Goal: Task Accomplishment & Management: Use online tool/utility

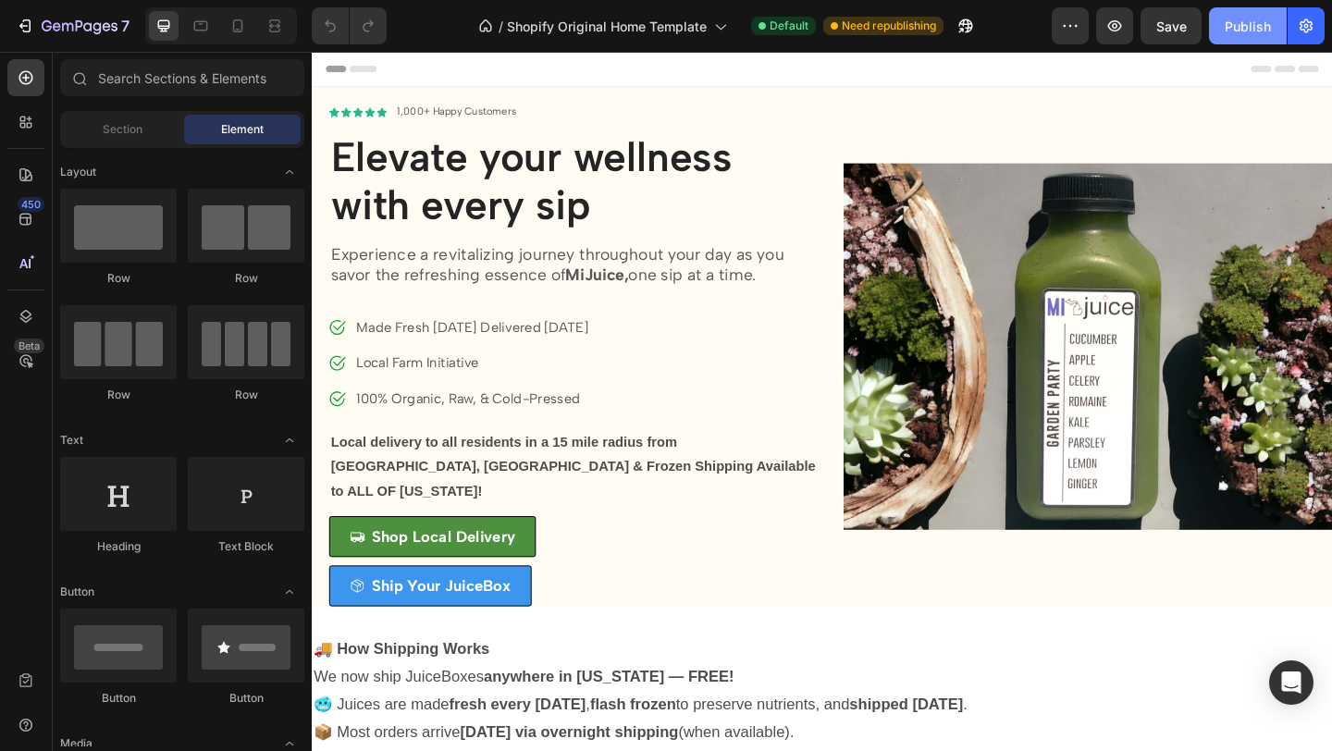
click at [1249, 17] on div "Publish" at bounding box center [1247, 26] width 46 height 19
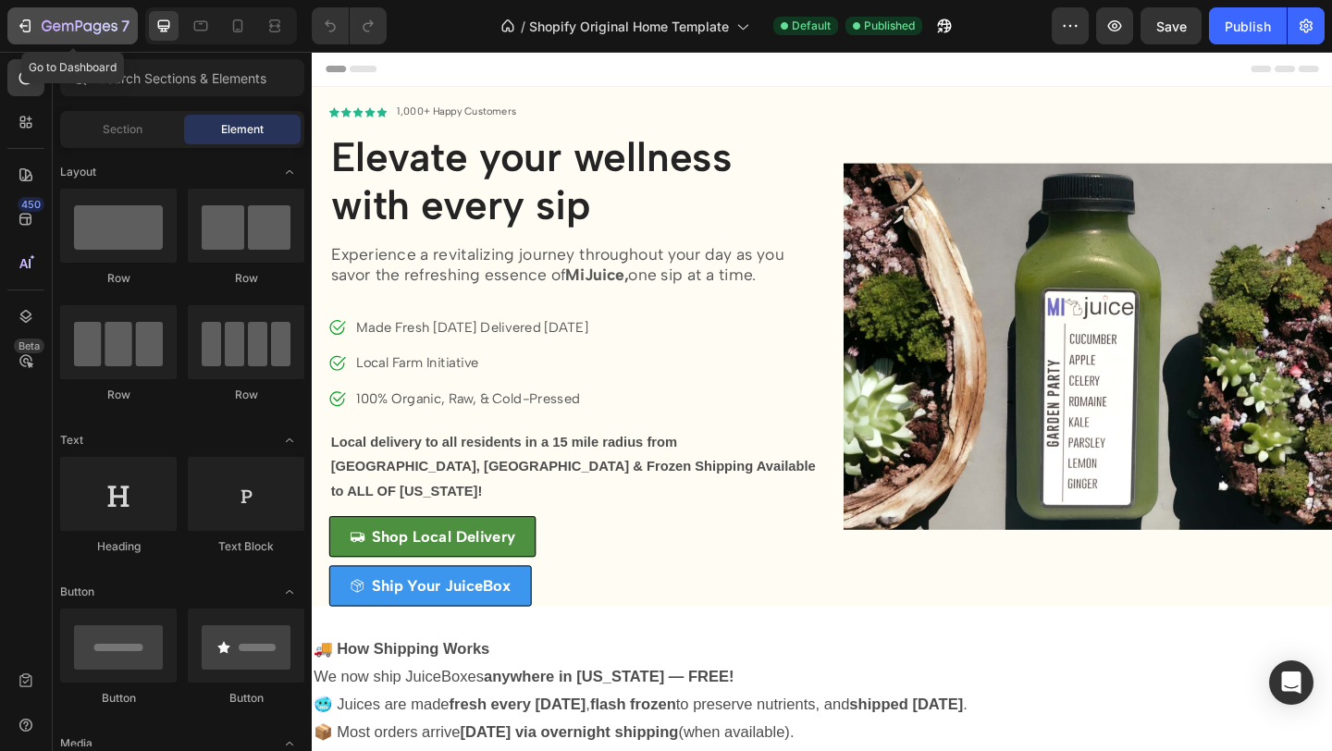
click at [28, 20] on icon "button" at bounding box center [25, 26] width 18 height 18
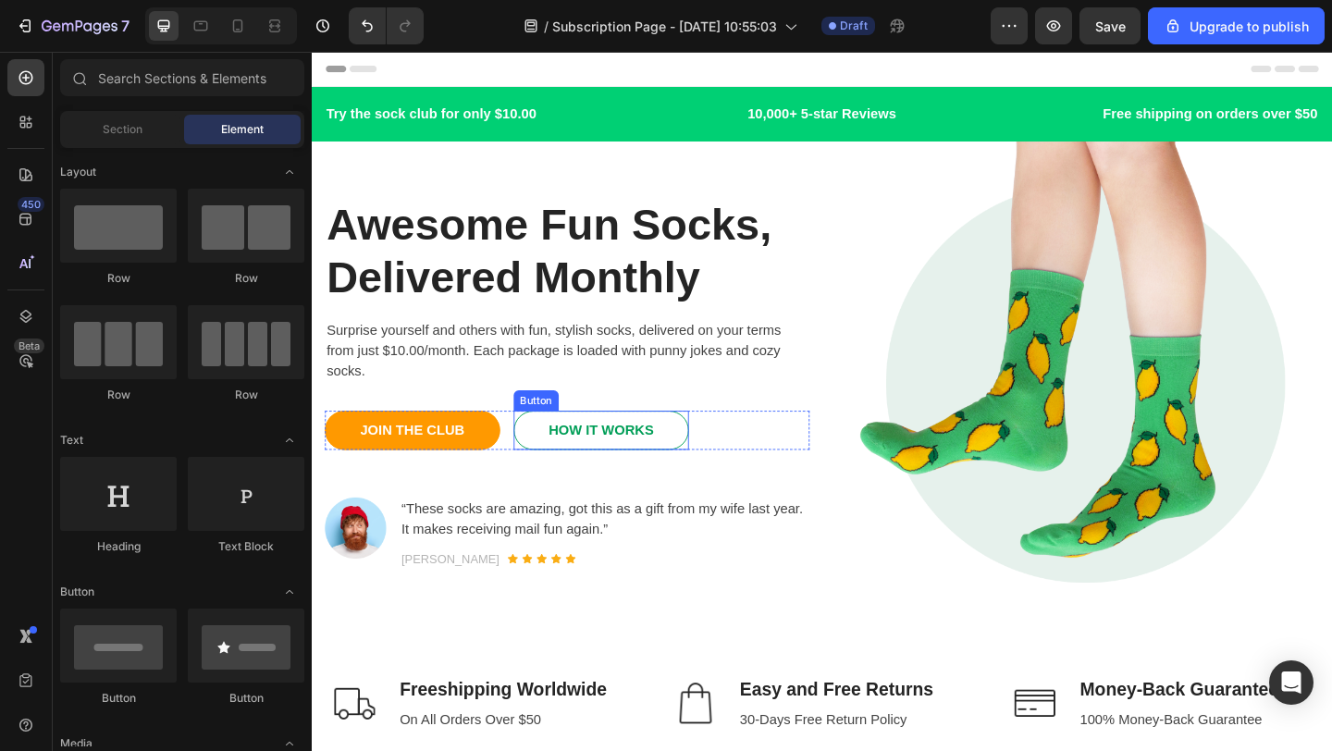
click at [699, 463] on link "HOW IT WORKS" at bounding box center [626, 463] width 191 height 43
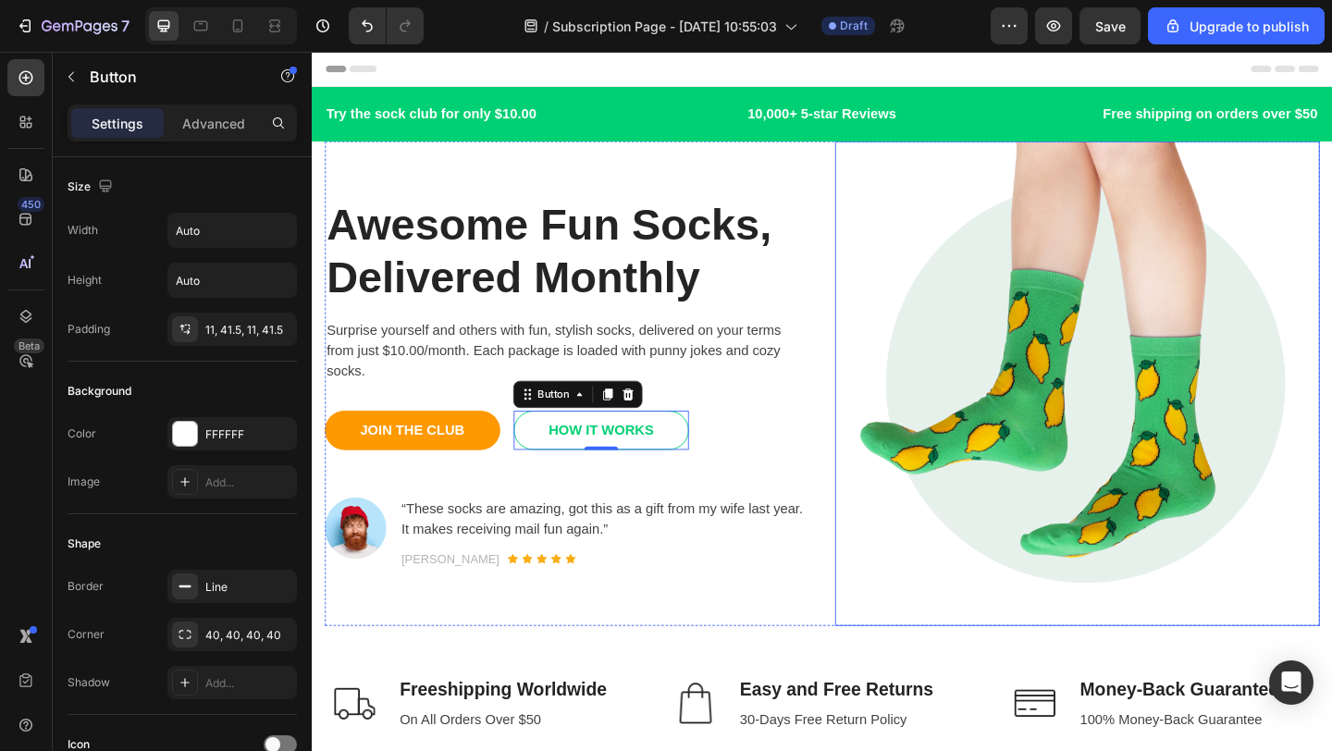
click at [904, 307] on img at bounding box center [1143, 412] width 527 height 527
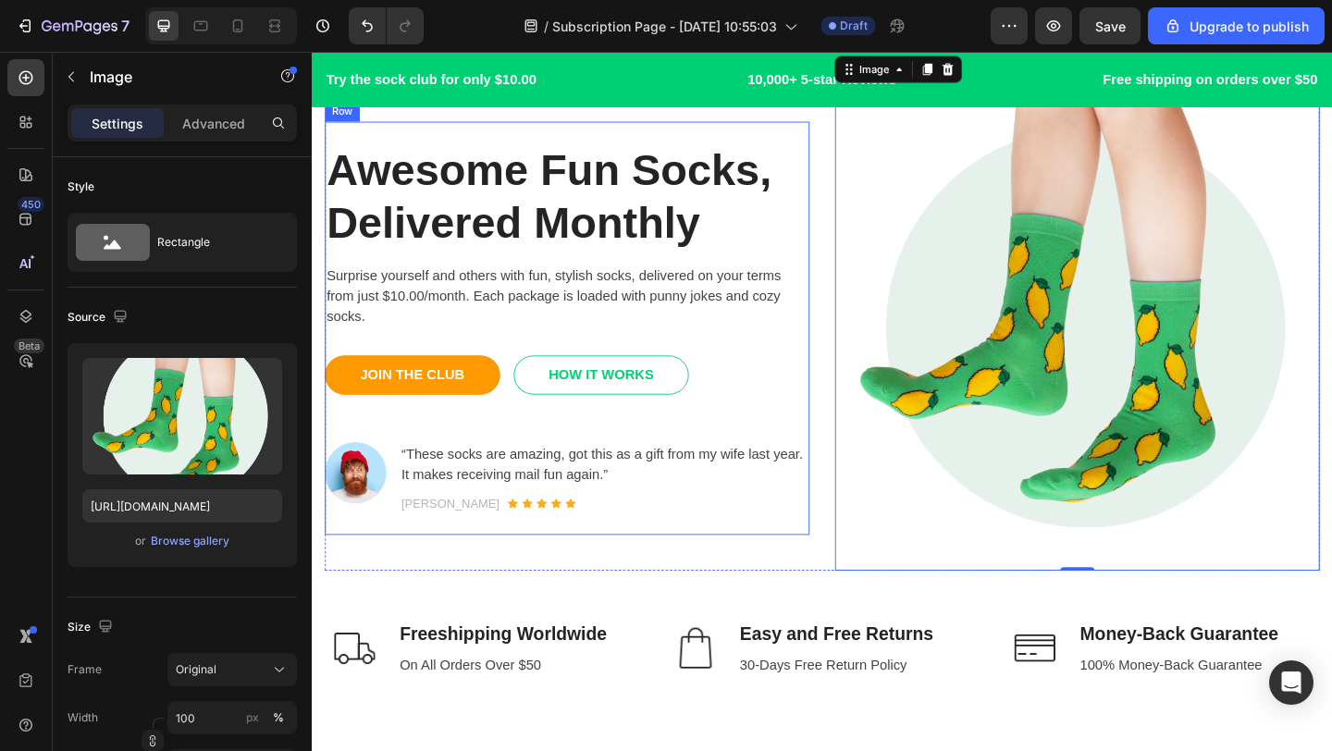
scroll to position [80, 0]
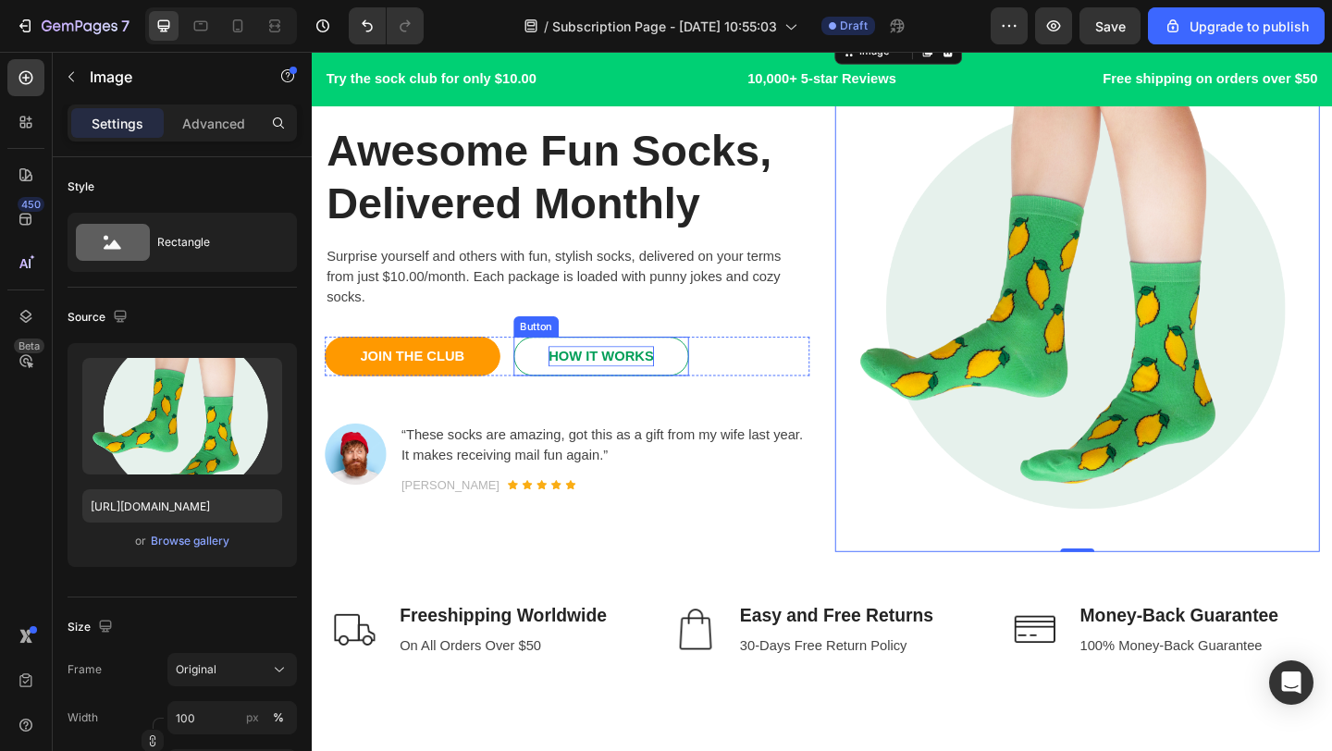
click at [667, 385] on div "HOW IT WORKS" at bounding box center [626, 383] width 115 height 22
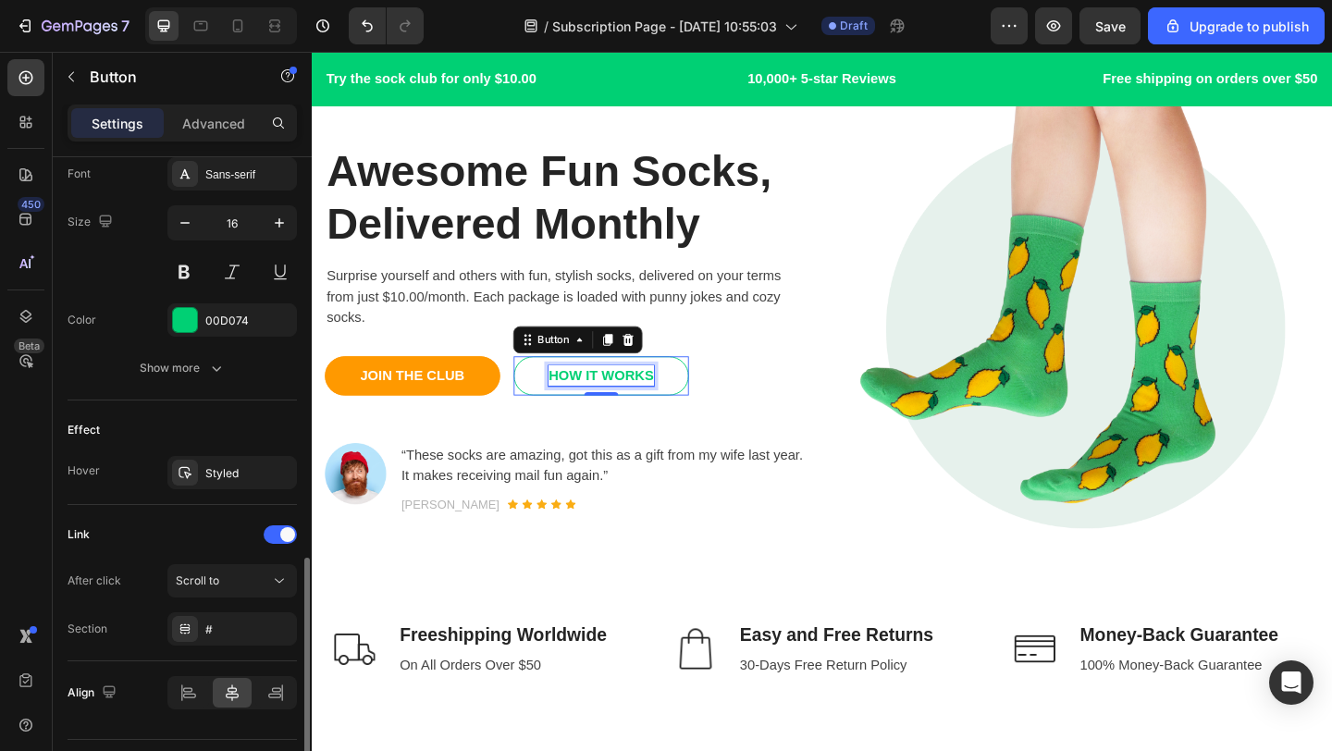
scroll to position [776, 0]
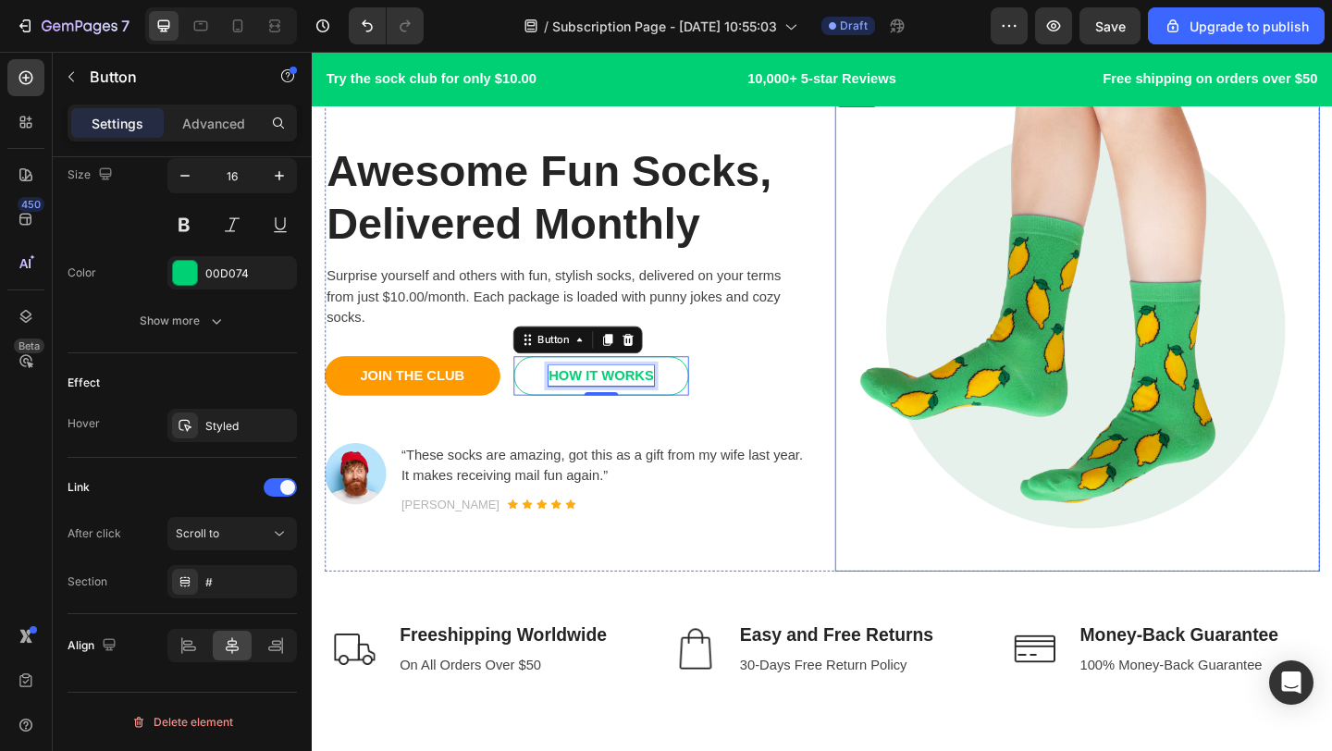
click at [891, 227] on img at bounding box center [1143, 353] width 527 height 527
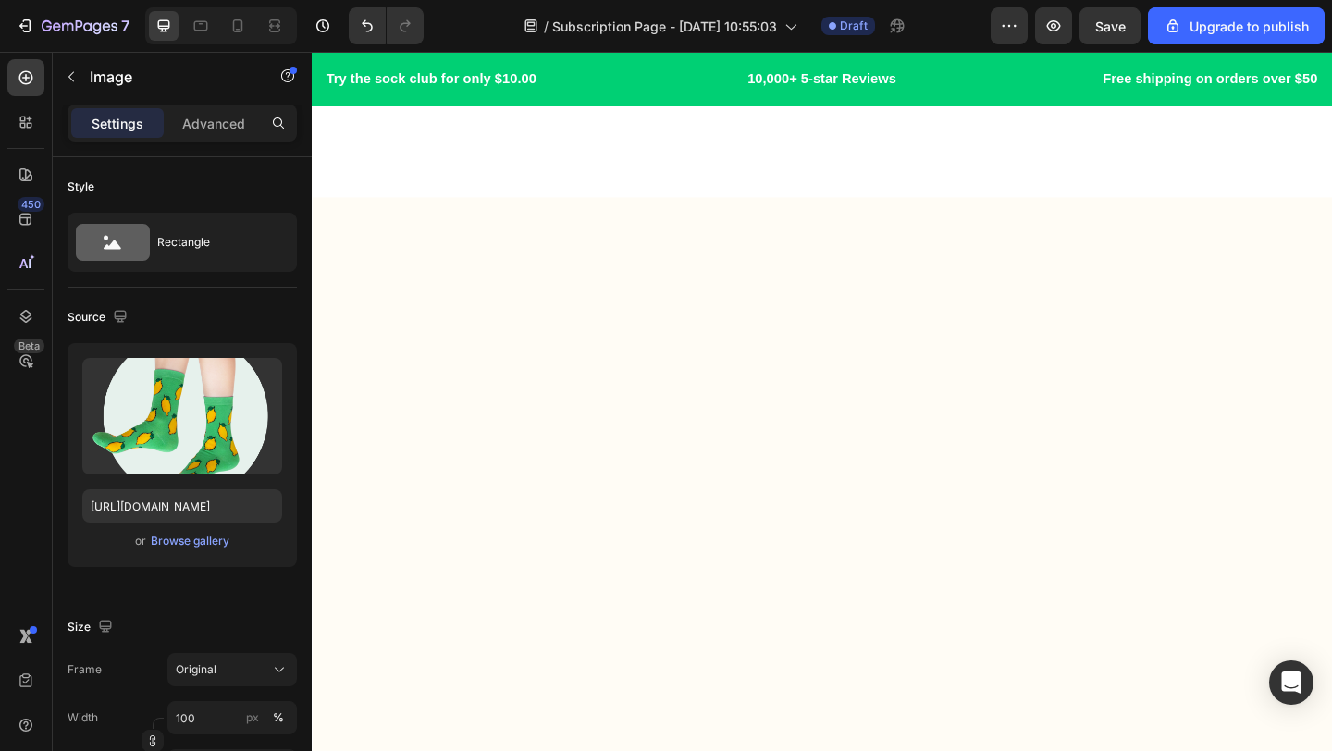
scroll to position [0, 0]
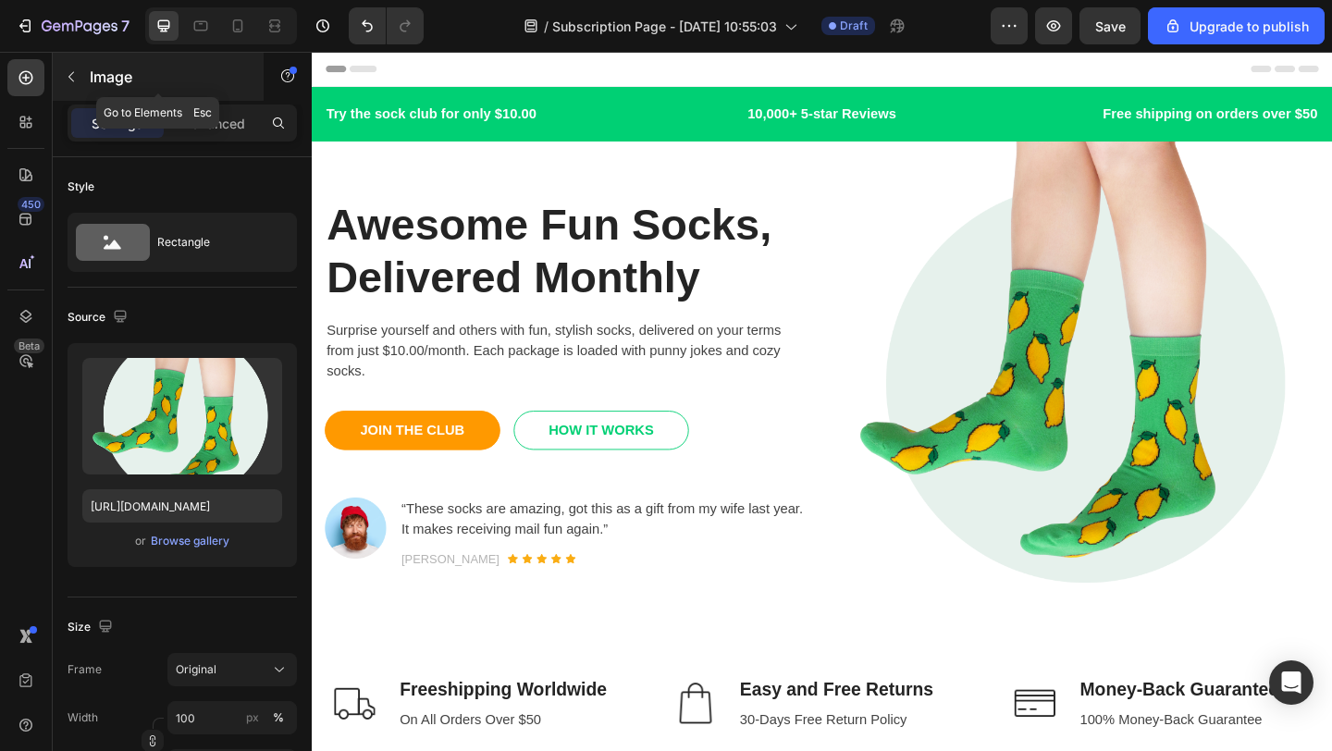
click at [77, 82] on icon "button" at bounding box center [71, 76] width 15 height 15
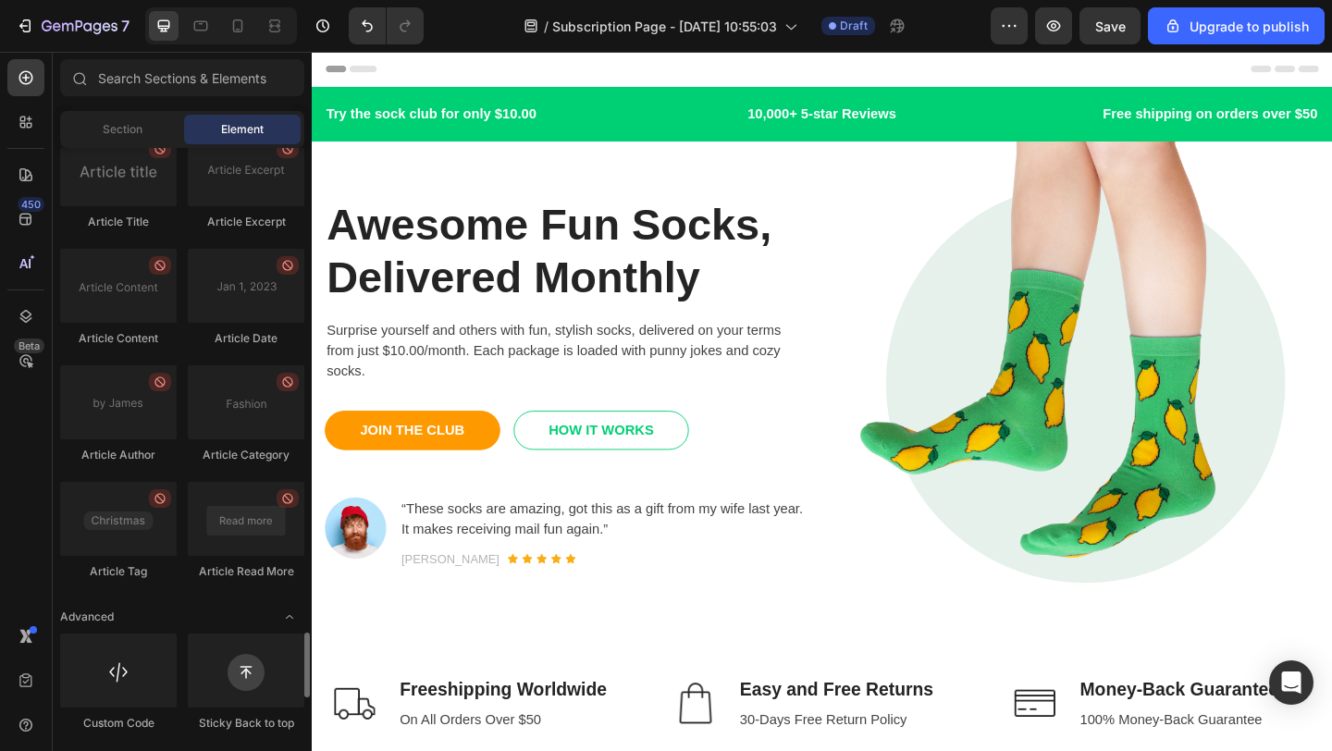
scroll to position [4883, 0]
click at [145, 670] on div at bounding box center [118, 668] width 117 height 74
click at [628, 232] on p "Awesome Fun Socks, Delivered Monthly" at bounding box center [588, 268] width 523 height 113
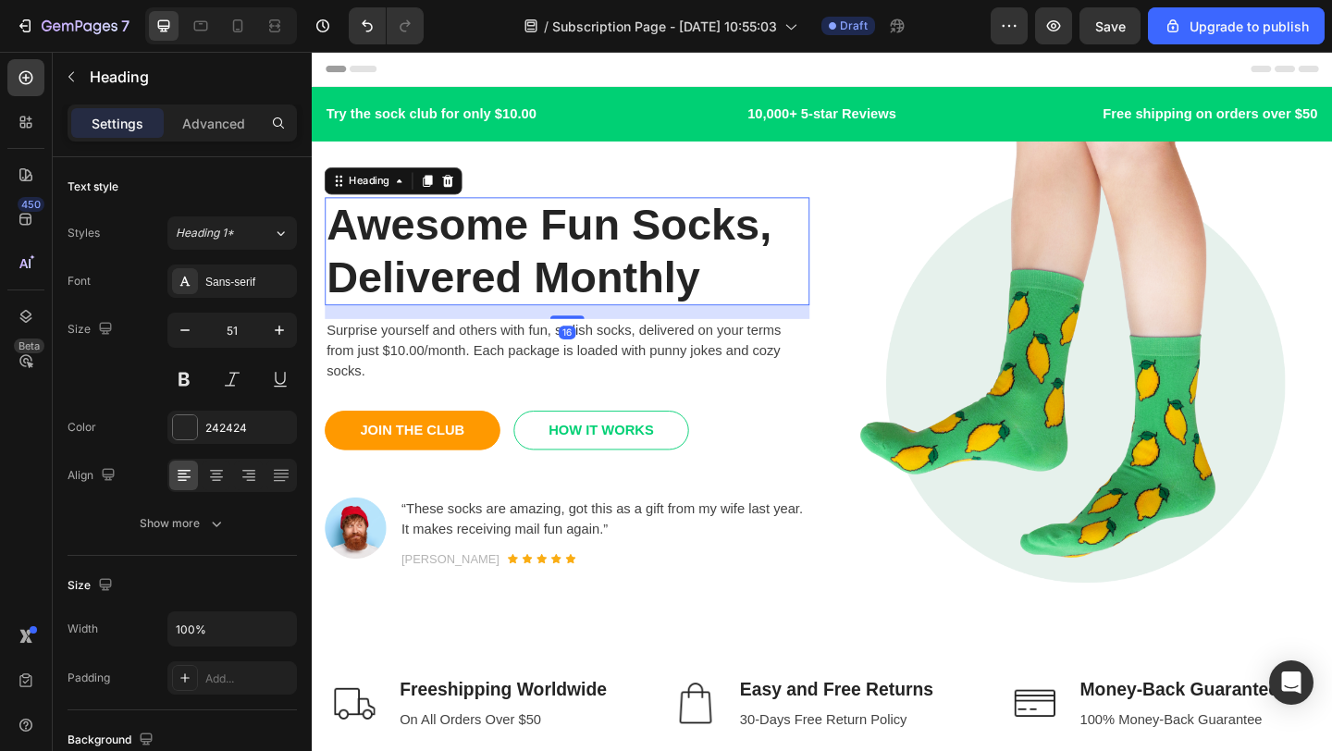
click at [756, 313] on p "Awesome Fun Socks, Delivered Monthly" at bounding box center [588, 268] width 523 height 113
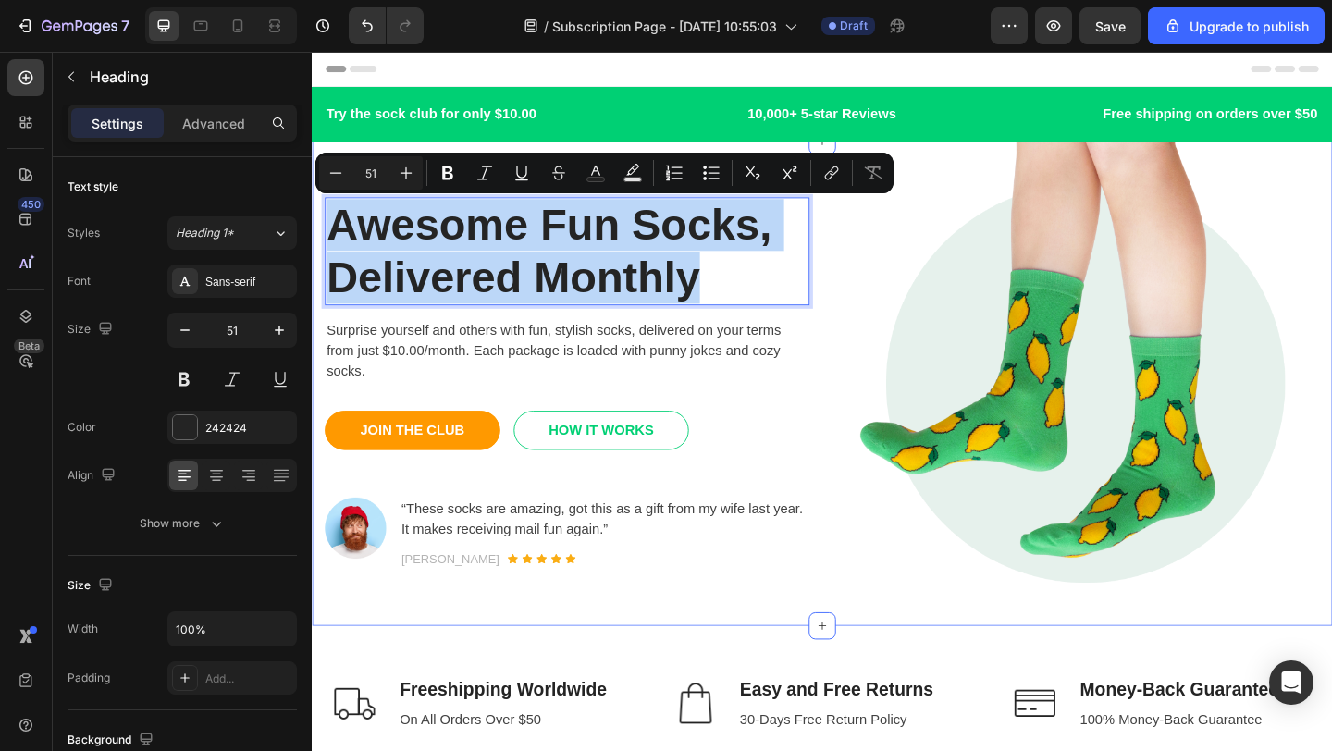
drag, startPoint x: 750, startPoint y: 294, endPoint x: 325, endPoint y: 228, distance: 430.6
click at [325, 228] on div "Awesome Fun Socks, Delivered Monthly Heading 16 Surprise yourself and others wi…" at bounding box center [867, 412] width 1110 height 527
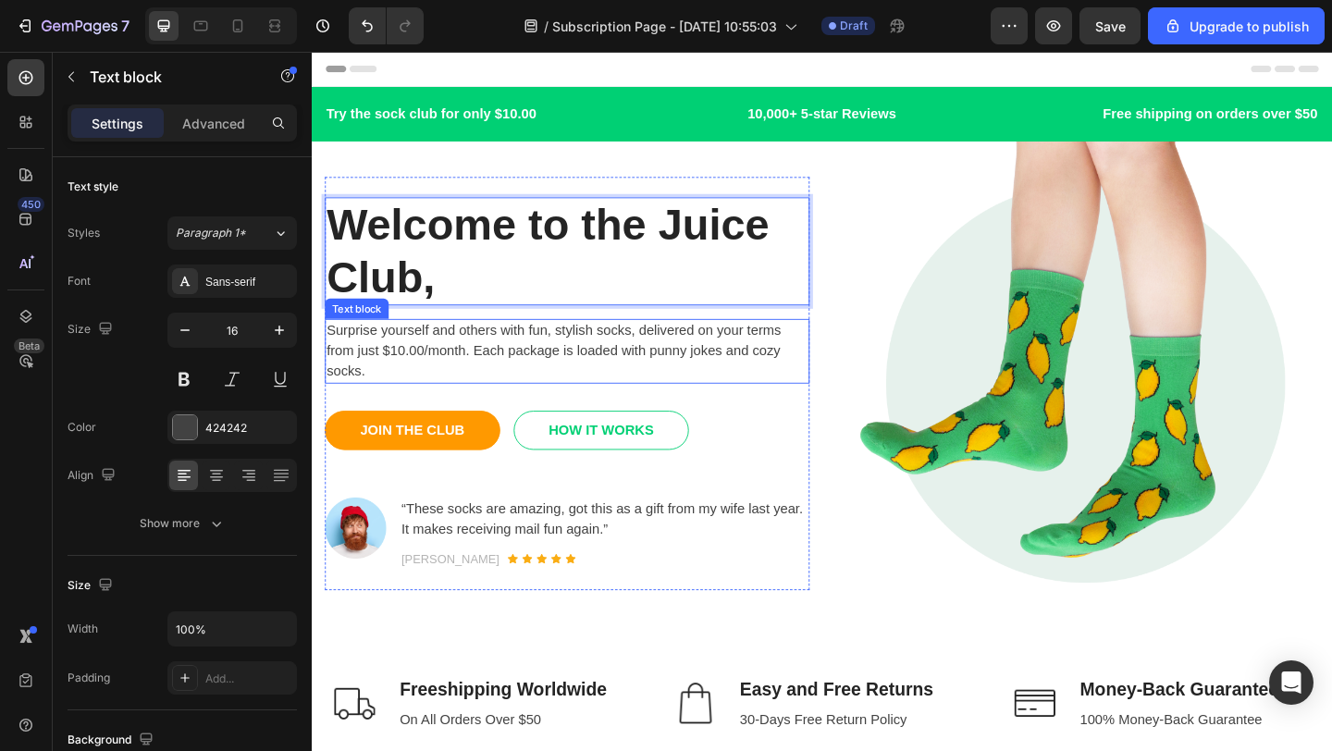
click at [498, 353] on p "Surprise yourself and others with fun, stylish socks, delivered on your terms f…" at bounding box center [588, 377] width 523 height 67
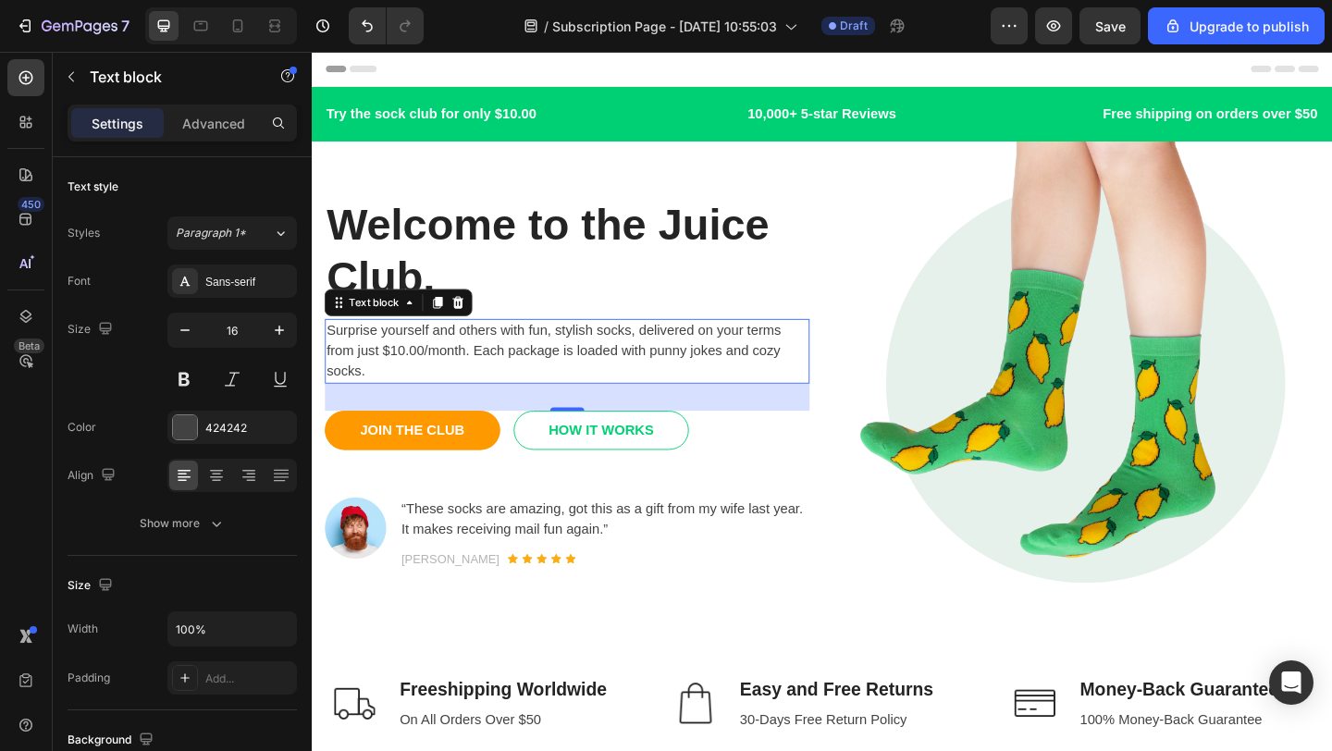
click at [498, 377] on p "Surprise yourself and others with fun, stylish socks, delivered on your terms f…" at bounding box center [588, 377] width 523 height 67
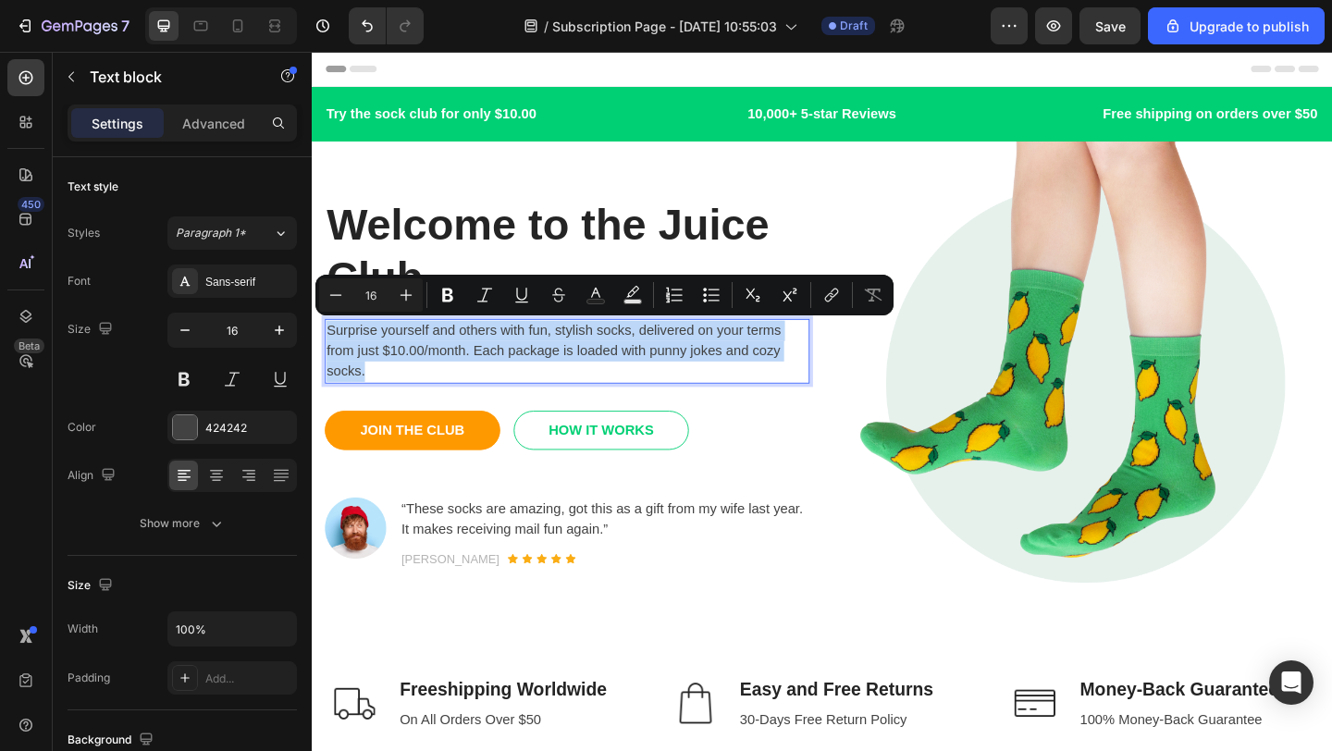
drag, startPoint x: 480, startPoint y: 403, endPoint x: 332, endPoint y: 343, distance: 159.7
click at [332, 344] on p "Surprise yourself and others with fun, stylish socks, delivered on your terms f…" at bounding box center [588, 377] width 523 height 67
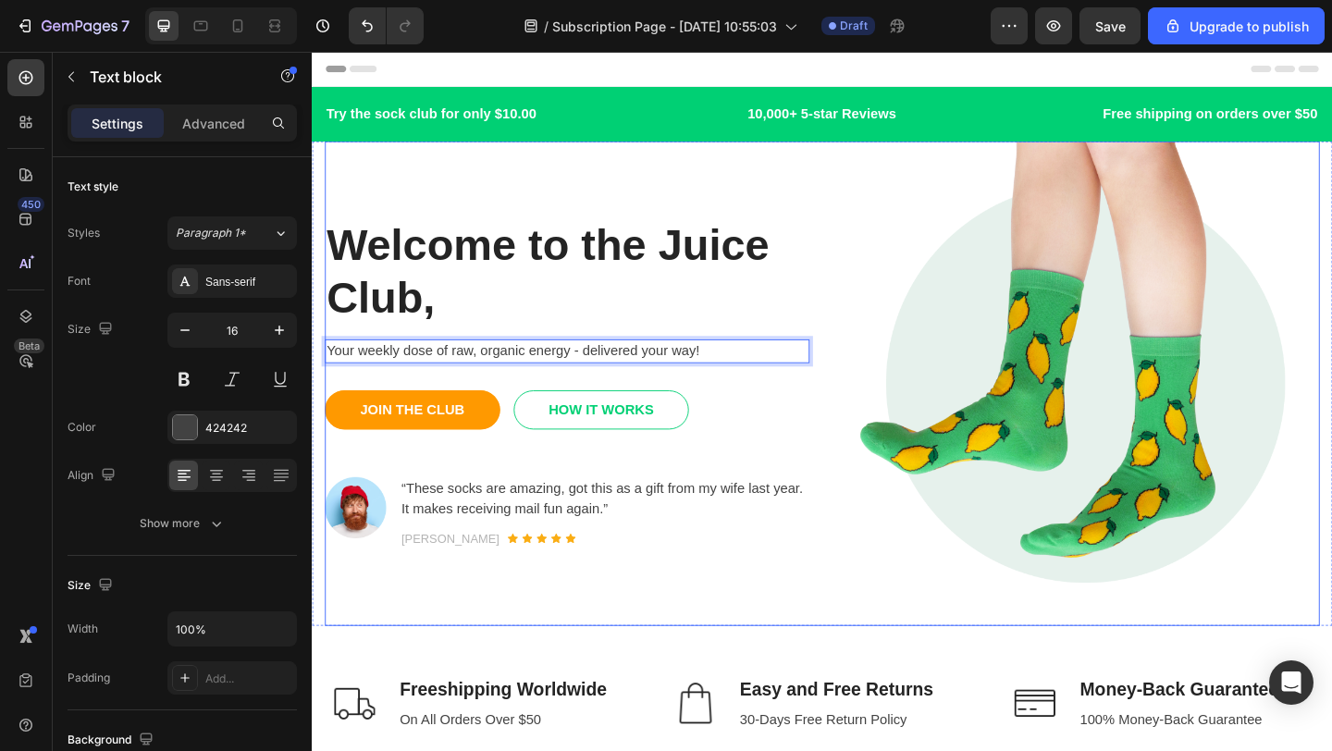
click at [897, 281] on img at bounding box center [1143, 412] width 527 height 527
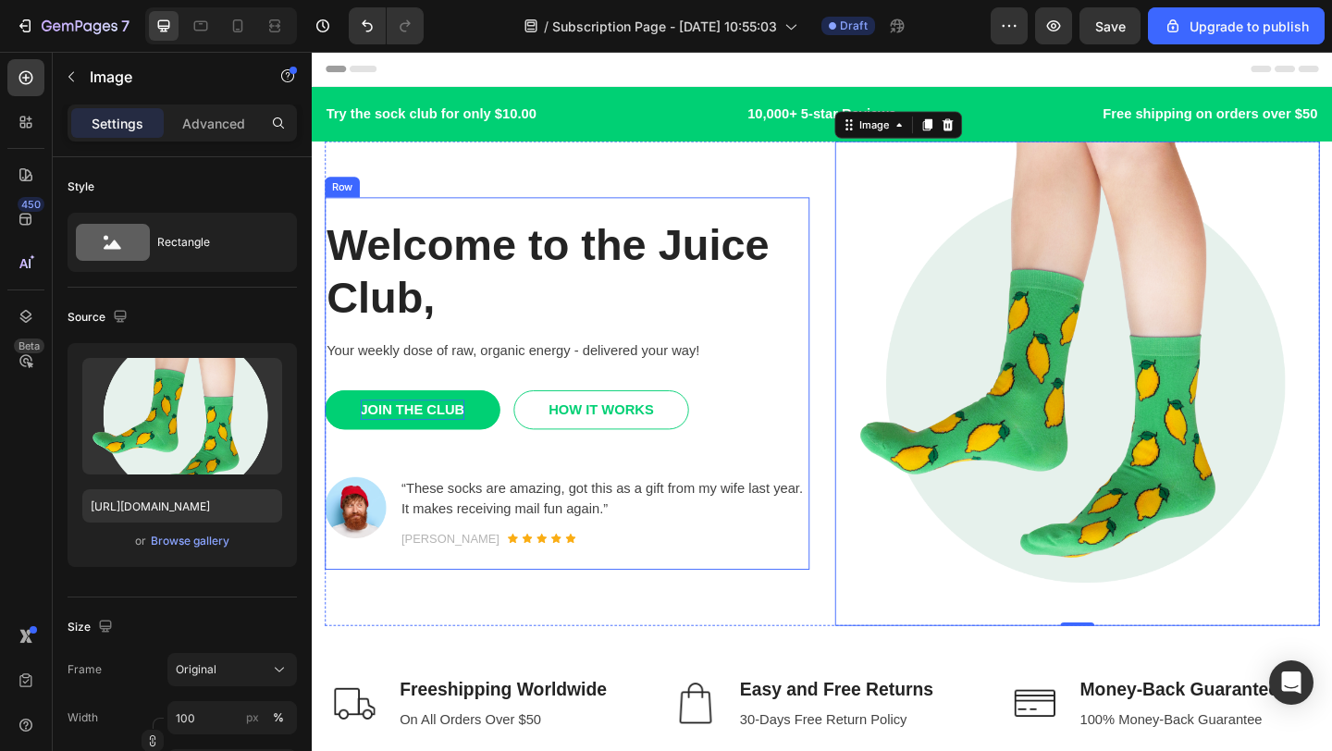
click at [476, 443] on div "JOIN THE CLUB" at bounding box center [421, 441] width 114 height 22
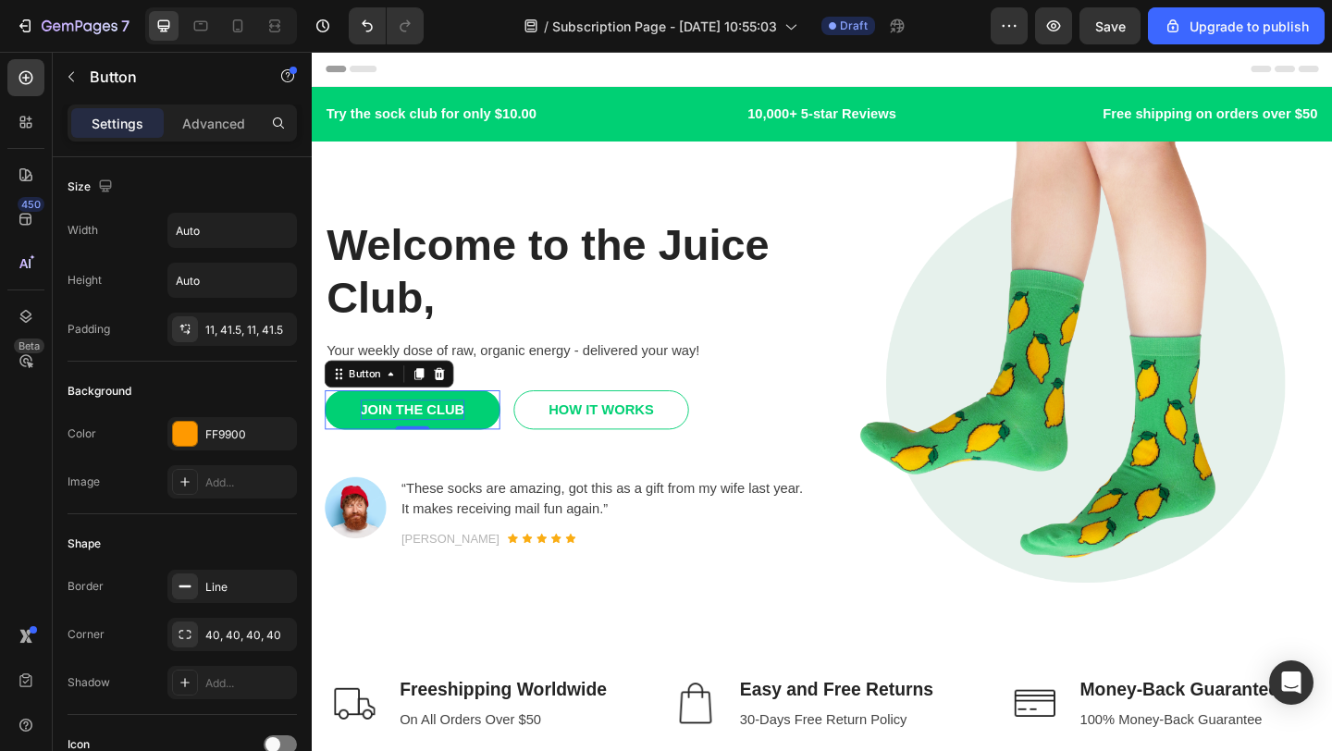
click at [434, 440] on div "JOIN THE CLUB" at bounding box center [421, 441] width 114 height 22
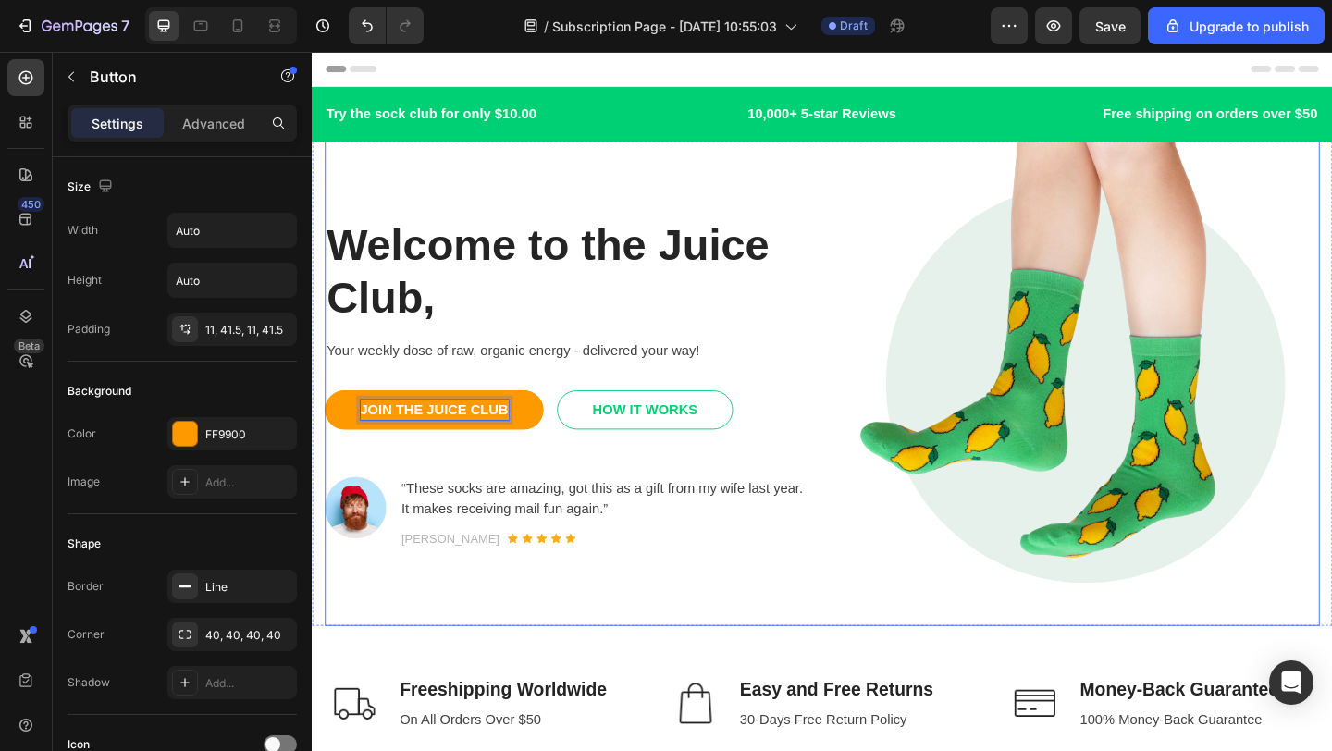
click at [862, 326] on div "Welcome to the Juice Club, Heading Your weekly dose of raw, organic energy - de…" at bounding box center [867, 412] width 1082 height 527
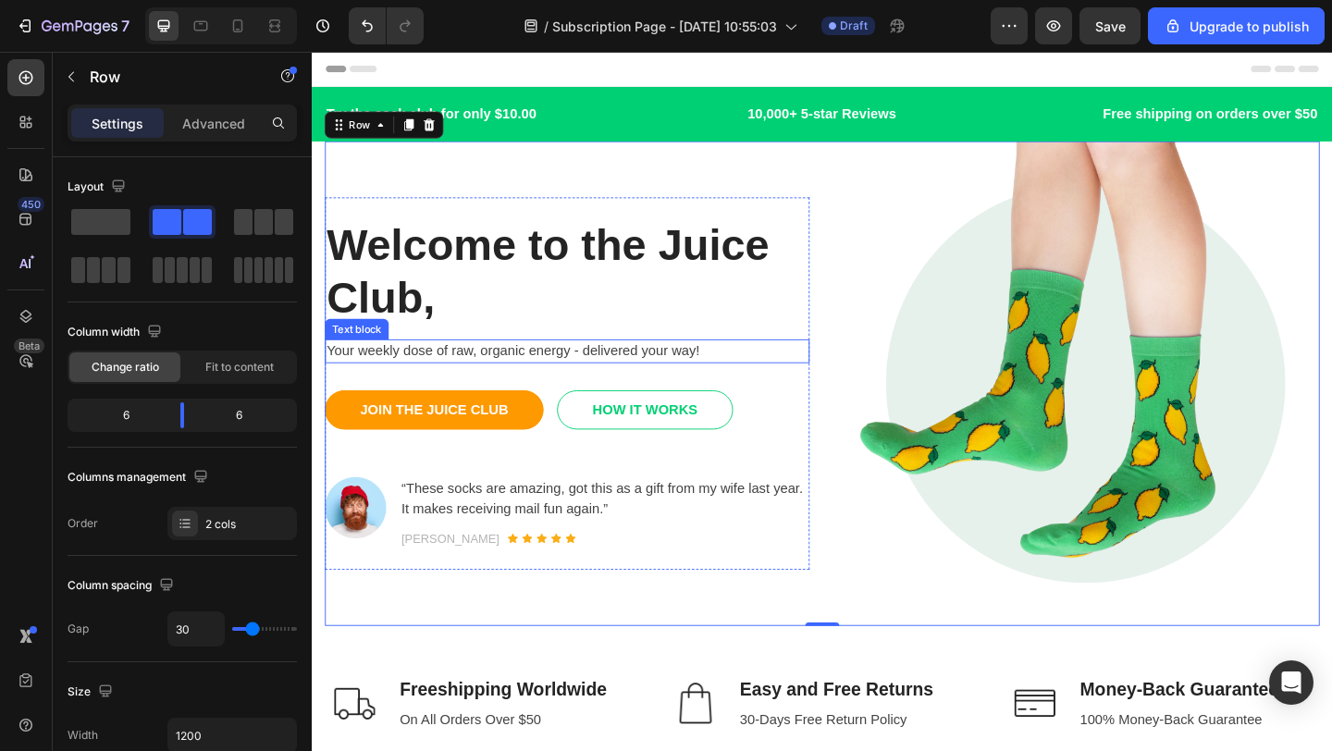
click at [760, 366] on p "Your weekly dose of raw, organic energy - delivered your way!" at bounding box center [588, 377] width 523 height 22
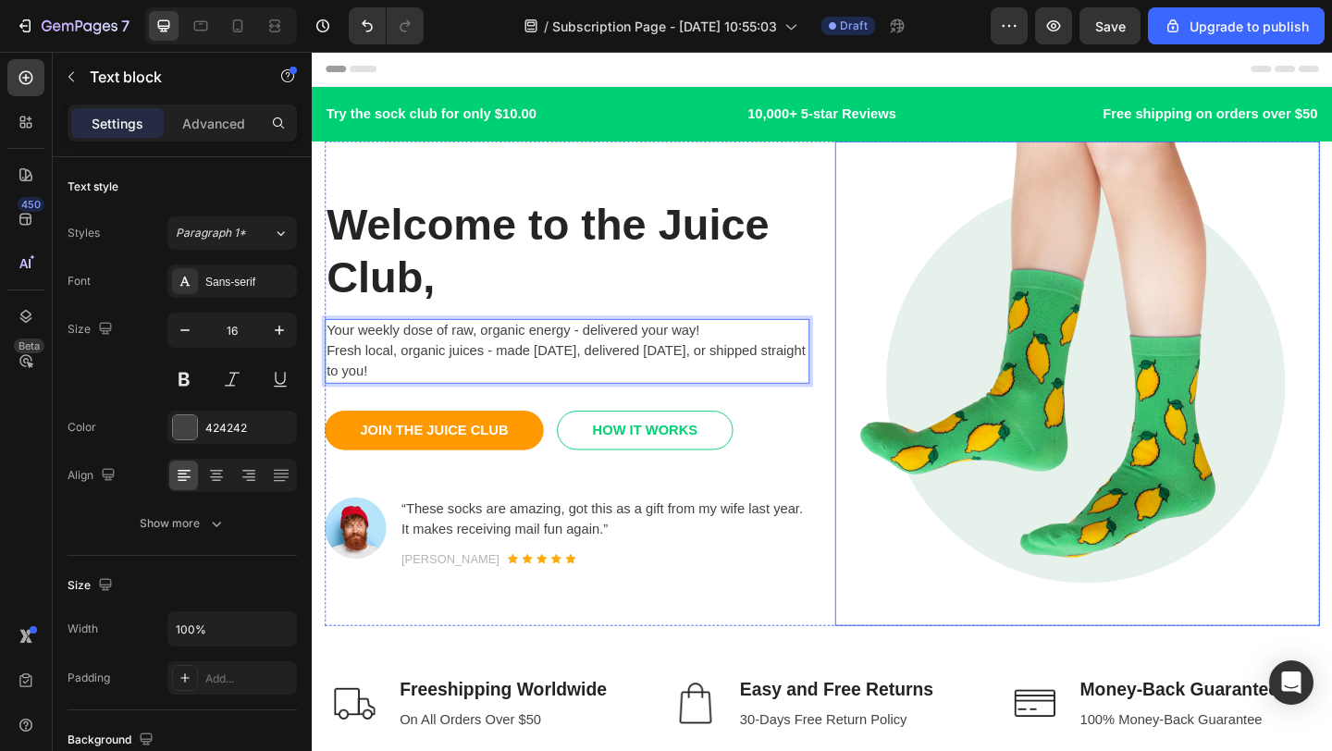
click at [903, 265] on img at bounding box center [1143, 412] width 527 height 527
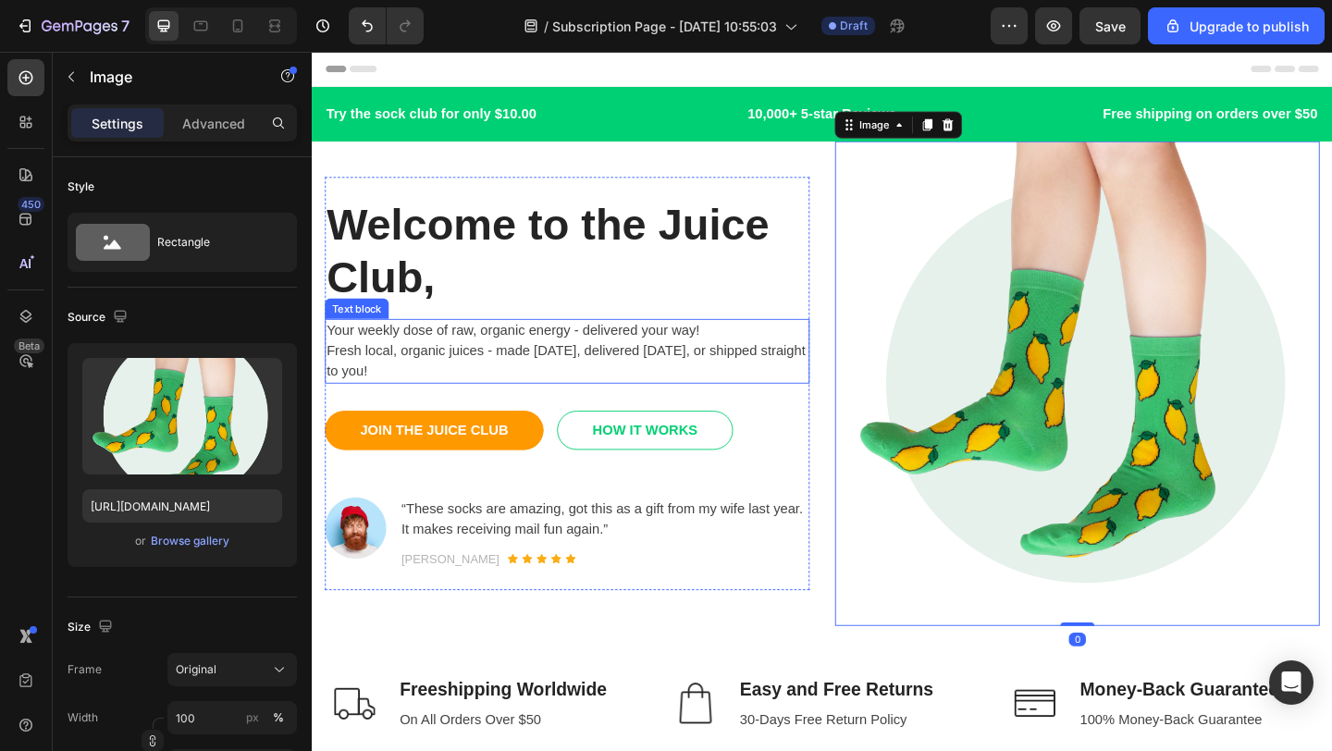
click at [764, 354] on p "Your weekly dose of raw, organic energy - delivered your way!" at bounding box center [588, 355] width 523 height 22
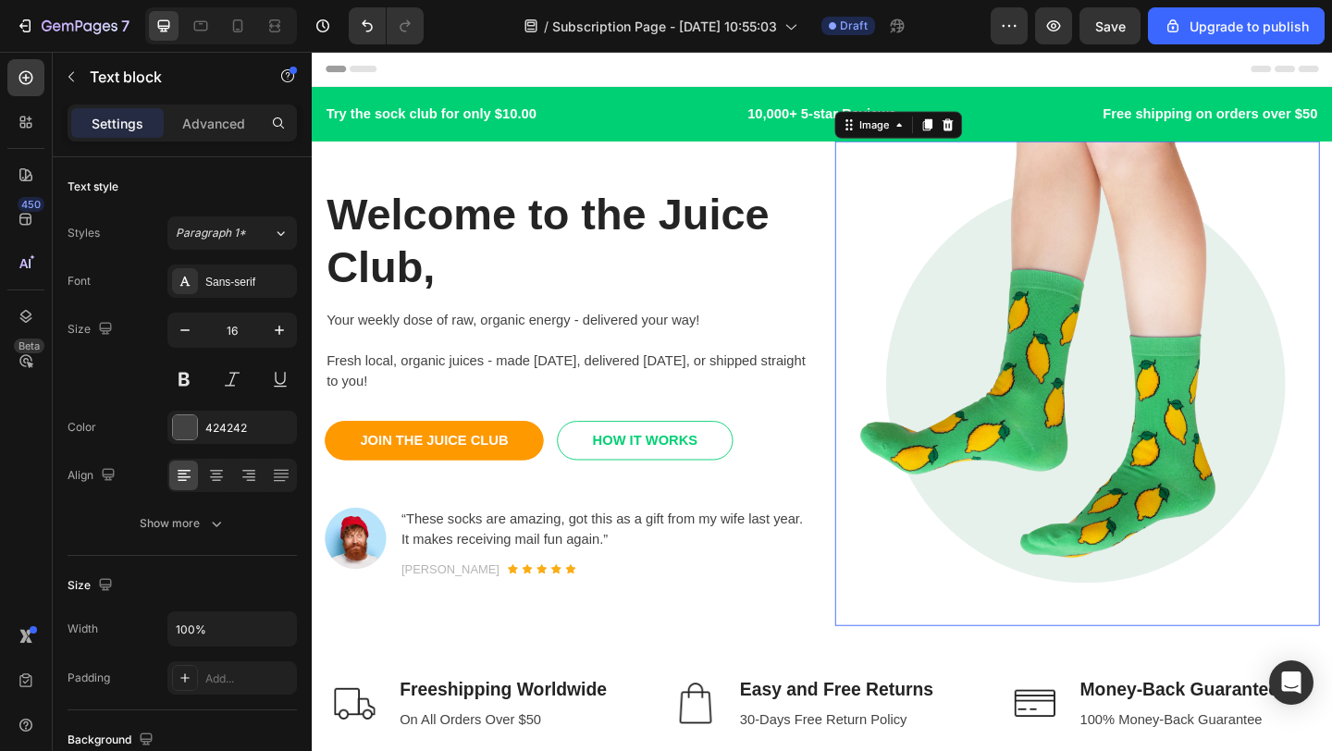
click at [888, 287] on img at bounding box center [1143, 412] width 527 height 527
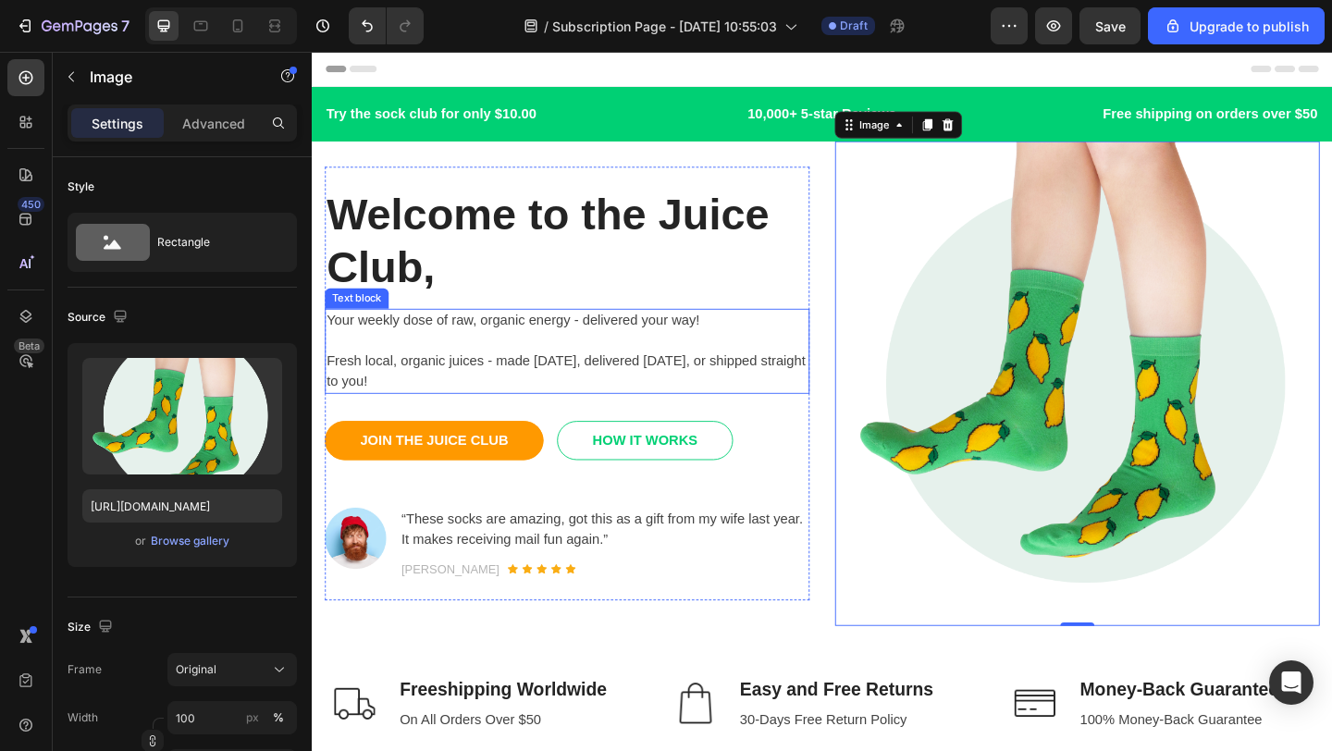
click at [574, 414] on p "Fresh local, organic juices - made [DATE], delivered [DATE], or shipped straigh…" at bounding box center [588, 399] width 523 height 44
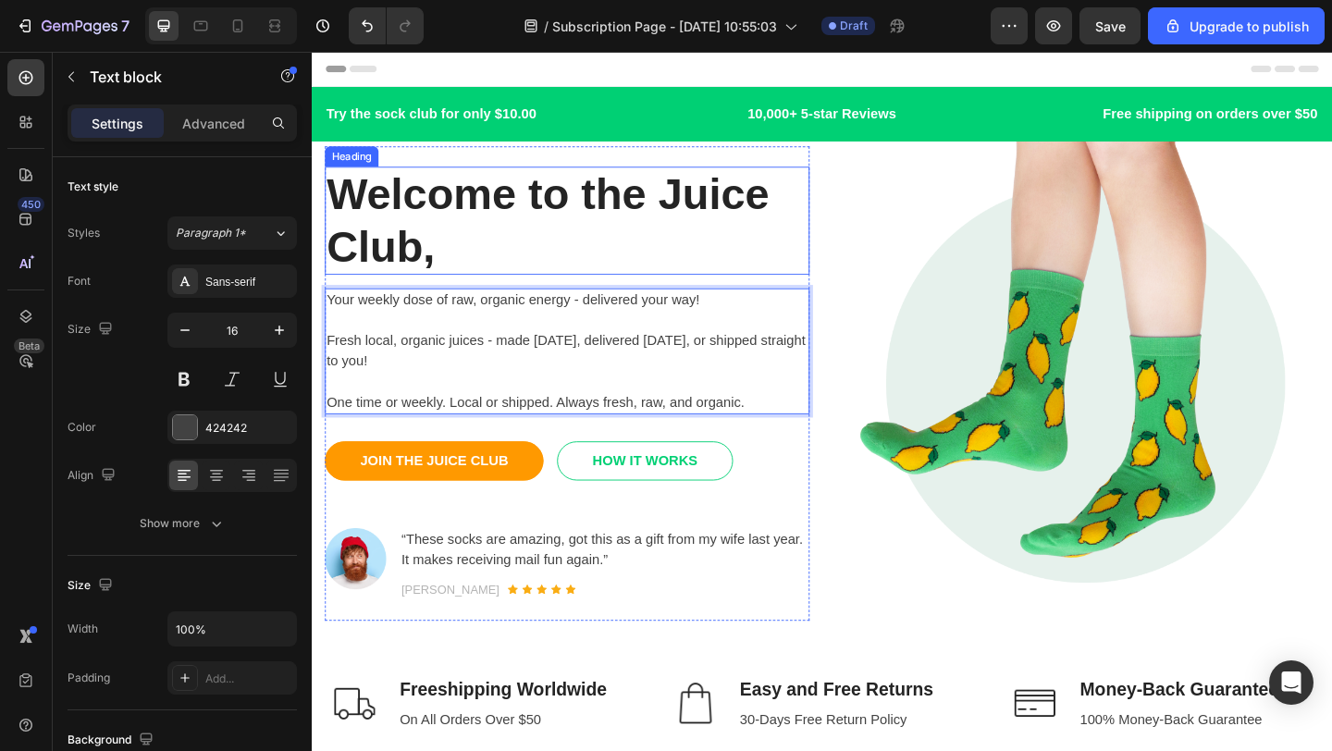
click at [870, 199] on div "Welcome to the Juice Club, Heading Your weekly dose of raw, organic energy - de…" at bounding box center [867, 412] width 1082 height 527
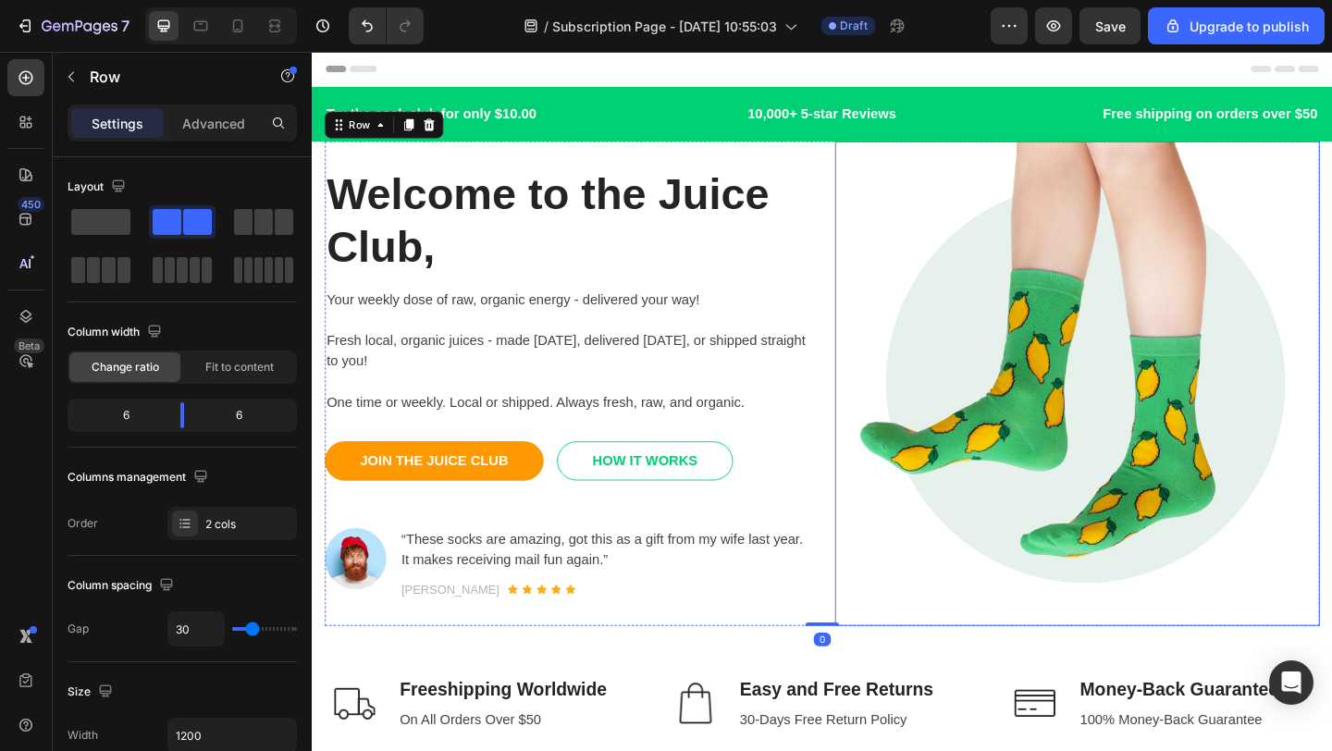
click at [886, 296] on img at bounding box center [1143, 412] width 527 height 527
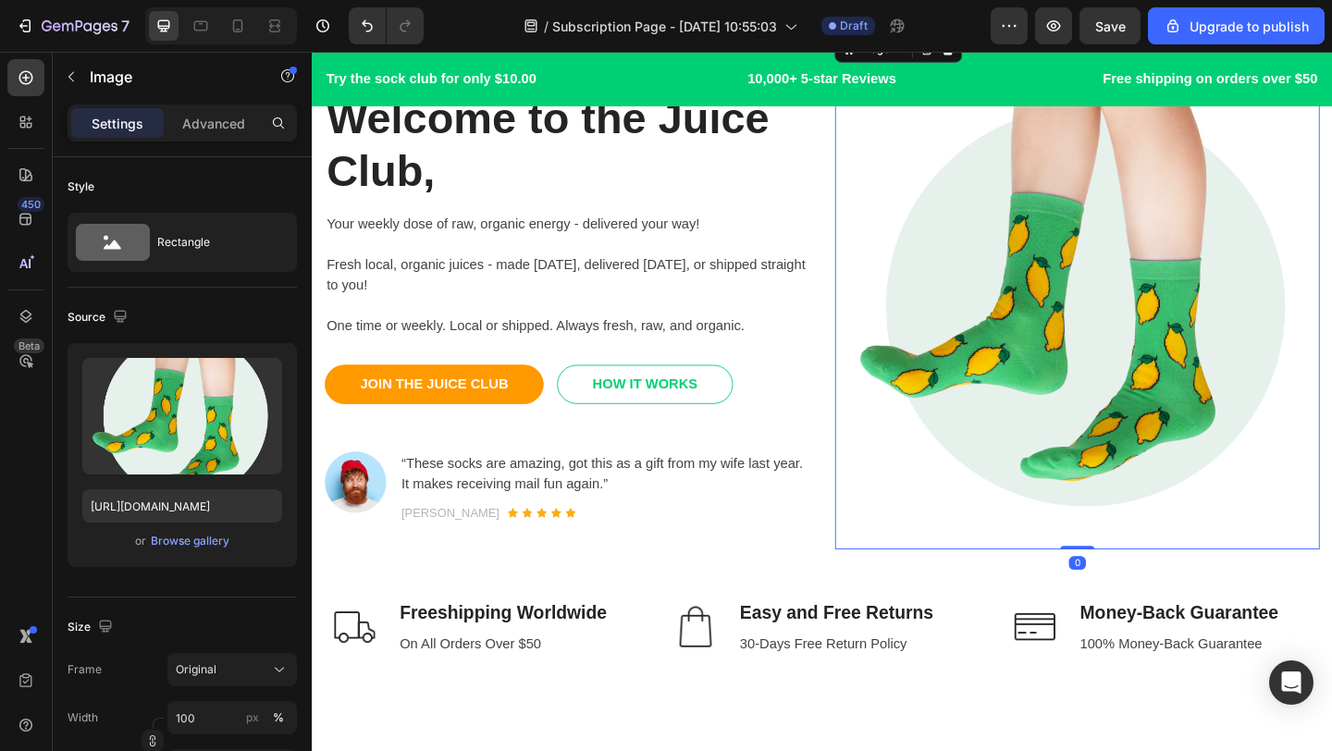
scroll to position [84, 0]
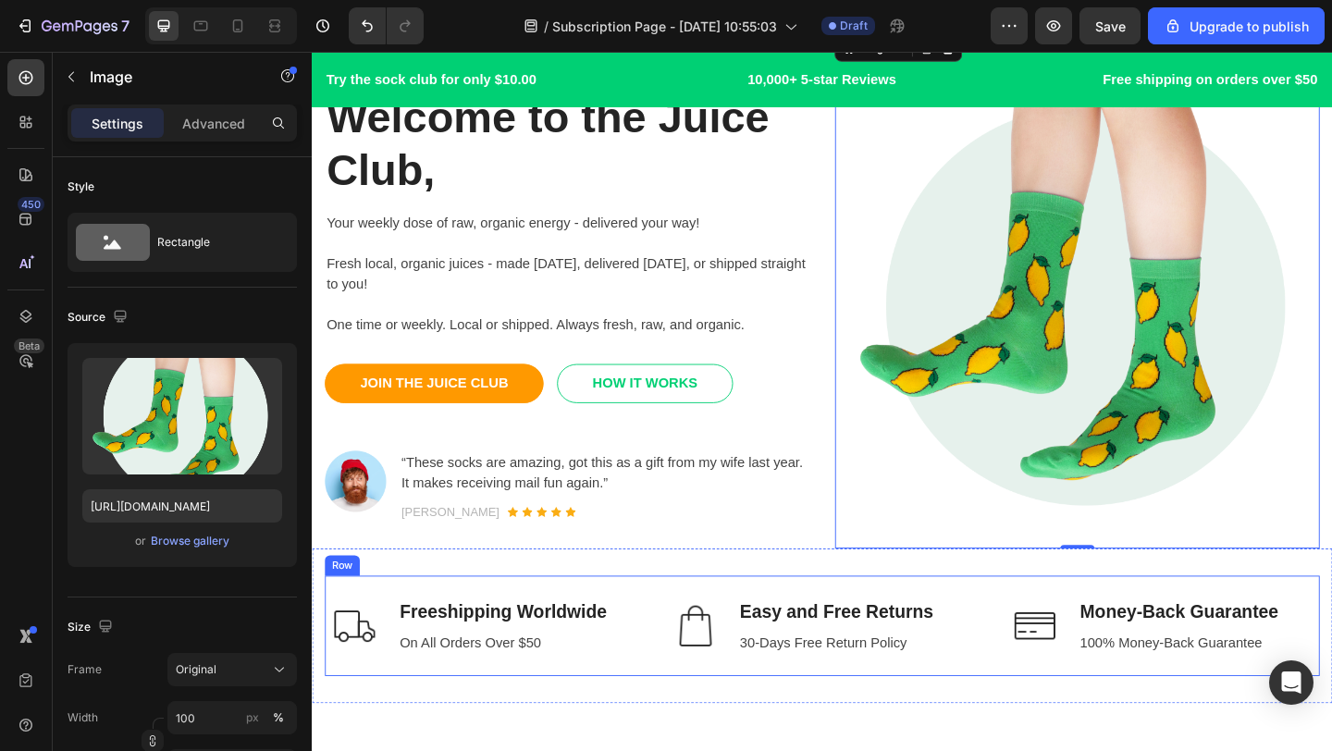
click at [615, 637] on div "Image Freeshipping Worldwide Text block On All Orders Over $50 Text block Row I…" at bounding box center [867, 675] width 1082 height 109
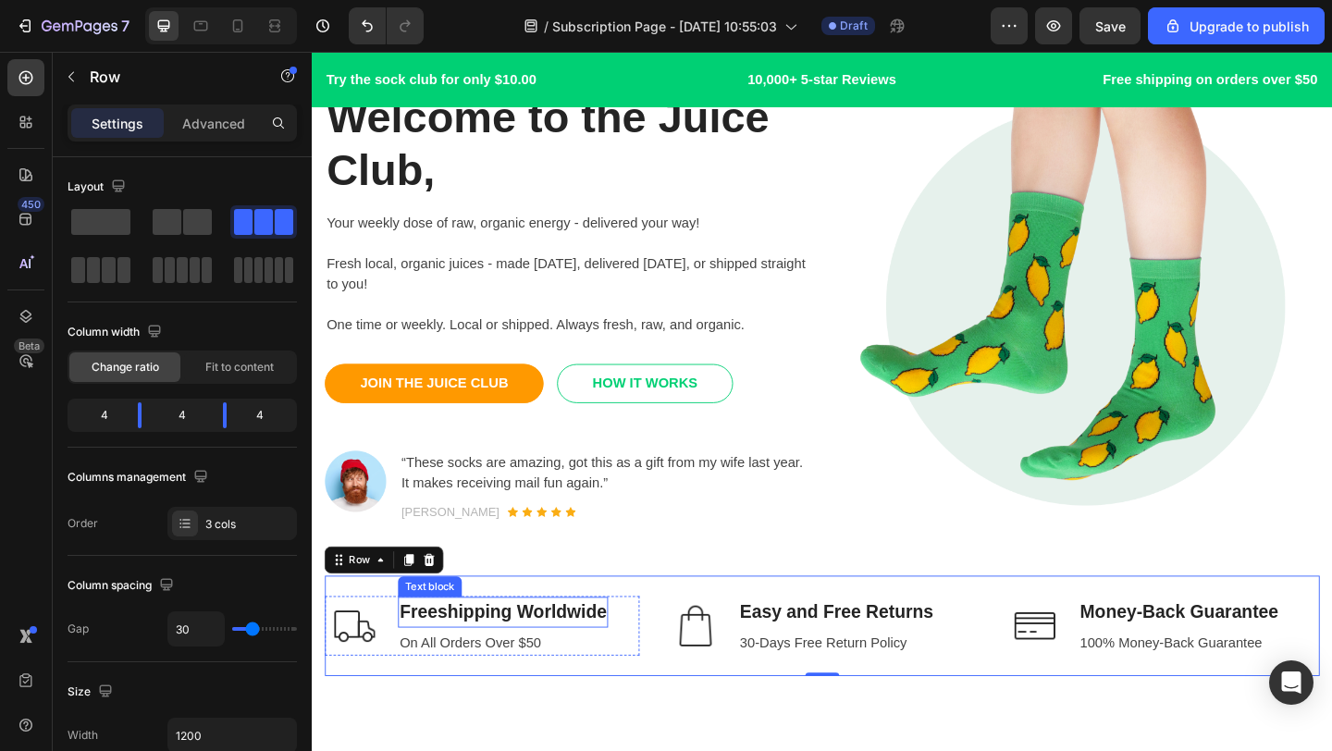
click at [627, 672] on p "Freeshipping Worldwide" at bounding box center [519, 661] width 225 height 30
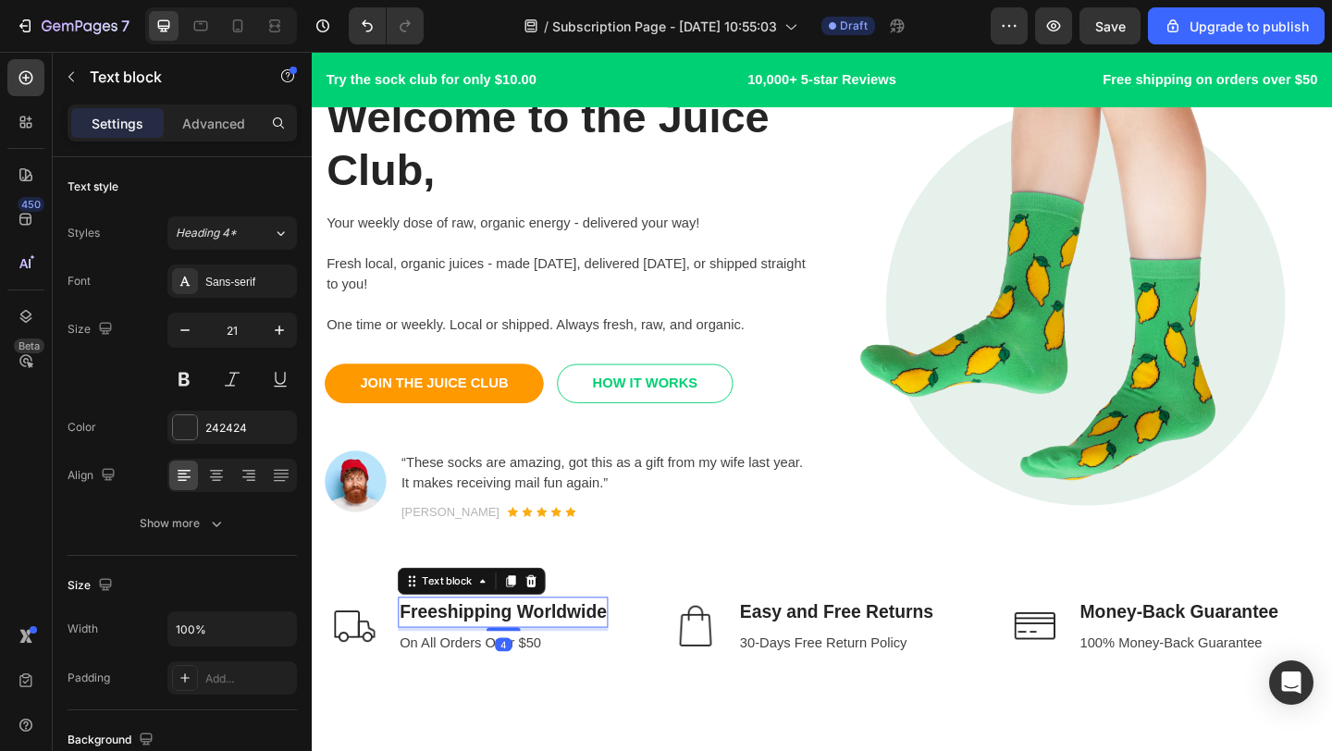
click at [621, 662] on p "Freeshipping Worldwide" at bounding box center [519, 661] width 225 height 30
click at [631, 664] on p "Freeshipping Worldwide" at bounding box center [519, 661] width 225 height 30
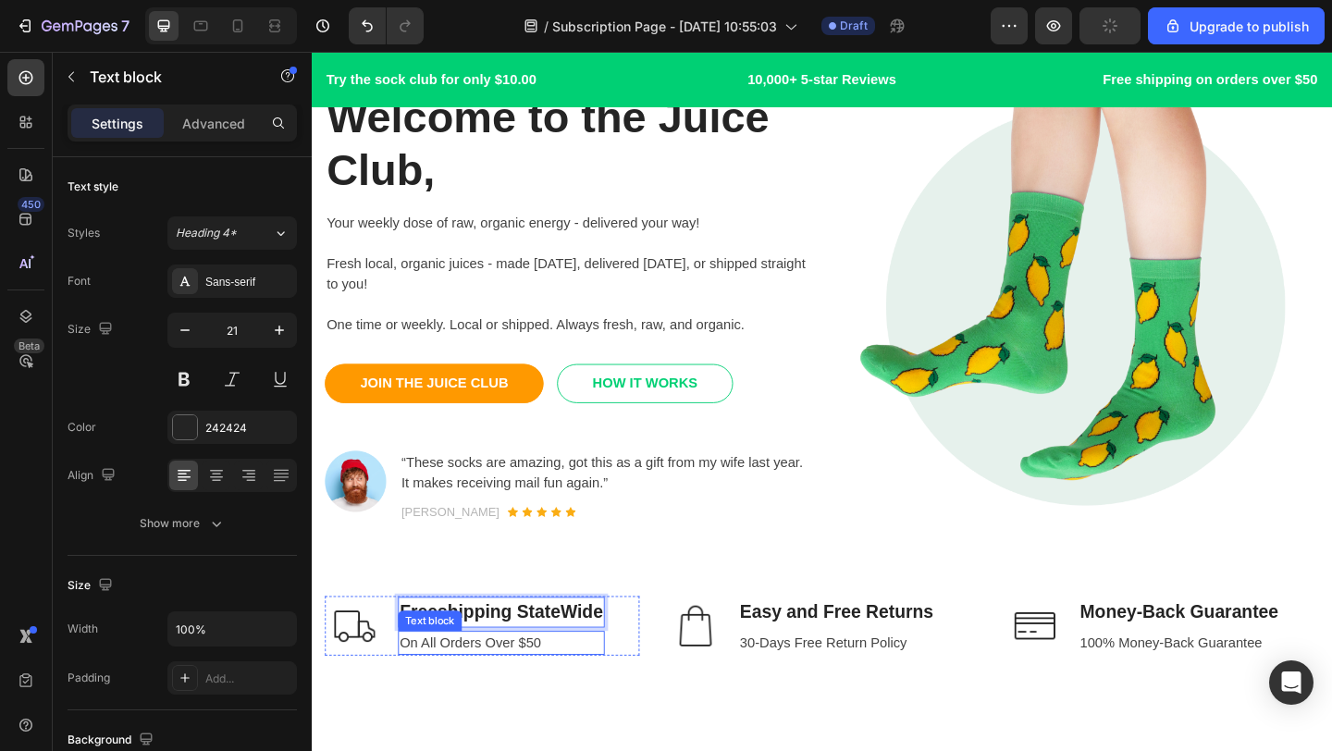
click at [603, 695] on p "On All Orders Over $50" at bounding box center [517, 694] width 221 height 22
click at [582, 696] on p "On All Orders Over $50" at bounding box center [517, 694] width 221 height 22
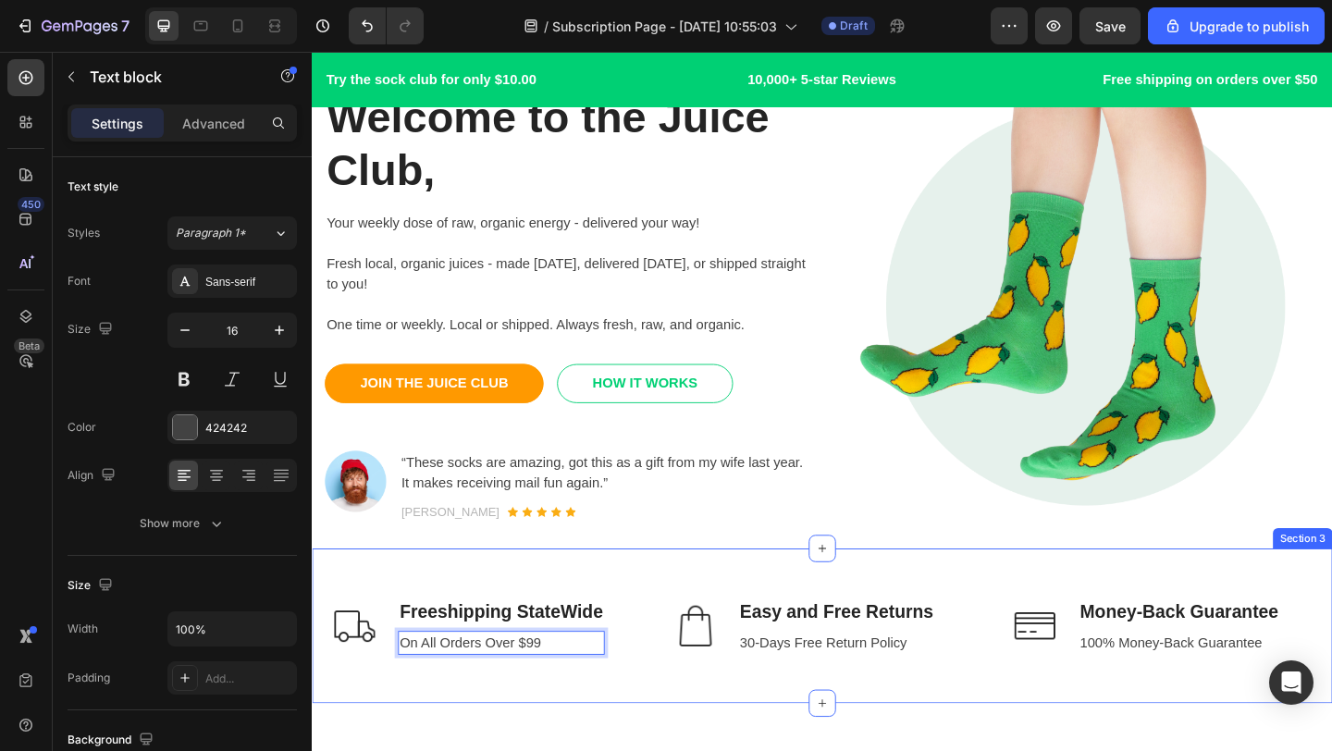
click at [703, 598] on div "Image Freeshipping StateWide Text block On All Orders Over $99 Text block 0 Row…" at bounding box center [867, 676] width 1110 height 168
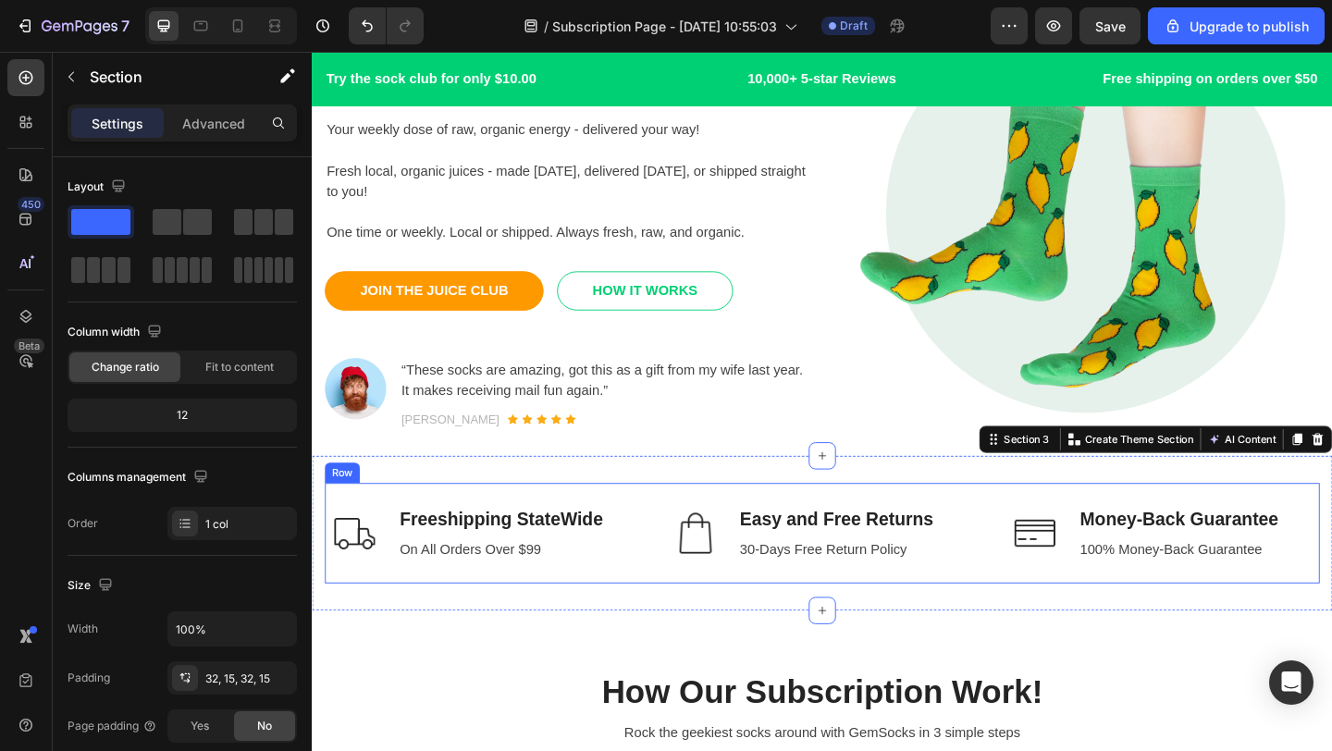
scroll to position [188, 0]
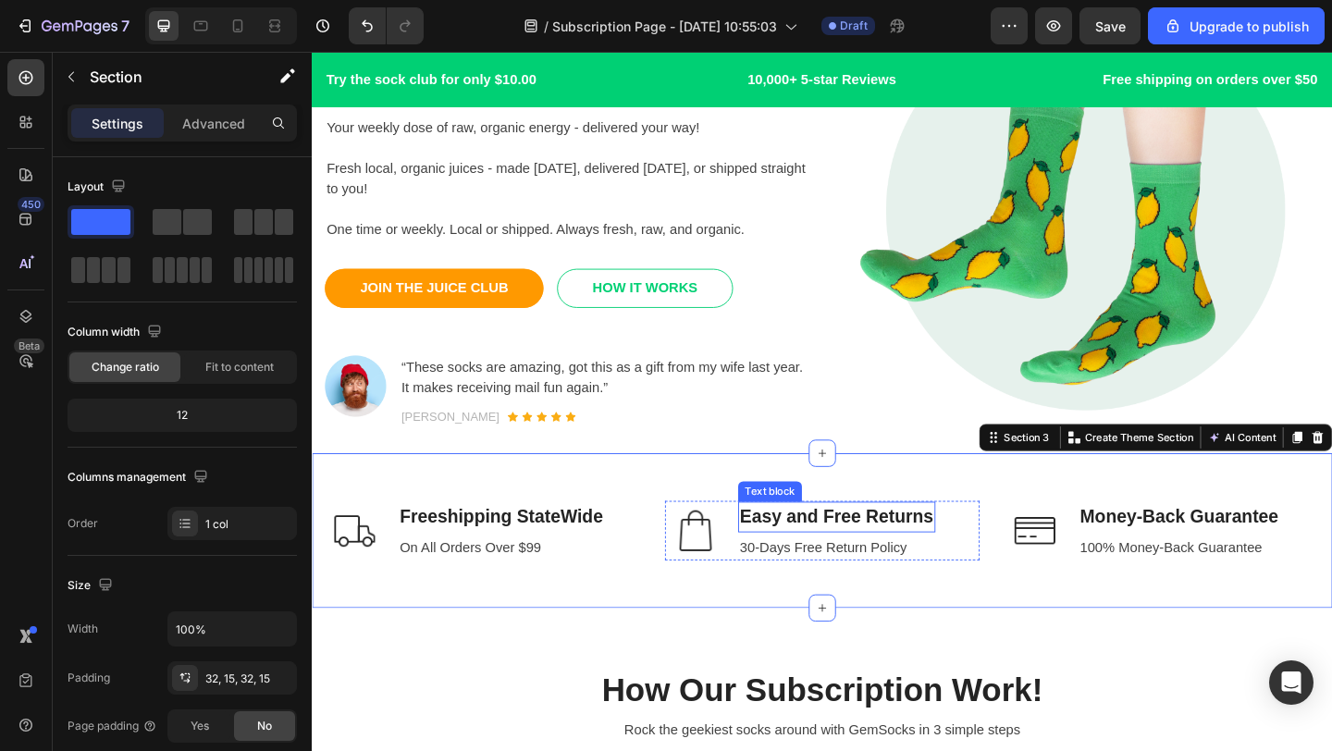
click at [920, 564] on p "Easy and Free Returns" at bounding box center [882, 558] width 211 height 30
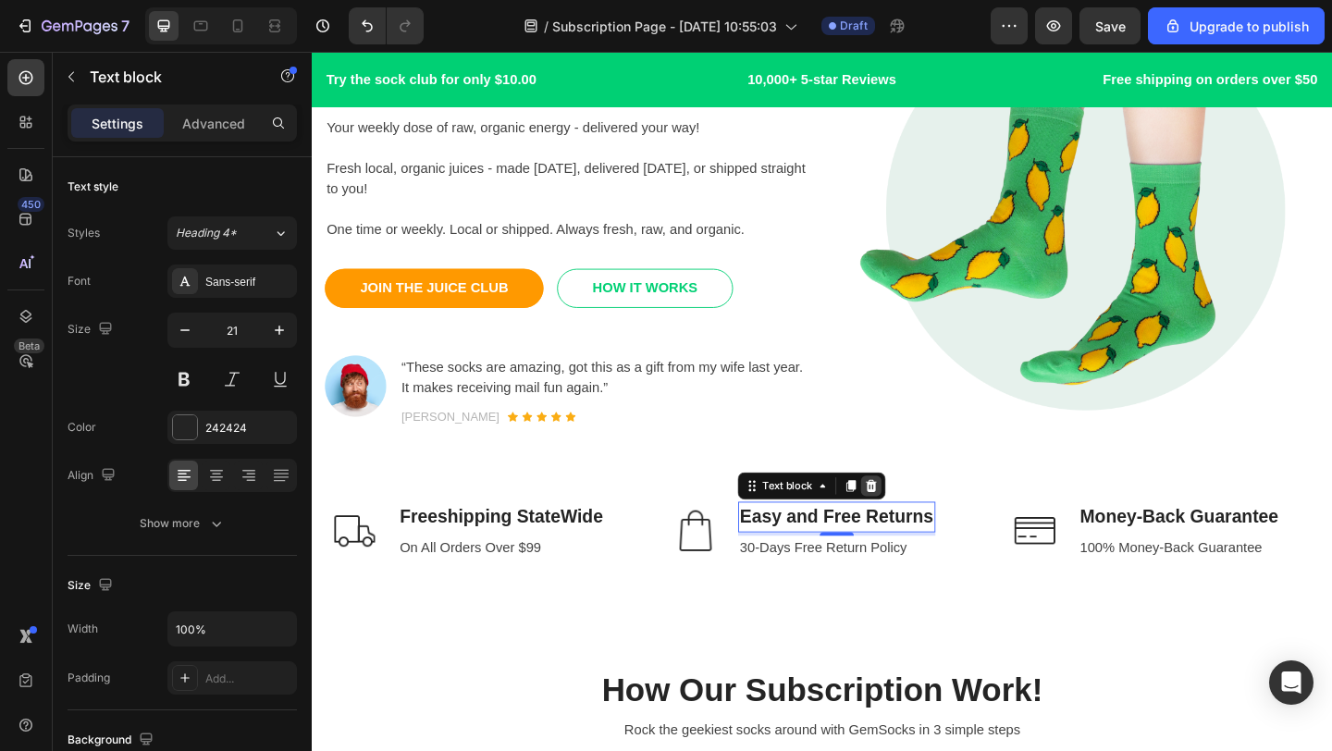
click at [922, 524] on icon at bounding box center [921, 523] width 12 height 13
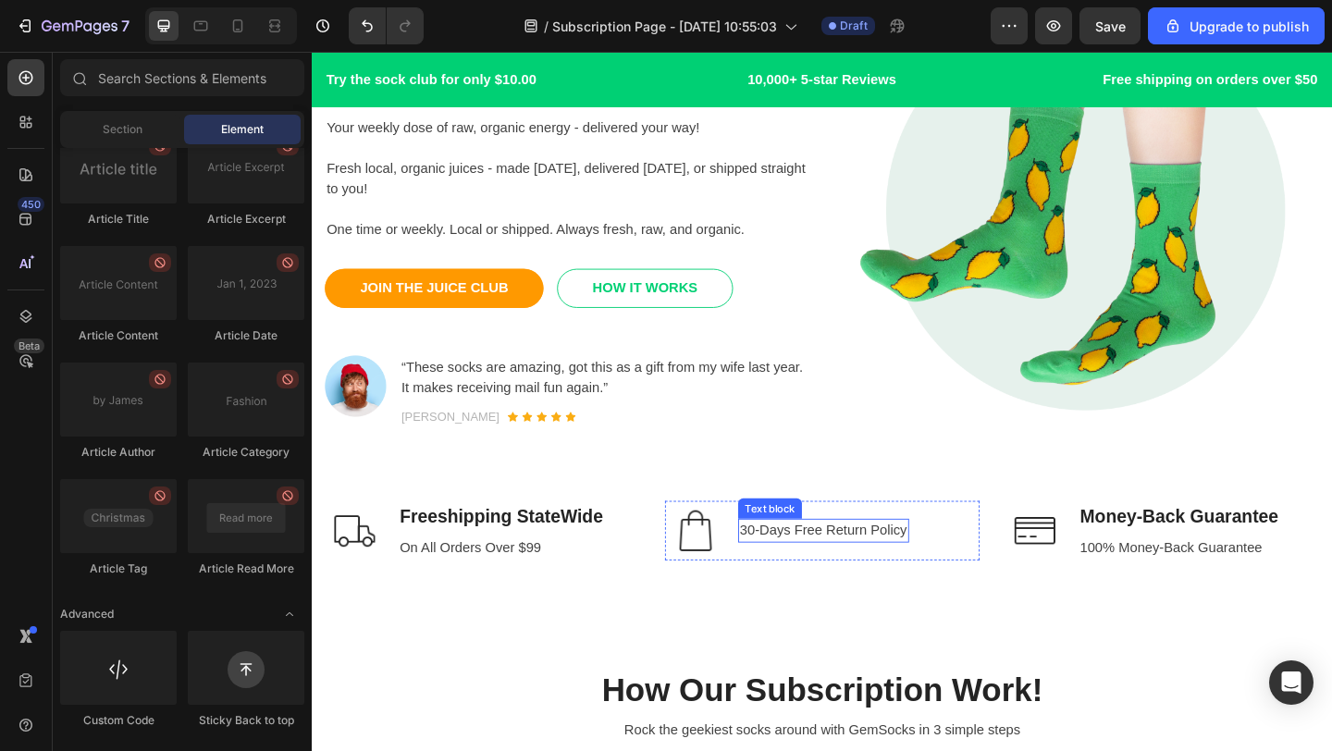
click at [876, 563] on p "30-Days Free Return Policy" at bounding box center [868, 572] width 182 height 22
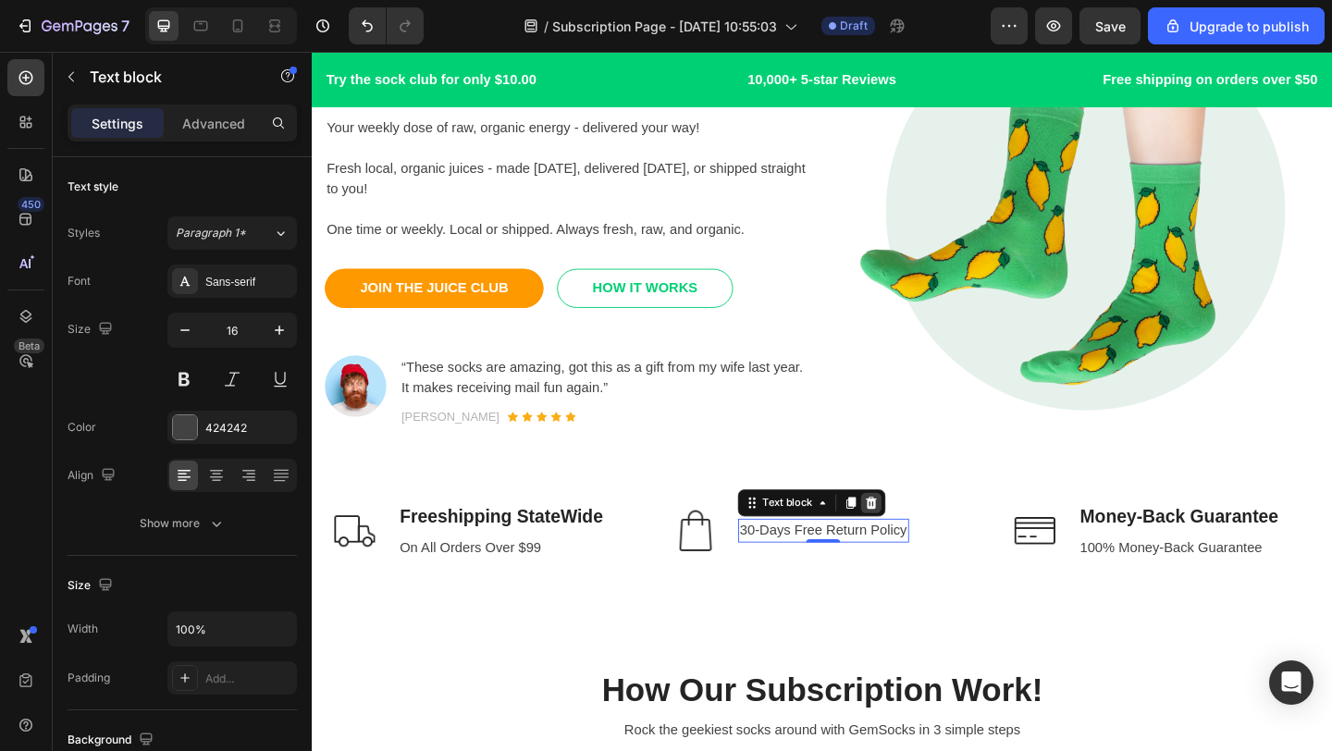
click at [925, 538] on icon at bounding box center [920, 542] width 15 height 15
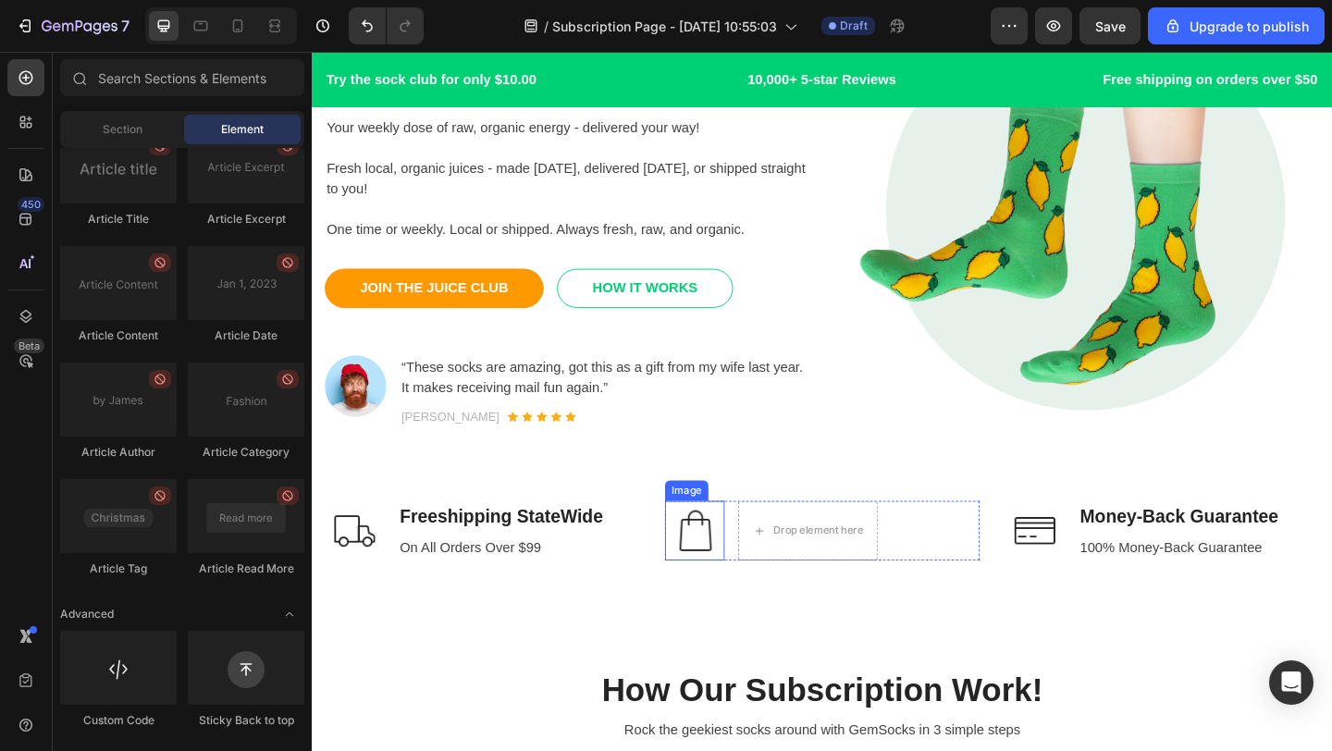
click at [732, 592] on img at bounding box center [727, 572] width 65 height 65
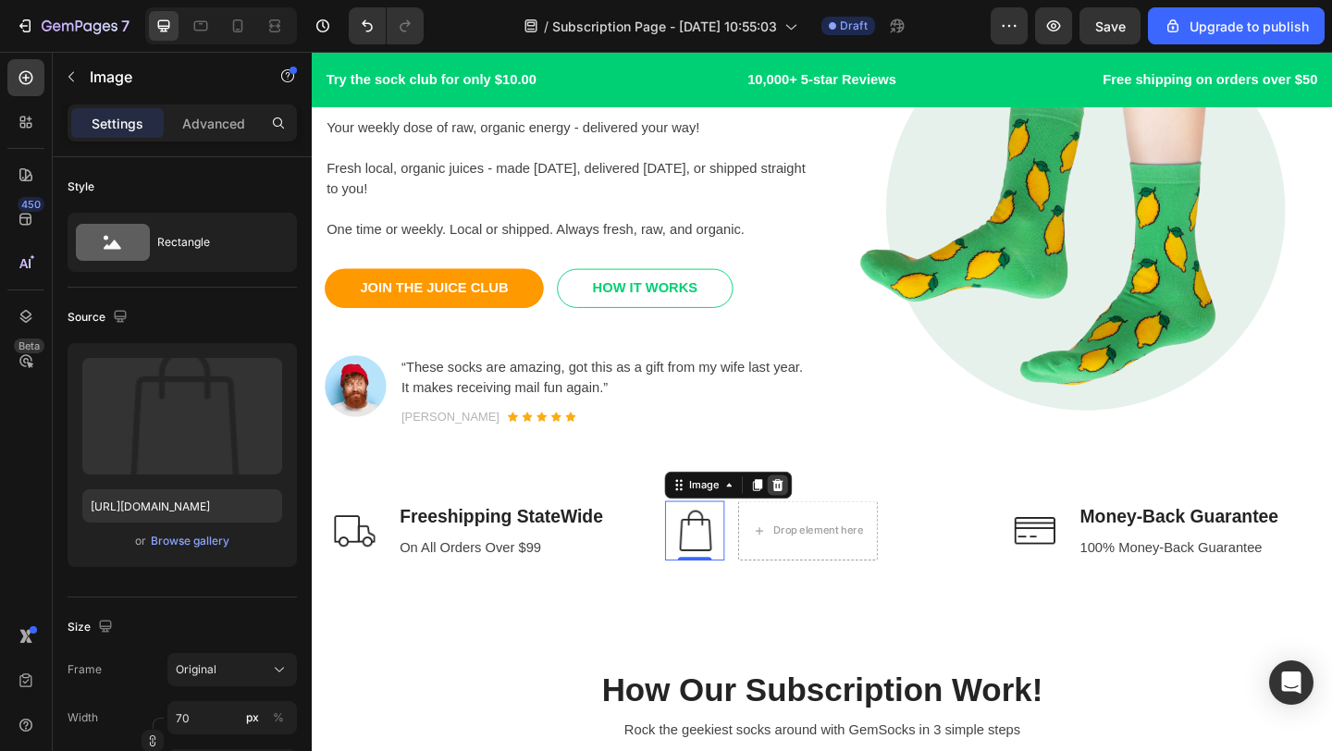
click at [813, 519] on icon at bounding box center [818, 522] width 15 height 15
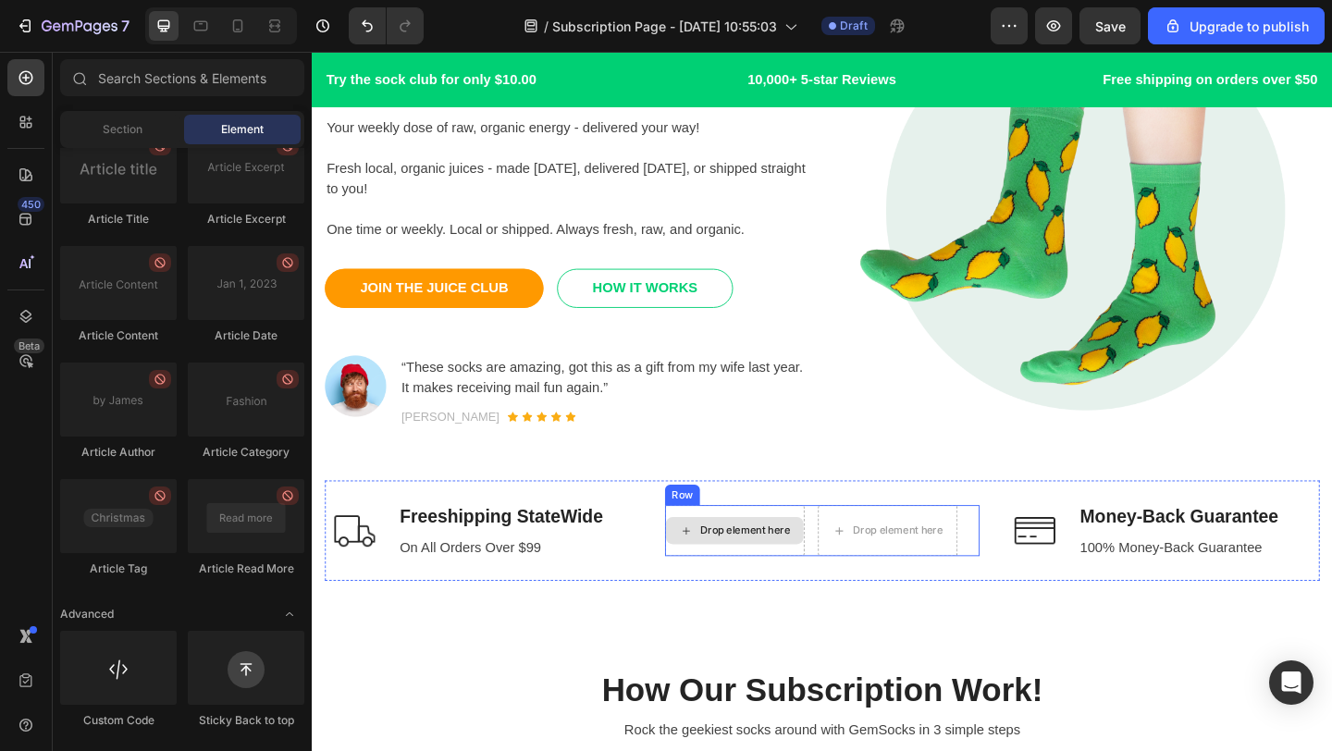
click at [684, 567] on div "Image Freeshipping StateWide Text block On All Orders Over $99 Text block Row D…" at bounding box center [867, 572] width 1082 height 109
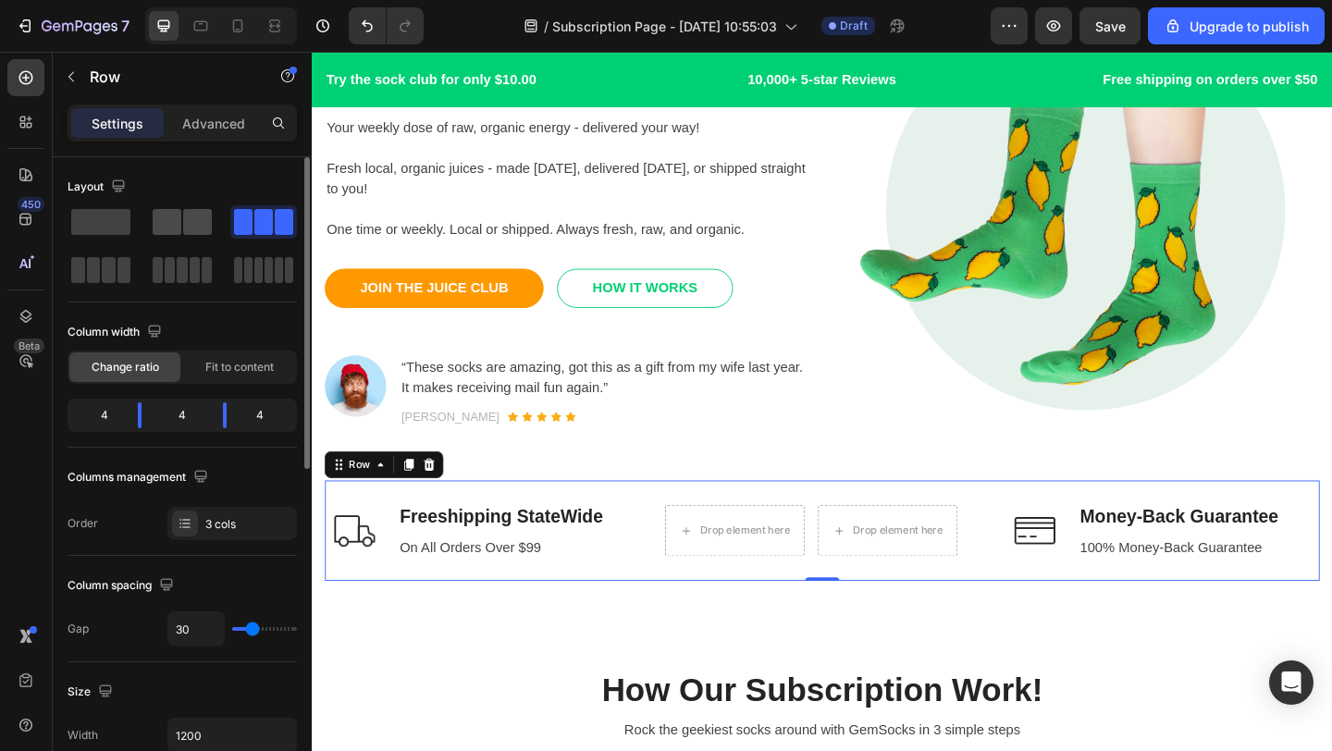
click at [187, 228] on span at bounding box center [197, 222] width 29 height 26
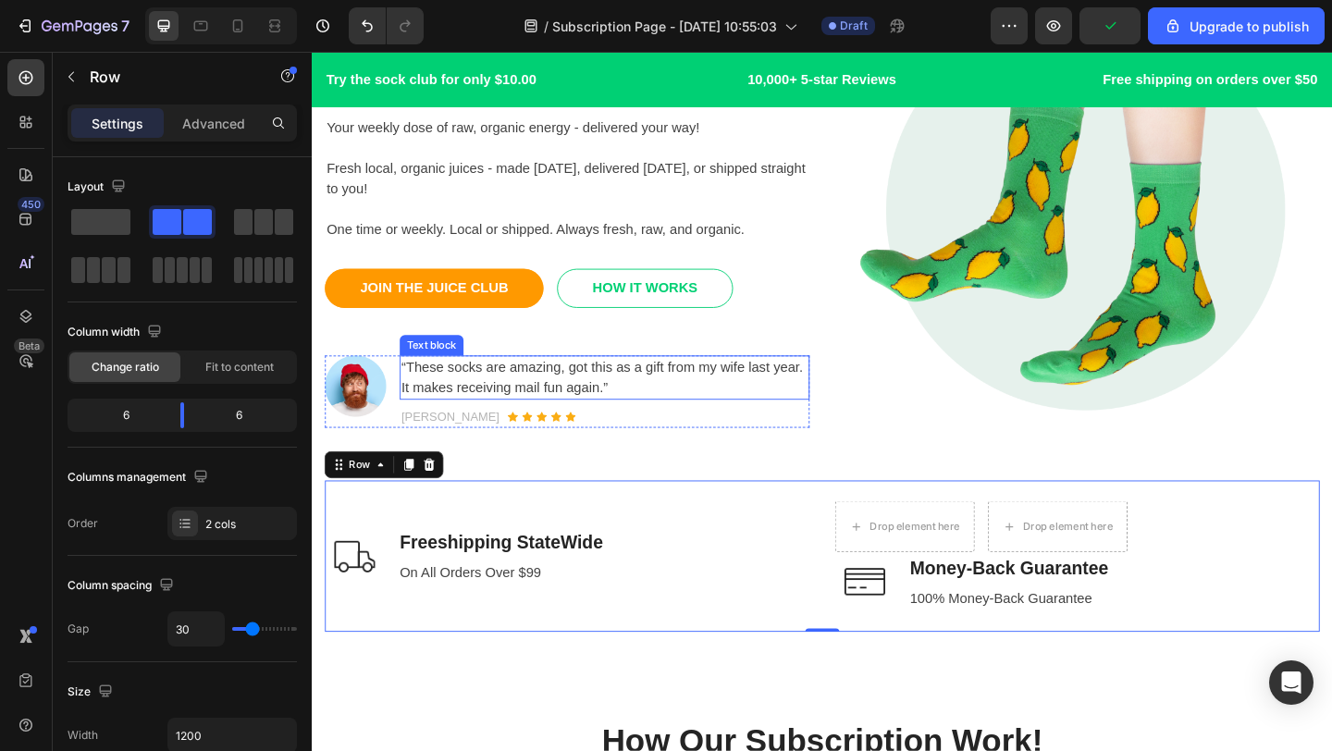
click at [882, 412] on img at bounding box center [1143, 224] width 527 height 527
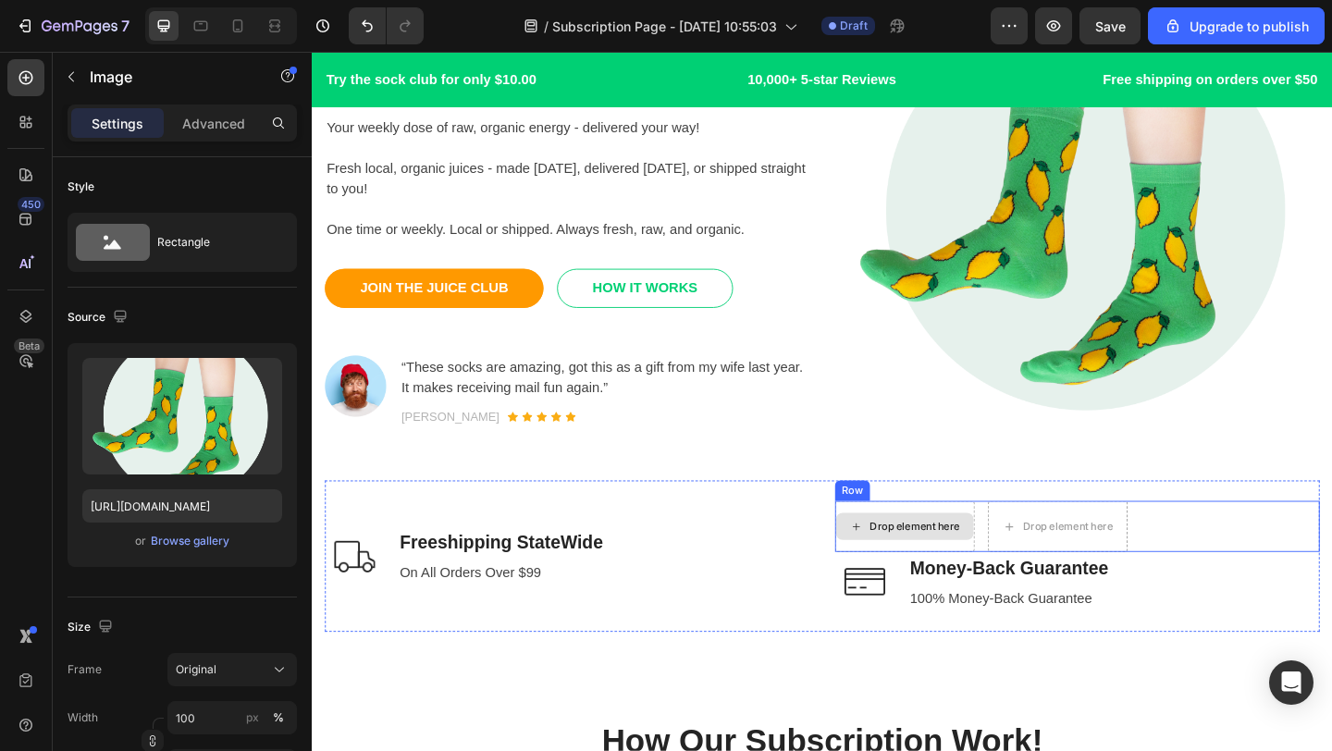
click at [953, 566] on div "Drop element here" at bounding box center [967, 567] width 98 height 15
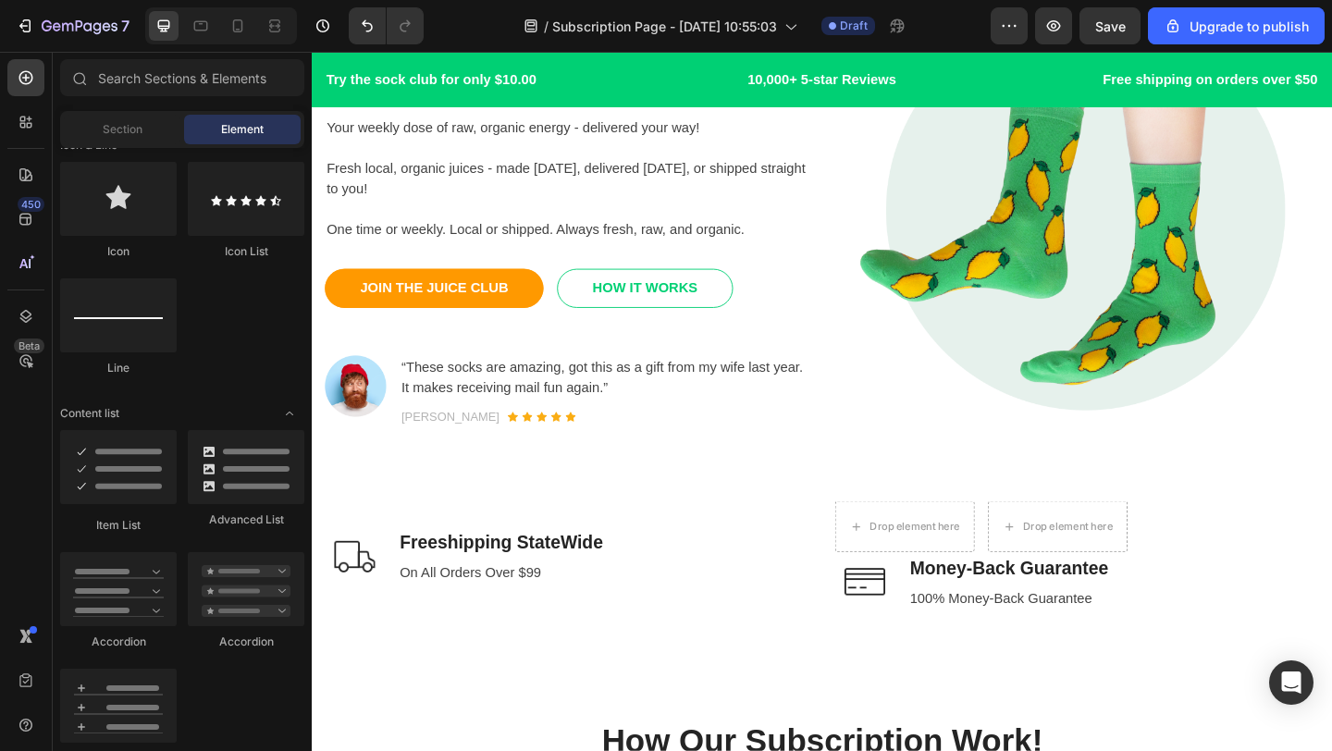
scroll to position [0, 0]
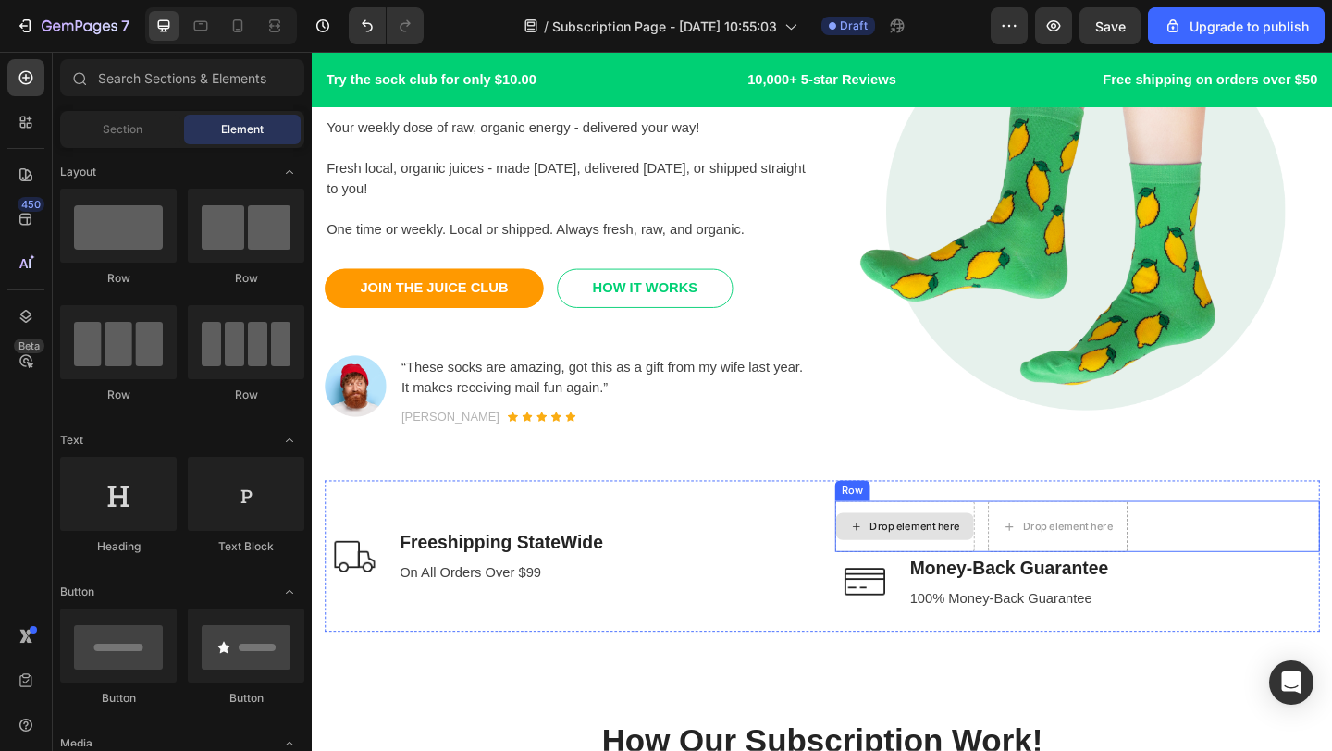
click at [984, 576] on div "Drop element here" at bounding box center [956, 568] width 150 height 30
click at [1257, 566] on div "Drop element here Drop element here Row" at bounding box center [1143, 567] width 527 height 55
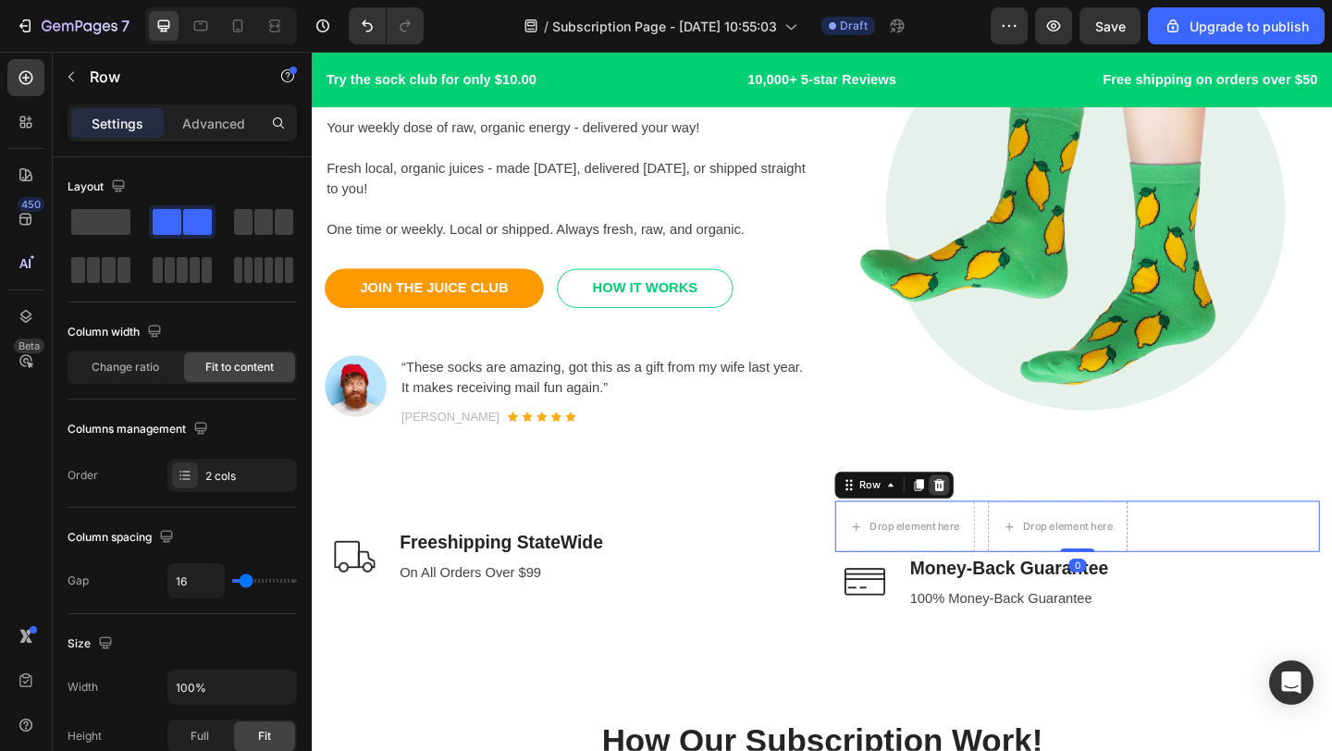
click at [997, 516] on icon at bounding box center [994, 522] width 15 height 15
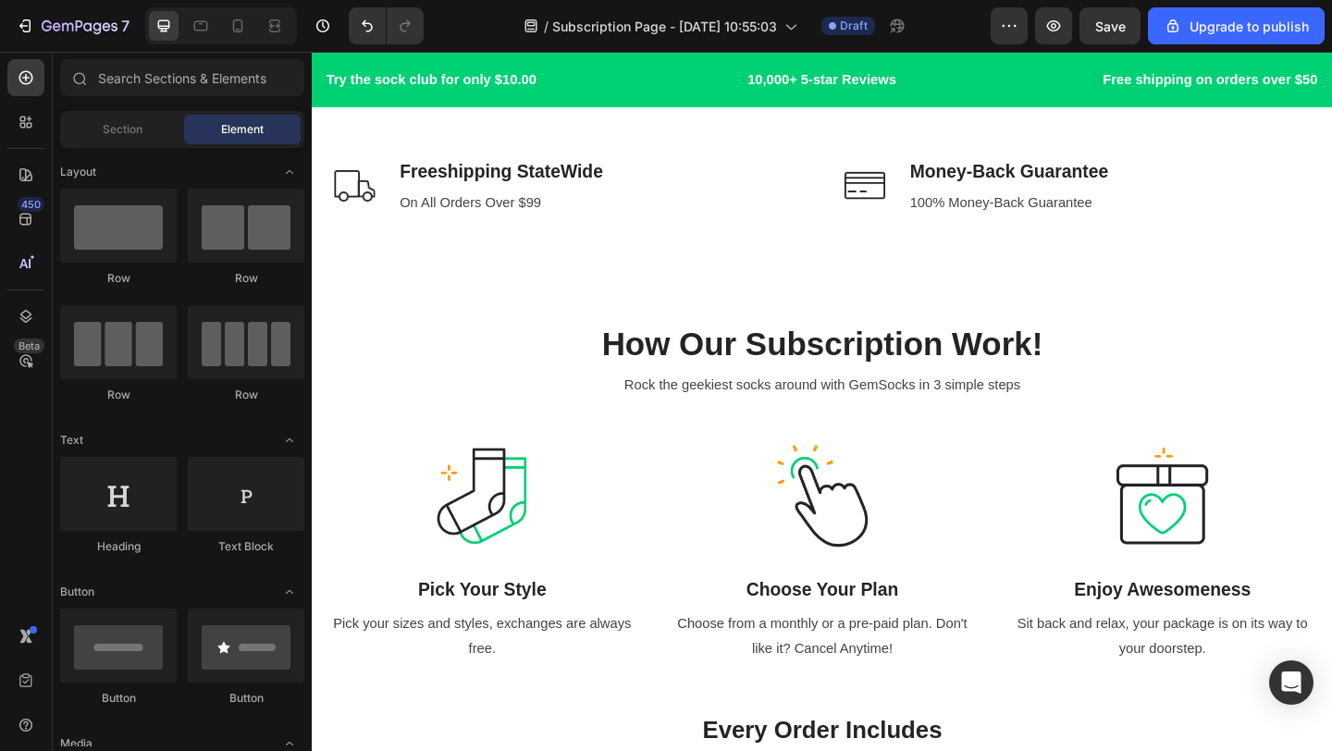
scroll to position [564, 0]
click at [507, 538] on img at bounding box center [496, 533] width 111 height 111
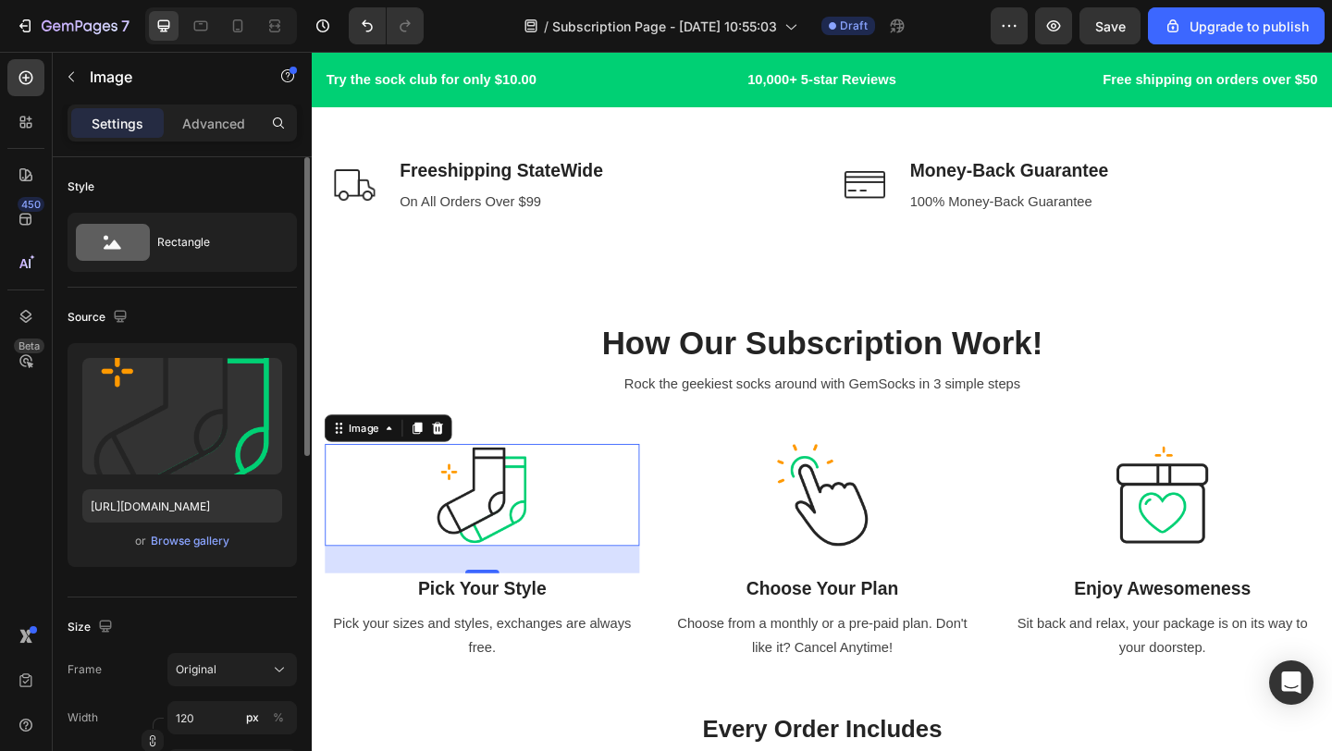
click at [211, 550] on div "or Browse gallery" at bounding box center [182, 541] width 200 height 22
click at [211, 547] on div "Browse gallery" at bounding box center [190, 541] width 79 height 17
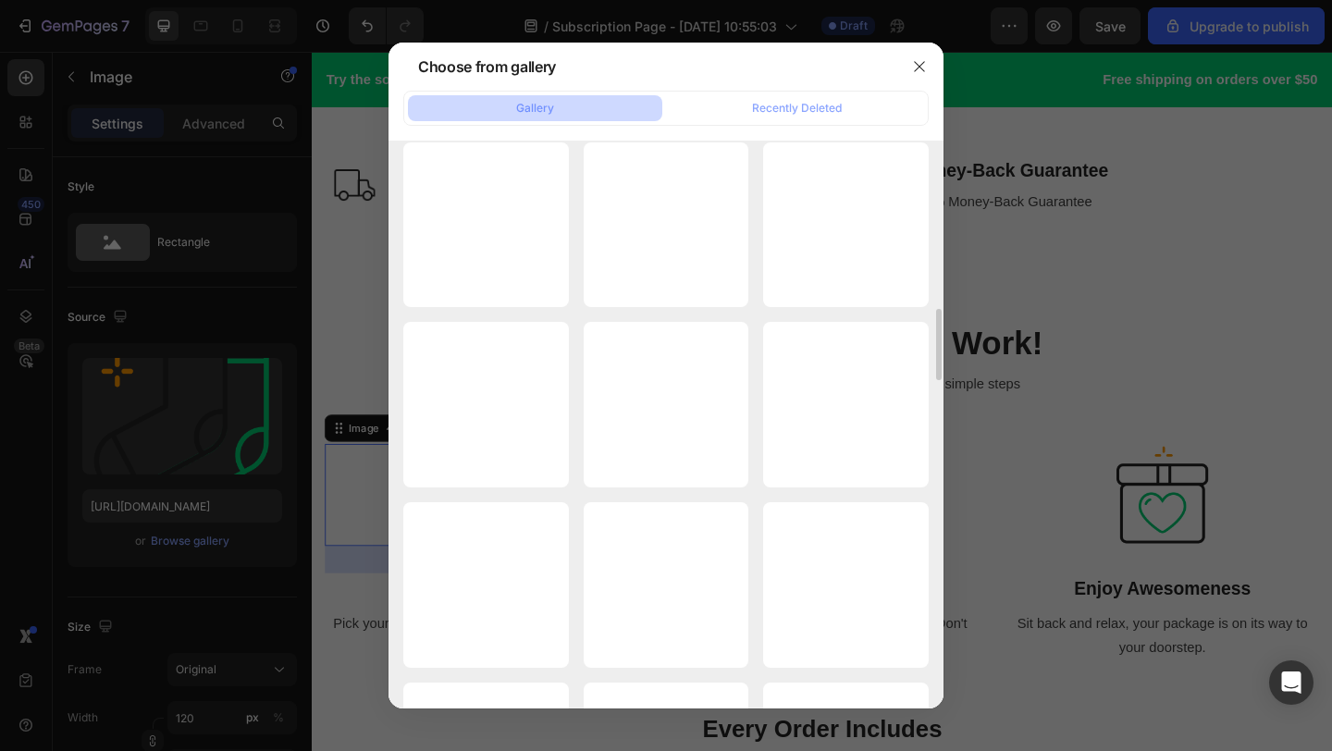
scroll to position [1285, 0]
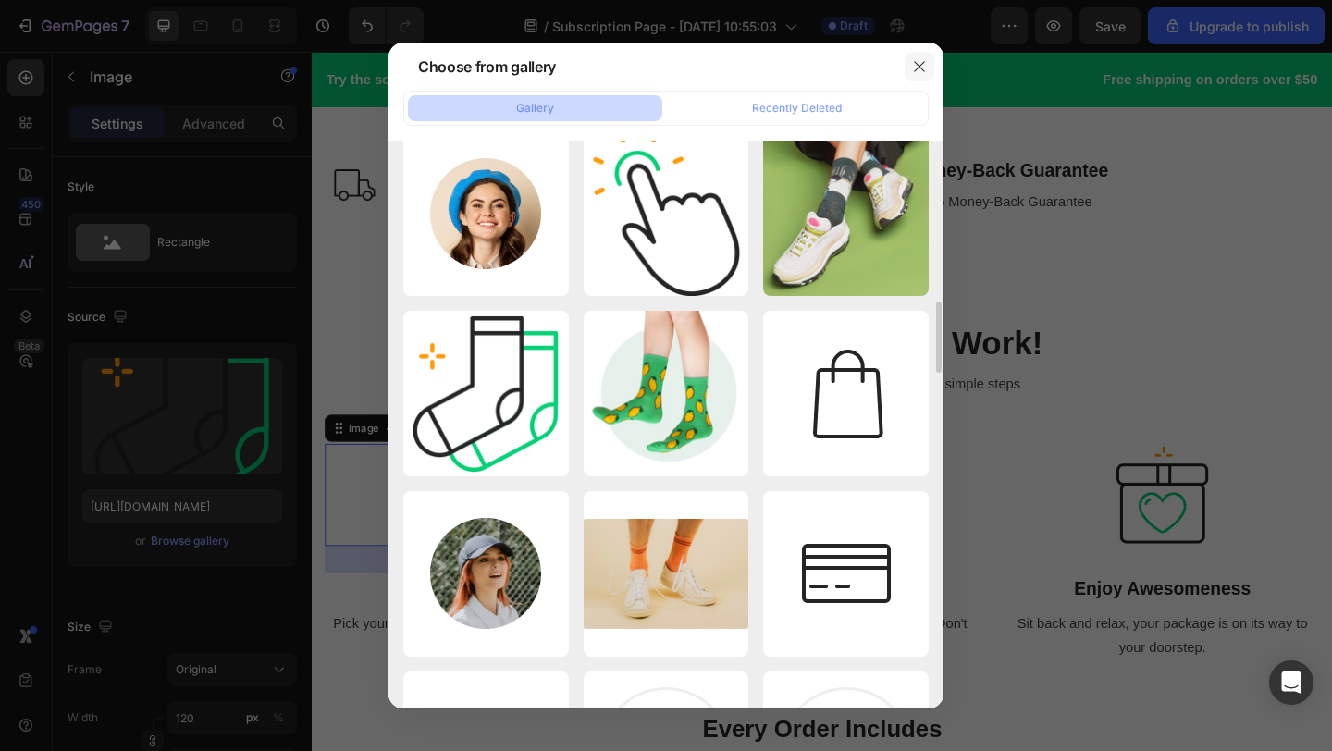
click at [923, 59] on icon "button" at bounding box center [919, 66] width 15 height 15
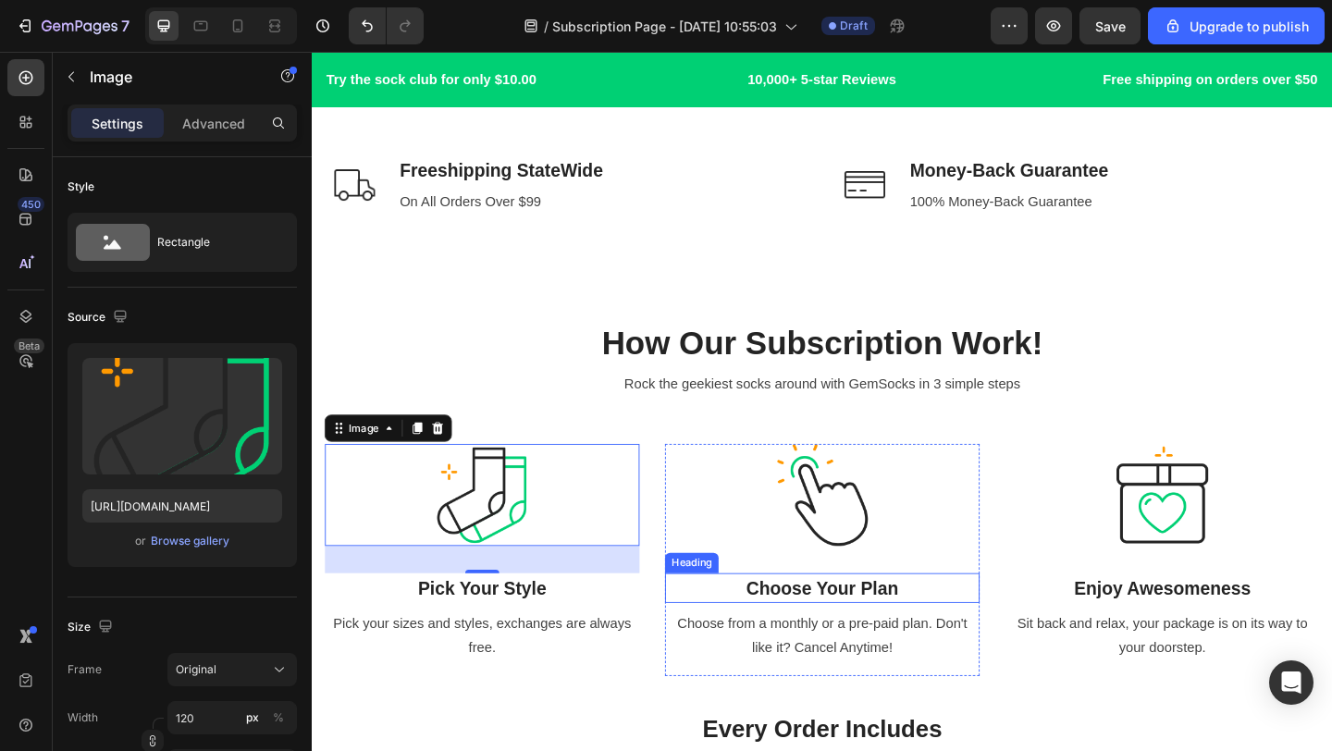
scroll to position [695, 0]
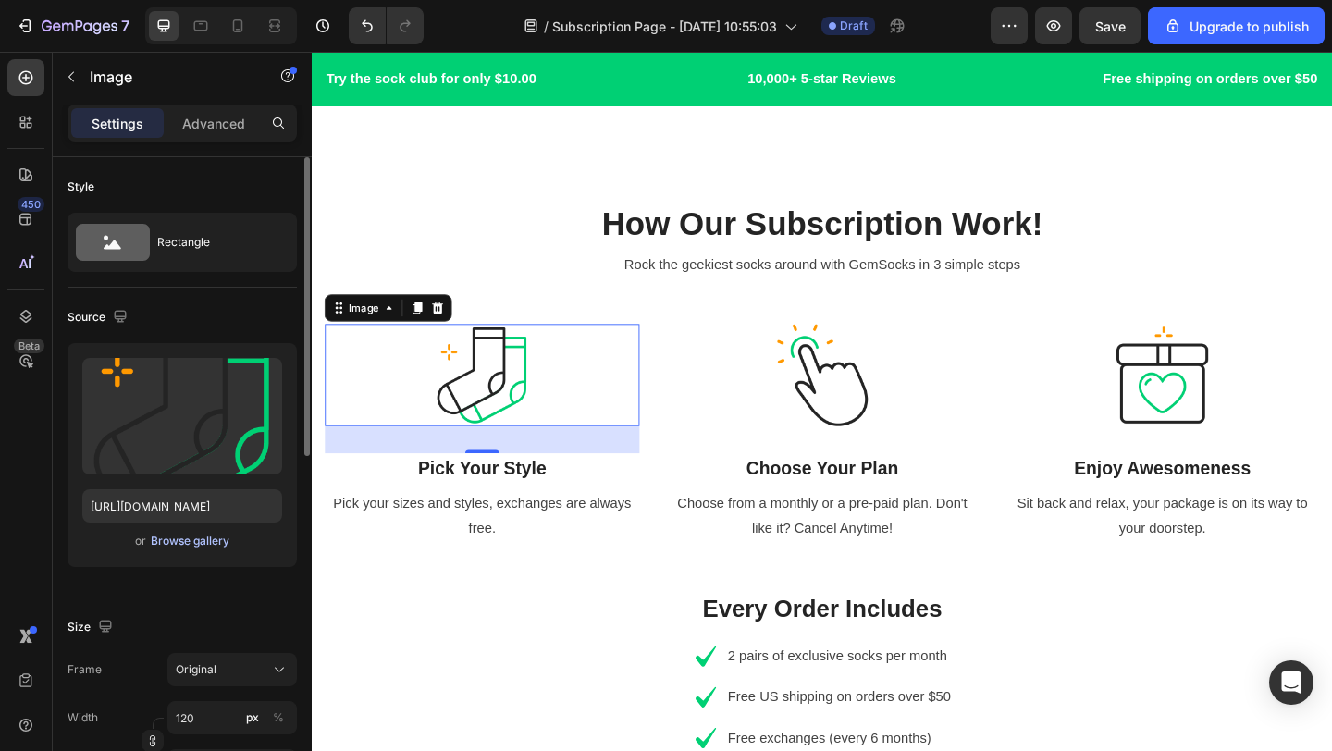
click at [211, 547] on div "Browse gallery" at bounding box center [190, 541] width 79 height 17
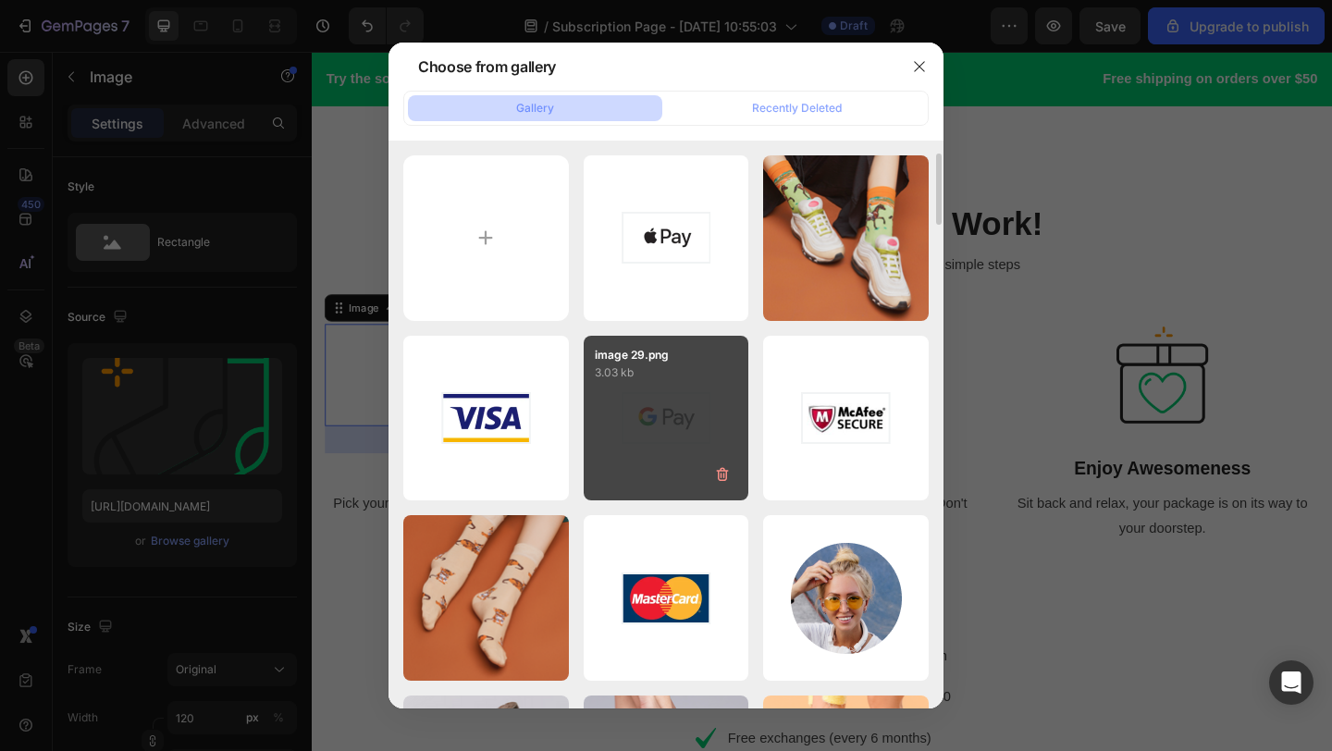
scroll to position [24, 0]
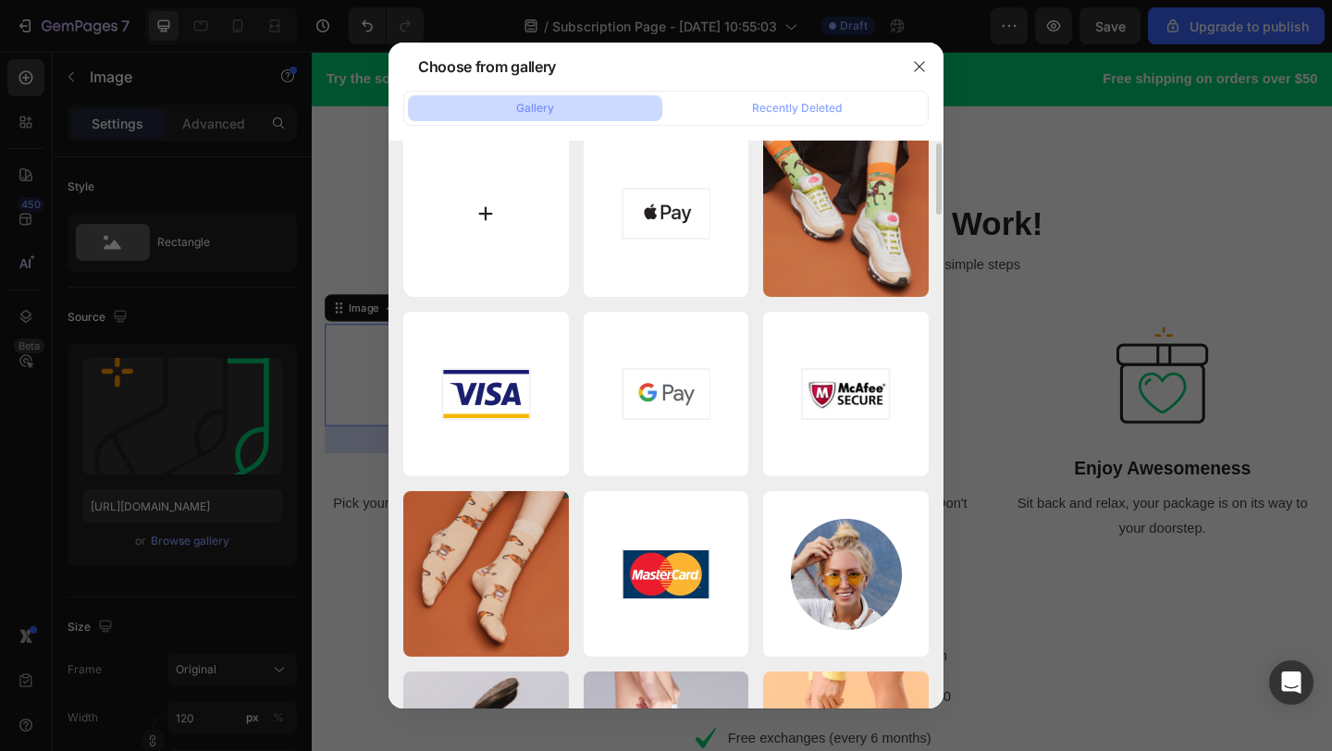
click at [475, 154] on input "file" at bounding box center [486, 214] width 166 height 166
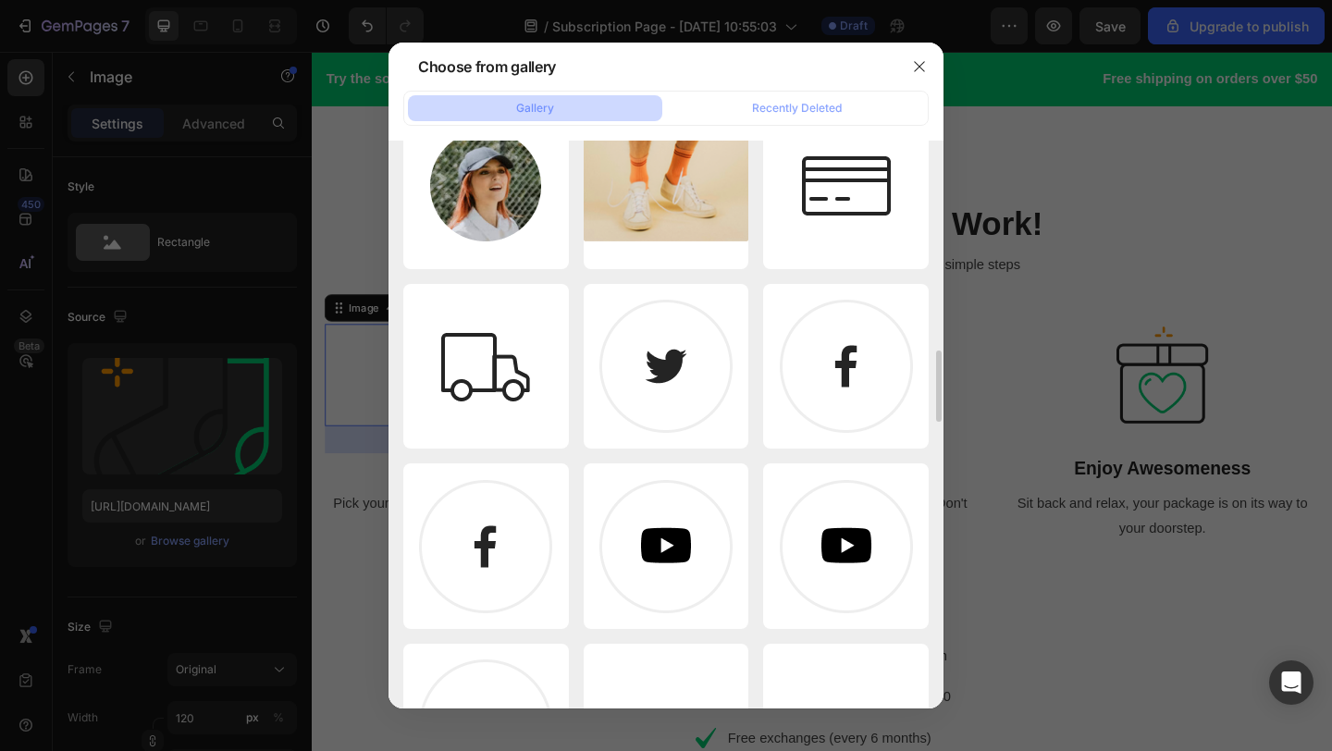
scroll to position [1681, 0]
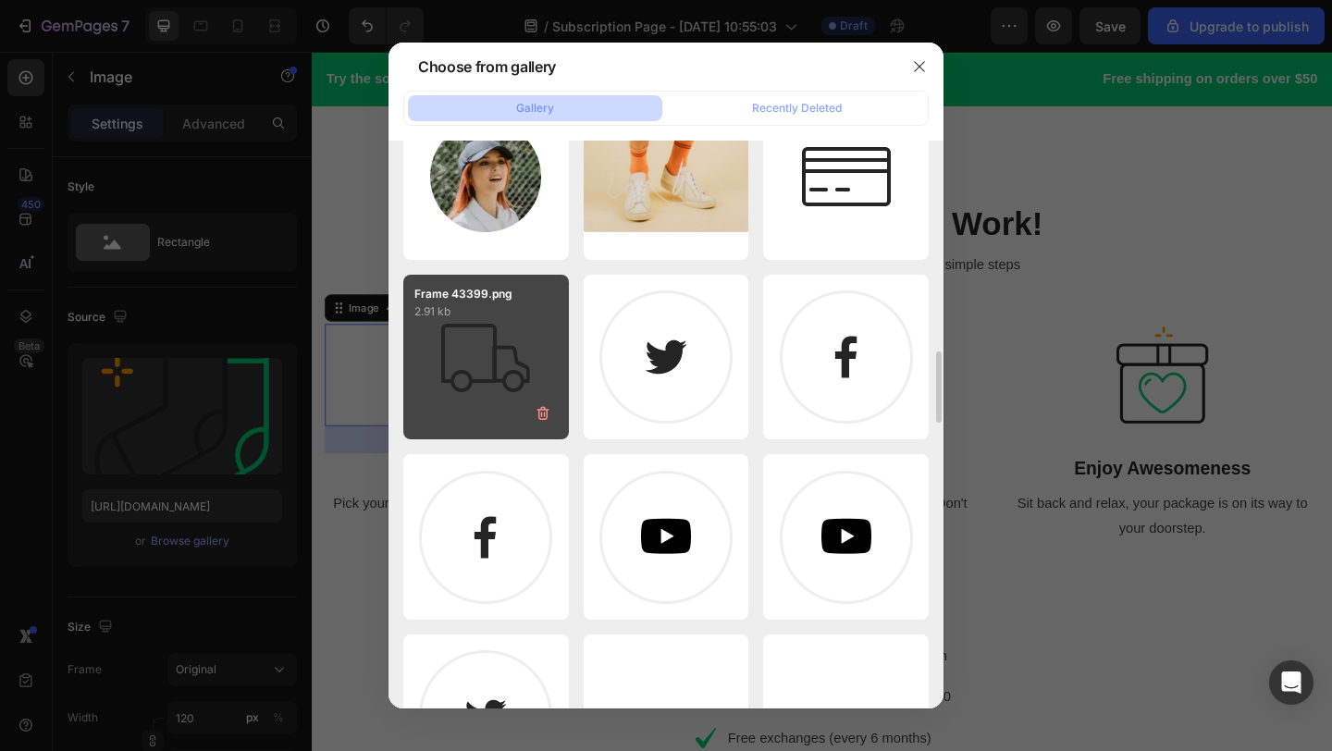
click at [546, 372] on div "Frame 43399.png 2.91 kb" at bounding box center [486, 358] width 166 height 166
type input "[URL][DOMAIN_NAME]"
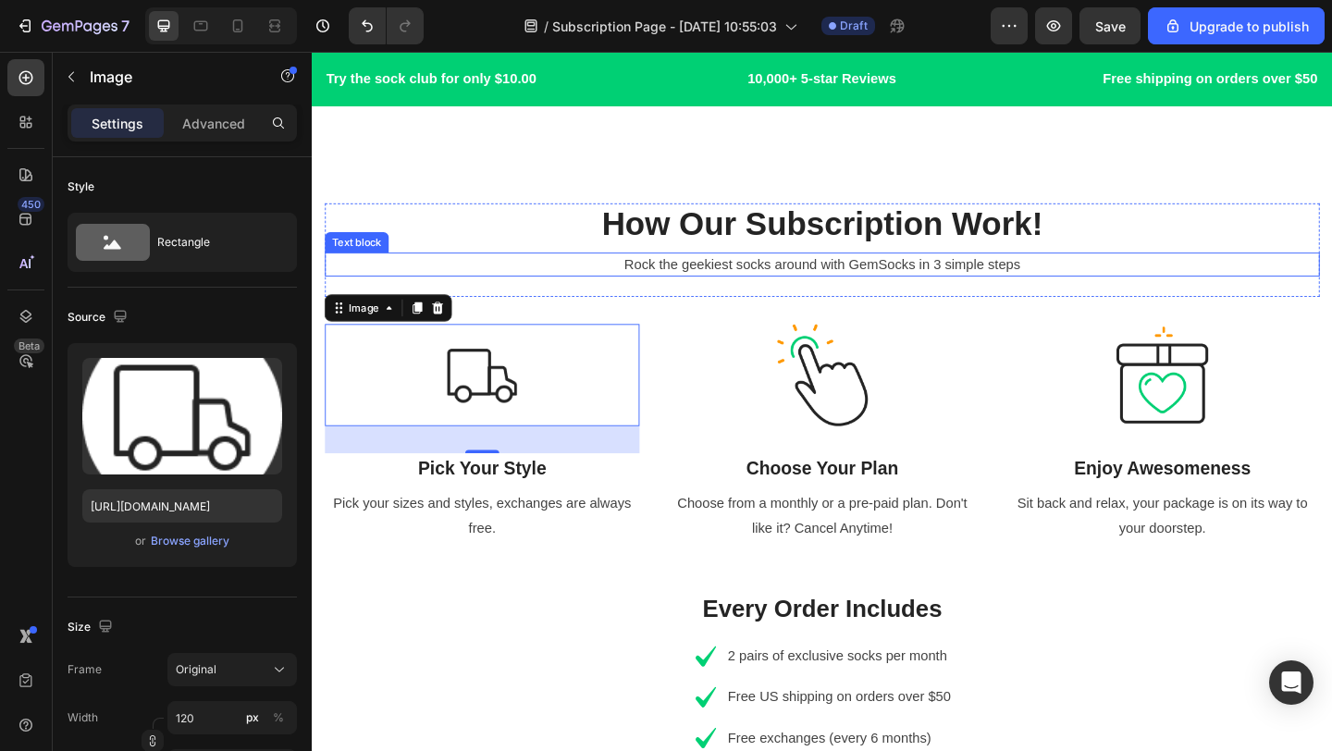
click at [544, 272] on p "Rock the geekiest socks around with GemSocks in 3 simple steps" at bounding box center [866, 283] width 1078 height 22
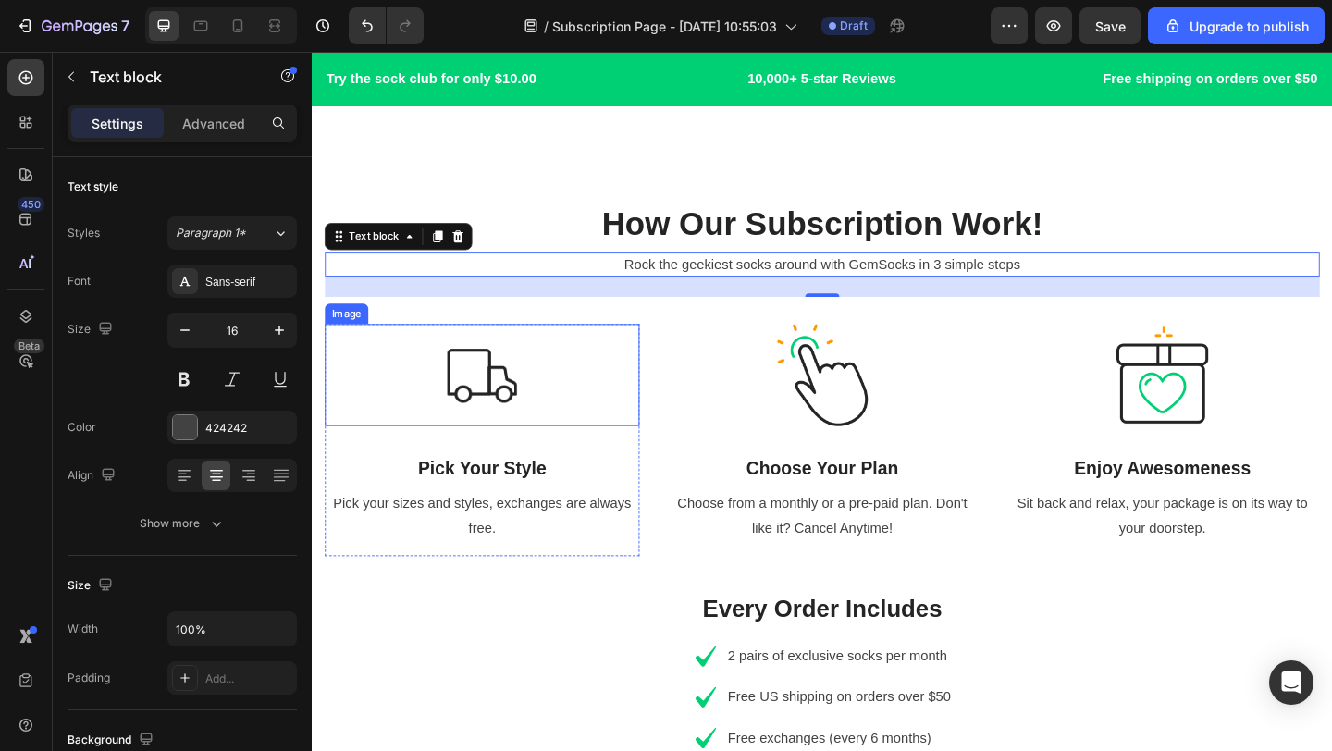
click at [473, 397] on img at bounding box center [496, 403] width 111 height 111
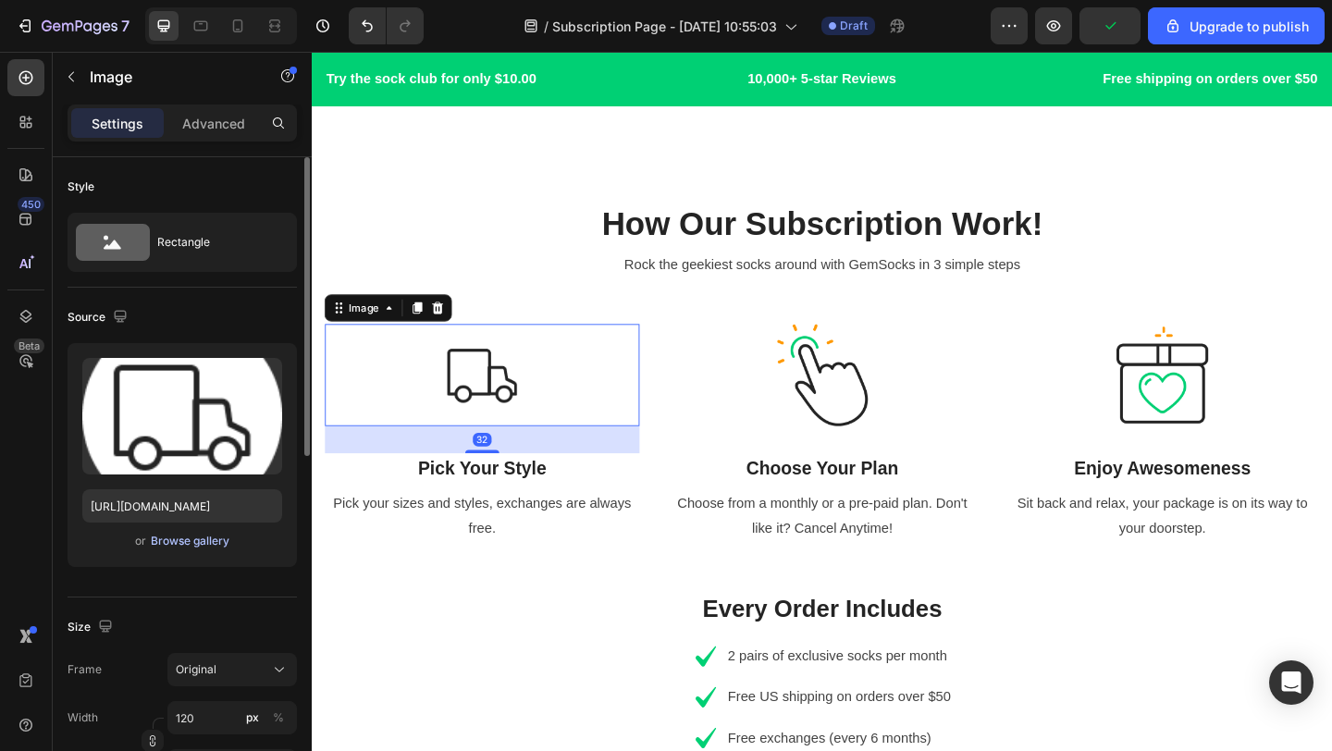
click at [209, 548] on div "Browse gallery" at bounding box center [190, 541] width 79 height 17
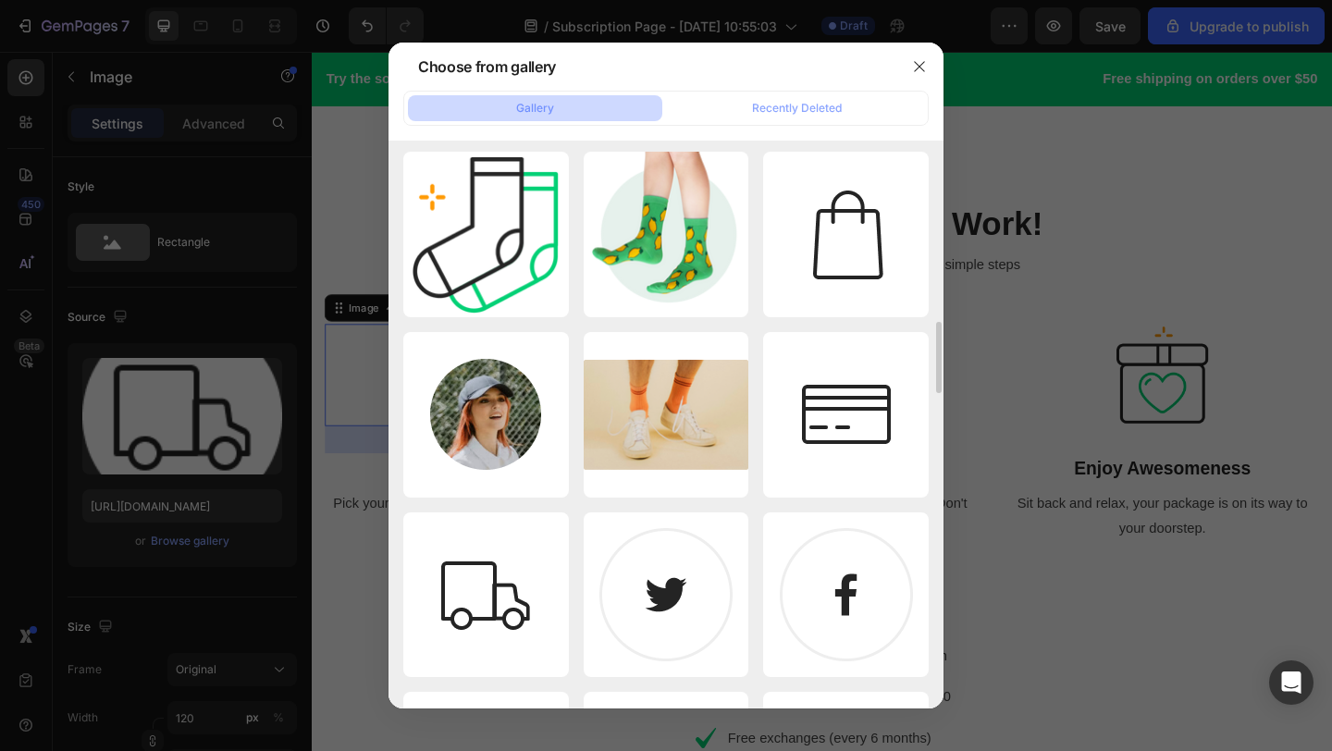
scroll to position [1443, 0]
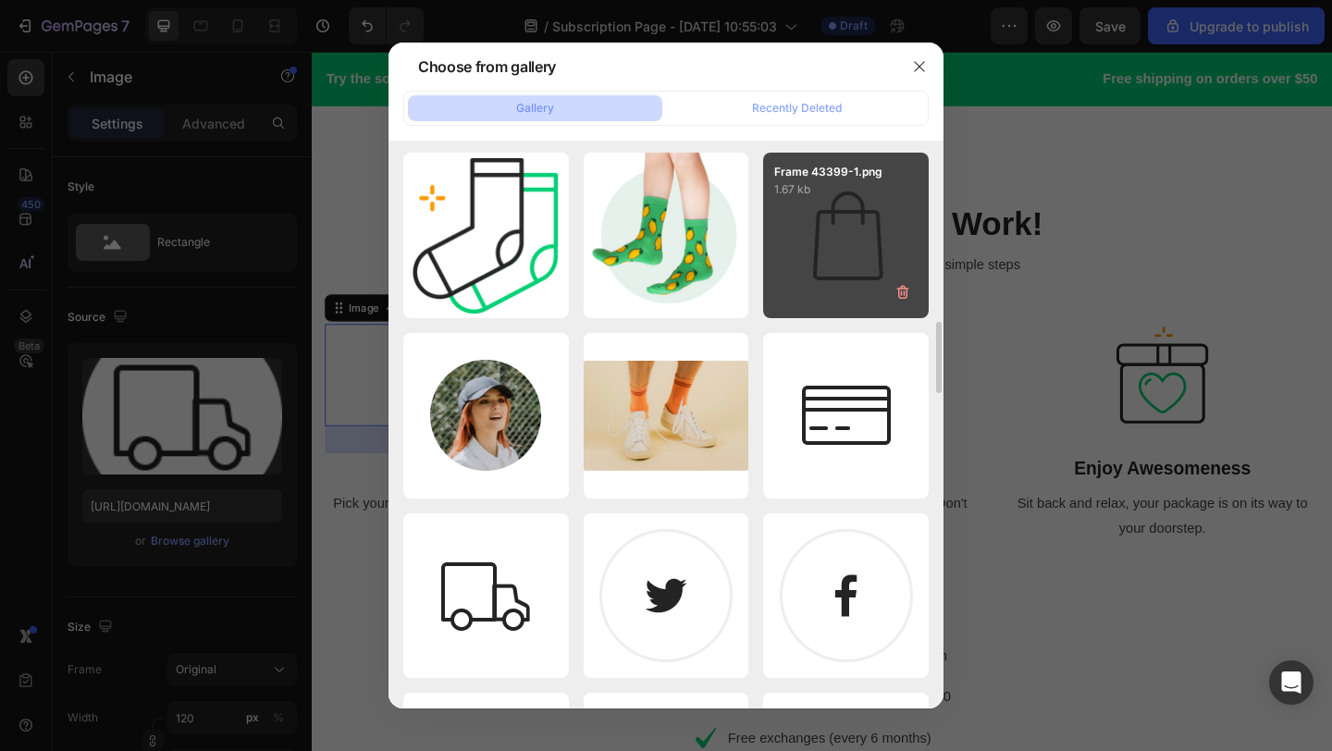
click at [803, 251] on div "Frame 43399-1.png 1.67 kb" at bounding box center [846, 236] width 166 height 166
type input "[URL][DOMAIN_NAME]"
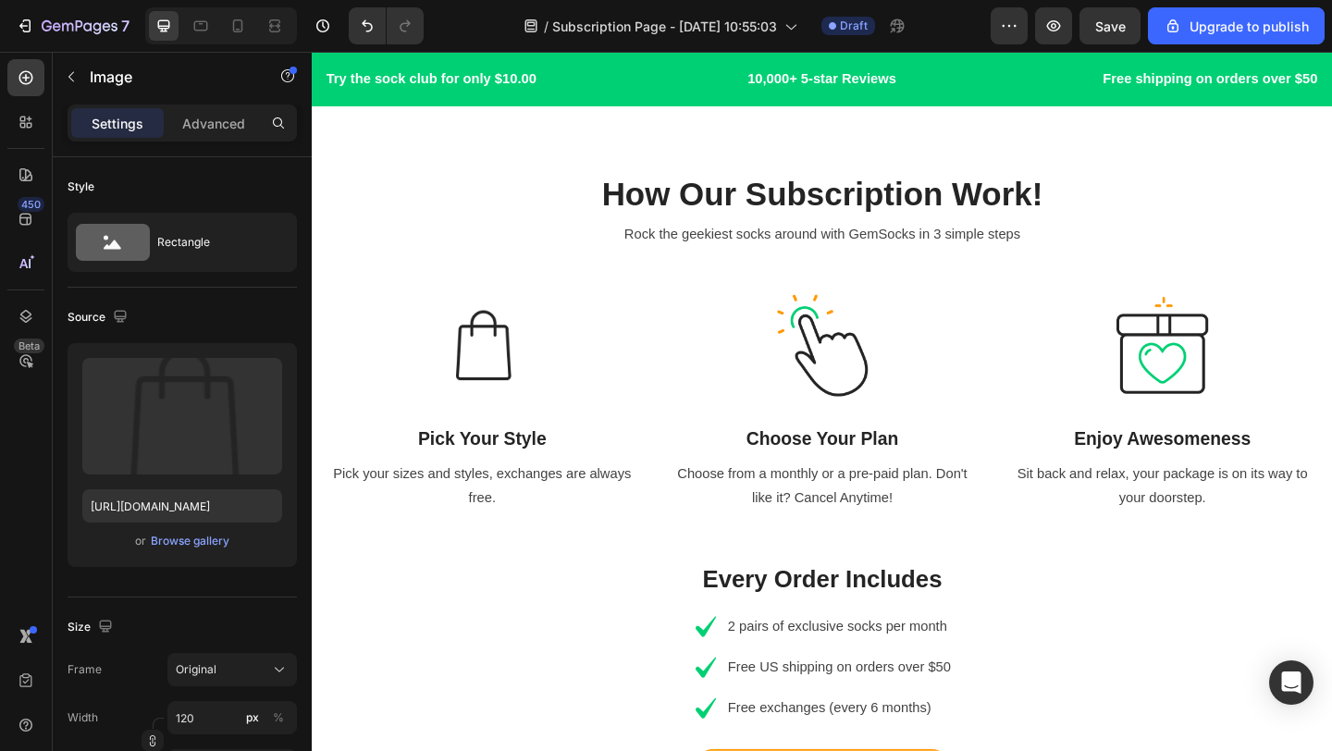
scroll to position [783, 0]
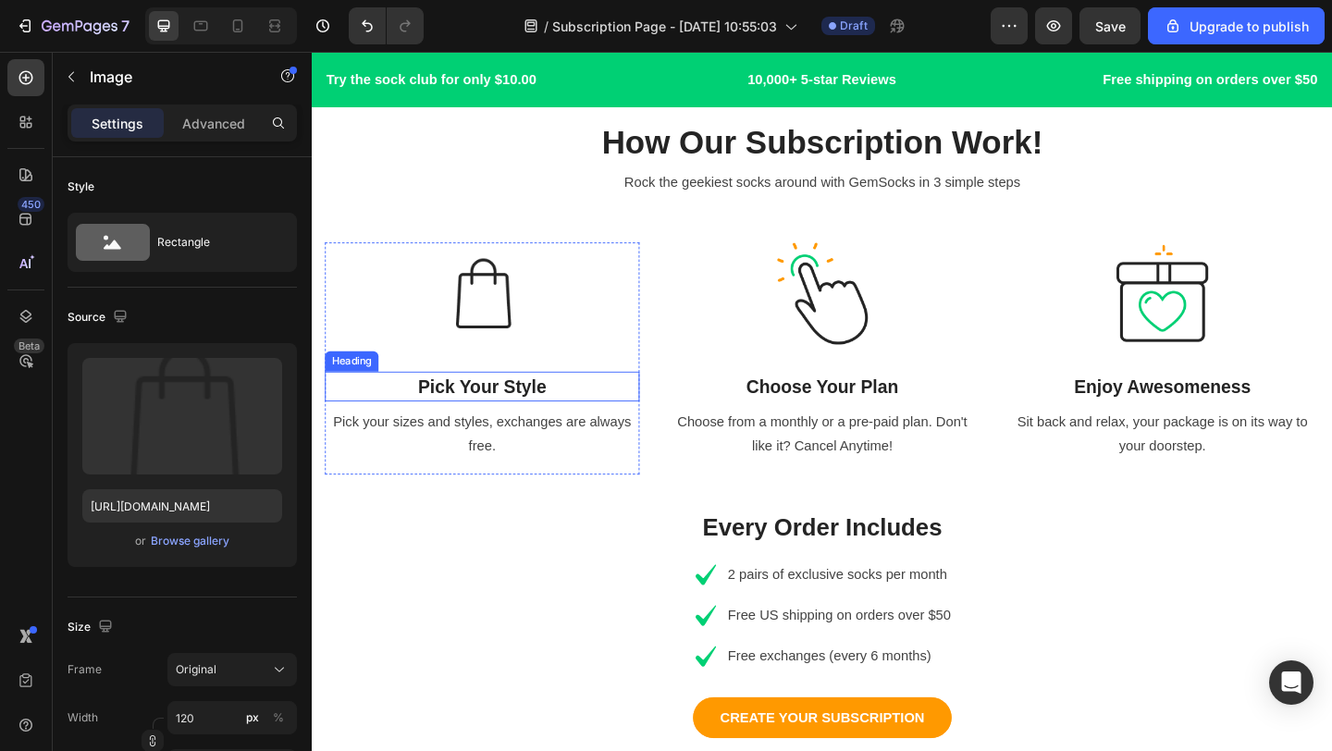
click at [574, 421] on p "Pick Your Style" at bounding box center [496, 416] width 338 height 30
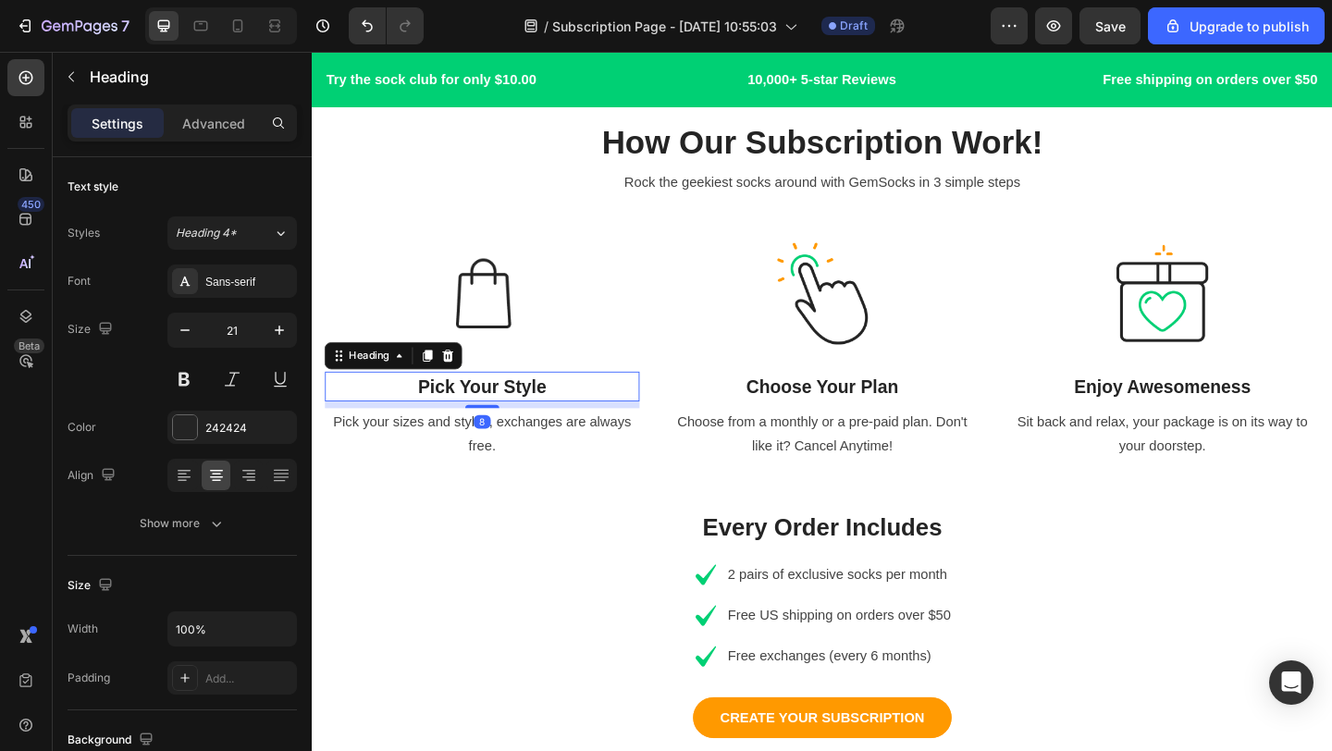
click at [574, 421] on p "Pick Your Style" at bounding box center [496, 416] width 338 height 30
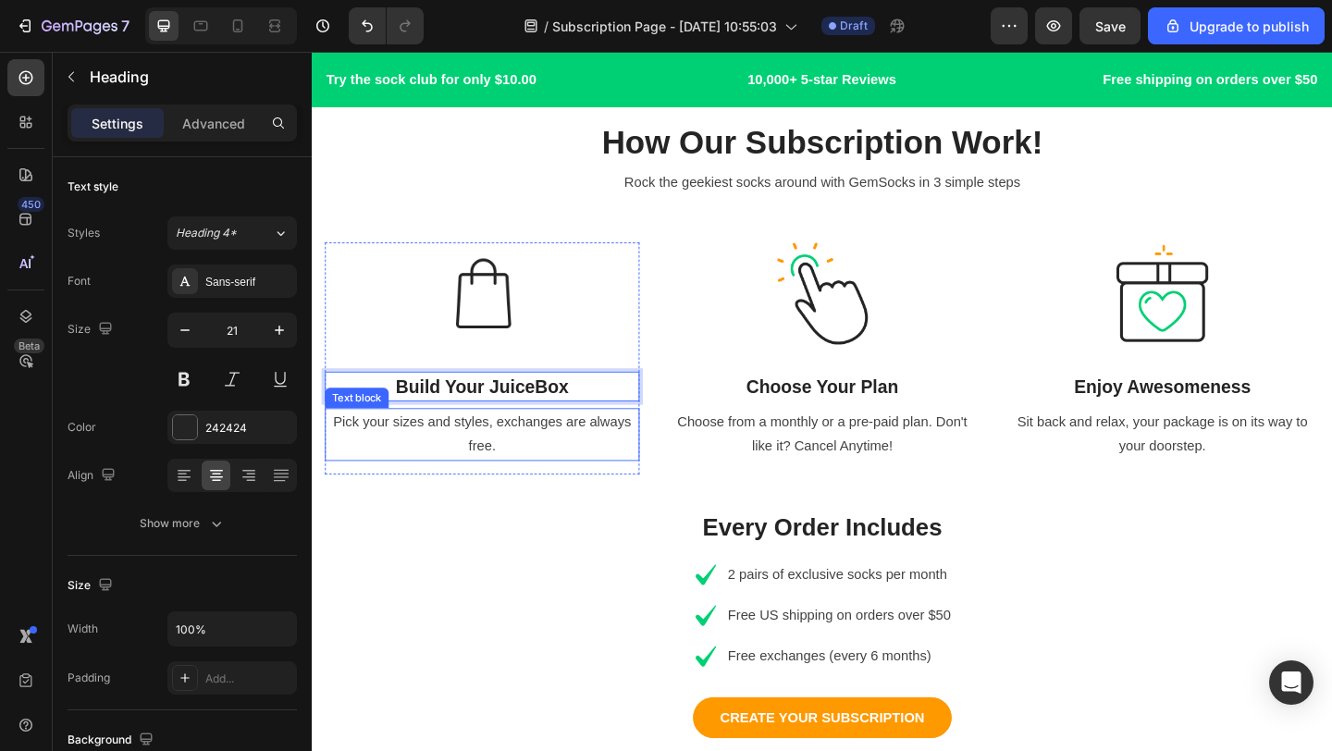
click at [572, 485] on p "Pick your sizes and styles, exchanges are always free." at bounding box center [496, 468] width 338 height 54
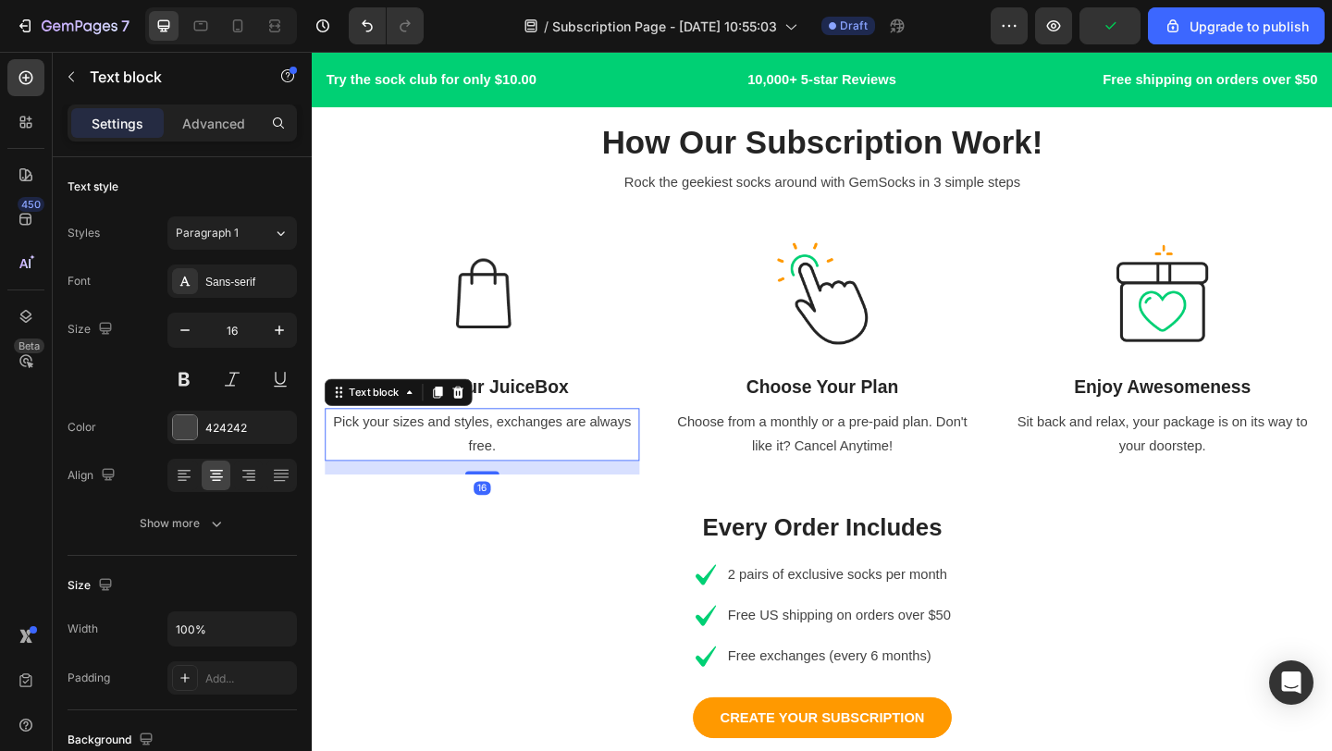
click at [561, 486] on p "Pick your sizes and styles, exchanges are always free." at bounding box center [496, 468] width 338 height 54
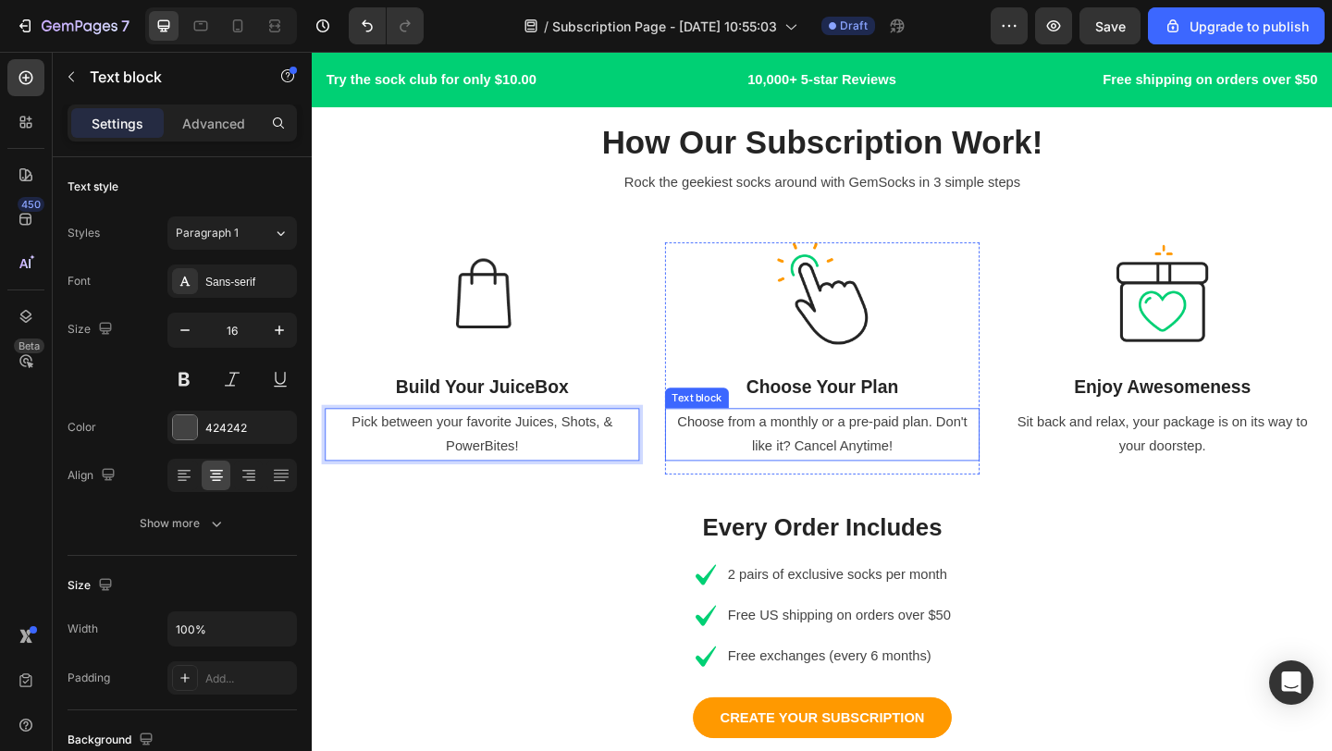
click at [978, 459] on p "Choose from a monthly or a pre-paid plan. Don't like it? Cancel Anytime!" at bounding box center [866, 468] width 338 height 54
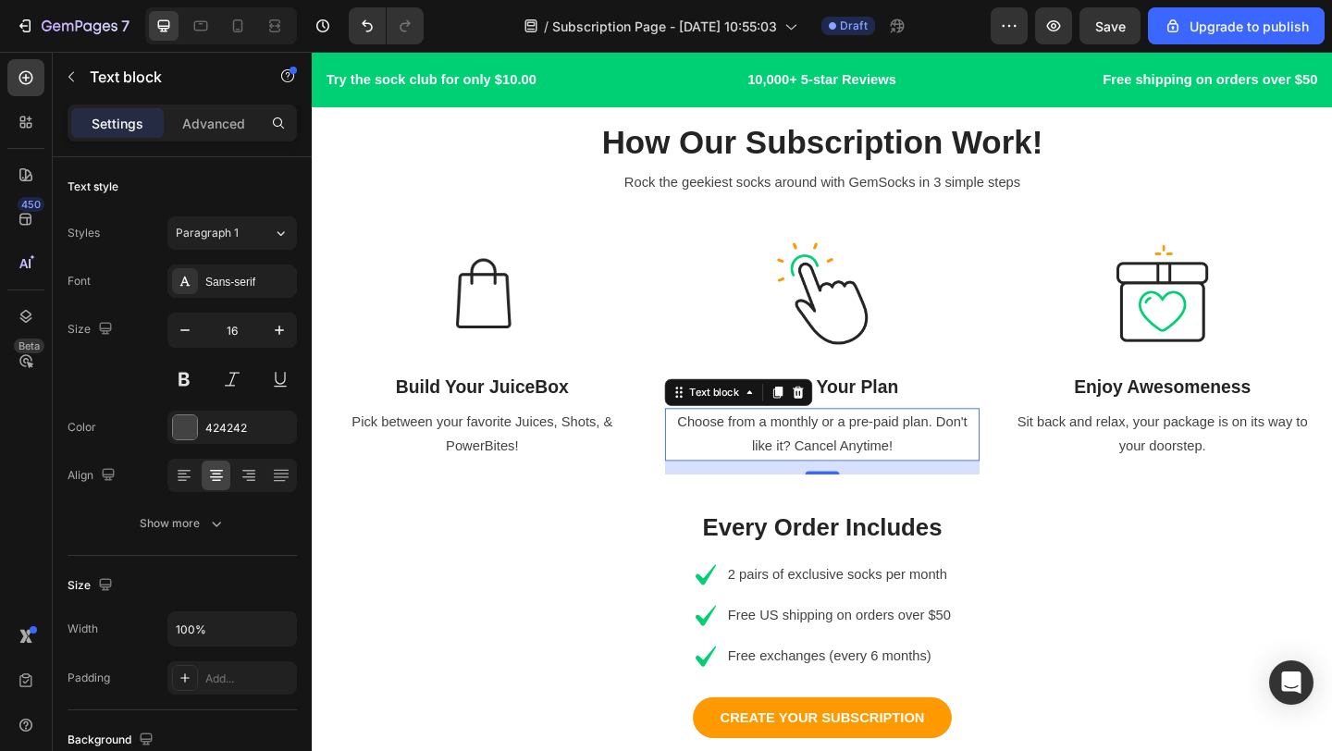
click at [980, 483] on p "Choose from a monthly or a pre-paid plan. Don't like it? Cancel Anytime!" at bounding box center [866, 468] width 338 height 54
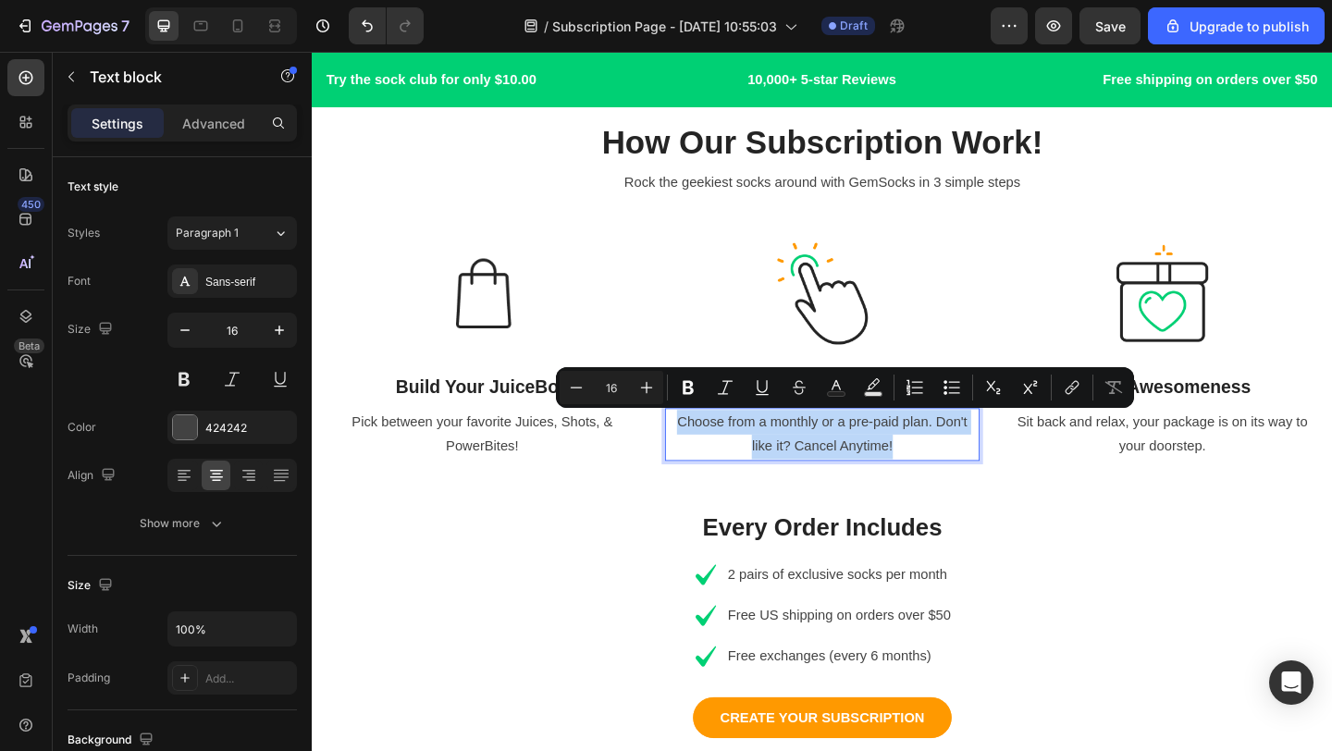
drag, startPoint x: 980, startPoint y: 483, endPoint x: 710, endPoint y: 455, distance: 271.5
click at [710, 455] on p "Choose from a monthly or a pre-paid plan. Don't like it? Cancel Anytime!" at bounding box center [866, 468] width 338 height 54
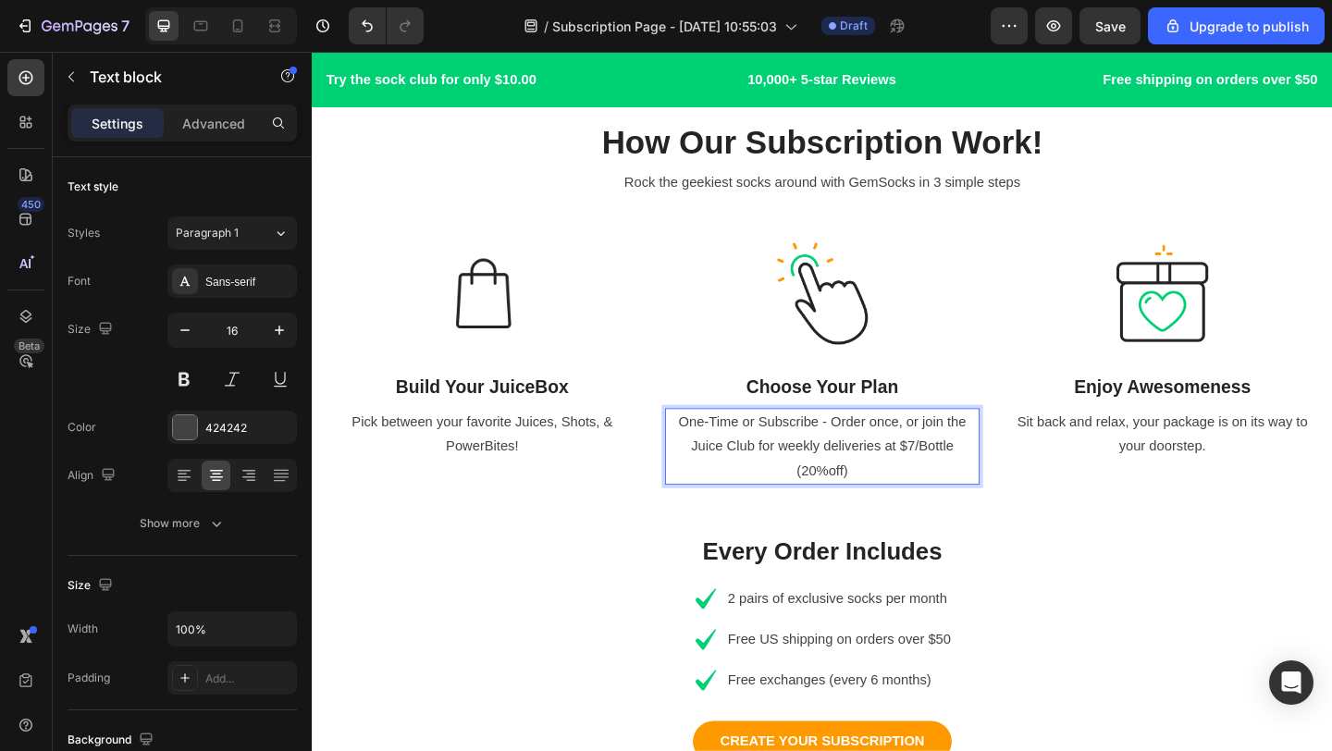
click at [874, 502] on p "One-Time or Subscribe - Order once, or join the Juice Club for weekly deliverie…" at bounding box center [866, 481] width 338 height 80
click at [996, 483] on p "One-Time or Subscribe - Order once, or join the Juice Club for weekly deliverie…" at bounding box center [866, 481] width 338 height 80
click at [908, 506] on p "(20% off)" at bounding box center [866, 508] width 338 height 27
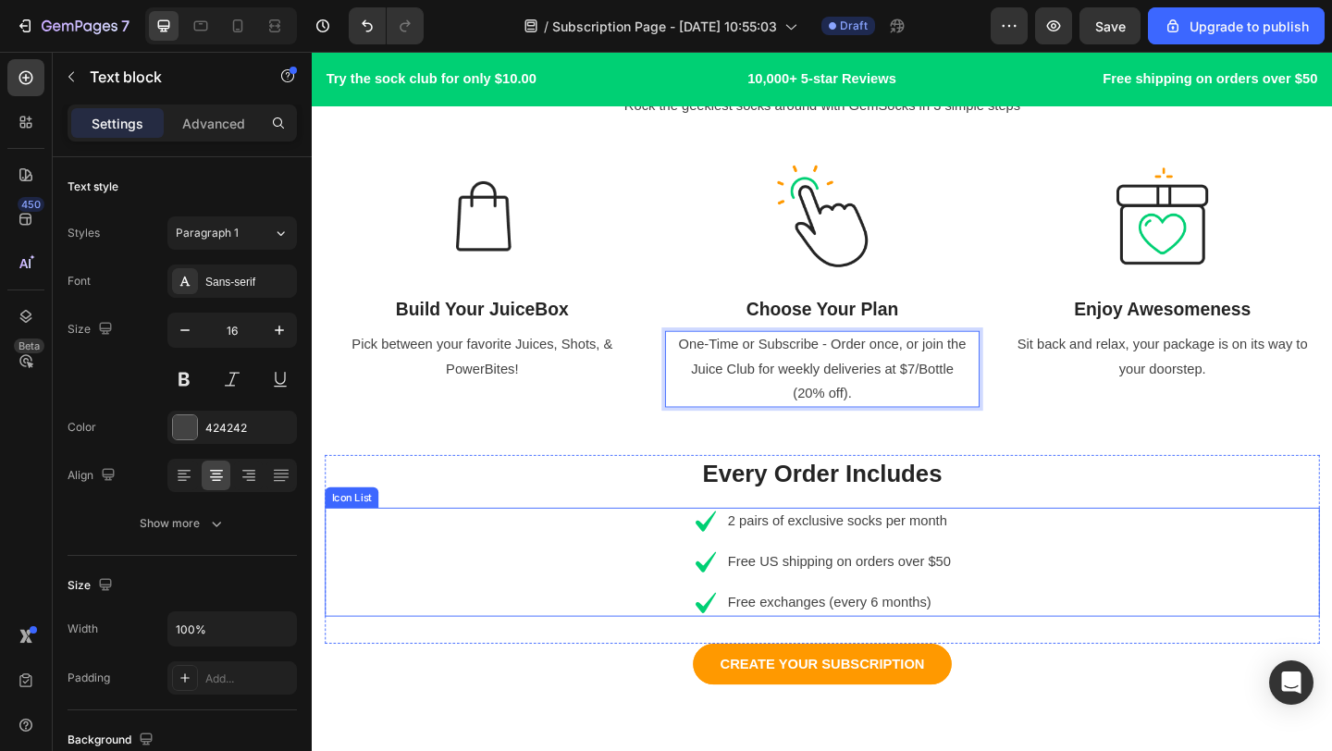
scroll to position [866, 0]
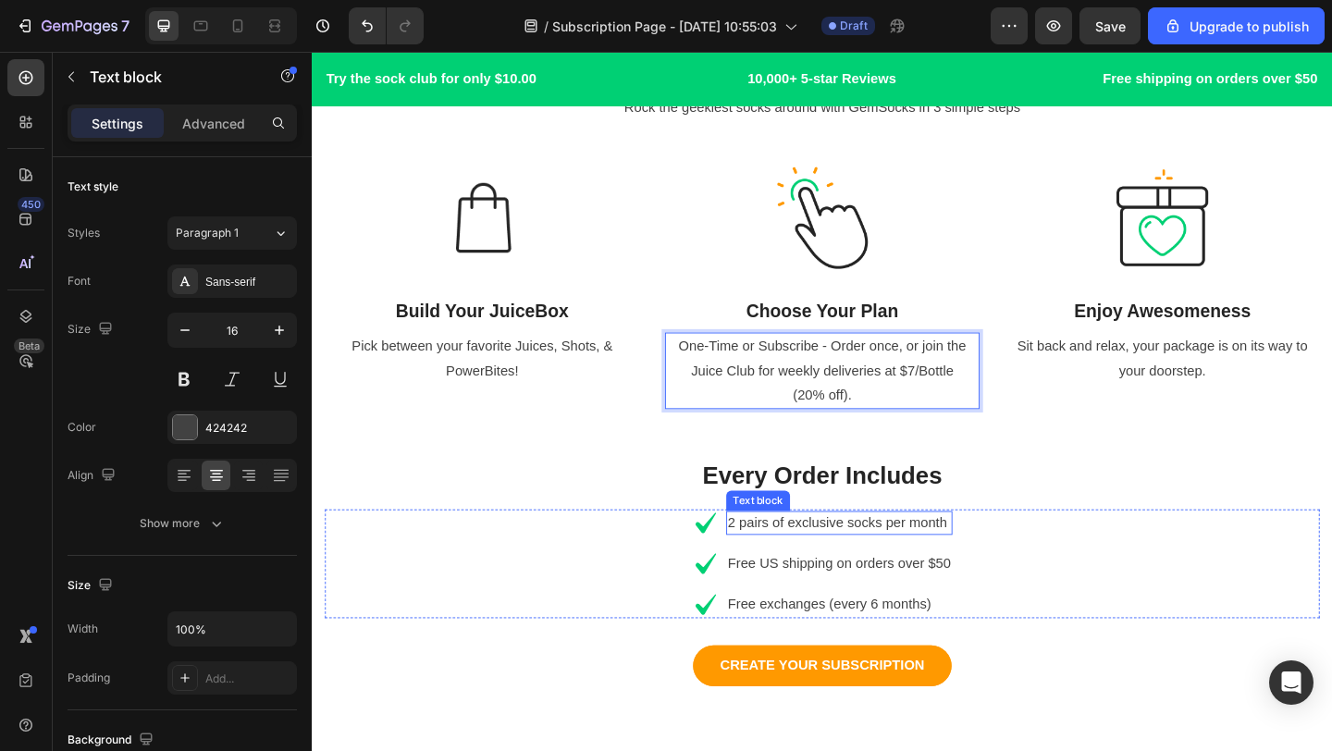
click at [1001, 569] on p "2 pairs of exclusive socks per month" at bounding box center [885, 564] width 242 height 22
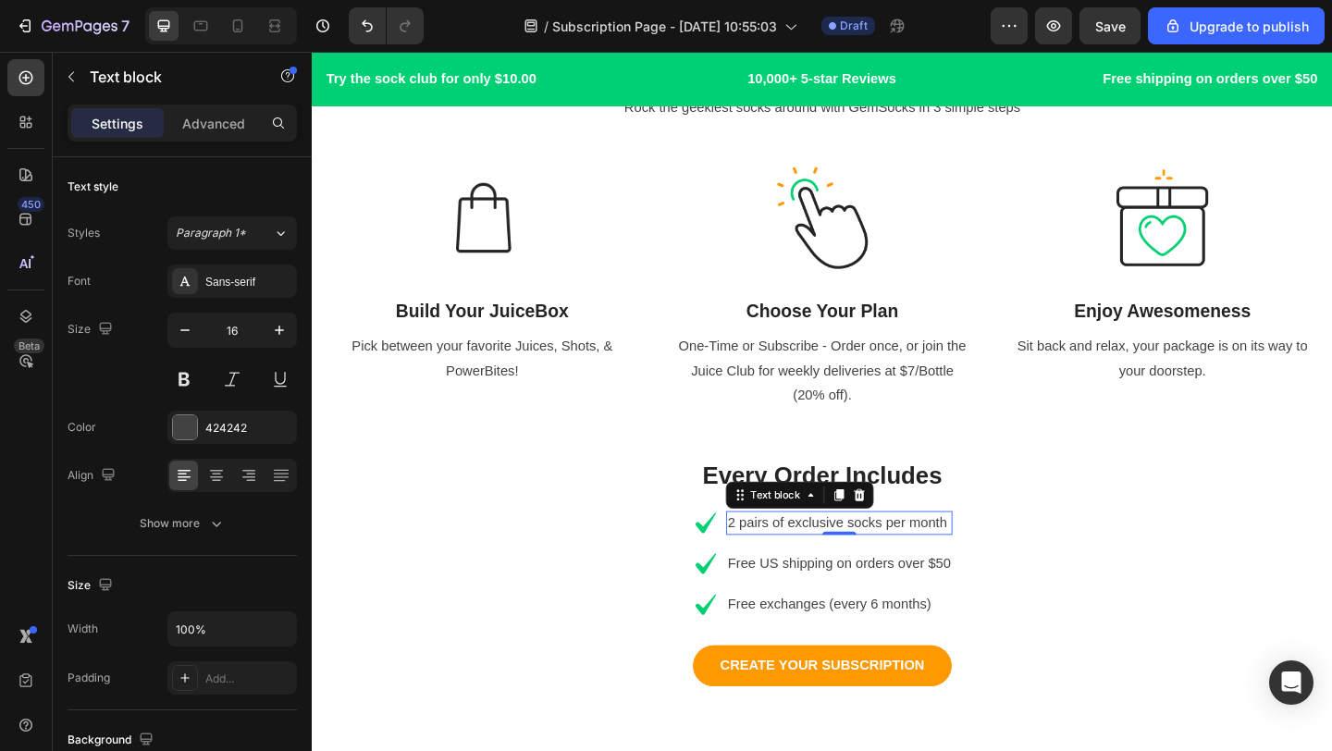
click at [1001, 569] on p "2 pairs of exclusive socks per month" at bounding box center [885, 564] width 242 height 22
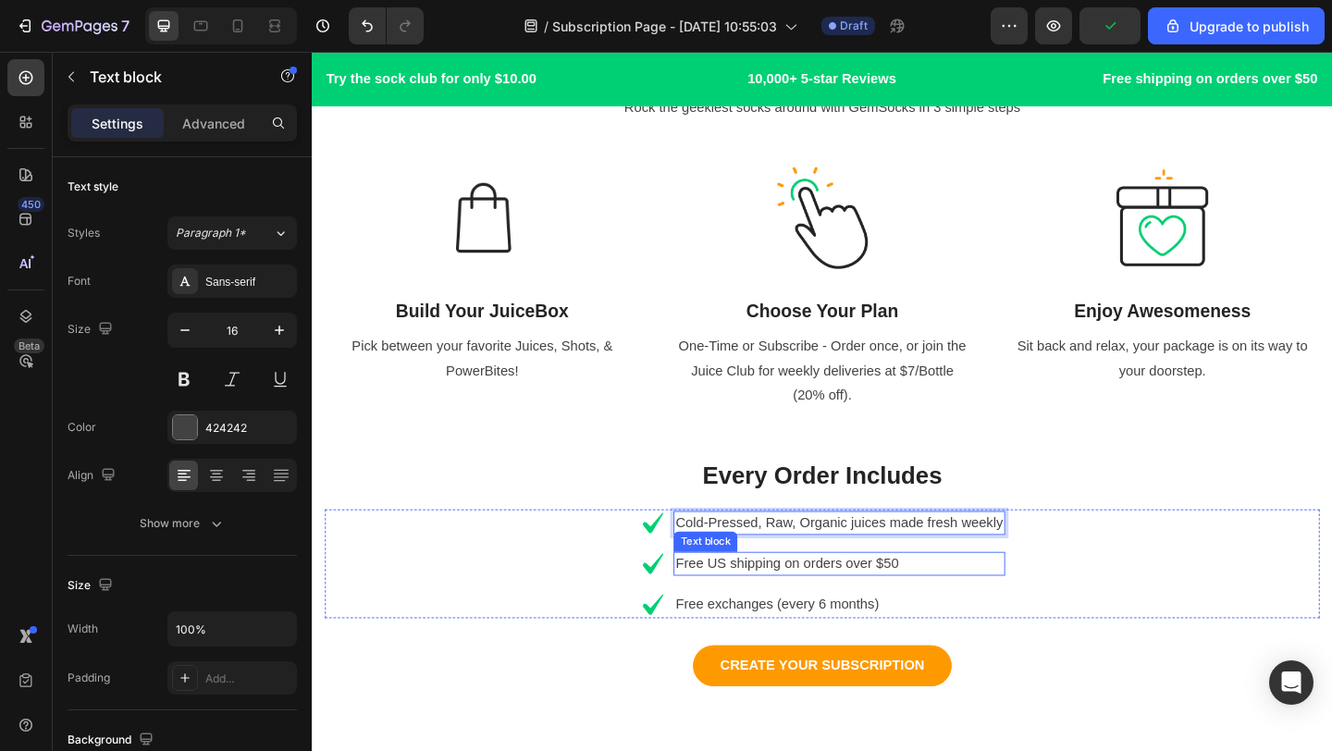
click at [957, 610] on p "Free US shipping on orders over $50" at bounding box center [885, 608] width 356 height 22
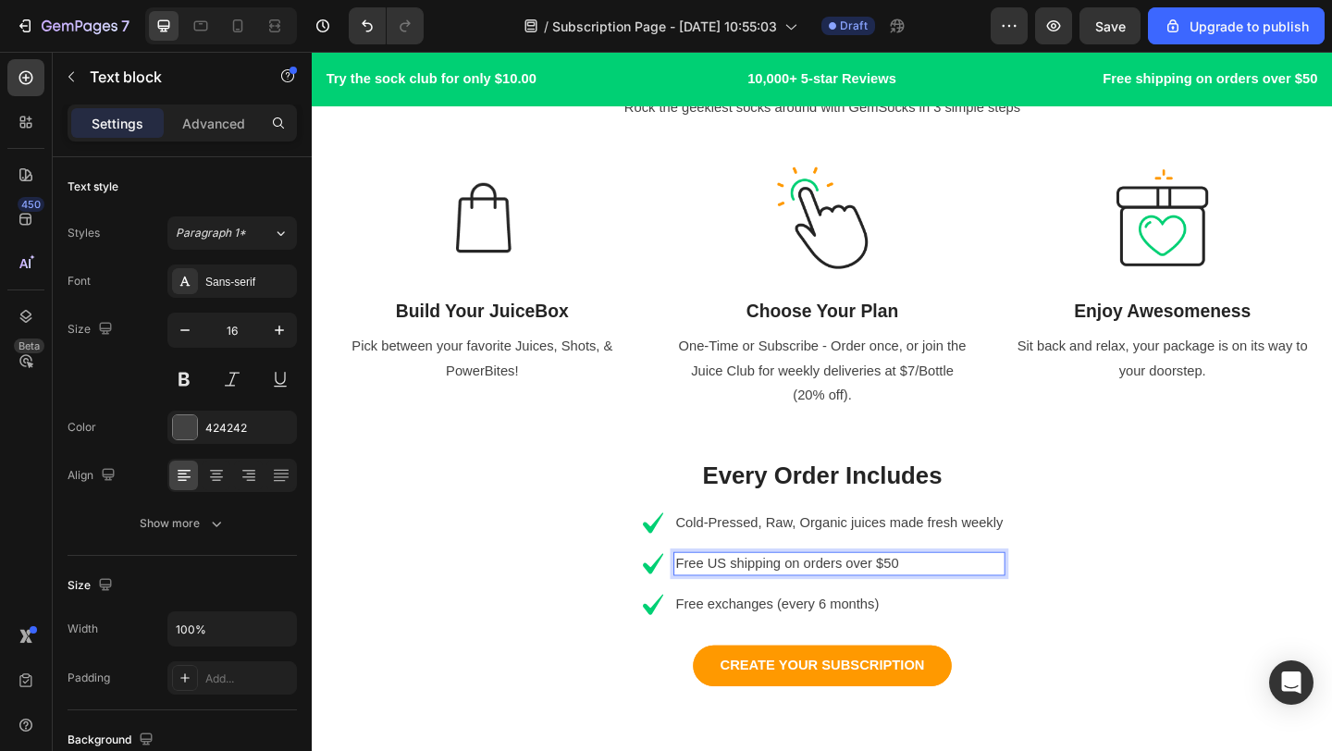
click at [960, 612] on p "Free US shipping on orders over $50" at bounding box center [885, 608] width 356 height 22
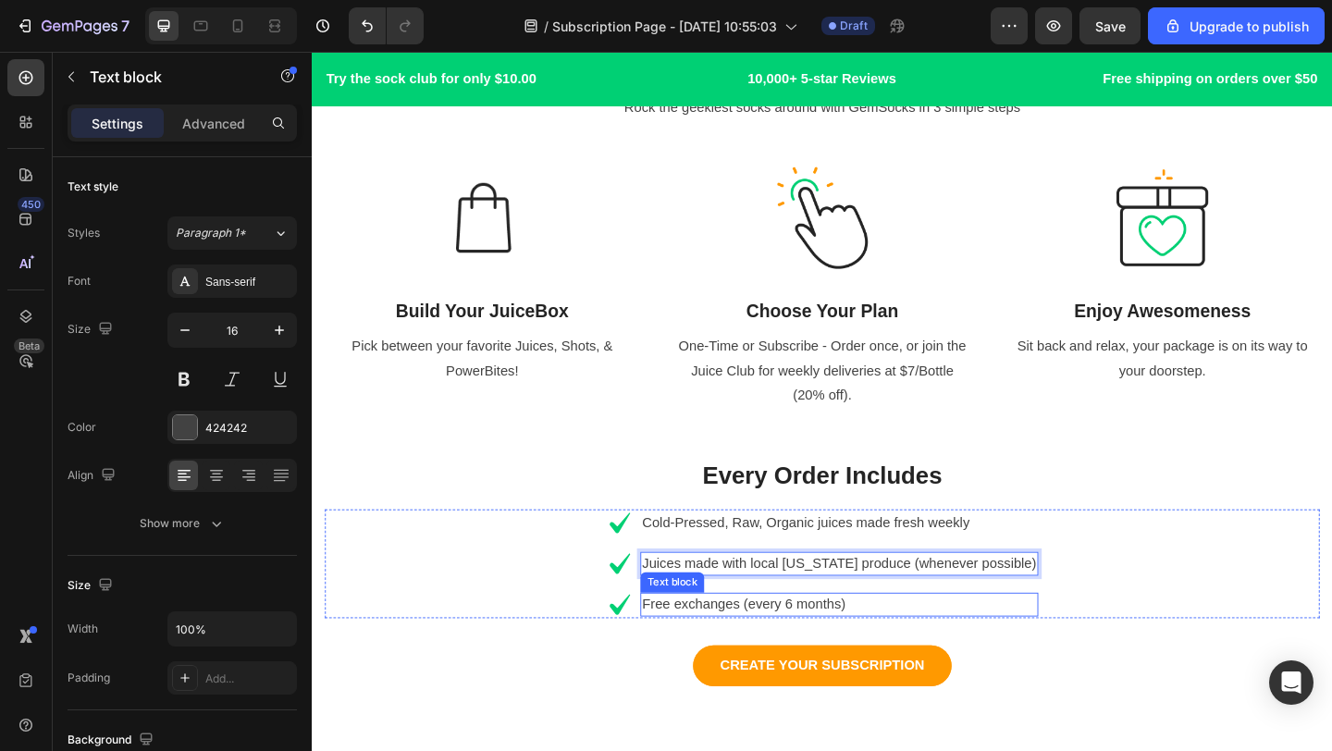
click at [934, 655] on p "Free exchanges (every 6 months)" at bounding box center [884, 653] width 429 height 22
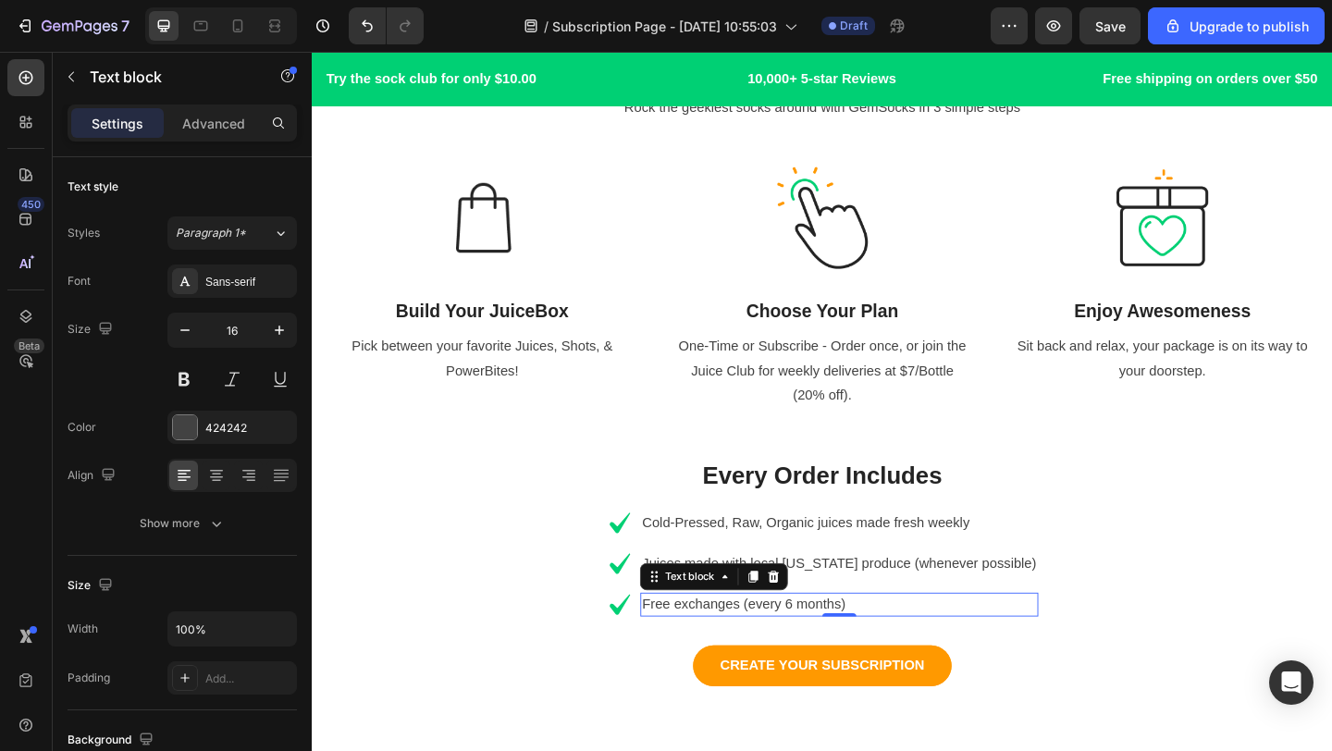
click at [934, 655] on p "Free exchanges (every 6 months)" at bounding box center [884, 653] width 429 height 22
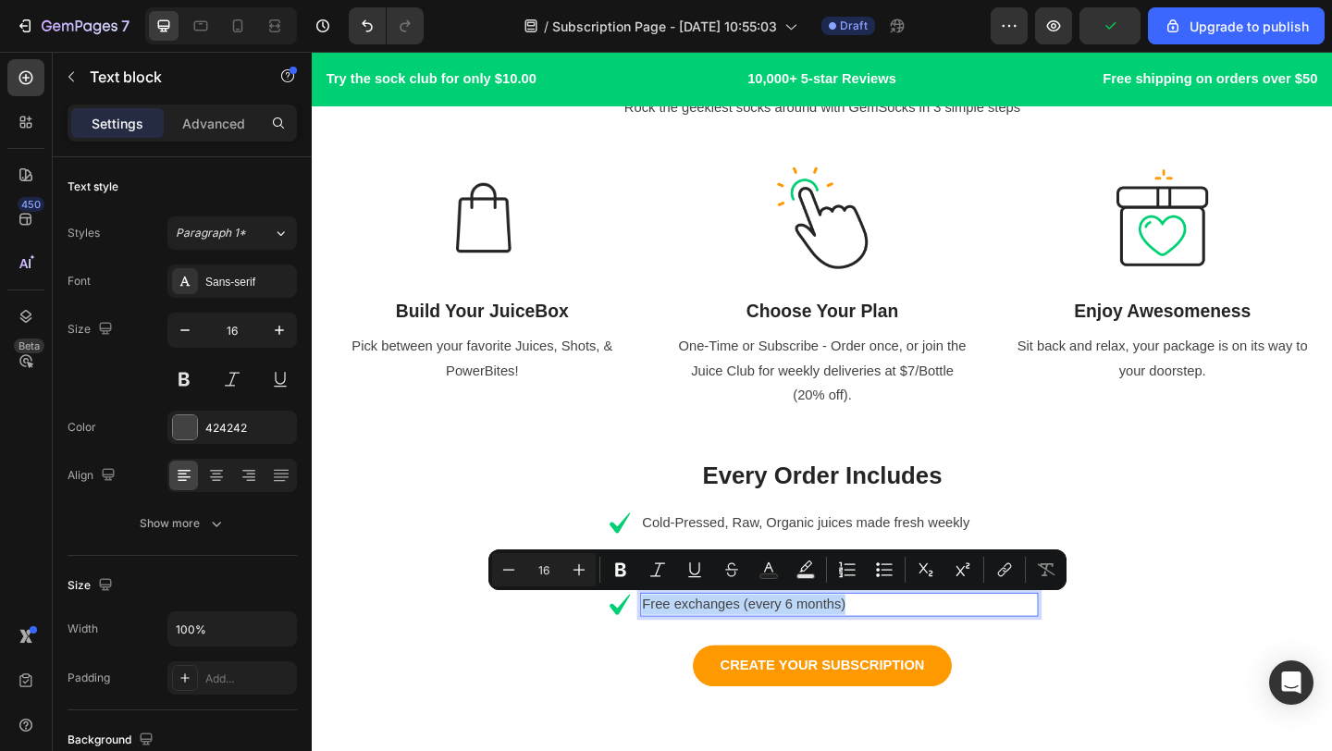
drag, startPoint x: 934, startPoint y: 655, endPoint x: 685, endPoint y: 650, distance: 248.8
click at [685, 650] on p "Free exchanges (every 6 months)" at bounding box center [884, 653] width 429 height 22
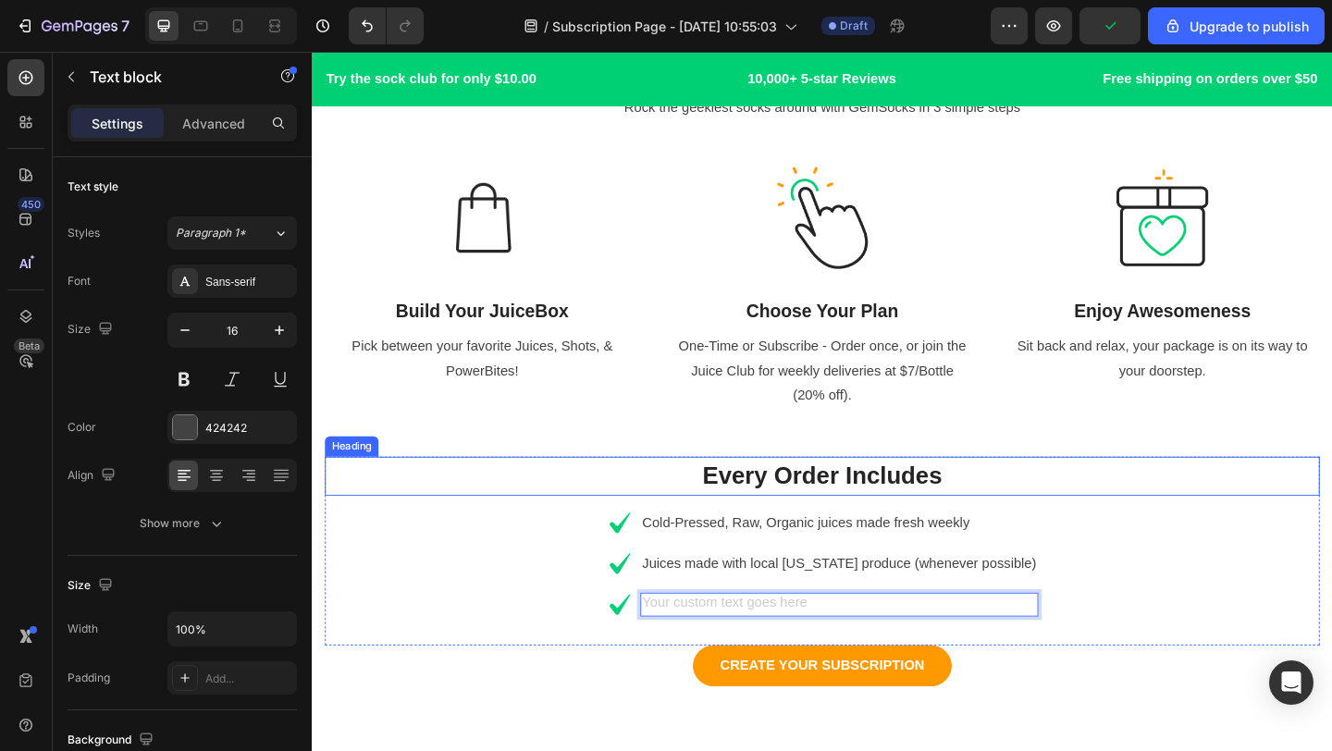
click at [839, 518] on p "Every Order Includes" at bounding box center [866, 513] width 1078 height 39
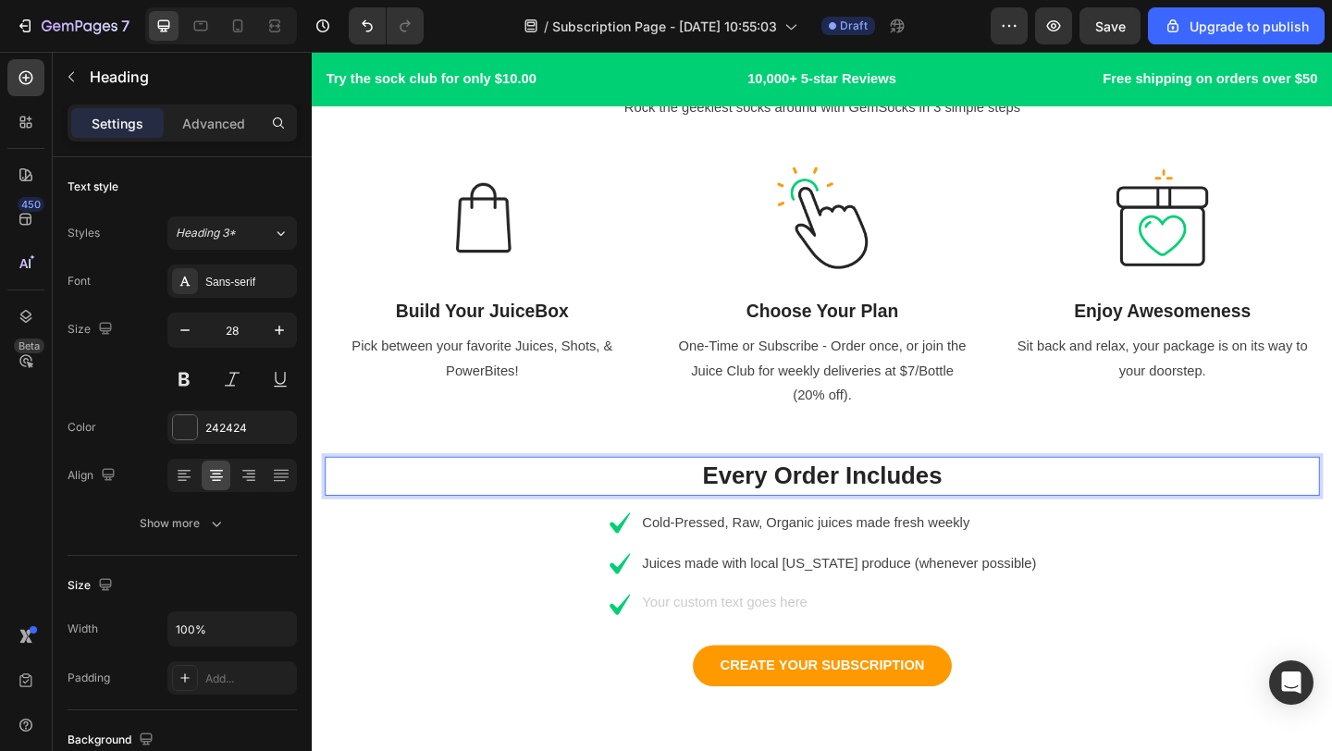
click at [817, 517] on p "Every Order Includes" at bounding box center [866, 513] width 1078 height 39
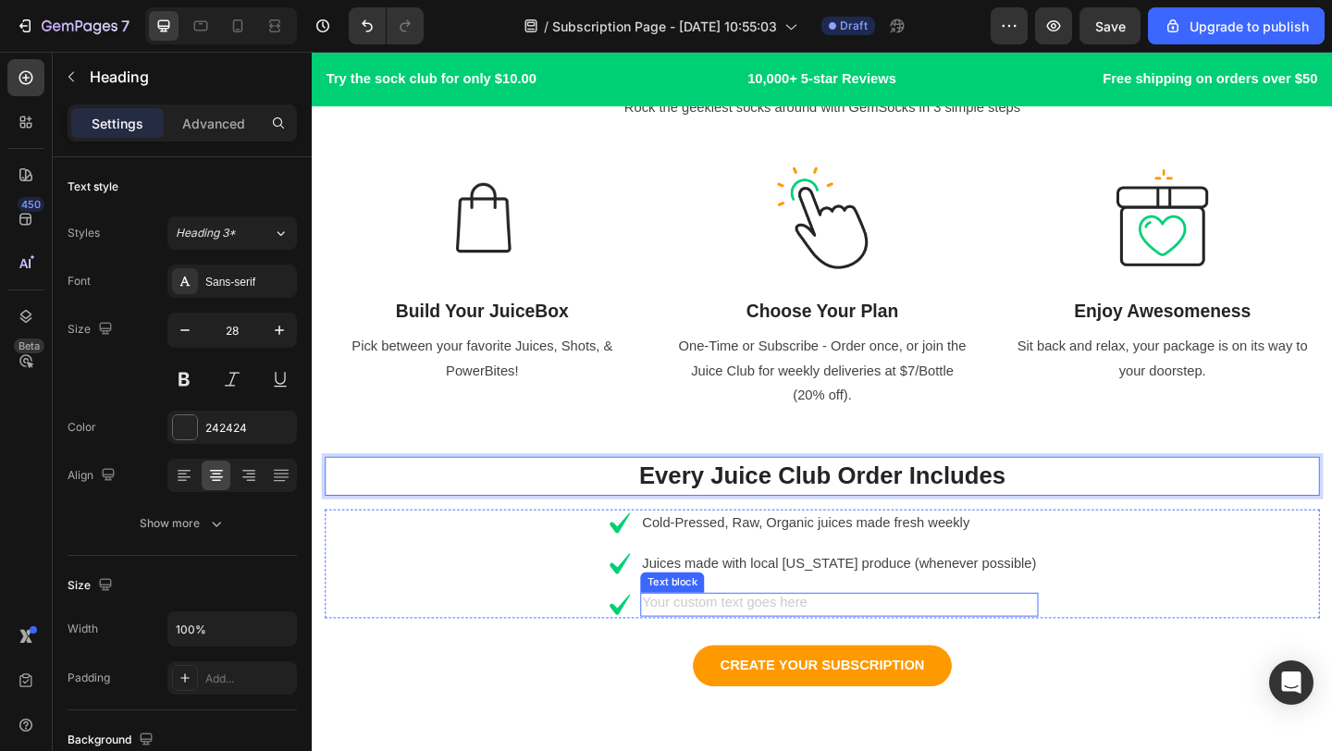
click at [865, 646] on div "Rich Text Editor. Editing area: main" at bounding box center [885, 653] width 433 height 26
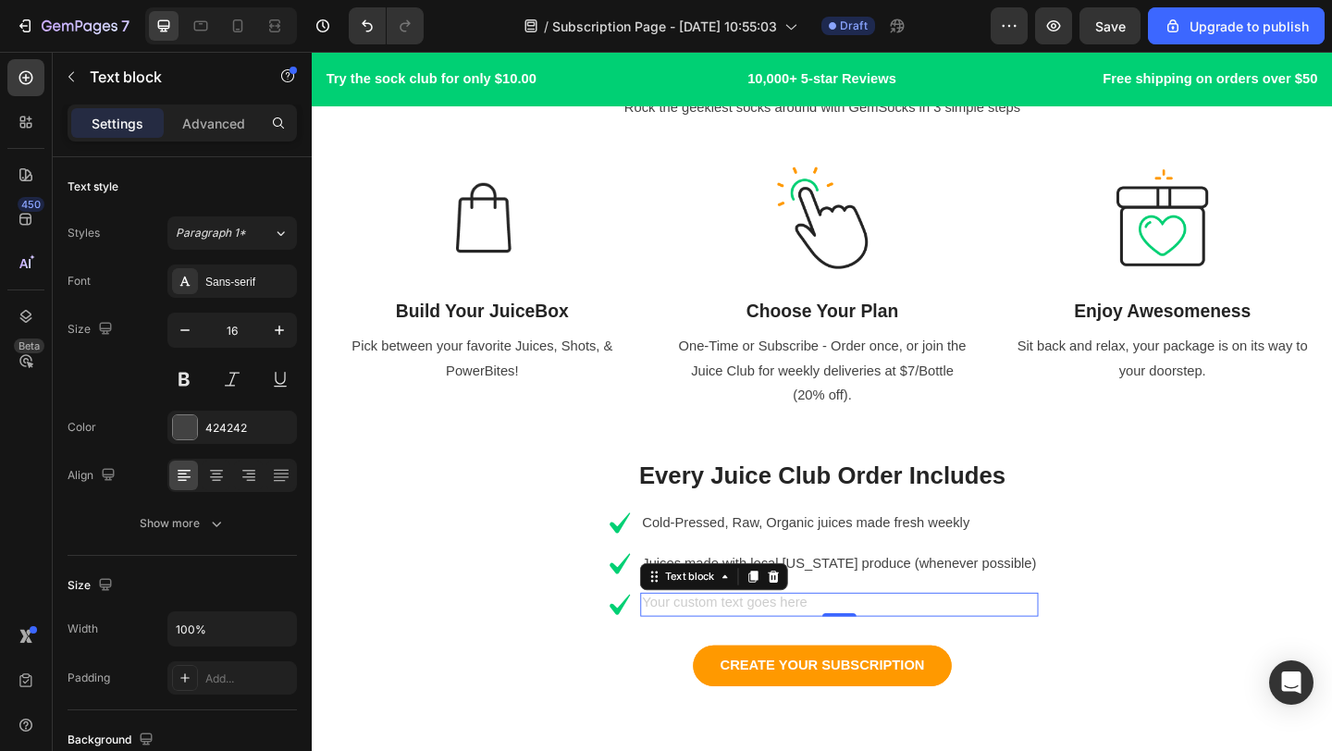
click at [864, 661] on div "Rich Text Editor. Editing area: main" at bounding box center [885, 653] width 433 height 26
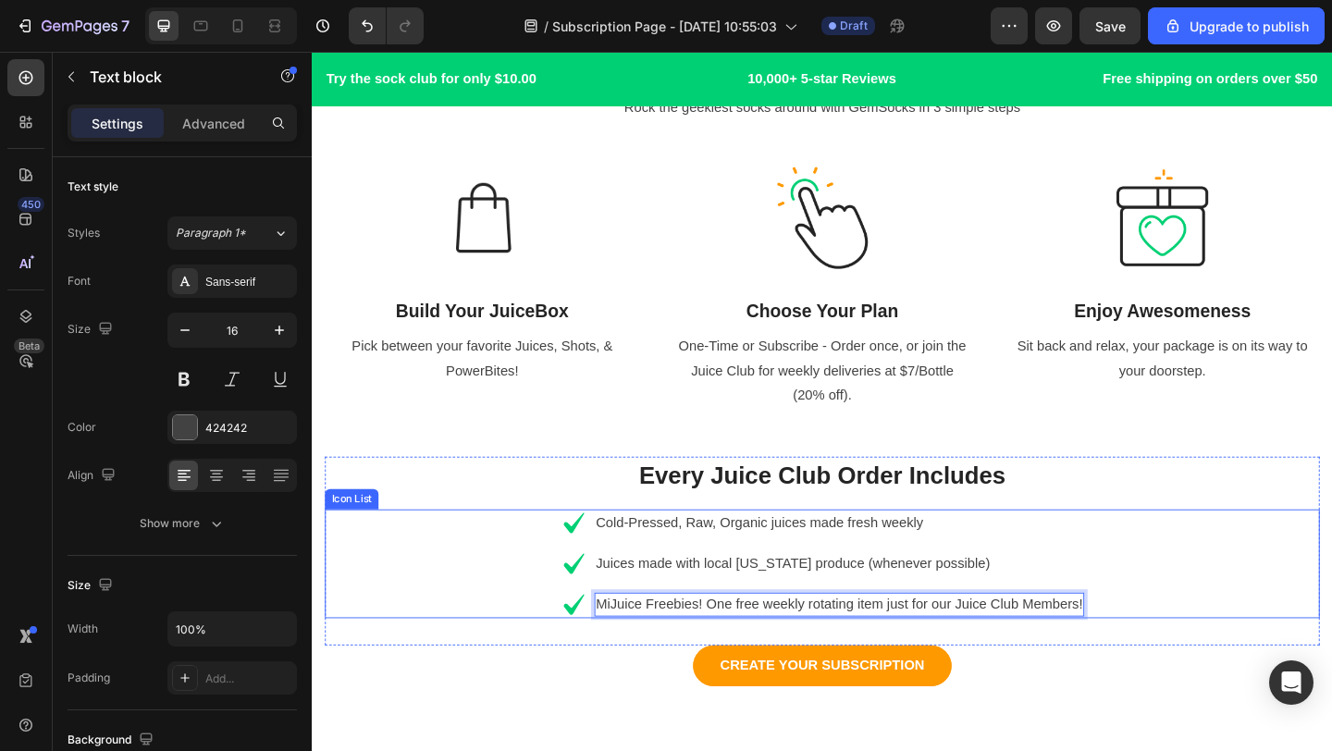
click at [1230, 573] on div "Icon Cold-Pressed, Raw, Organic juices made fresh weekly Text block Icon Juices…" at bounding box center [867, 608] width 1082 height 118
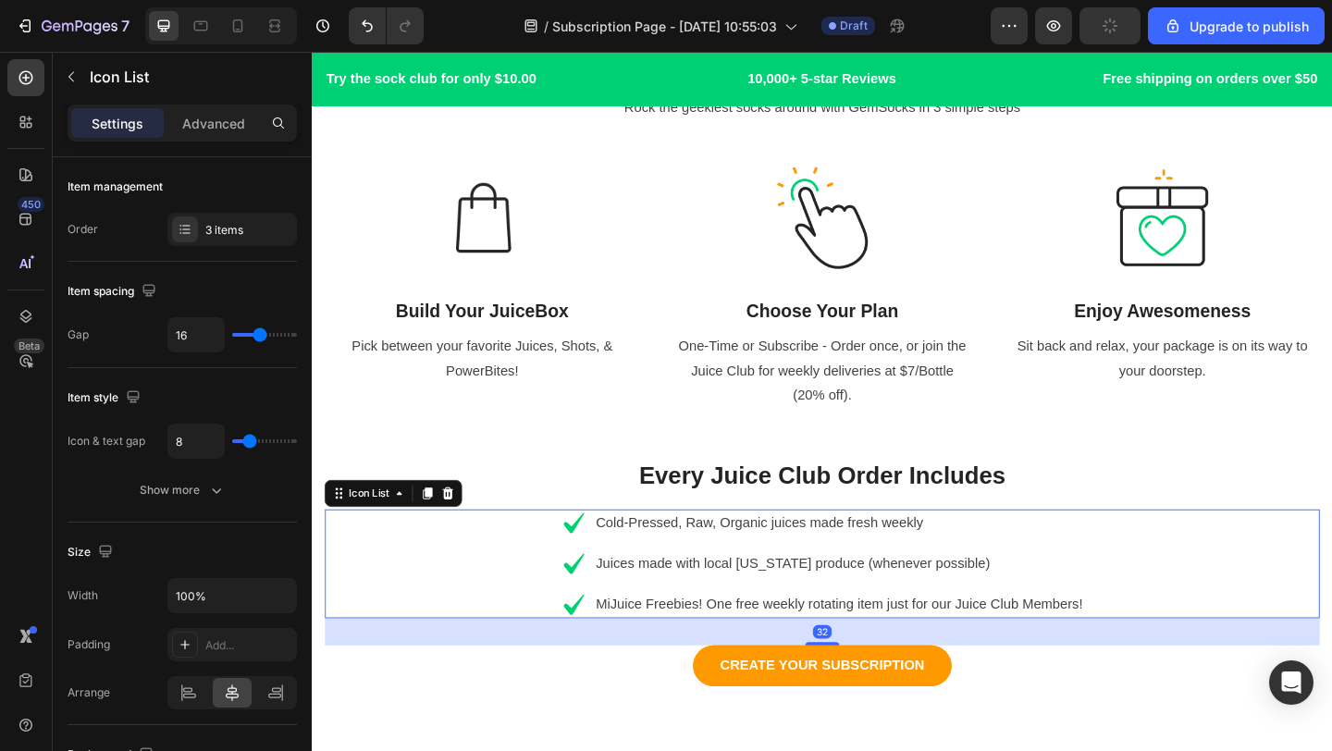
click at [1237, 498] on p "Every Juice Club Order Includes" at bounding box center [866, 513] width 1078 height 39
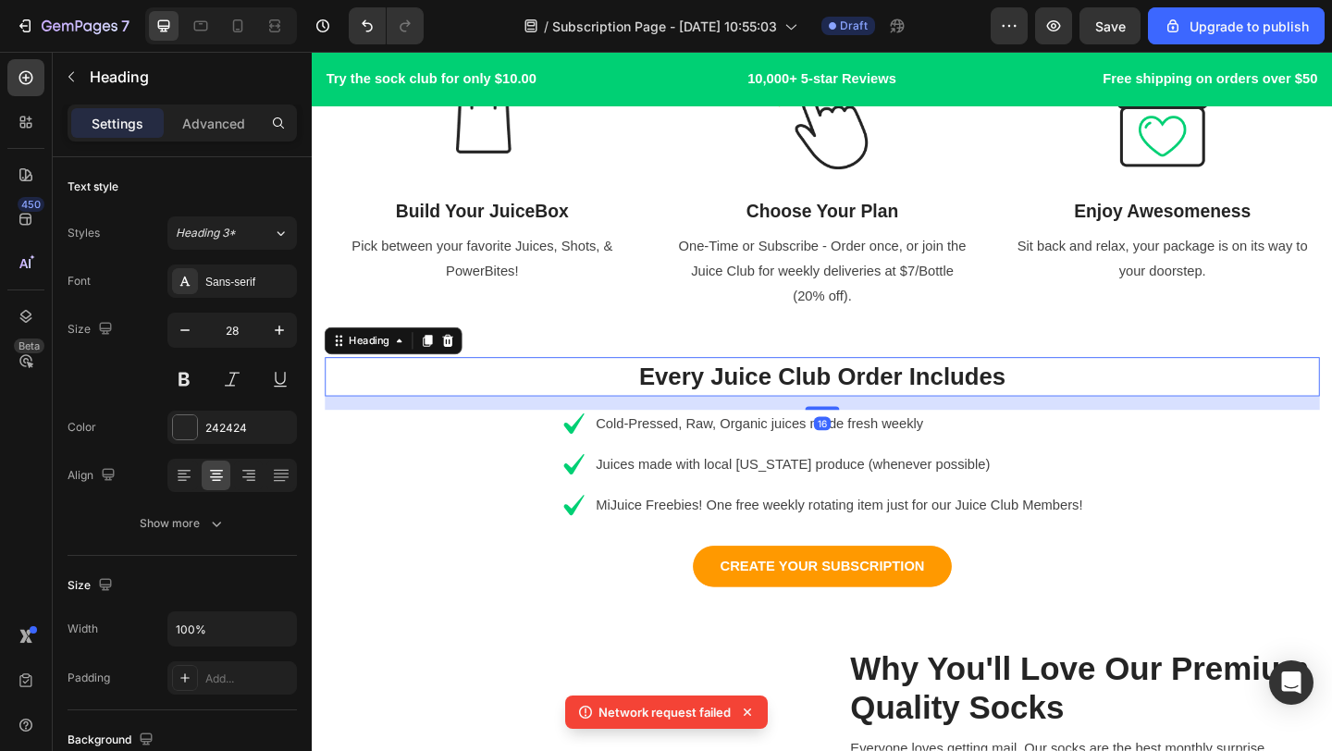
scroll to position [1097, 0]
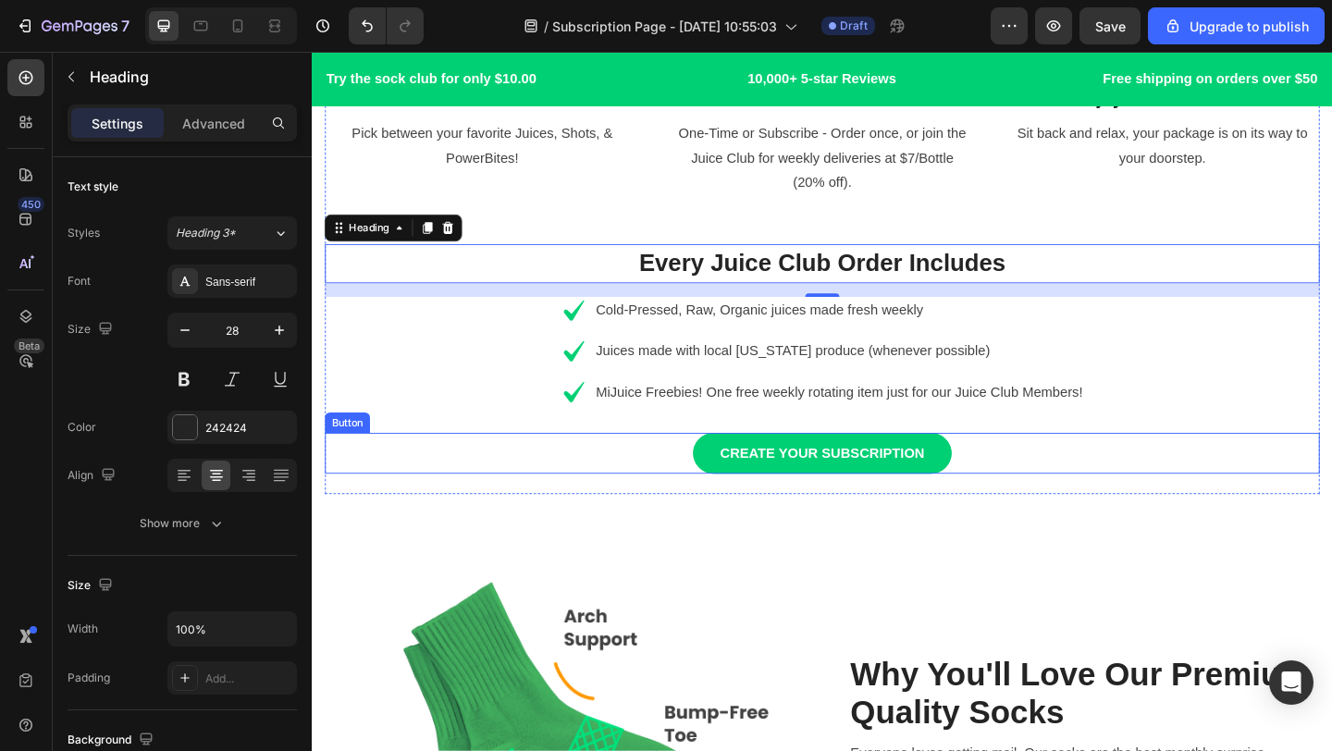
click at [997, 485] on link "CREATE YOUR SUBSCRIPTION" at bounding box center [866, 488] width 281 height 44
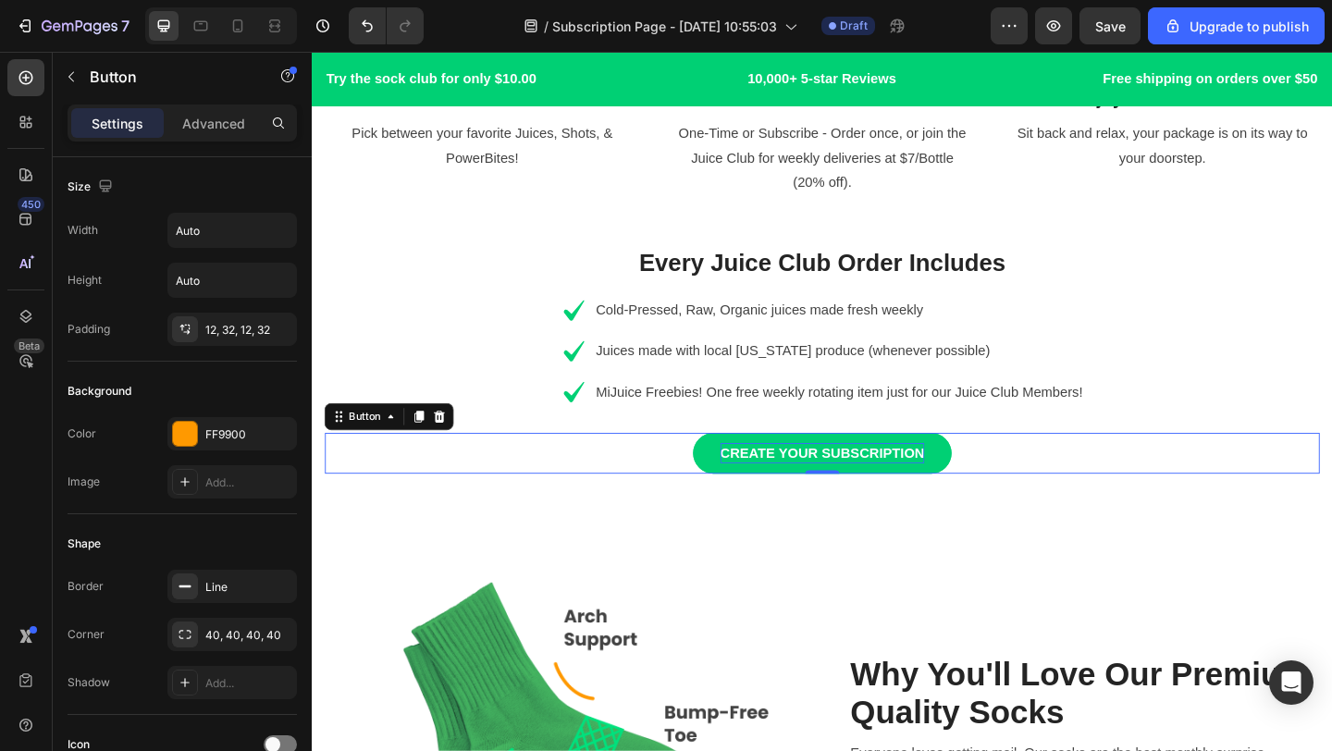
click at [976, 486] on div "CREATE YOUR SUBSCRIPTION" at bounding box center [867, 488] width 222 height 22
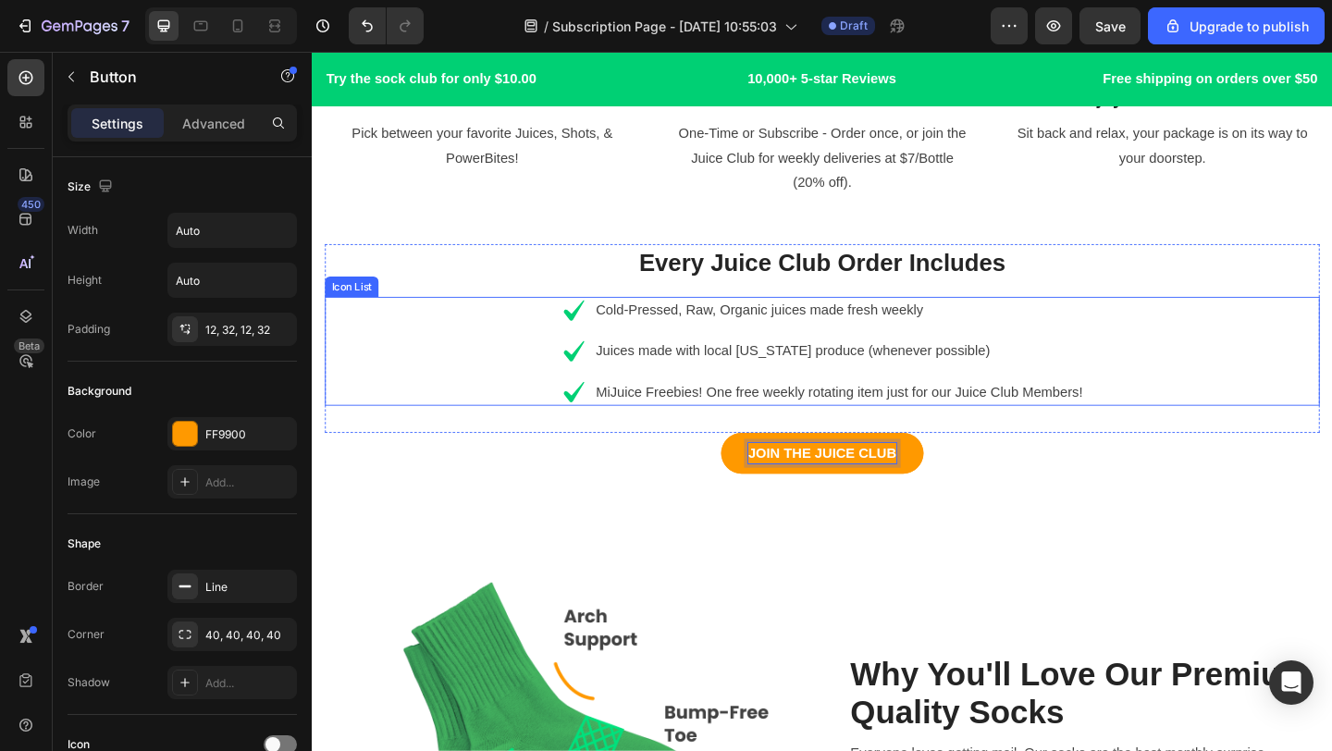
click at [1240, 391] on div "Icon Cold-Pressed, Raw, Organic juices made fresh weekly Text block Icon Juices…" at bounding box center [867, 377] width 1082 height 118
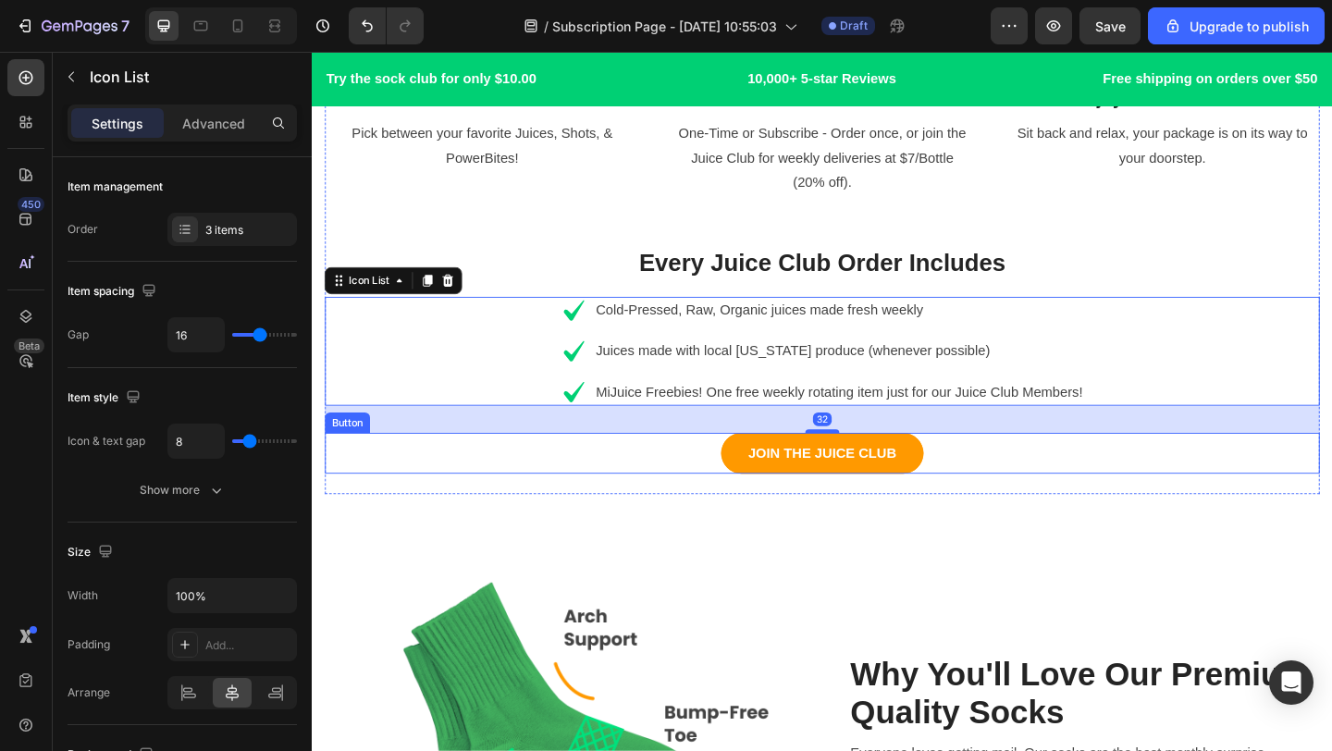
click at [1222, 497] on div "JOIN THE JUICE CLUB Button" at bounding box center [867, 488] width 1082 height 44
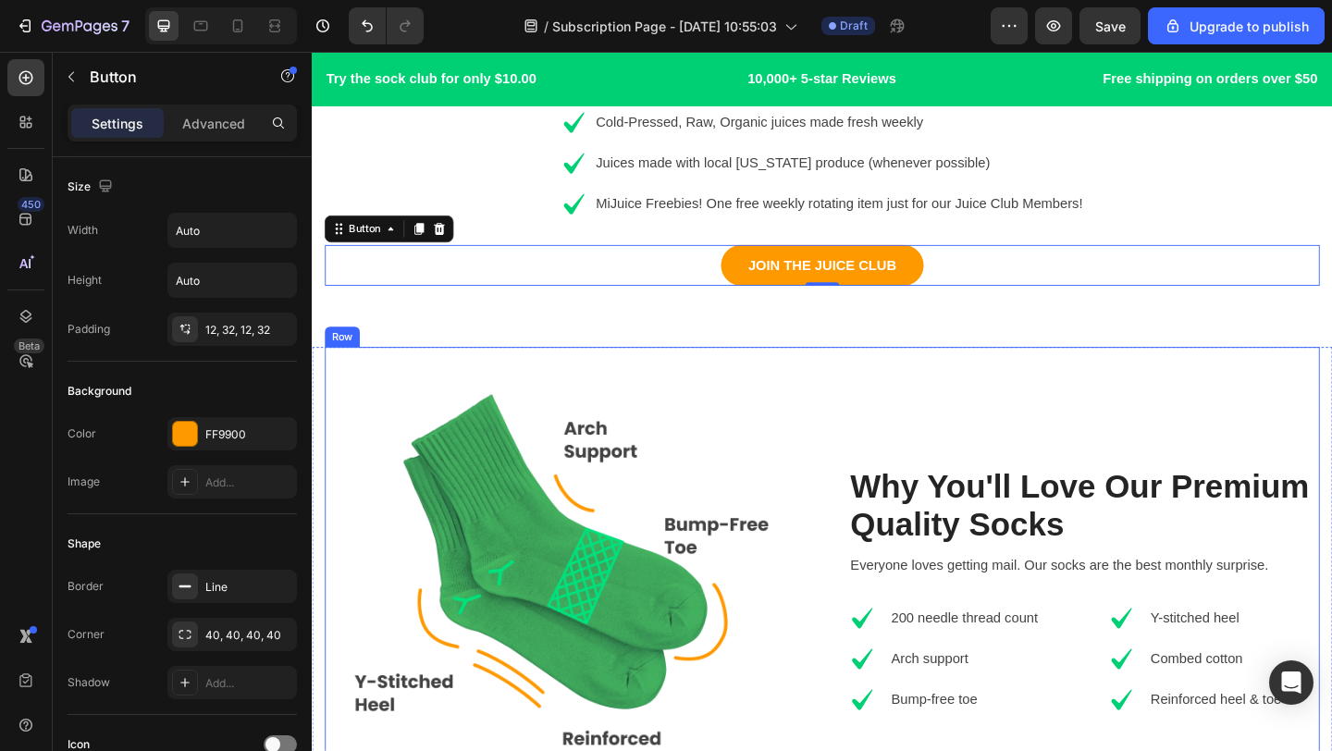
scroll to position [1446, 0]
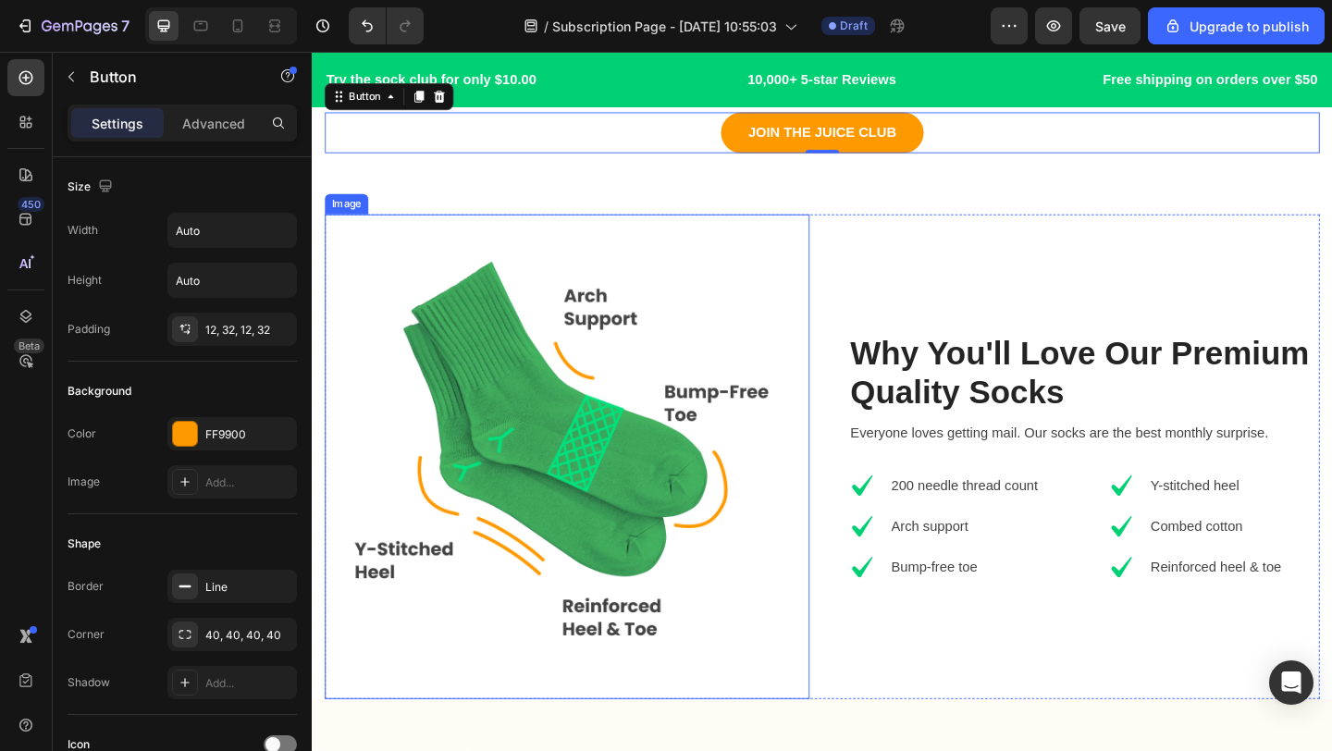
click at [658, 531] on img at bounding box center [589, 491] width 527 height 527
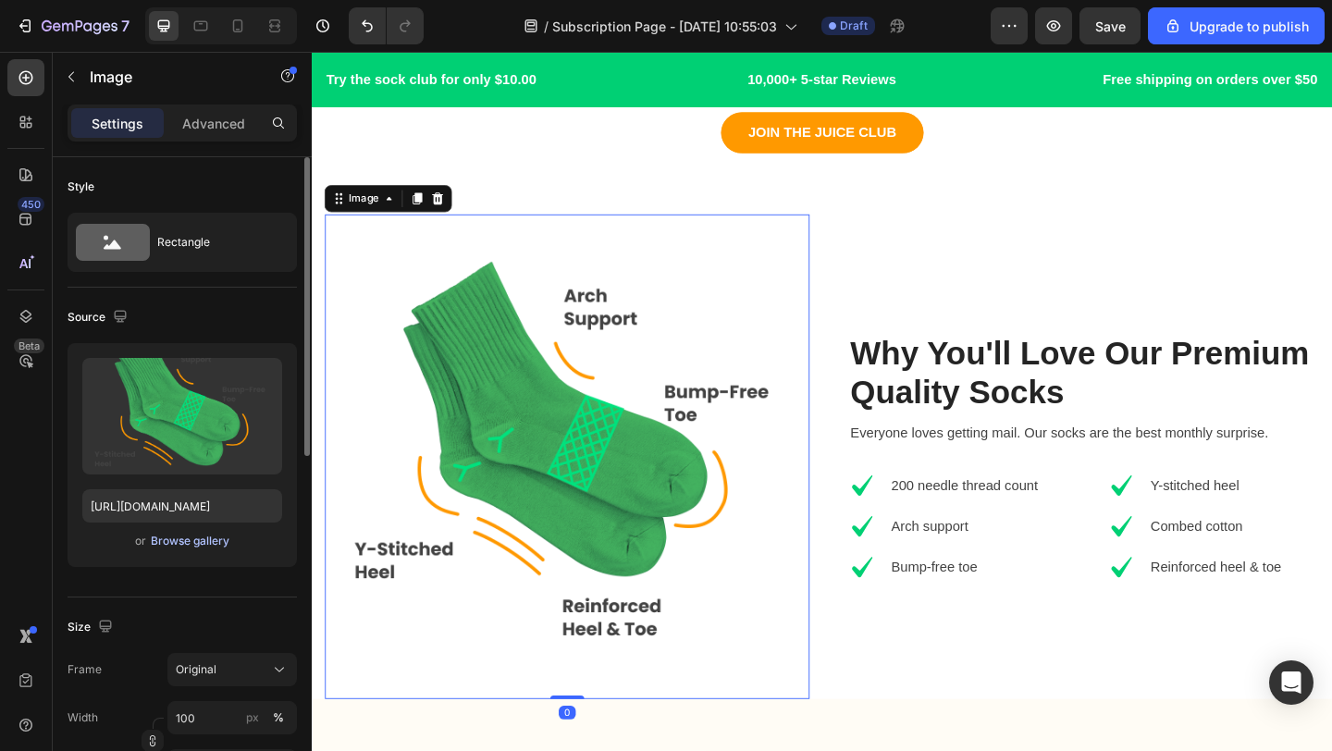
click at [201, 547] on div "Browse gallery" at bounding box center [190, 541] width 79 height 17
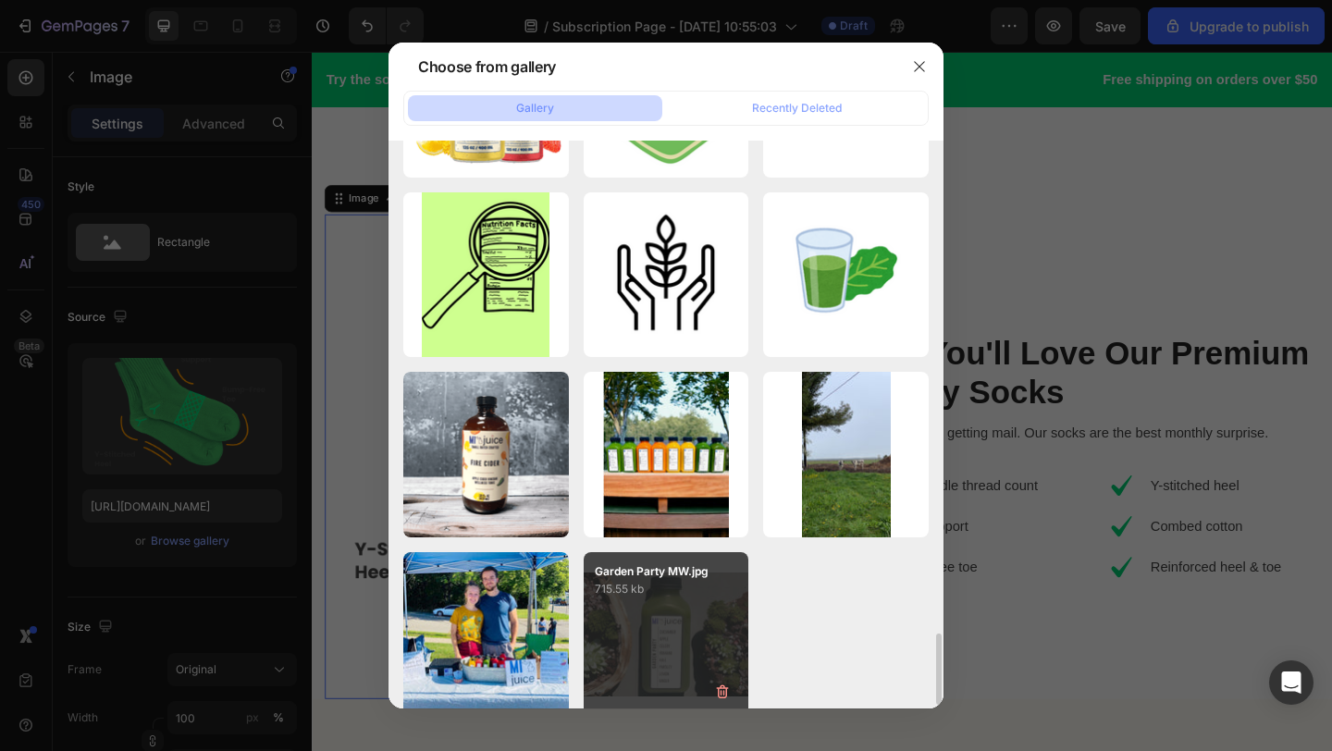
scroll to position [3948, 0]
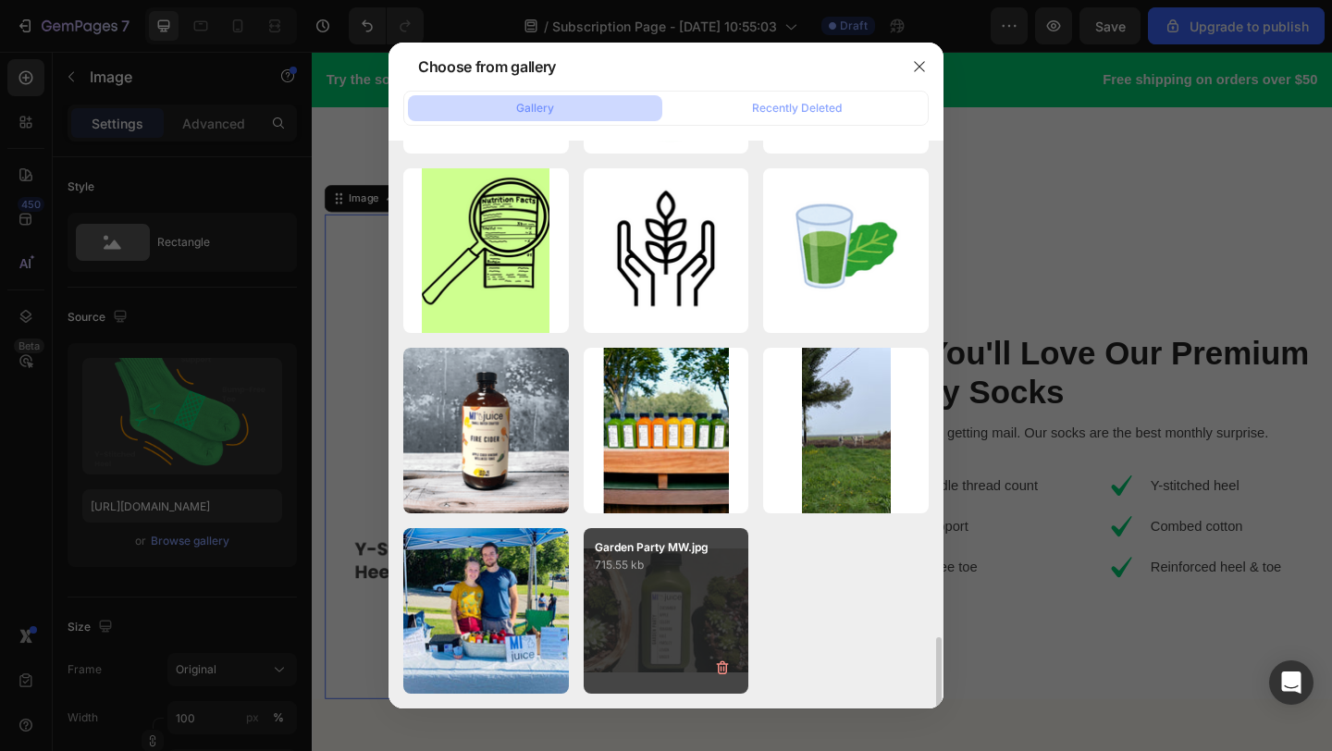
click at [662, 600] on div "Garden Party MW.jpg 715.55 kb" at bounding box center [667, 611] width 166 height 166
type input "[URL][DOMAIN_NAME]"
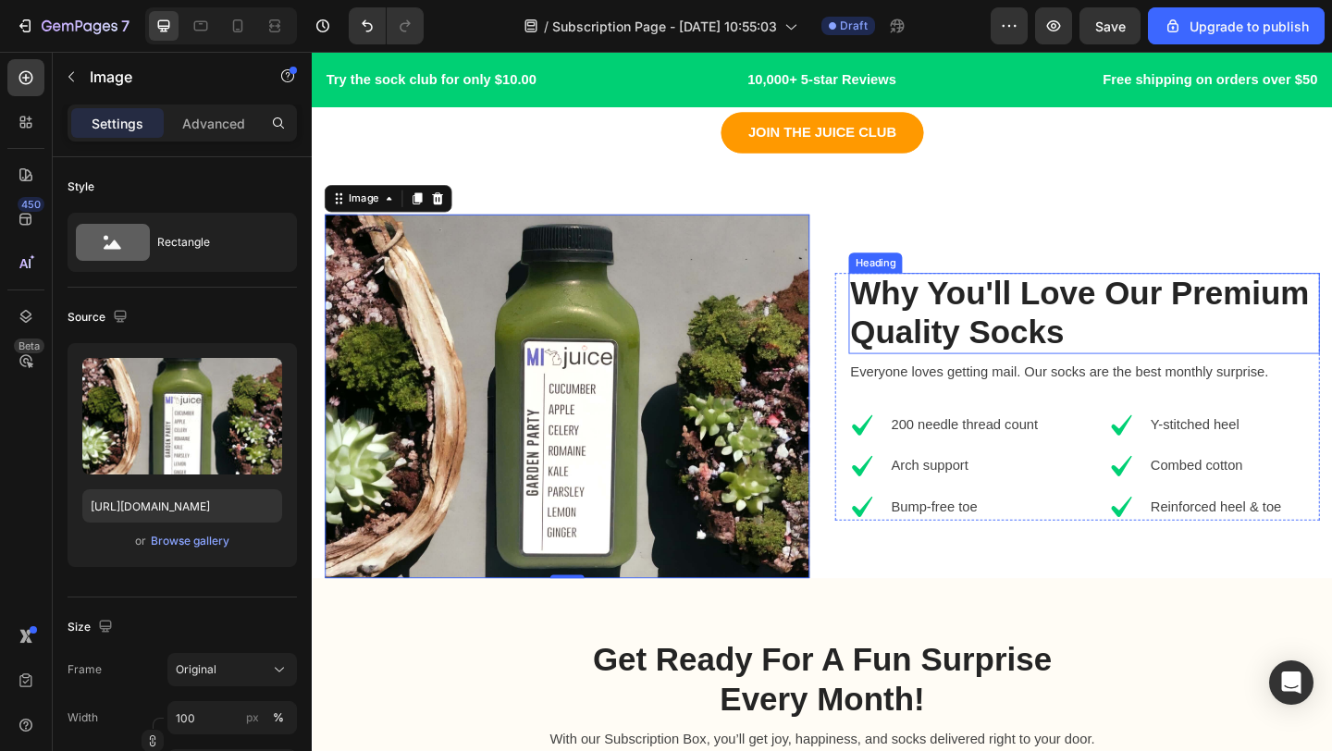
click at [1126, 370] on p "Why You'll Love Our Premium Quality Socks" at bounding box center [1151, 336] width 509 height 84
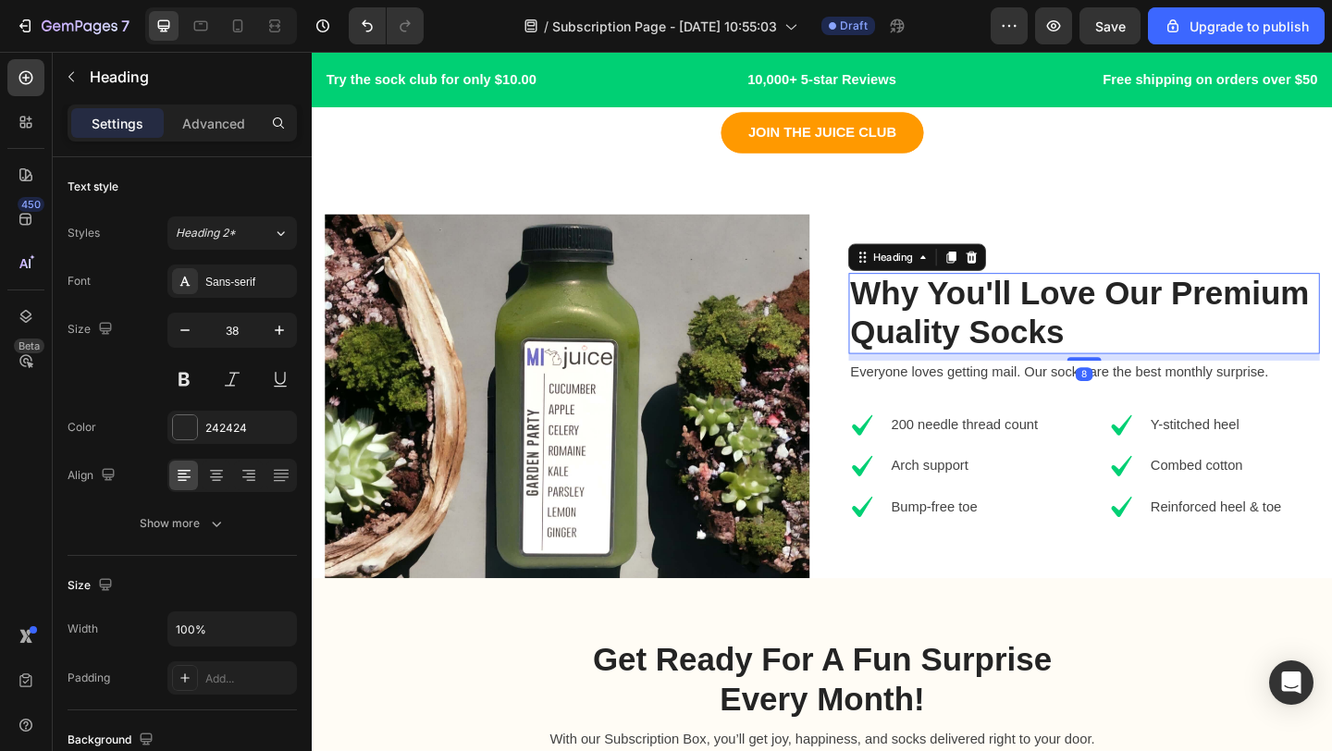
click at [1112, 363] on p "Why You'll Love Our Premium Quality Socks" at bounding box center [1151, 336] width 509 height 84
click at [1128, 362] on p "Why You'll Love Our Premium Quality Socks" at bounding box center [1151, 336] width 509 height 84
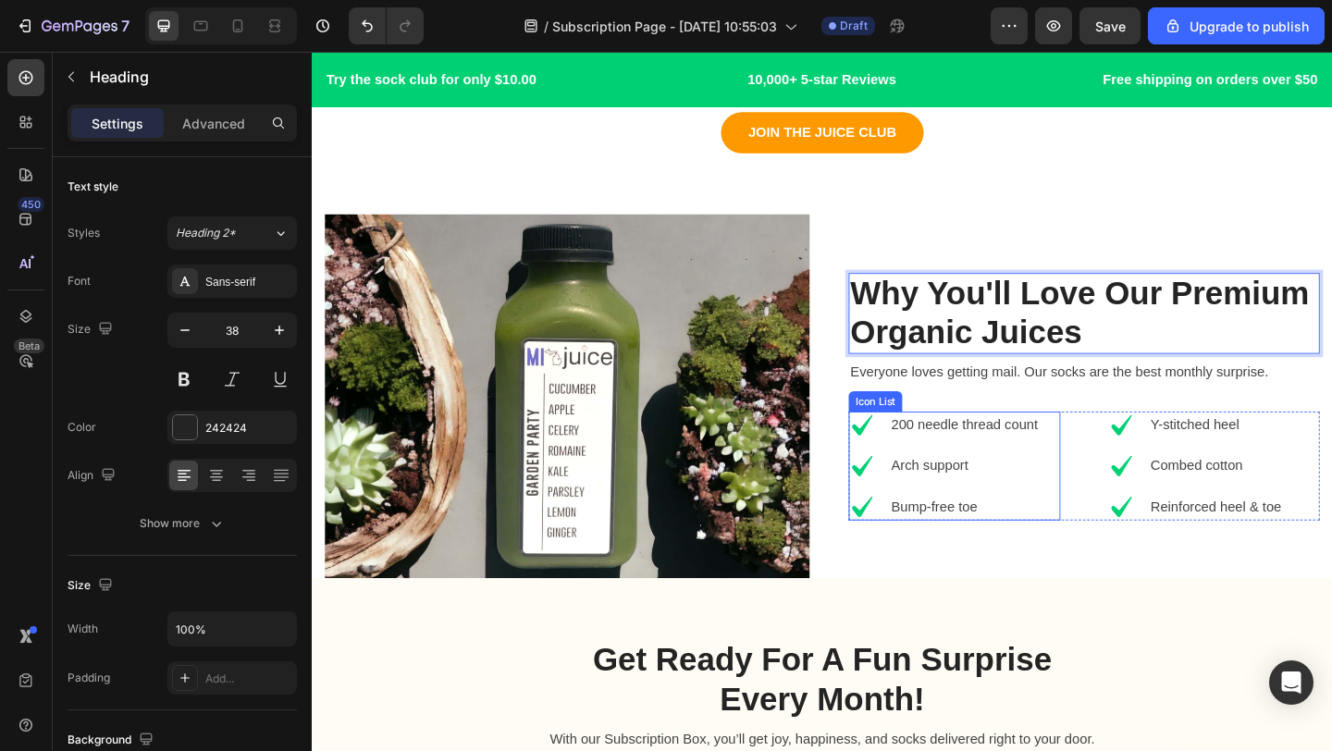
click at [1103, 469] on div "Icon 200 needle thread count Text block Icon Arch support Text block Icon Bump-…" at bounding box center [1010, 502] width 230 height 118
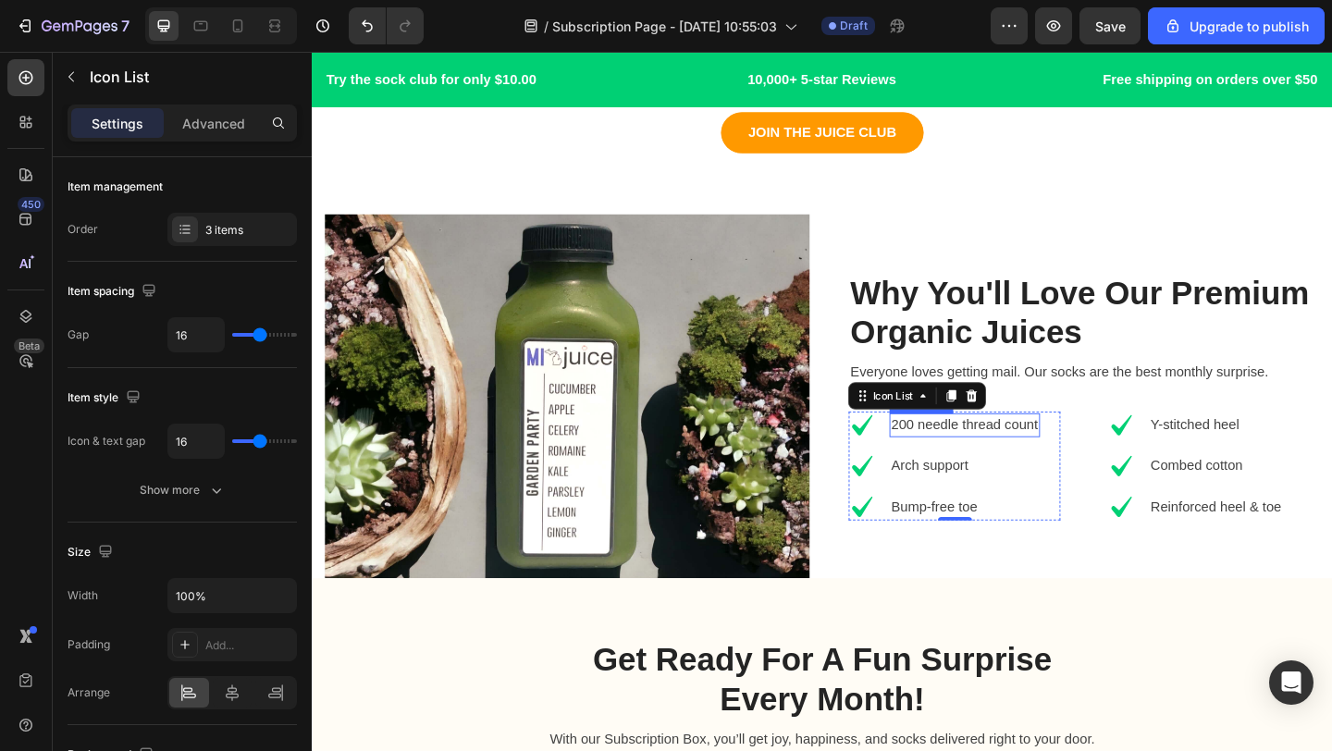
click at [1098, 455] on p "200 needle thread count" at bounding box center [1021, 458] width 160 height 22
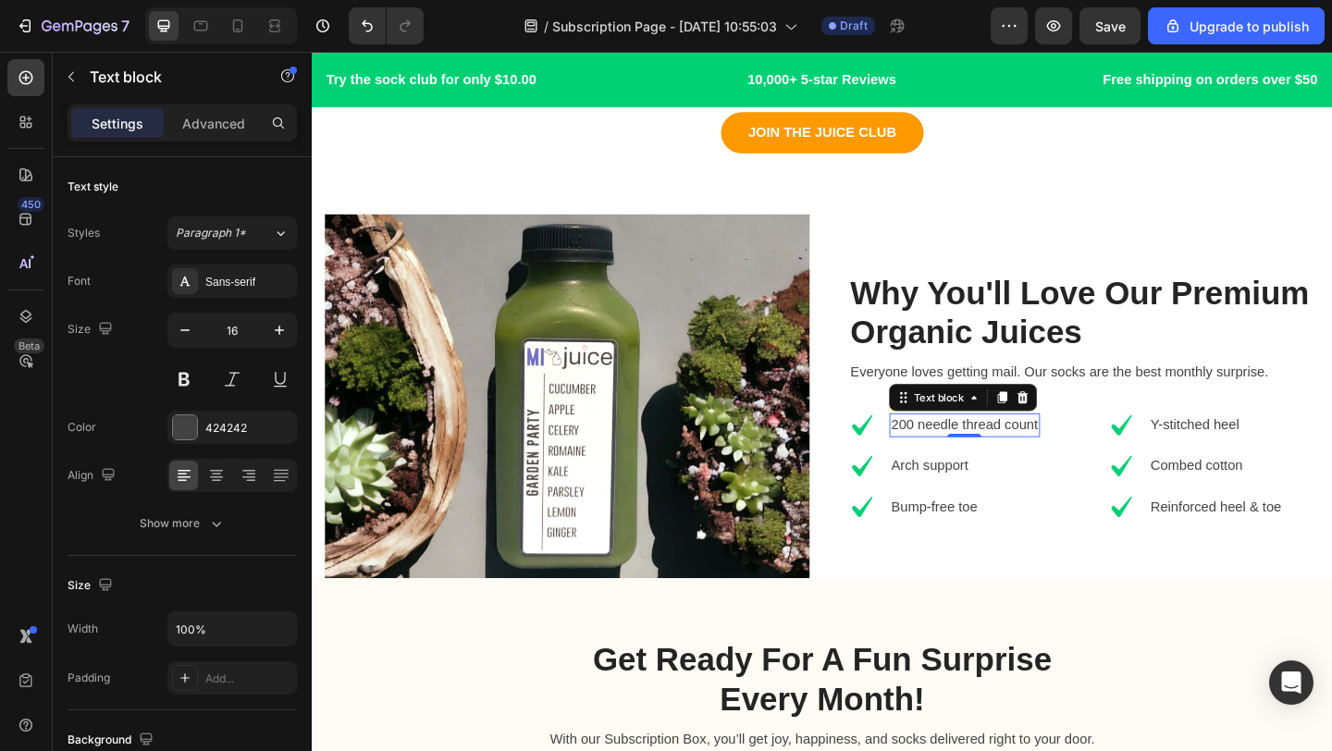
click at [1098, 460] on p "200 needle thread count" at bounding box center [1021, 458] width 160 height 22
click at [1101, 459] on div "200 needle thread count" at bounding box center [1022, 458] width 164 height 26
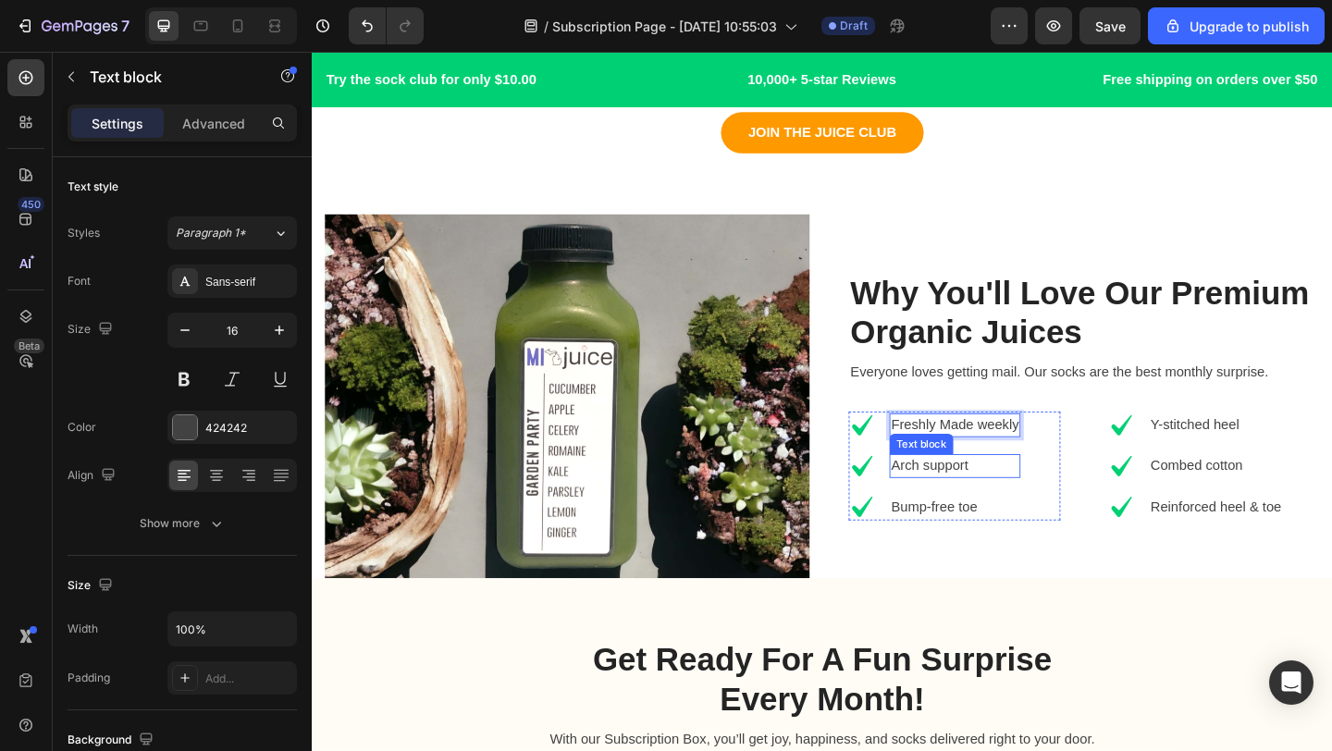
click at [1033, 511] on p "Arch support" at bounding box center [1010, 502] width 139 height 22
click at [1030, 505] on p "Arch support" at bounding box center [1010, 502] width 139 height 22
click at [1037, 546] on p "Bump-free toe" at bounding box center [1010, 546] width 139 height 22
click at [1053, 489] on div "100% Organic" at bounding box center [1011, 502] width 142 height 26
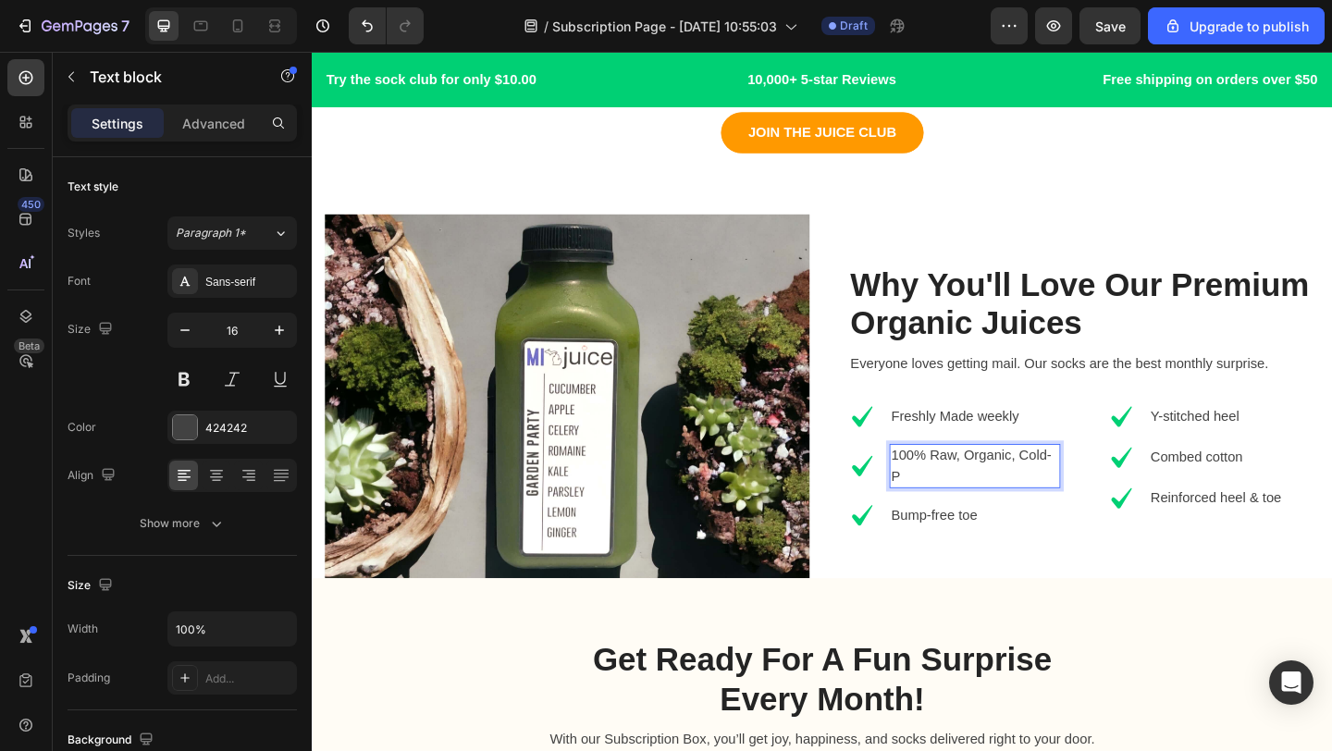
scroll to position [1434, 0]
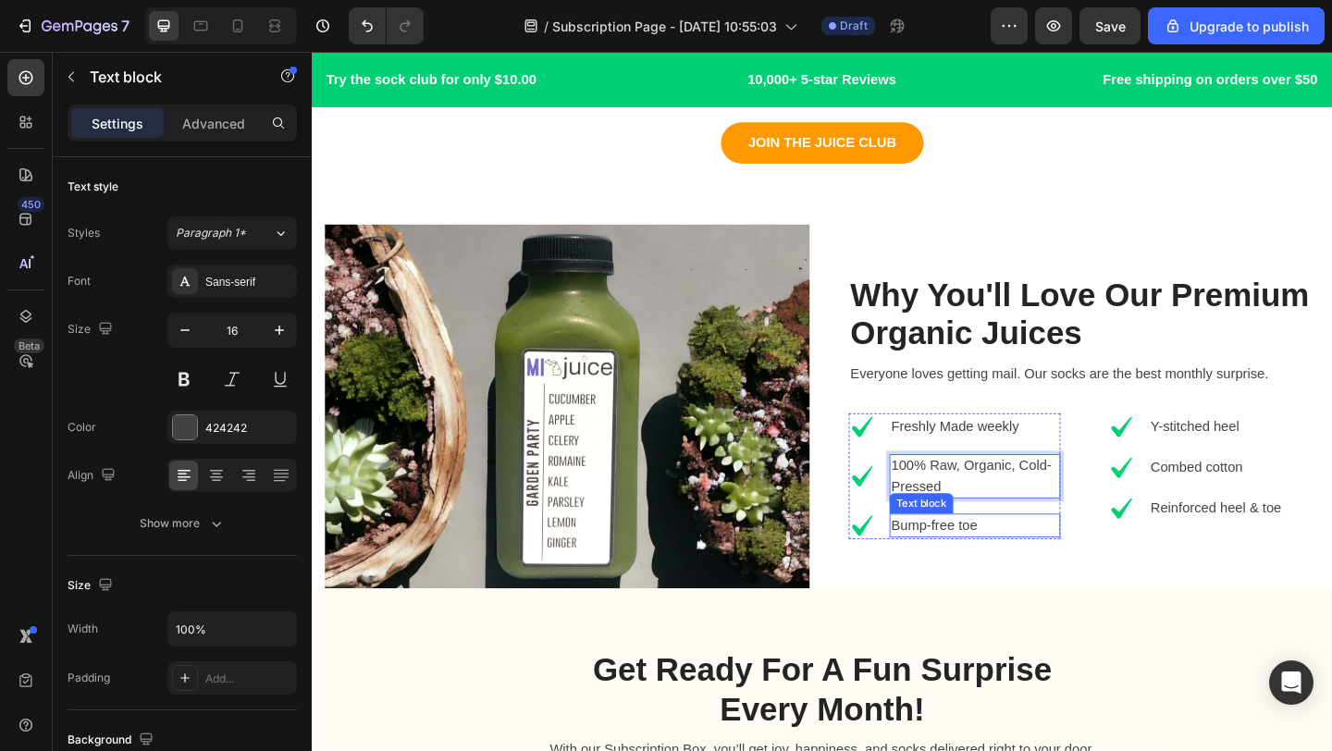
click at [1040, 570] on p "Bump-free toe" at bounding box center [1032, 567] width 182 height 22
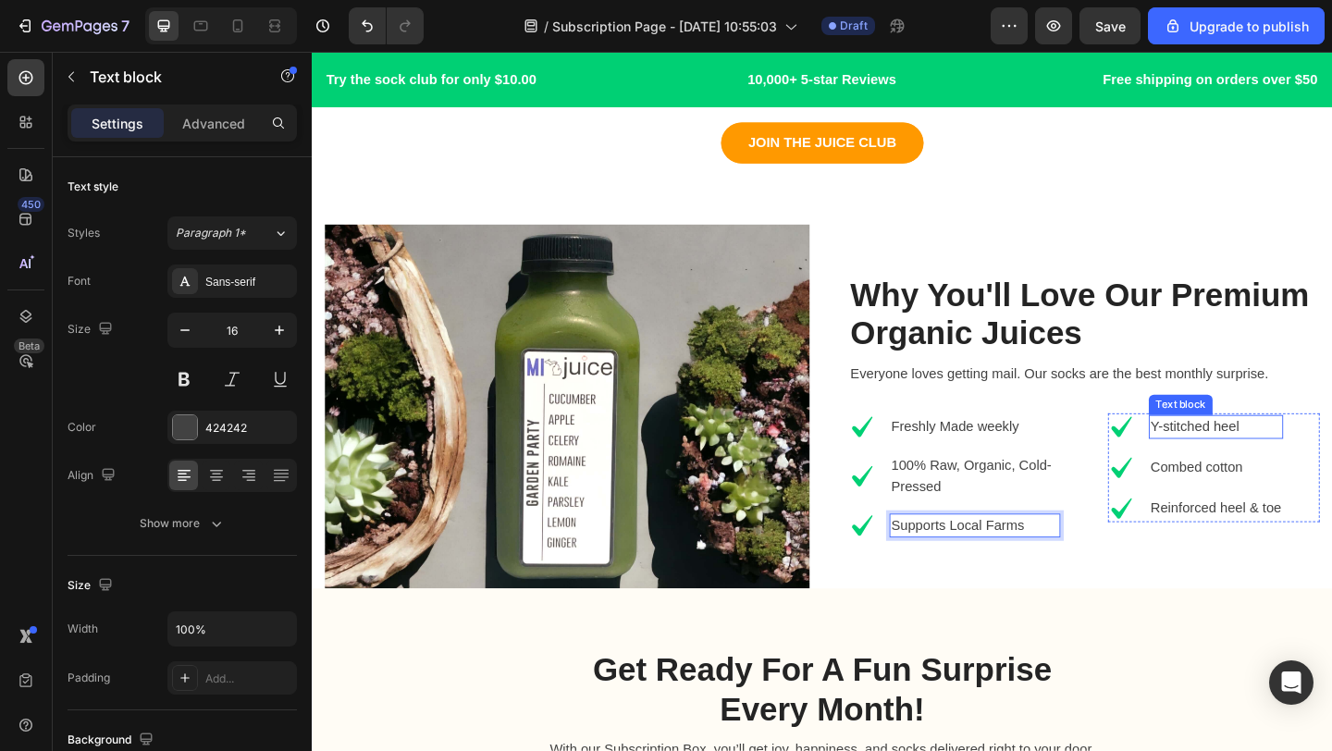
click at [1323, 460] on p "Y-stitched heel" at bounding box center [1295, 460] width 142 height 22
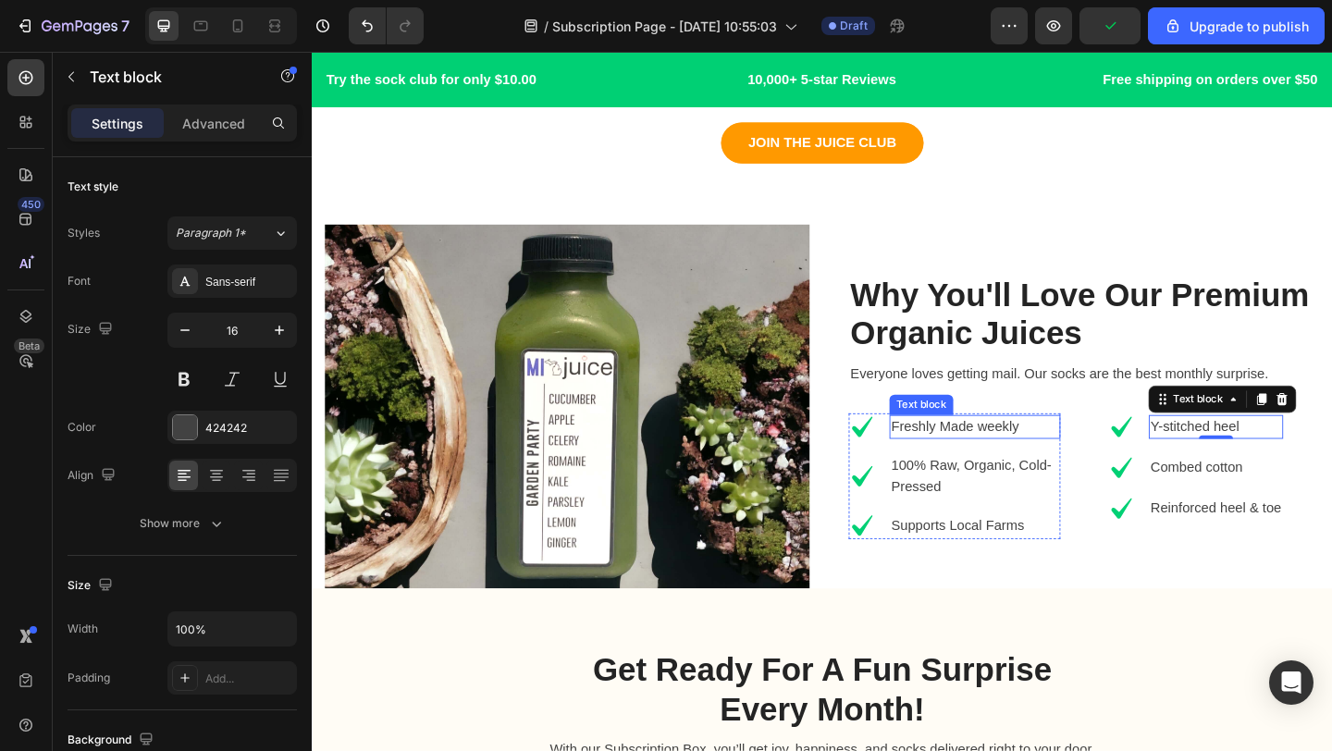
click at [1073, 461] on p "Freshly Made weekly" at bounding box center [1032, 460] width 182 height 22
click at [1044, 457] on p "Freshly Made weekly" at bounding box center [1032, 460] width 182 height 22
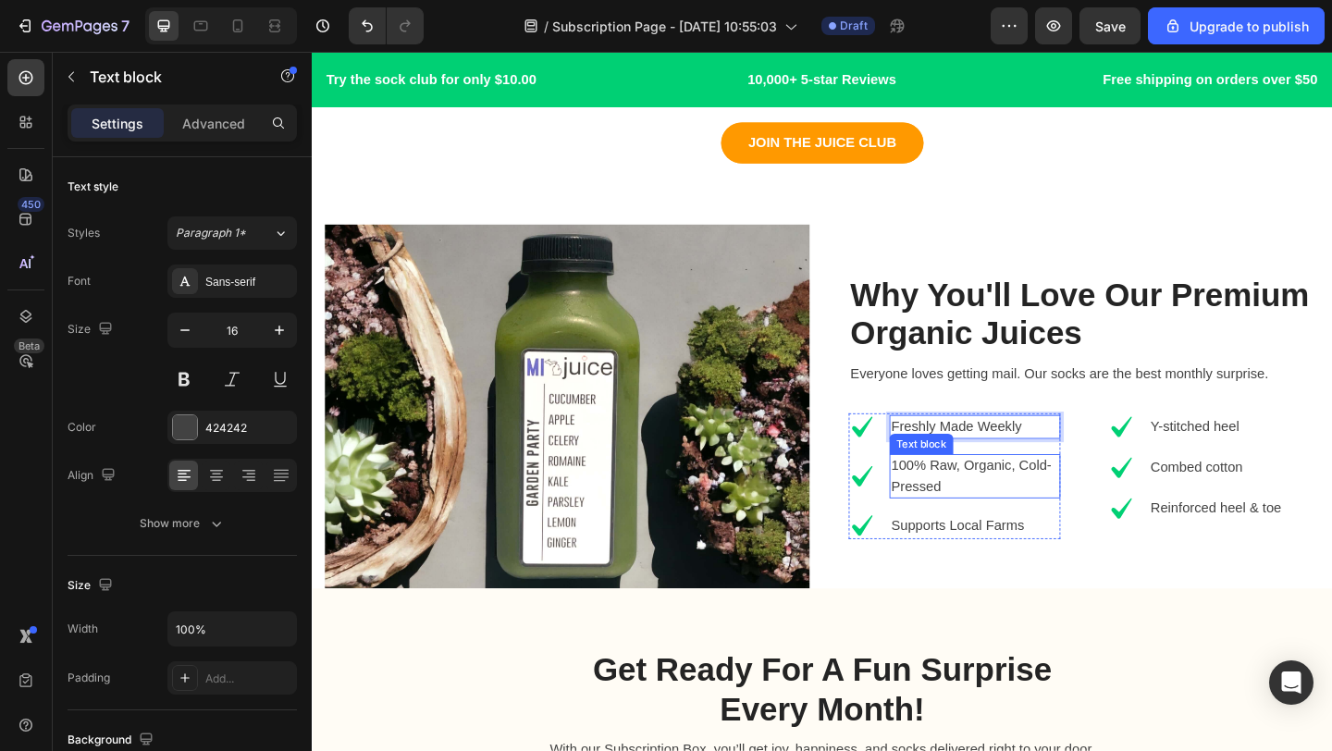
click at [1096, 535] on p "100% Raw, Organic, Cold-Pressed" at bounding box center [1032, 513] width 182 height 44
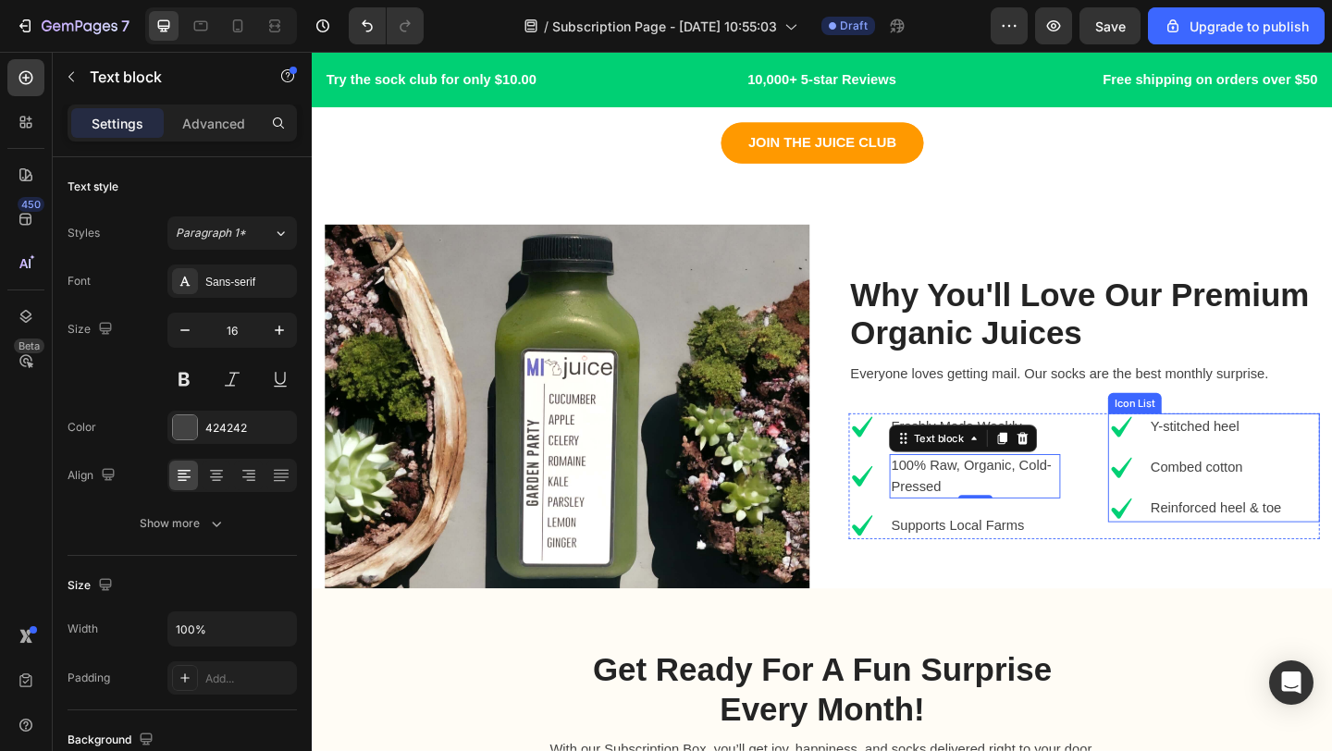
click at [1246, 473] on li "Icon Y-stitched heel Text block" at bounding box center [1272, 460] width 191 height 30
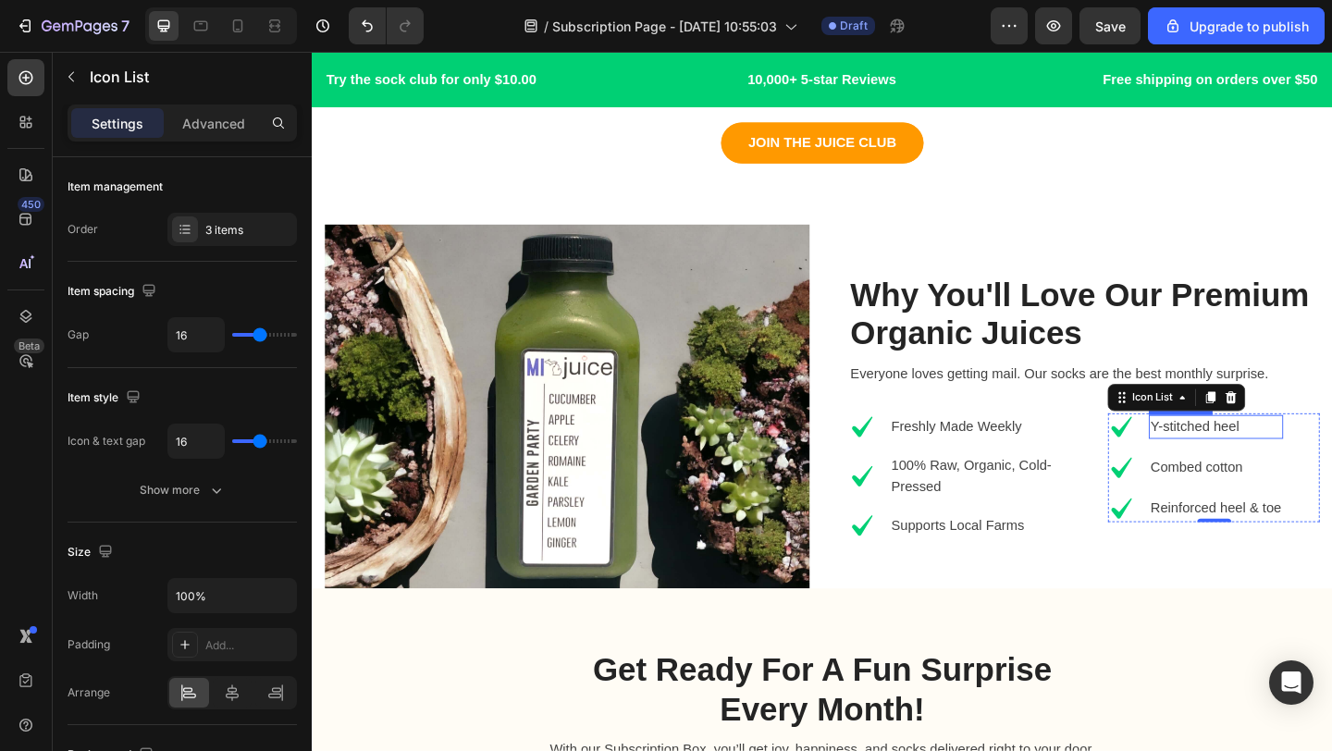
click at [1309, 456] on p "Y-stitched heel" at bounding box center [1295, 460] width 142 height 22
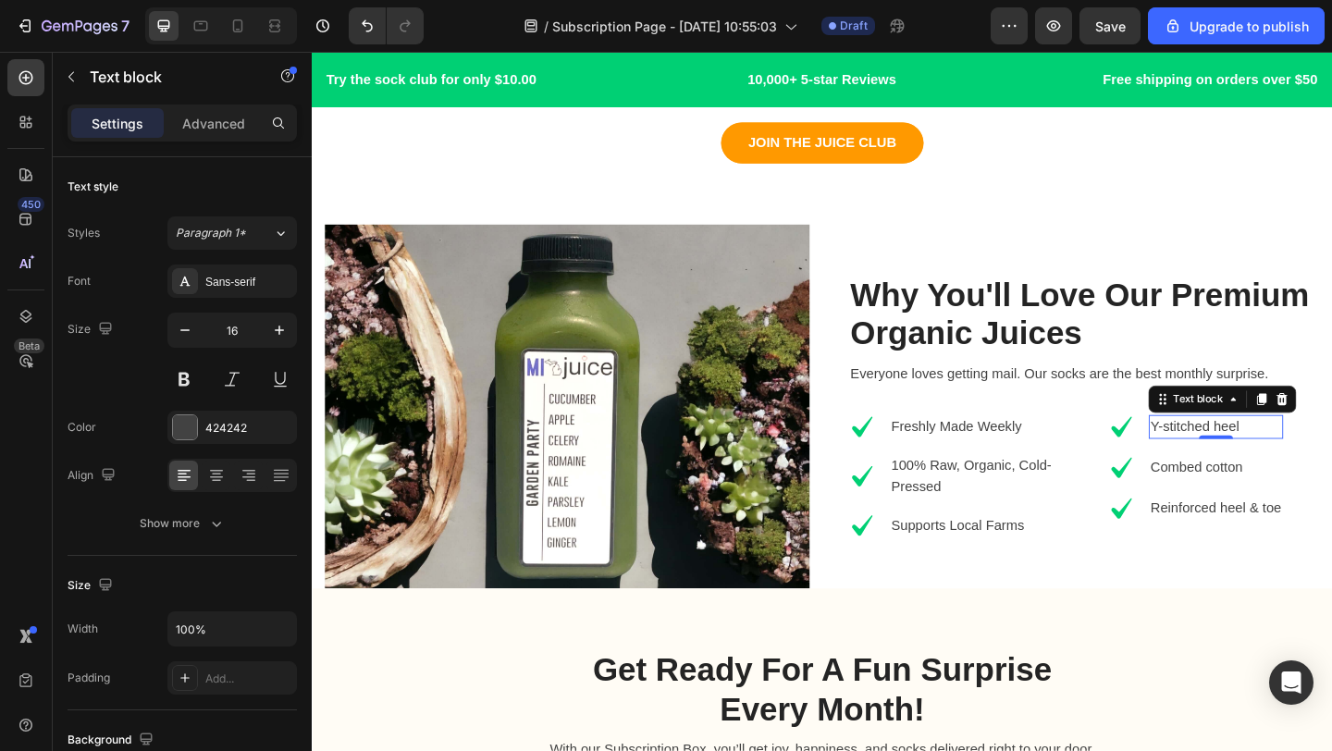
click at [1323, 457] on p "Y-stitched heel" at bounding box center [1295, 460] width 142 height 22
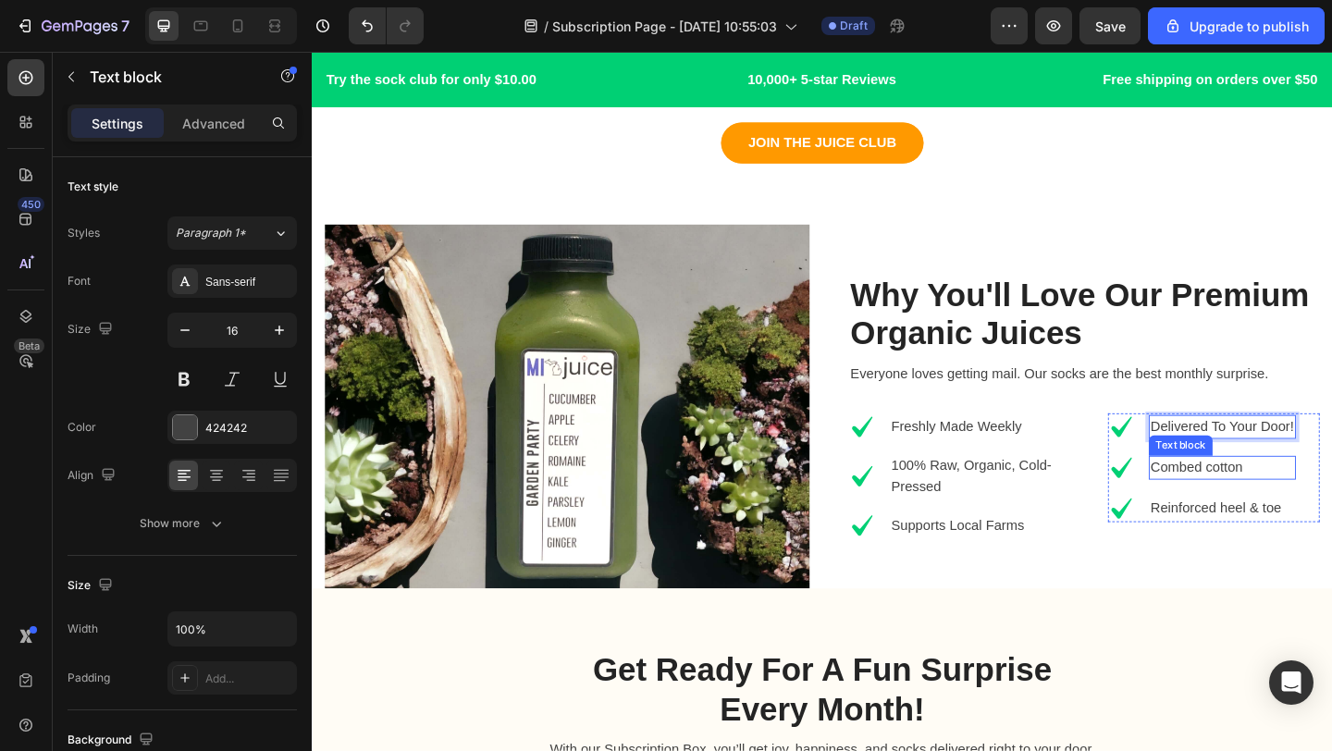
click at [1324, 504] on p "Combed cotton" at bounding box center [1302, 504] width 156 height 22
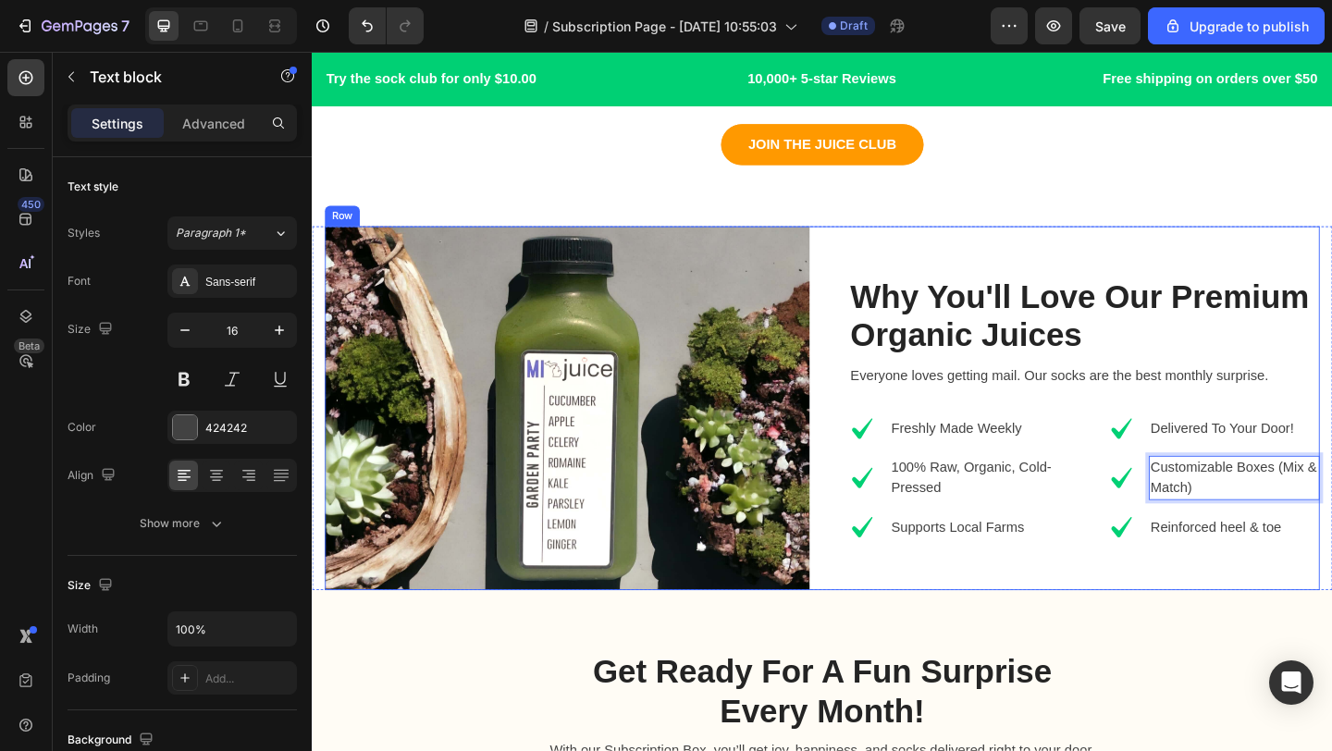
click at [1331, 584] on div "Why You'll Love Our Premium Organic Juices Heading Everyone loves getting mail.…" at bounding box center [1143, 439] width 527 height 396
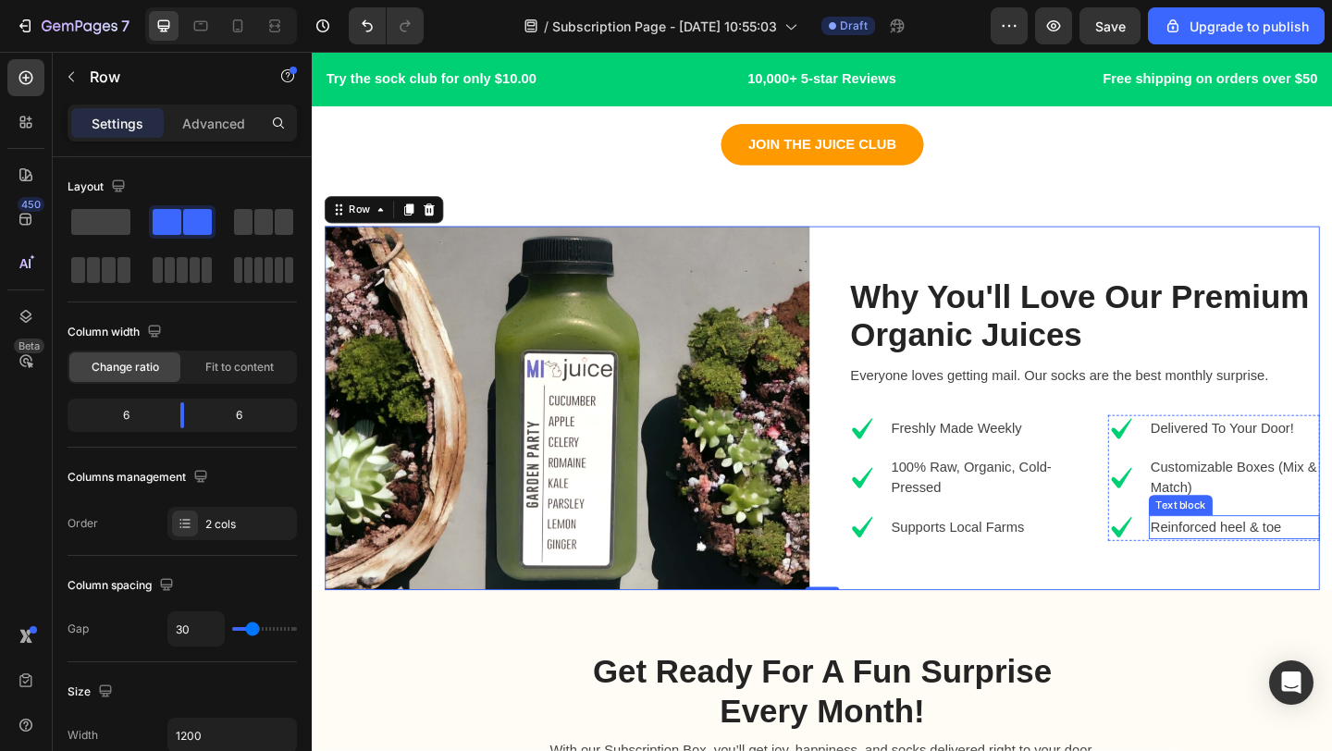
click at [1331, 569] on p "Reinforced heel & toe" at bounding box center [1315, 569] width 182 height 22
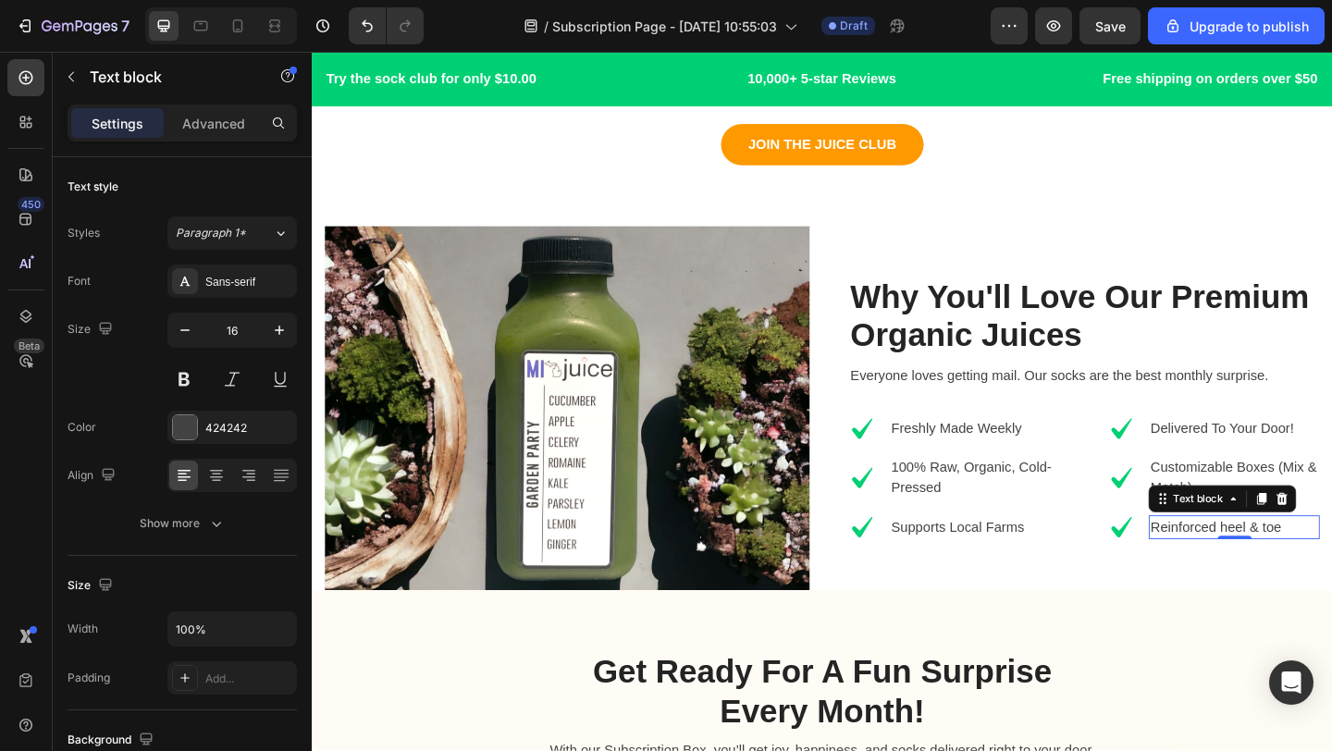
click at [1331, 569] on p "Reinforced heel & toe" at bounding box center [1315, 569] width 182 height 22
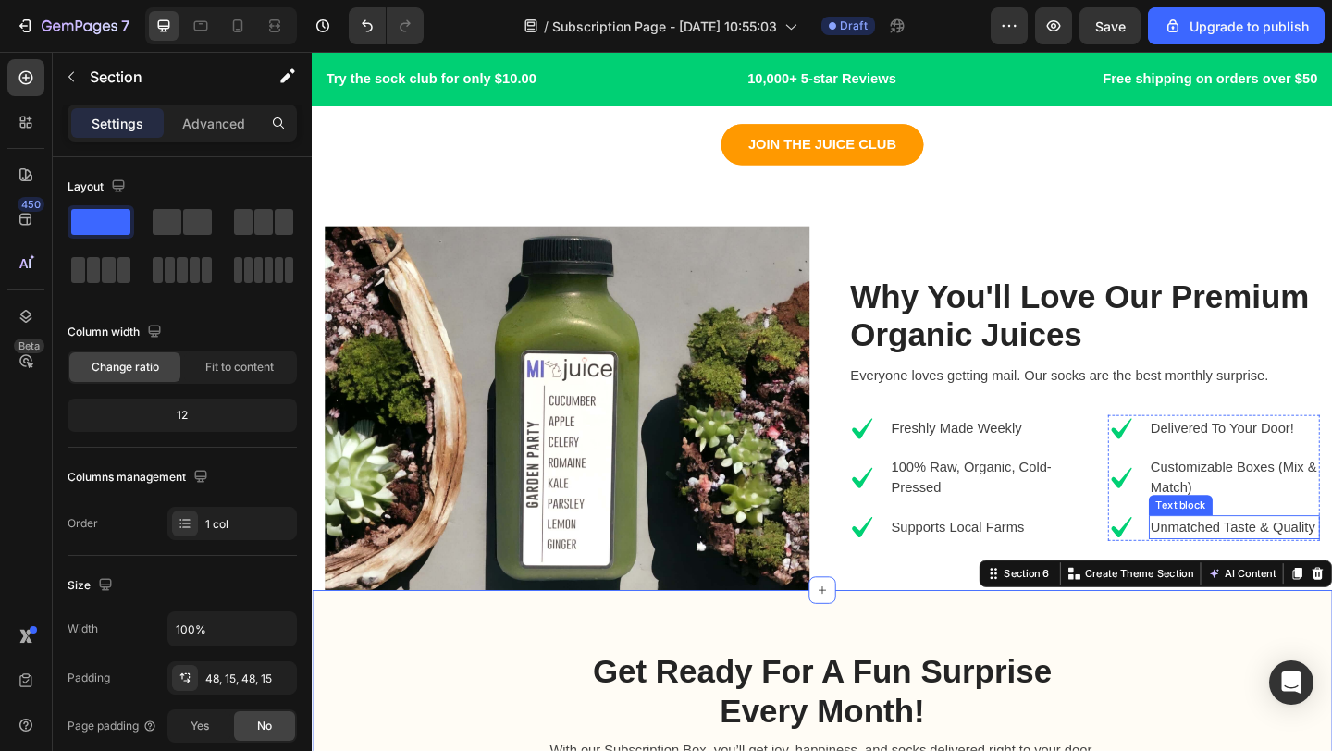
click at [1291, 530] on p "Customizable Boxes (Mix & Match)" at bounding box center [1315, 515] width 182 height 44
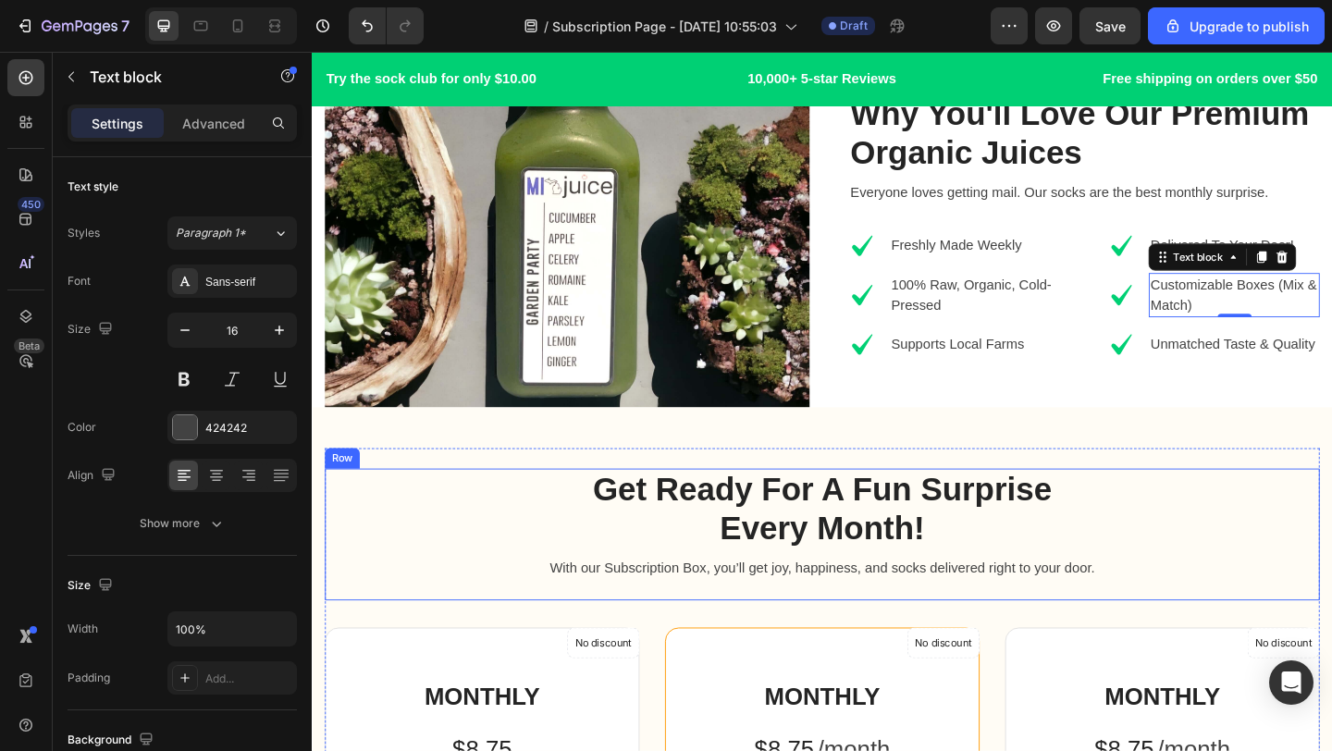
scroll to position [1651, 0]
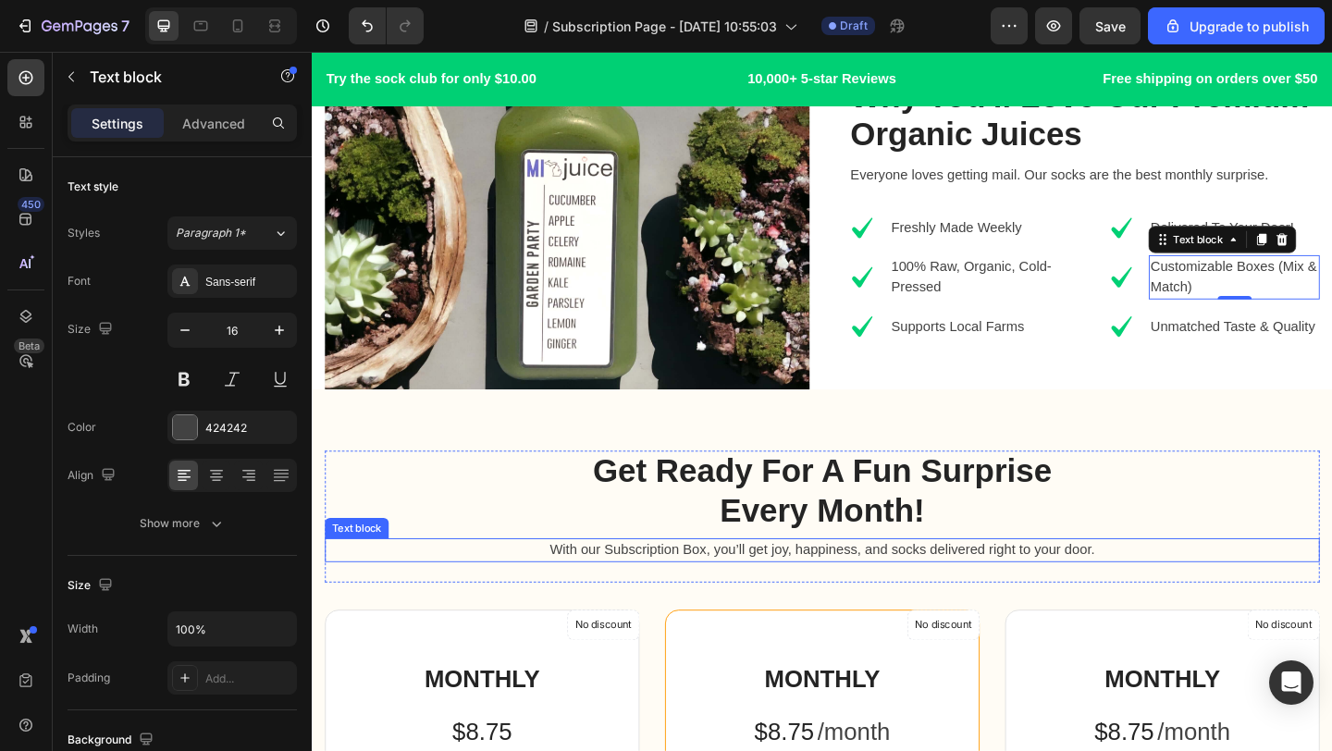
click at [1149, 588] on p "With our Subscription Box, you’ll get joy, happiness, and socks delivered right…" at bounding box center [866, 594] width 1078 height 22
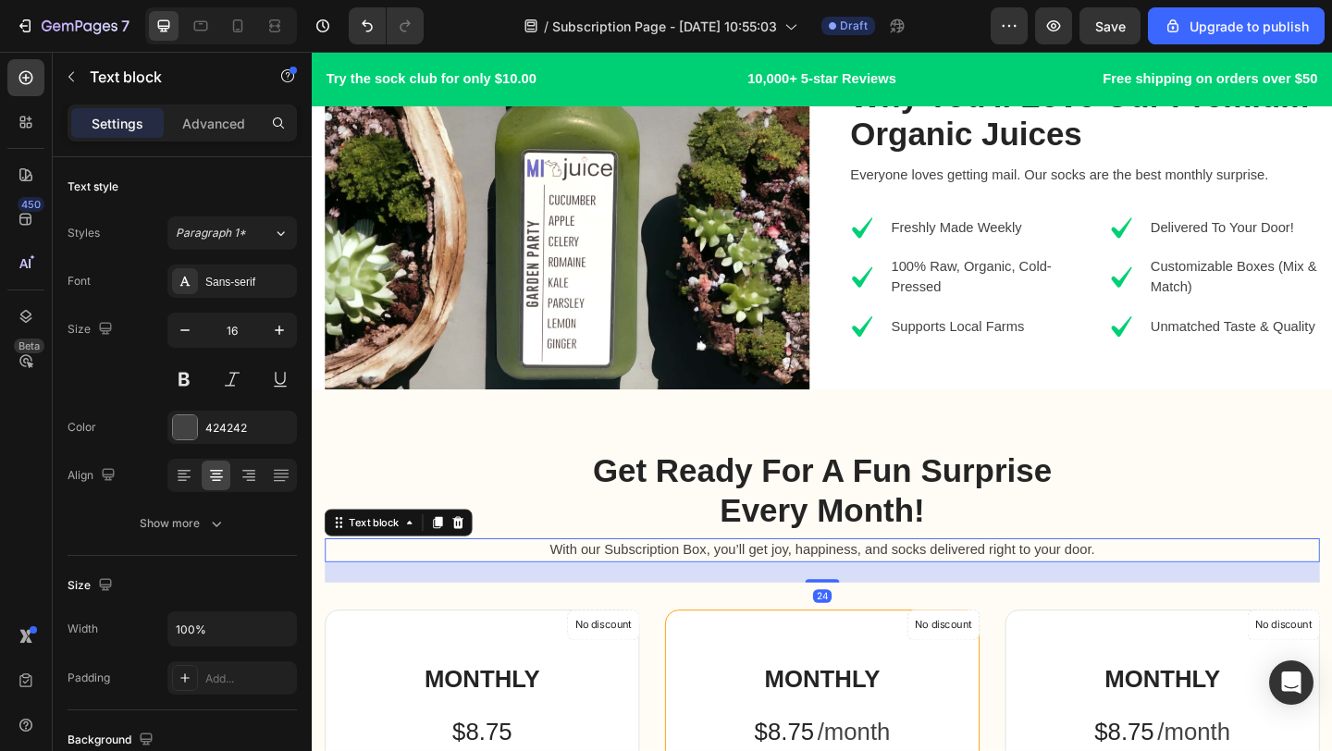
click at [1163, 585] on p "With our Subscription Box, you’ll get joy, happiness, and socks delivered right…" at bounding box center [866, 594] width 1078 height 22
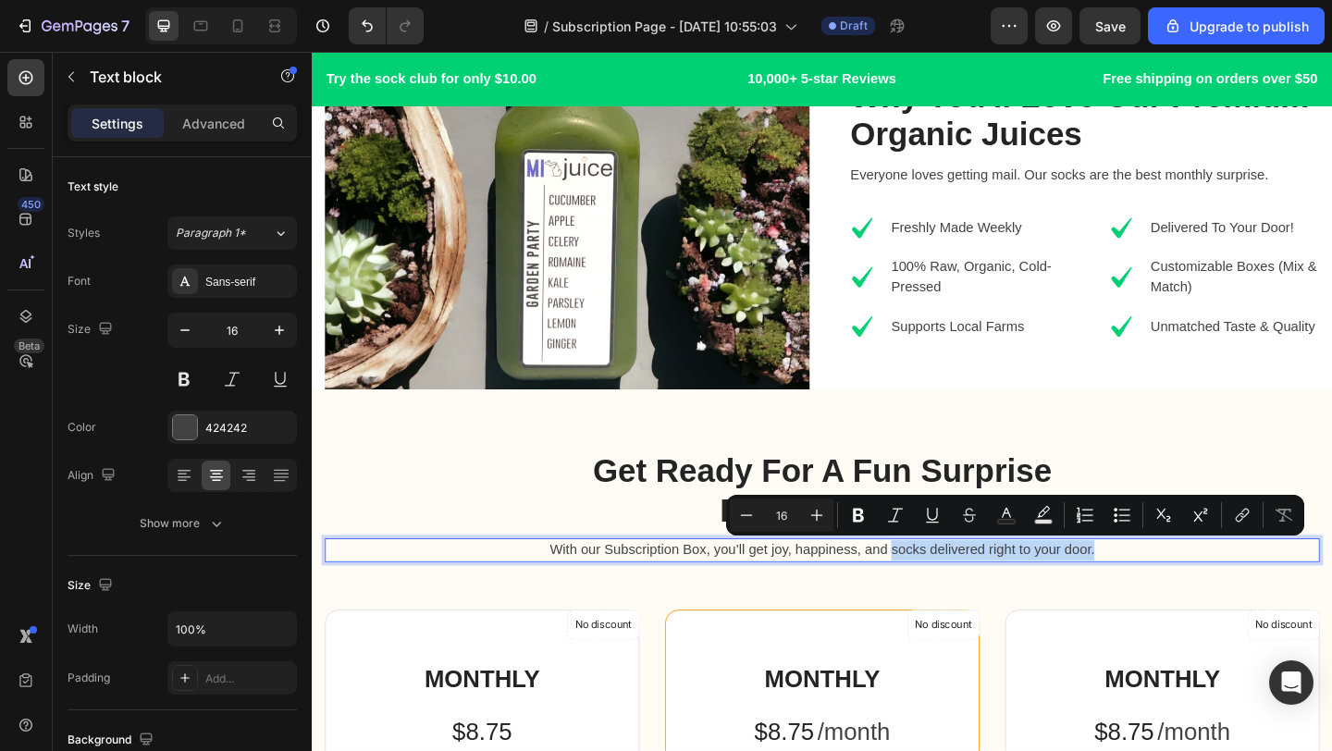
drag, startPoint x: 1165, startPoint y: 591, endPoint x: 944, endPoint y: 593, distance: 221.0
click at [944, 593] on p "With our Subscription Box, you’ll get joy, happiness, and socks delivered right…" at bounding box center [866, 594] width 1078 height 22
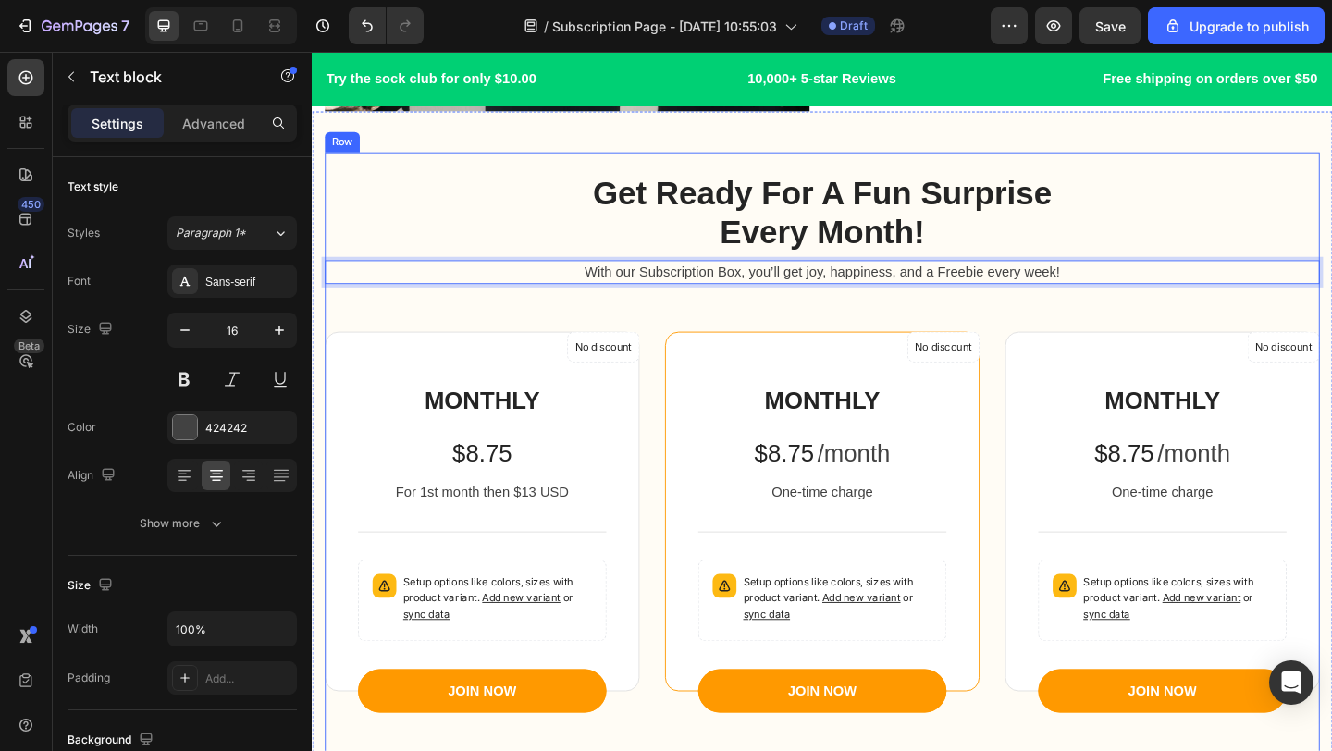
scroll to position [2038, 0]
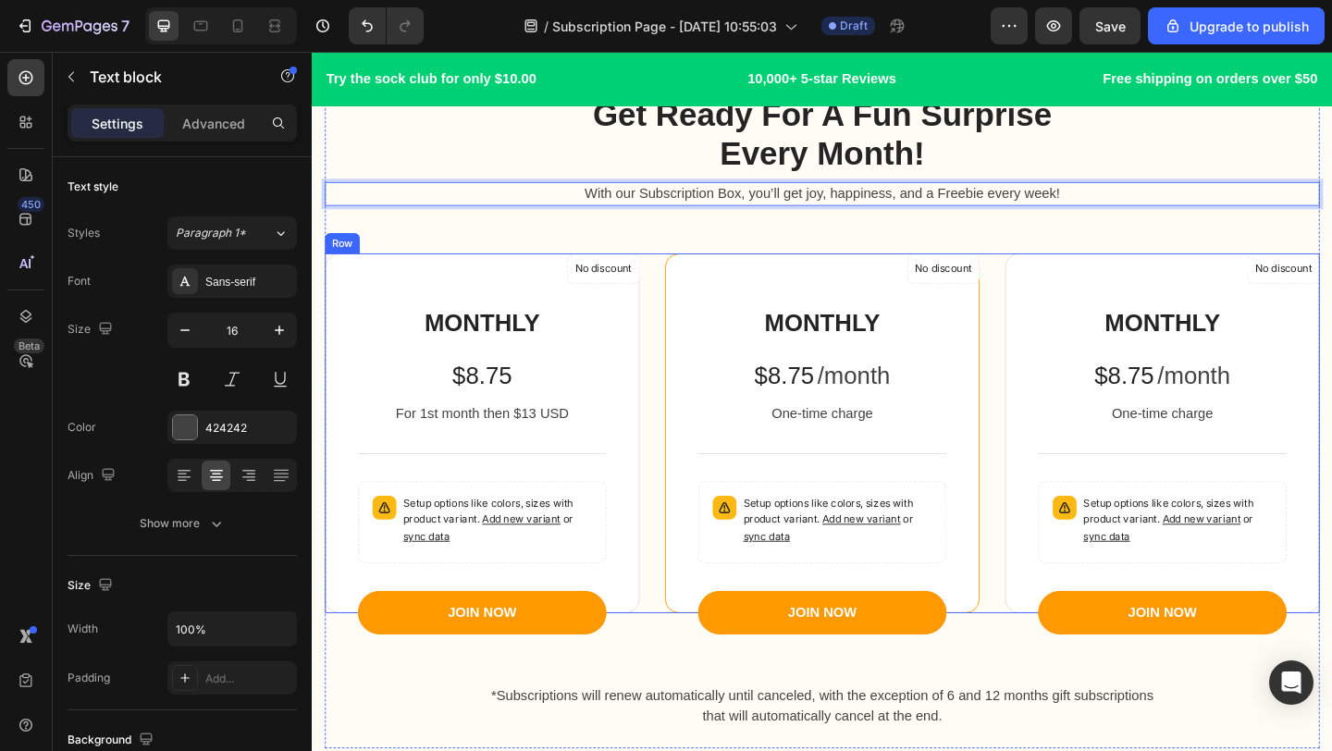
click at [1055, 340] on div "No discount Not be displayed when published Product Badge MONTHLY Heading $8.75…" at bounding box center [867, 466] width 1082 height 391
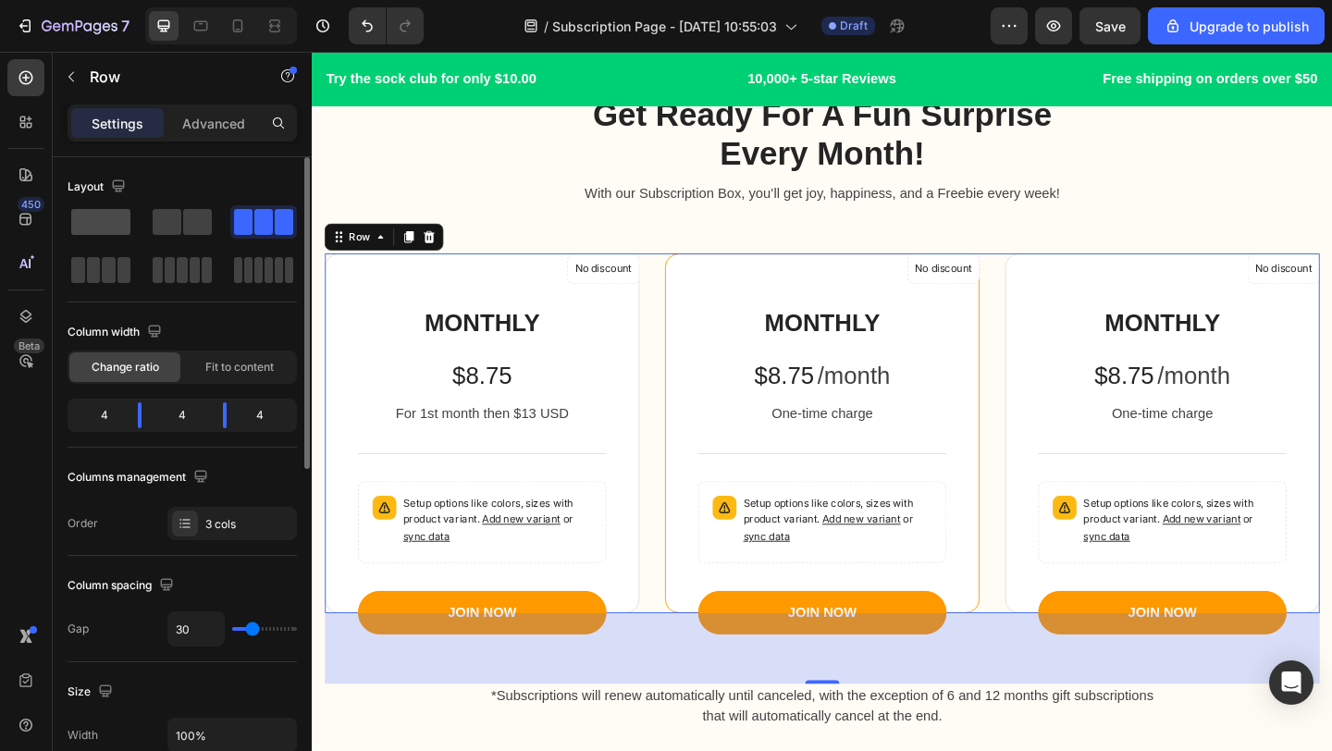
click at [100, 219] on span at bounding box center [100, 222] width 59 height 26
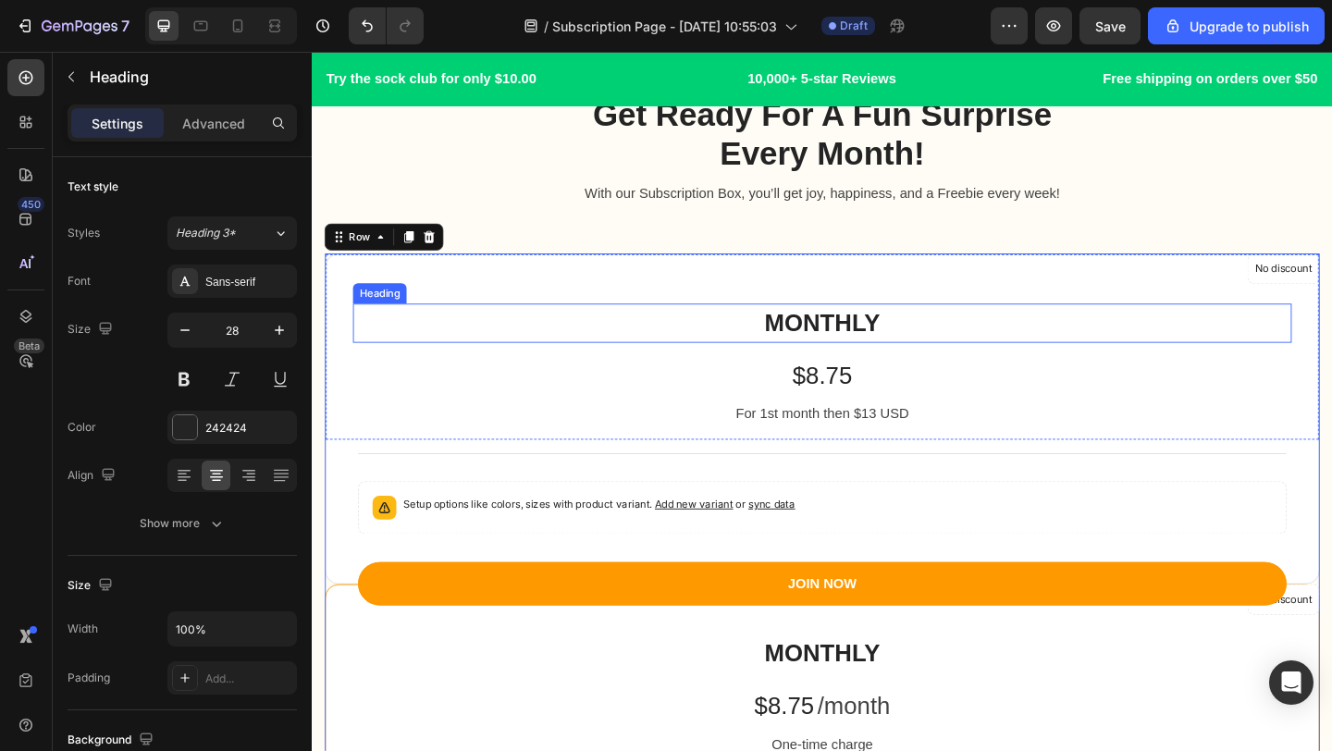
click at [935, 347] on p "MONTHLY" at bounding box center [866, 346] width 1017 height 39
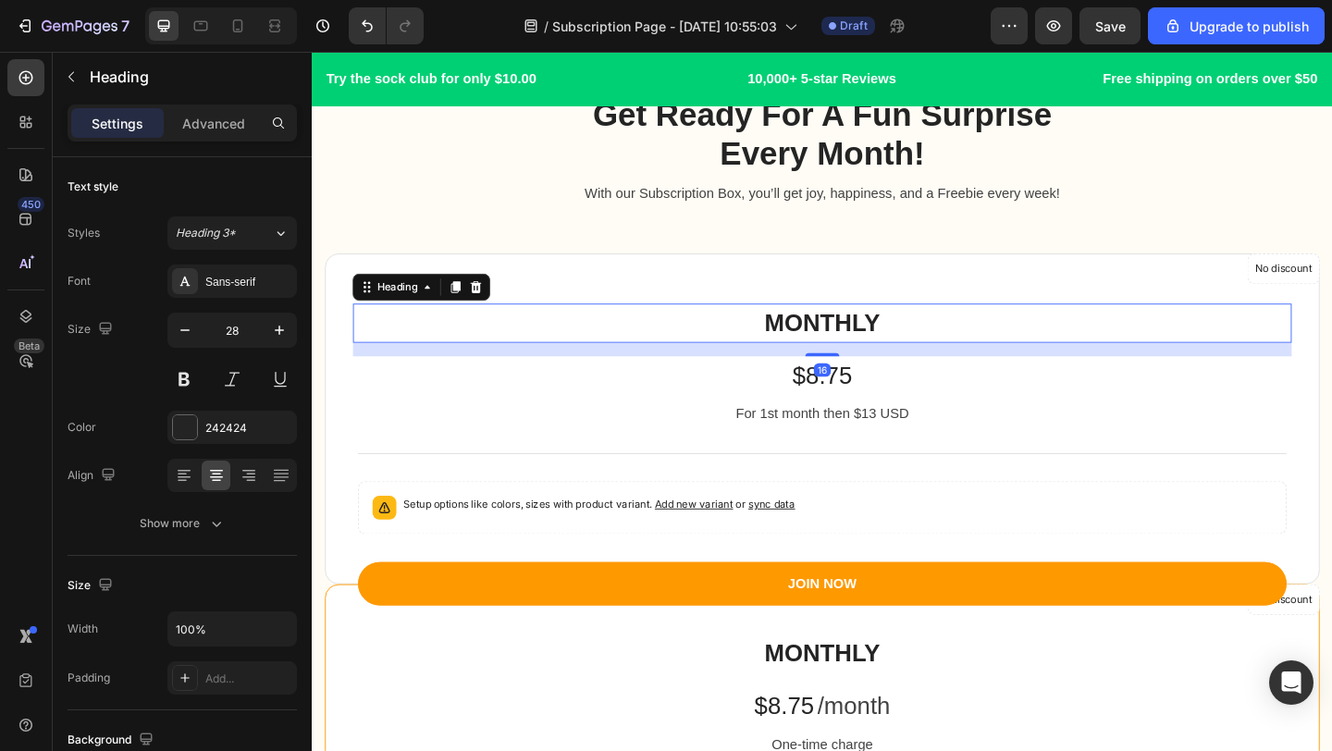
click at [935, 346] on p "MONTHLY" at bounding box center [866, 346] width 1017 height 39
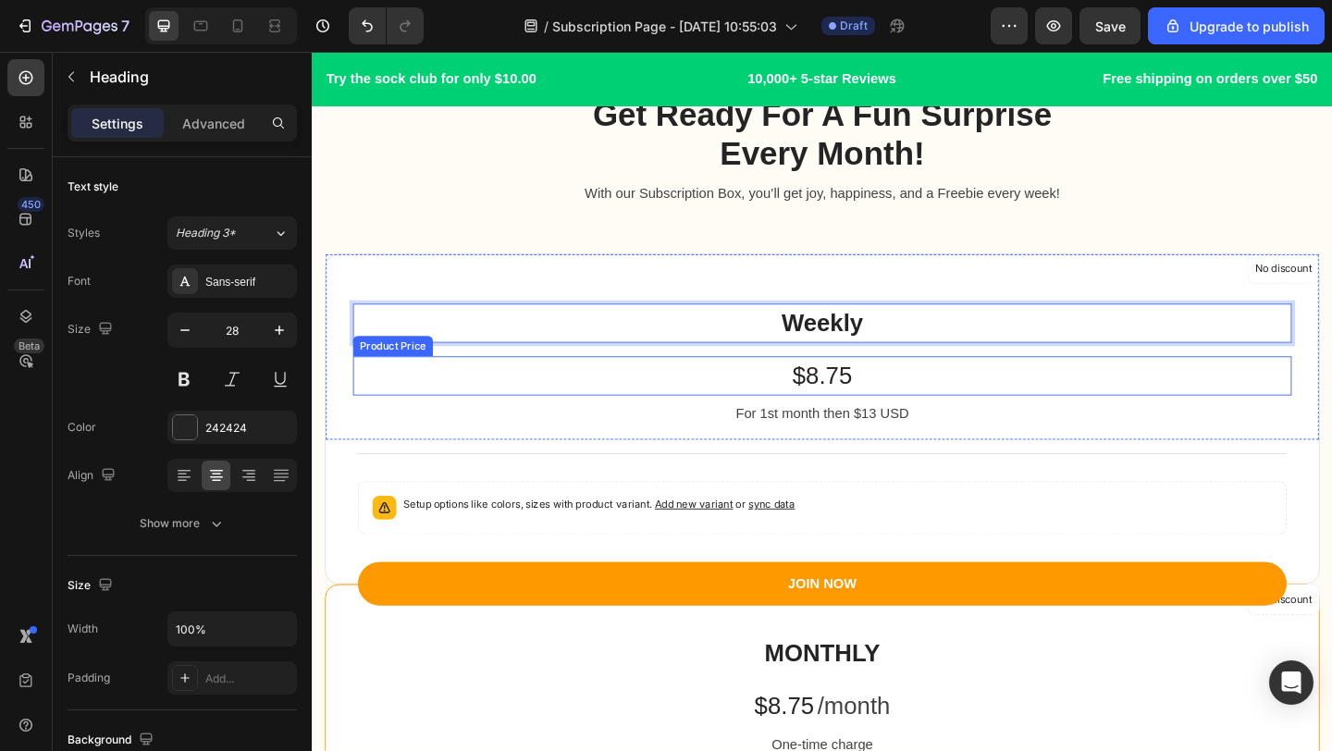
click at [983, 418] on div "$8.75" at bounding box center [866, 404] width 1021 height 43
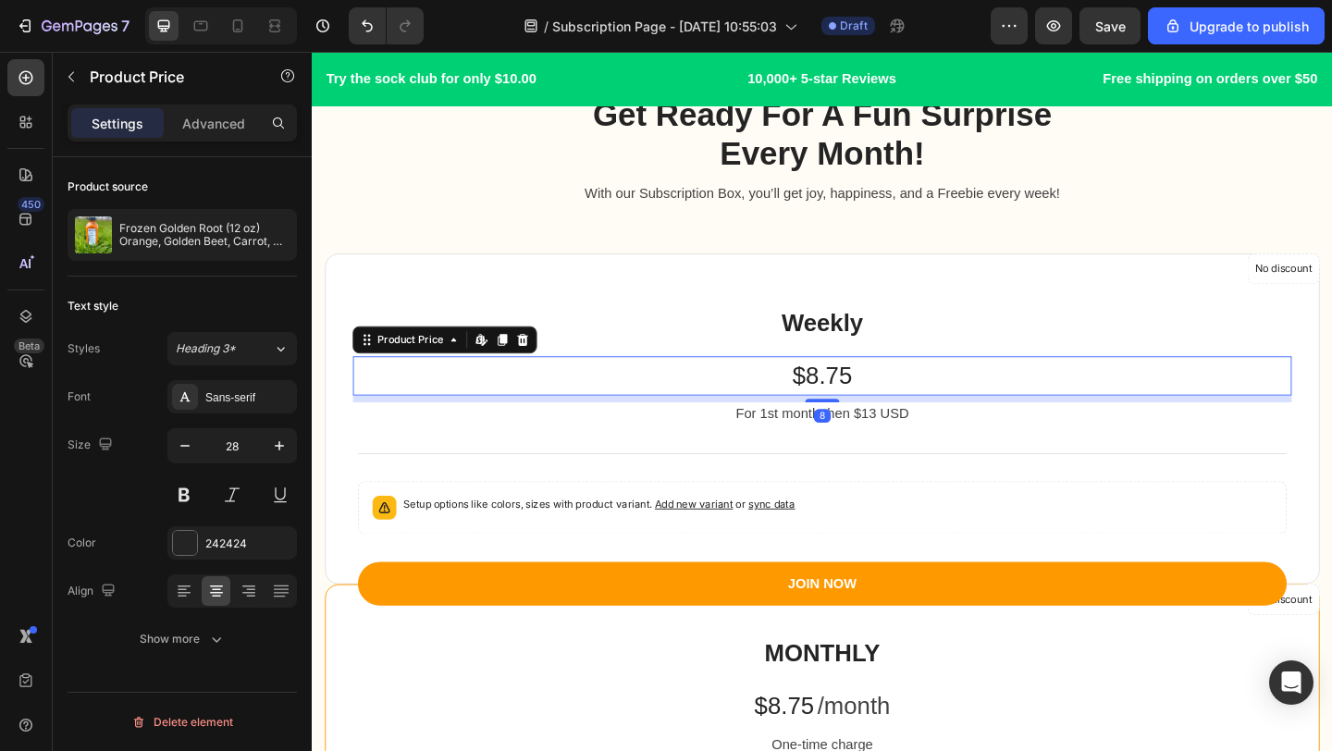
click at [947, 408] on div "$8.75" at bounding box center [866, 404] width 1021 height 43
click at [894, 402] on div "$8.75" at bounding box center [866, 404] width 1021 height 43
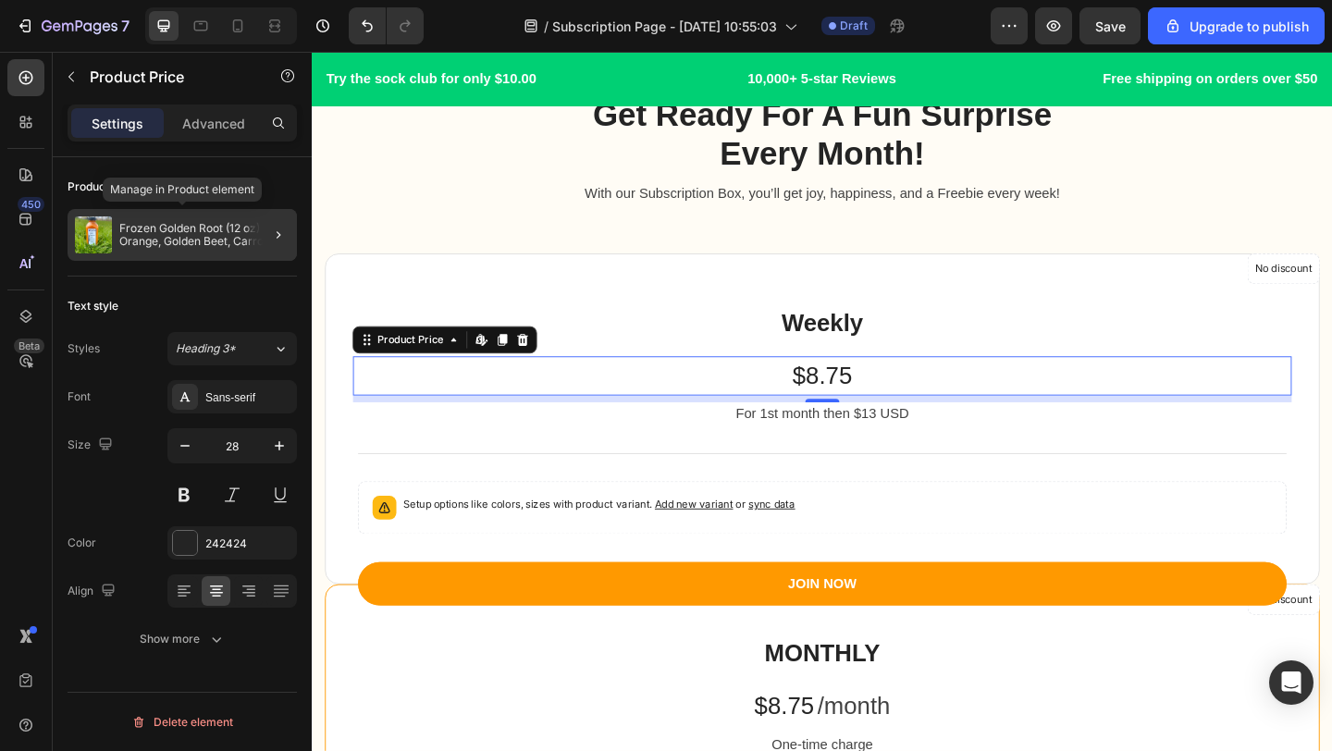
click at [213, 233] on p "Frozen Golden Root (12 oz) Orange, Golden Beet, Carrot, Bell Pepper, Camu Camu,…" at bounding box center [204, 235] width 170 height 26
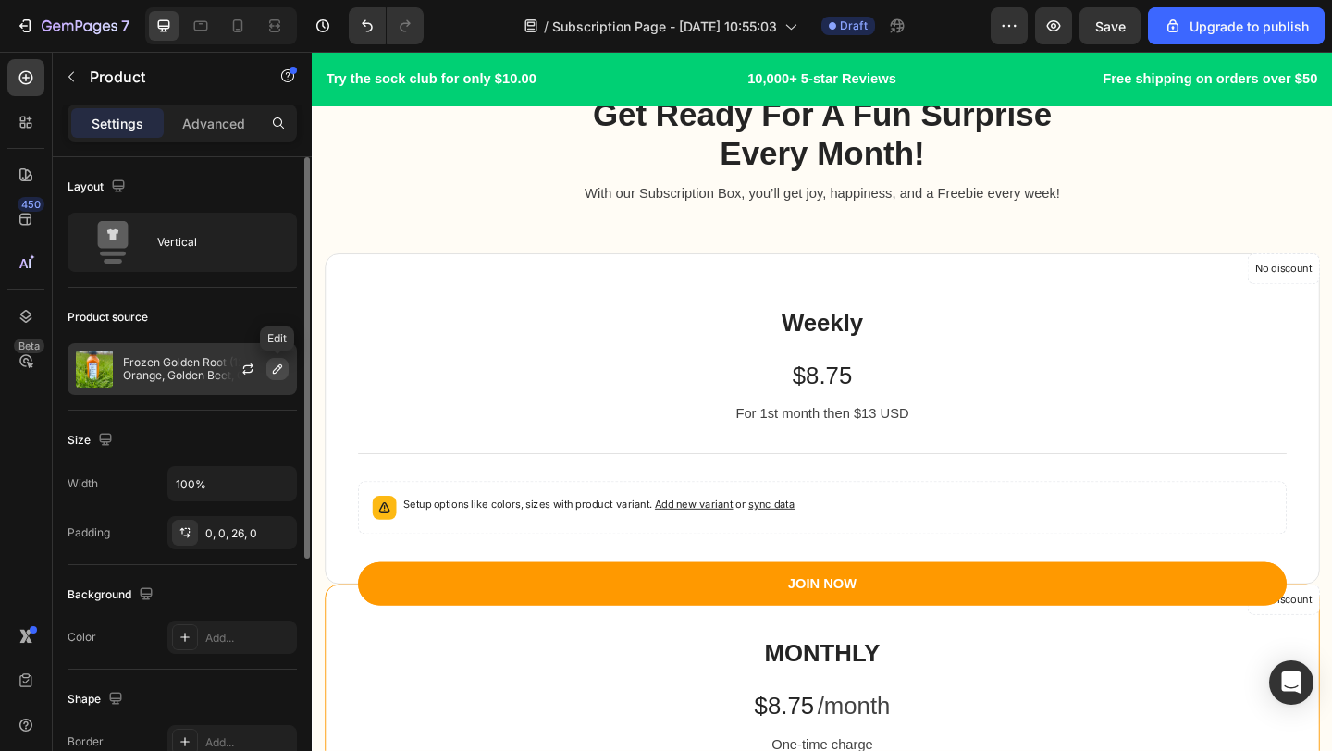
click at [274, 363] on icon "button" at bounding box center [277, 369] width 15 height 15
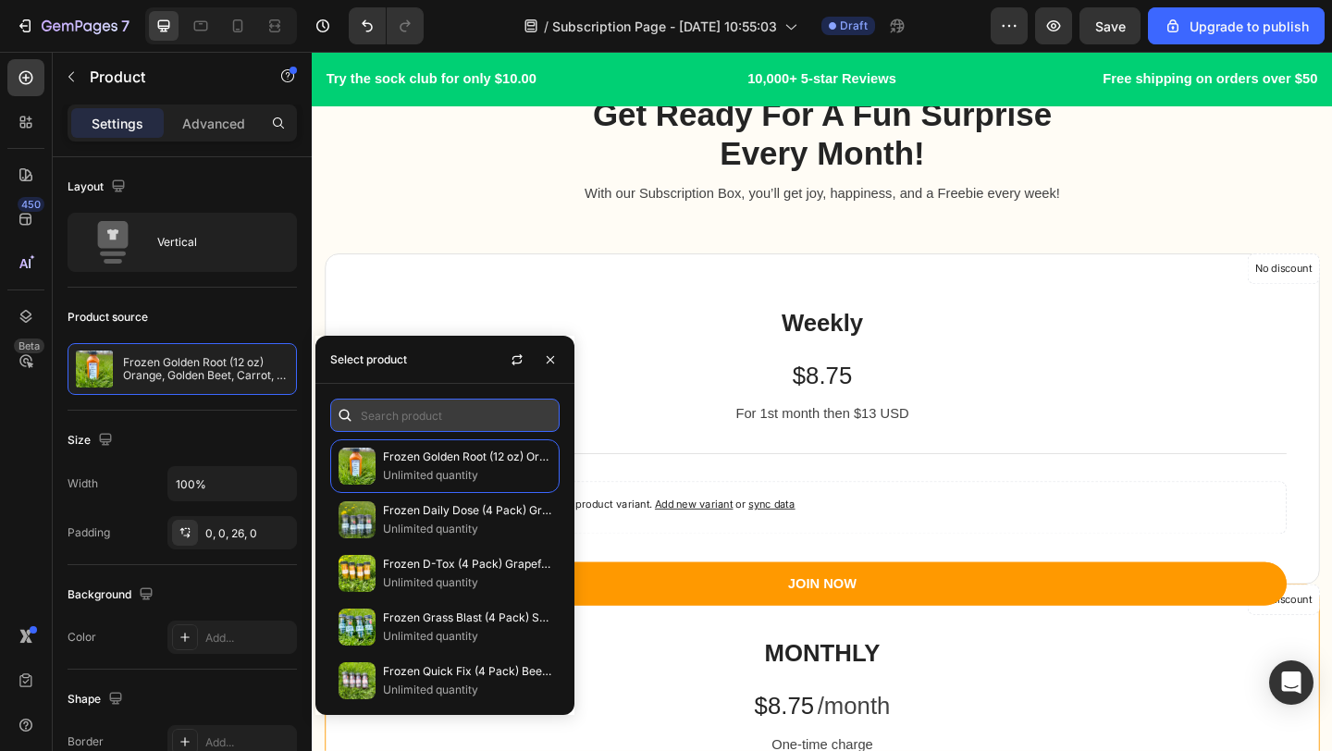
click at [420, 420] on input "text" at bounding box center [444, 415] width 229 height 33
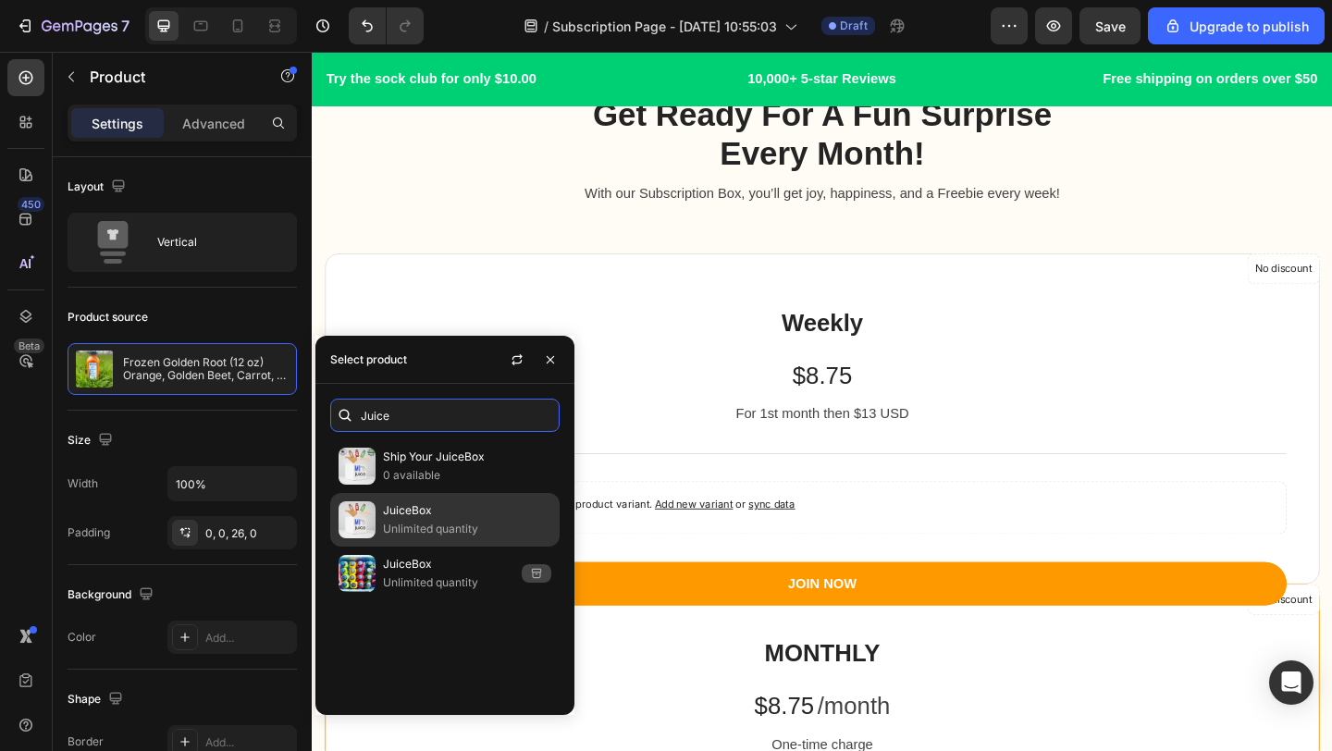
type input "Juice"
click at [437, 507] on p "JuiceBox" at bounding box center [467, 510] width 168 height 18
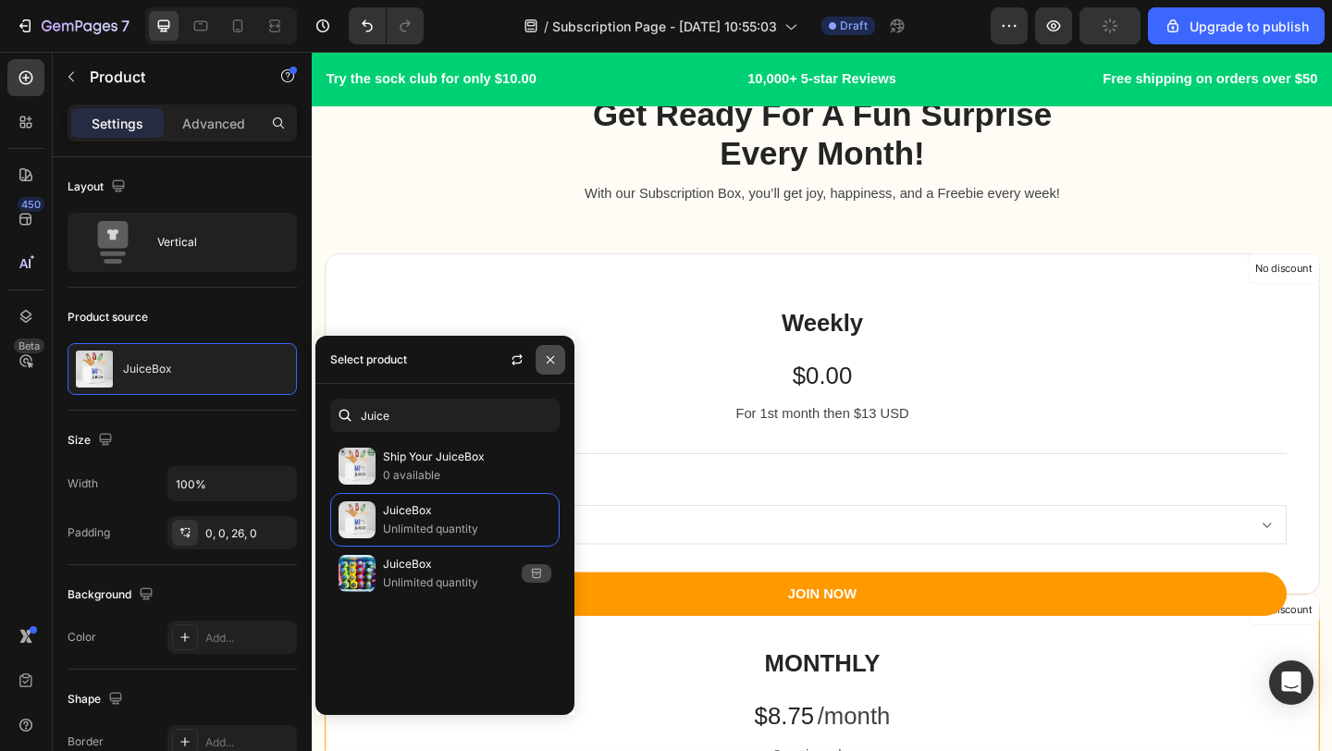
click at [550, 359] on icon "button" at bounding box center [550, 358] width 7 height 7
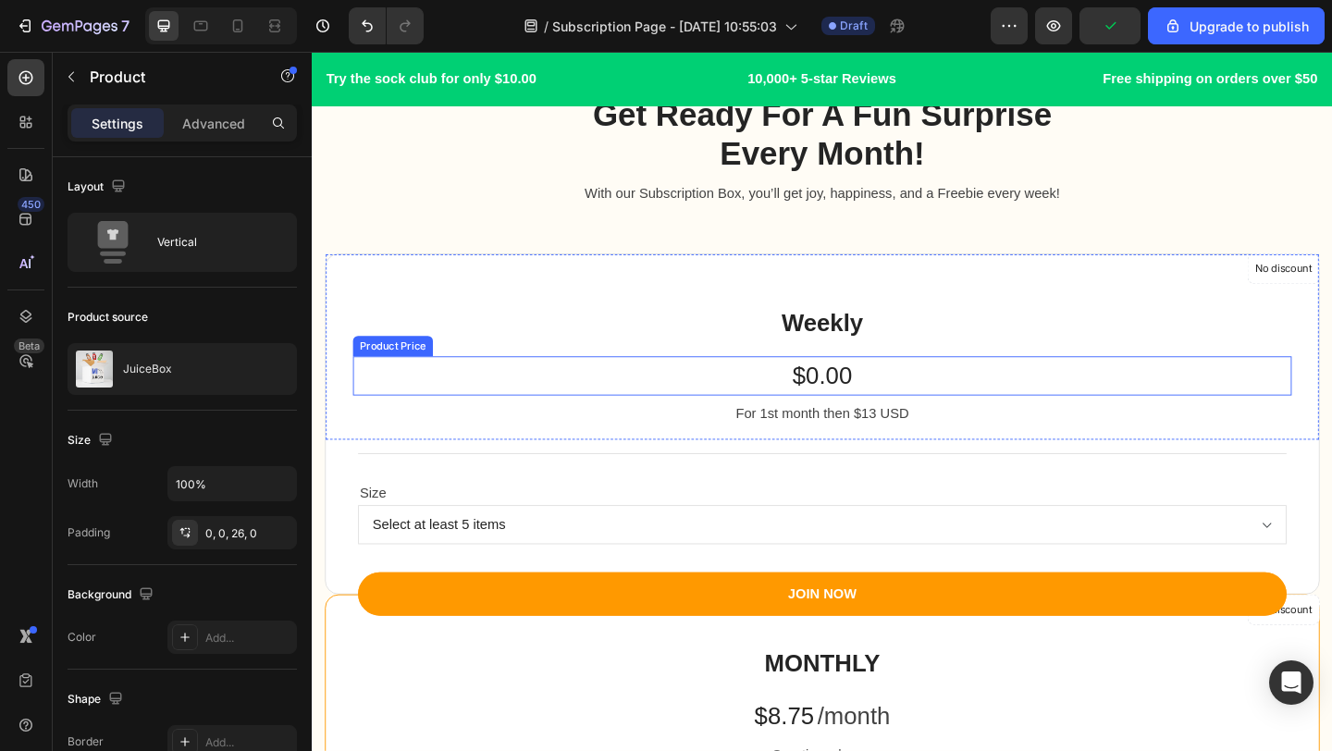
click at [885, 411] on div "$0.00" at bounding box center [866, 404] width 1021 height 43
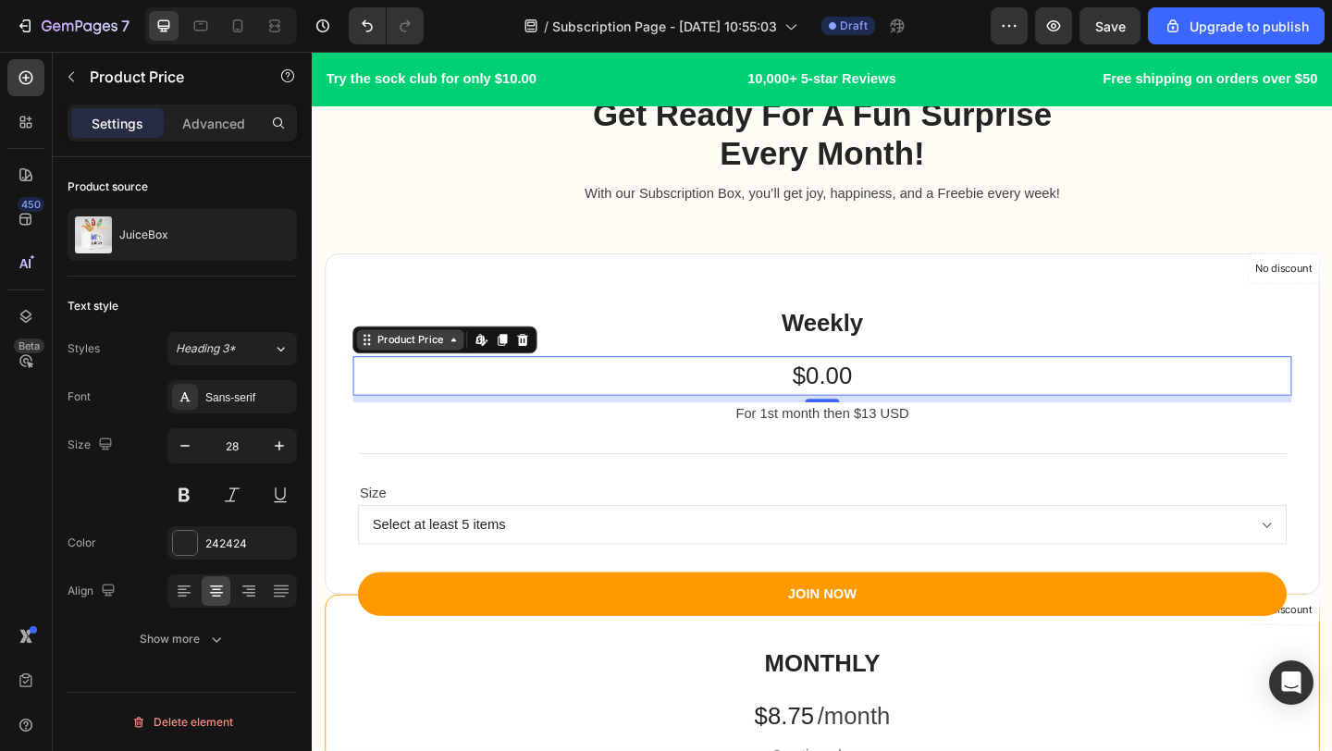
click at [459, 360] on icon at bounding box center [466, 365] width 15 height 15
click at [373, 372] on icon at bounding box center [371, 365] width 15 height 15
click at [461, 373] on div "Product Price" at bounding box center [419, 365] width 117 height 22
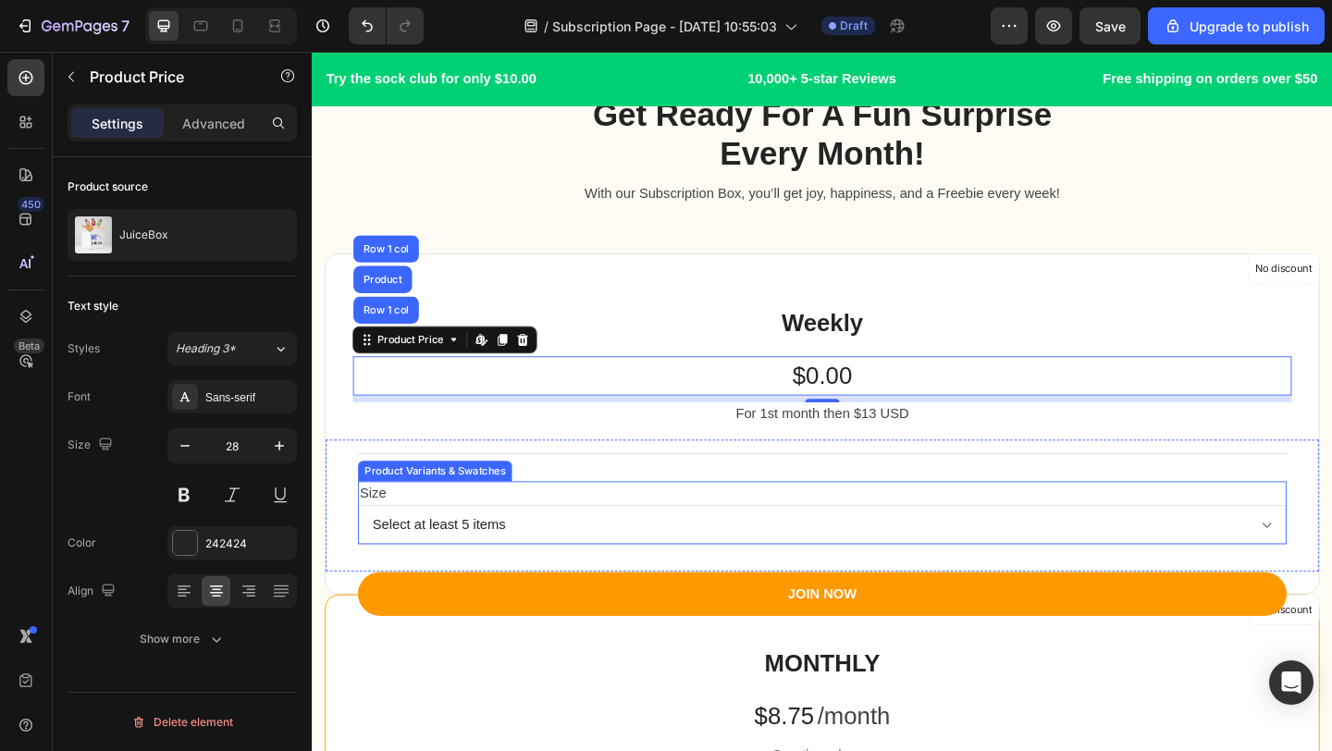
click at [858, 568] on select "Select at least 5 items" at bounding box center [867, 566] width 1010 height 43
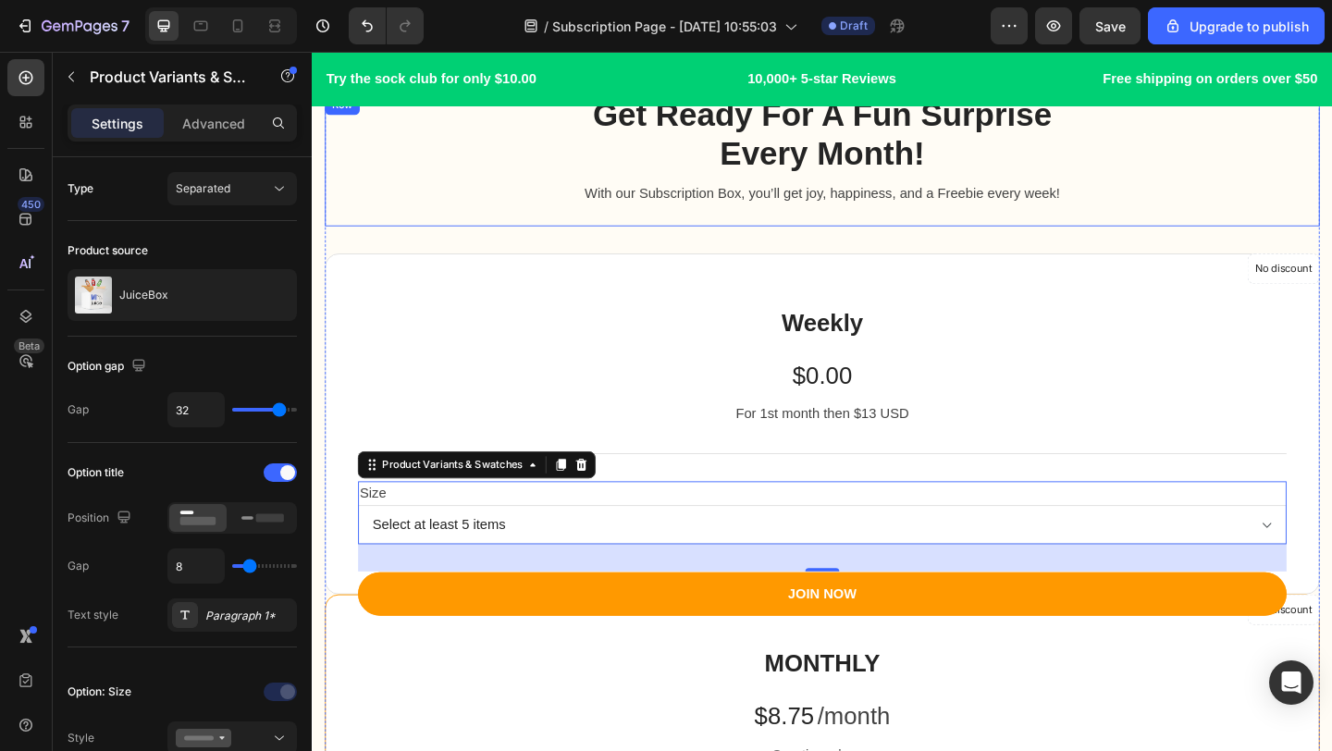
click at [1173, 221] on div "Get Ready For A Fun Surprise Every Month! Heading Row With our Subscription Box…" at bounding box center [867, 169] width 1082 height 143
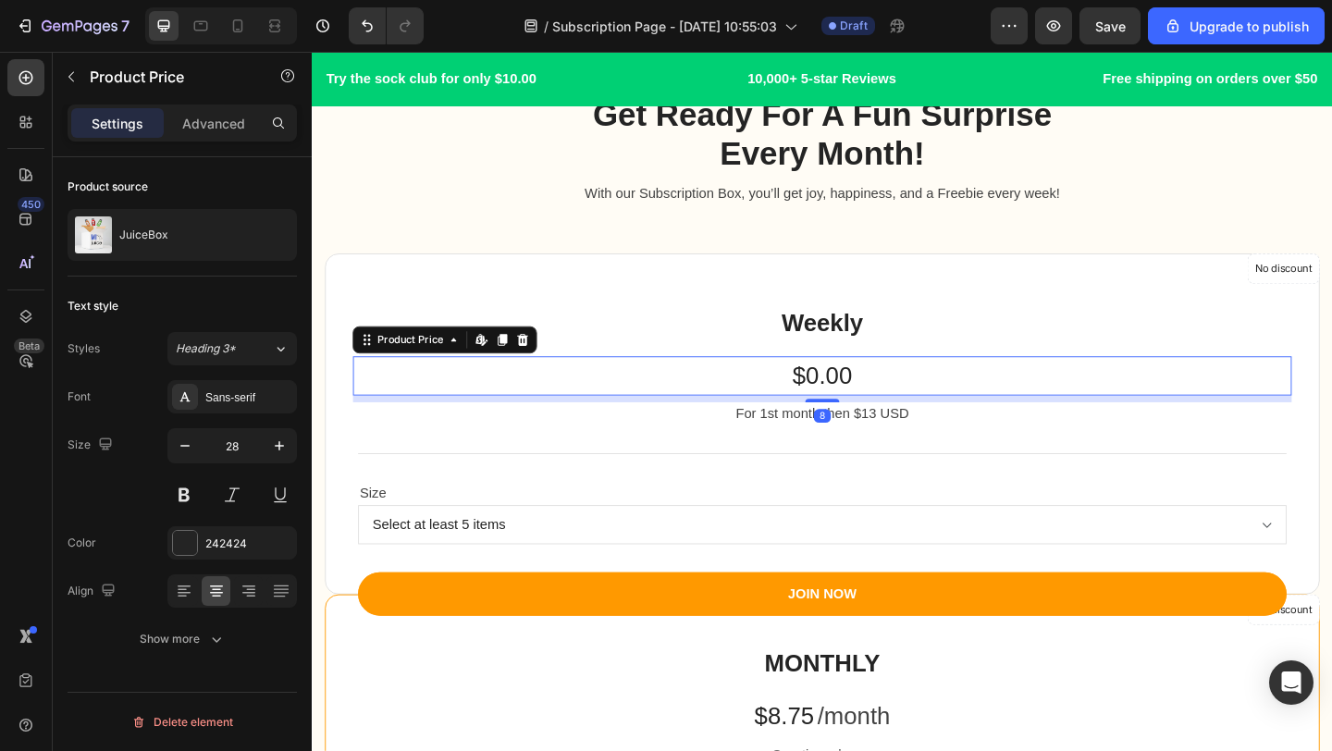
click at [914, 406] on div "$0.00" at bounding box center [866, 404] width 1021 height 43
click at [889, 403] on div "$0.00" at bounding box center [866, 404] width 1021 height 43
click at [542, 365] on icon at bounding box center [541, 365] width 15 height 15
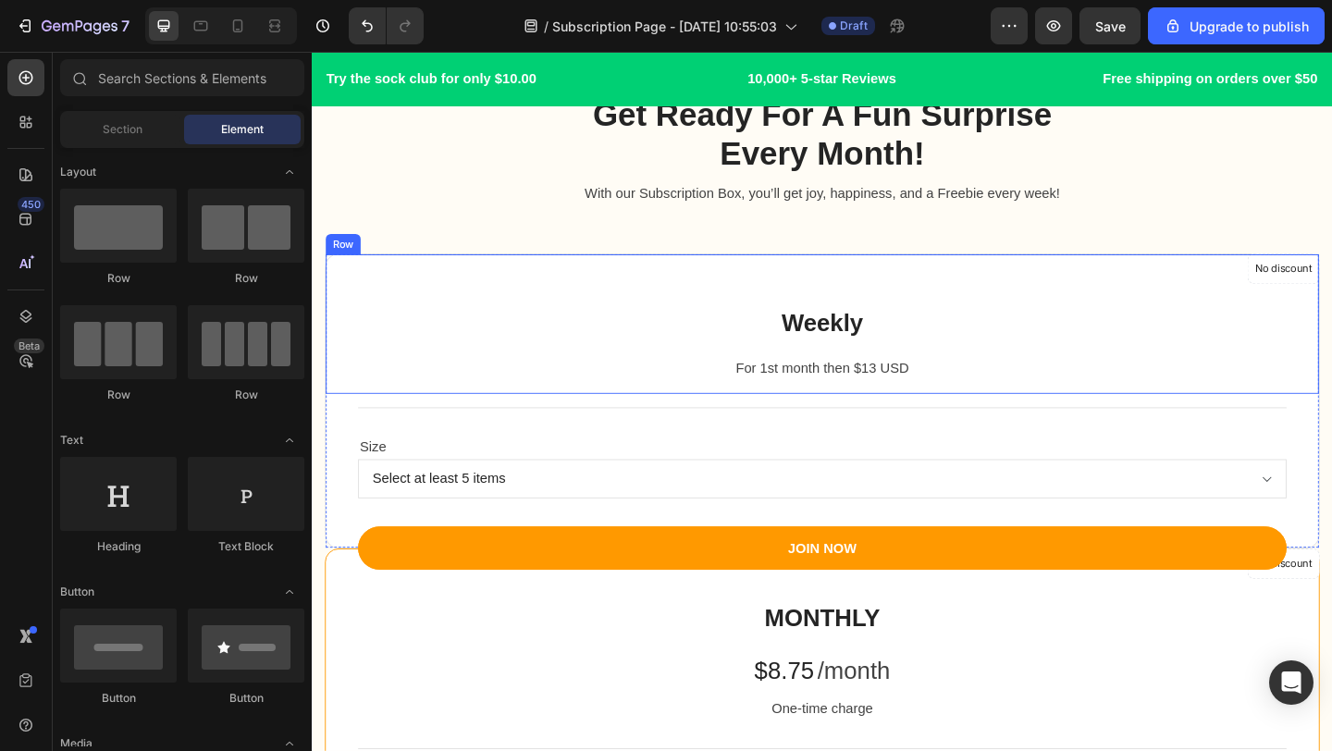
click at [969, 401] on p "For 1st month then $13 USD" at bounding box center [866, 396] width 1017 height 22
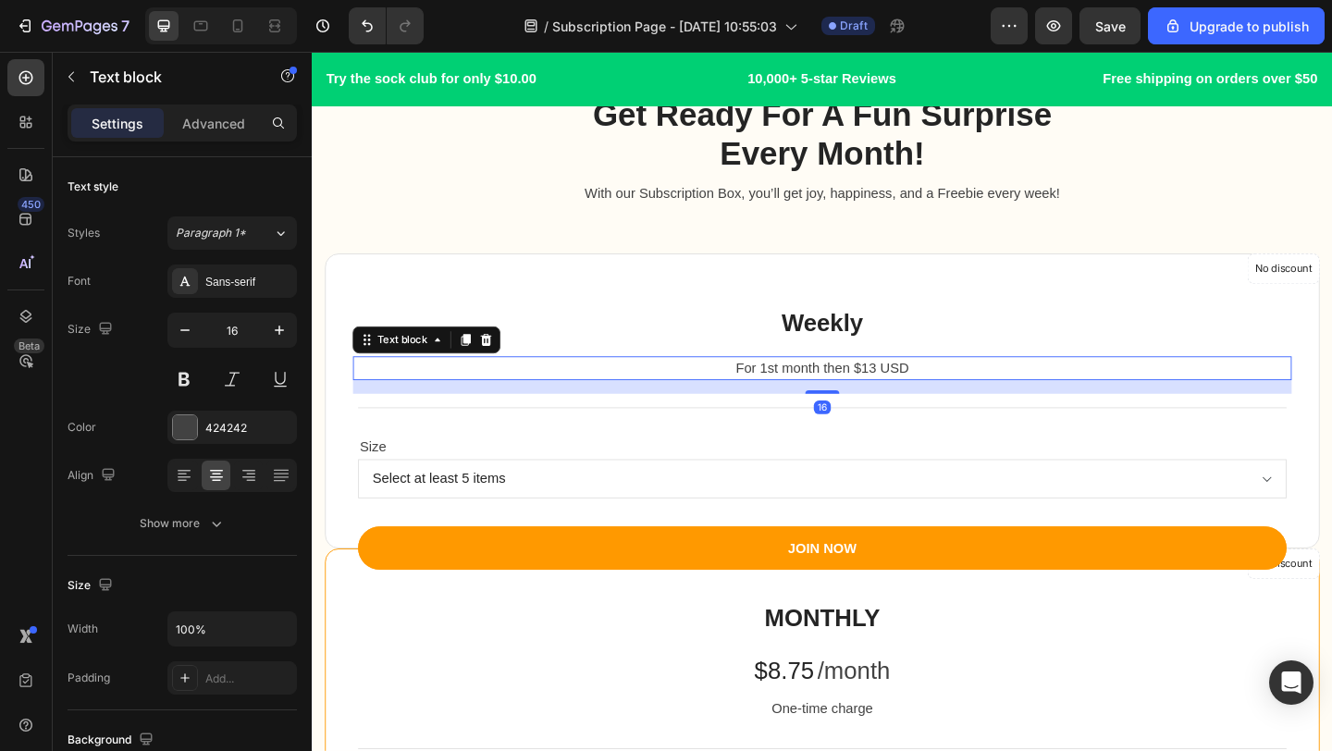
click at [972, 400] on p "For 1st month then $13 USD" at bounding box center [866, 396] width 1017 height 22
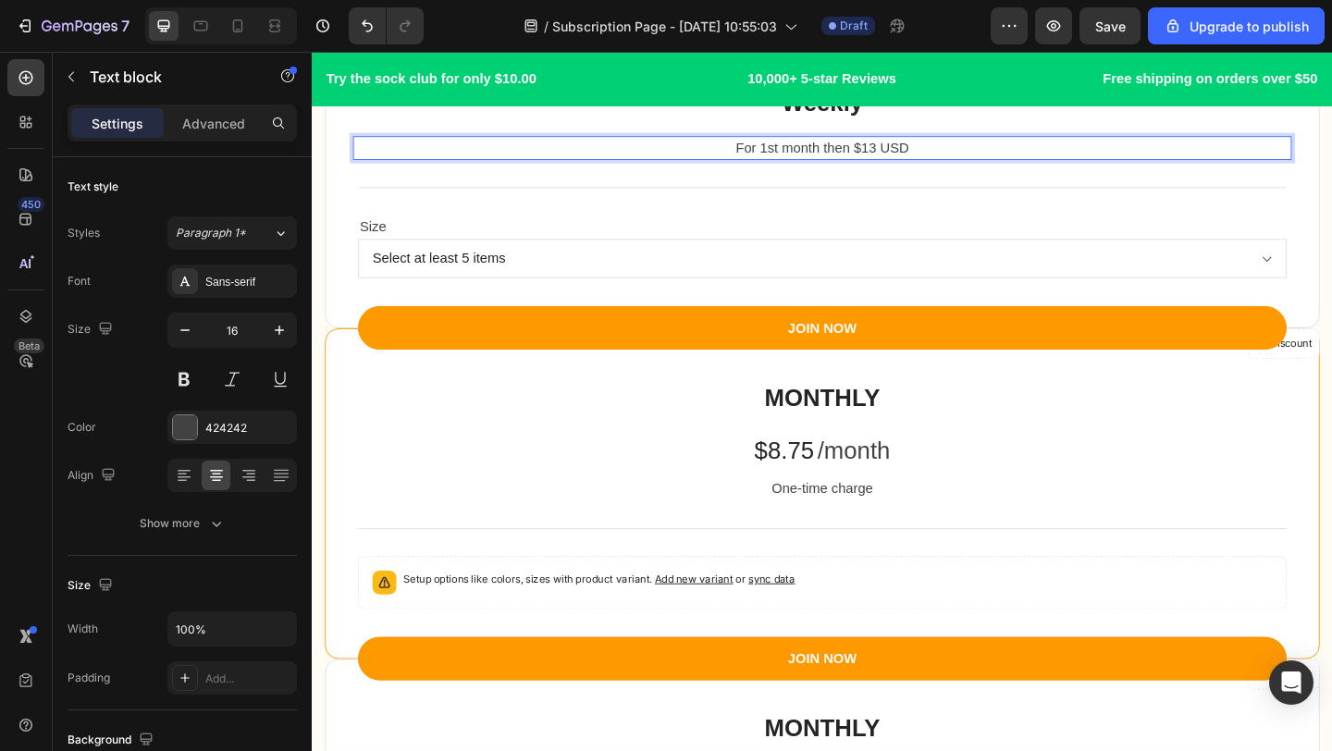
scroll to position [2296, 0]
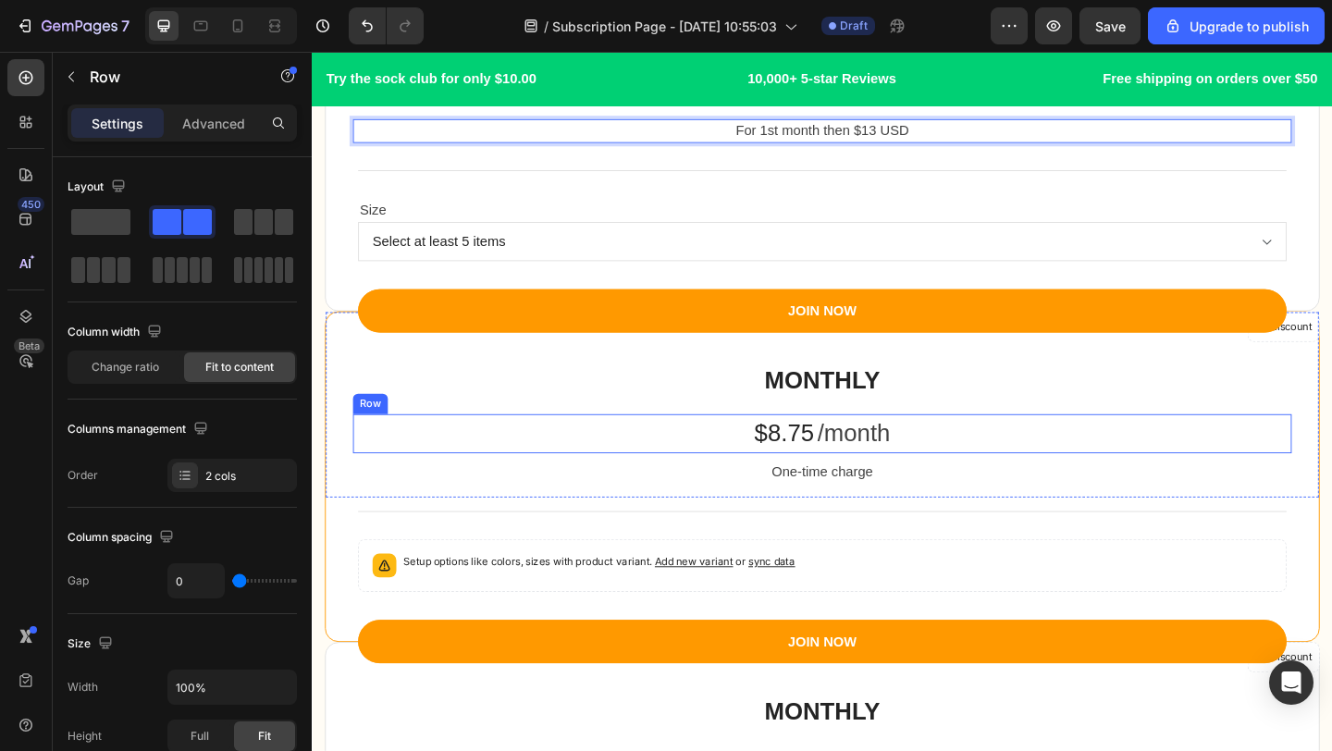
click at [953, 454] on div "$8.75 Product Price Product Price /month Text block Row" at bounding box center [866, 467] width 1021 height 43
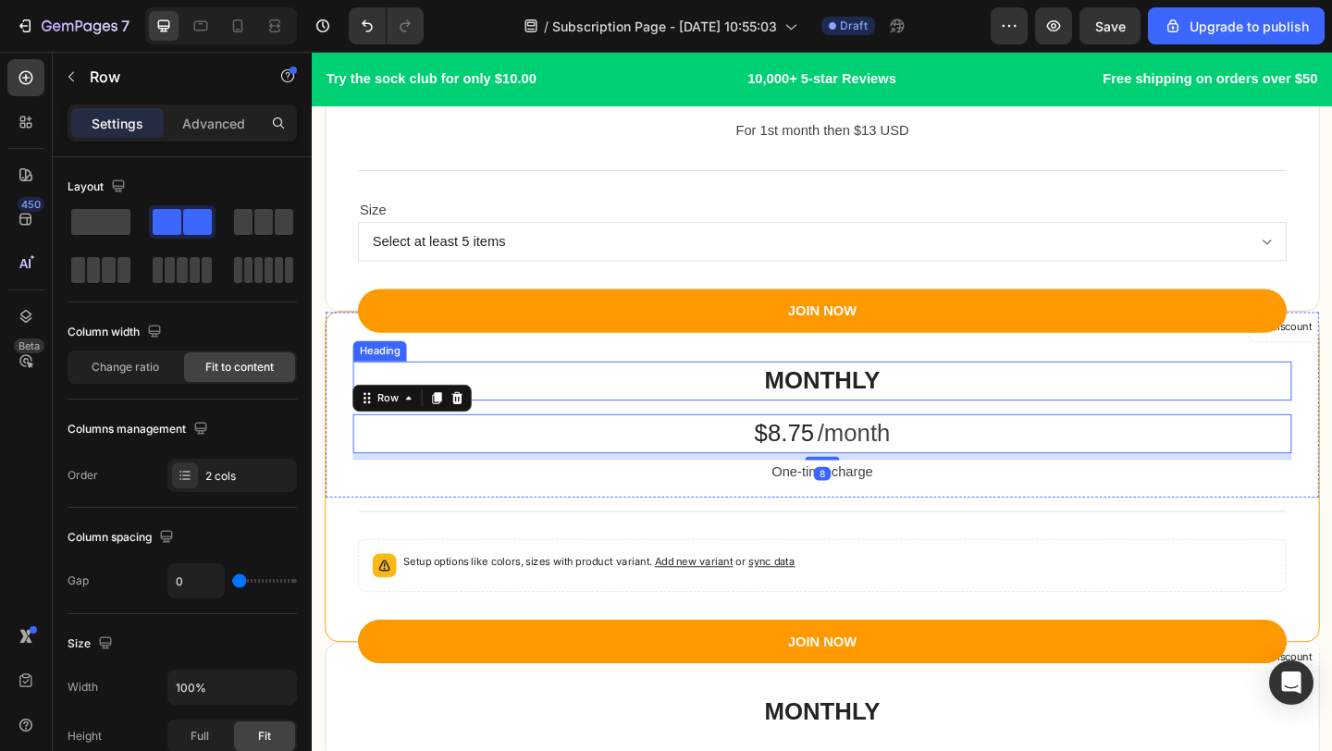
click at [1201, 404] on p "MONTHLY" at bounding box center [866, 409] width 1017 height 39
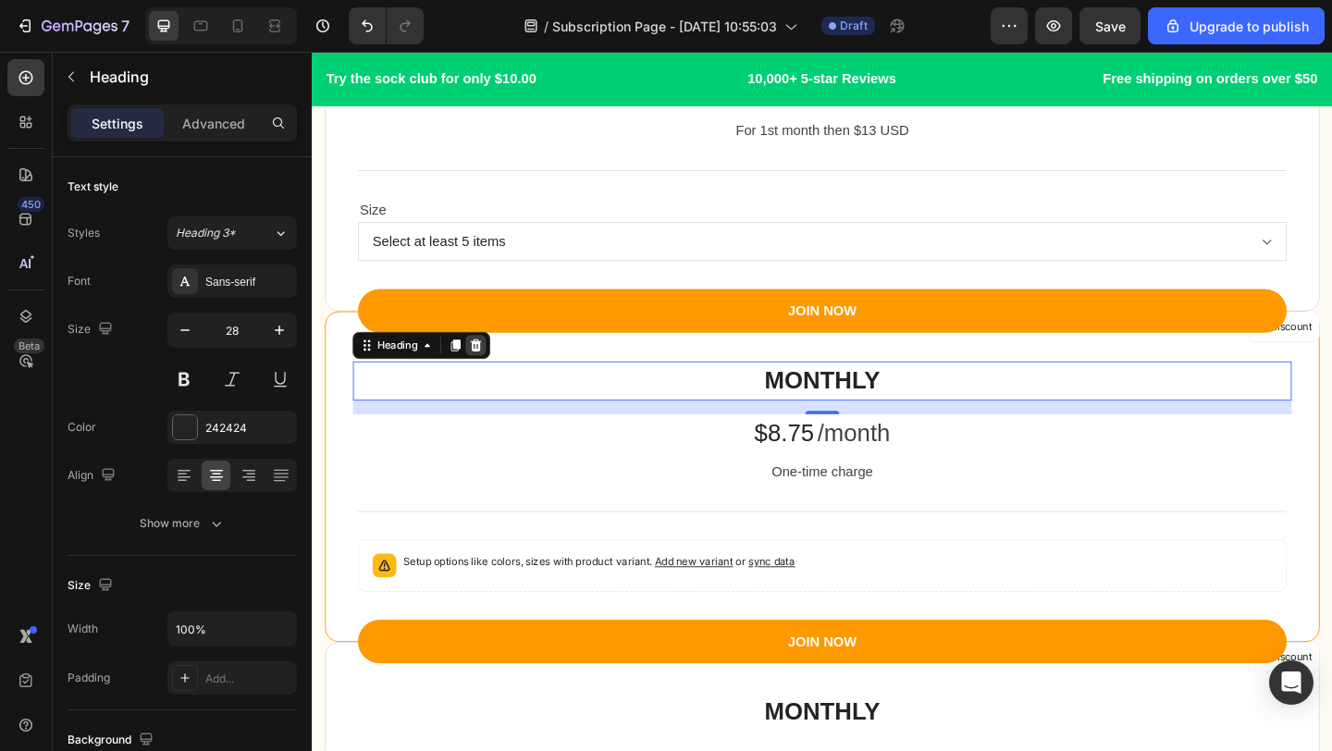
click at [493, 361] on div at bounding box center [490, 371] width 22 height 22
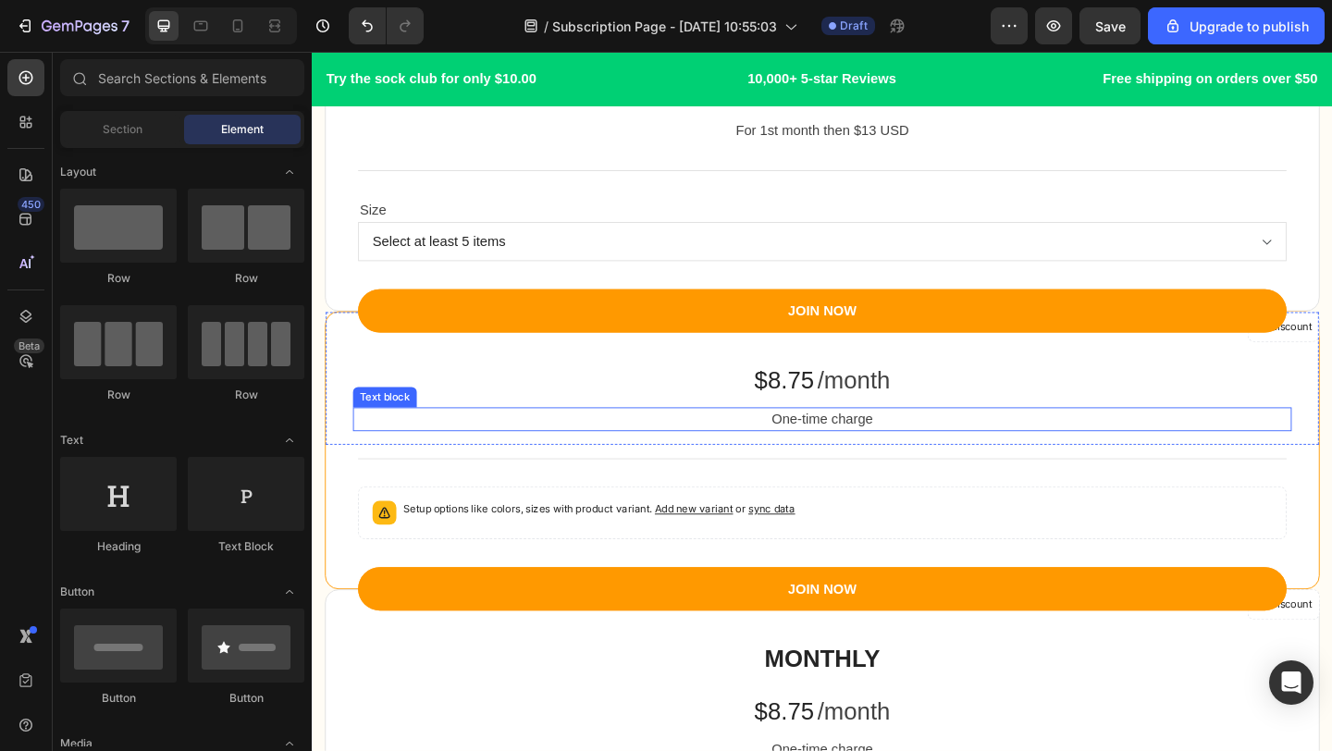
click at [811, 442] on p "One-time charge" at bounding box center [866, 451] width 1017 height 22
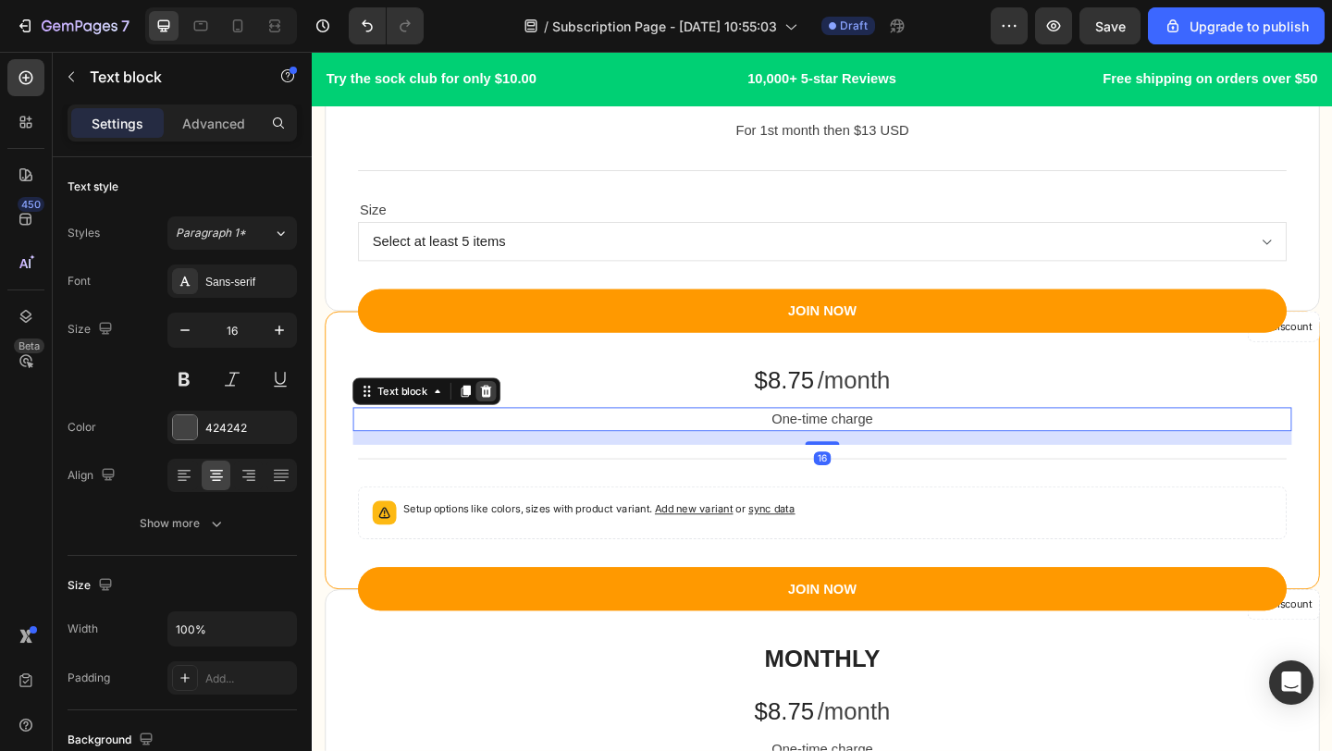
click at [498, 427] on icon at bounding box center [501, 420] width 15 height 15
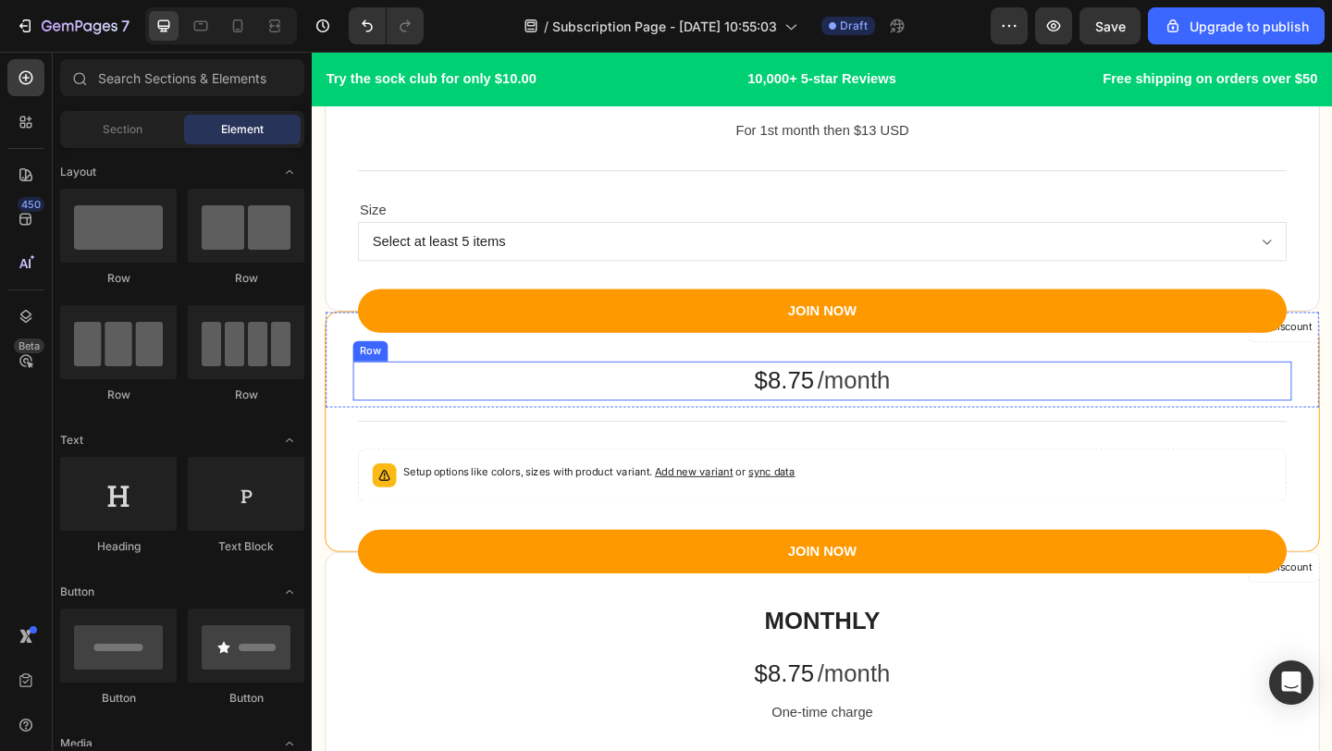
click at [695, 409] on div "$8.75 Product Price Product Price /month Text block Row" at bounding box center [866, 409] width 1021 height 43
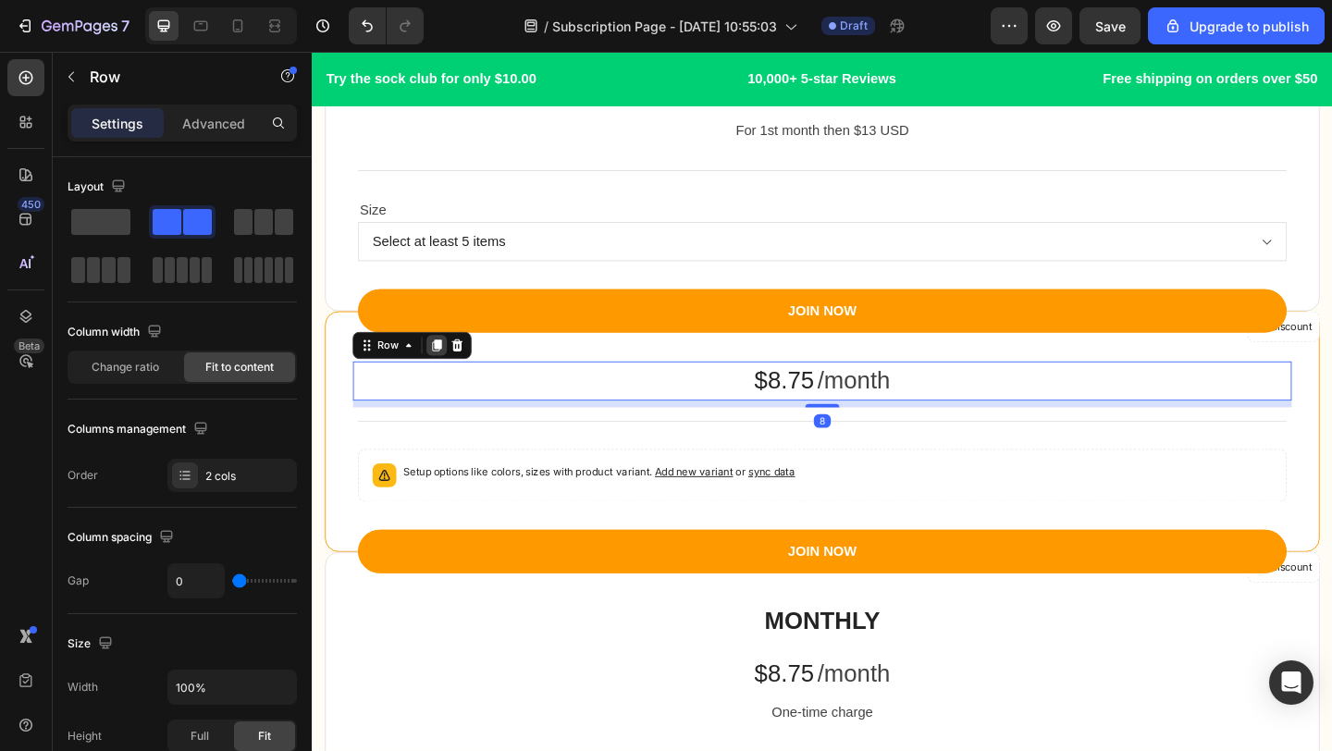
click at [451, 371] on icon at bounding box center [448, 370] width 10 height 13
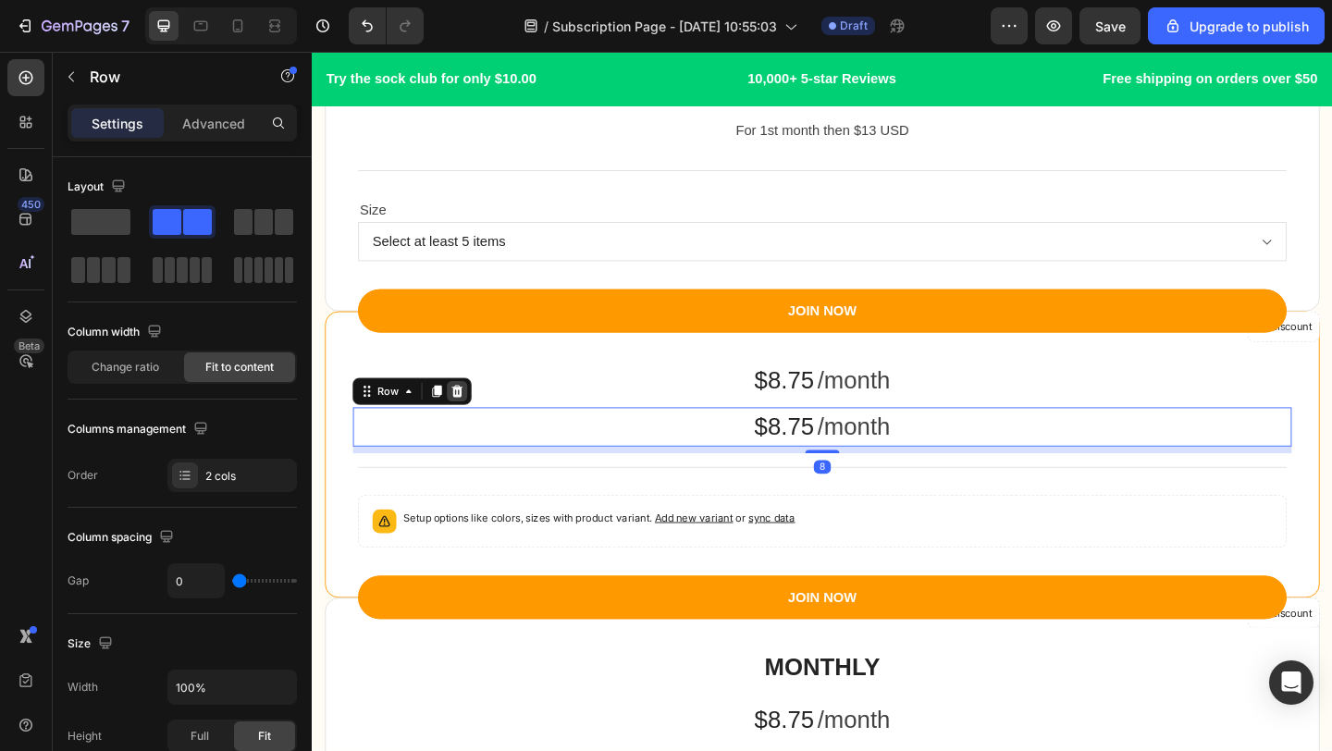
click at [471, 423] on icon at bounding box center [469, 420] width 15 height 15
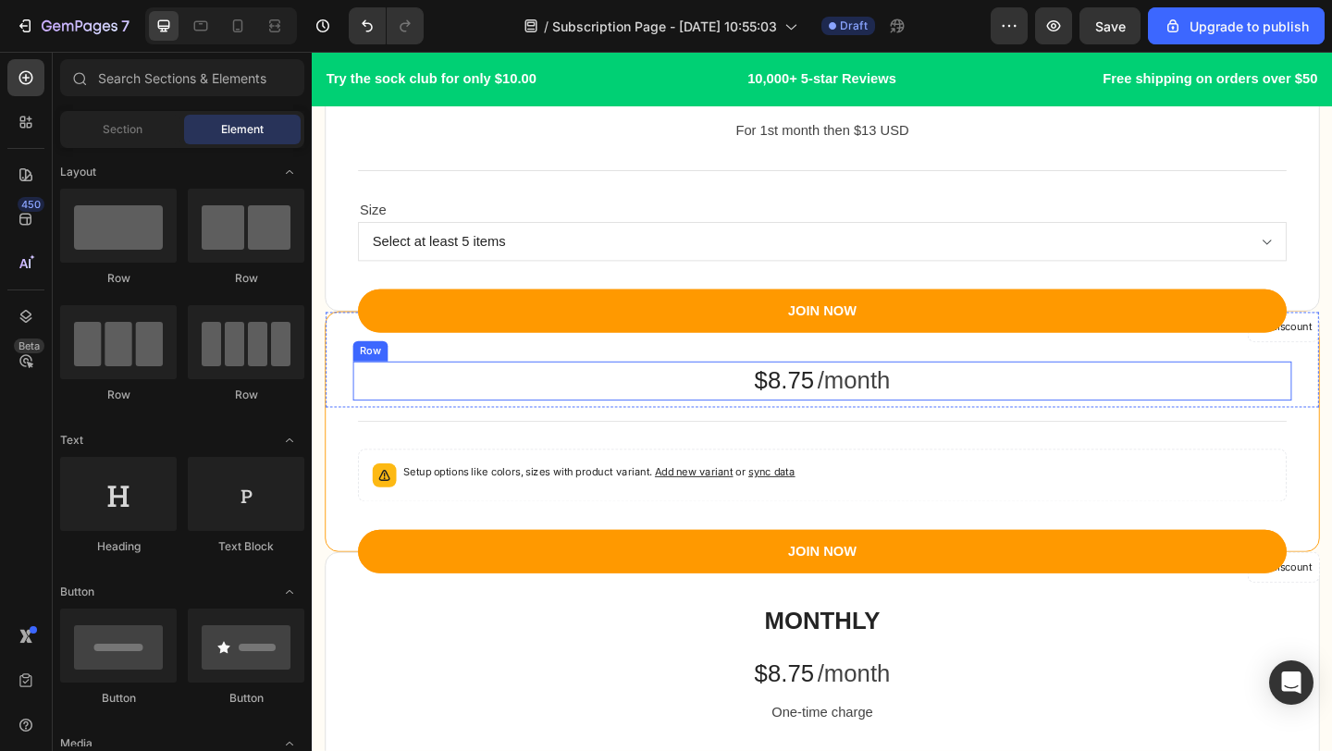
click at [709, 388] on div "$8.75 Product Price Product Price /month Text block Row" at bounding box center [866, 409] width 1021 height 43
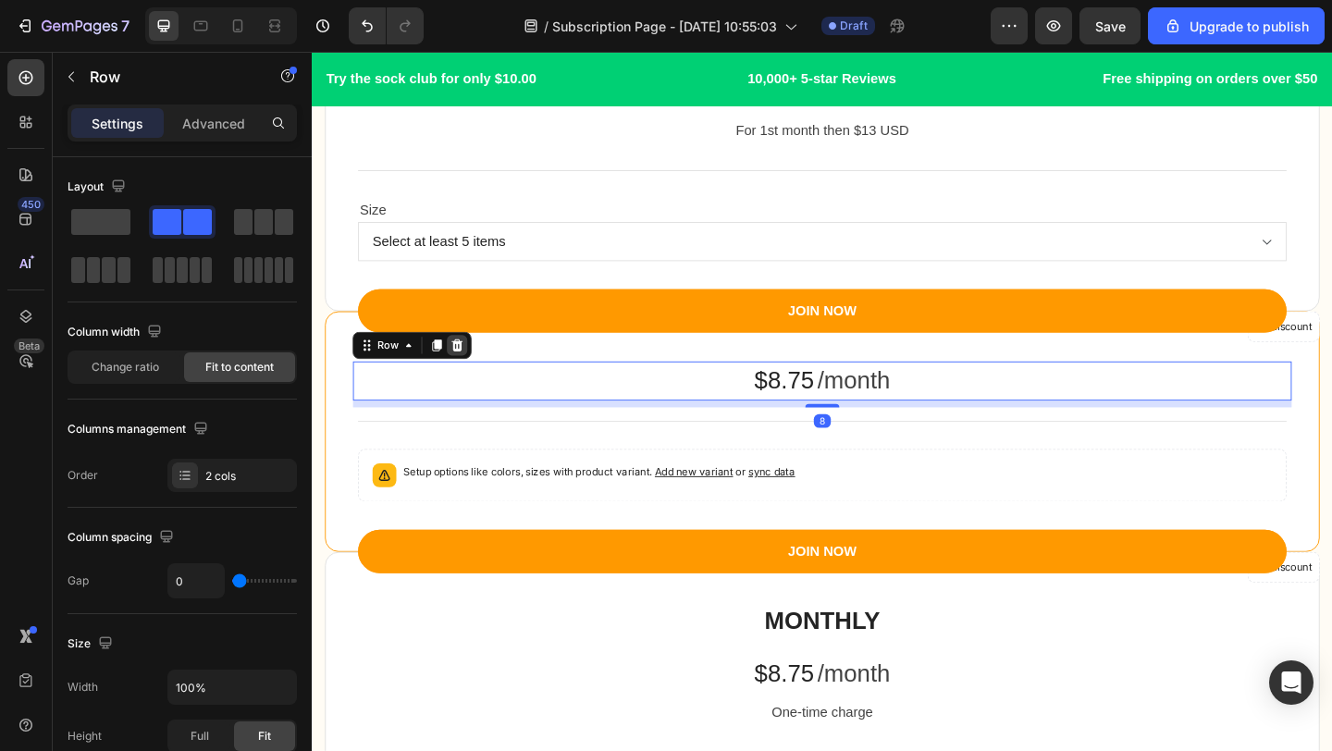
click at [472, 365] on icon at bounding box center [470, 370] width 12 height 13
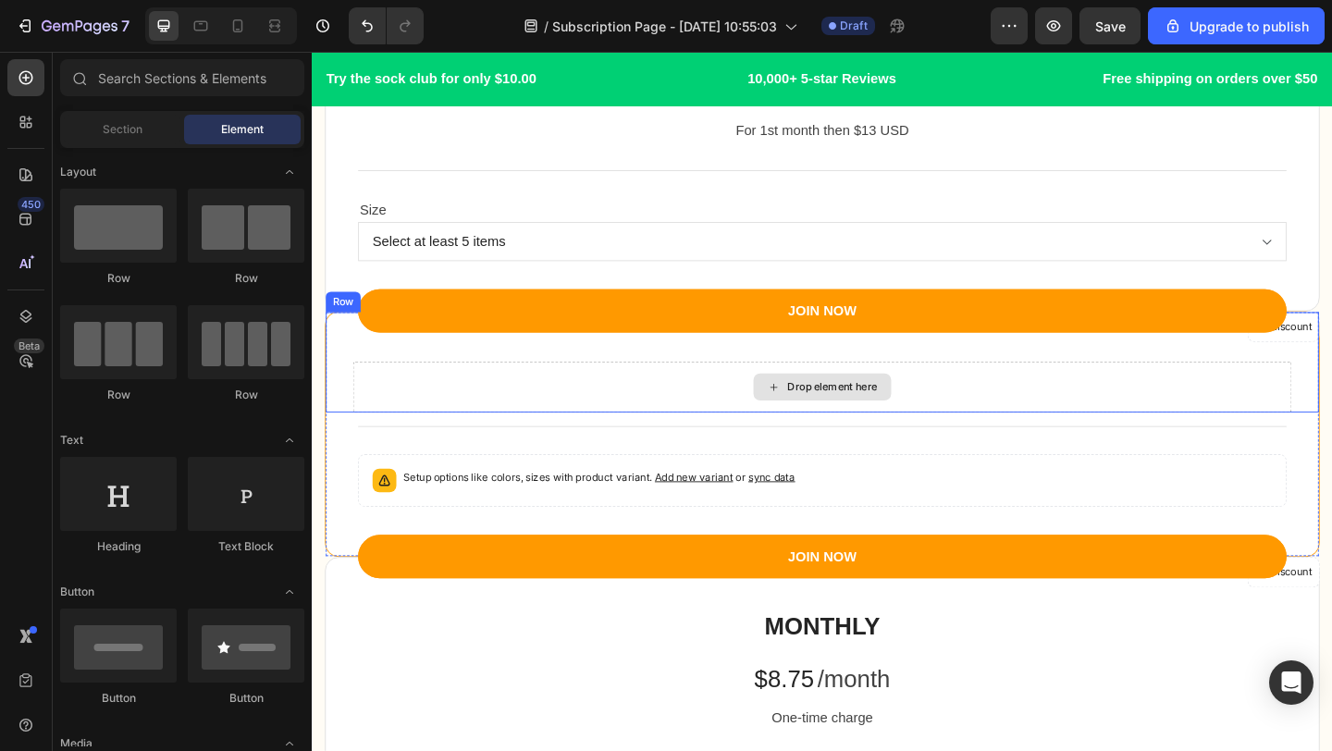
click at [710, 430] on div "Drop element here" at bounding box center [866, 415] width 1021 height 55
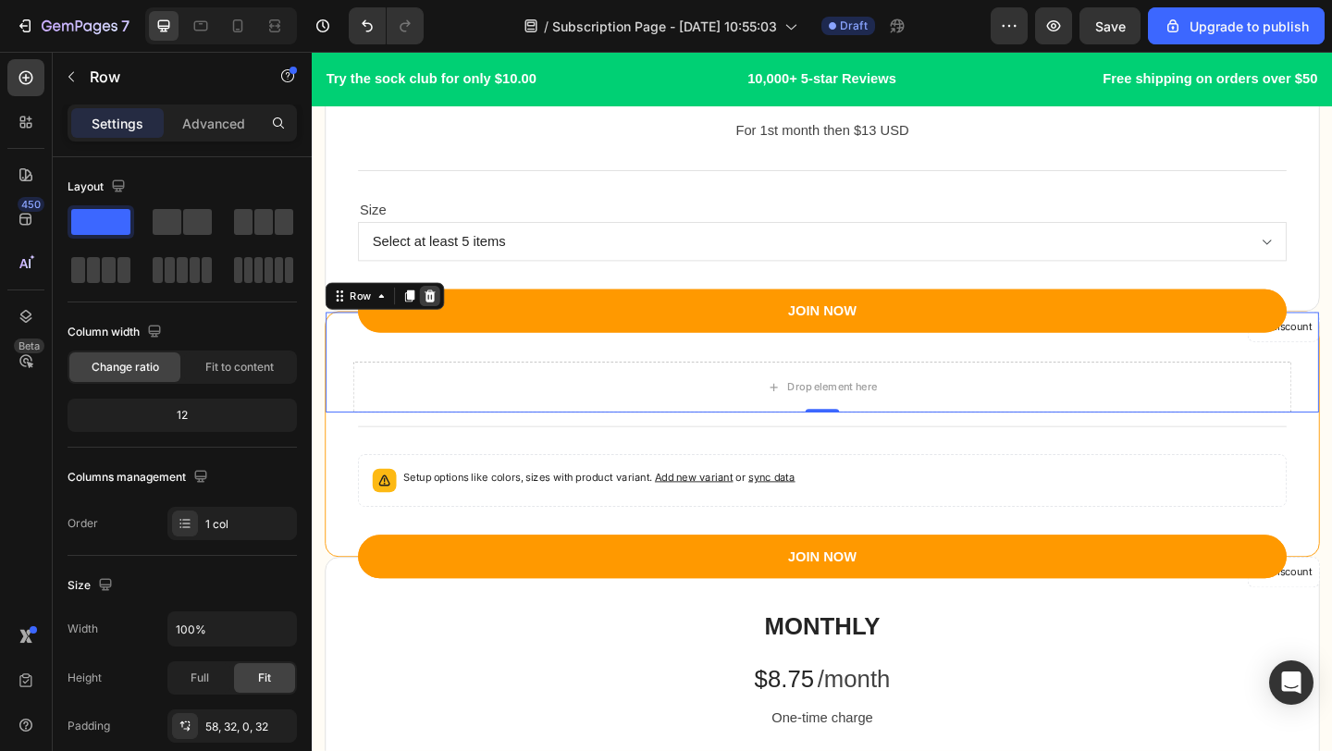
click at [439, 312] on icon at bounding box center [440, 317] width 15 height 15
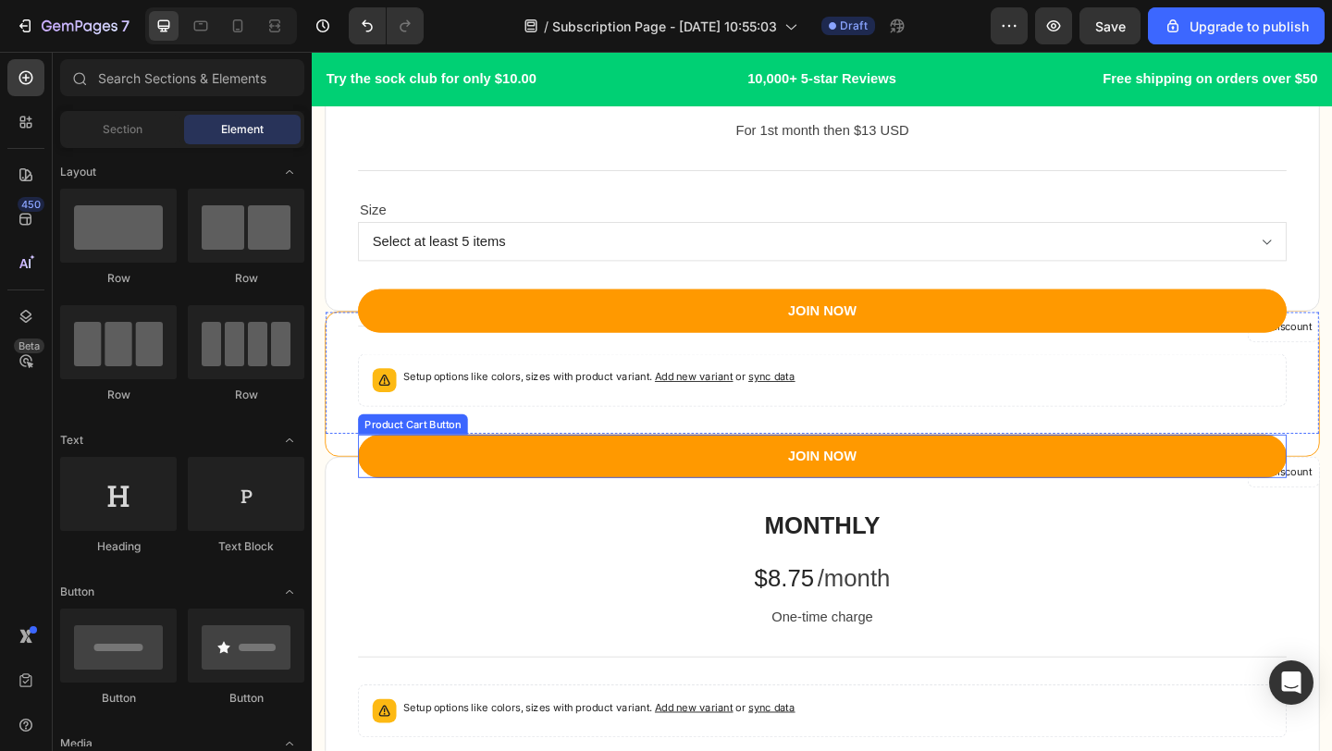
click at [685, 533] on div "MONTHLY Heading $8.75 Product Price Product Price /month Text block Row One-tim…" at bounding box center [866, 594] width 1080 height 202
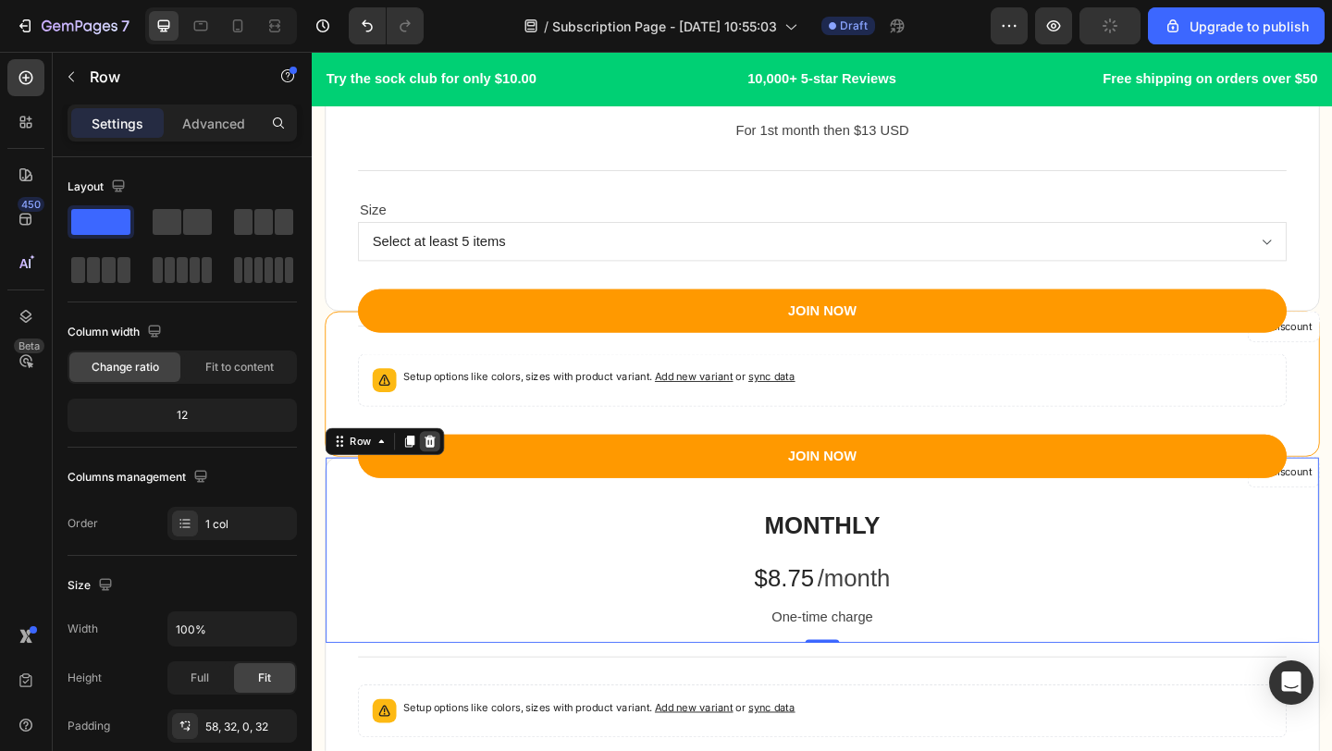
click at [440, 469] on icon at bounding box center [441, 475] width 12 height 13
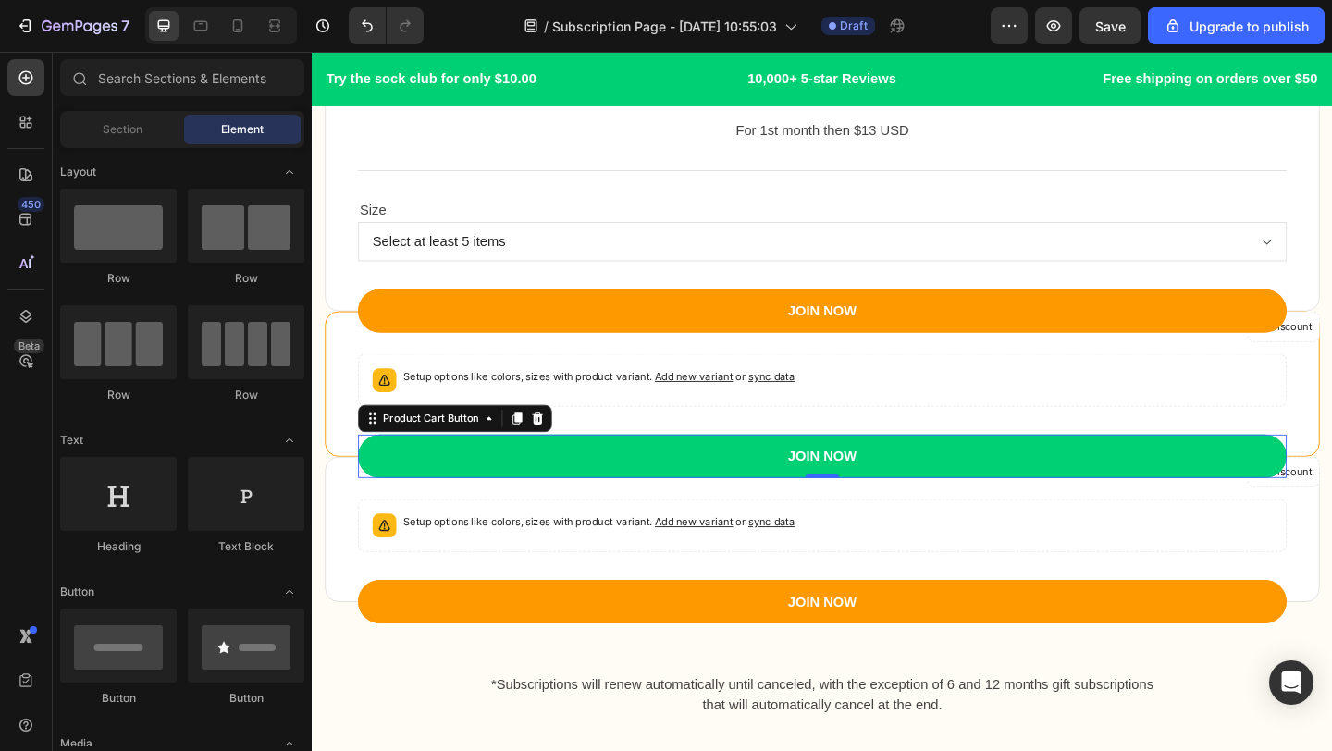
click at [624, 493] on button "JOIN NOW" at bounding box center [867, 491] width 1010 height 47
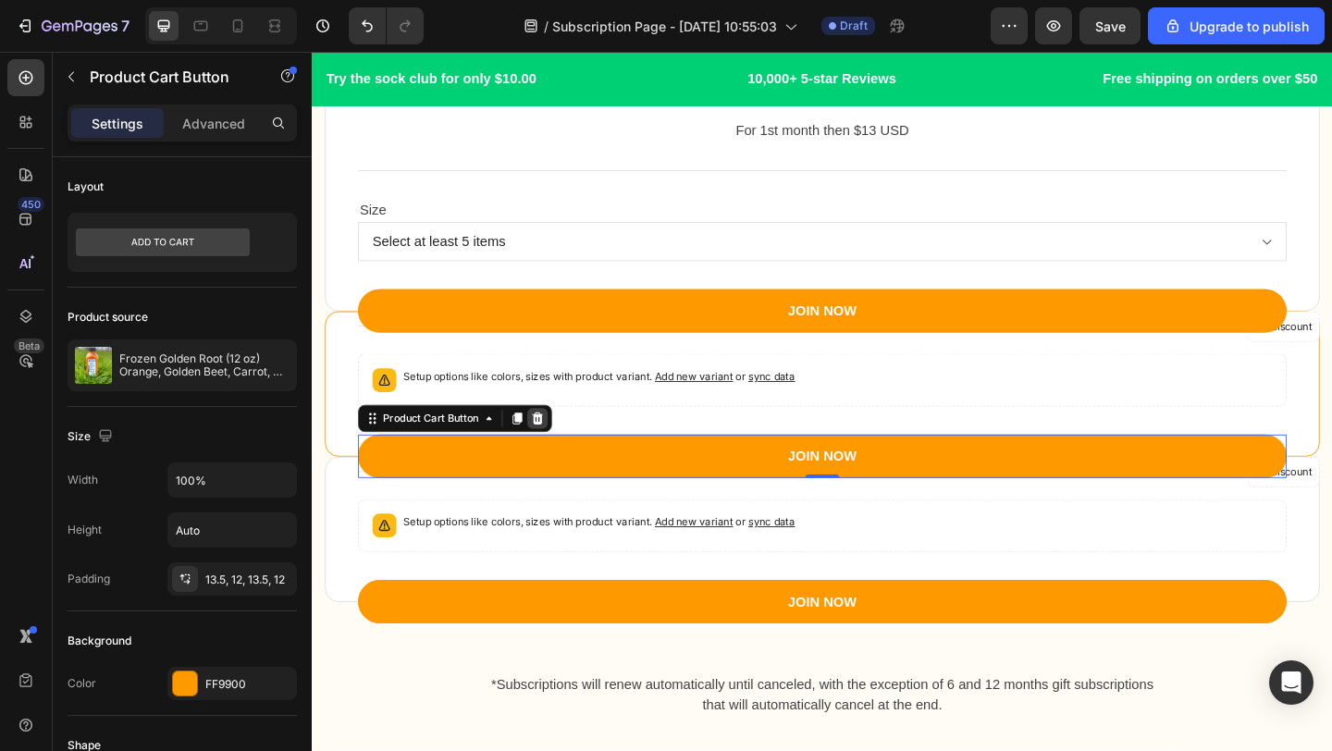
click at [555, 455] on icon at bounding box center [557, 450] width 12 height 13
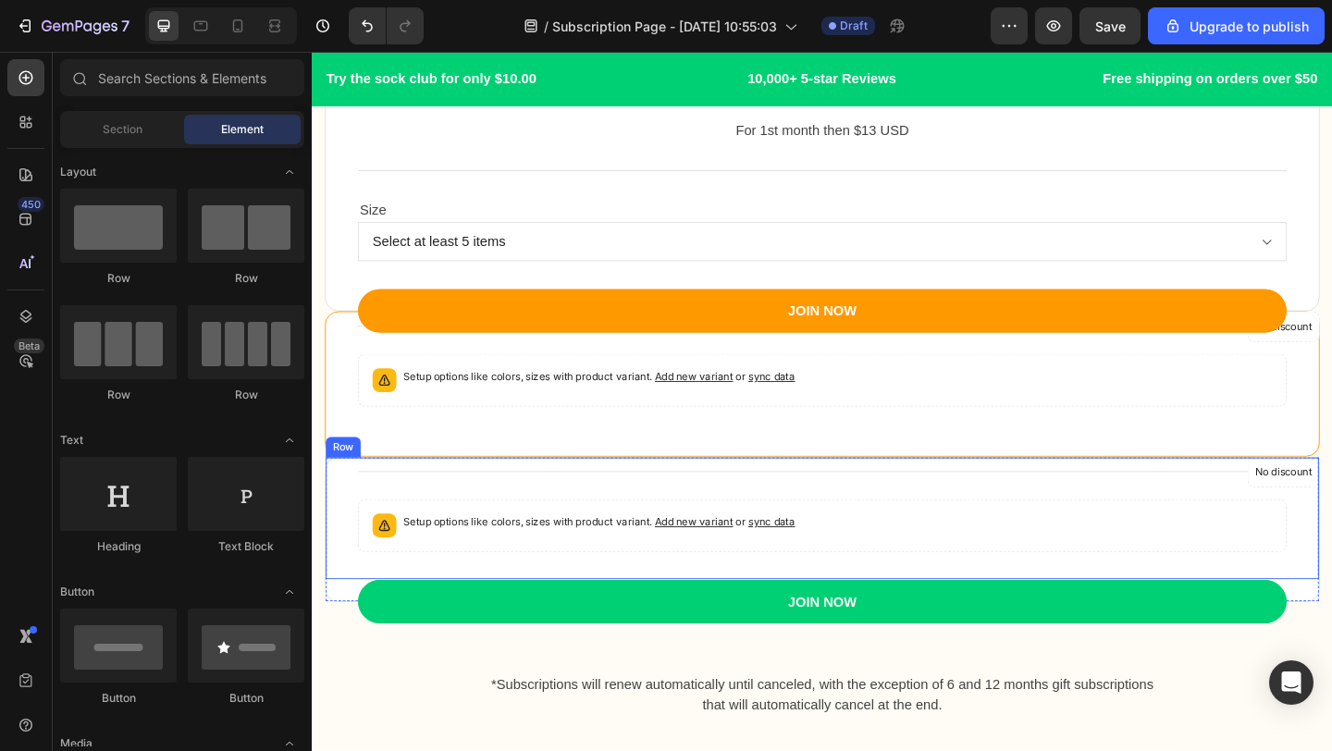
click at [651, 646] on button "JOIN NOW" at bounding box center [867, 649] width 1010 height 47
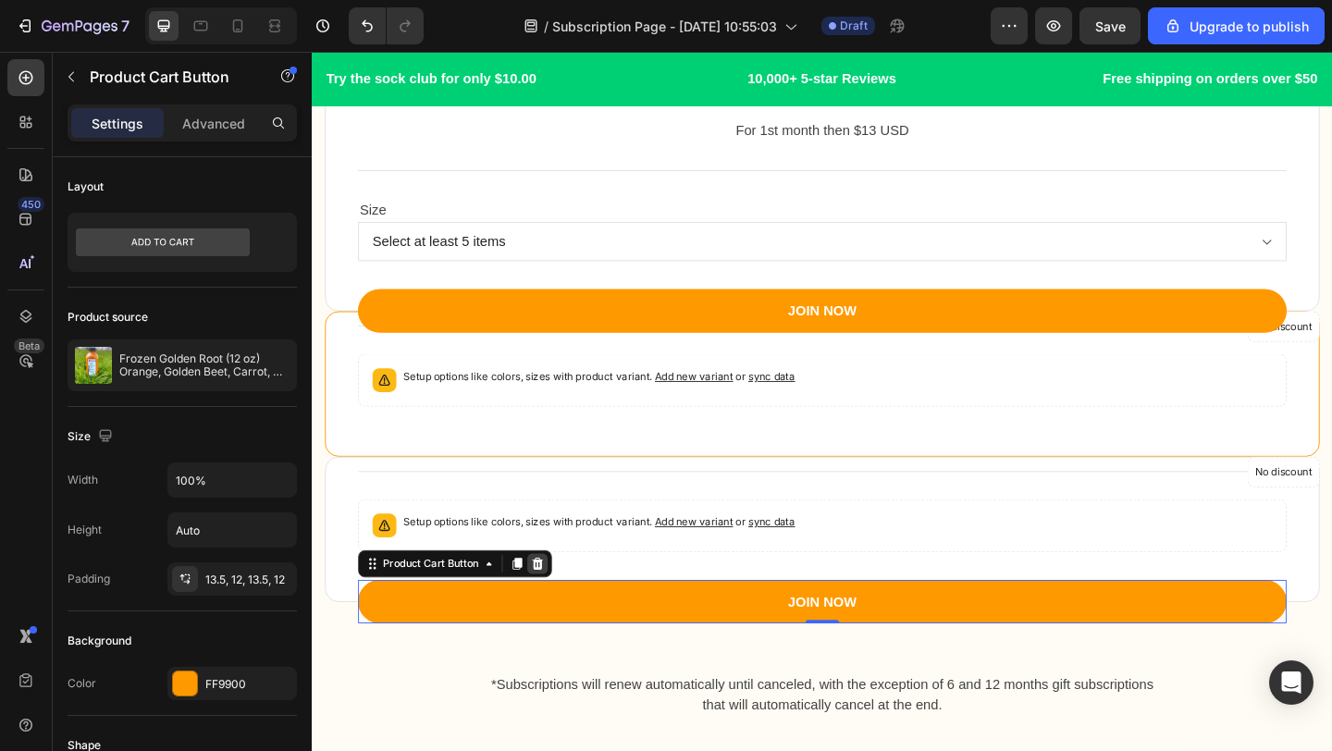
click at [561, 608] on icon at bounding box center [557, 608] width 12 height 13
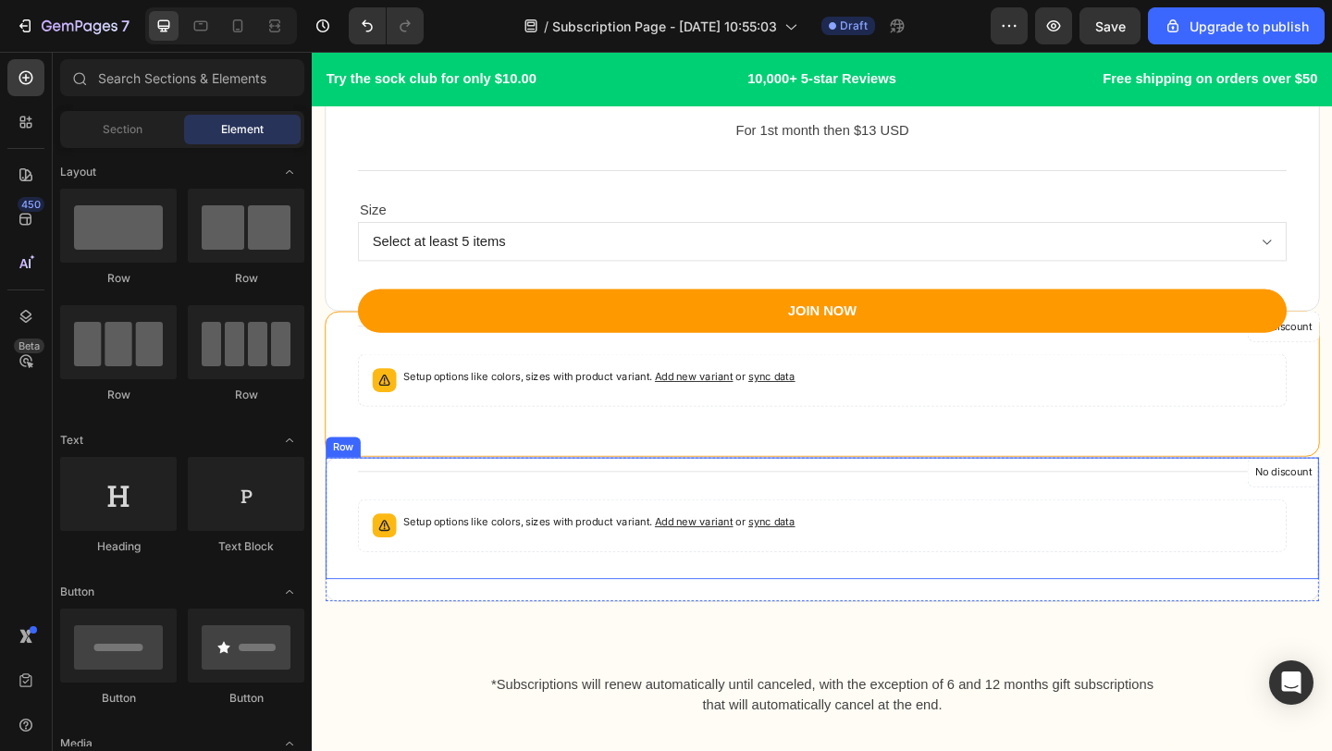
click at [585, 577] on div "Setup options like colors, sizes with product variant. Add new variant or sync …" at bounding box center [624, 567] width 426 height 26
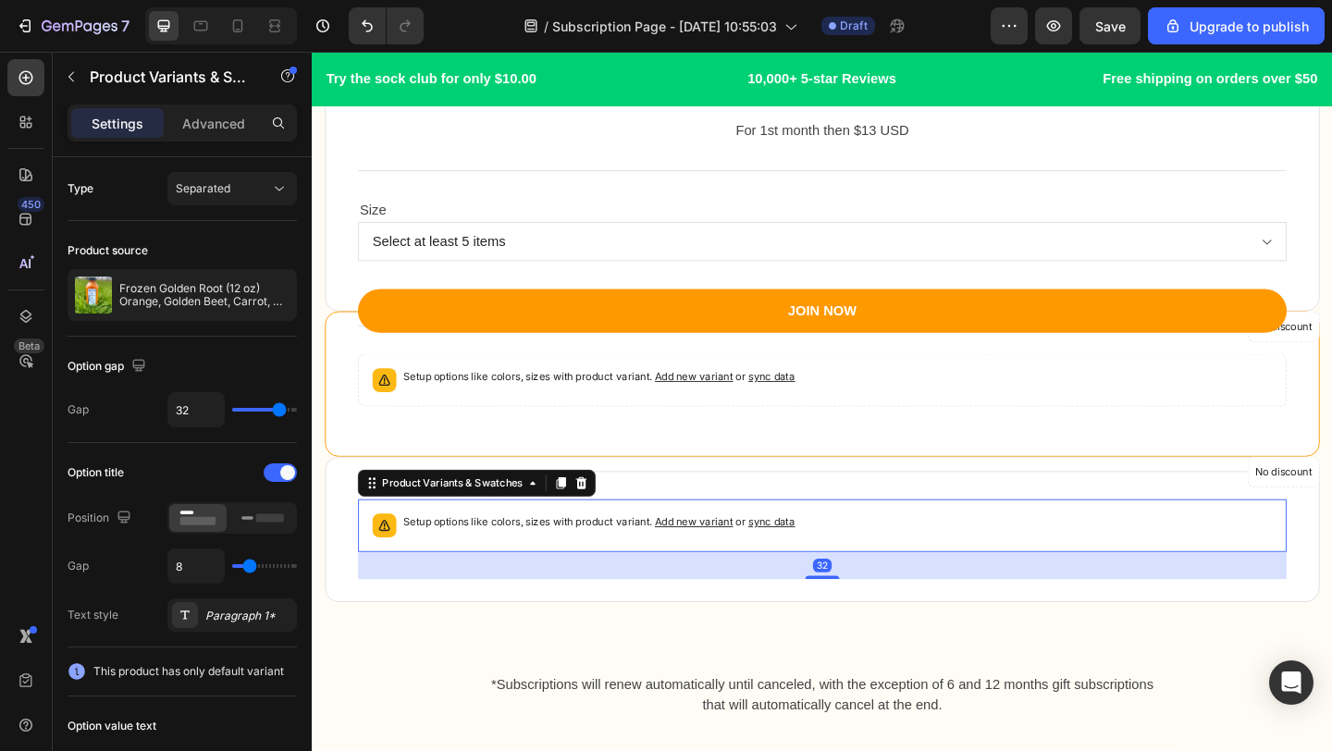
click at [556, 556] on p "Setup options like colors, sizes with product variant. Add new variant or sync …" at bounding box center [624, 563] width 426 height 18
click at [601, 523] on icon at bounding box center [605, 520] width 12 height 13
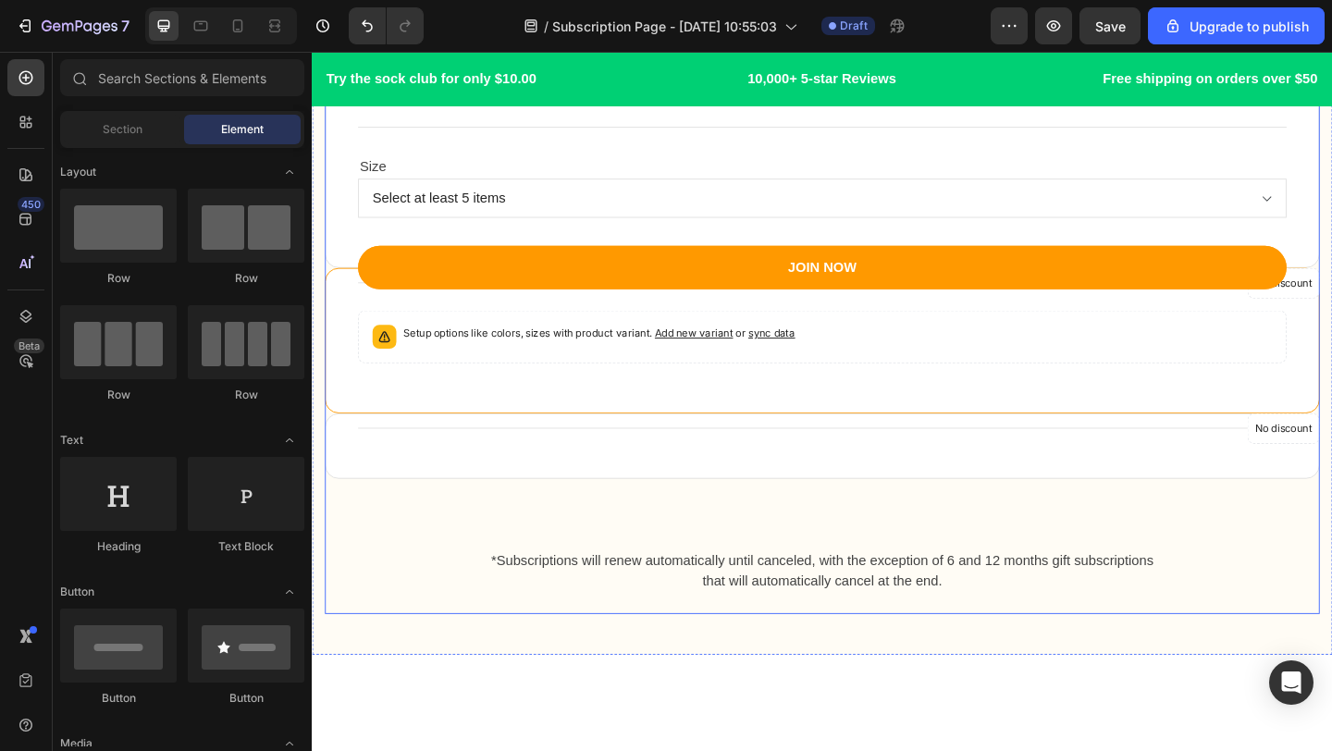
scroll to position [2182, 0]
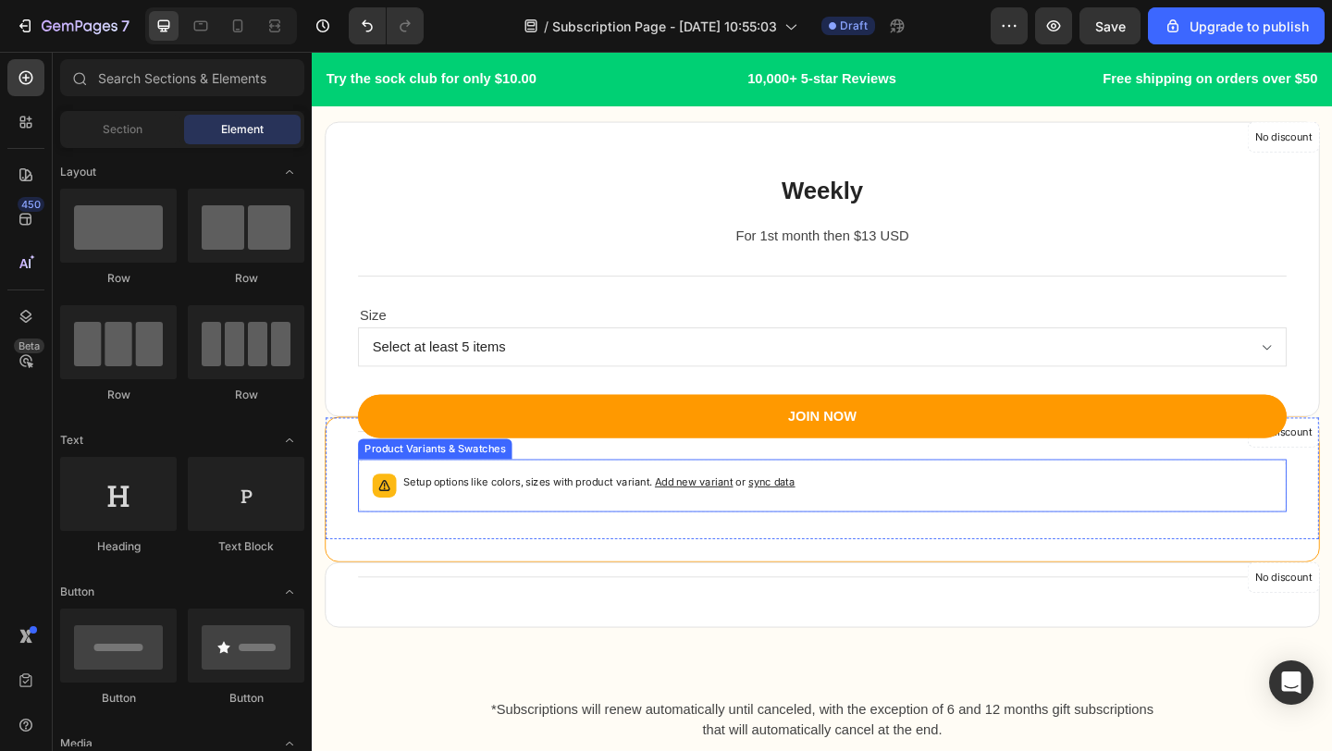
click at [987, 541] on div "Setup options like colors, sizes with product variant. Add new variant or sync …" at bounding box center [866, 523] width 993 height 41
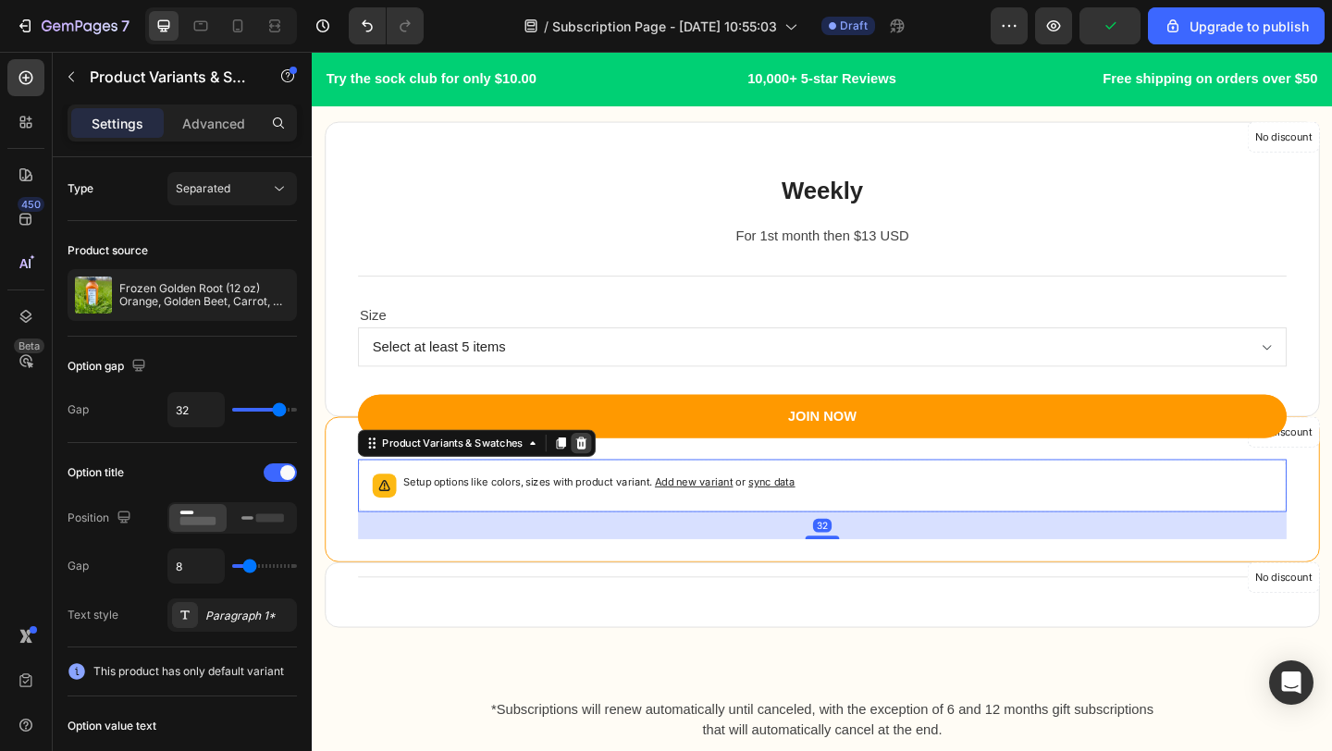
click at [609, 476] on icon at bounding box center [604, 477] width 15 height 15
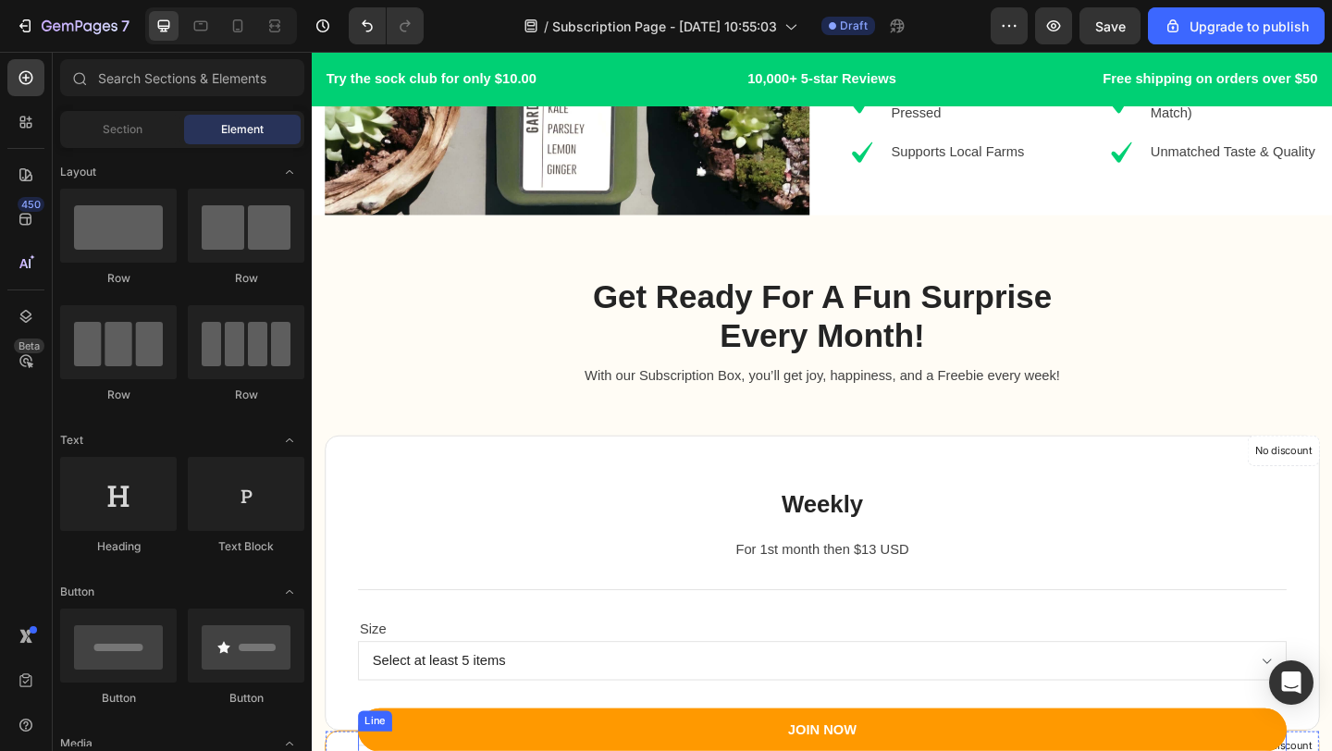
scroll to position [1839, 0]
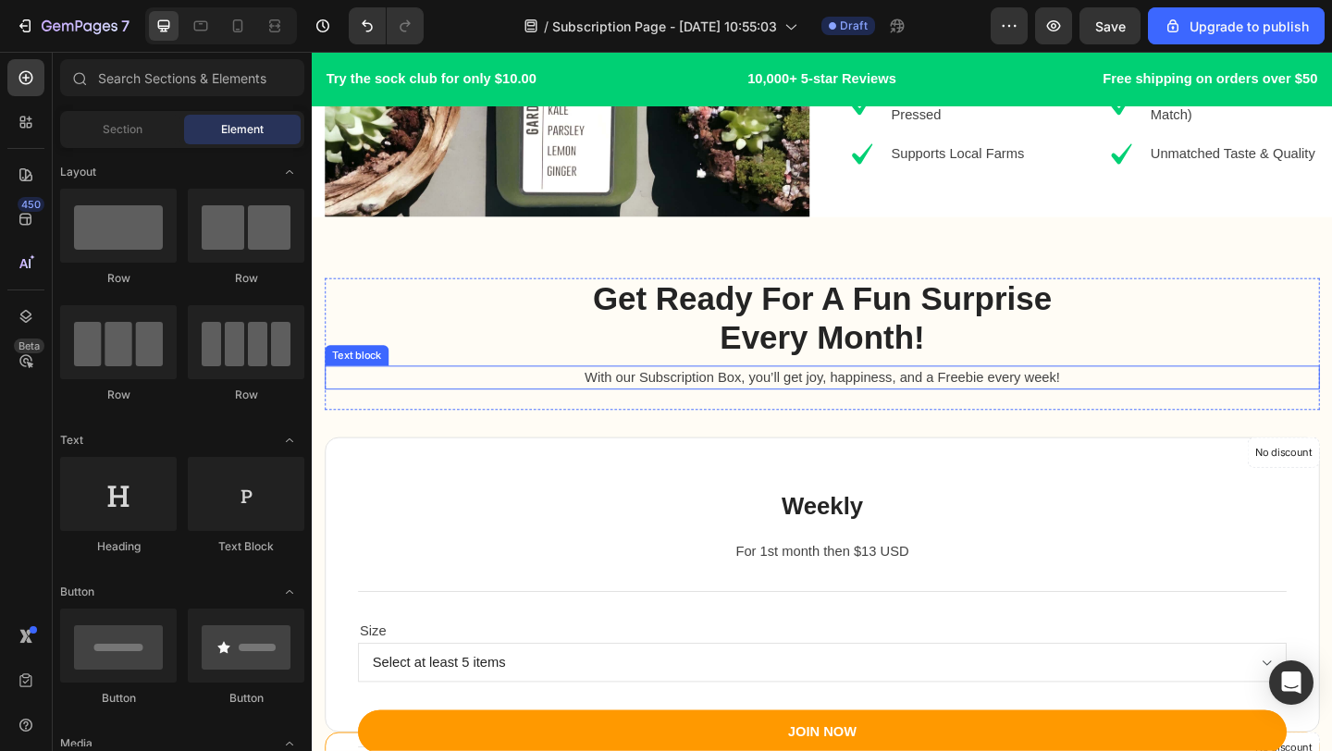
click at [776, 404] on p "With our Subscription Box, you’ll get joy, happiness, and a Freebie every week!" at bounding box center [866, 406] width 1078 height 22
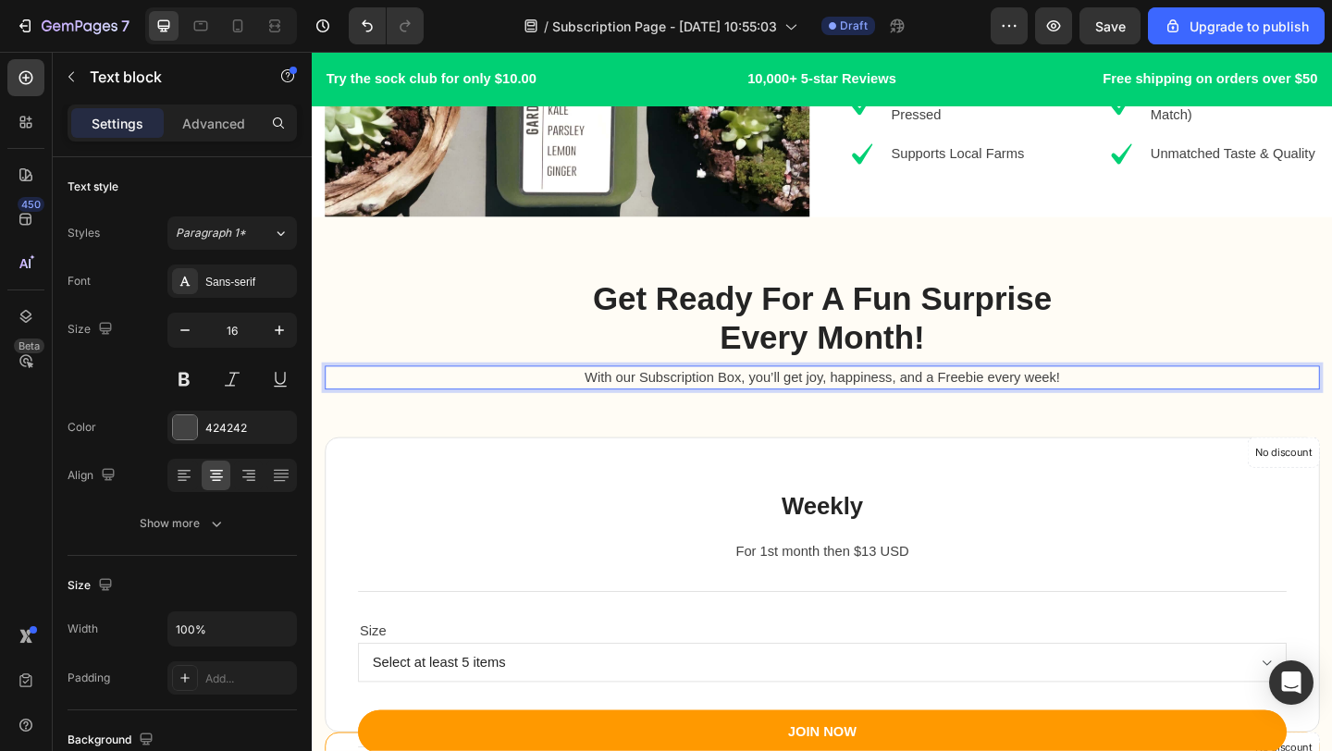
click at [776, 404] on p "With our Subscription Box, you’ll get joy, happiness, and a Freebie every week!" at bounding box center [866, 406] width 1078 height 22
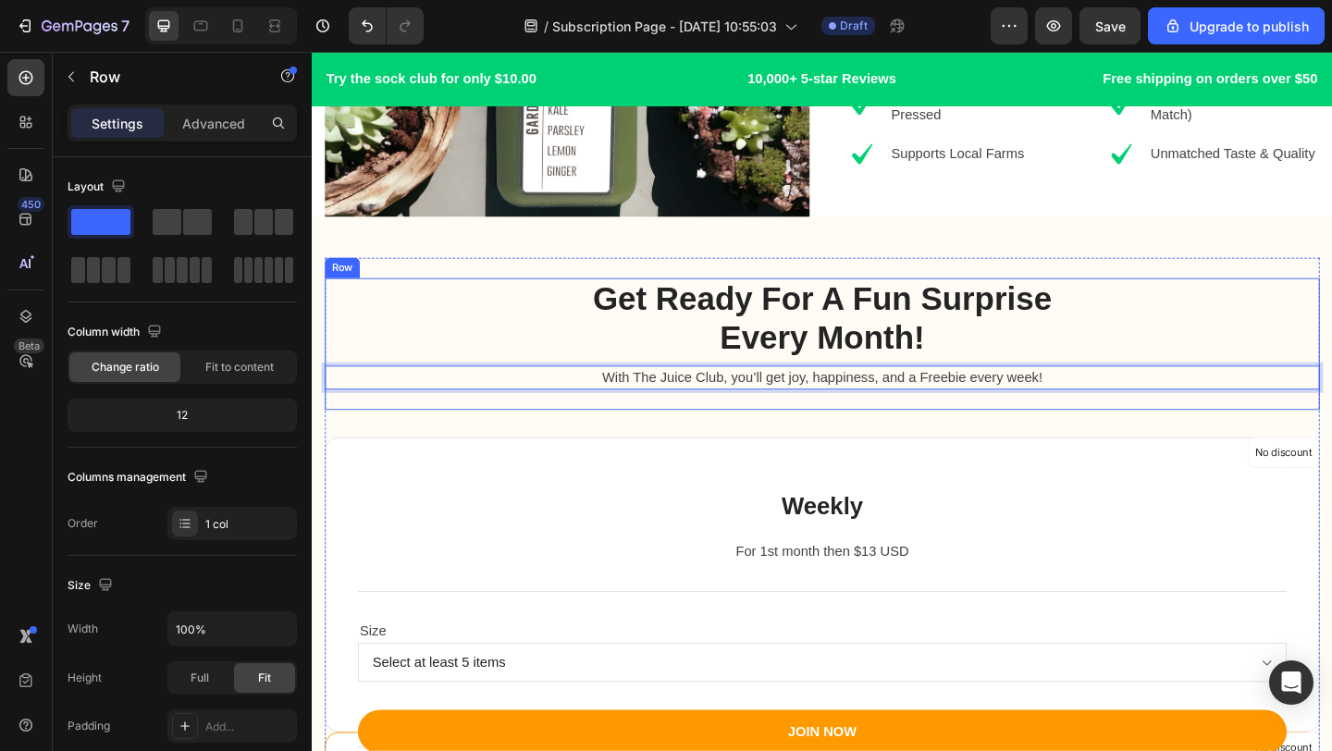
click at [1242, 370] on div "Get Ready For A Fun Surprise Every Month! Heading Row With The Juice Club, you’…" at bounding box center [867, 369] width 1082 height 143
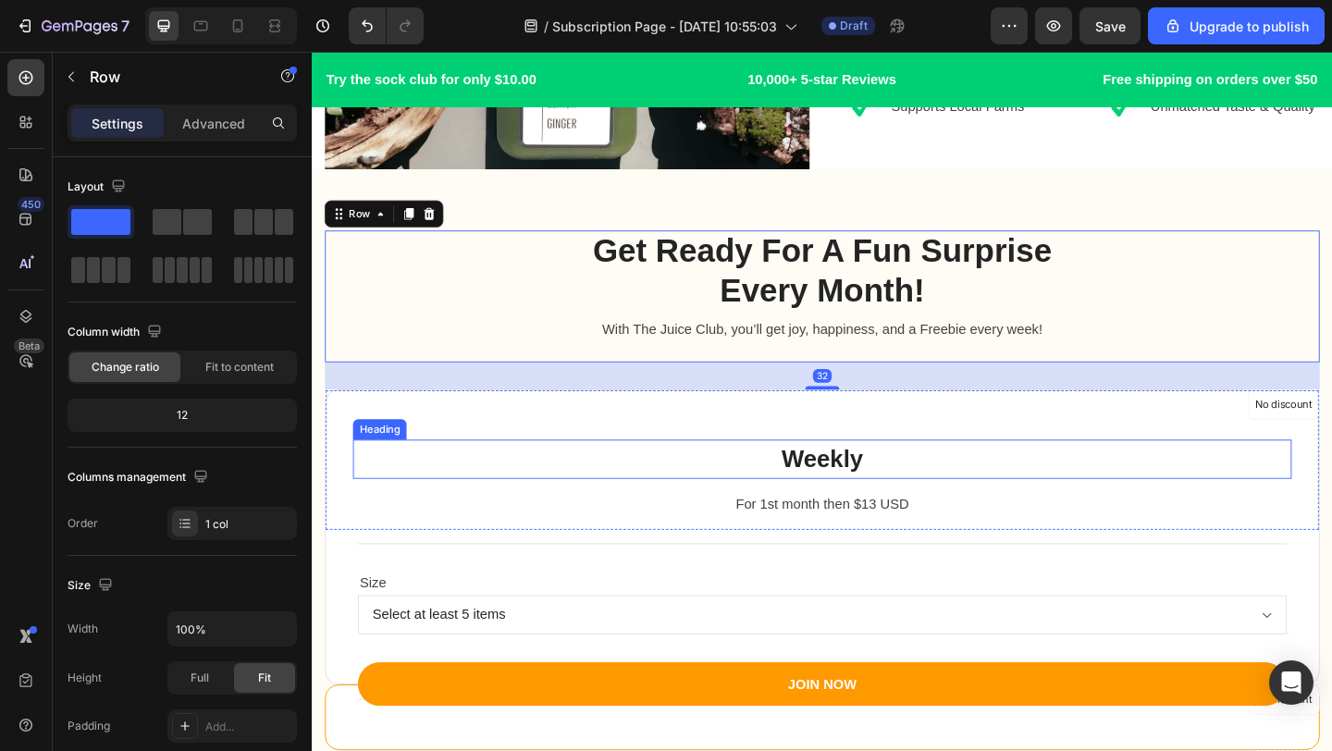
scroll to position [1995, 0]
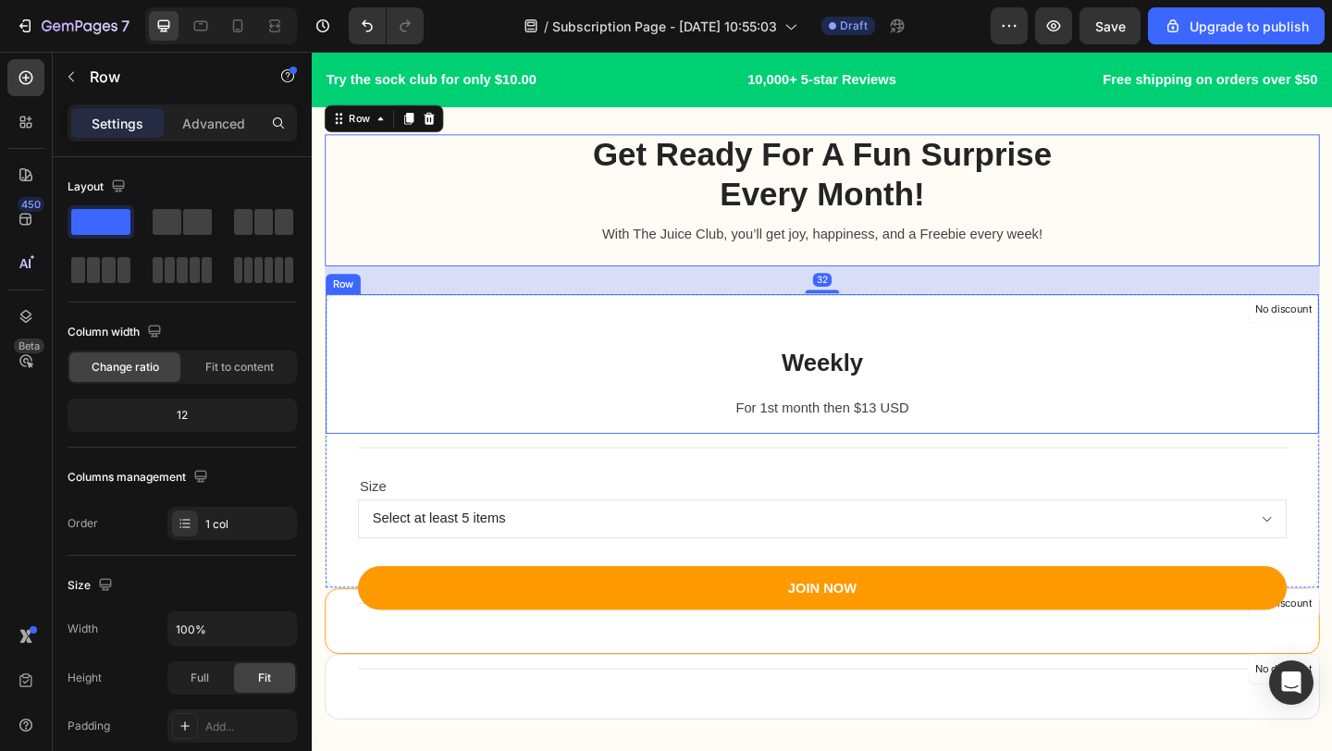
click at [1002, 450] on div "For 1st month then $13 USD" at bounding box center [866, 439] width 1021 height 26
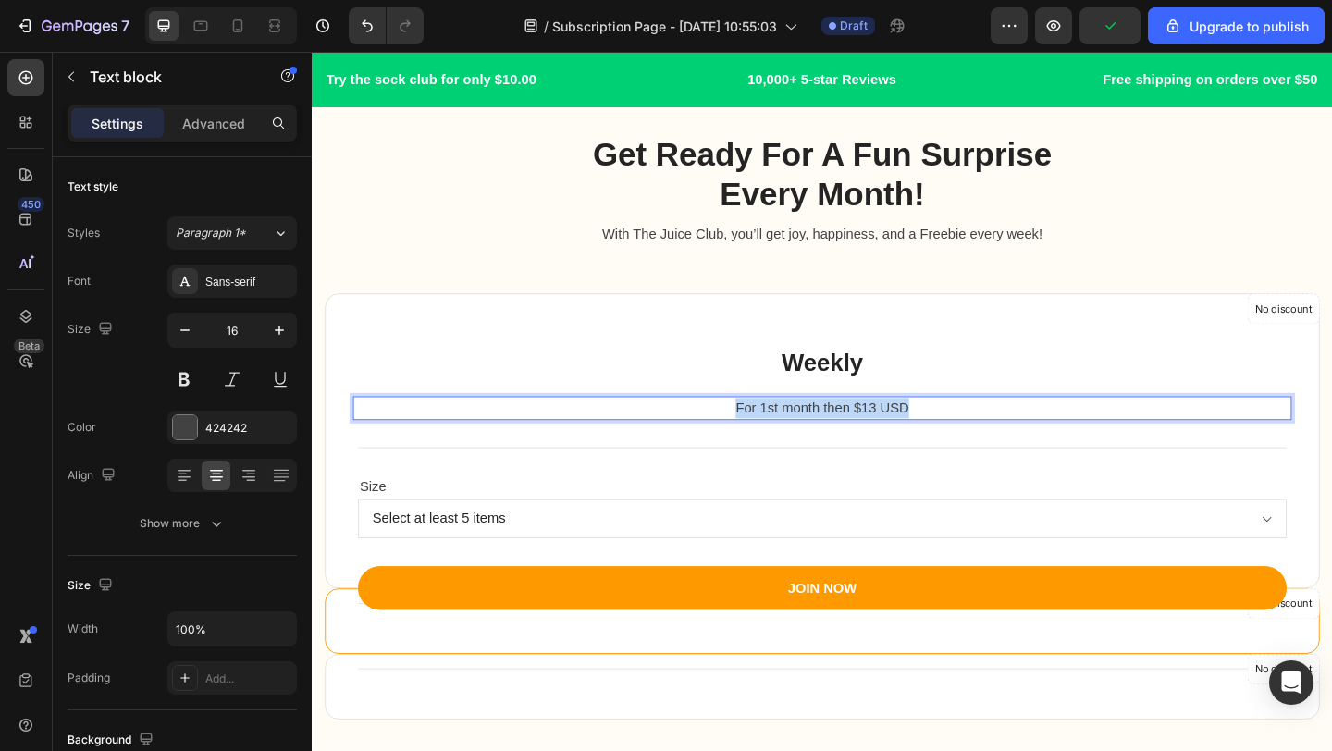
drag, startPoint x: 990, startPoint y: 440, endPoint x: 761, endPoint y: 445, distance: 228.5
click at [761, 445] on p "For 1st month then $13 USD" at bounding box center [866, 439] width 1017 height 22
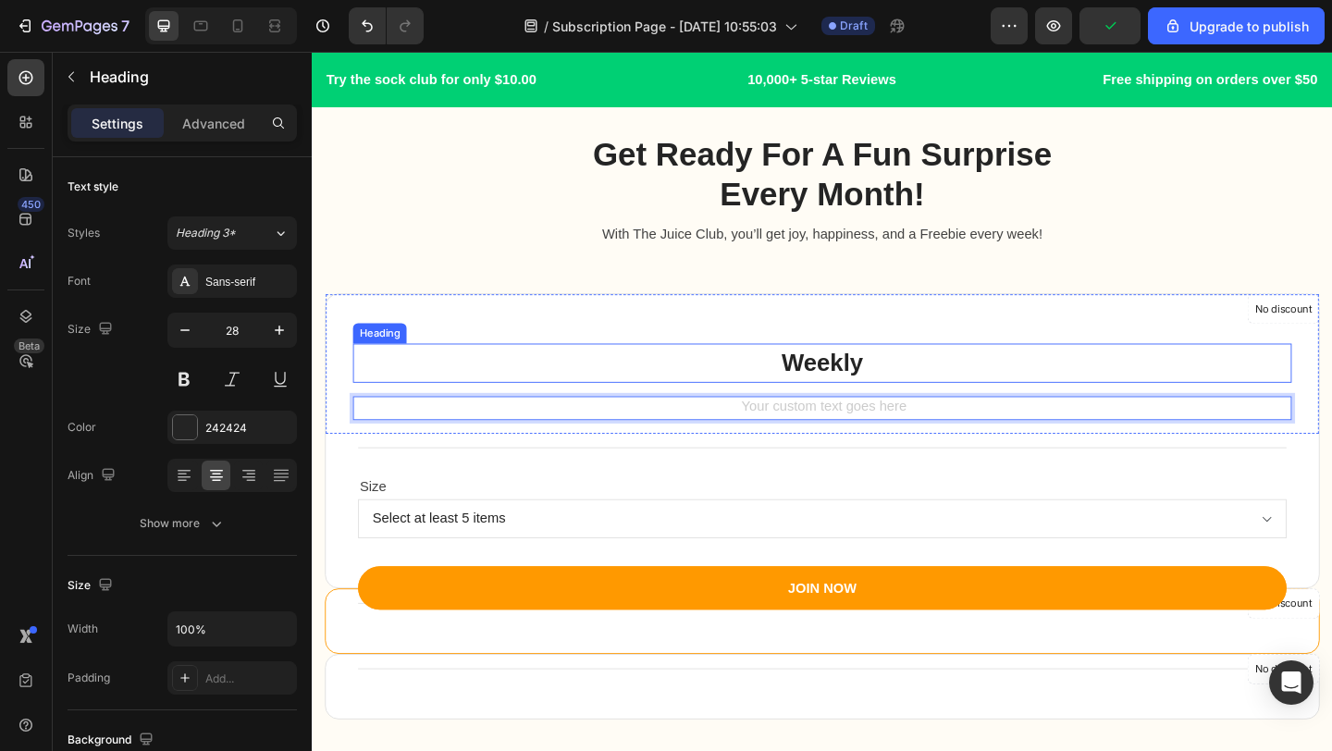
click at [848, 392] on h3 "Weekly" at bounding box center [866, 390] width 1021 height 43
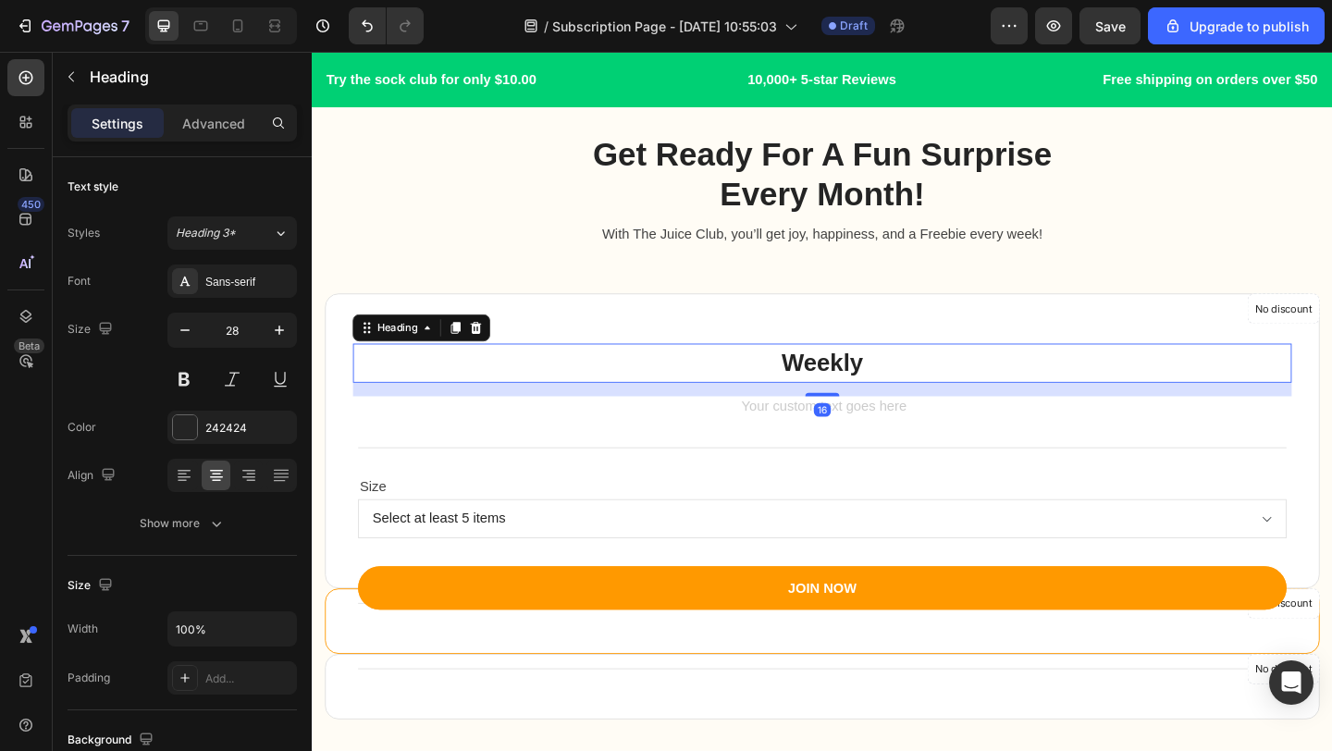
click at [830, 392] on h3 "Weekly" at bounding box center [866, 390] width 1021 height 43
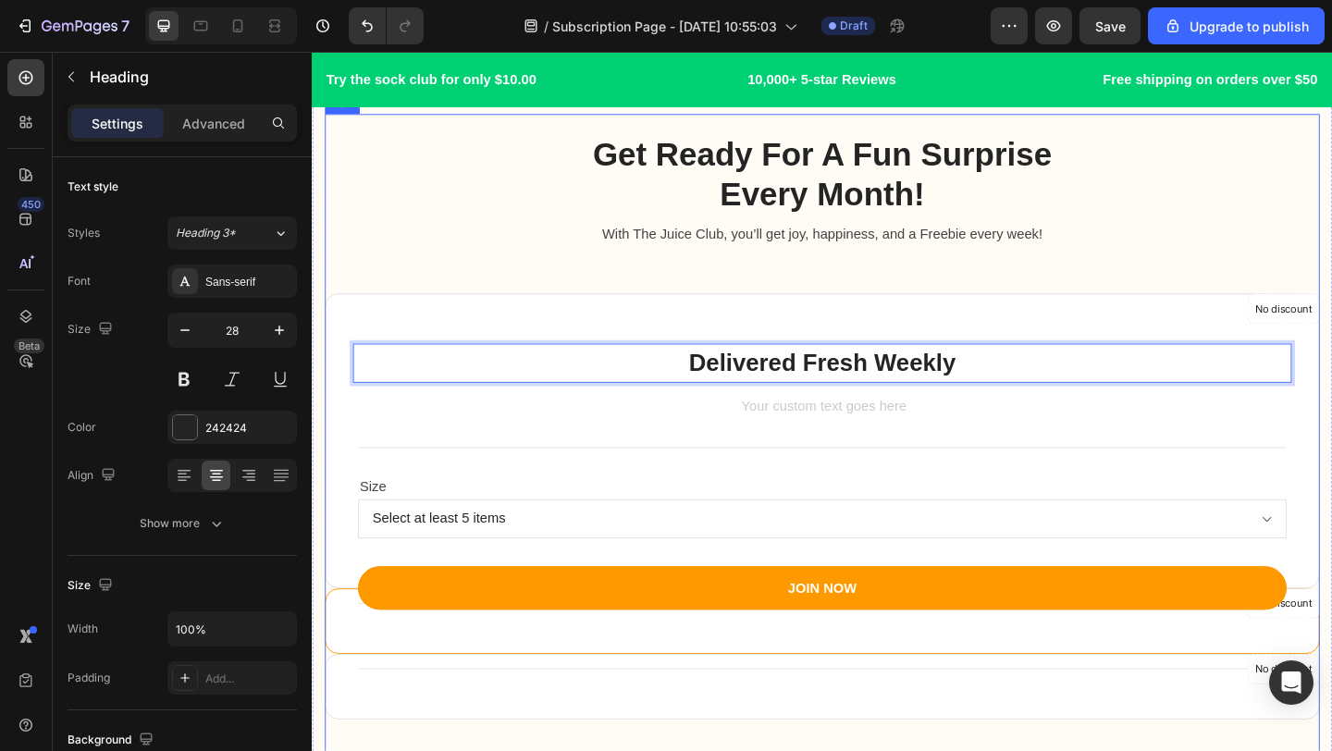
click at [1235, 263] on div "Get Ready For A Fun Surprise Every Month! Heading Row With The Juice Club, you’…" at bounding box center [867, 212] width 1082 height 143
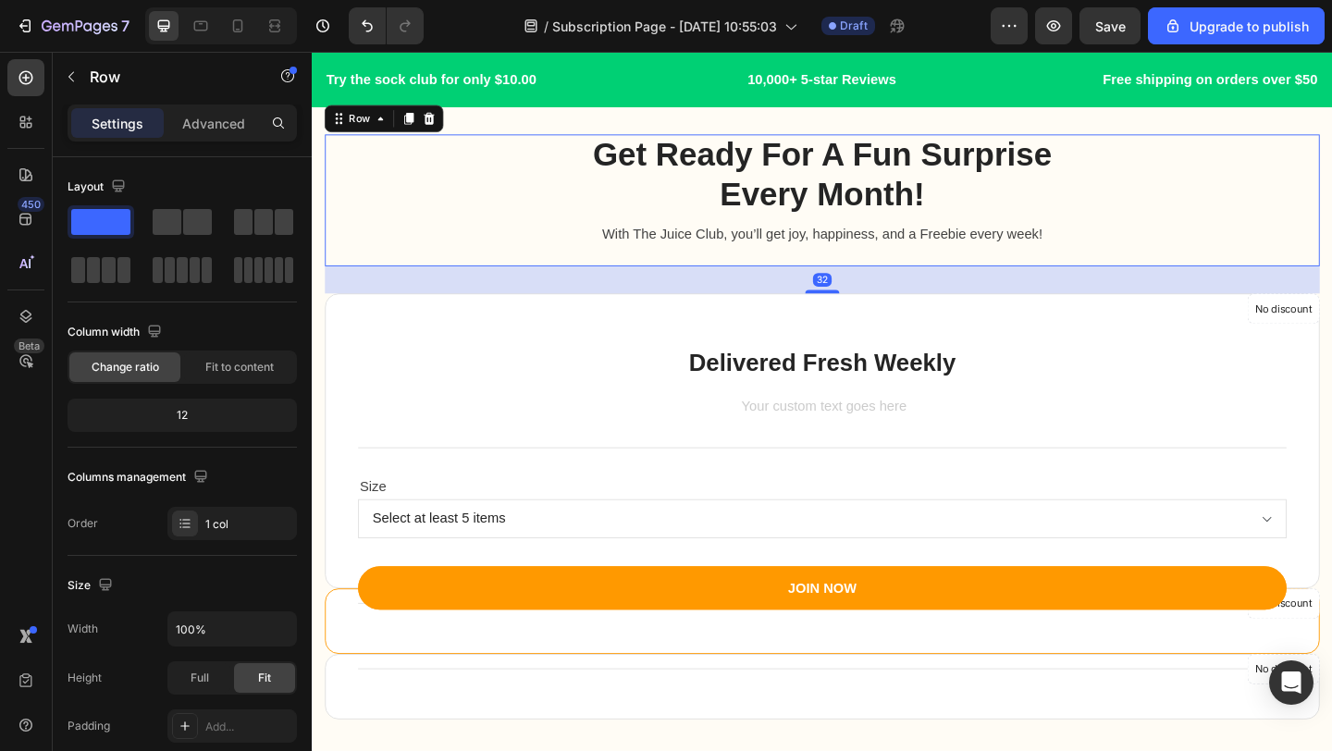
scroll to position [2039, 0]
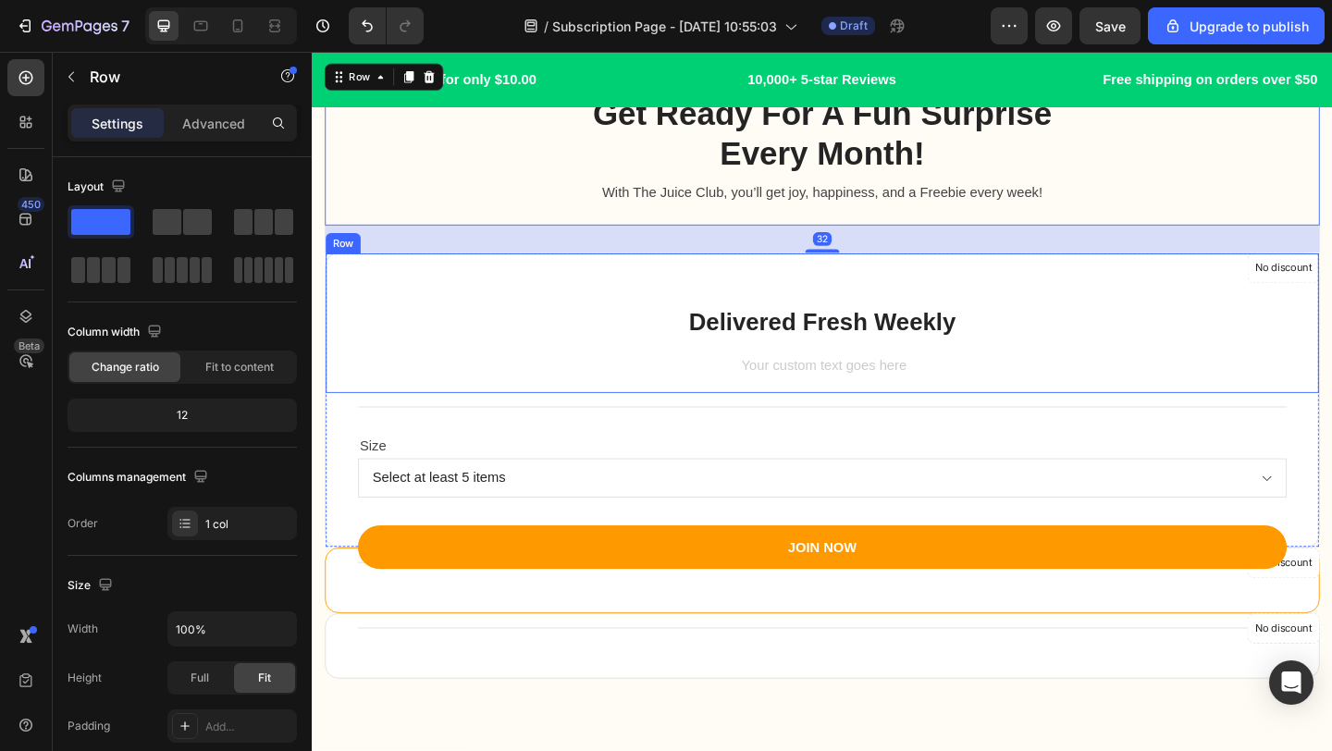
click at [1000, 379] on div "Delivered Fresh Weekly Heading Text block" at bounding box center [866, 374] width 1021 height 98
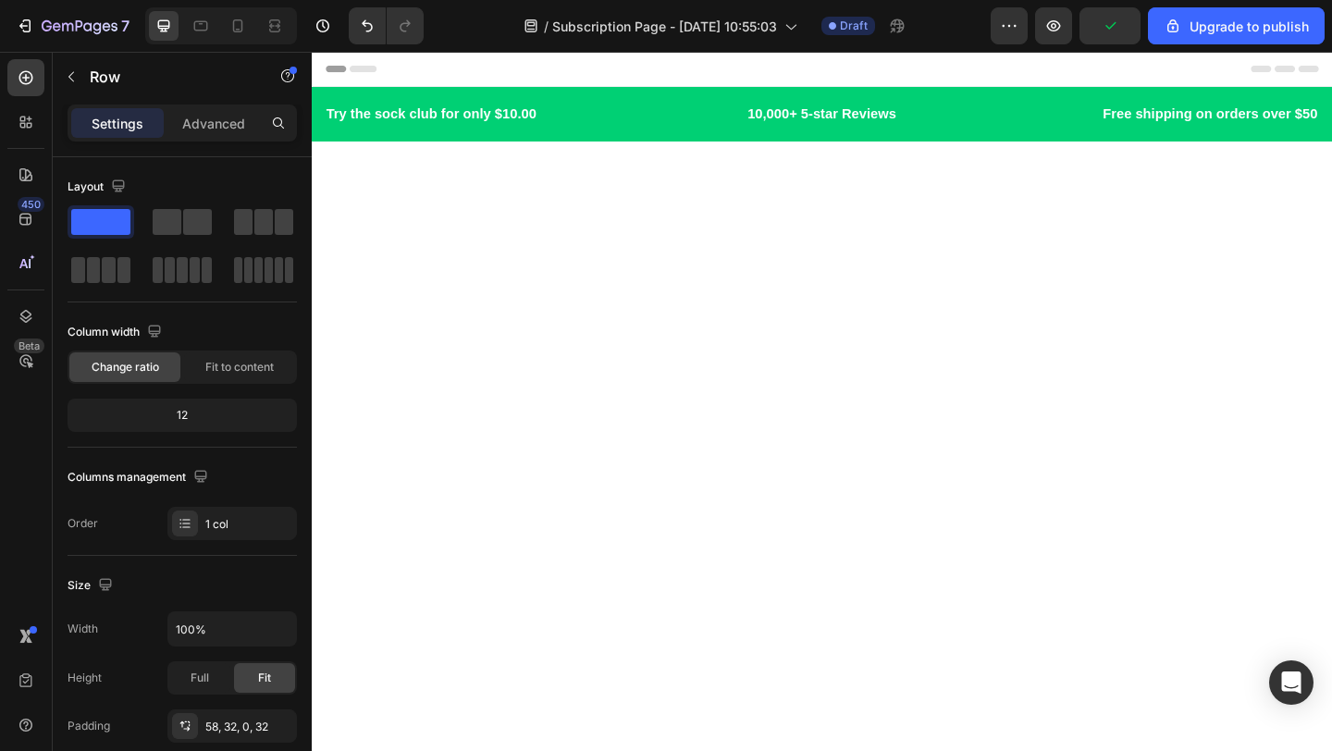
scroll to position [2039, 0]
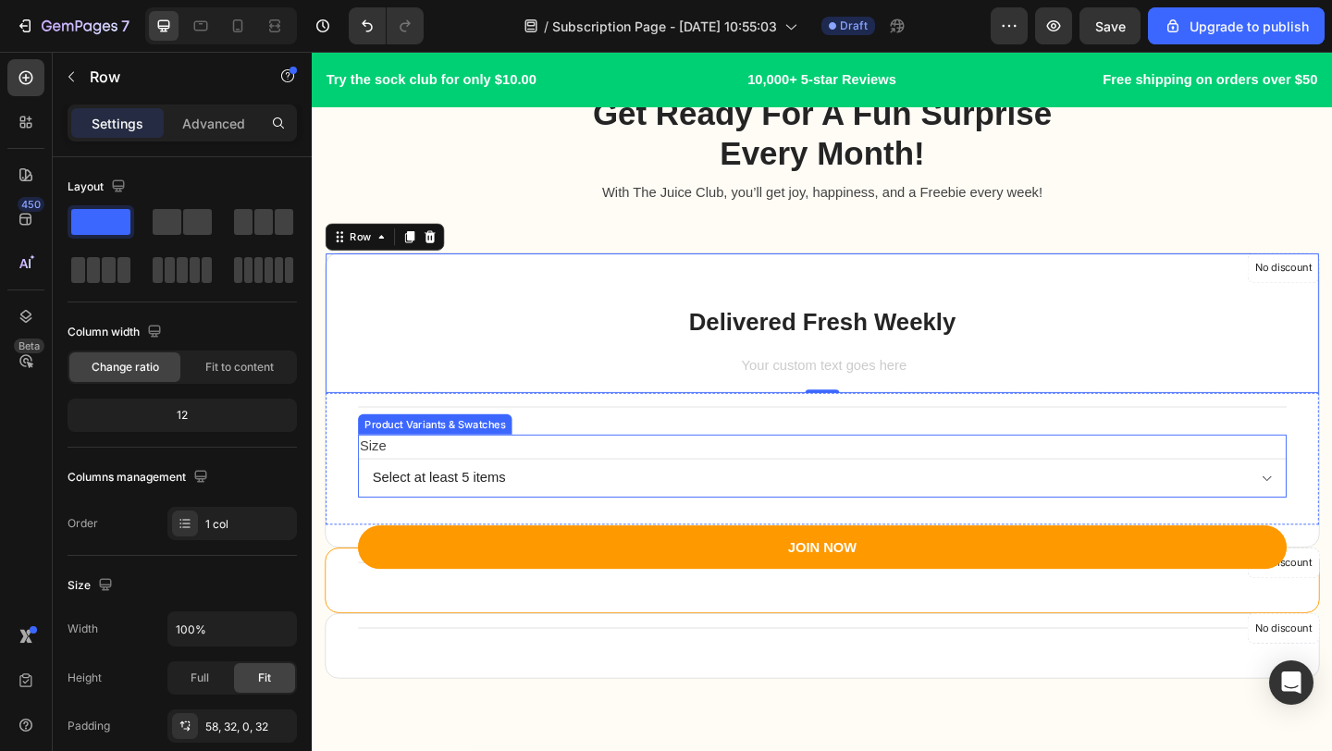
click at [854, 512] on select "Select at least 5 items" at bounding box center [867, 515] width 1010 height 43
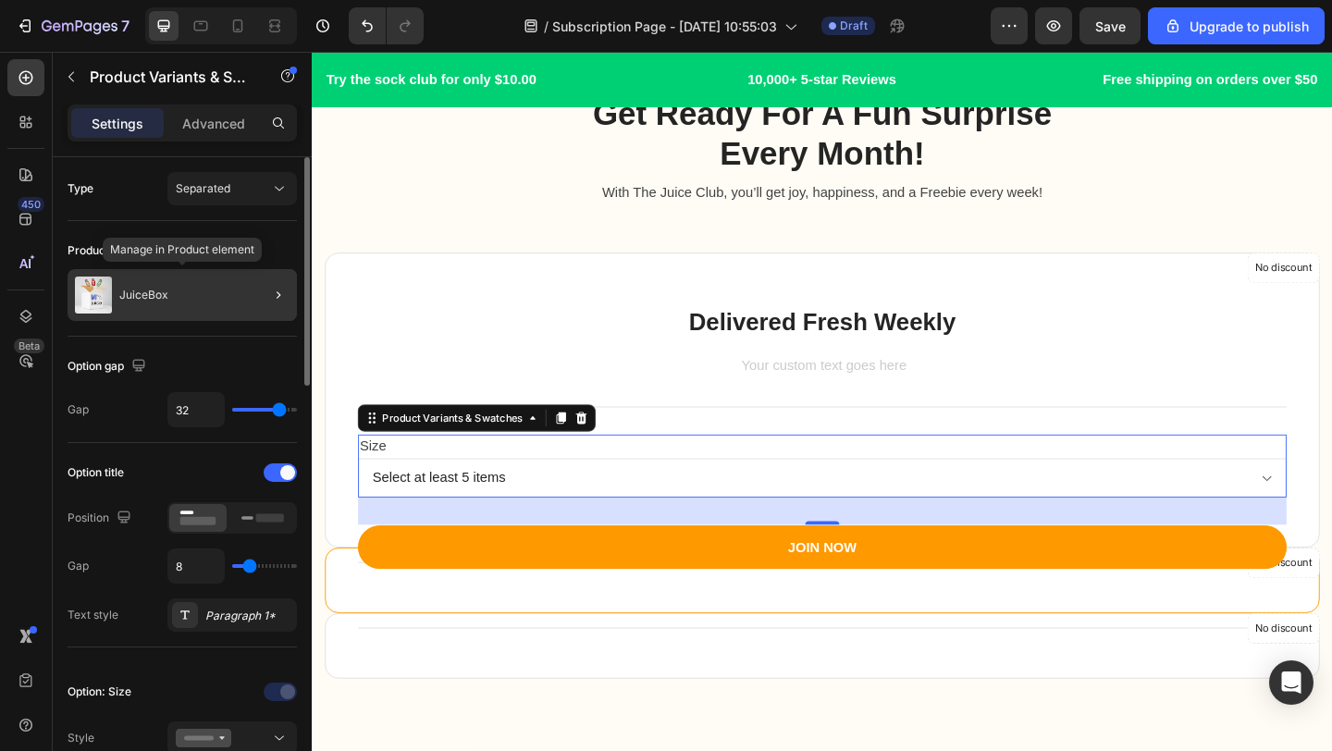
click at [145, 315] on div "JuiceBox" at bounding box center [182, 295] width 229 height 52
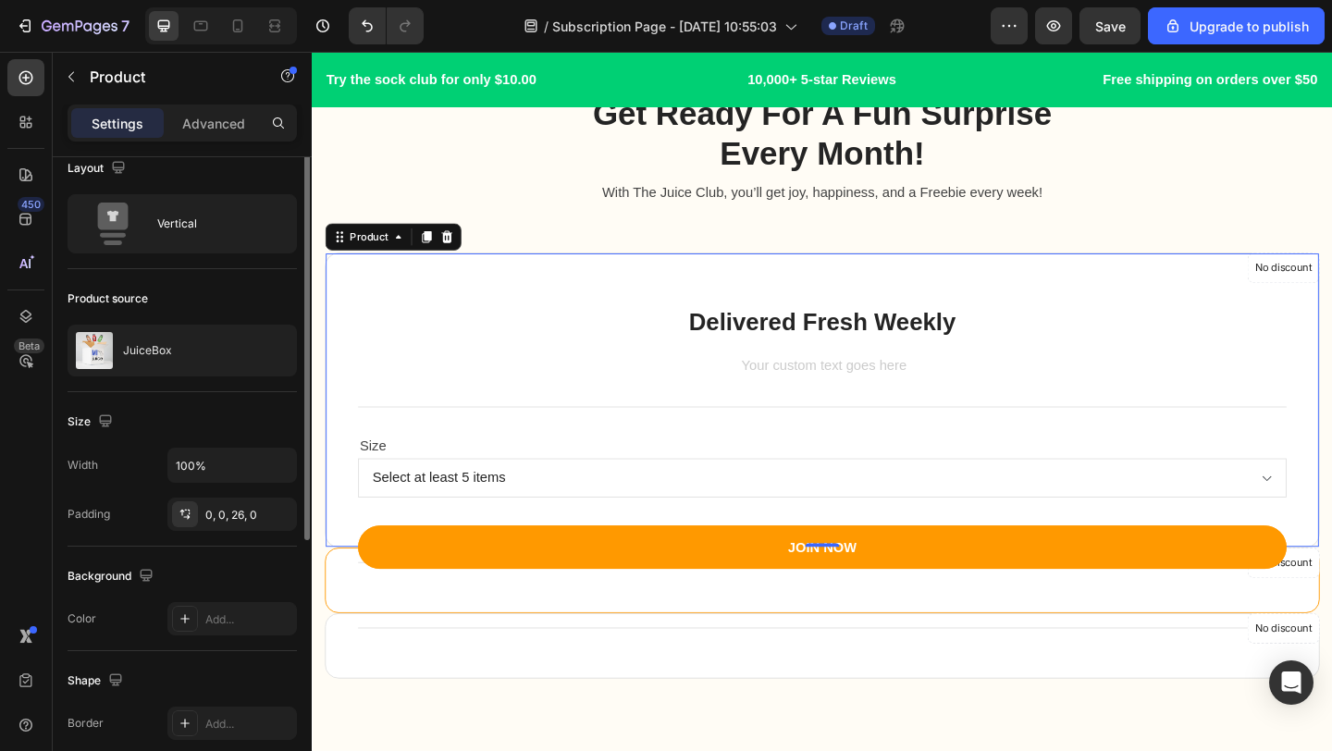
scroll to position [0, 0]
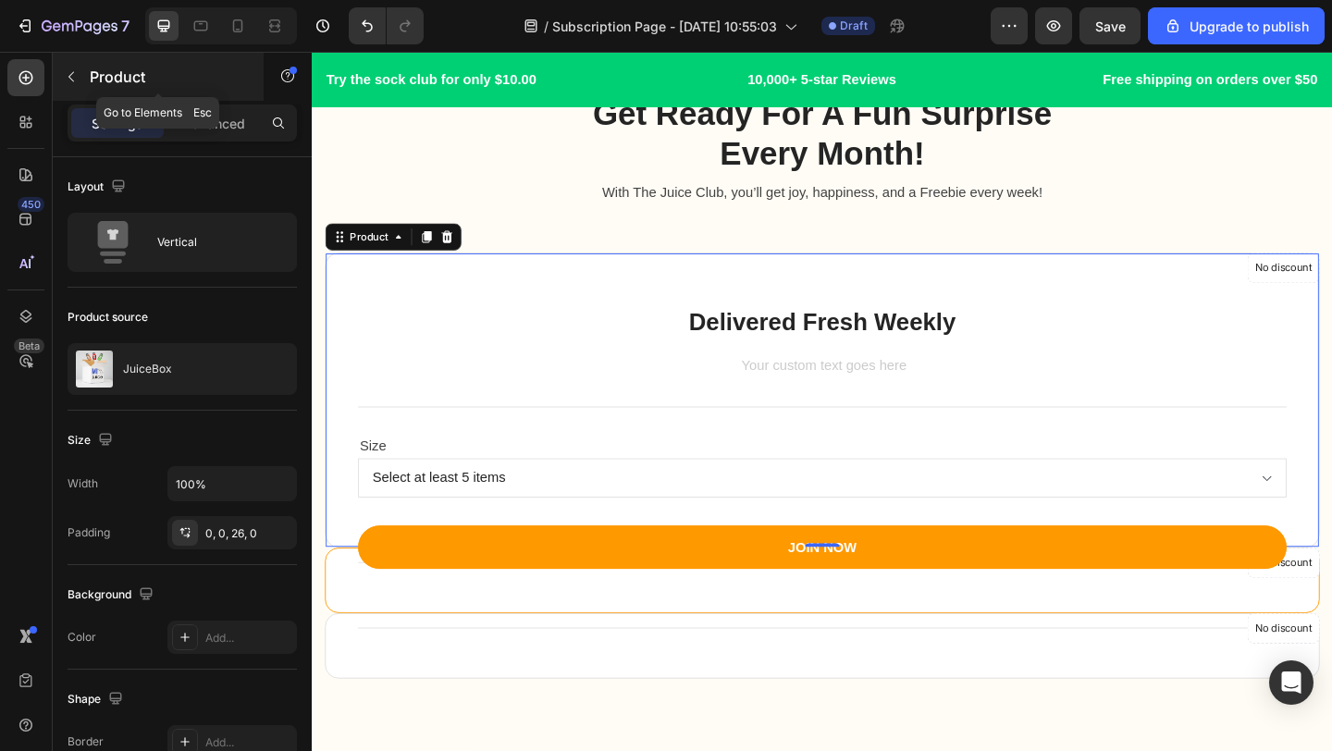
click at [73, 82] on icon "button" at bounding box center [71, 76] width 15 height 15
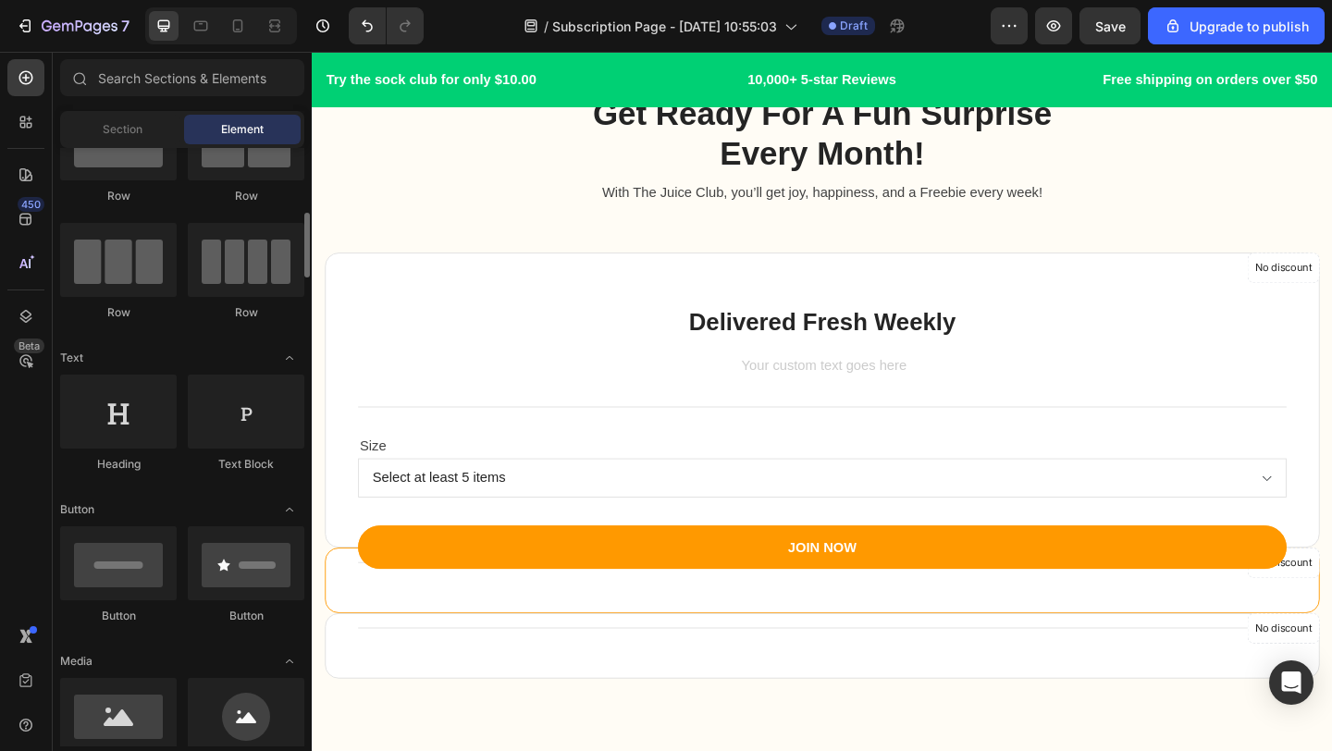
scroll to position [134, 0]
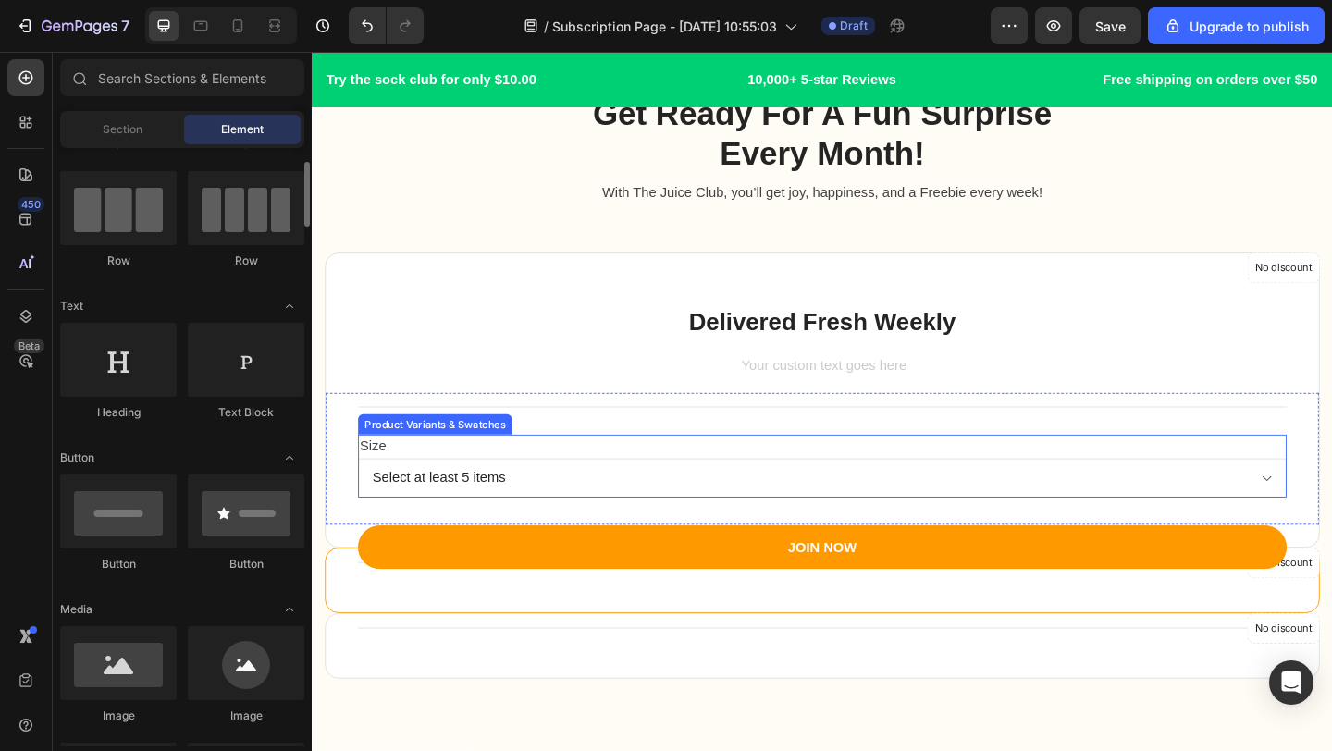
click at [689, 473] on div "Size Select at least 5 items" at bounding box center [867, 502] width 1010 height 68
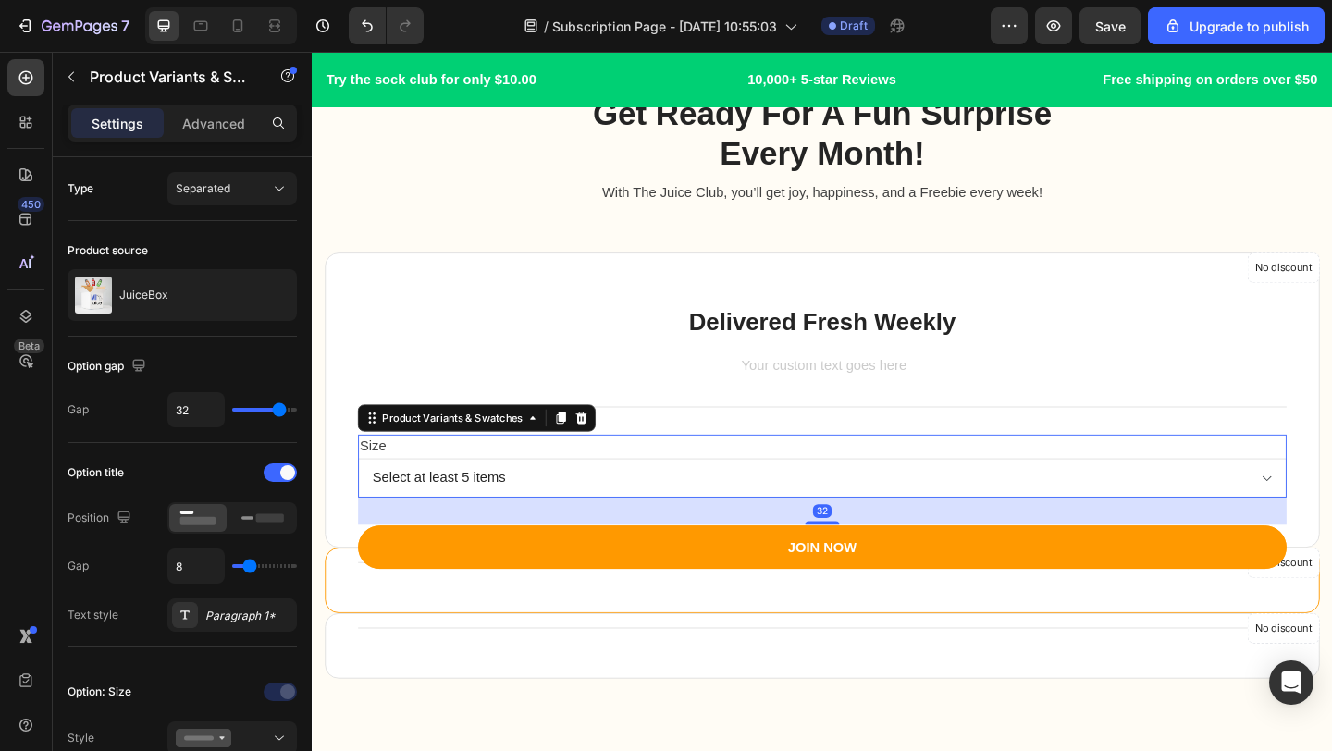
click at [708, 522] on select "Select at least 5 items" at bounding box center [867, 515] width 1010 height 43
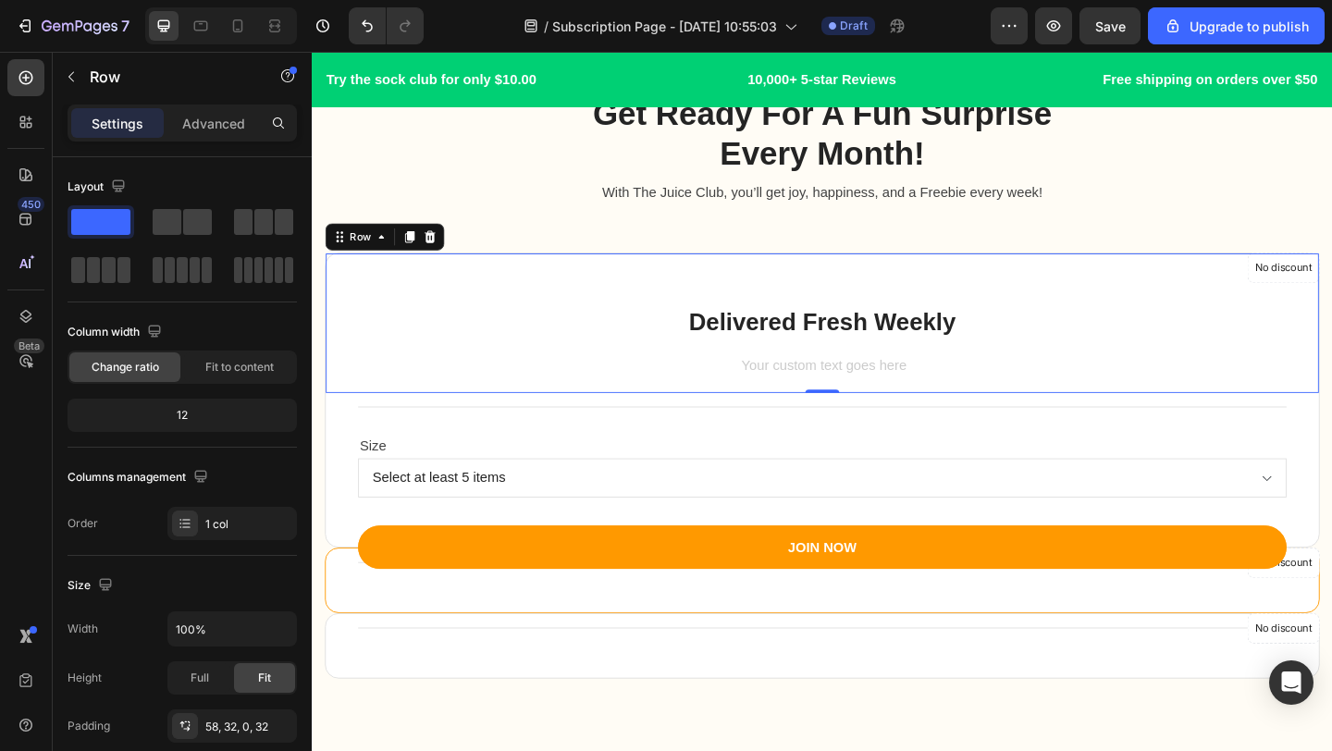
click at [798, 380] on div "Delivered Fresh Weekly Heading Text block" at bounding box center [866, 374] width 1021 height 98
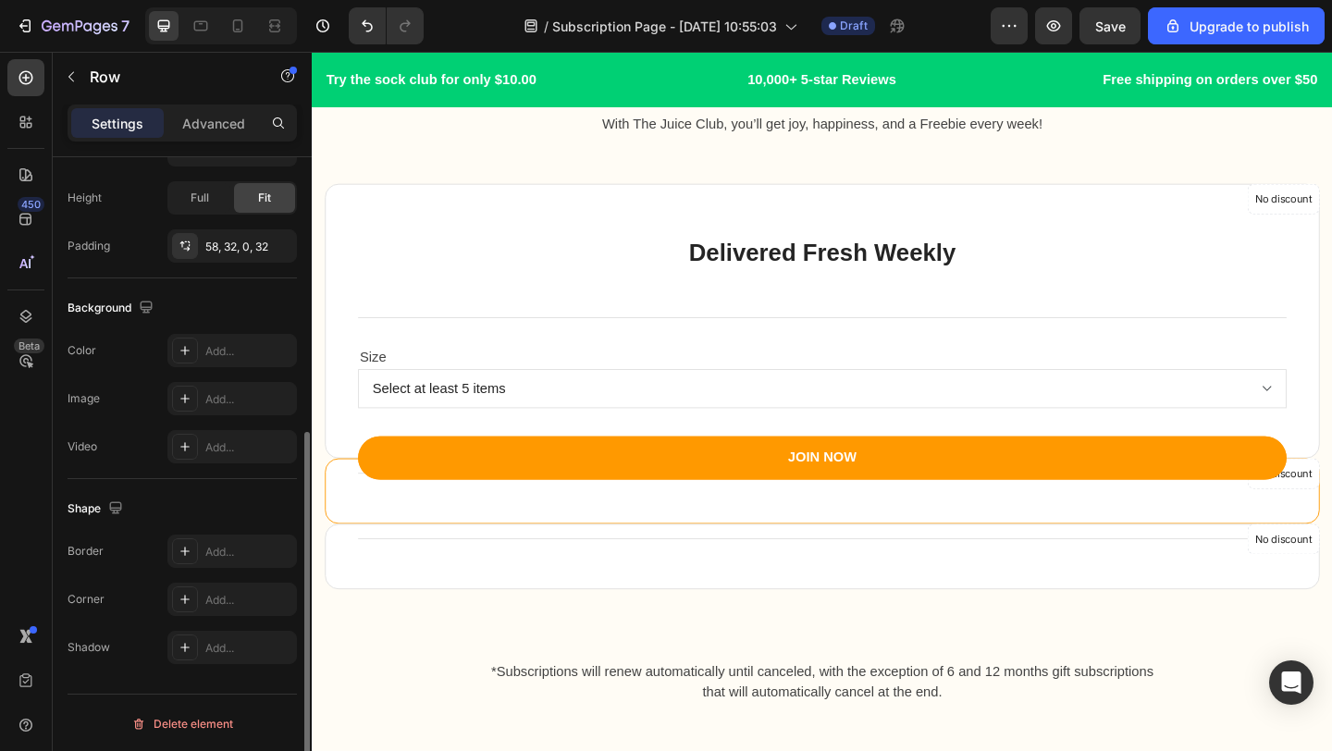
scroll to position [482, 0]
click at [24, 134] on div at bounding box center [25, 122] width 37 height 37
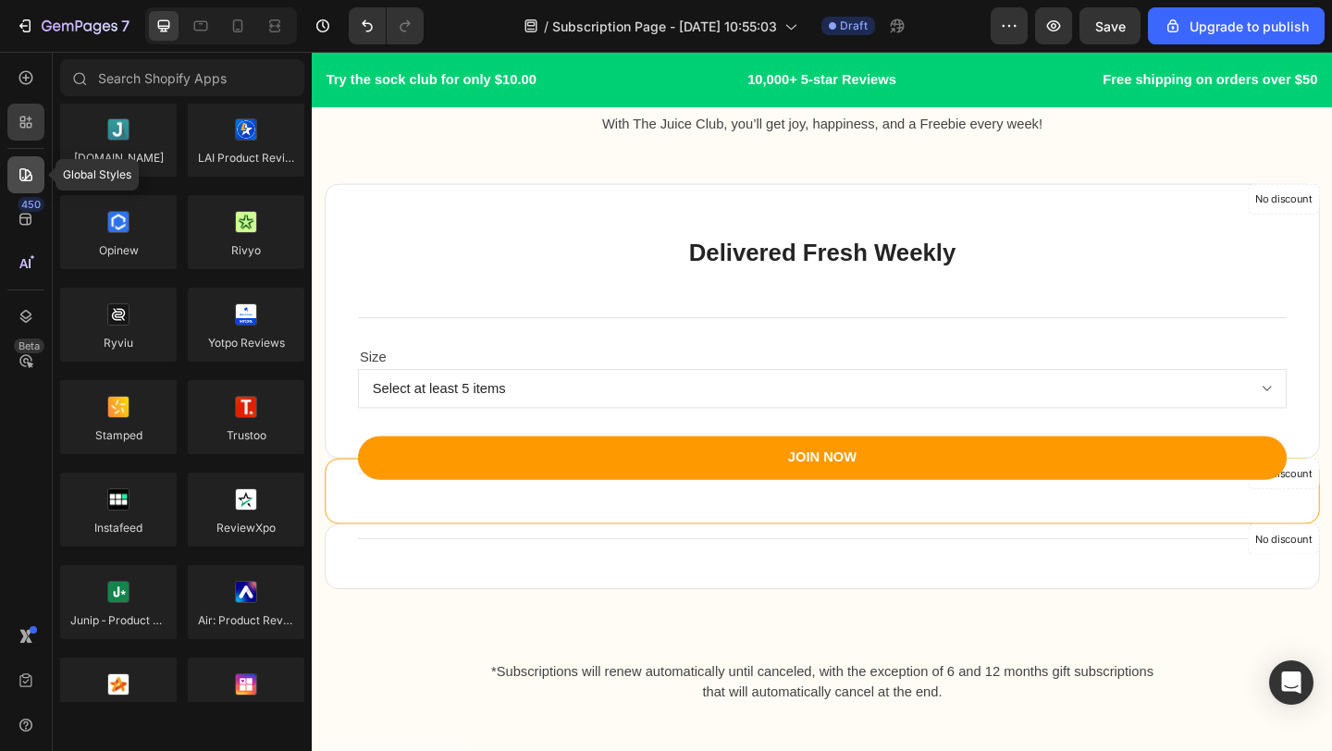
click at [25, 173] on icon at bounding box center [25, 174] width 13 height 13
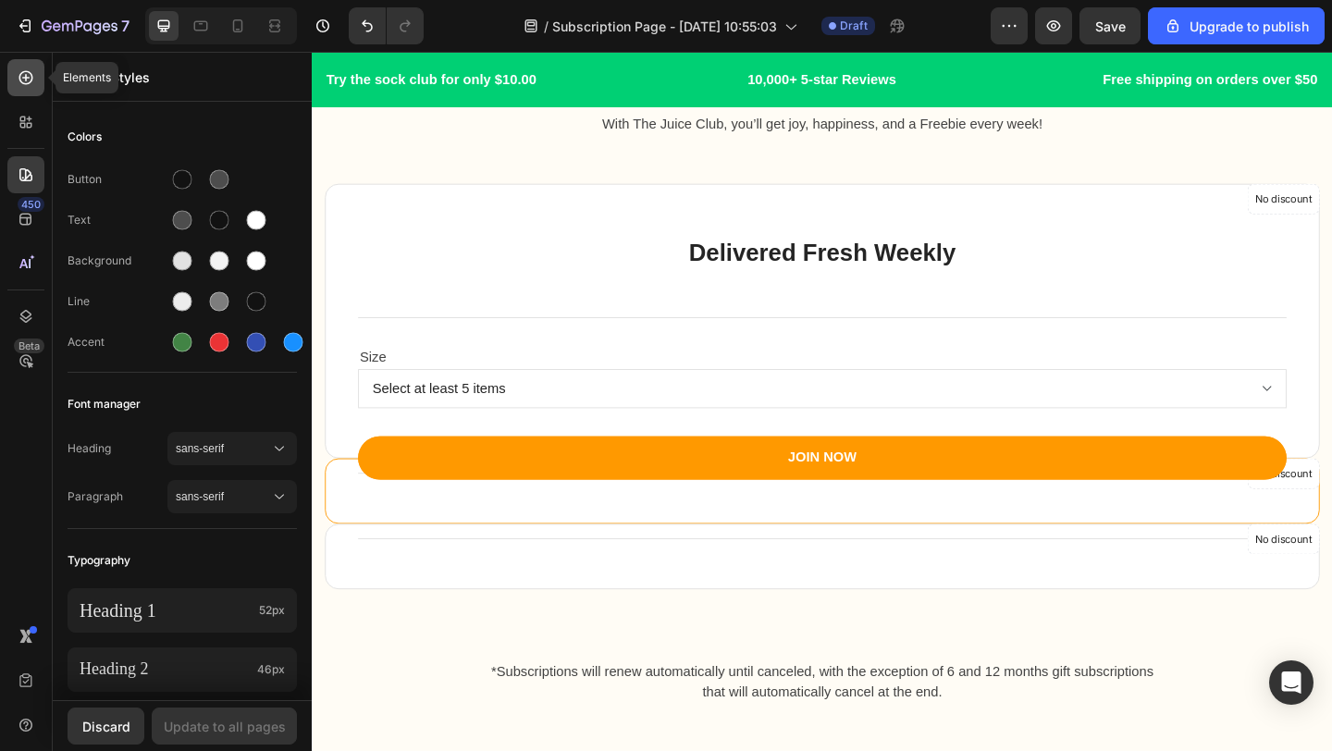
click at [21, 80] on icon at bounding box center [26, 77] width 18 height 18
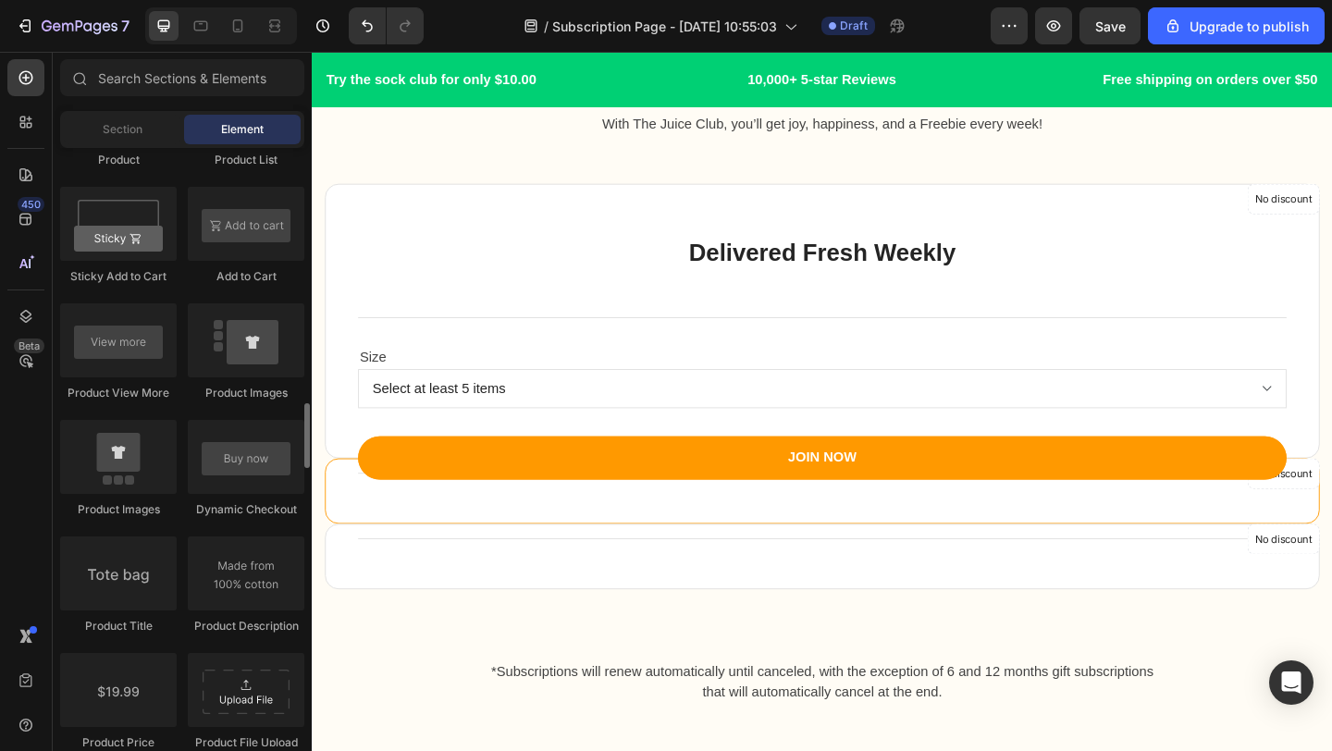
scroll to position [2590, 0]
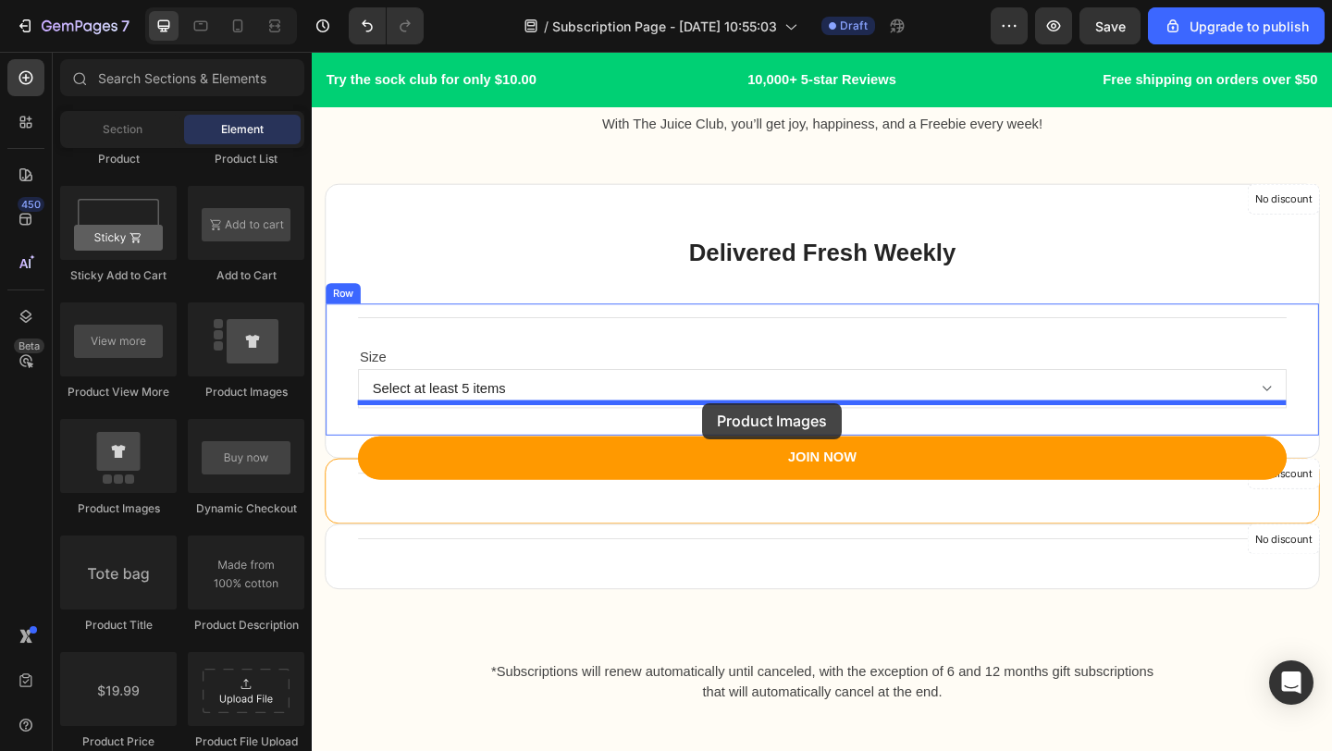
drag, startPoint x: 541, startPoint y: 416, endPoint x: 735, endPoint y: 430, distance: 194.7
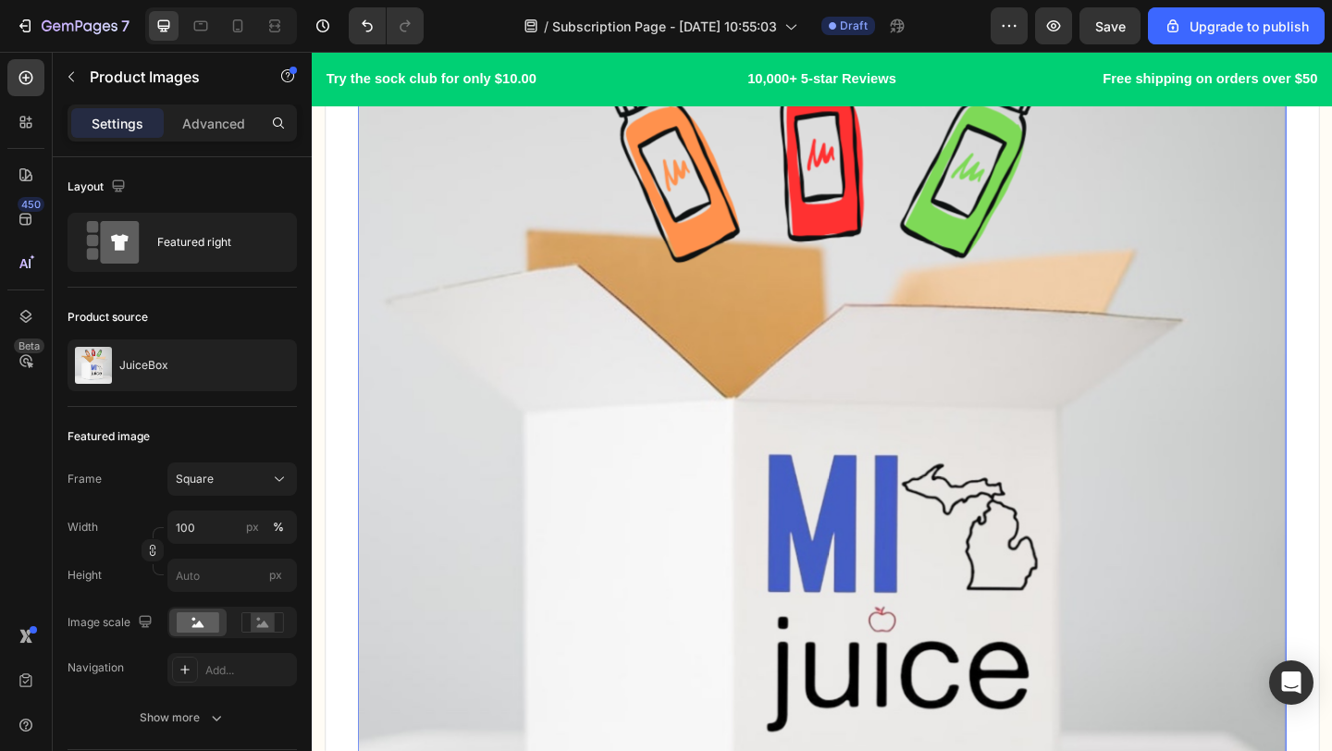
scroll to position [2164, 0]
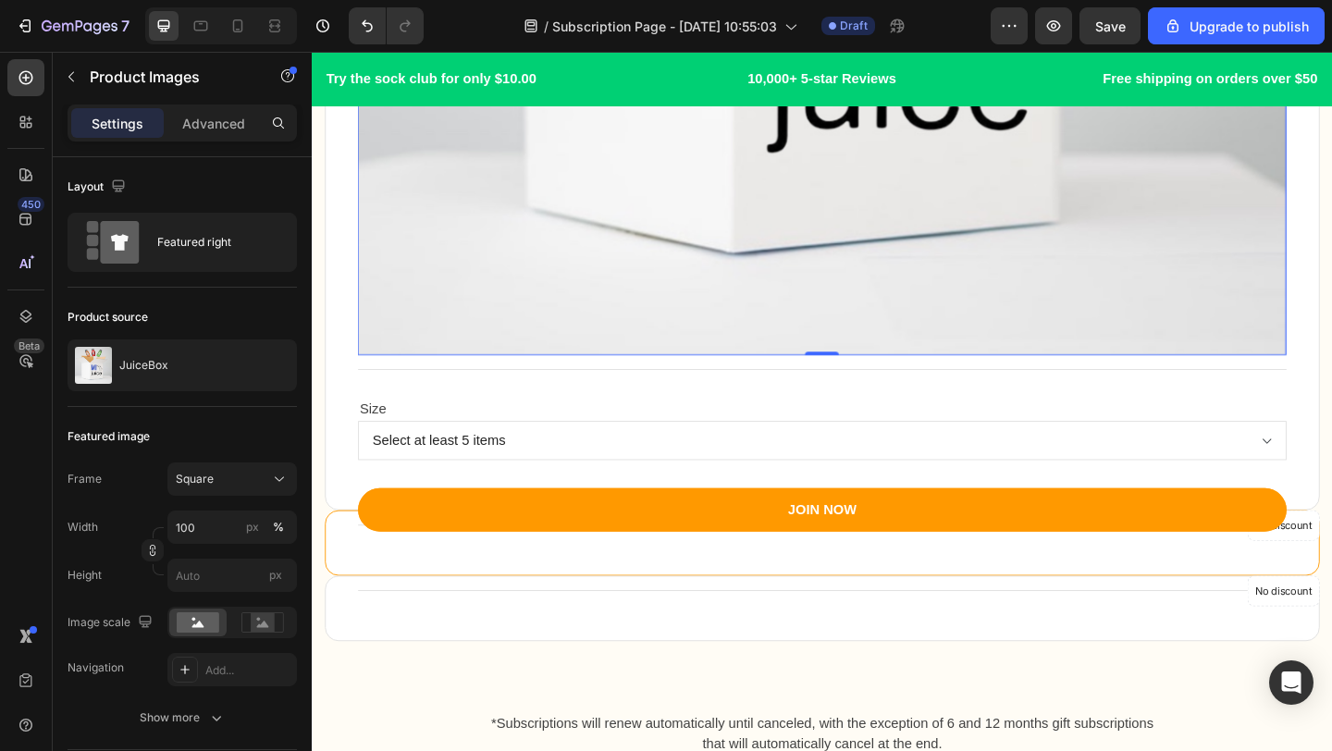
scroll to position [3075, 0]
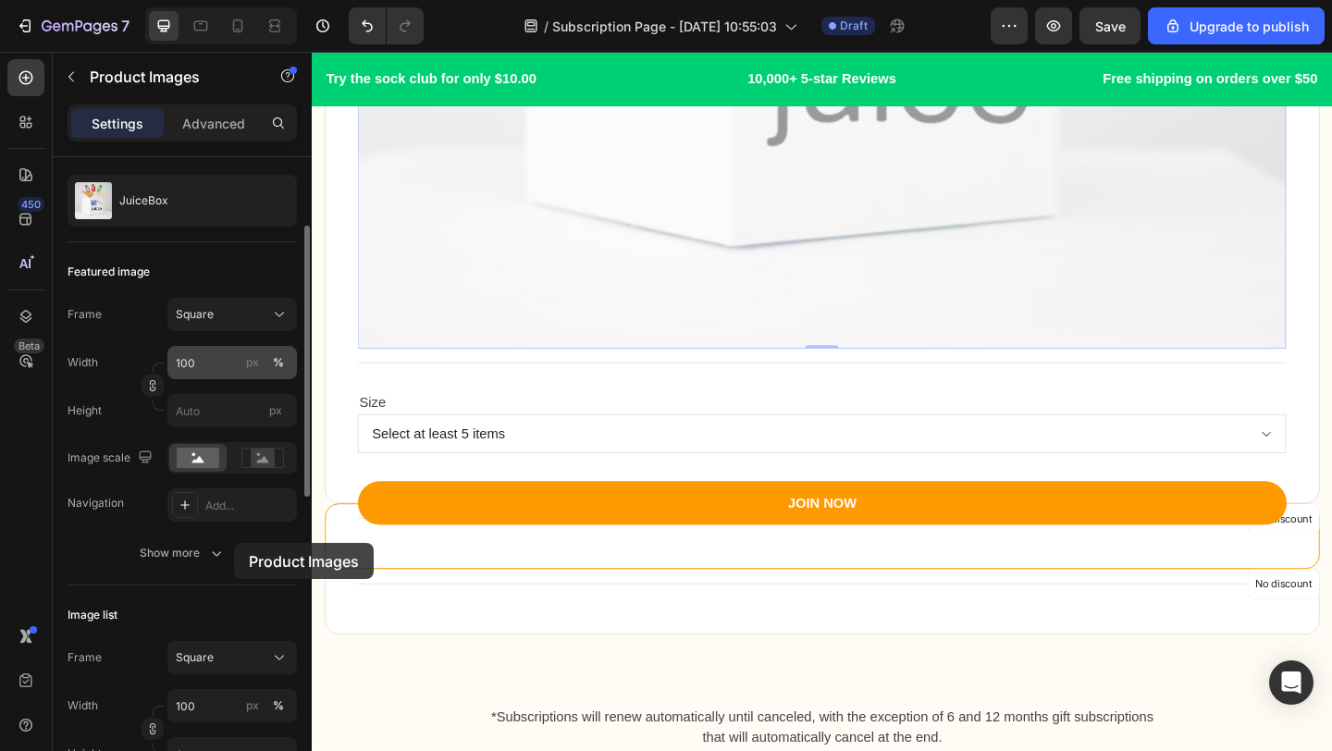
click at [234, 543] on button "Show more" at bounding box center [182, 552] width 229 height 33
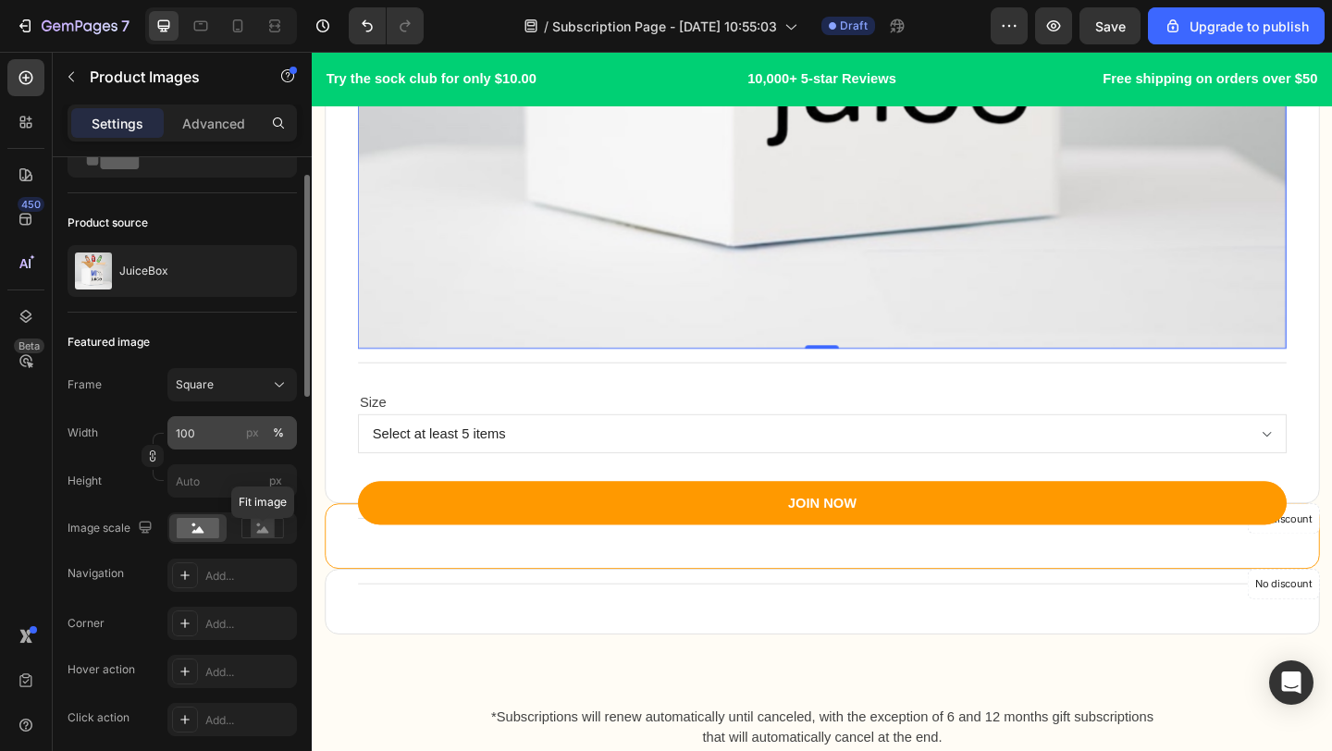
scroll to position [83, 0]
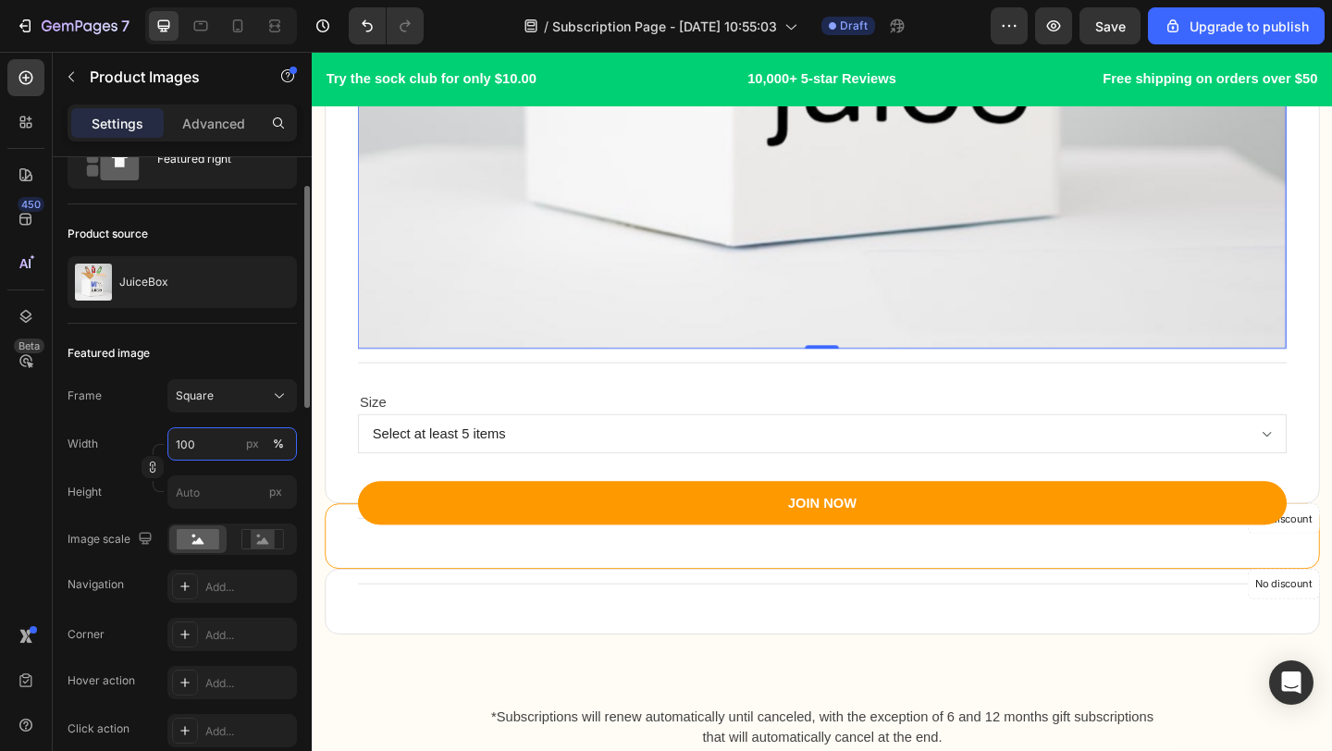
click at [210, 446] on input "100" at bounding box center [231, 443] width 129 height 33
type input "6"
type input "60"
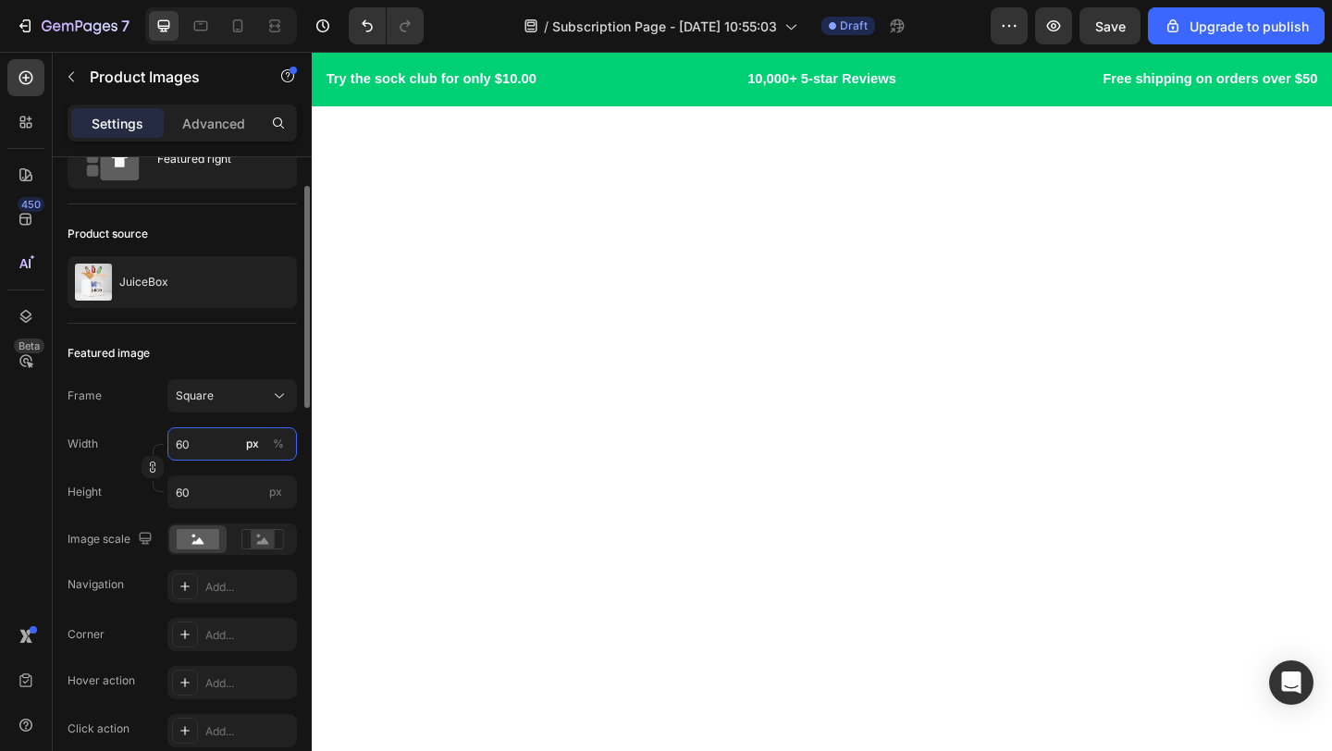
scroll to position [2121, 0]
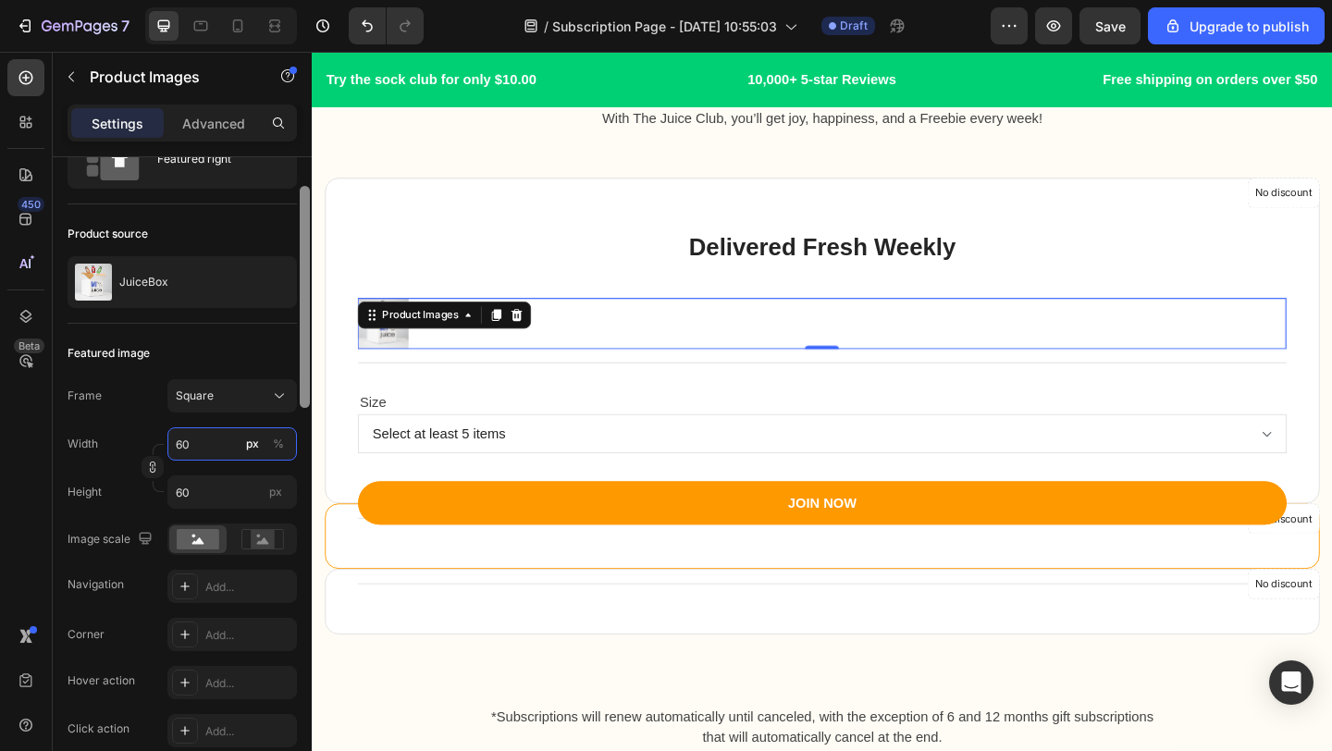
click at [304, 363] on div at bounding box center [305, 297] width 10 height 222
click at [476, 179] on div "Get Ready For A Fun Surprise Every Month! Heading Row With The Juice Club, you’…" at bounding box center [867, 413] width 1082 height 794
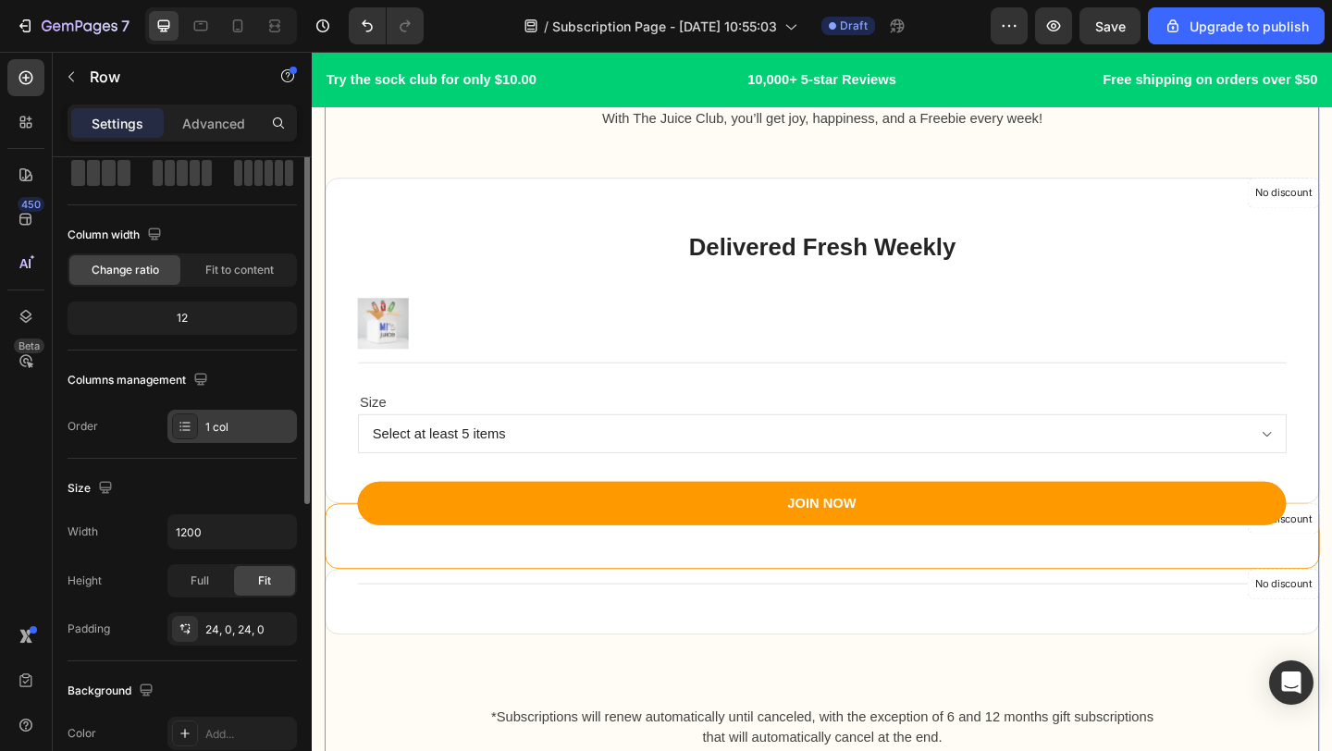
scroll to position [98, 0]
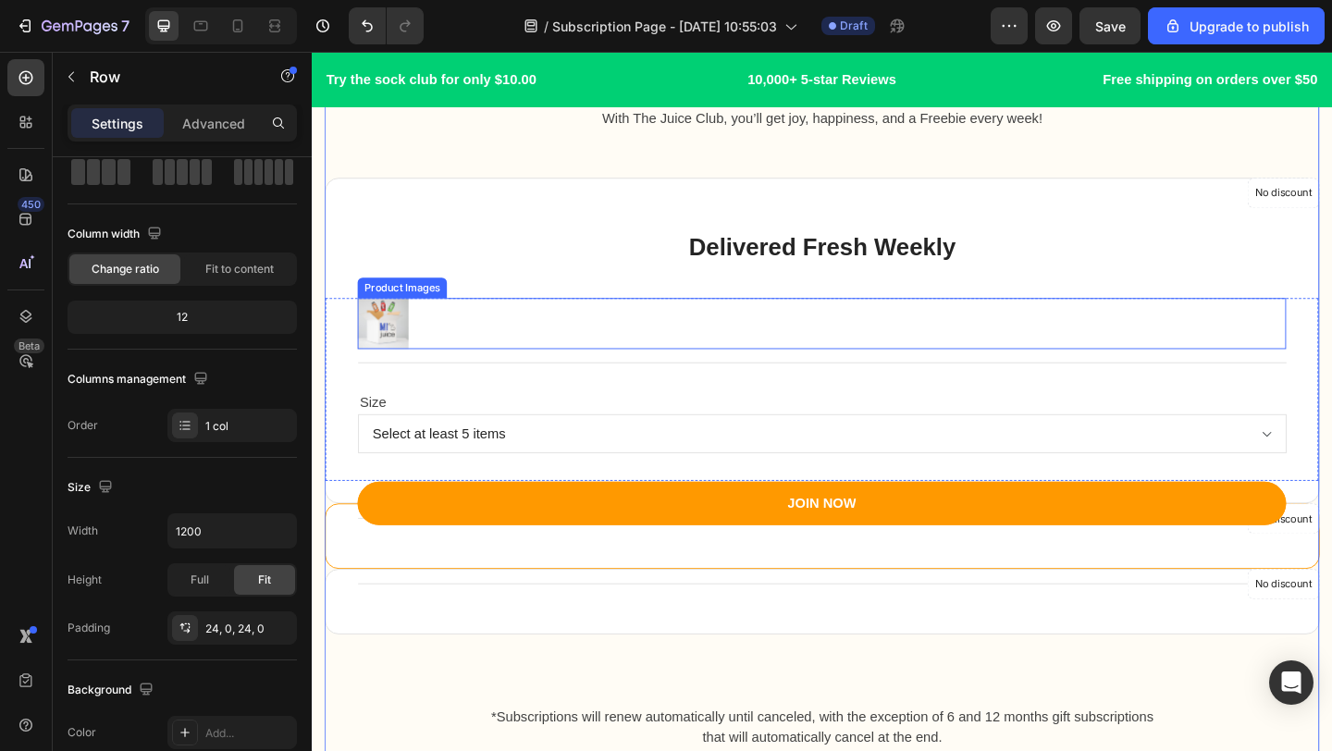
click at [396, 349] on img at bounding box center [389, 346] width 55 height 55
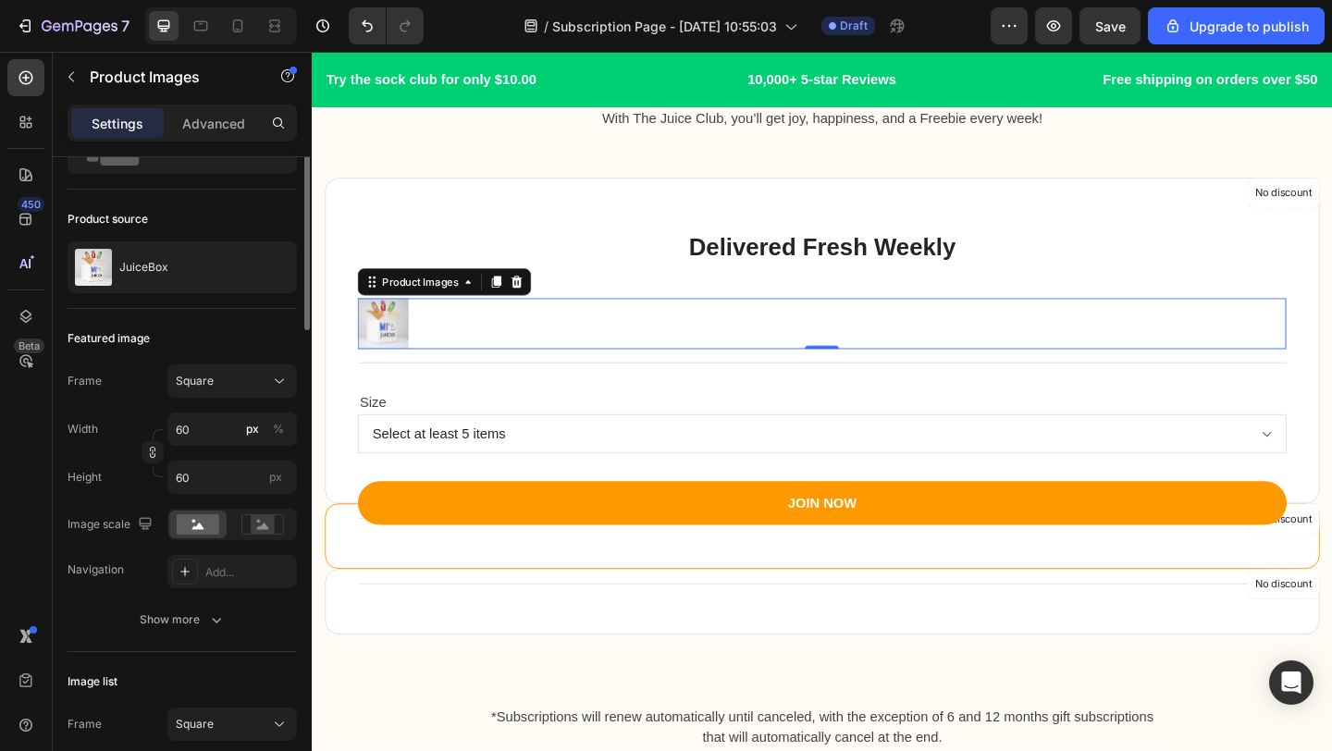
scroll to position [0, 0]
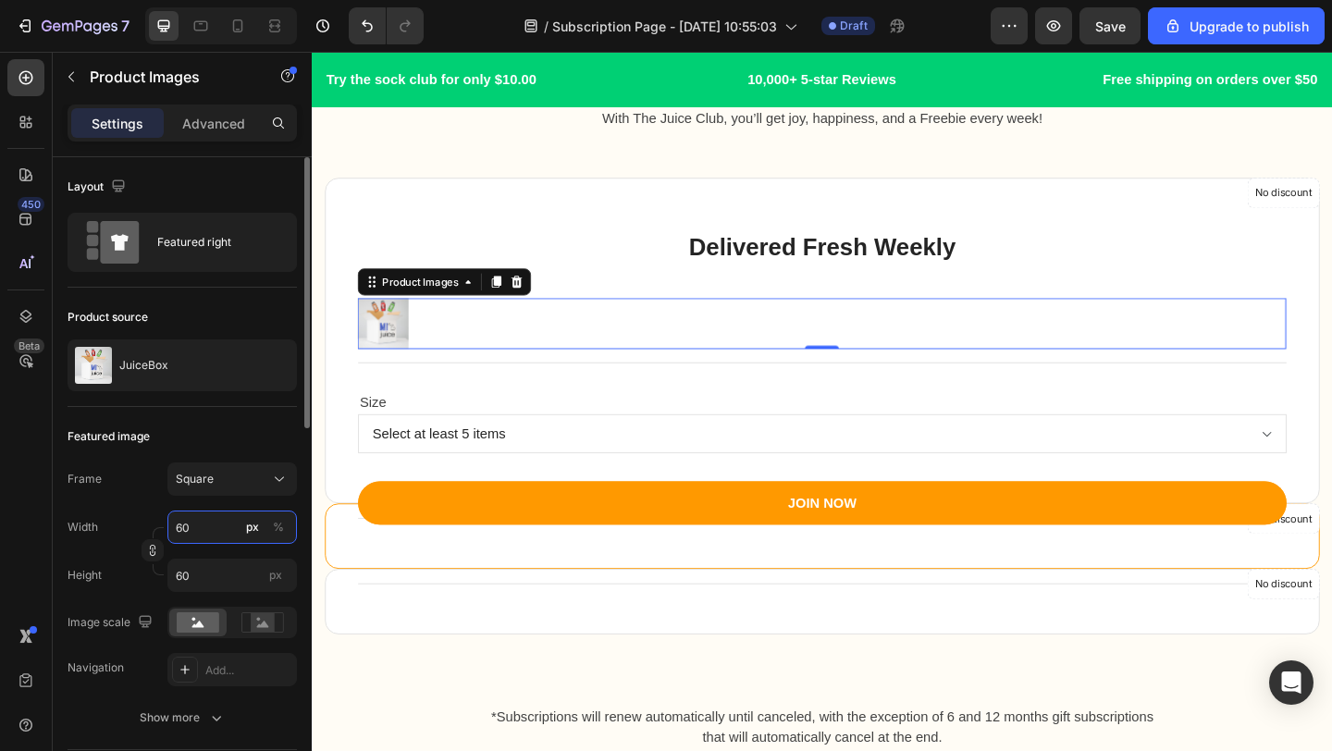
click at [220, 527] on input "60" at bounding box center [231, 527] width 129 height 33
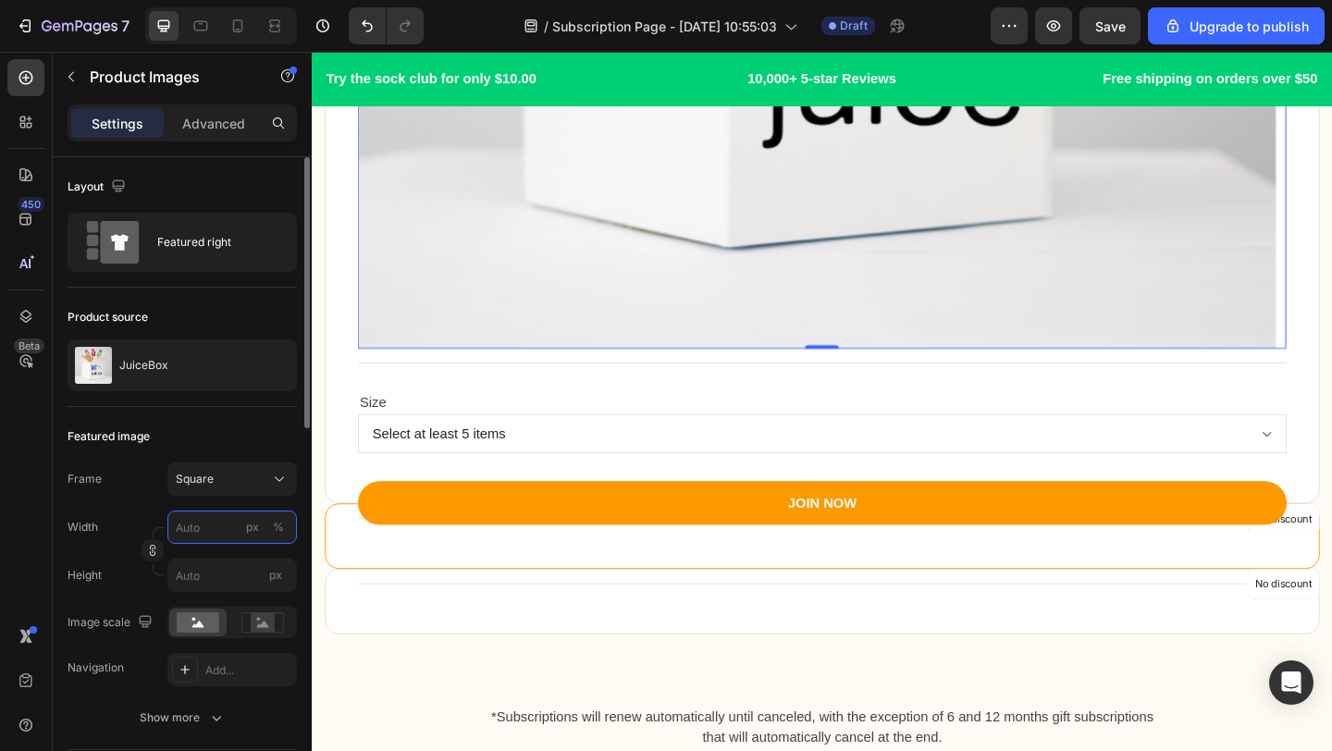
type input "8"
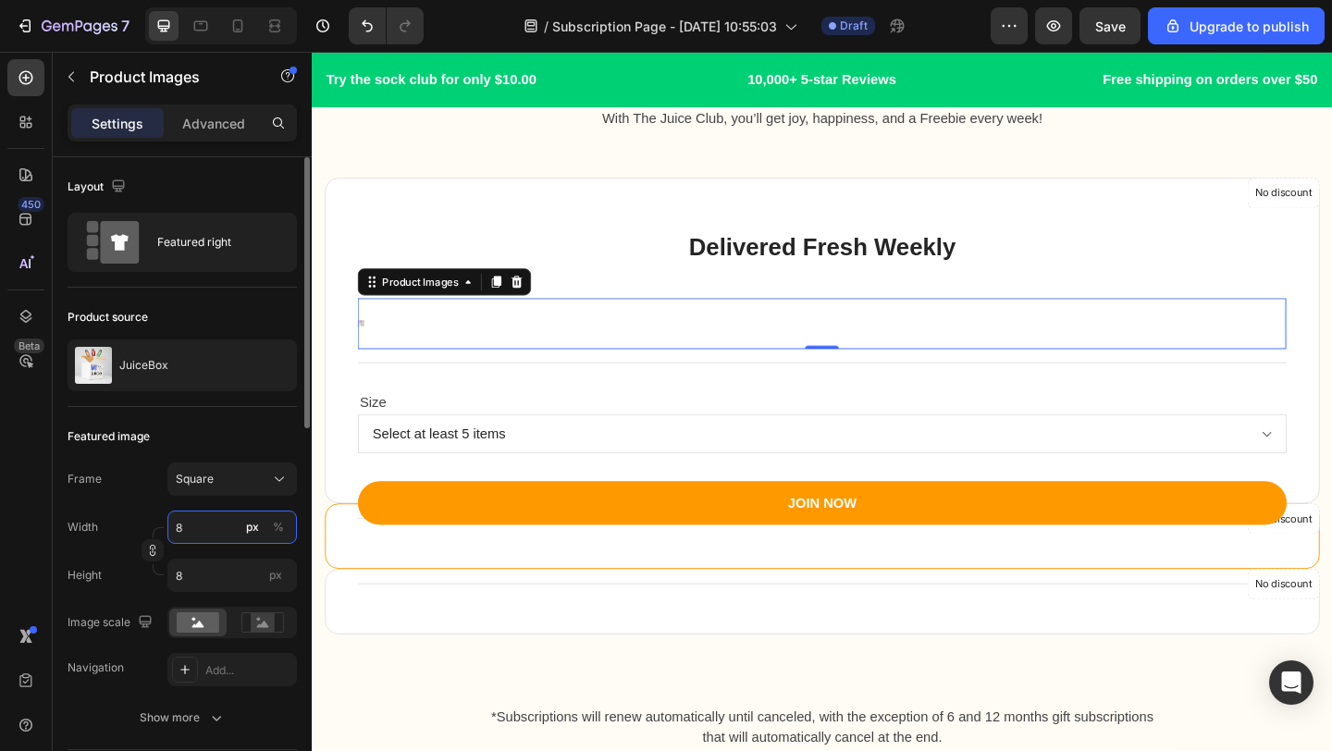
type input "80"
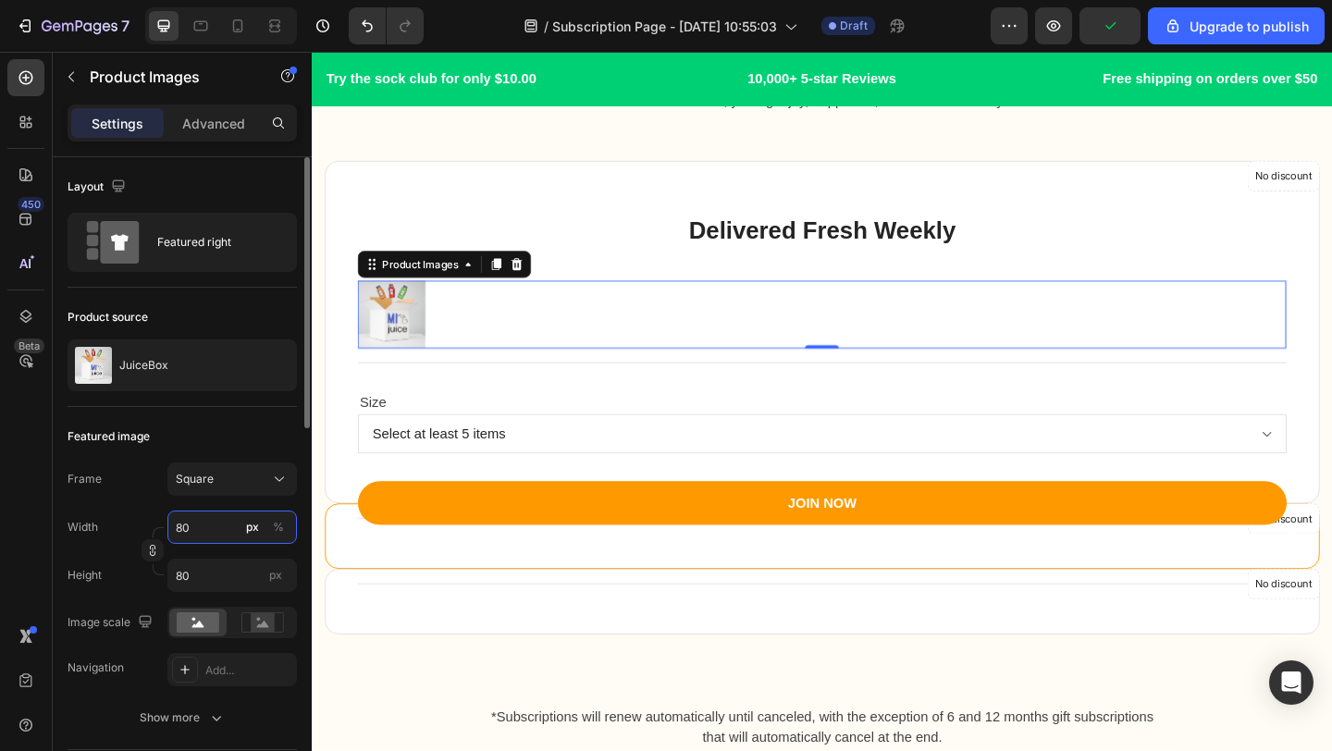
type input "8"
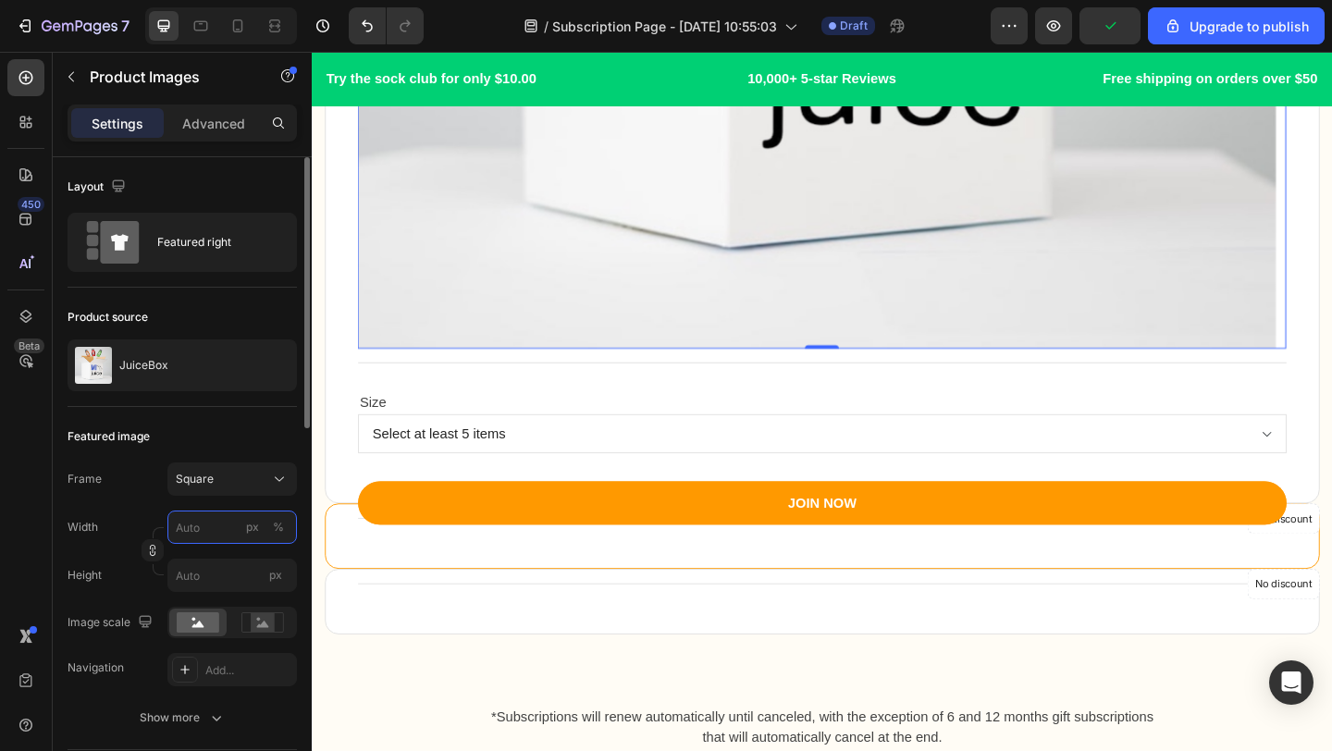
type input "1"
type input "10"
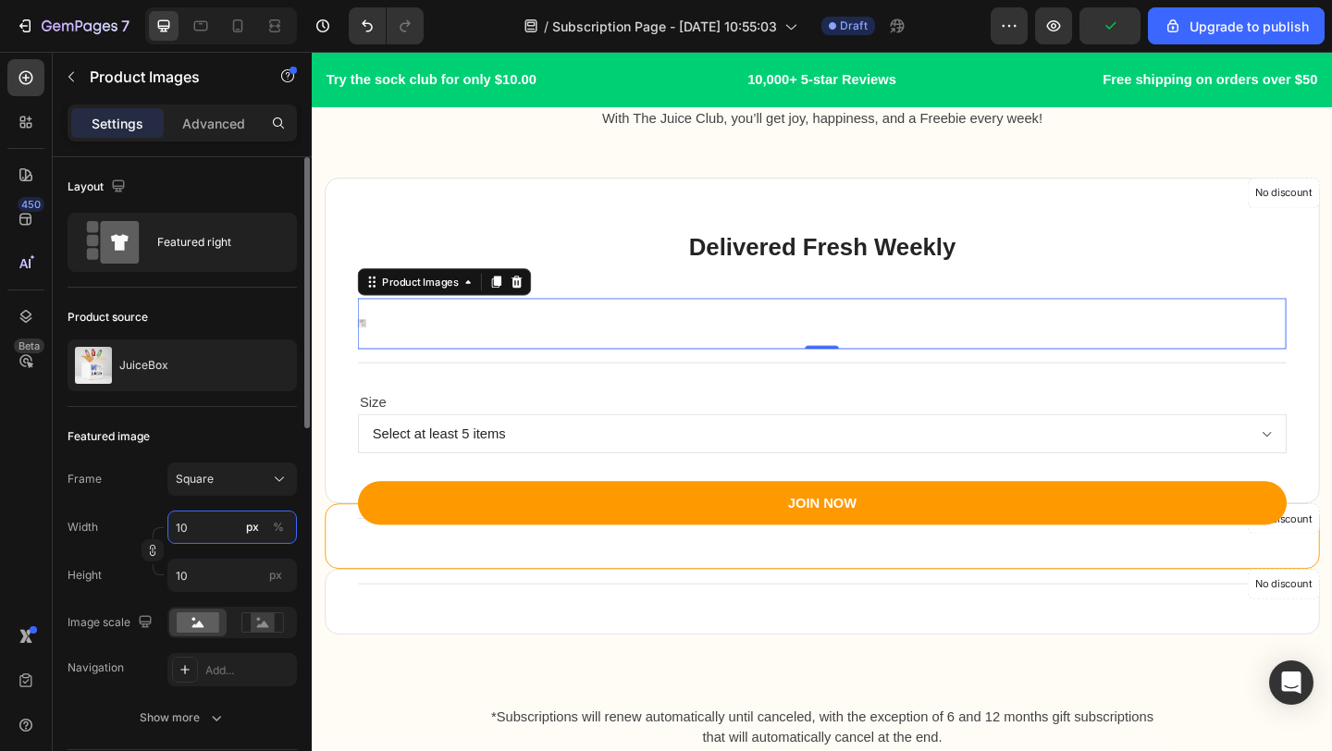
type input "100"
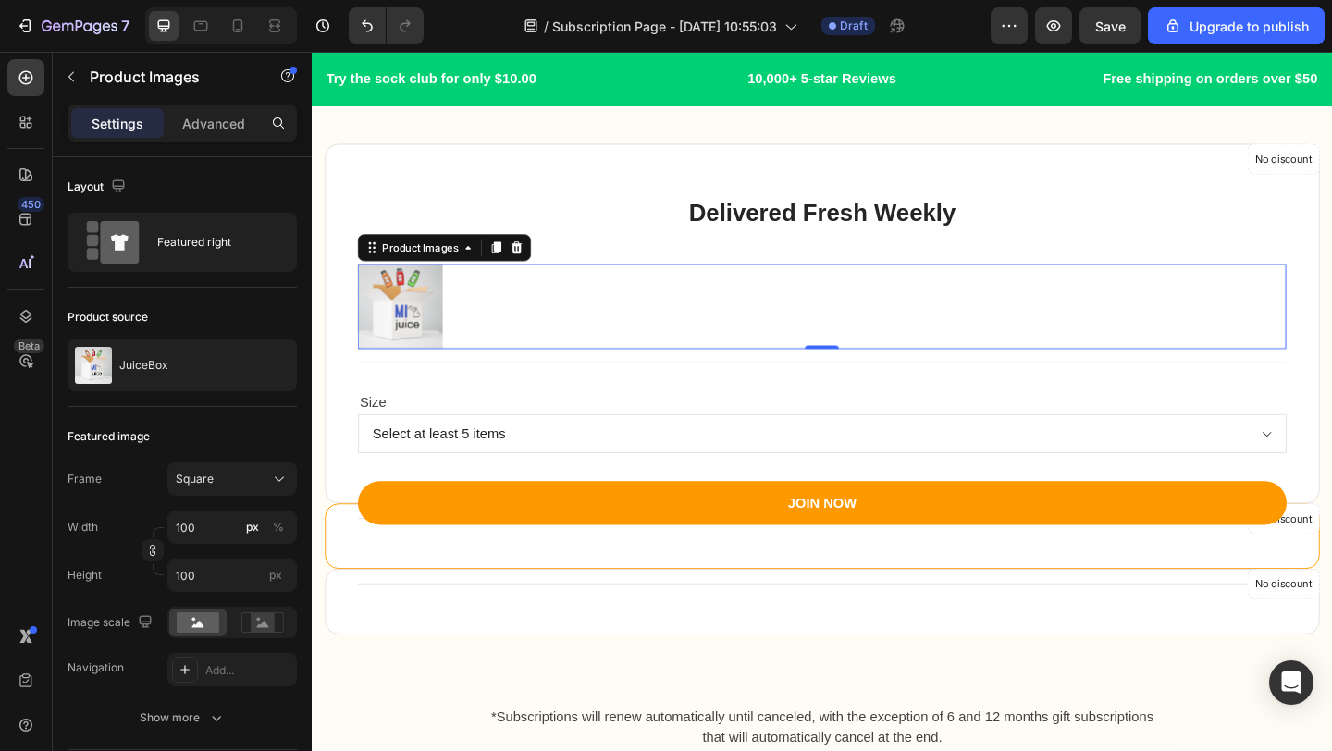
click at [437, 214] on h3 "Delivered Fresh Weekly" at bounding box center [866, 227] width 1021 height 43
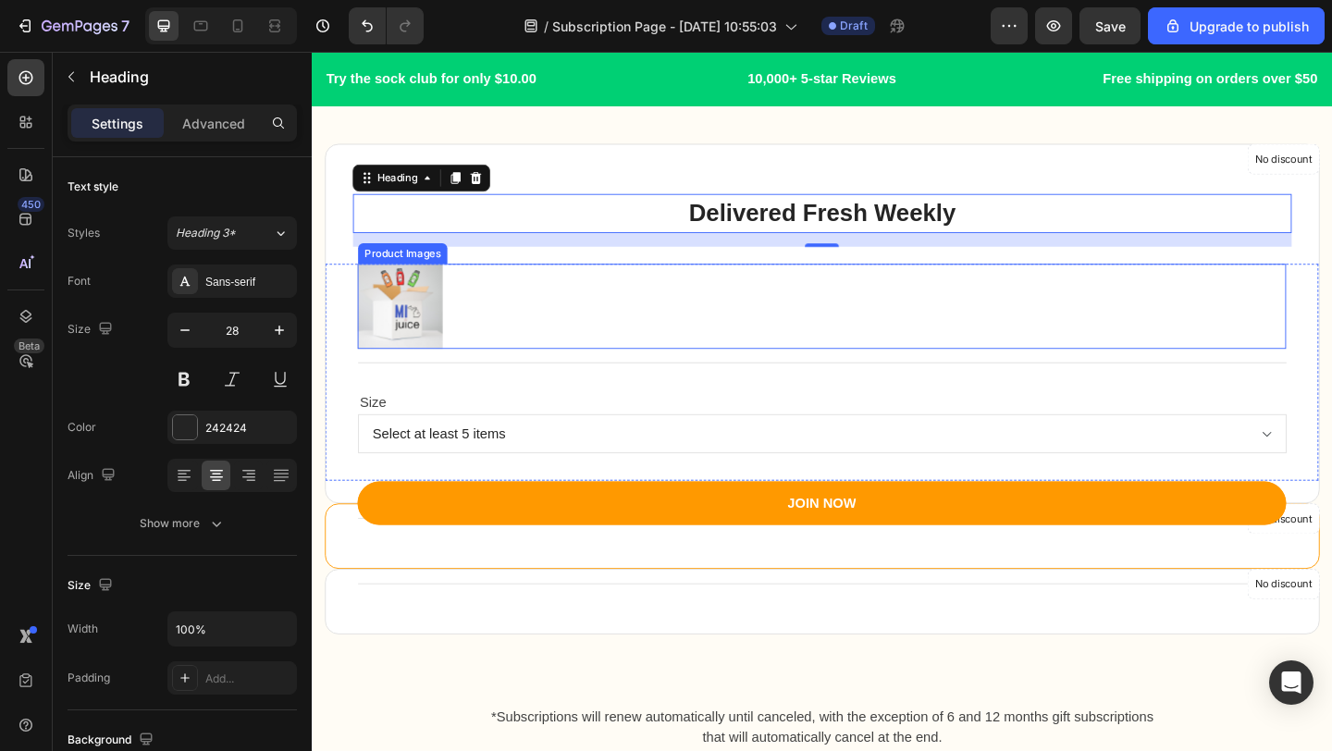
click at [399, 290] on img at bounding box center [408, 328] width 92 height 92
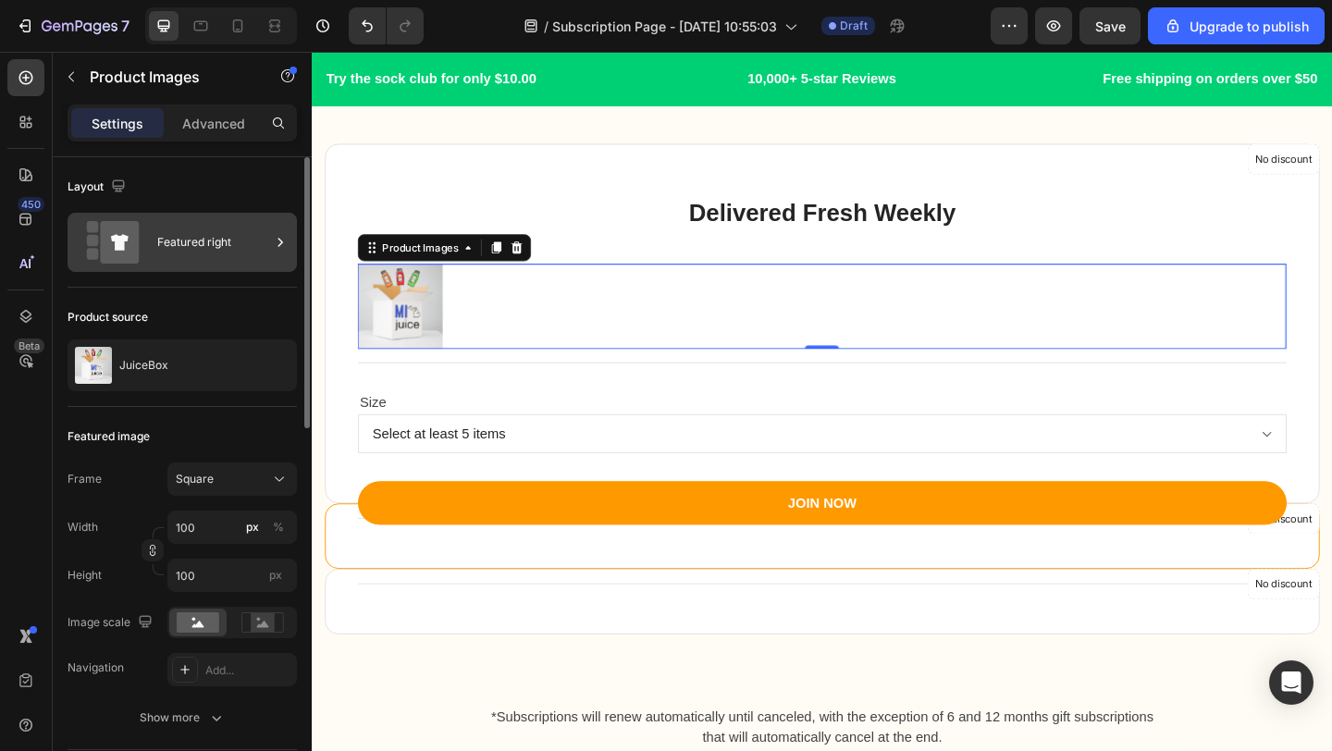
click at [195, 234] on div "Featured right" at bounding box center [213, 242] width 113 height 43
click at [282, 293] on div "Product source JuiceBox" at bounding box center [182, 347] width 229 height 119
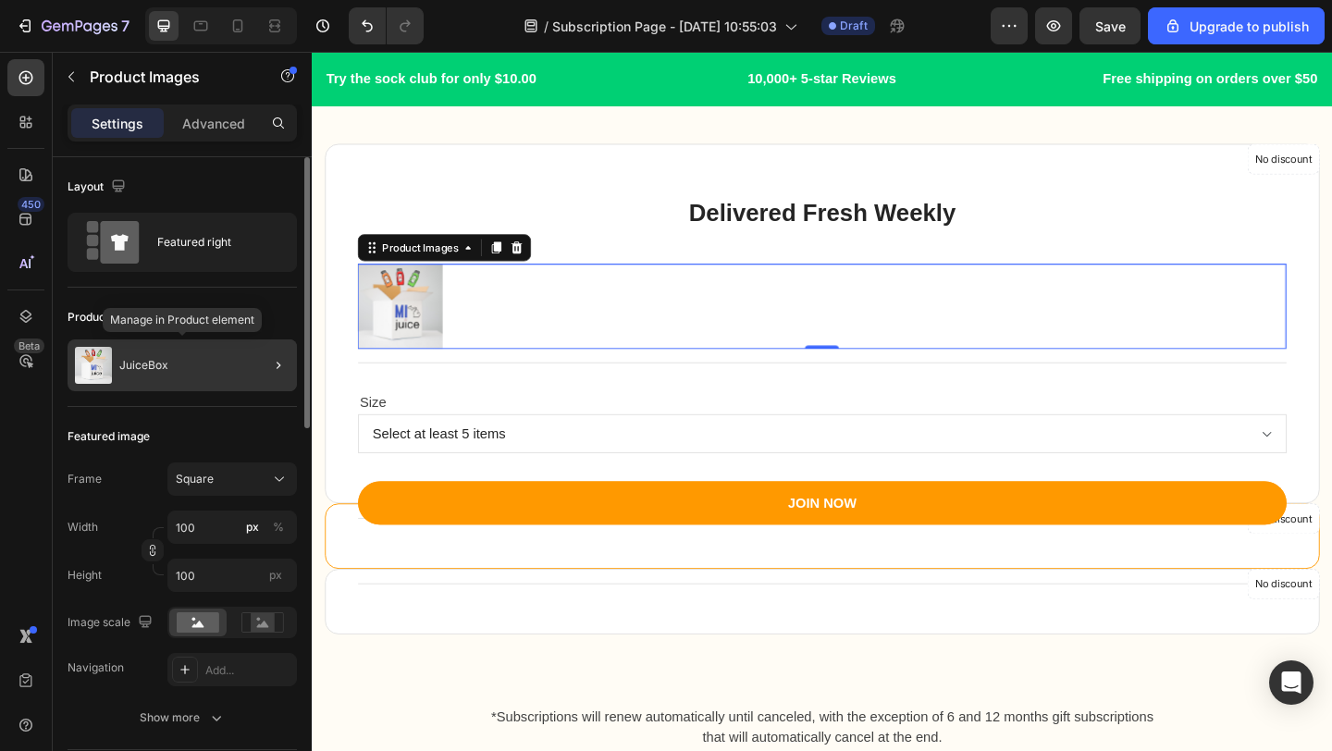
click at [227, 343] on div "JuiceBox" at bounding box center [182, 365] width 229 height 52
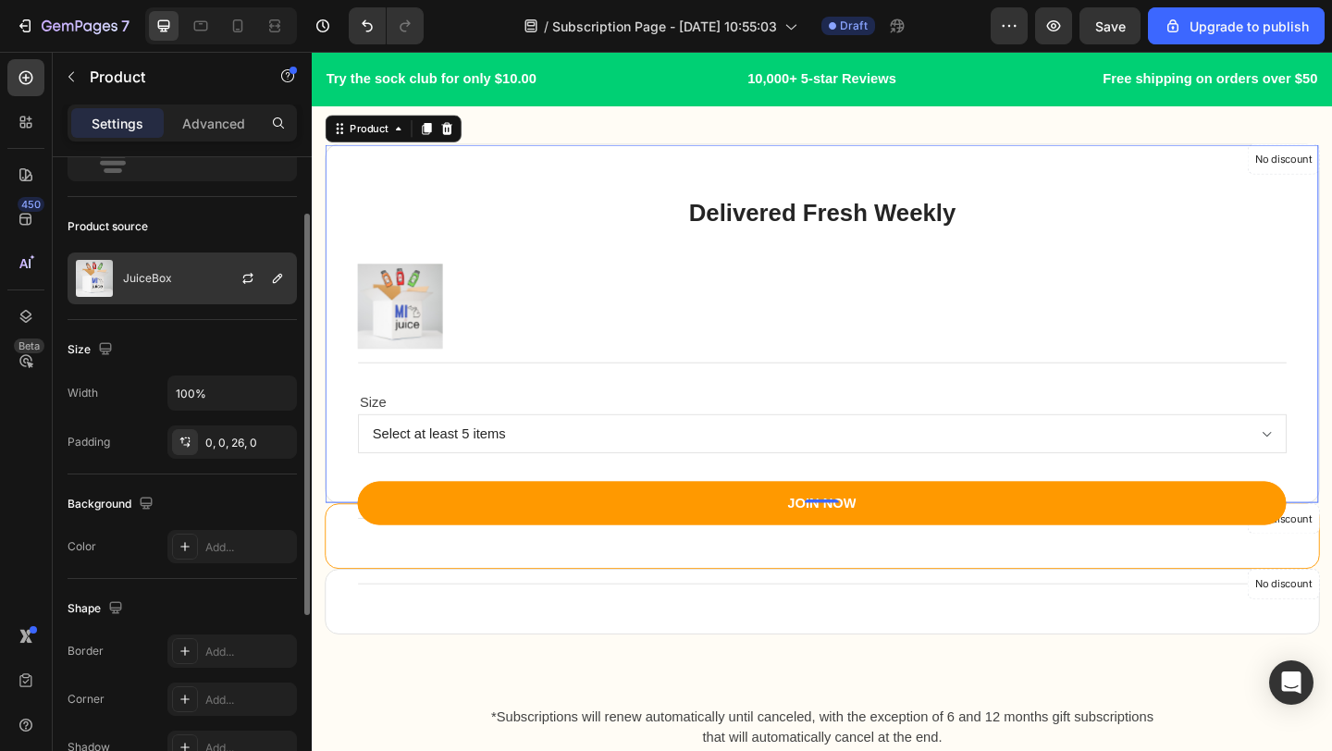
scroll to position [92, 0]
click at [252, 392] on input "100%" at bounding box center [232, 391] width 128 height 33
click at [106, 346] on icon "button" at bounding box center [105, 346] width 12 height 12
click at [110, 409] on icon "button" at bounding box center [109, 409] width 18 height 18
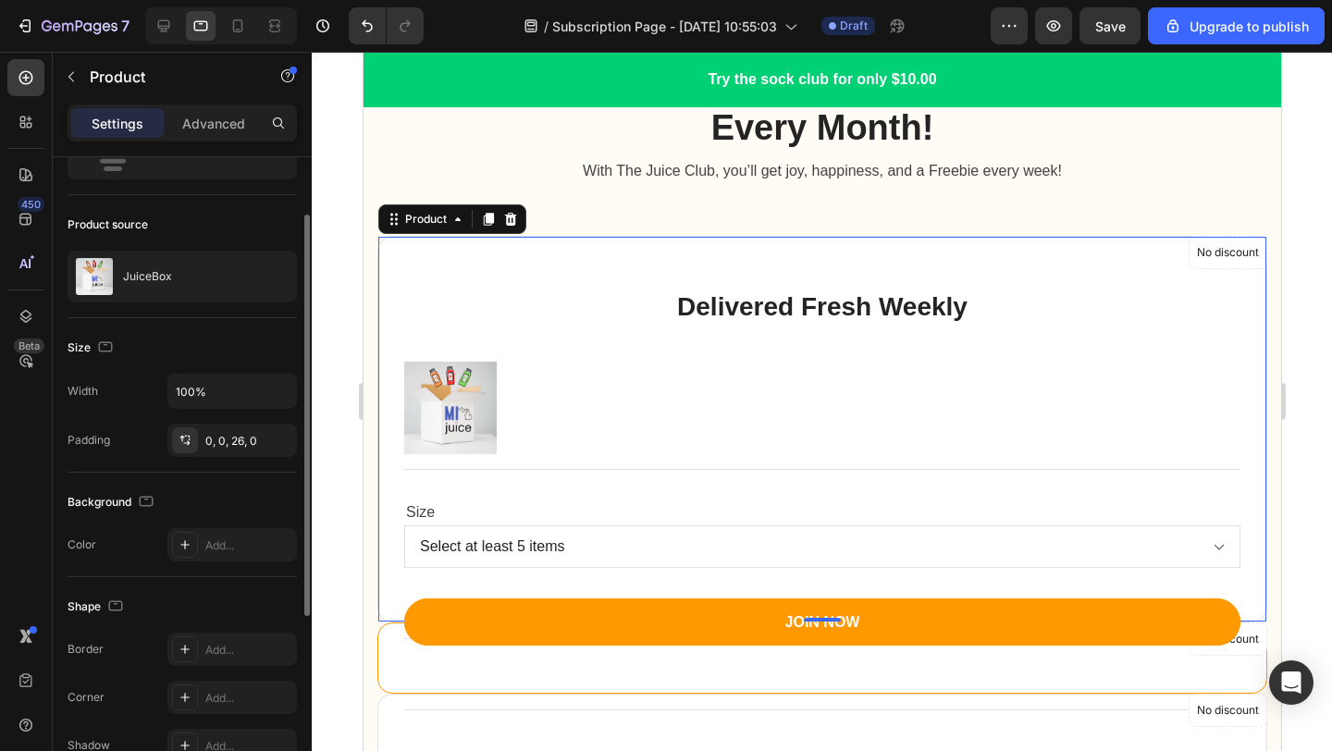
scroll to position [2279, 0]
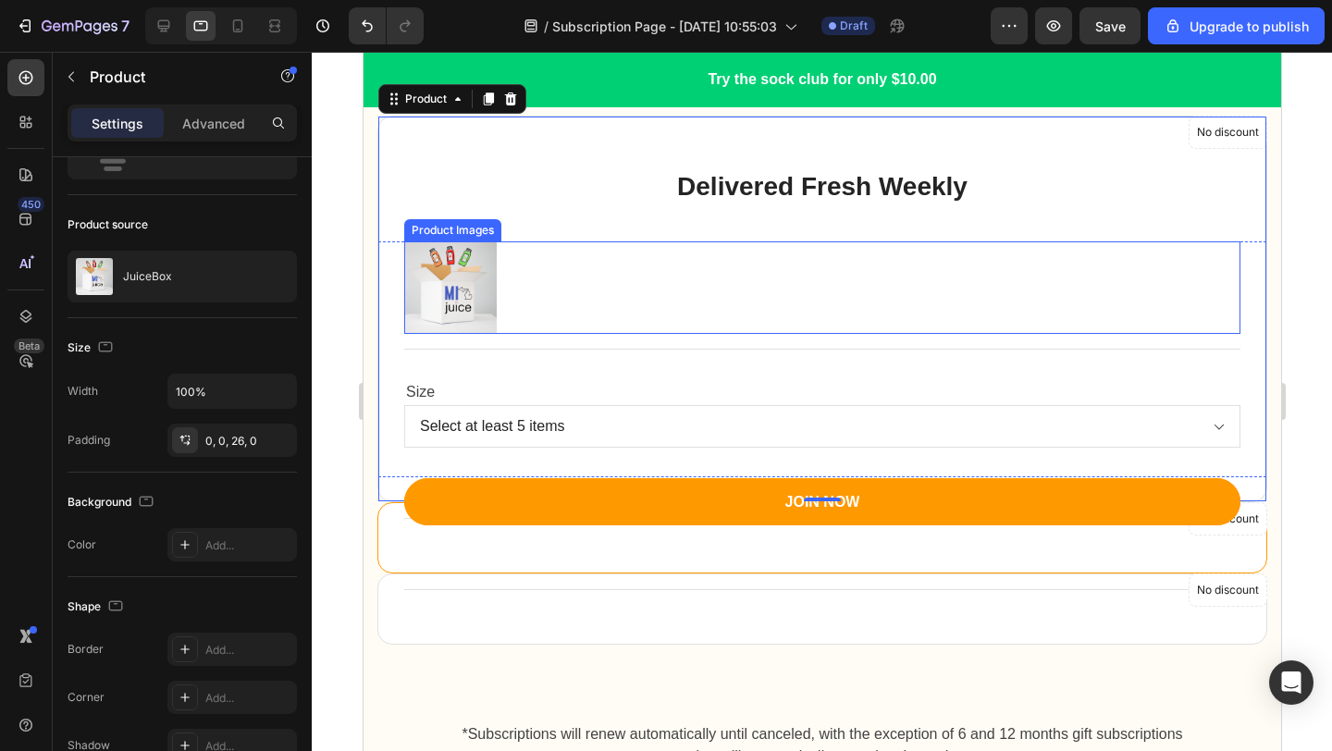
click at [504, 301] on div at bounding box center [821, 287] width 836 height 92
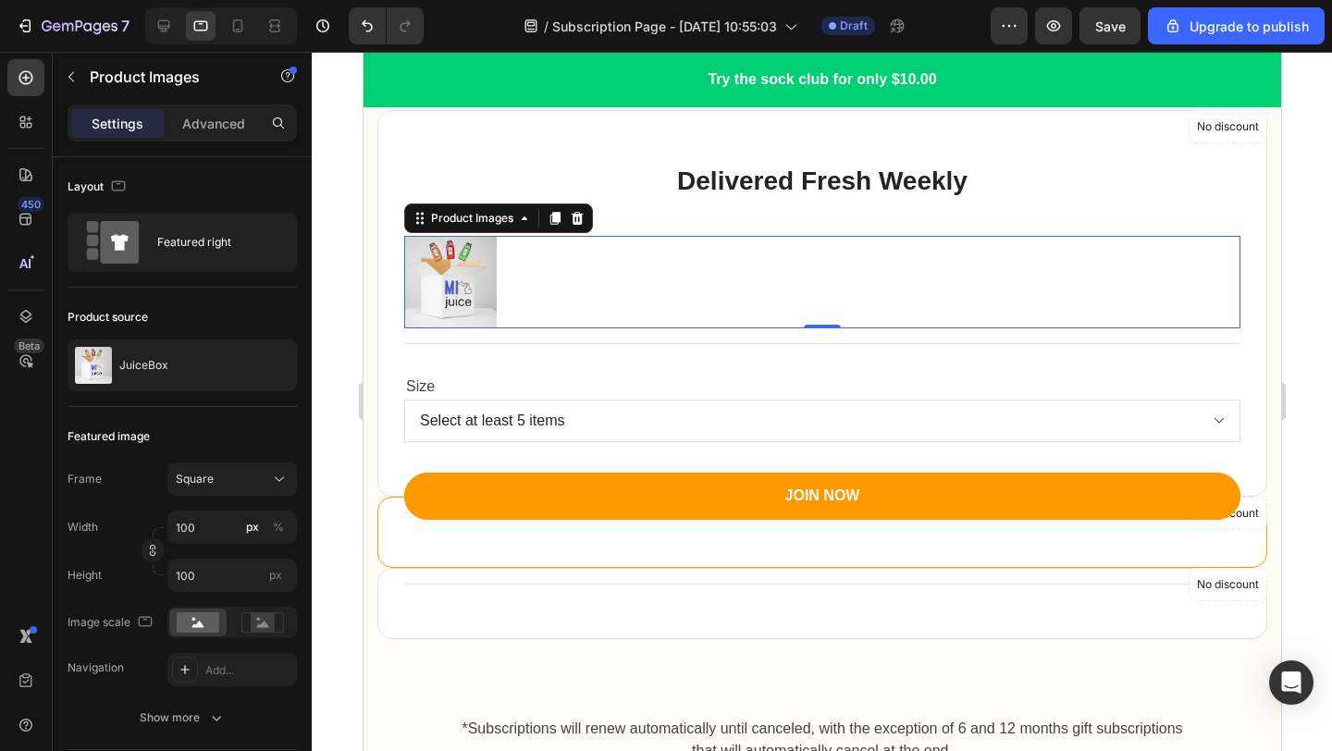
scroll to position [2366, 0]
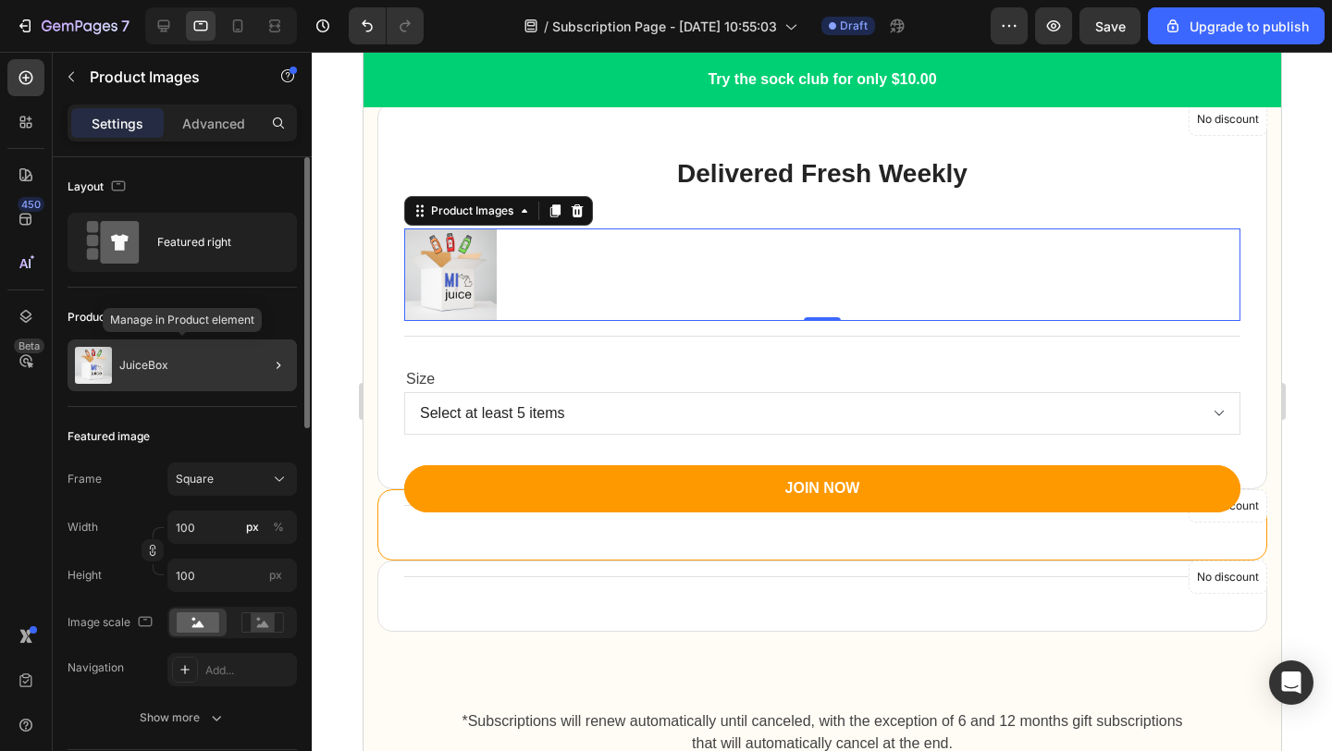
click at [210, 374] on div "JuiceBox" at bounding box center [182, 365] width 229 height 52
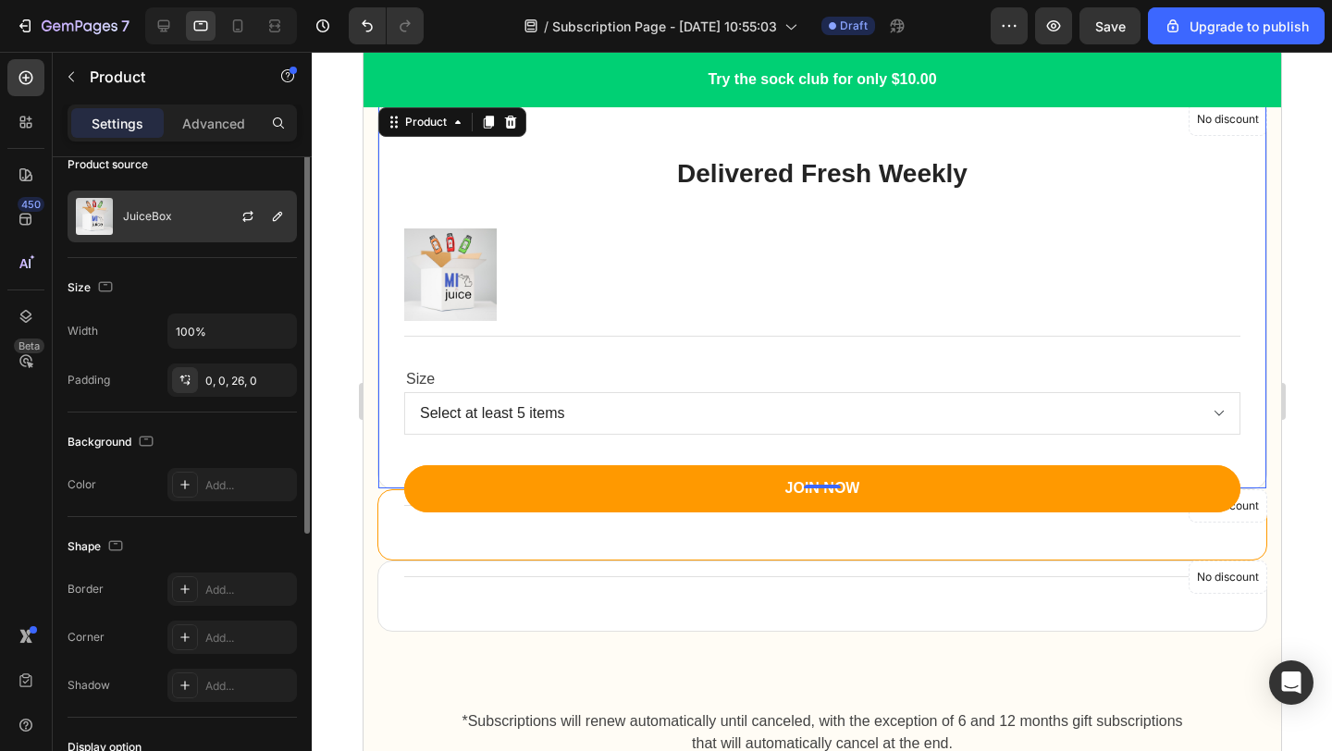
scroll to position [0, 0]
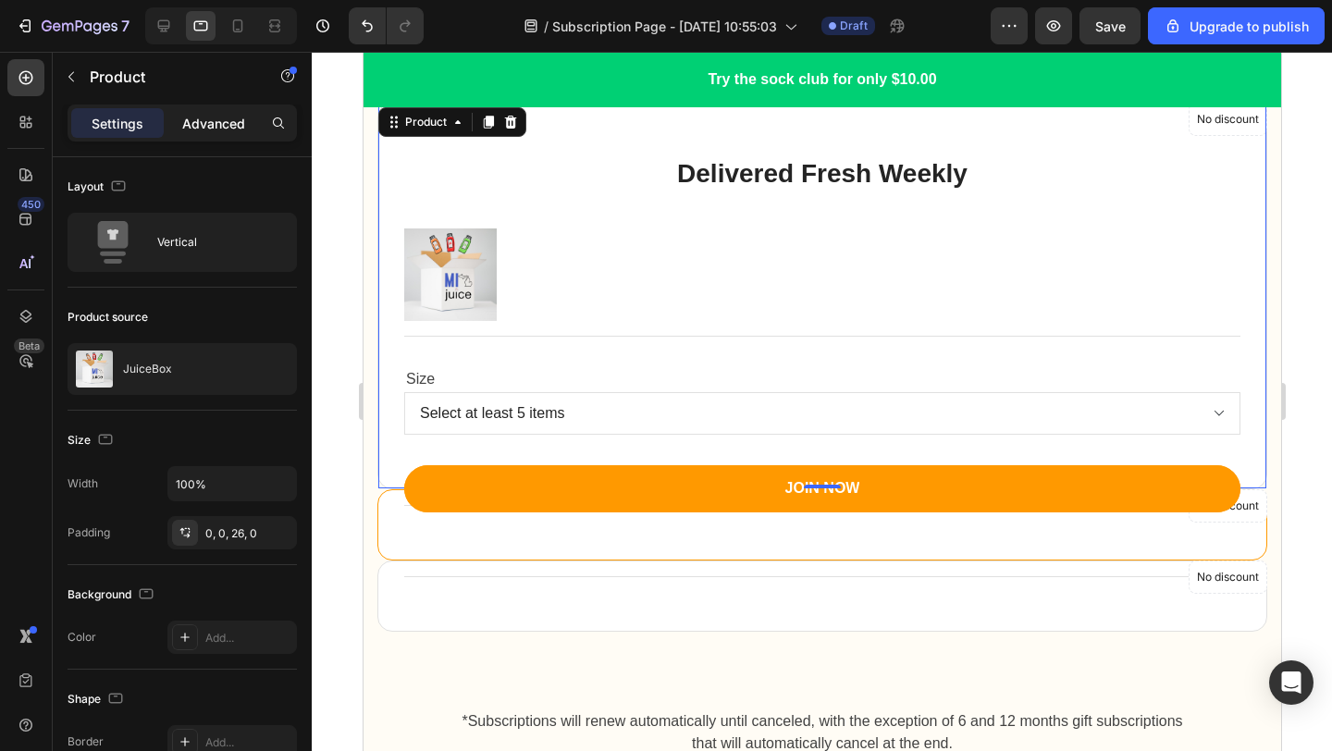
click at [204, 127] on p "Advanced" at bounding box center [213, 123] width 63 height 19
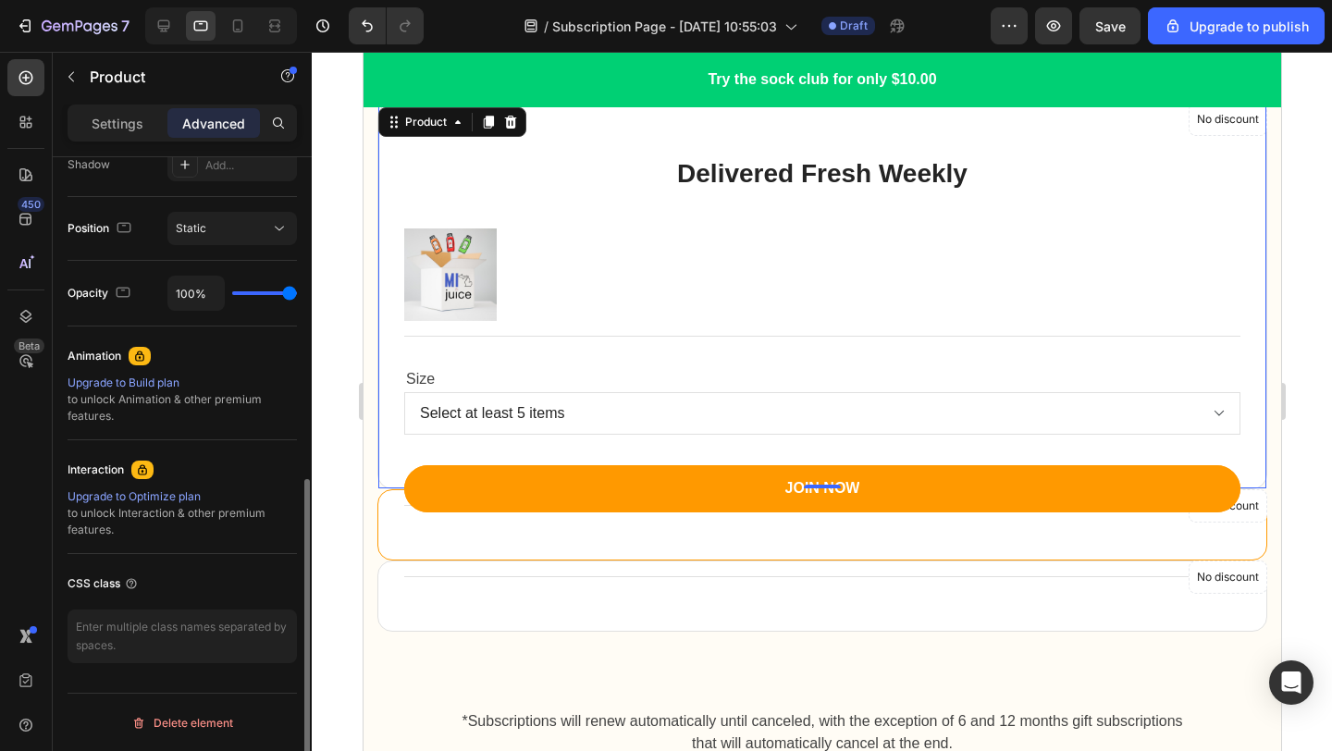
scroll to position [637, 0]
click at [142, 131] on p "Settings" at bounding box center [118, 123] width 52 height 19
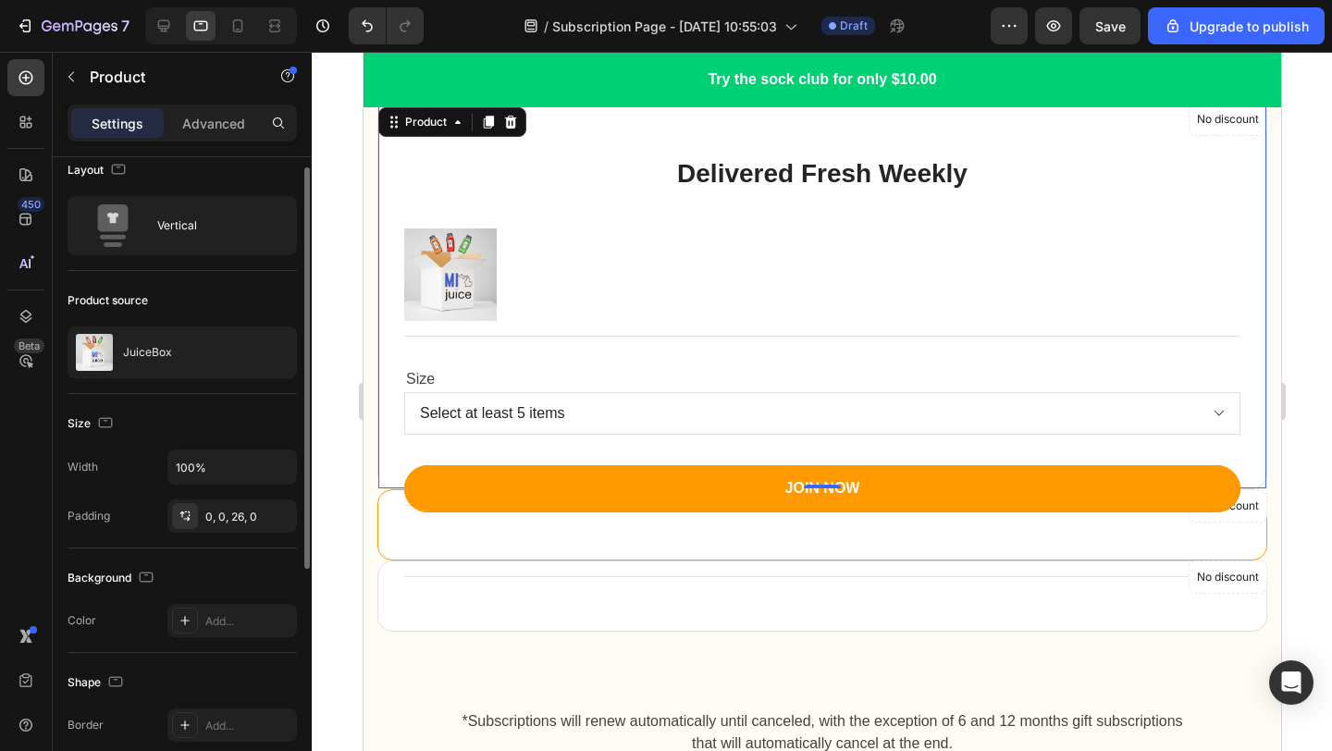
scroll to position [0, 0]
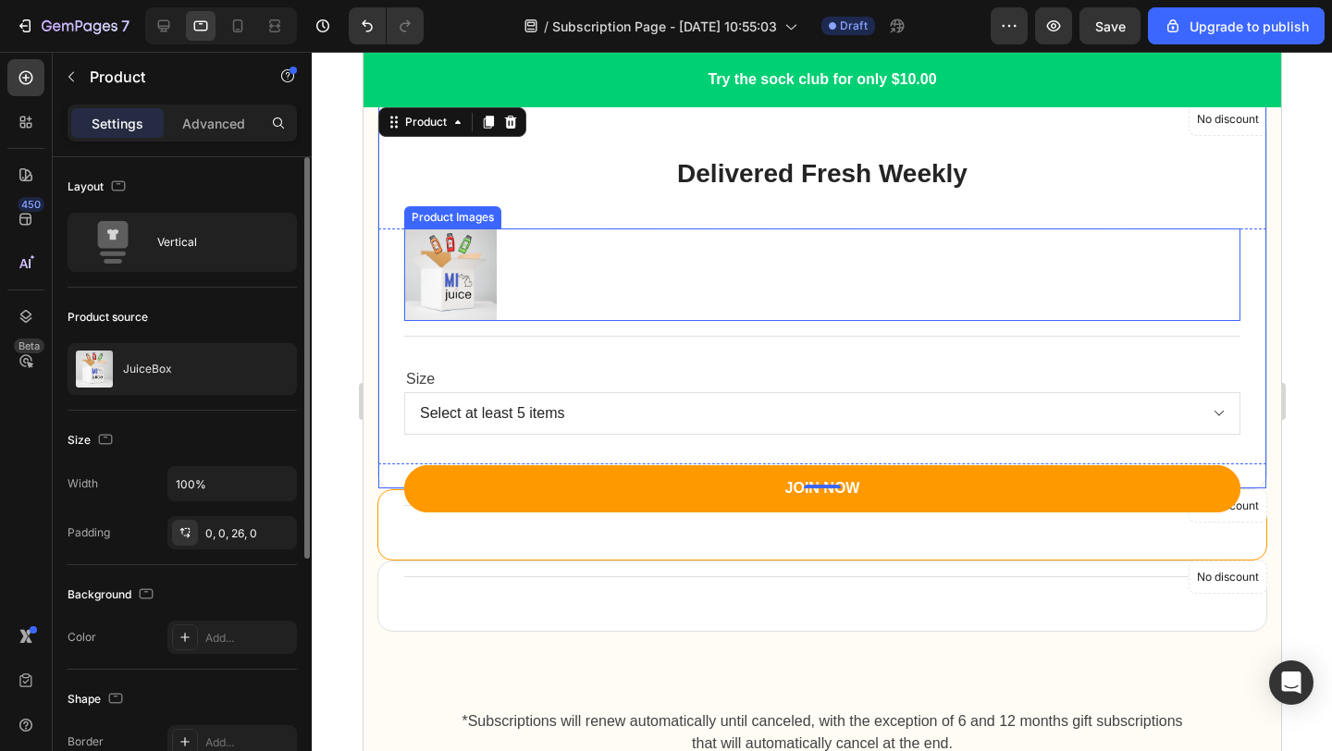
click at [447, 264] on img at bounding box center [449, 274] width 92 height 92
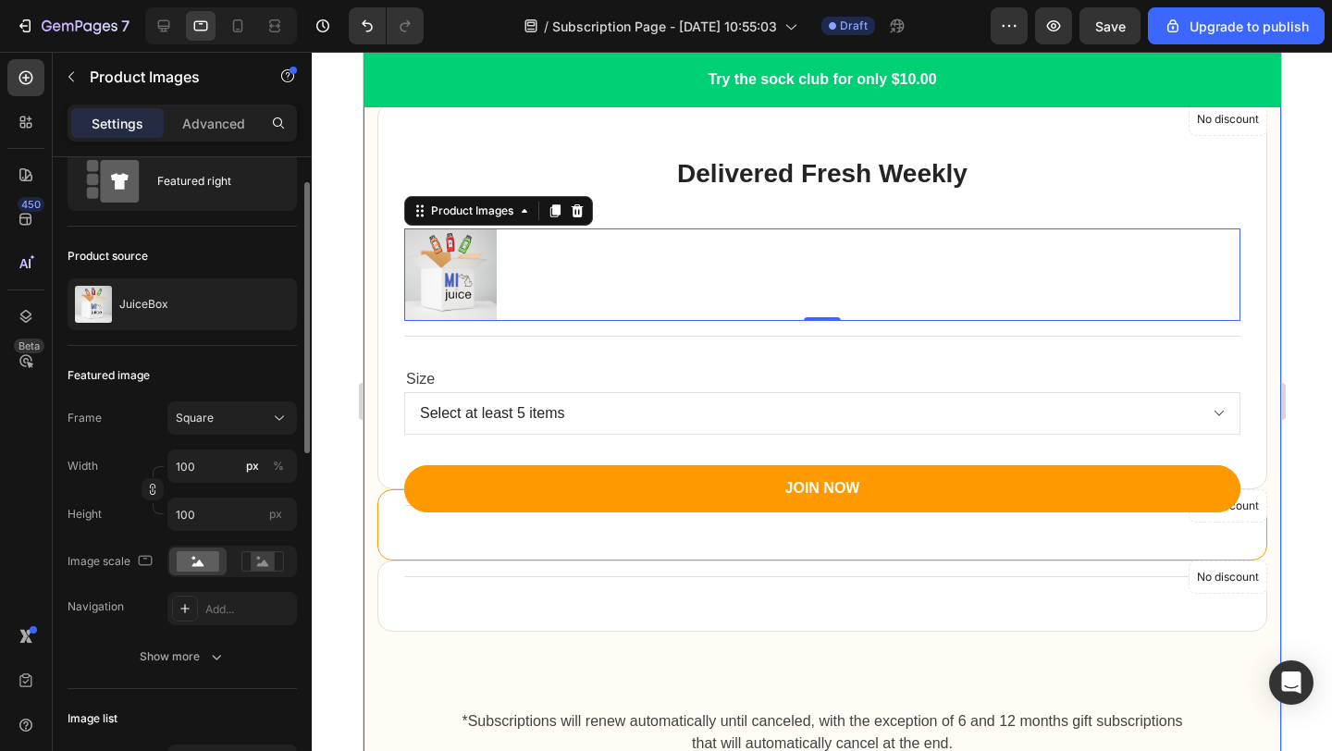
scroll to position [62, 0]
click at [276, 409] on icon at bounding box center [279, 417] width 18 height 18
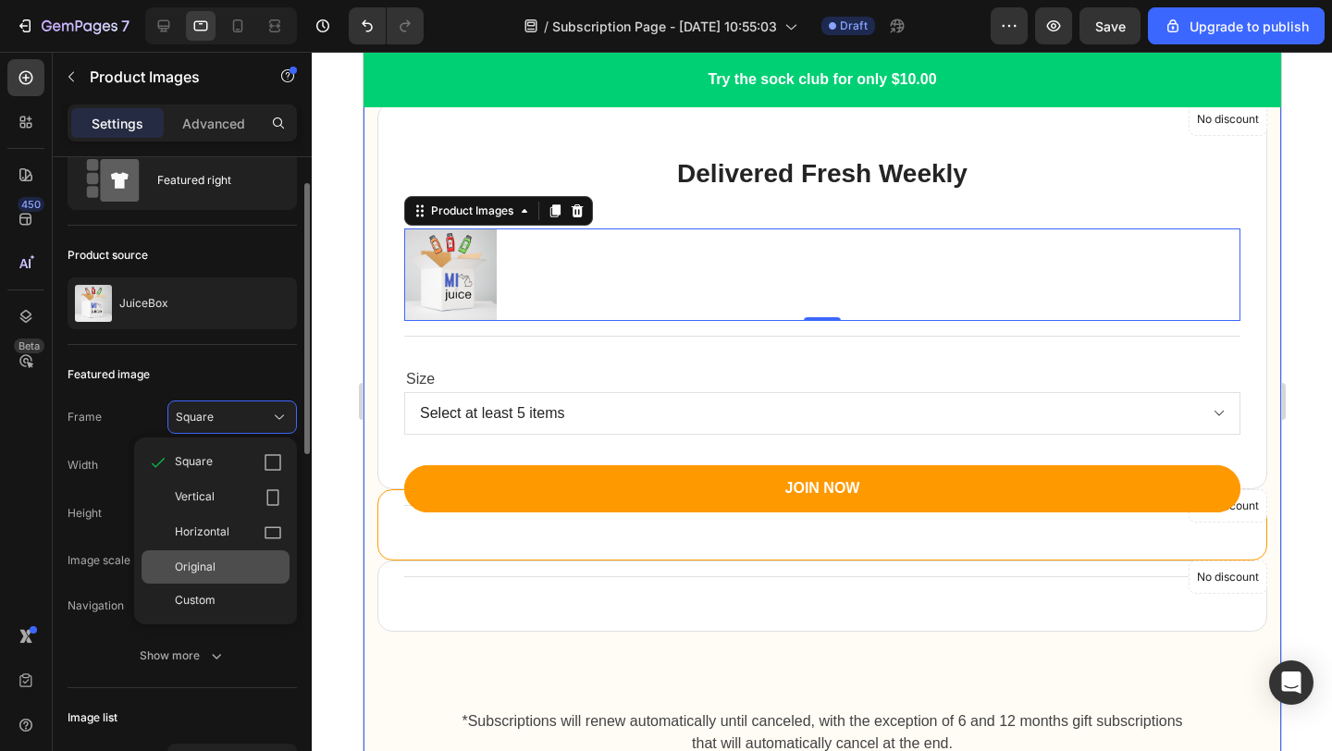
click at [231, 572] on div "Original" at bounding box center [228, 567] width 107 height 17
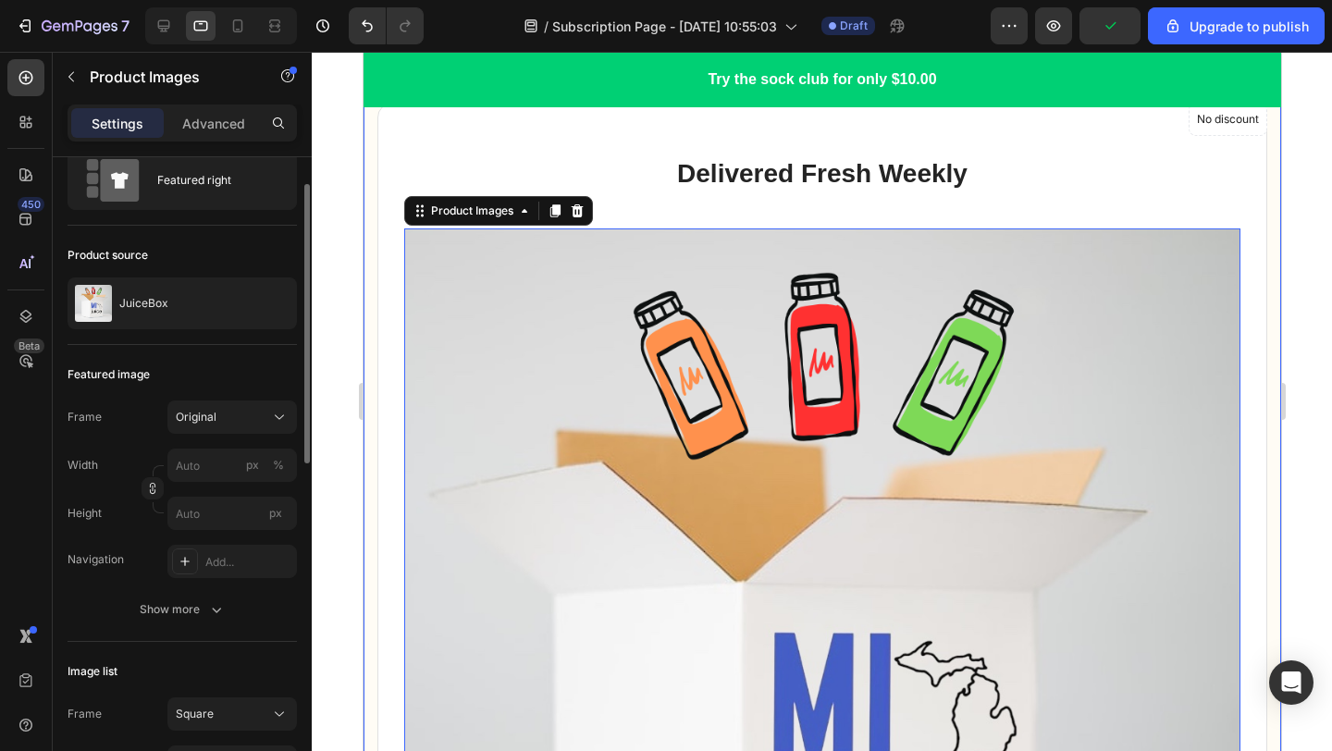
click at [287, 401] on button "Original" at bounding box center [231, 416] width 129 height 33
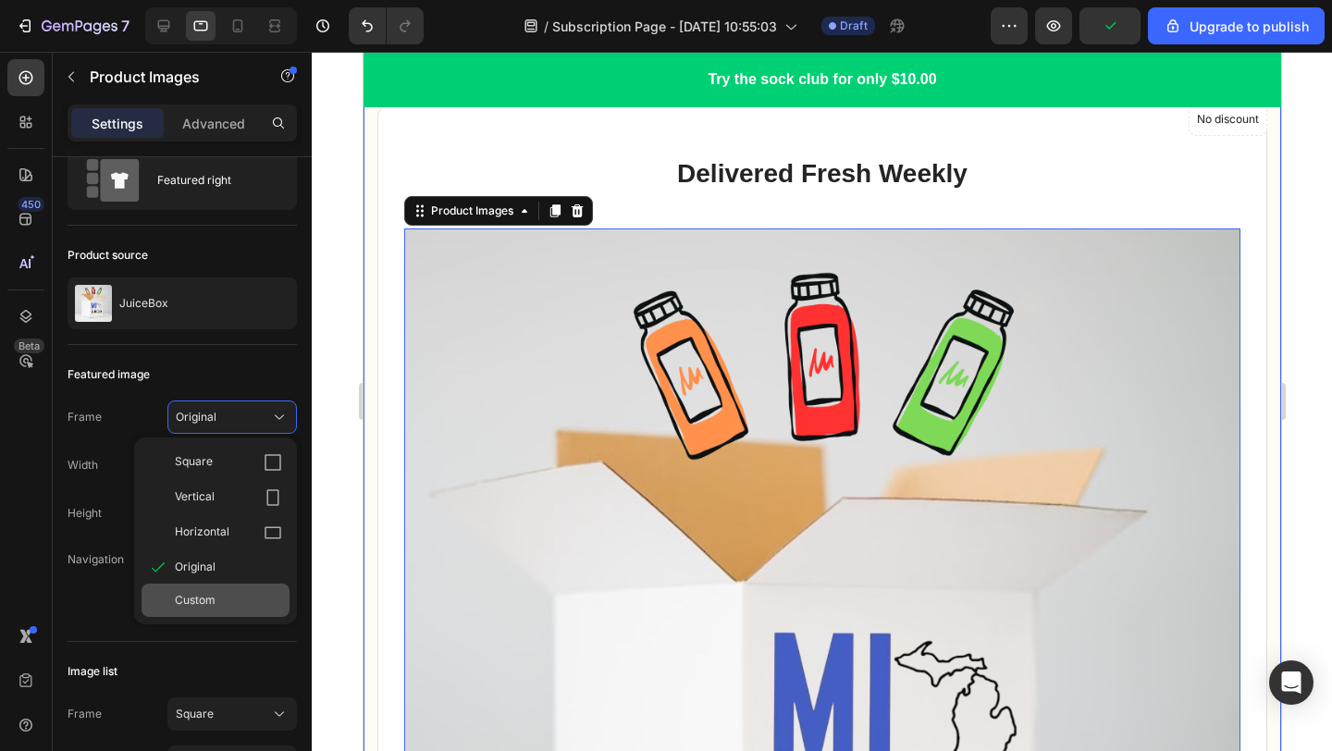
click at [221, 603] on div "Custom" at bounding box center [228, 600] width 107 height 17
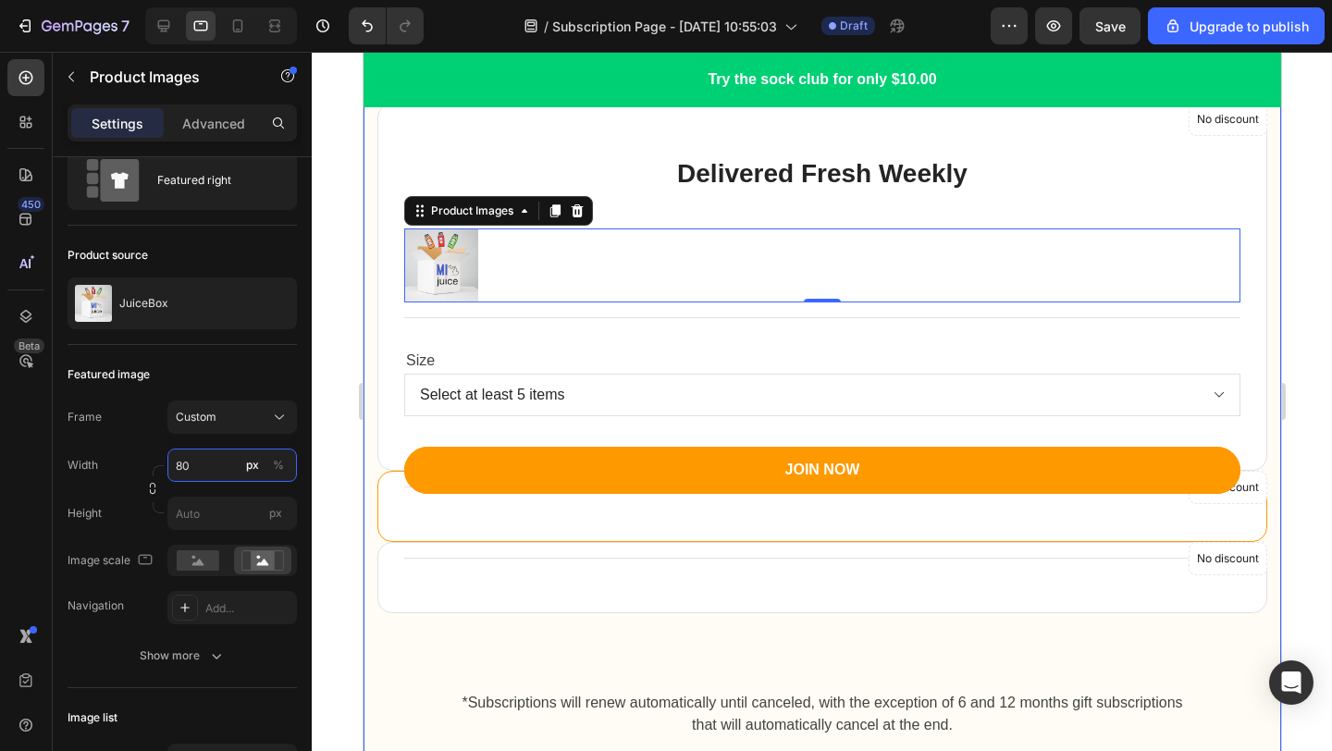
type input "8"
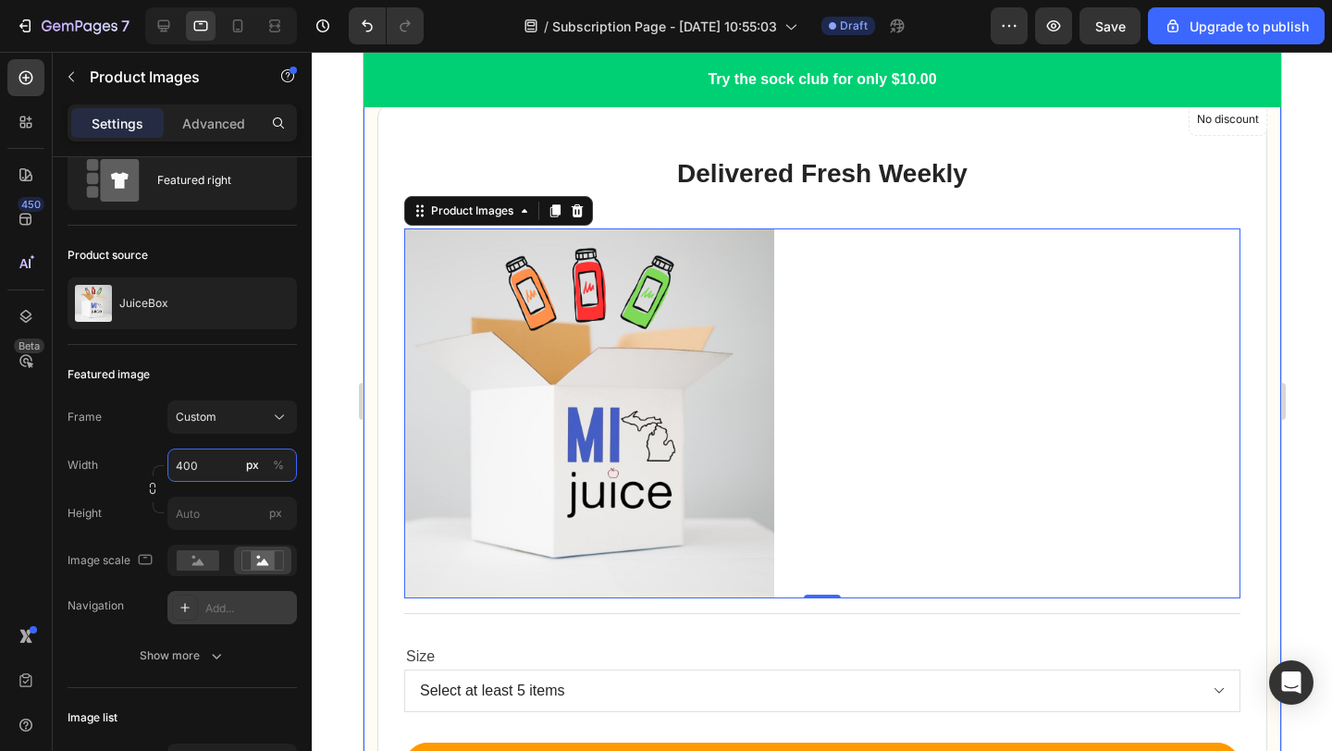
type input "400"
click at [212, 597] on div "Add..." at bounding box center [231, 607] width 129 height 33
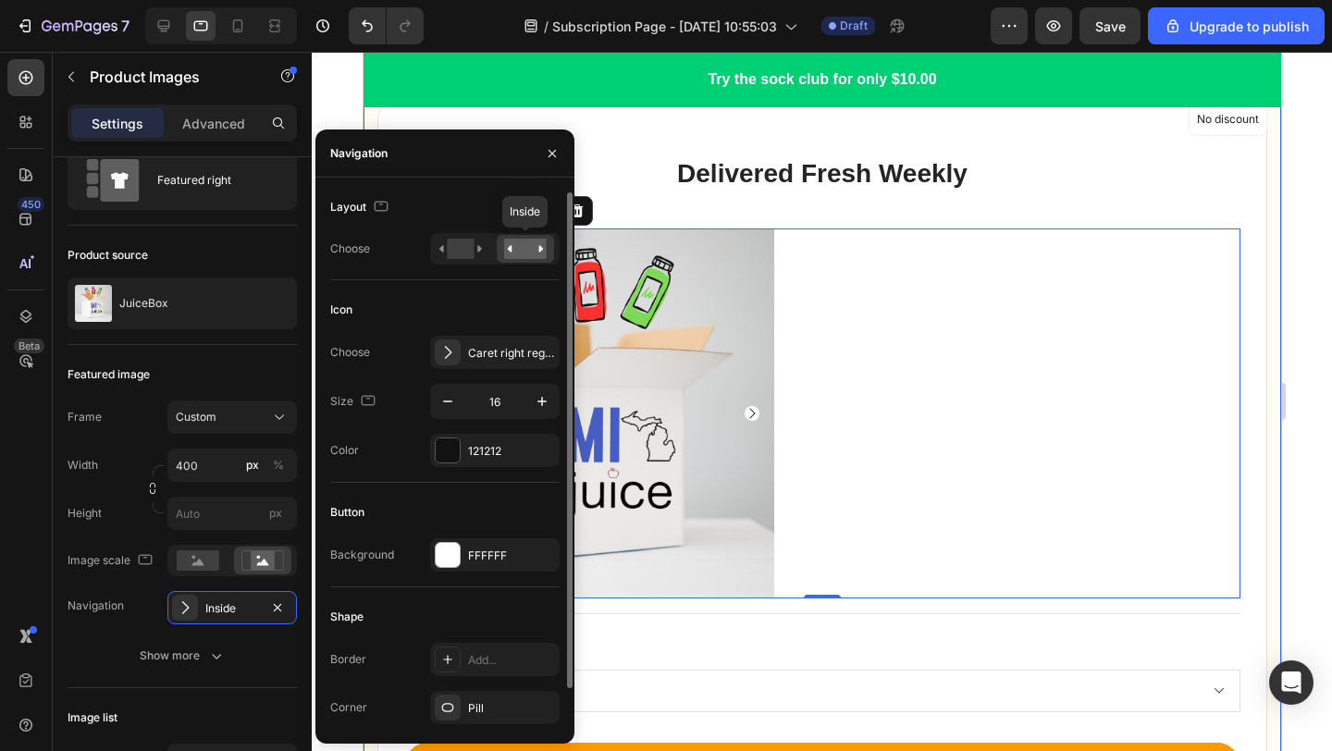
click at [537, 245] on rect at bounding box center [525, 249] width 43 height 20
click at [478, 362] on div "Caret right regular" at bounding box center [494, 352] width 129 height 33
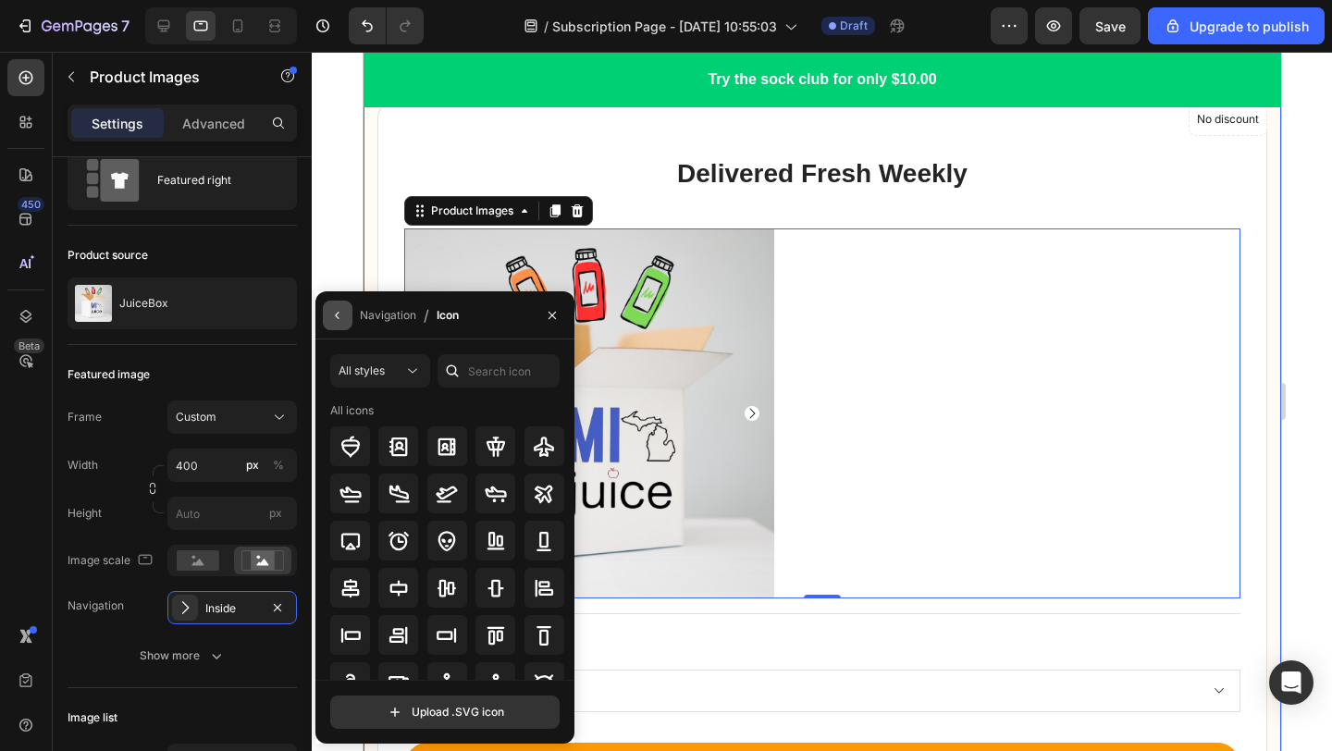
click at [345, 320] on button "button" at bounding box center [338, 316] width 30 height 30
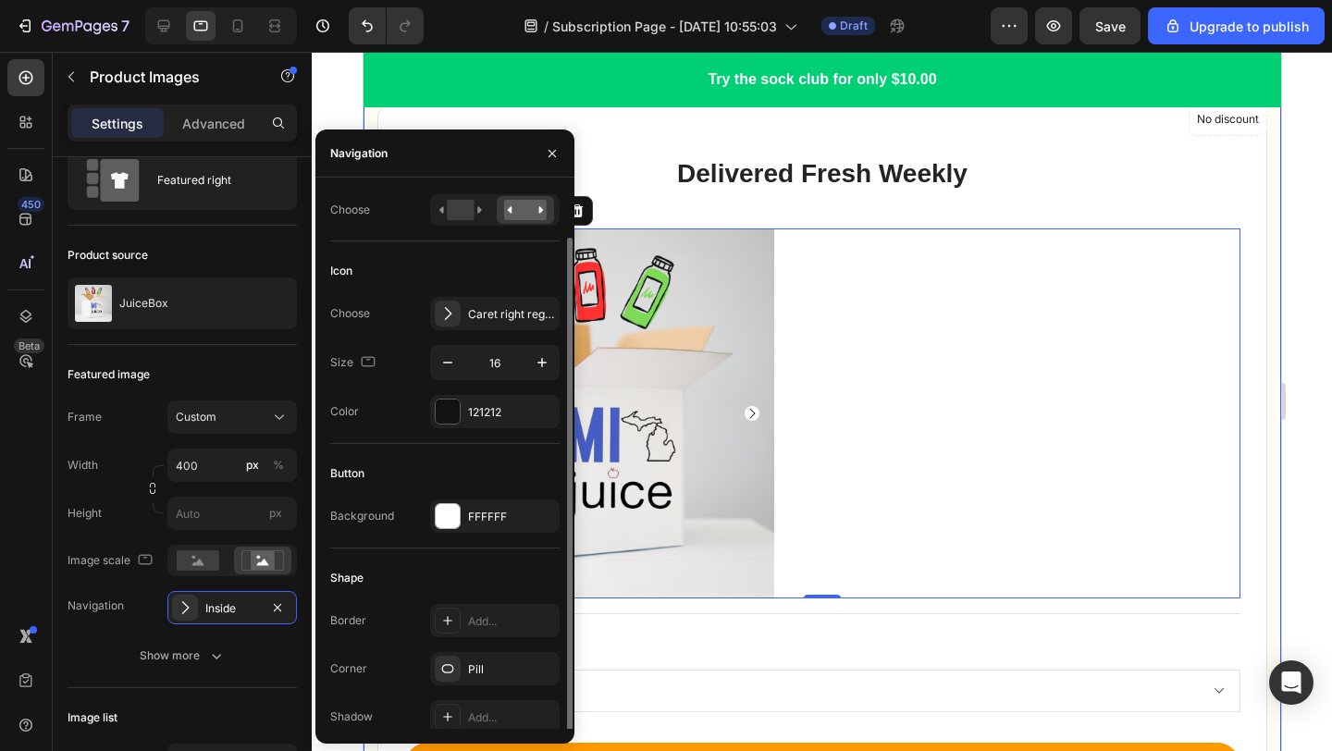
scroll to position [43, 0]
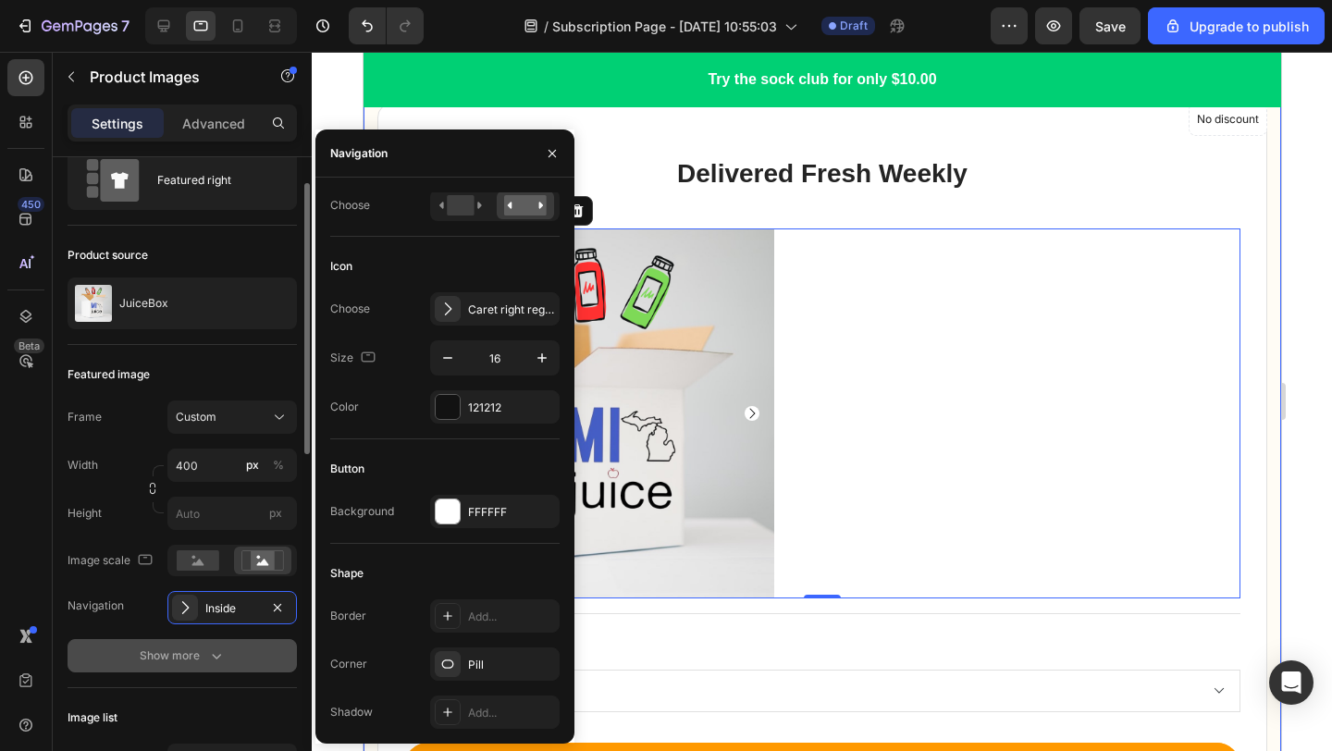
click at [256, 650] on button "Show more" at bounding box center [182, 655] width 229 height 33
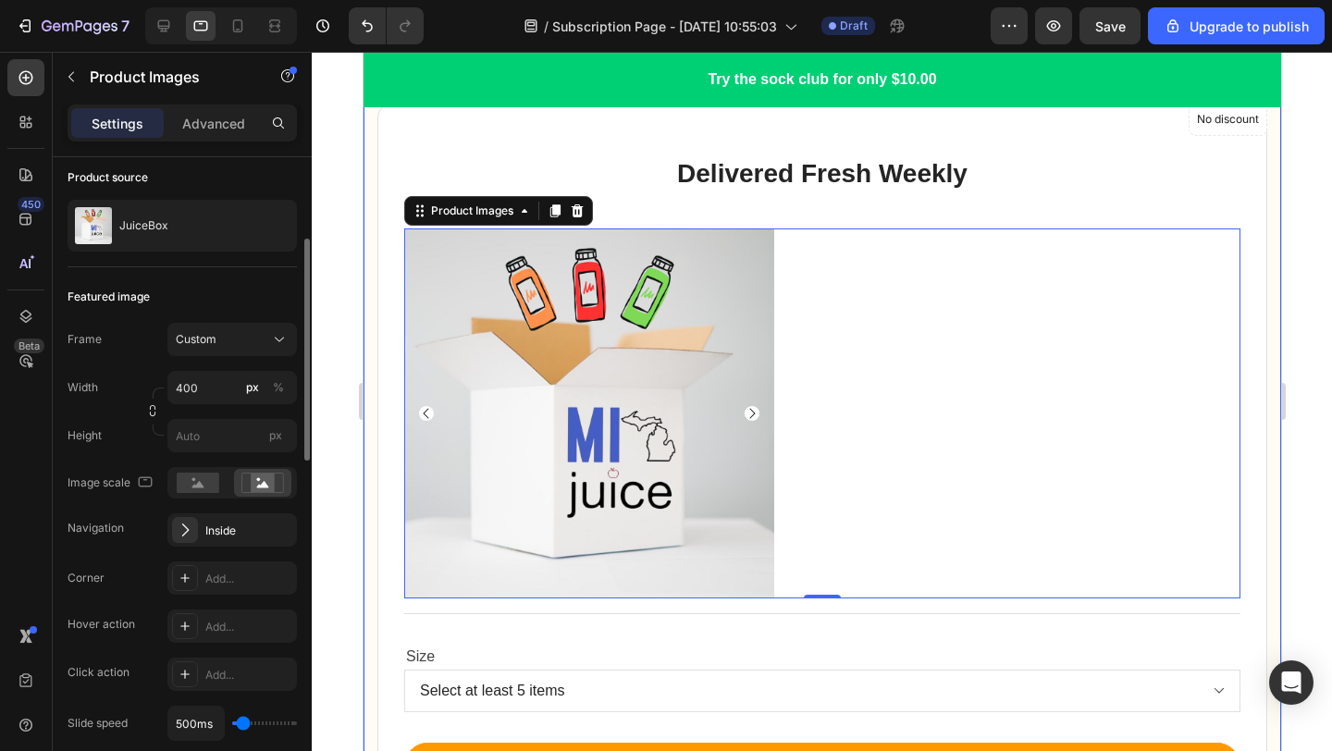
scroll to position [182, 0]
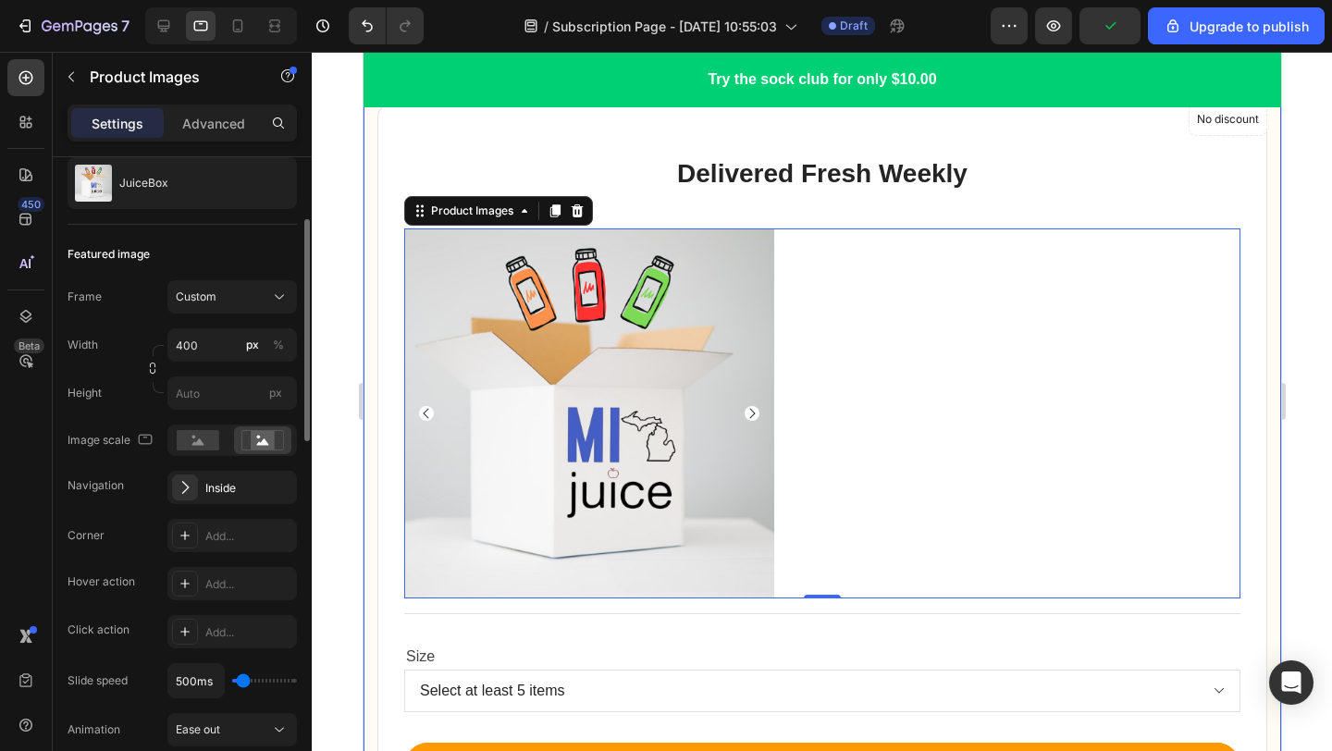
click at [228, 509] on div "Frame Custom Width 400 px % Height px Image scale Navigation Inside Corner Add.…" at bounding box center [182, 585] width 229 height 610
click at [228, 486] on div "Inside" at bounding box center [232, 488] width 54 height 17
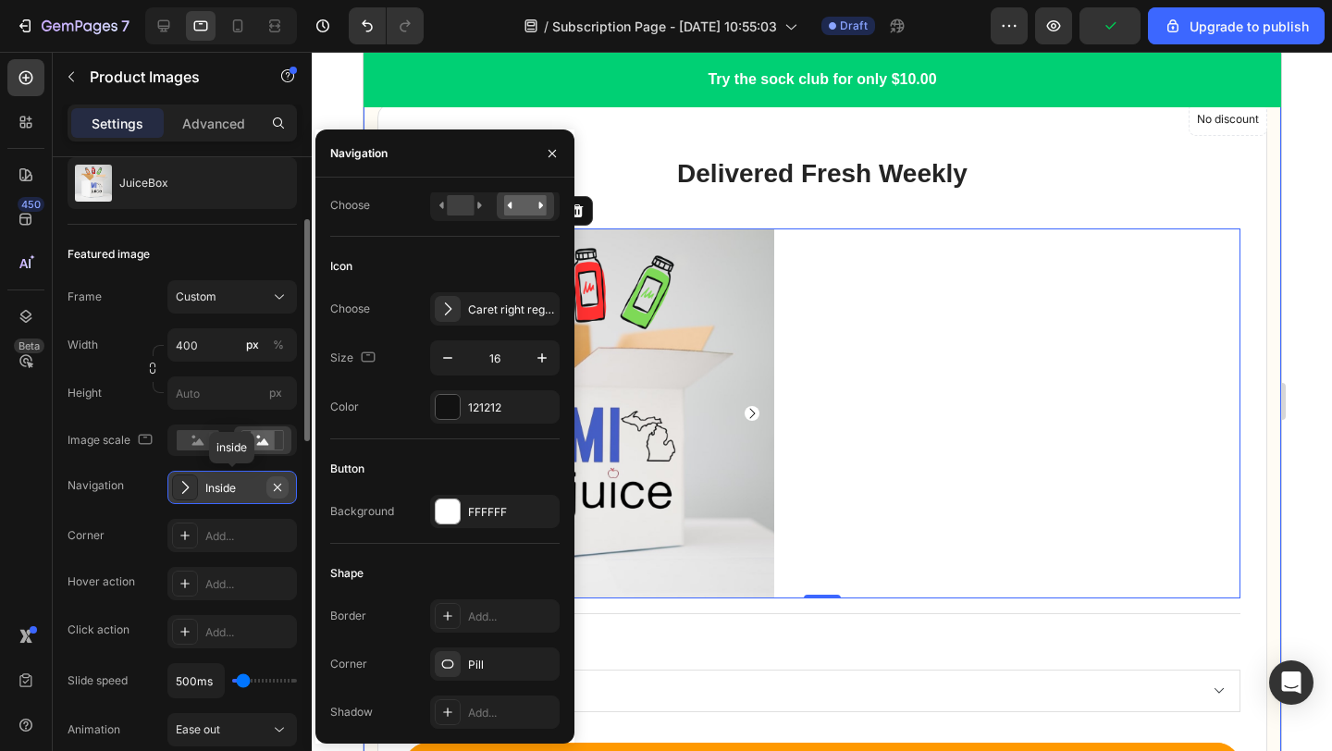
click at [270, 488] on icon "button" at bounding box center [277, 487] width 15 height 15
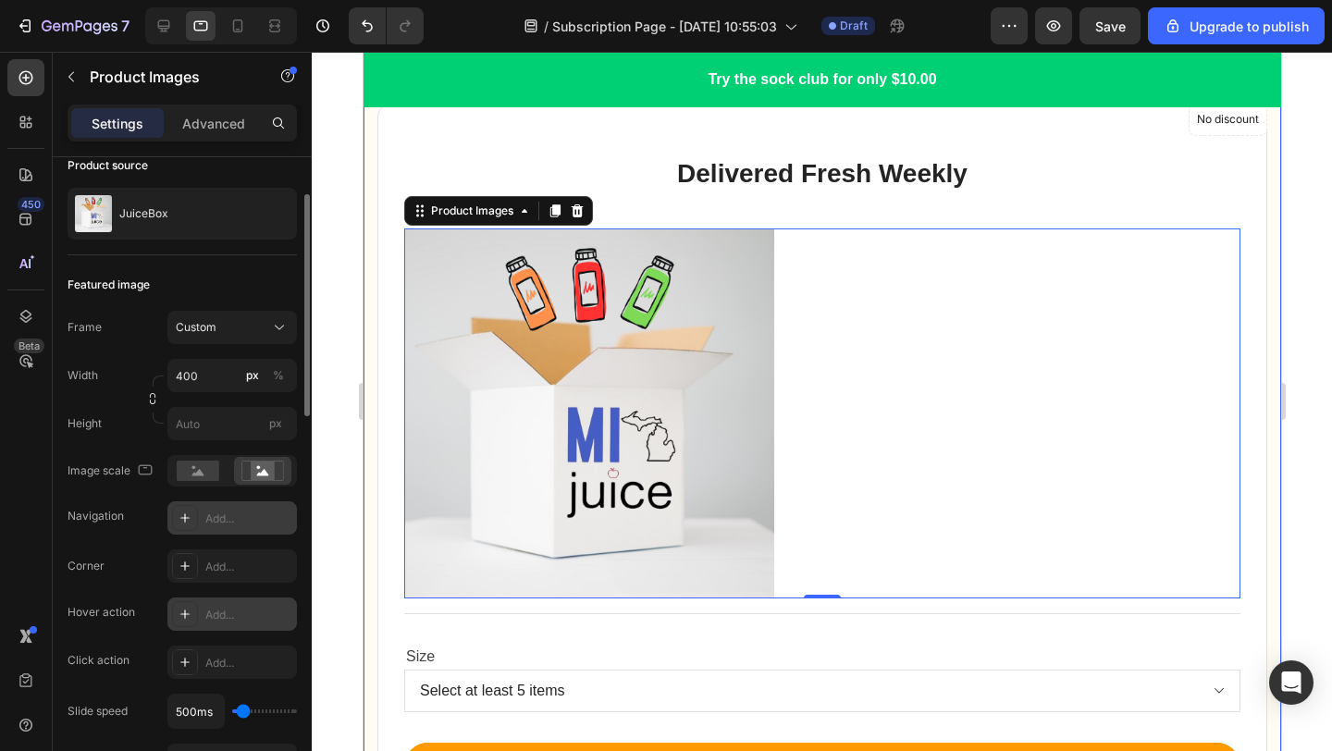
scroll to position [115, 0]
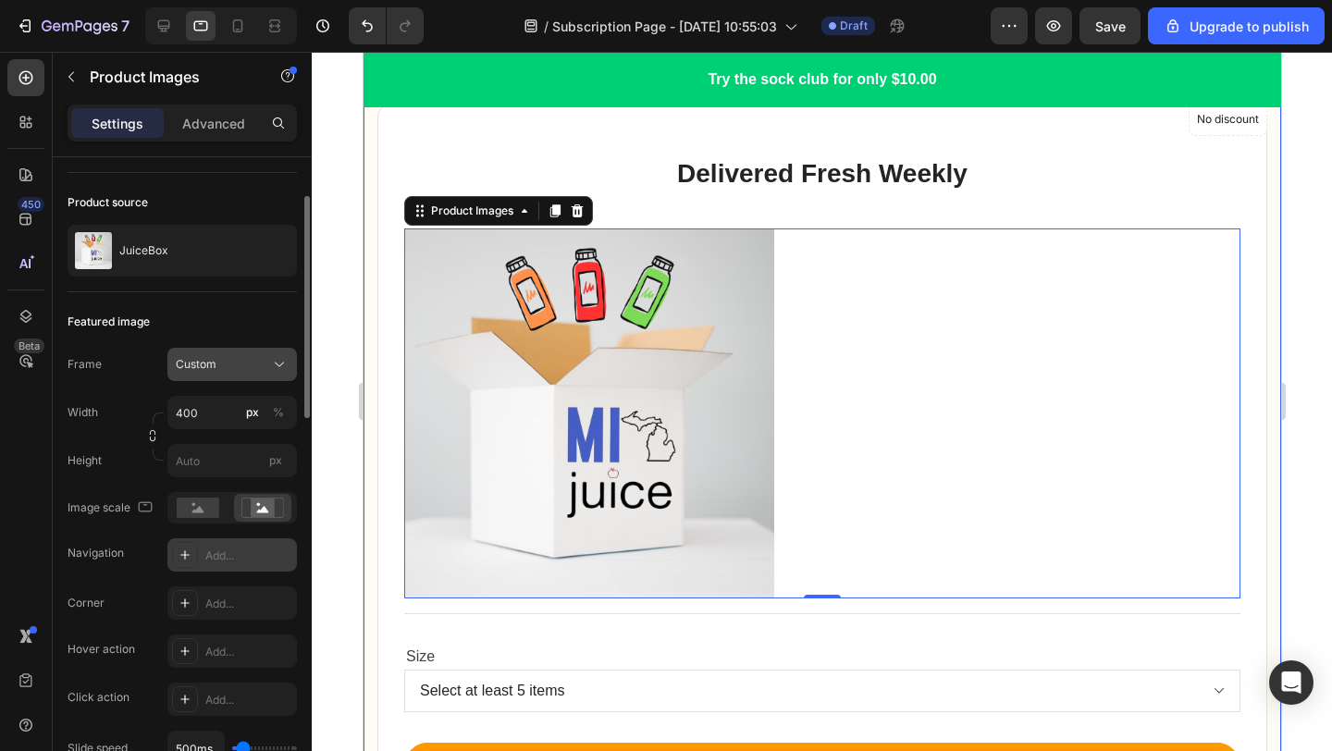
click at [228, 379] on button "Custom" at bounding box center [231, 364] width 129 height 33
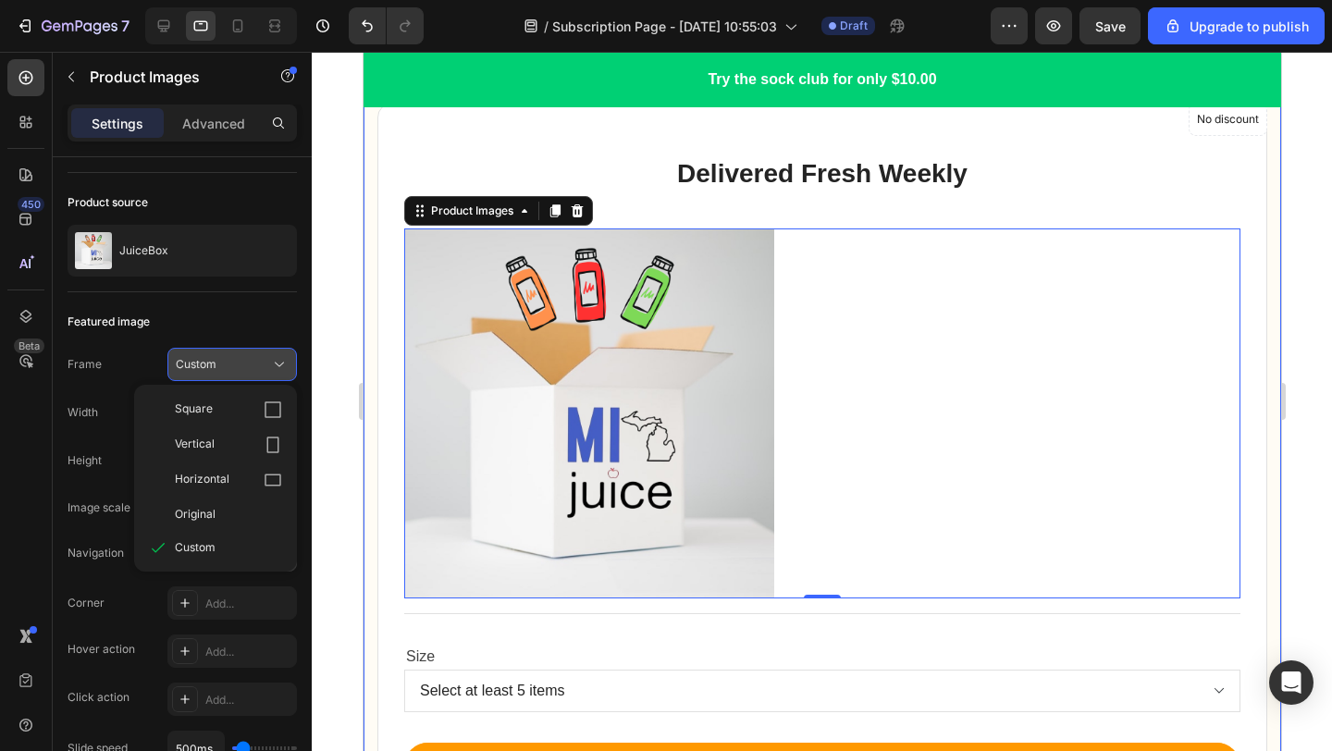
click at [239, 362] on div "Custom" at bounding box center [221, 364] width 91 height 17
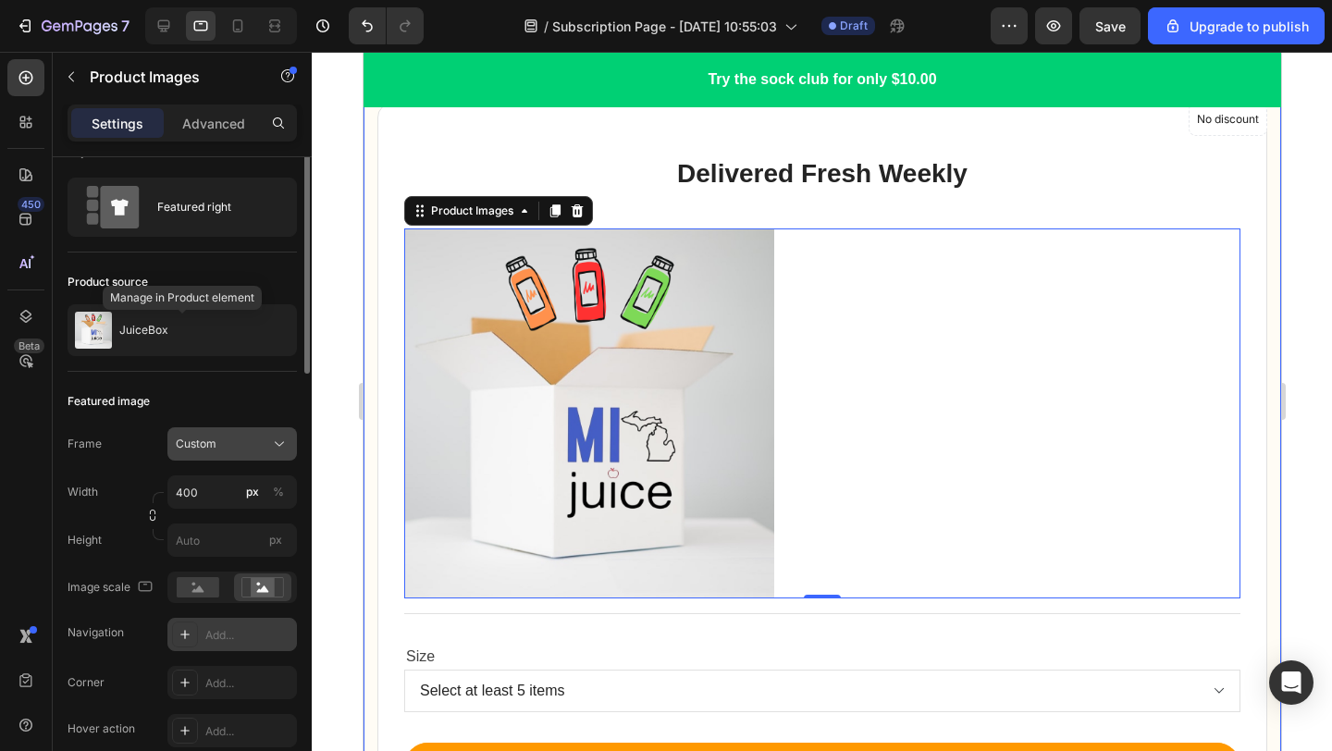
scroll to position [21, 0]
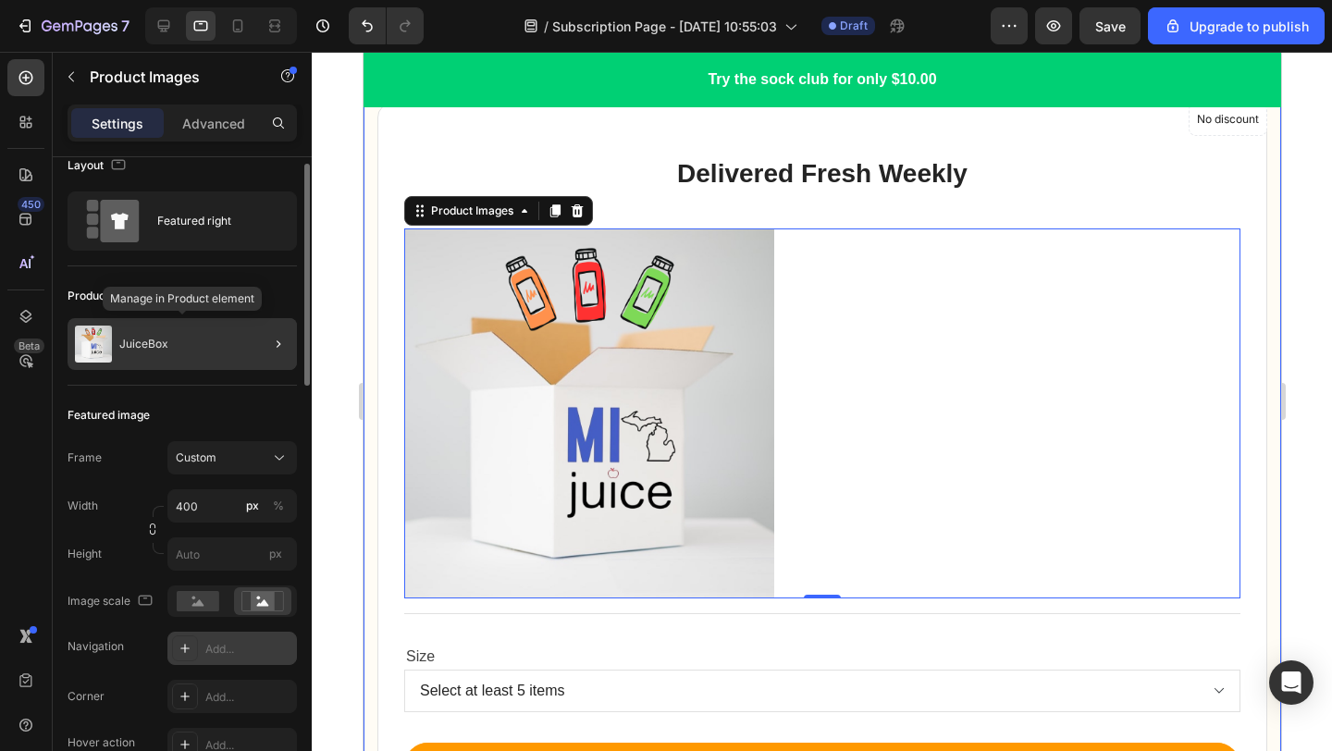
click at [205, 348] on div "JuiceBox" at bounding box center [182, 344] width 229 height 52
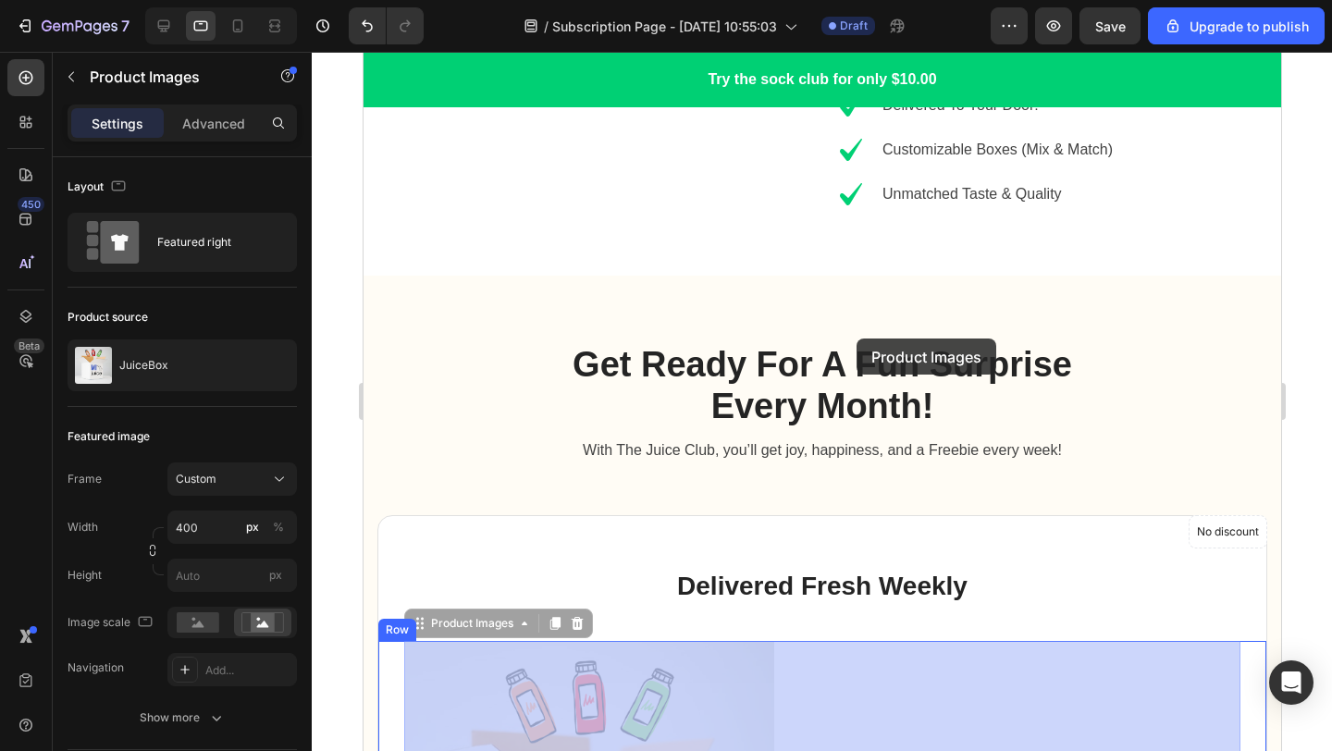
scroll to position [1945, 0]
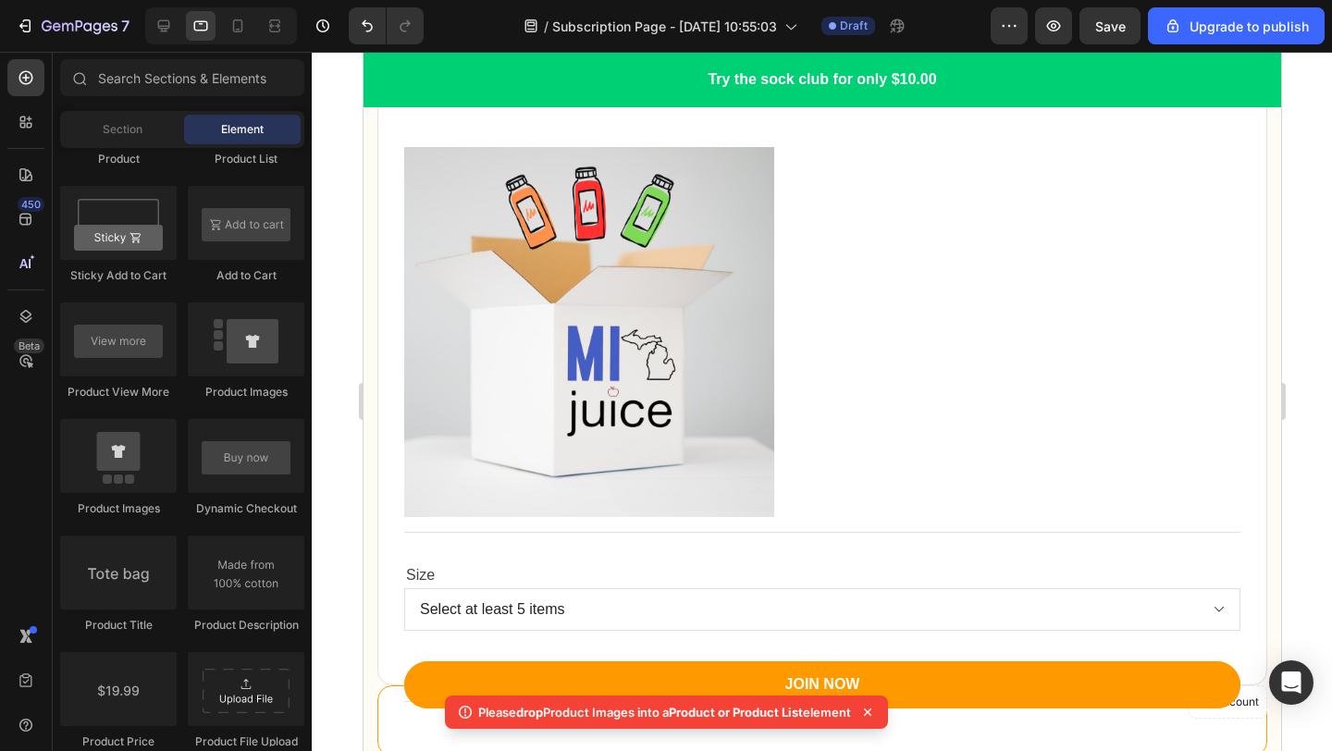
scroll to position [2475, 0]
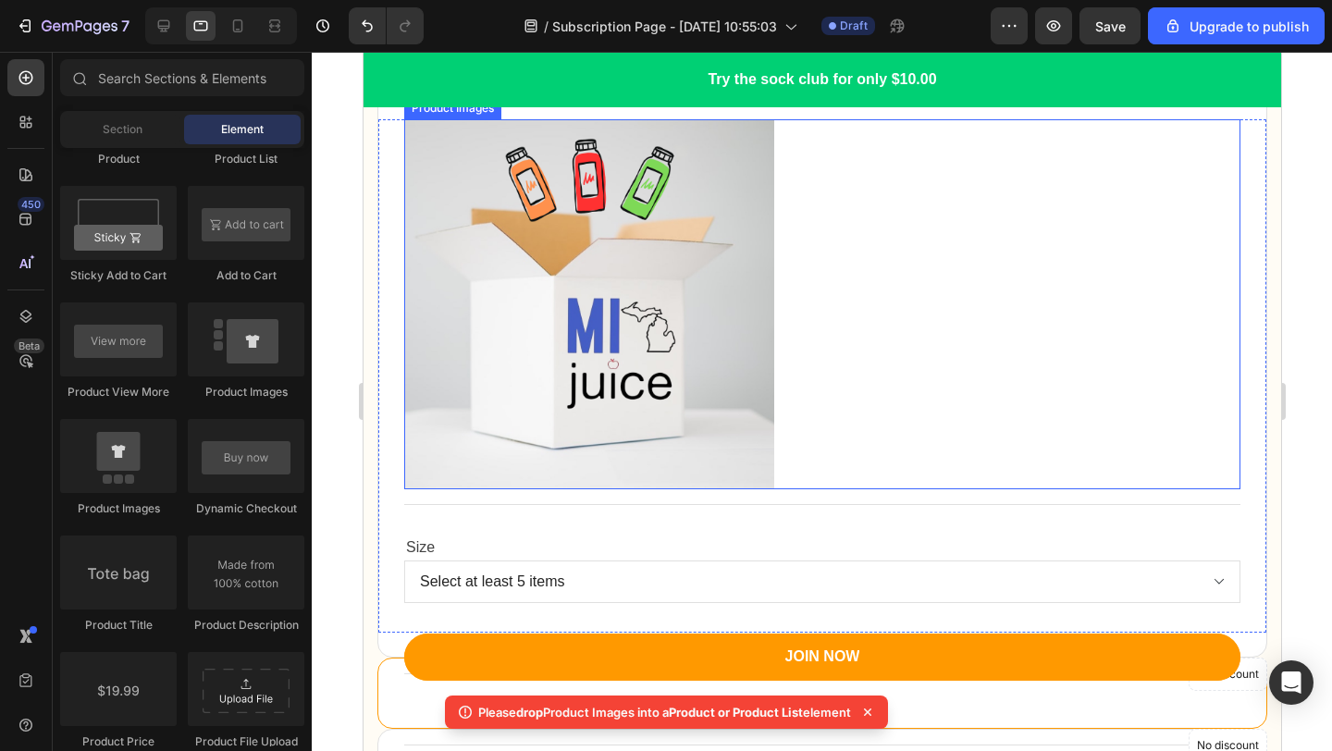
click at [878, 348] on div at bounding box center [821, 304] width 836 height 370
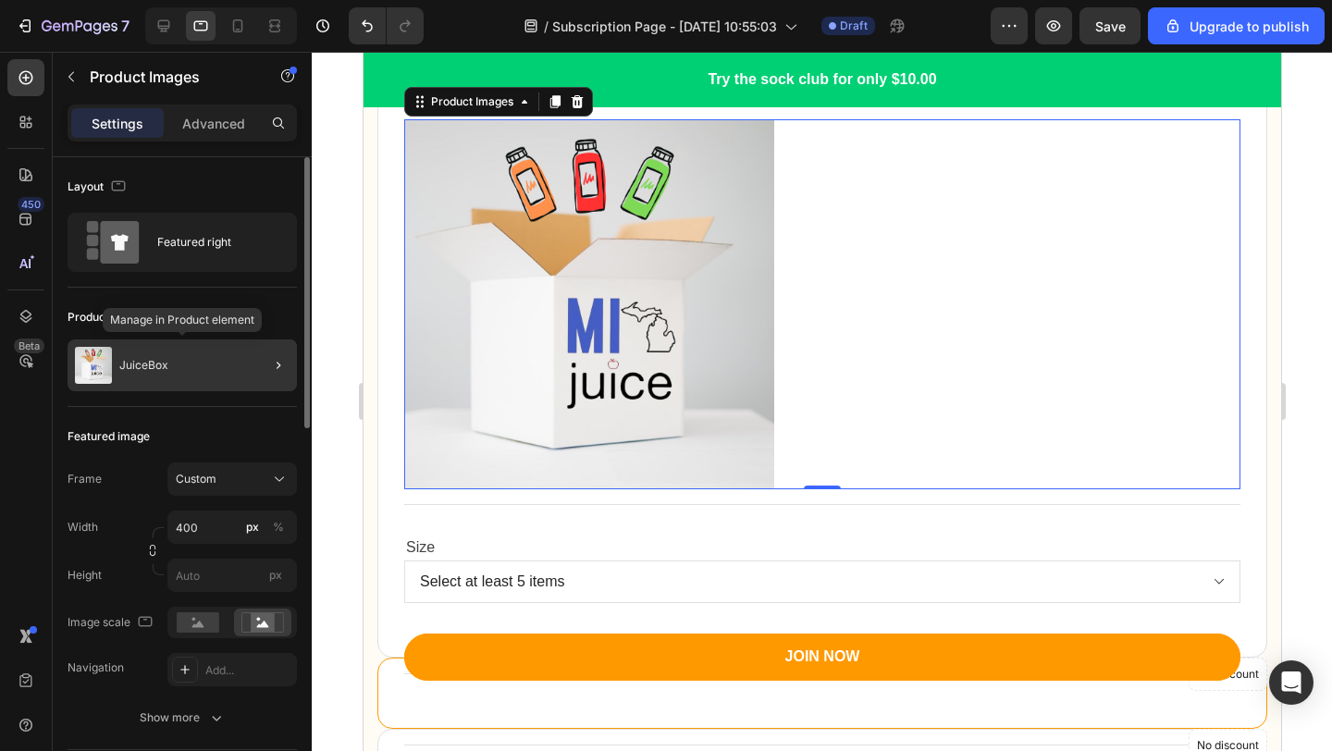
click at [216, 383] on div "JuiceBox" at bounding box center [182, 365] width 229 height 52
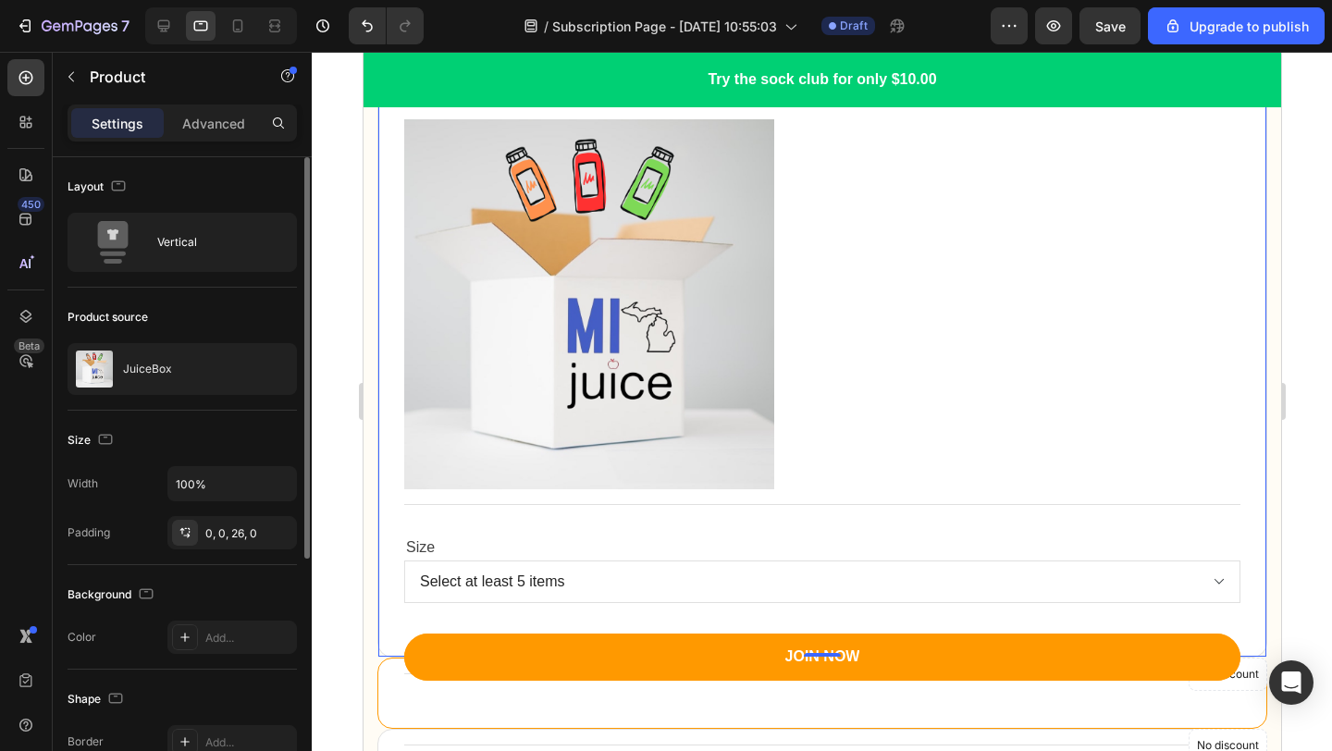
click at [193, 411] on div "Layout Vertical" at bounding box center [182, 488] width 229 height 154
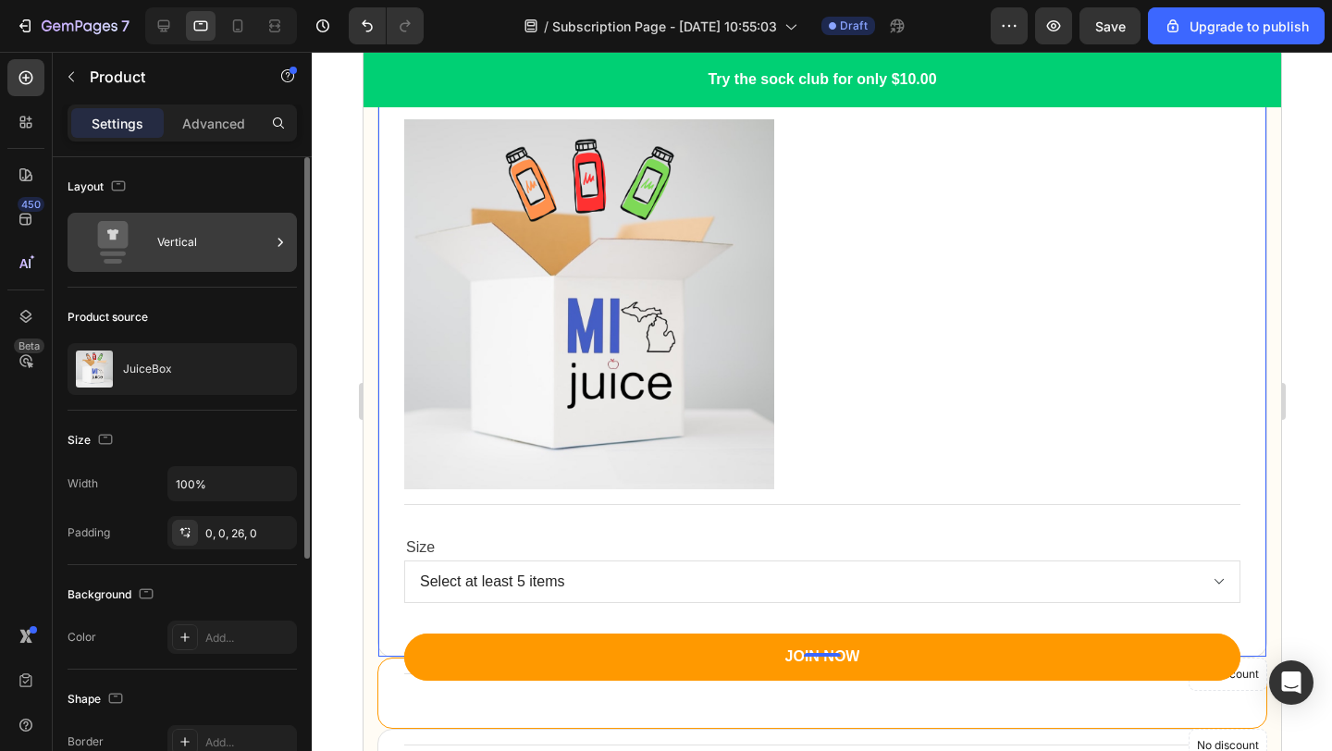
click at [193, 240] on div "Vertical" at bounding box center [213, 242] width 113 height 43
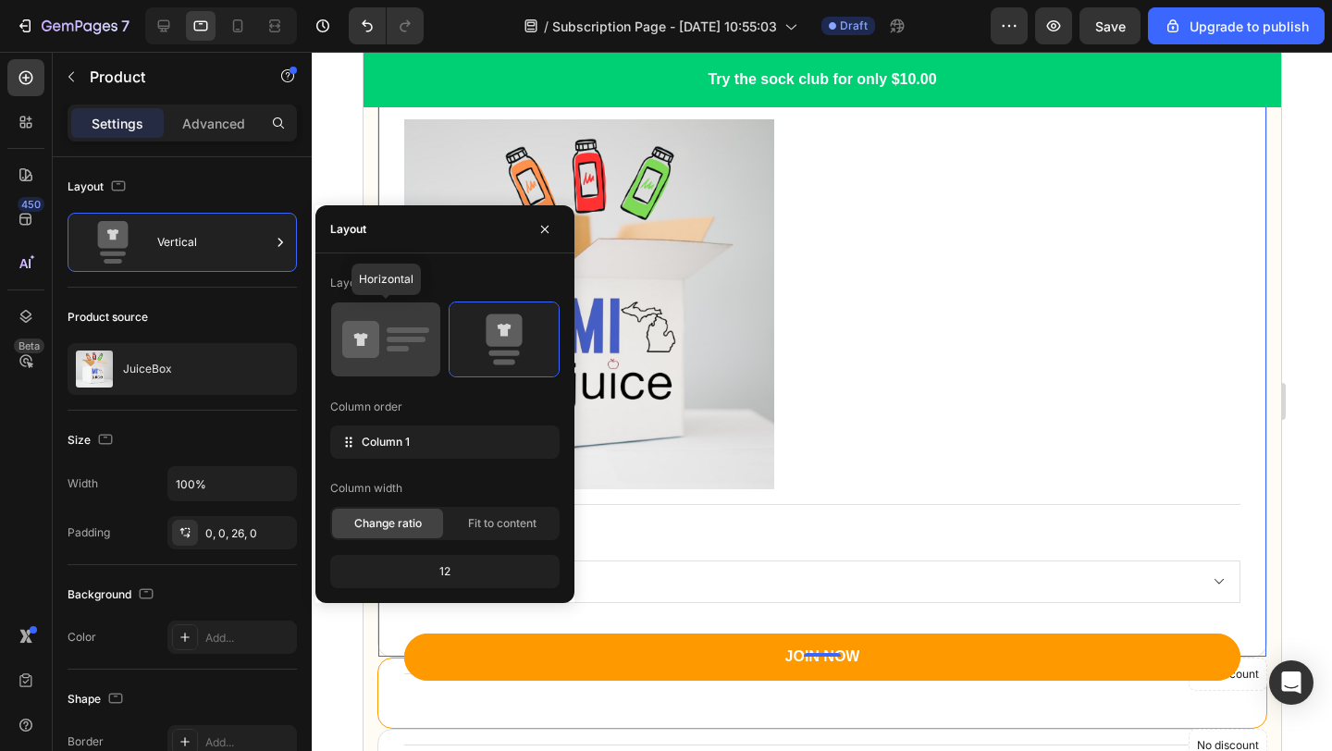
click at [386, 330] on icon at bounding box center [385, 340] width 87 height 52
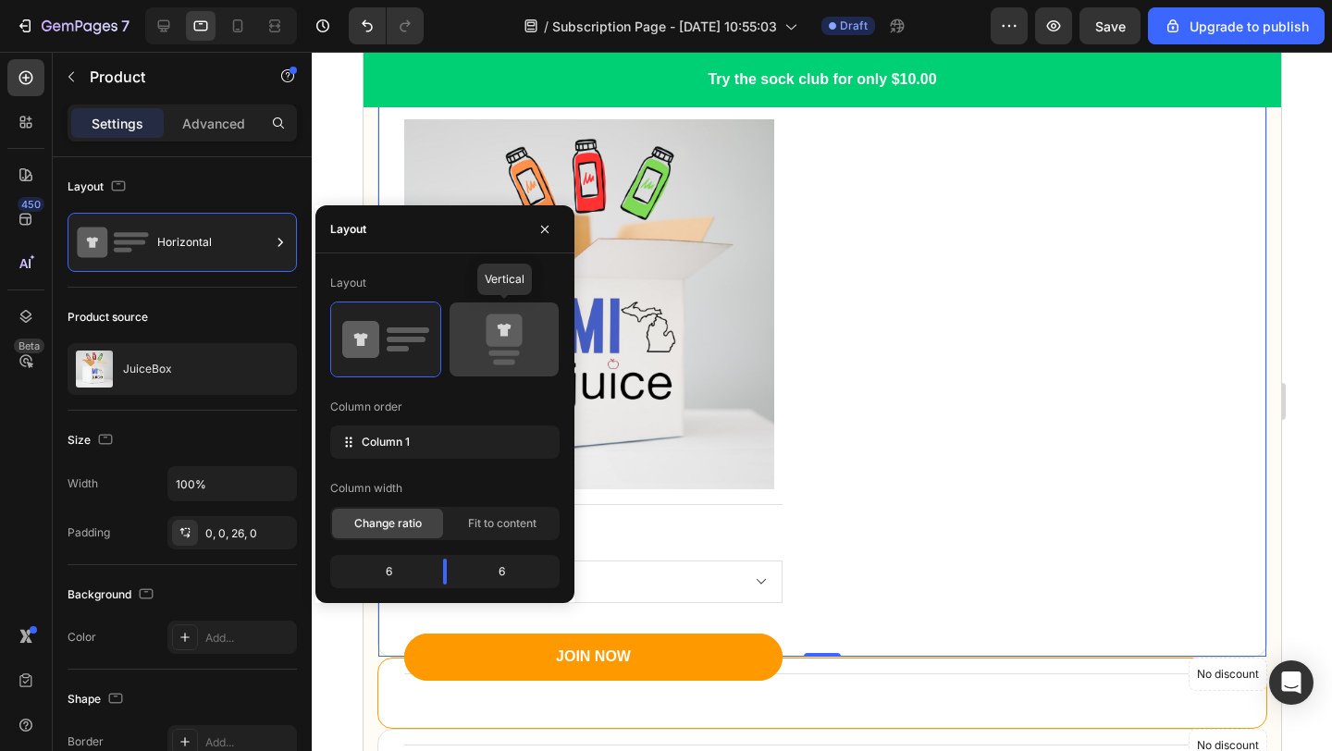
click at [488, 333] on icon at bounding box center [504, 330] width 36 height 32
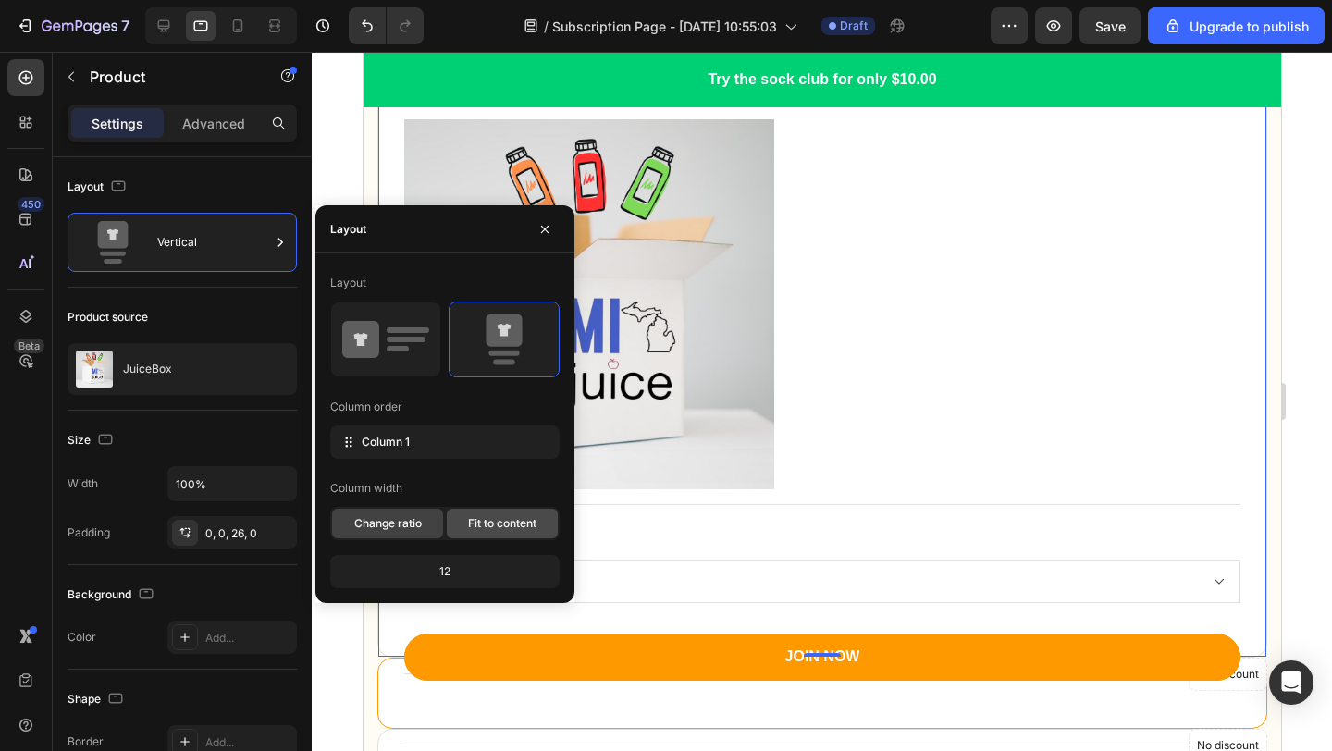
click at [493, 521] on span "Fit to content" at bounding box center [502, 523] width 68 height 17
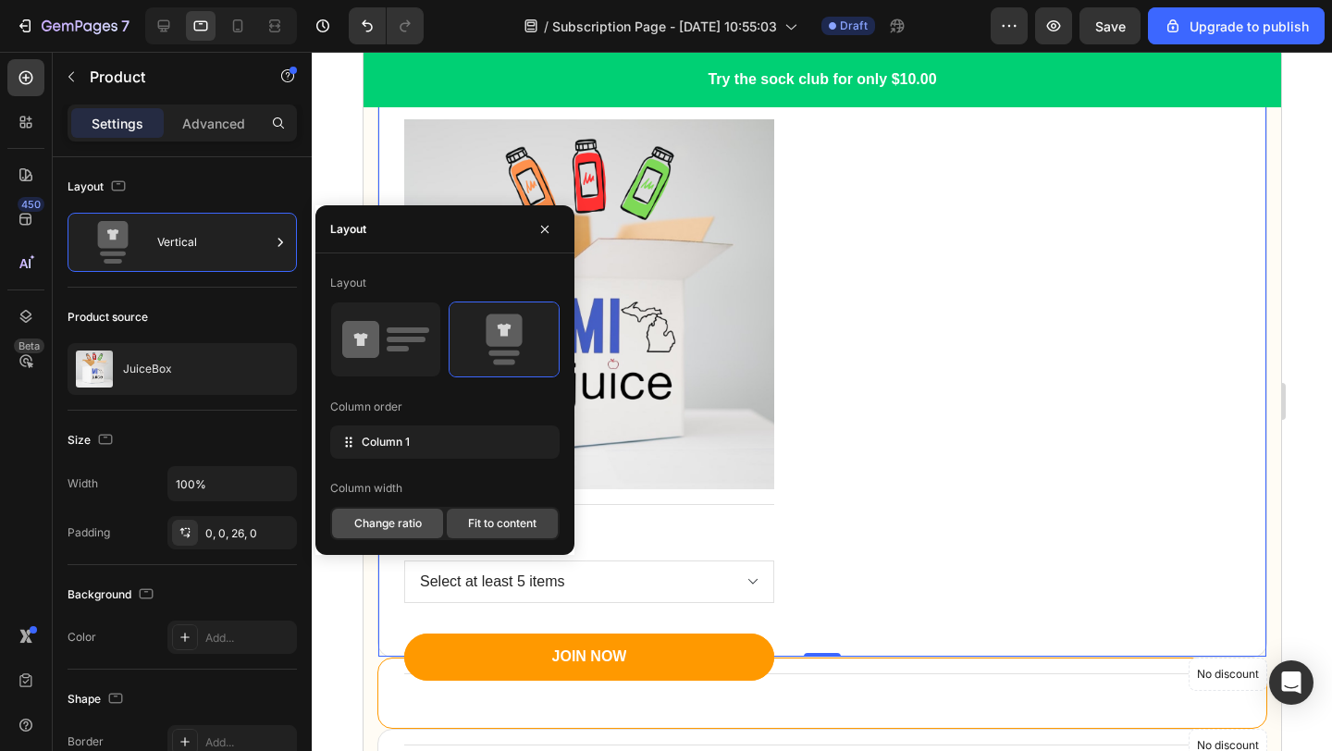
click at [416, 535] on div "Change ratio" at bounding box center [387, 524] width 111 height 30
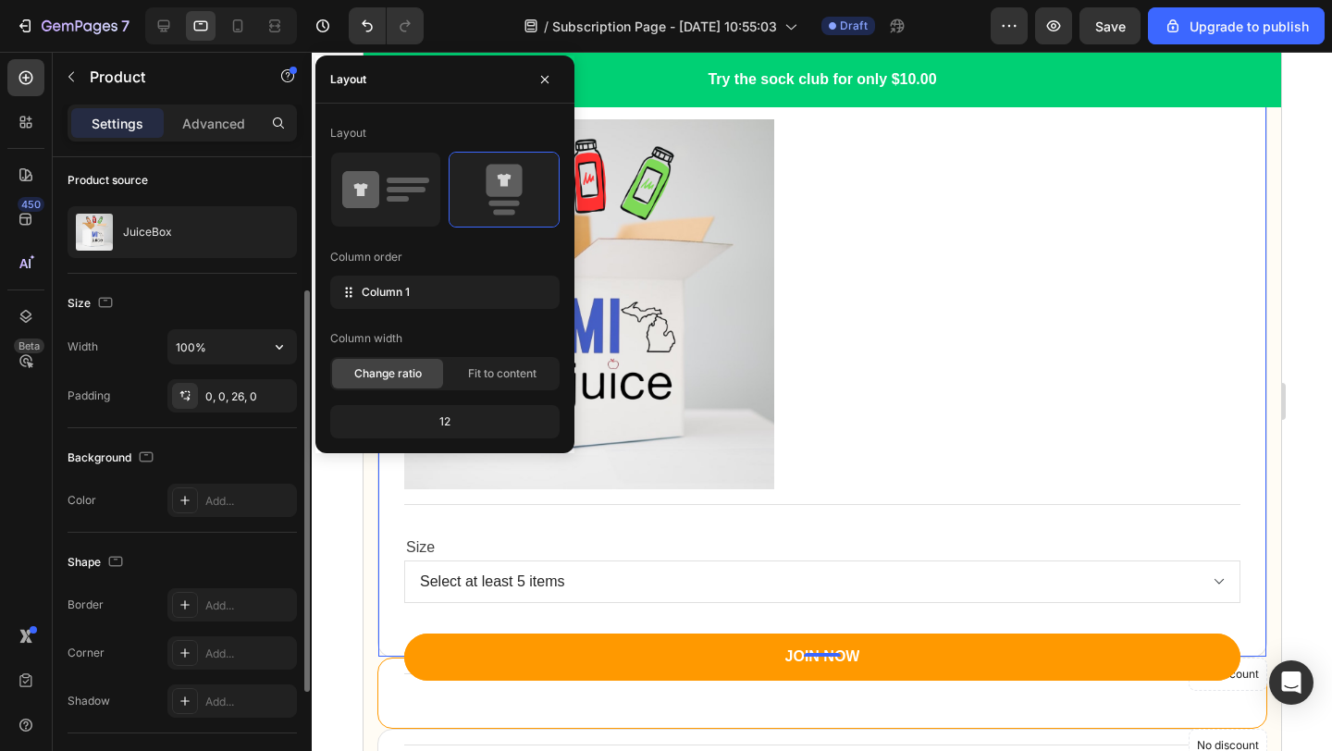
scroll to position [186, 0]
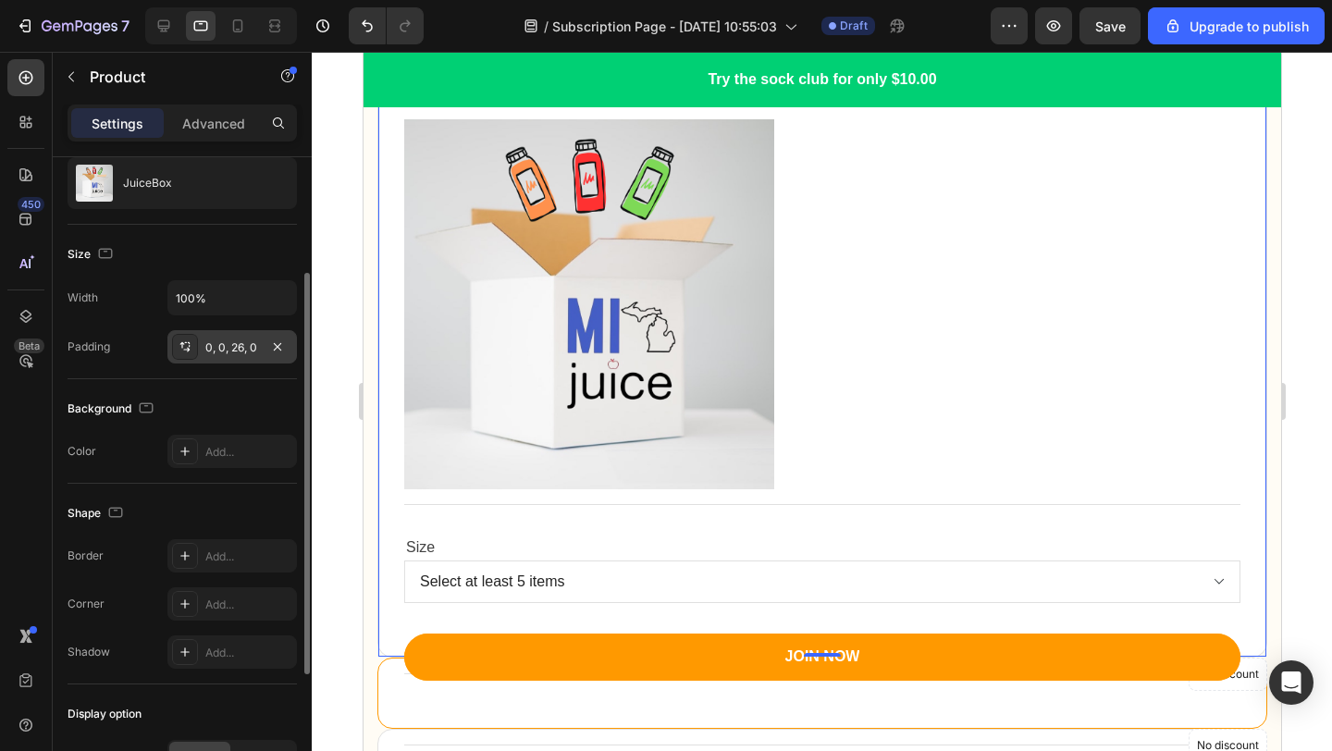
click at [262, 341] on div "0, 0, 26, 0" at bounding box center [231, 346] width 129 height 33
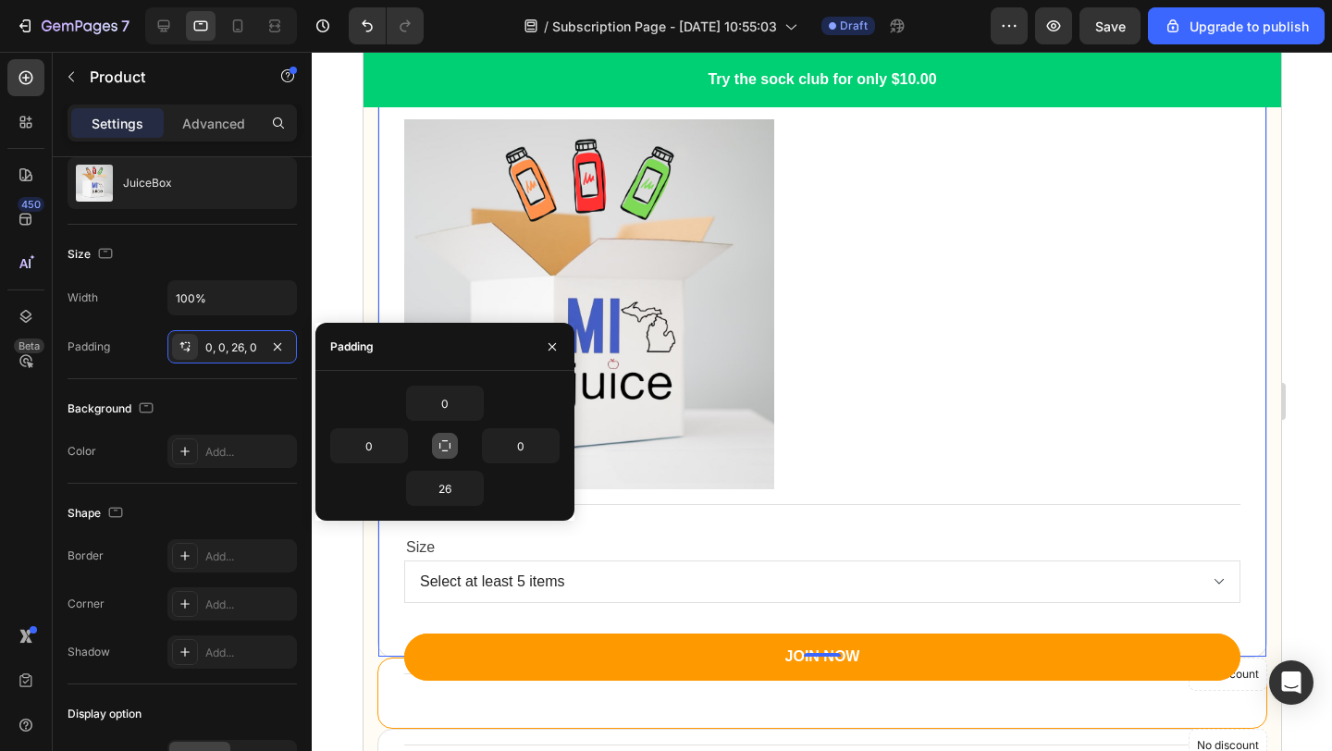
click at [449, 448] on icon "button" at bounding box center [444, 445] width 15 height 15
type input "0"
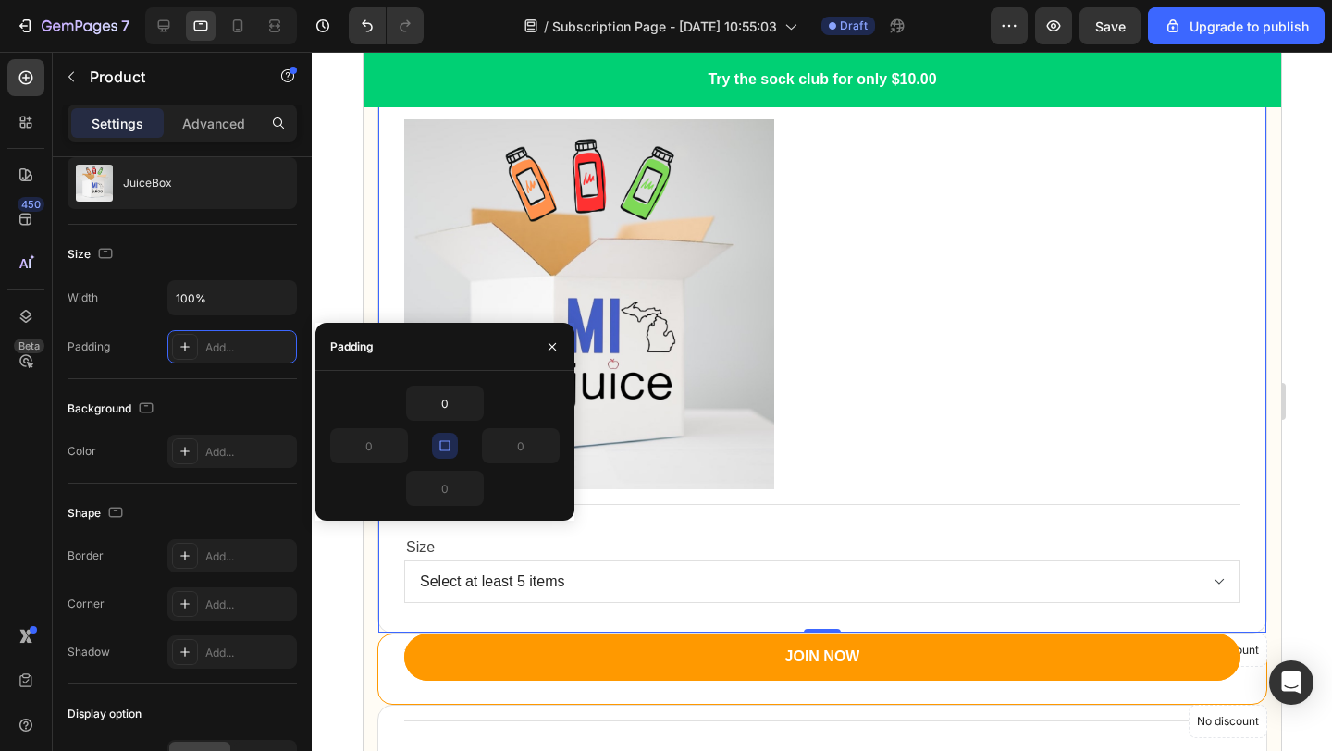
click at [452, 447] on button "button" at bounding box center [445, 446] width 26 height 26
click at [549, 342] on icon "button" at bounding box center [552, 346] width 15 height 15
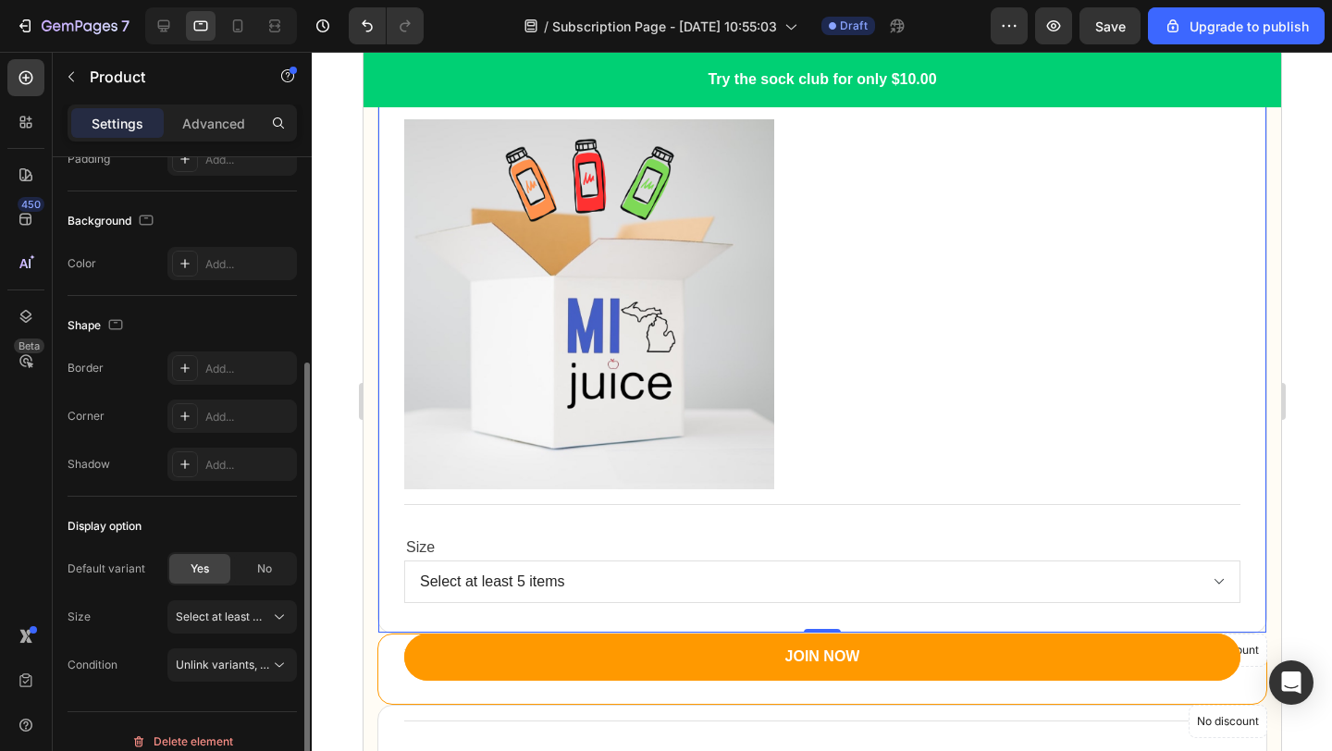
scroll to position [376, 0]
click at [205, 370] on div "Add..." at bounding box center [248, 366] width 87 height 17
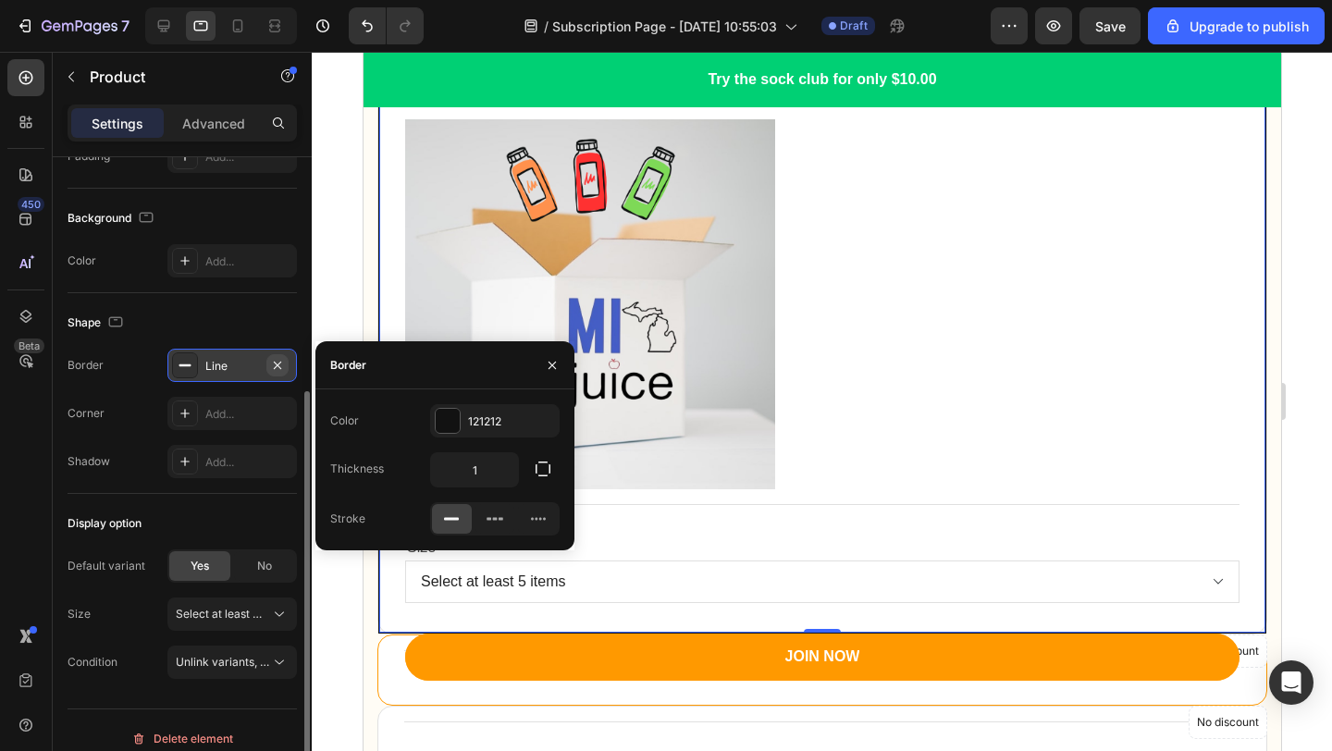
click at [275, 366] on icon "button" at bounding box center [277, 364] width 7 height 7
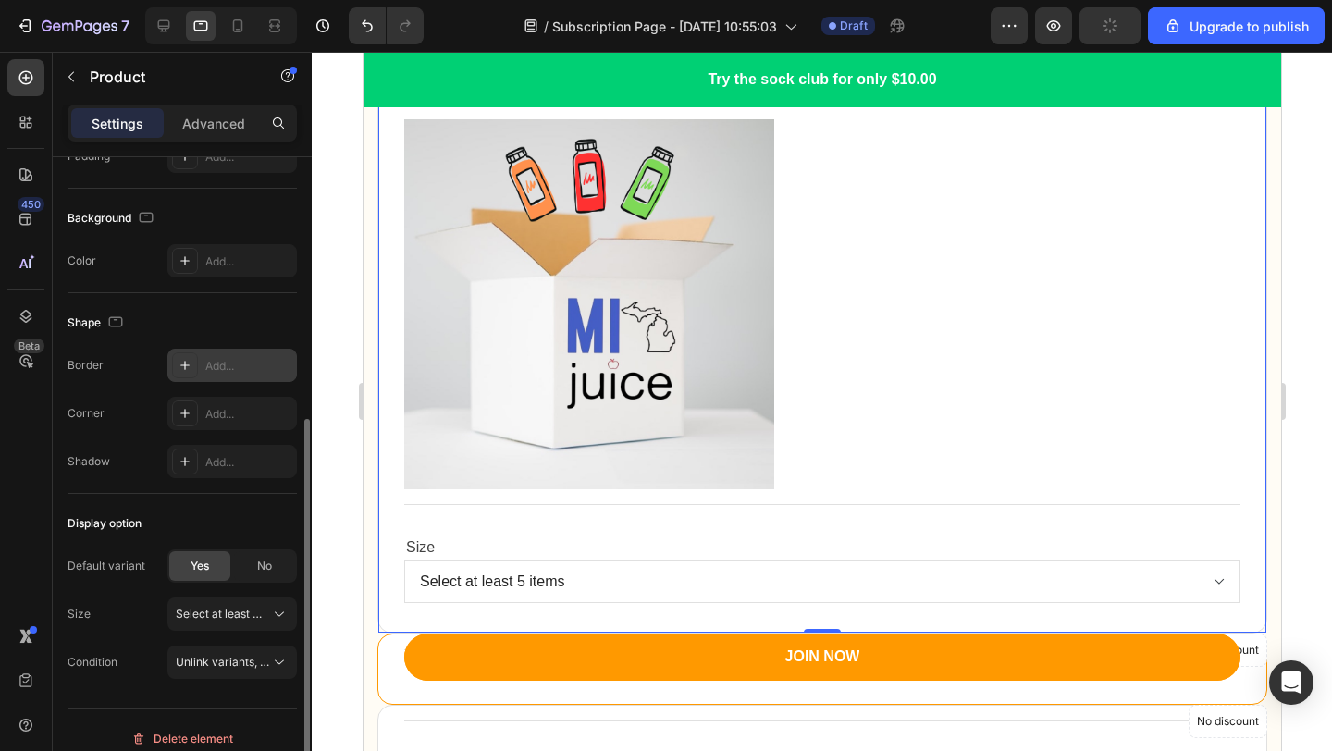
scroll to position [393, 0]
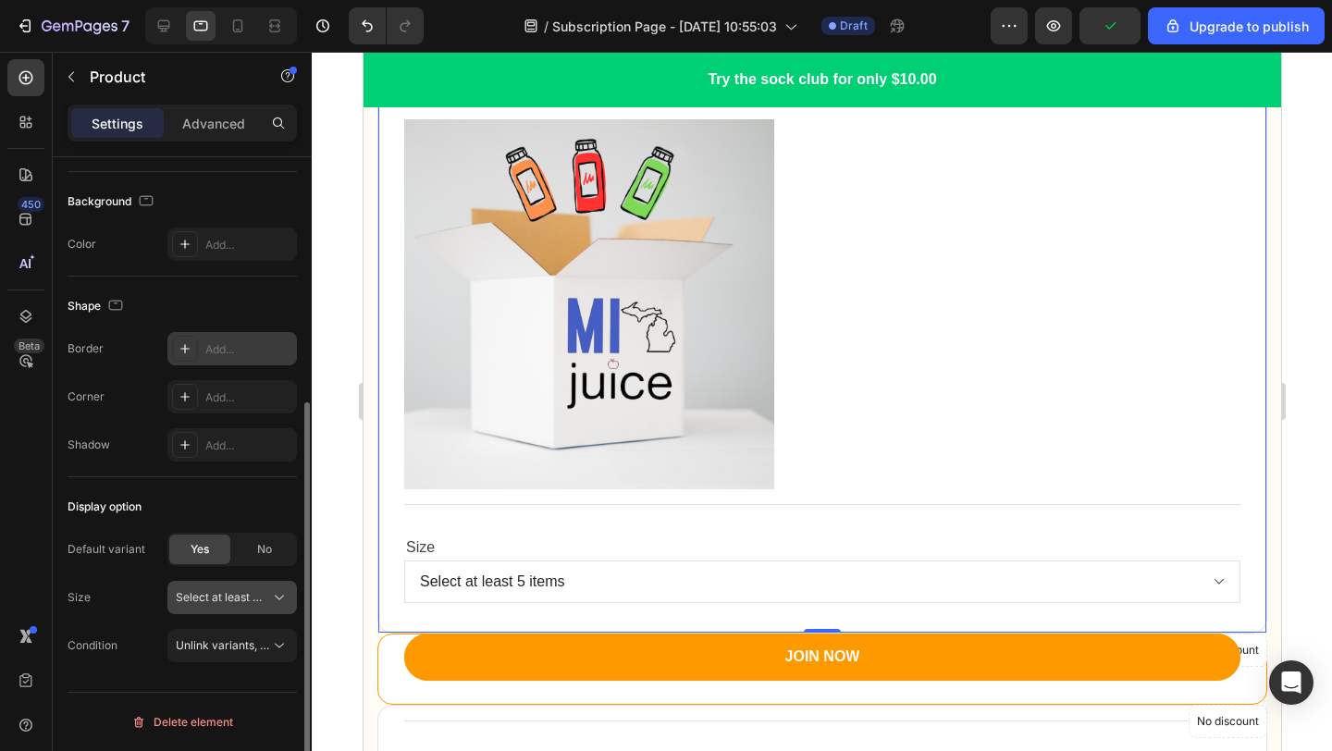
click at [275, 599] on icon at bounding box center [279, 597] width 18 height 18
click at [275, 639] on icon at bounding box center [279, 645] width 18 height 18
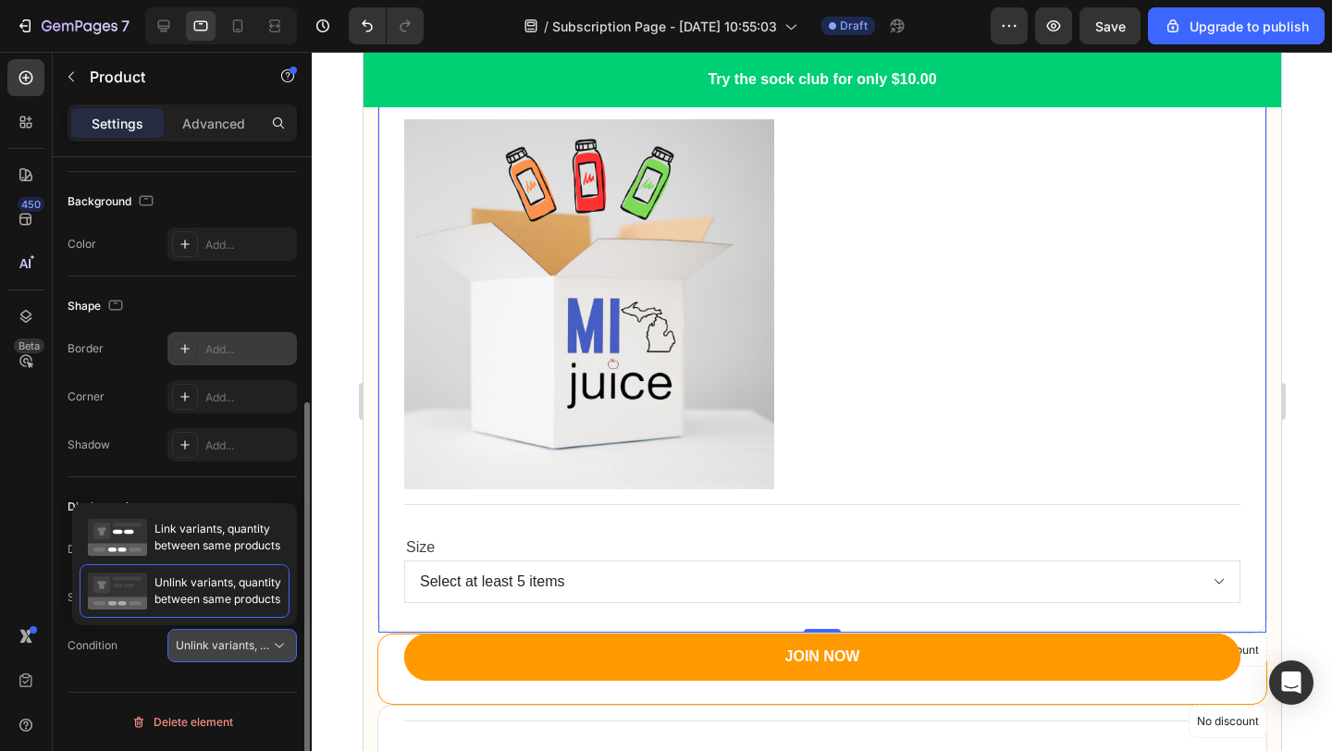
click at [273, 637] on icon at bounding box center [279, 645] width 18 height 18
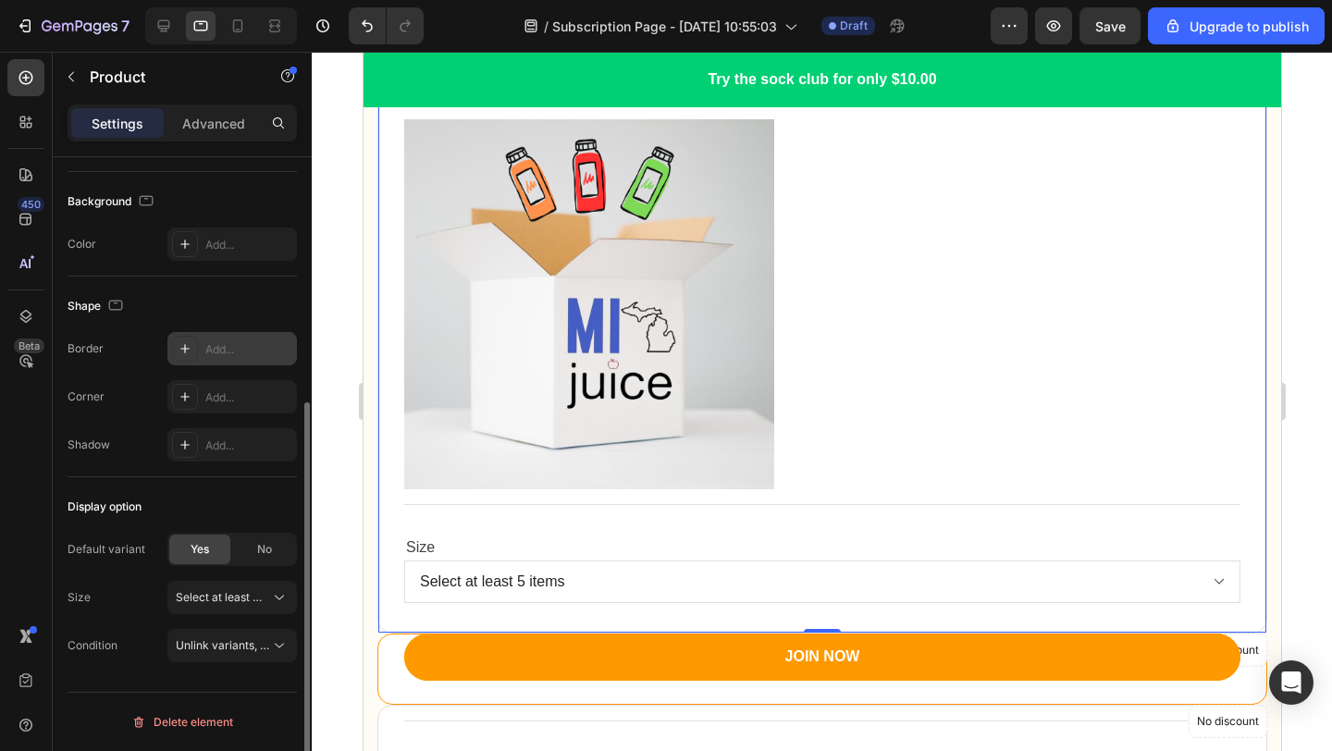
click at [271, 572] on div "Default variant Yes No Size Select at least 5 items" at bounding box center [182, 573] width 229 height 81
click at [273, 600] on icon at bounding box center [279, 597] width 18 height 18
click at [254, 638] on span "Select at least 5 items" at bounding box center [221, 642] width 115 height 17
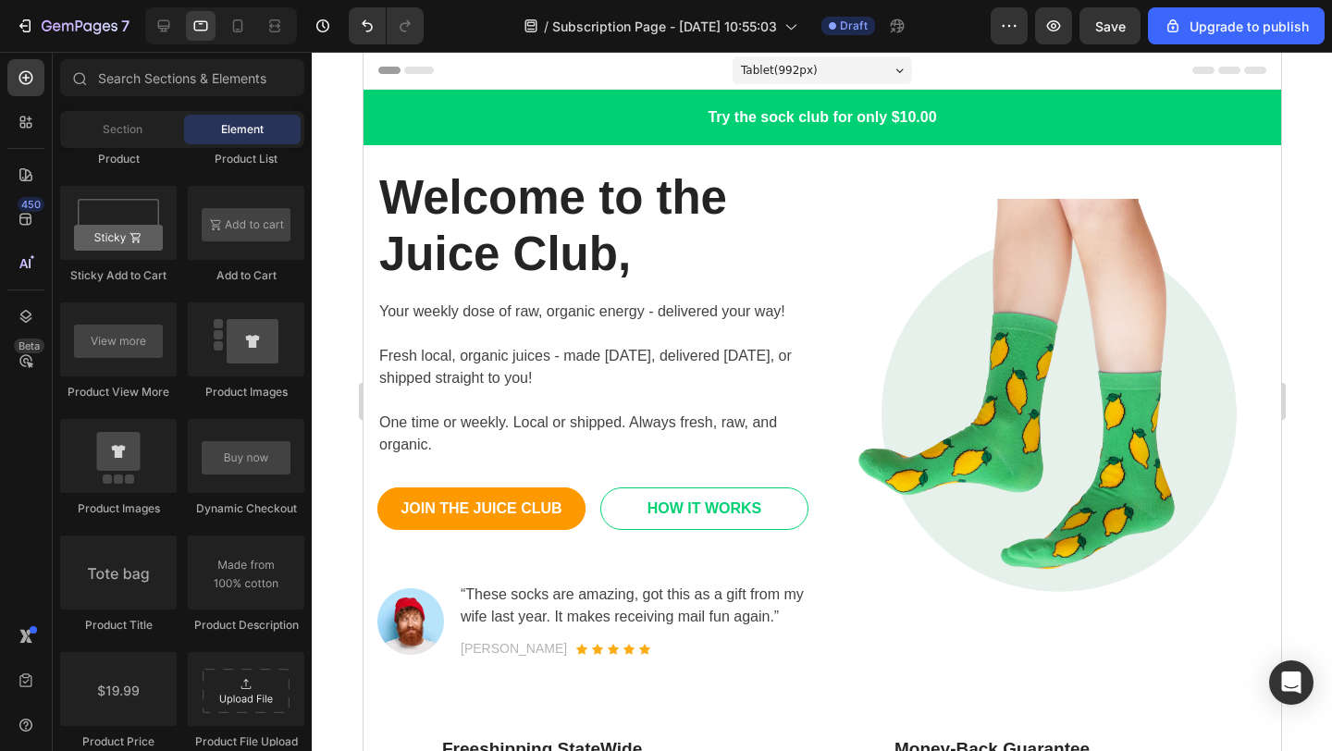
scroll to position [50, 0]
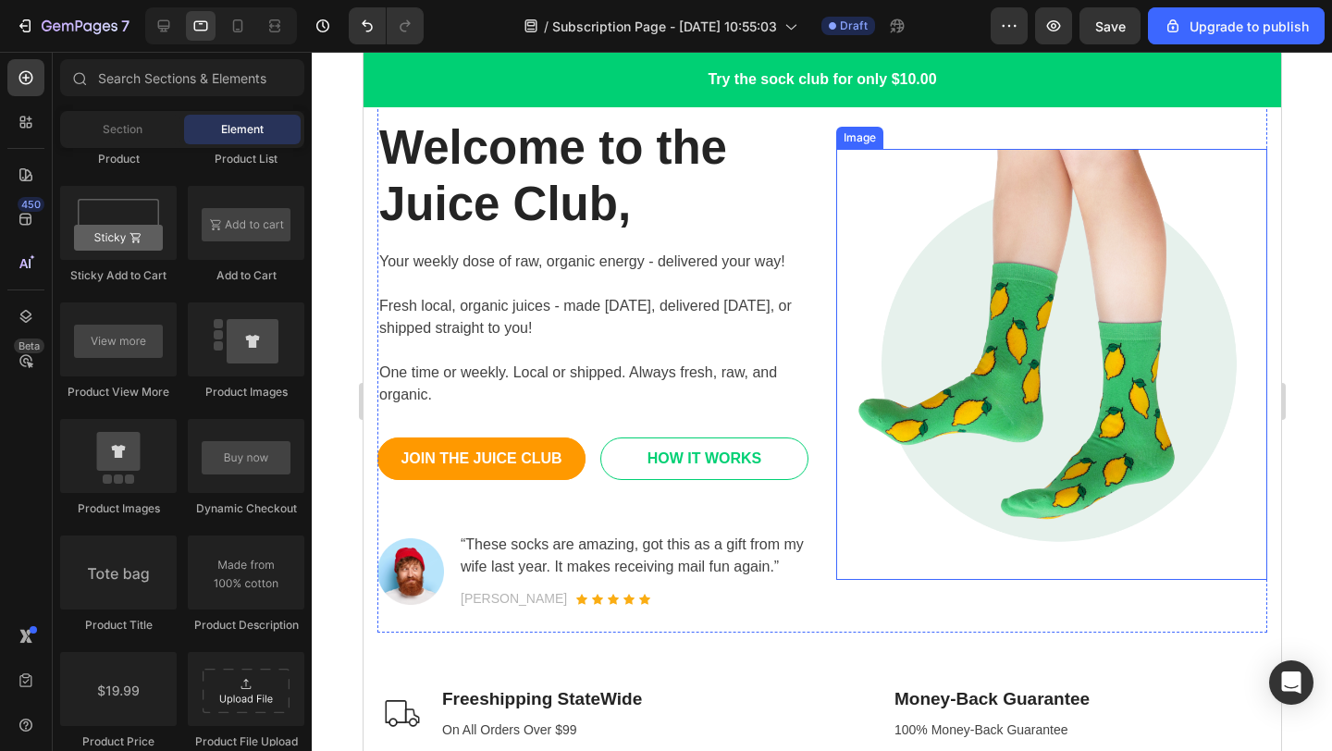
click at [1044, 296] on img at bounding box center [1050, 364] width 431 height 431
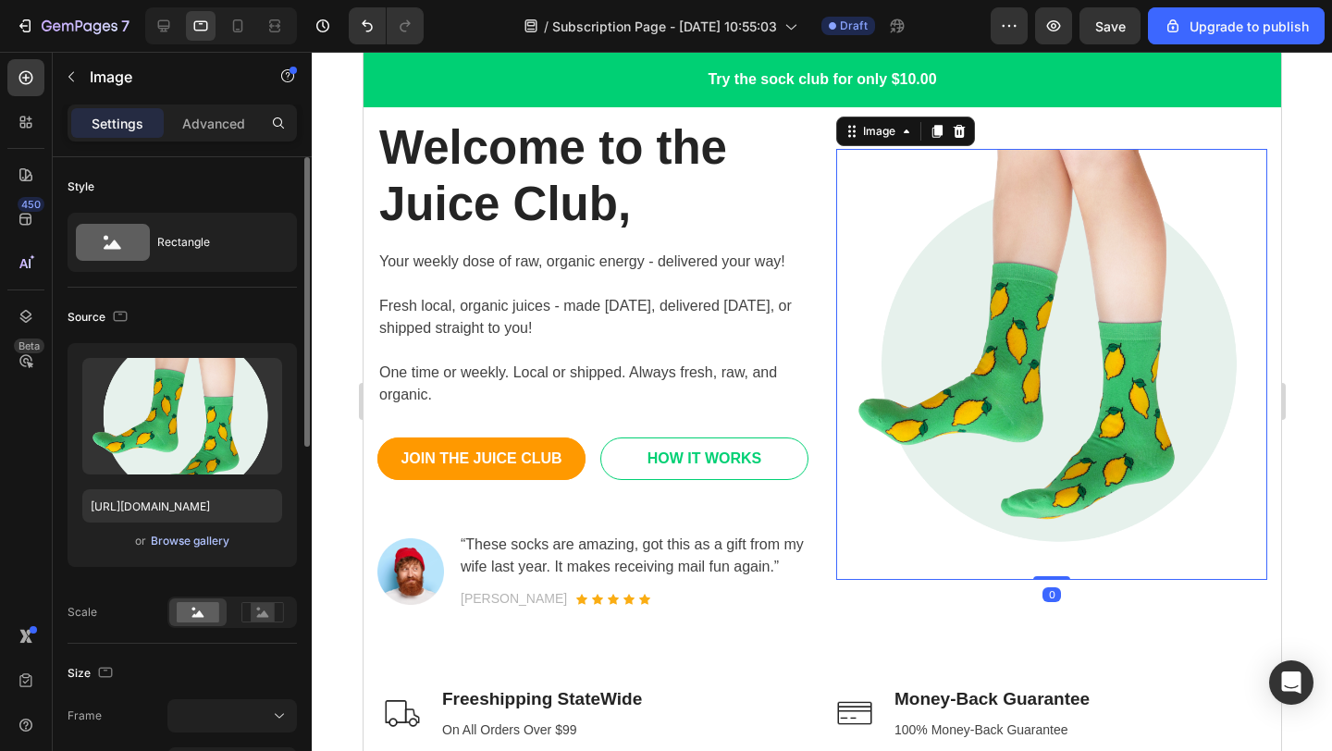
click at [186, 547] on div "Browse gallery" at bounding box center [190, 541] width 79 height 17
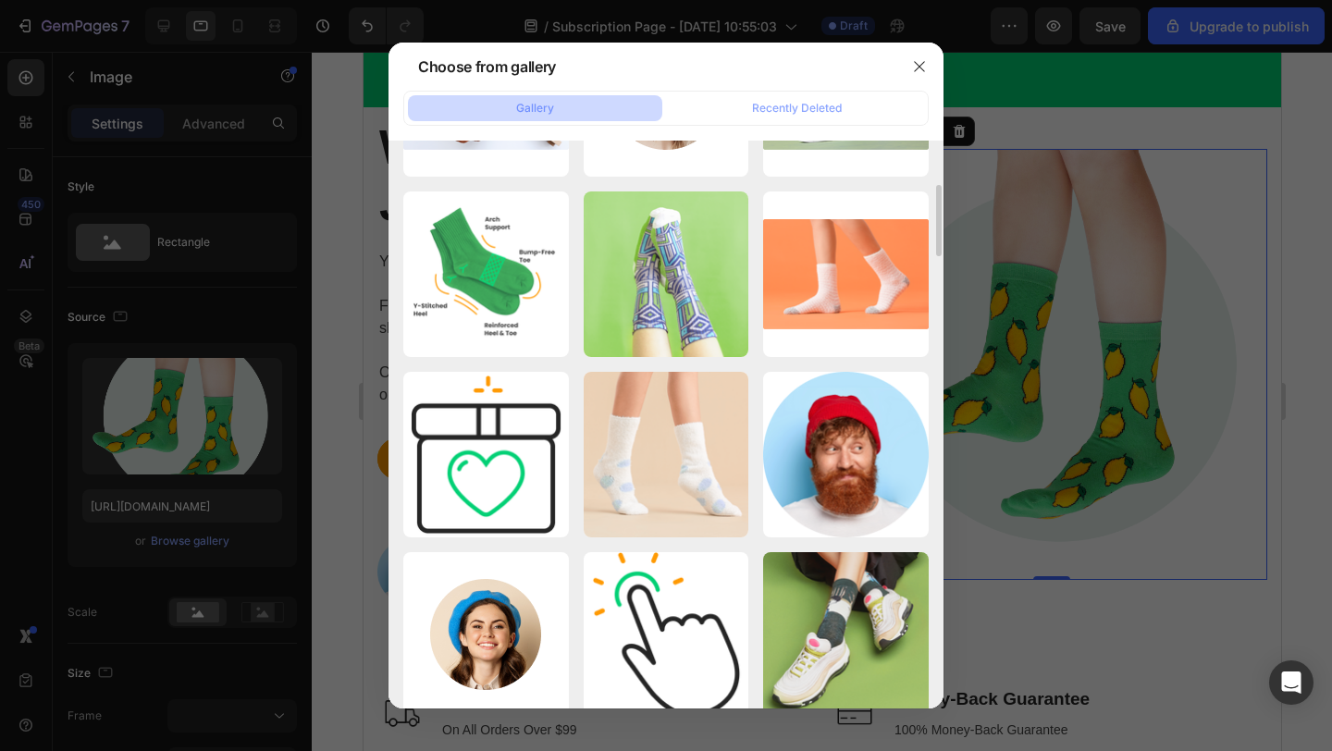
scroll to position [0, 0]
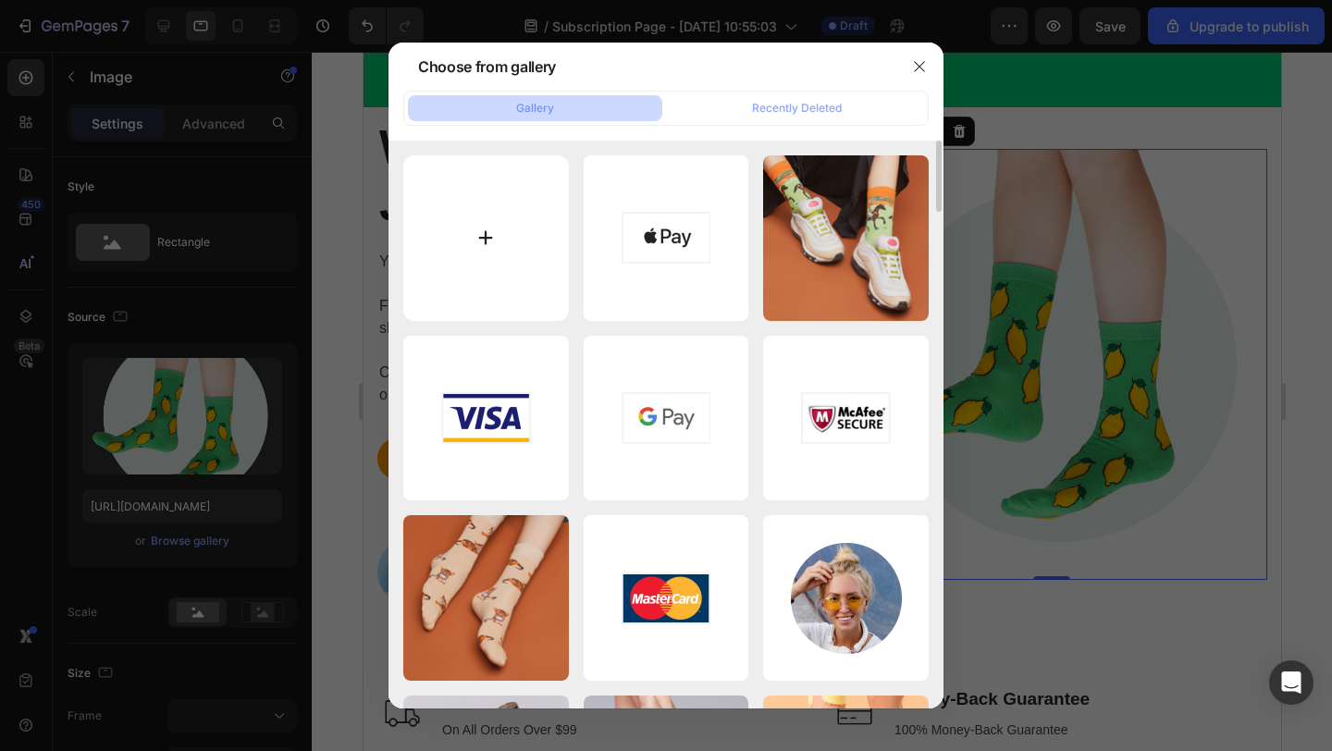
click at [473, 254] on input "file" at bounding box center [486, 238] width 166 height 166
type input "C:\fakepath\MiJuice Logo.jpeg"
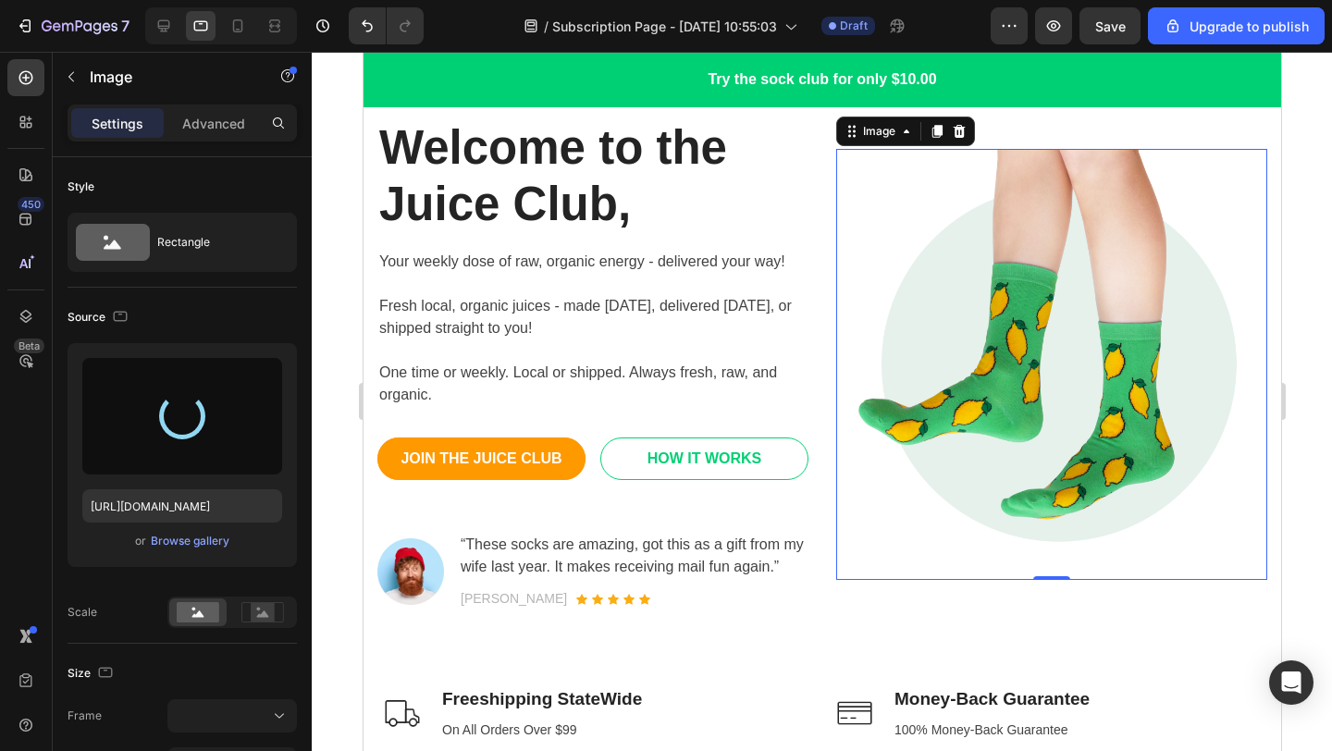
type input "https://cdn.shopify.com/s/files/1/0650/3288/0353/files/gempages_524854209766491…"
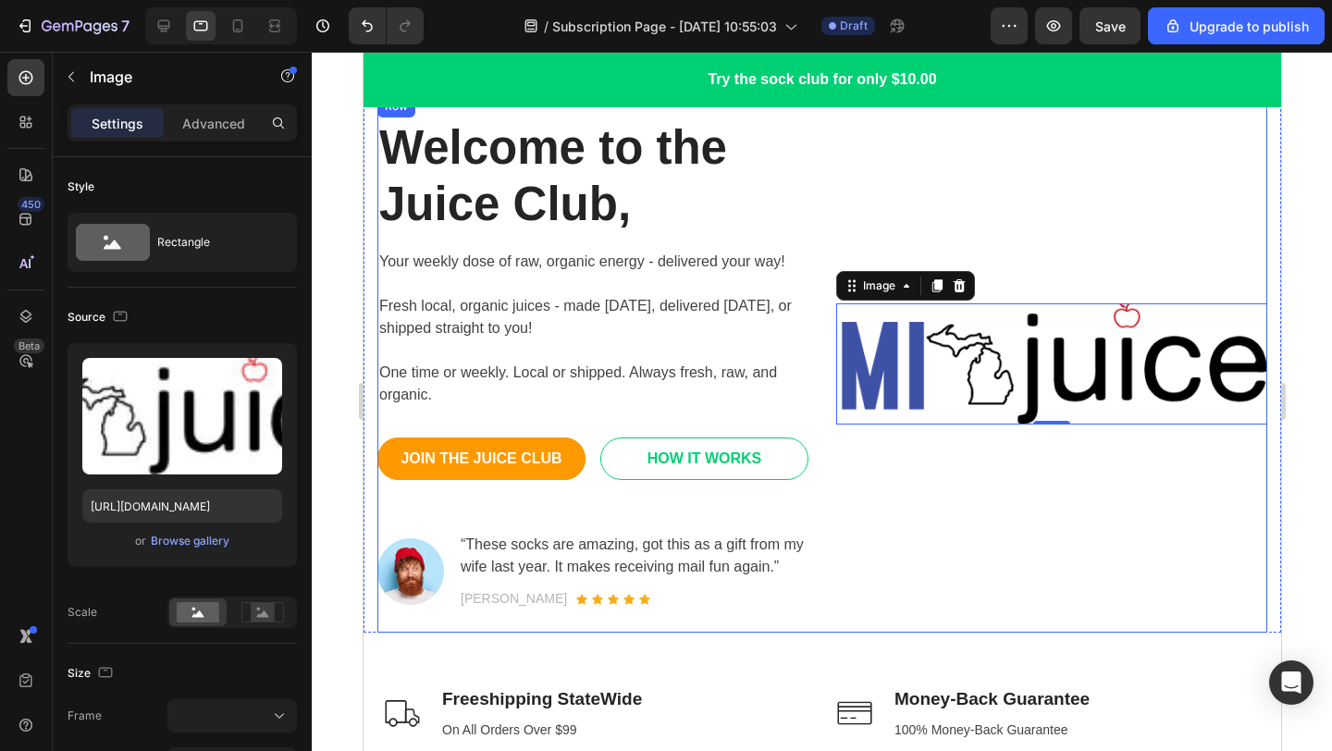
click at [1069, 198] on div "Image 0" at bounding box center [1050, 363] width 431 height 537
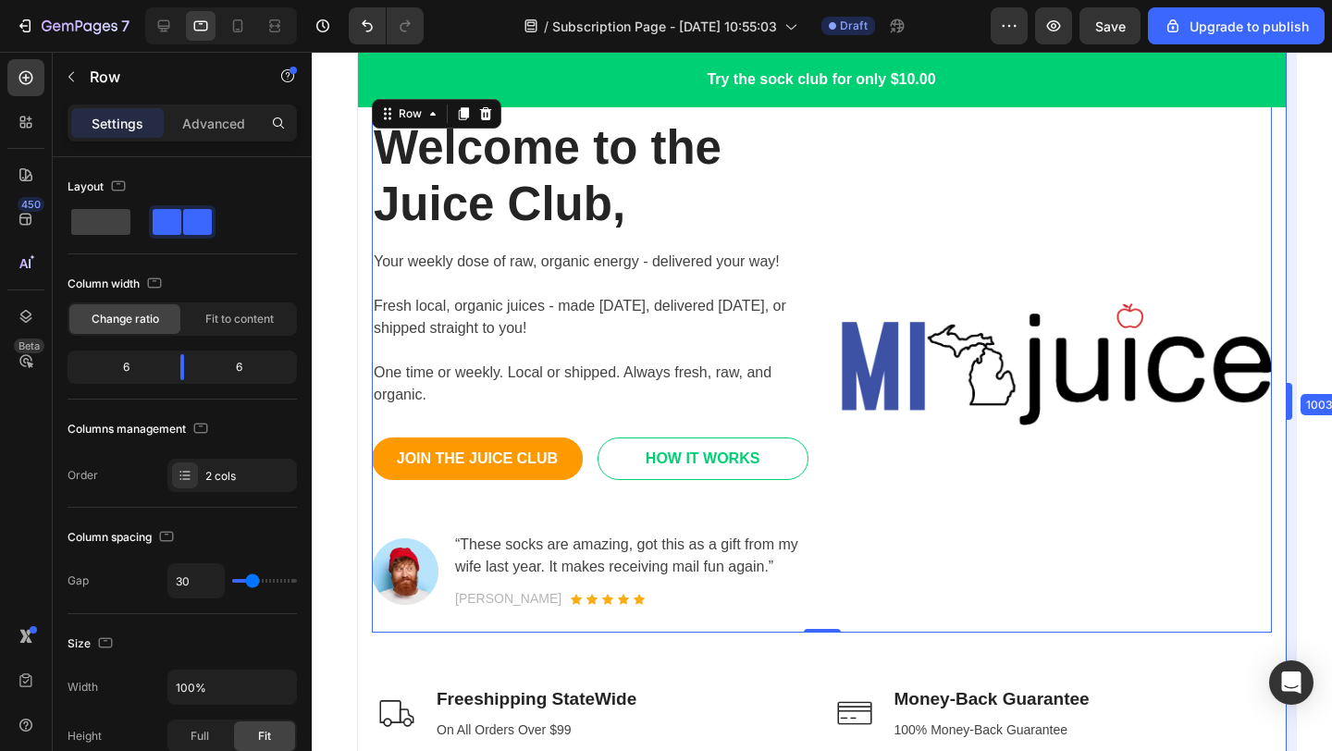
drag, startPoint x: 1283, startPoint y: 396, endPoint x: 1296, endPoint y: 397, distance: 13.0
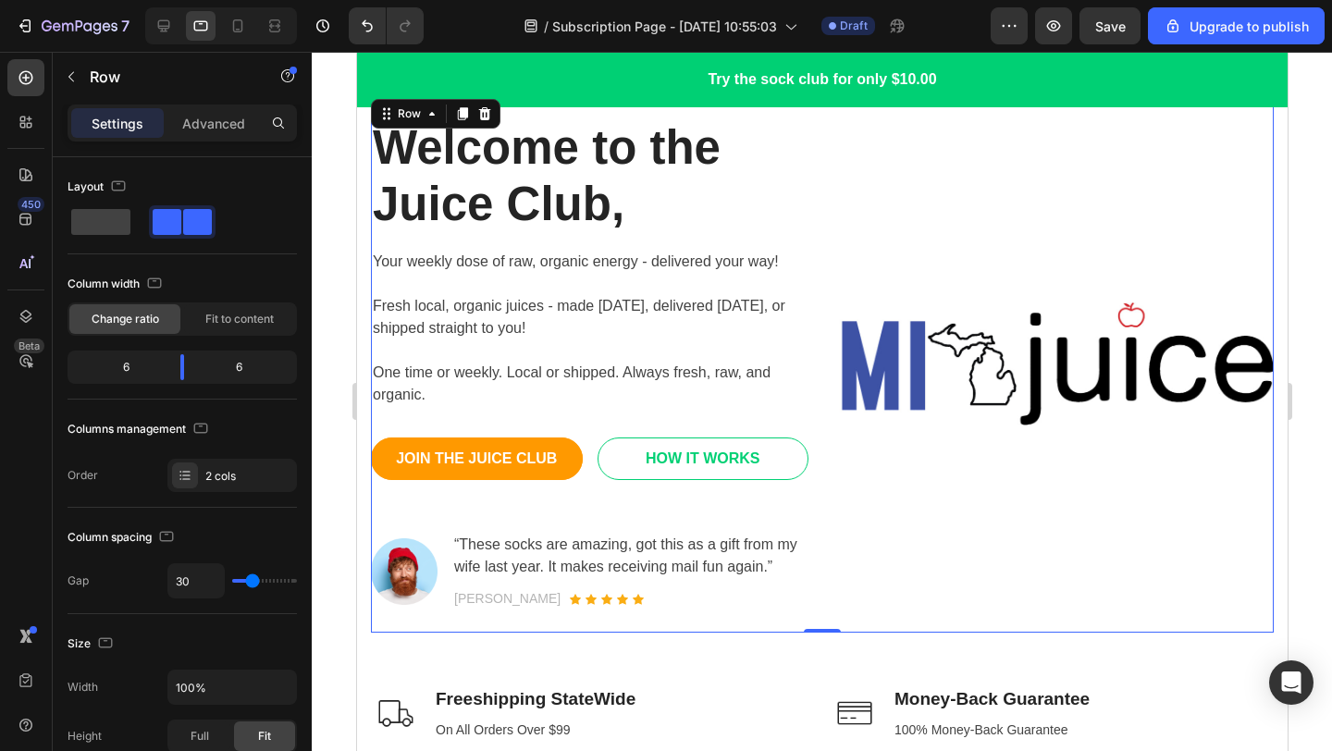
click at [1145, 472] on div "Image" at bounding box center [1053, 363] width 437 height 537
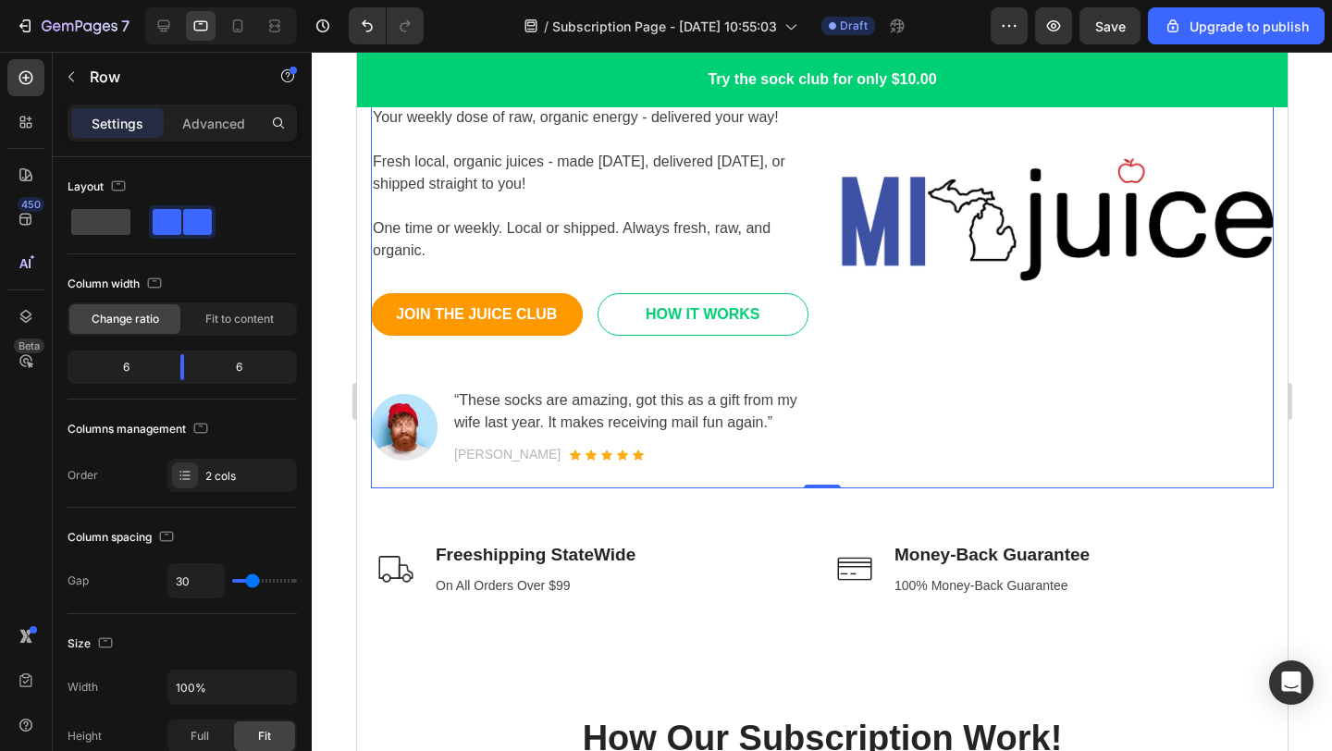
scroll to position [196, 0]
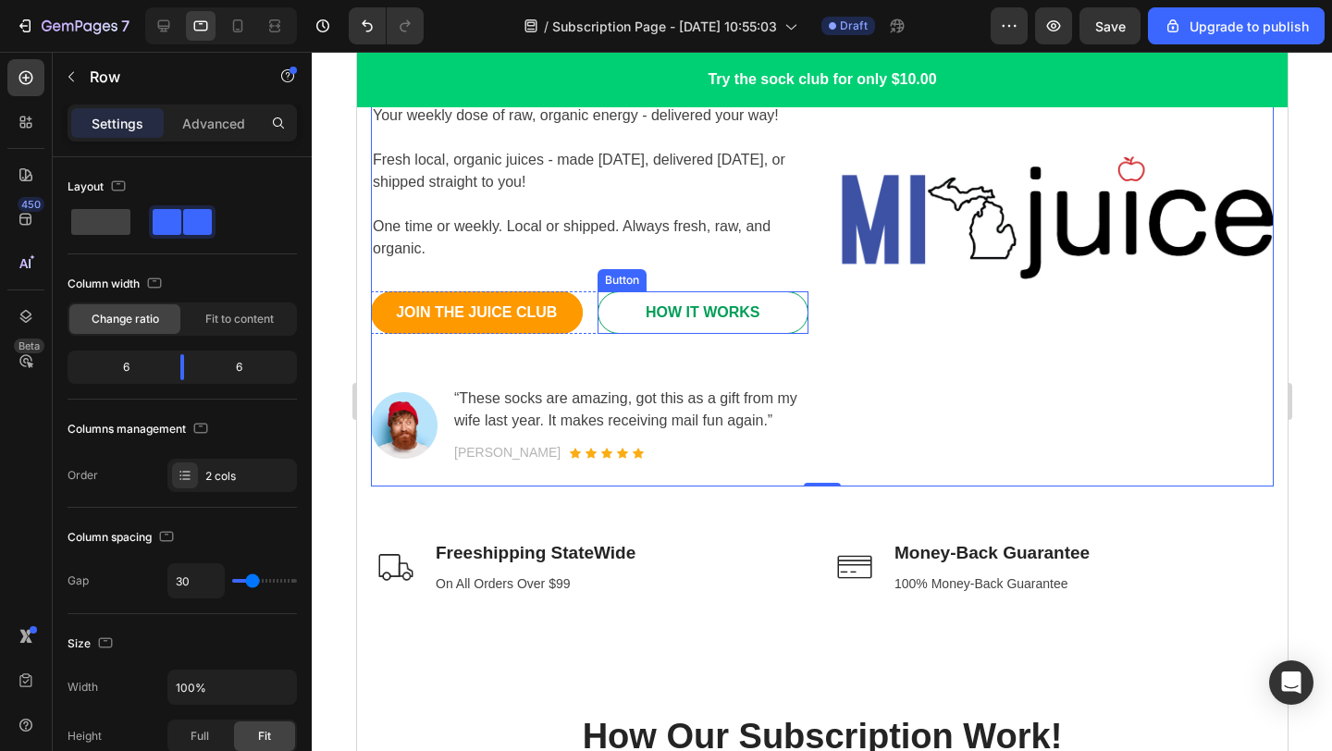
click at [761, 317] on link "HOW IT WORKS" at bounding box center [703, 312] width 212 height 43
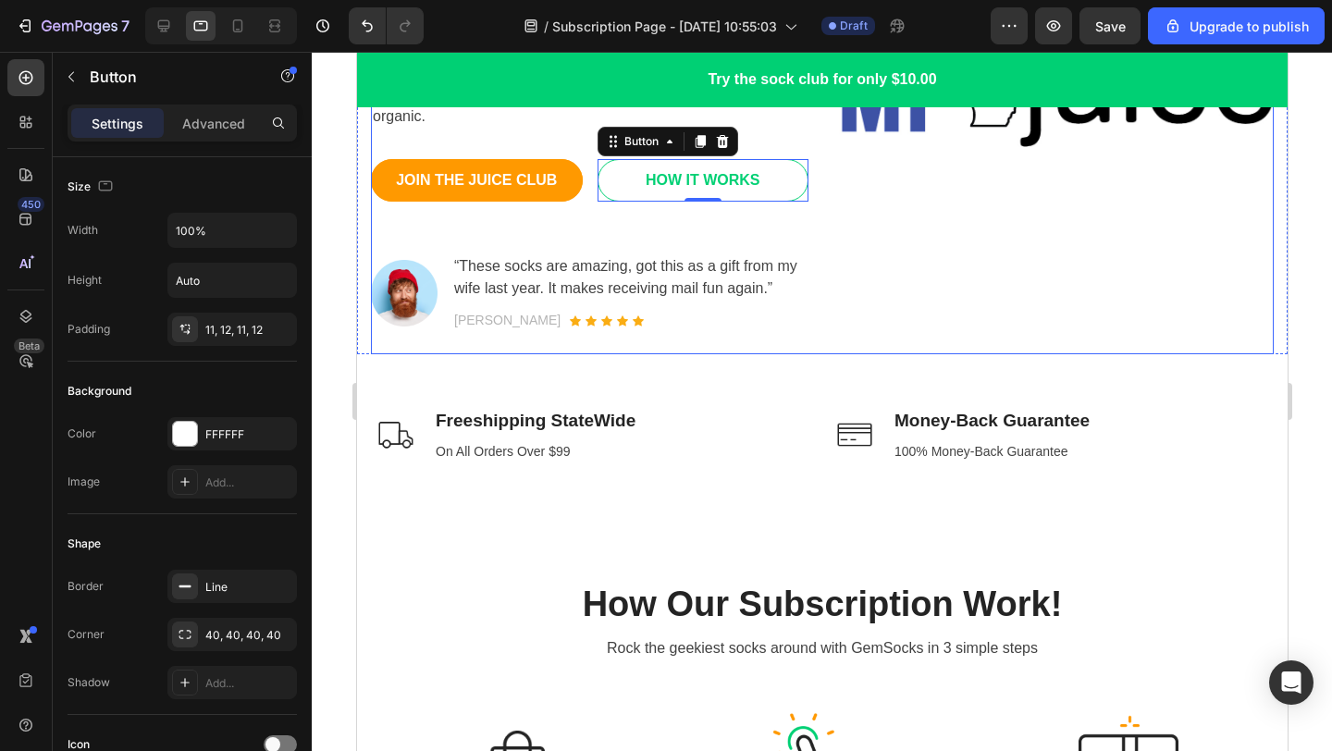
scroll to position [404, 0]
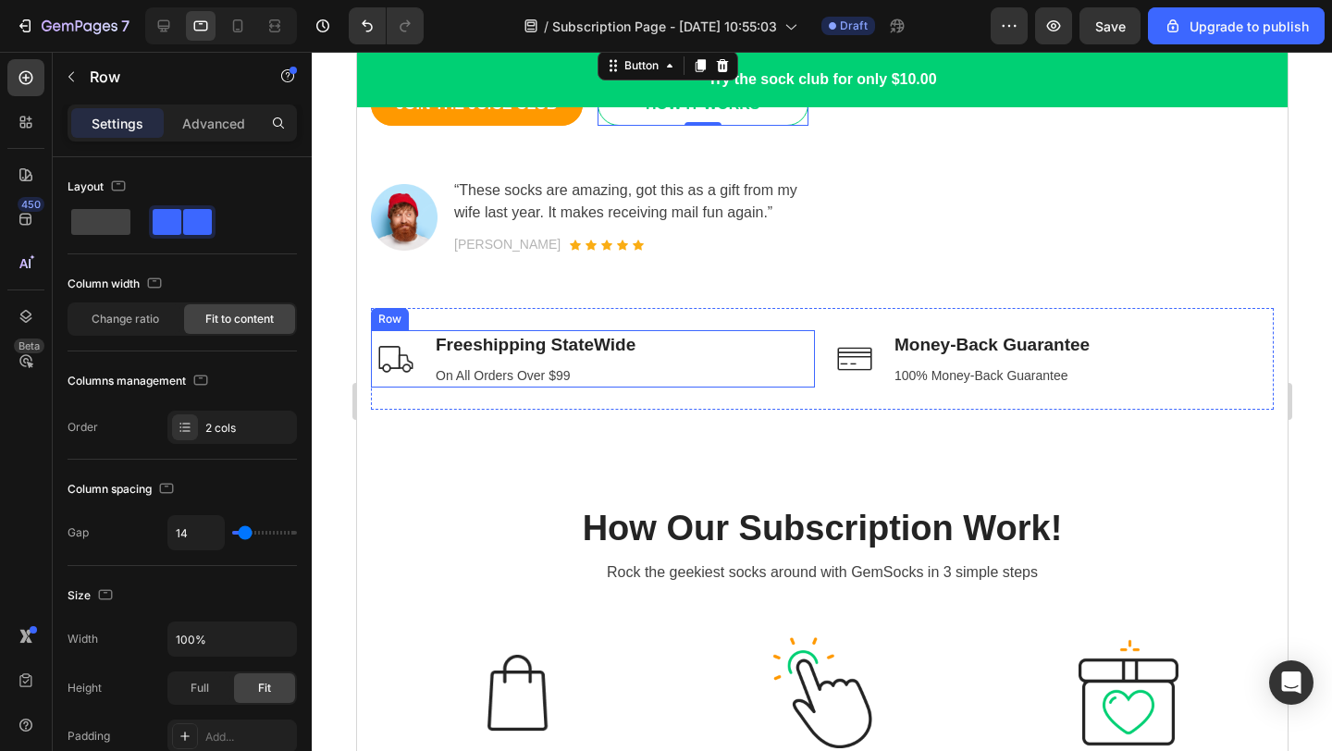
click at [712, 363] on div "Image Freeshipping StateWide Text block On All Orders Over $99 Text block Row" at bounding box center [592, 358] width 444 height 57
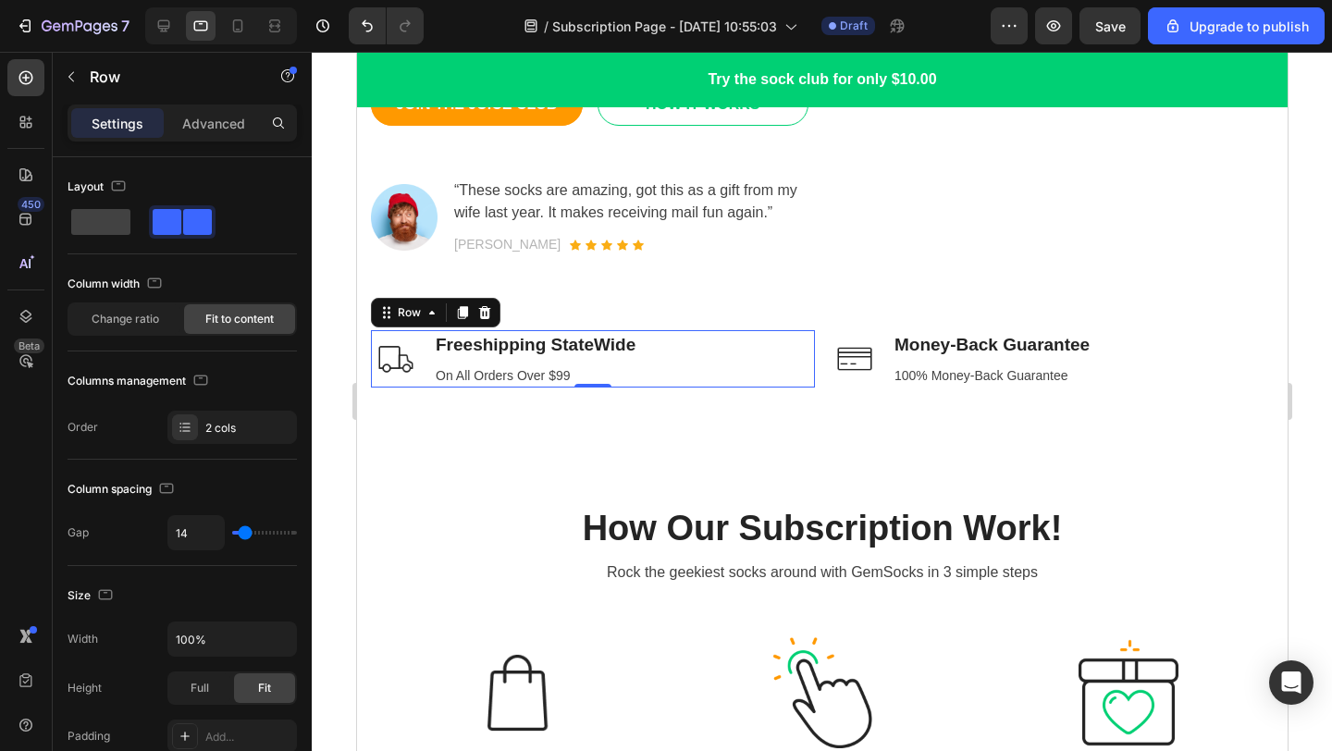
click at [699, 368] on div "Image Freeshipping StateWide Text block On All Orders Over $99 Text block Row 0" at bounding box center [592, 358] width 444 height 57
click at [185, 222] on span at bounding box center [197, 222] width 29 height 26
click at [113, 216] on span at bounding box center [100, 222] width 59 height 26
type input "0"
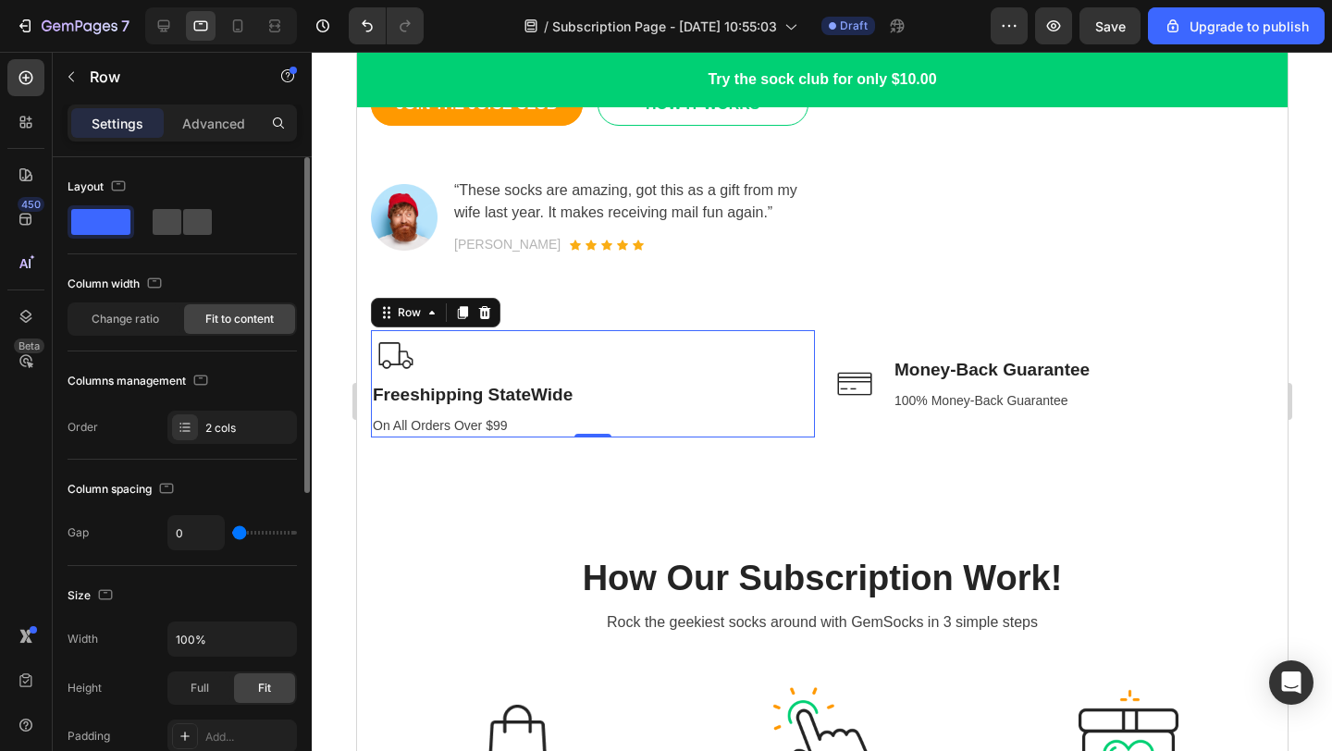
click at [190, 228] on span at bounding box center [197, 222] width 29 height 26
type input "14"
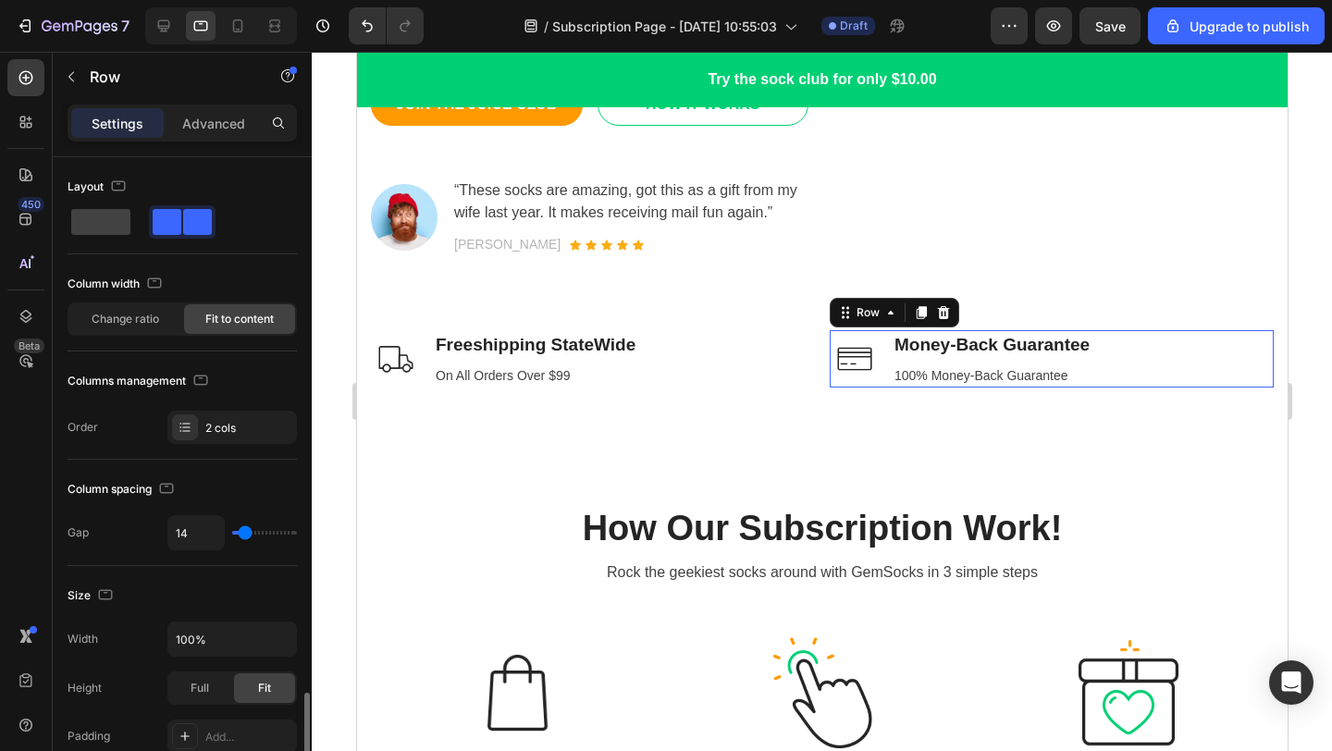
click at [1213, 370] on div "Image Money-Back Guarantee Text block 100% Money-Back Guarantee Text block Row 0" at bounding box center [1051, 358] width 444 height 57
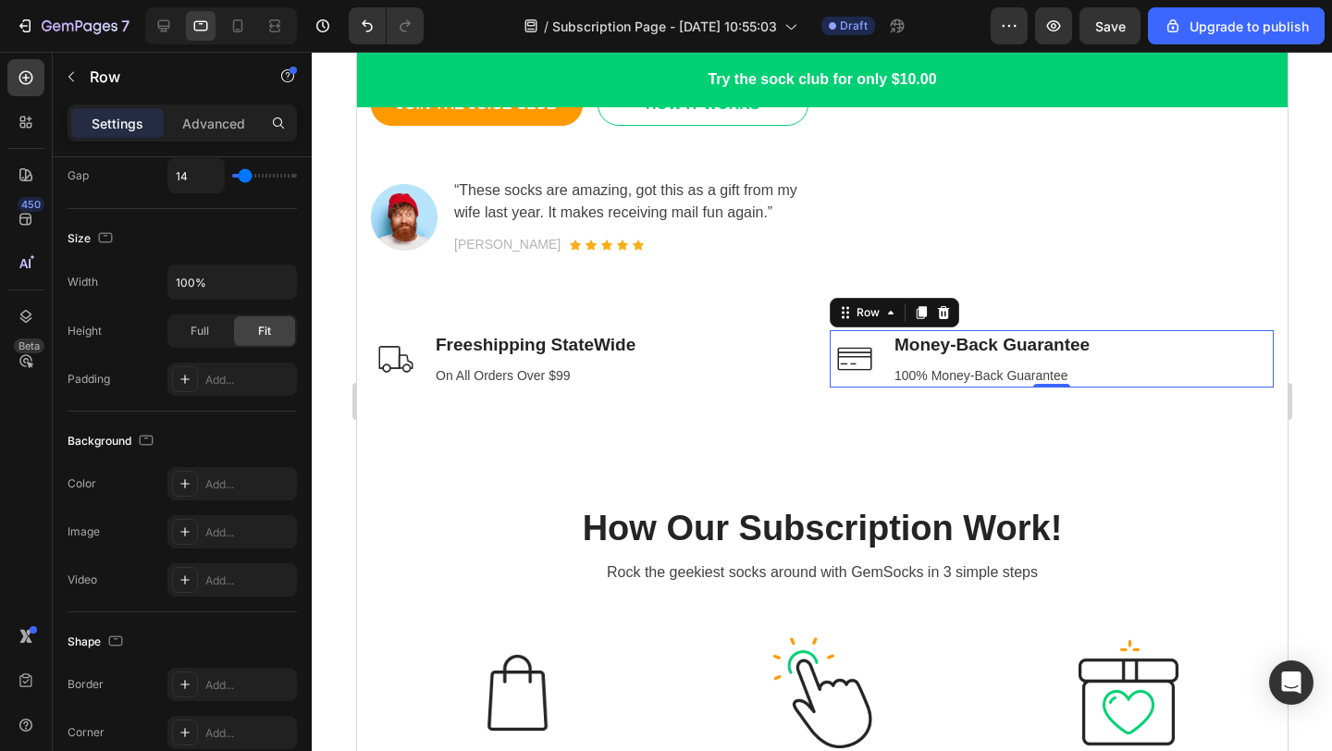
click at [794, 363] on div "Image Freeshipping StateWide Text block On All Orders Over $99 Text block Row" at bounding box center [592, 358] width 444 height 57
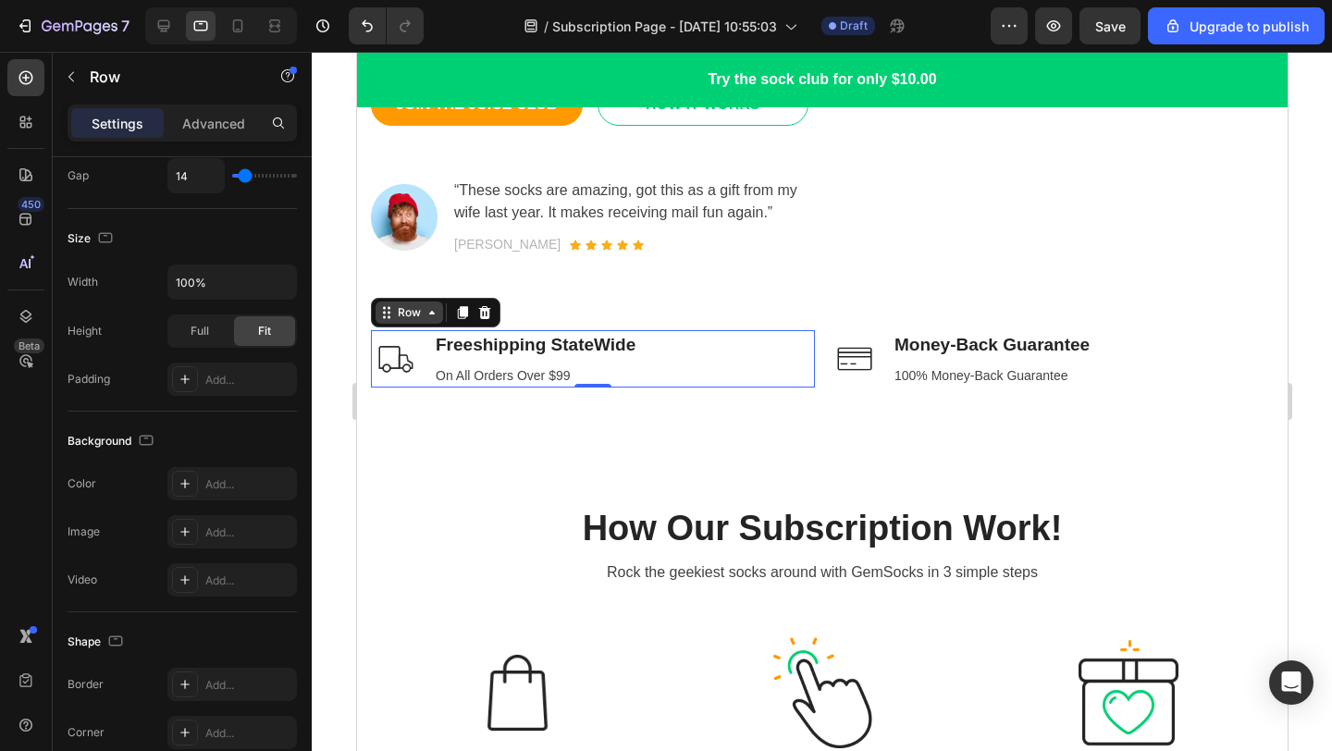
click at [420, 318] on div "Row" at bounding box center [408, 312] width 31 height 17
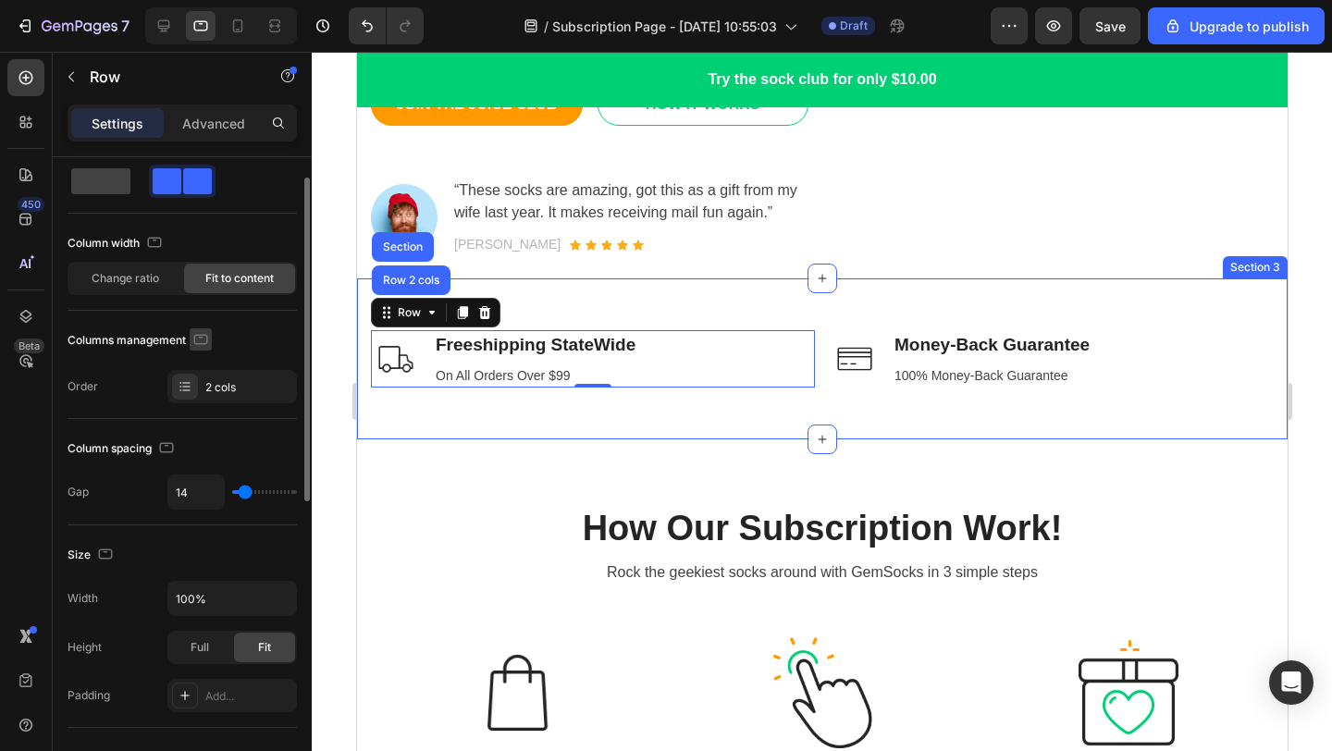
scroll to position [43, 0]
click at [249, 379] on div "2 cols" at bounding box center [248, 385] width 87 height 17
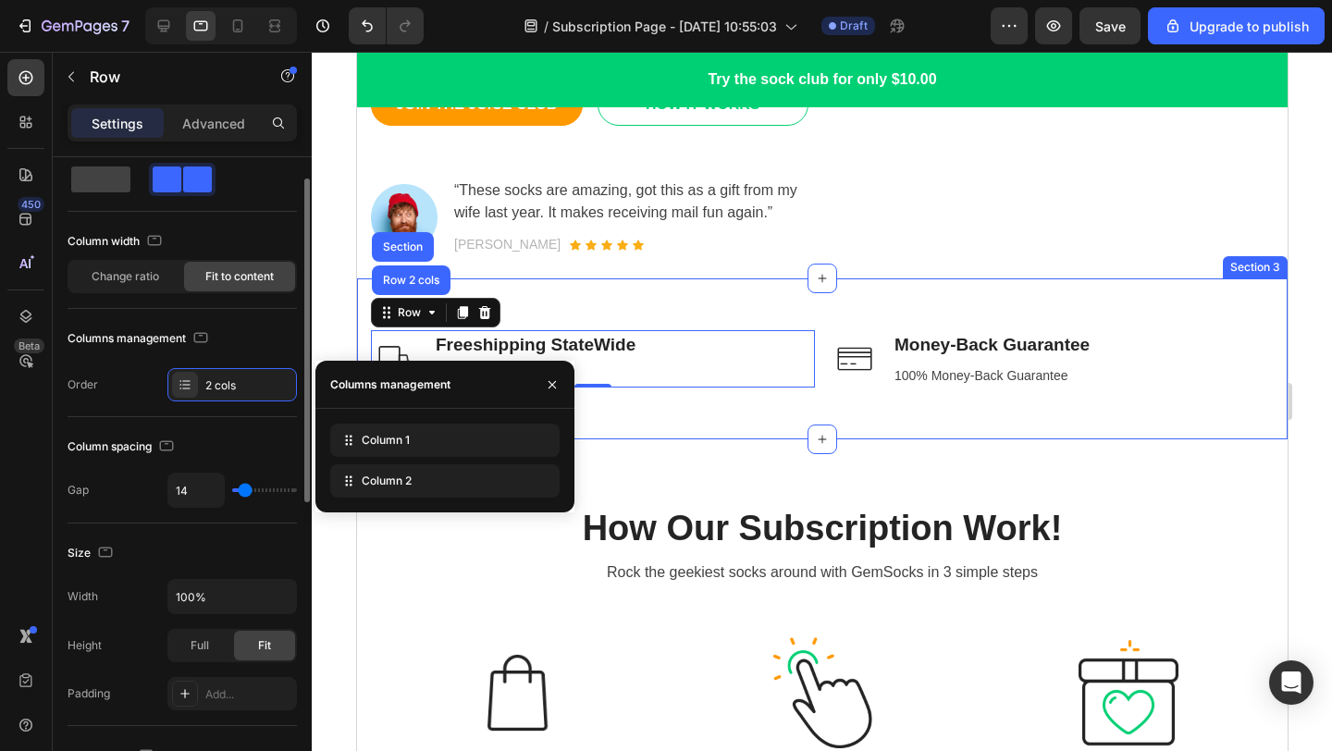
click at [155, 380] on div "Order 2 cols" at bounding box center [182, 384] width 229 height 33
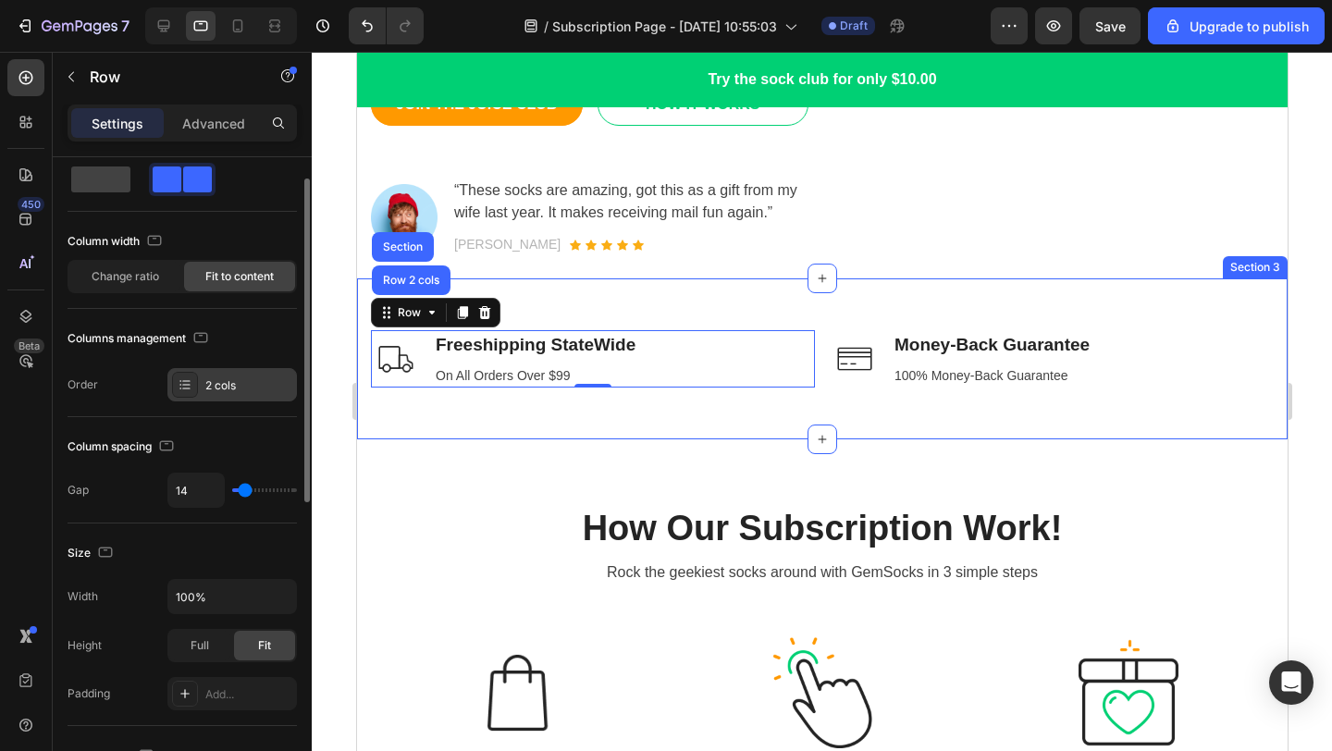
click at [176, 380] on div at bounding box center [185, 385] width 26 height 26
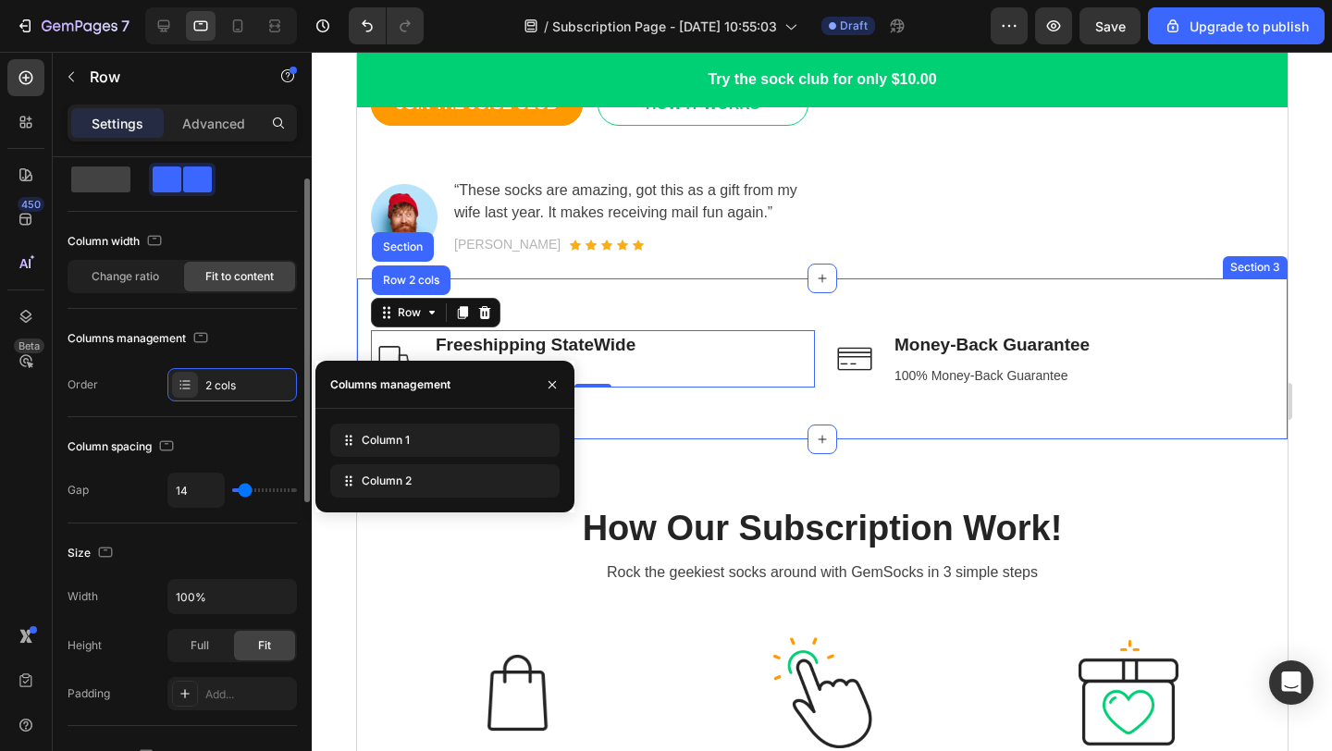
click at [137, 398] on div "Order 2 cols" at bounding box center [182, 384] width 229 height 33
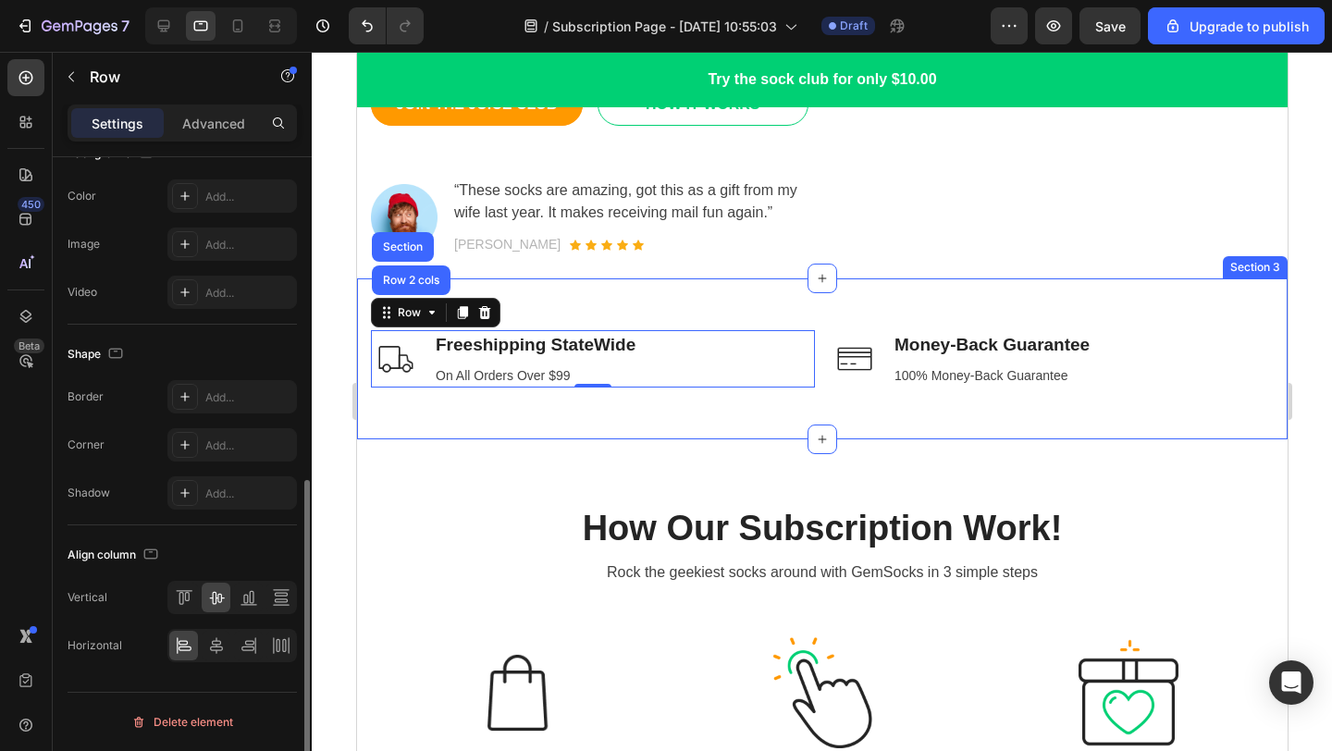
scroll to position [0, 0]
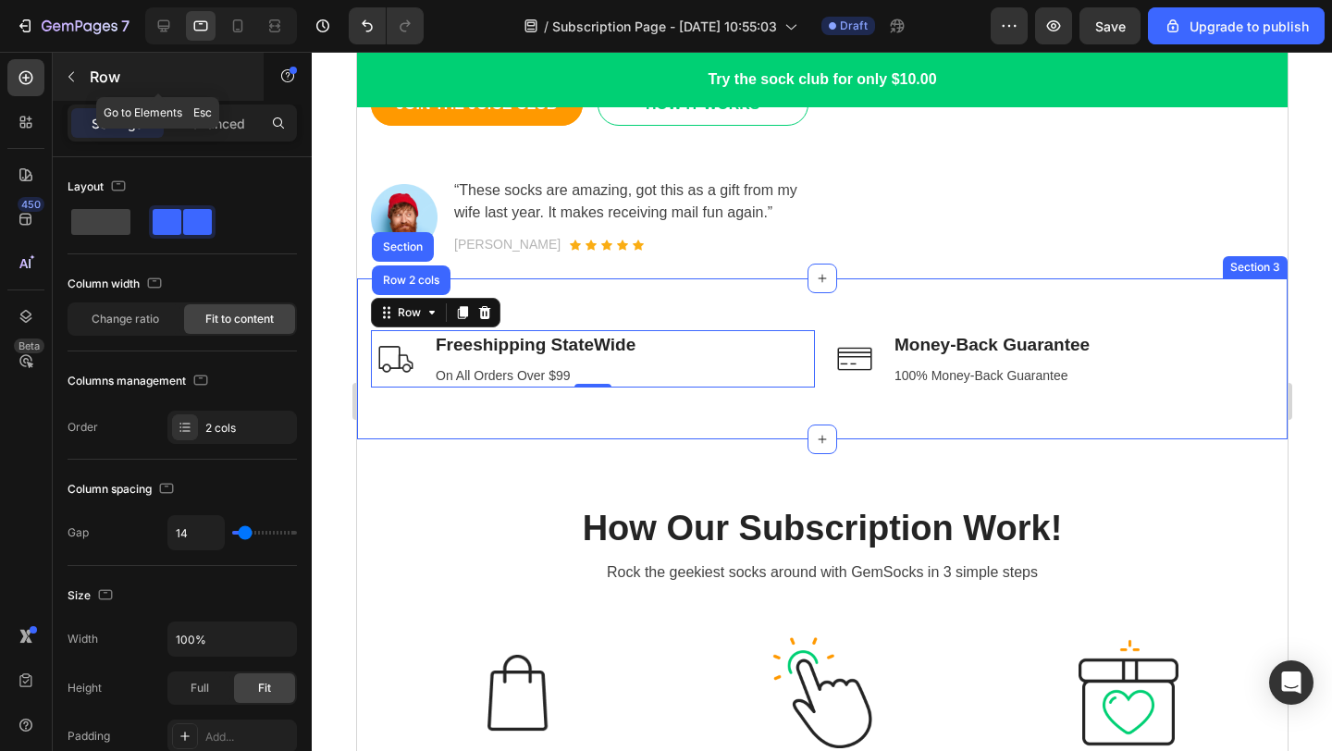
click at [73, 72] on icon "button" at bounding box center [71, 77] width 6 height 10
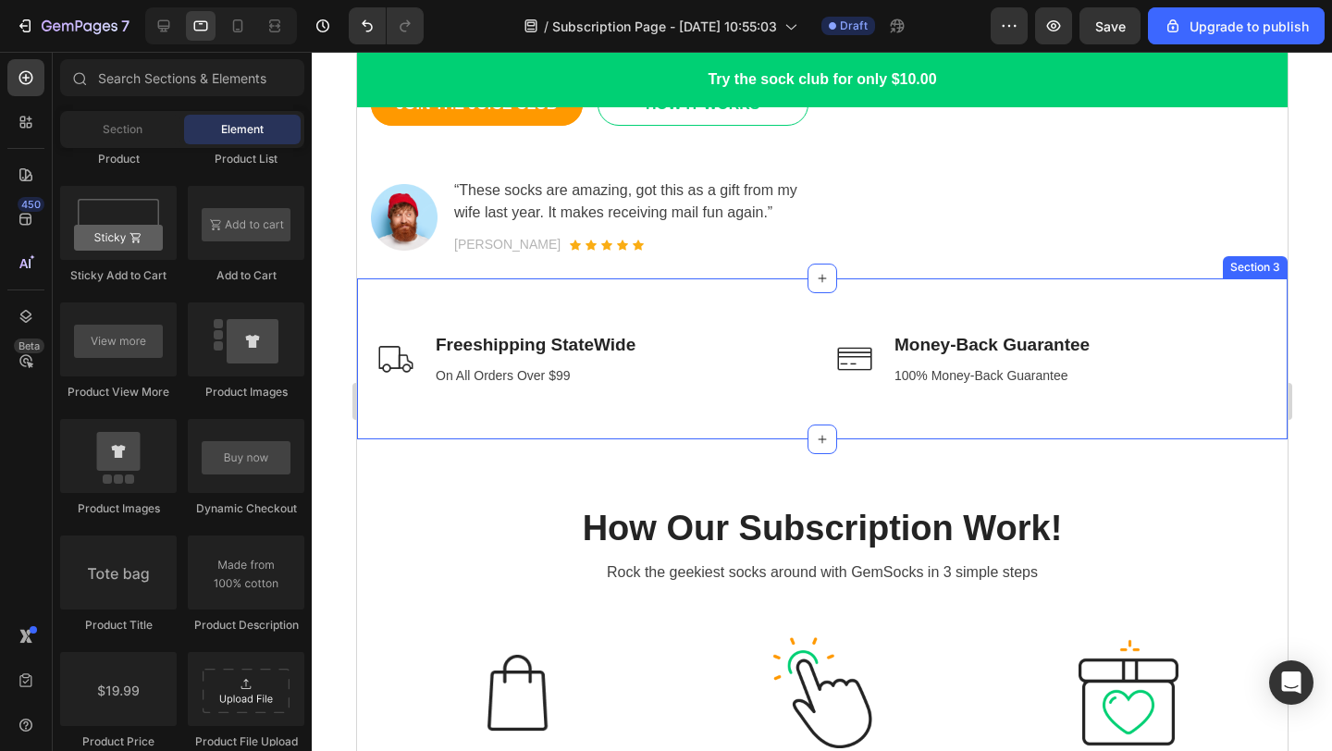
click at [674, 303] on div "Image Freeshipping StateWide Text block On All Orders Over $99 Text block Row I…" at bounding box center [821, 358] width 930 height 161
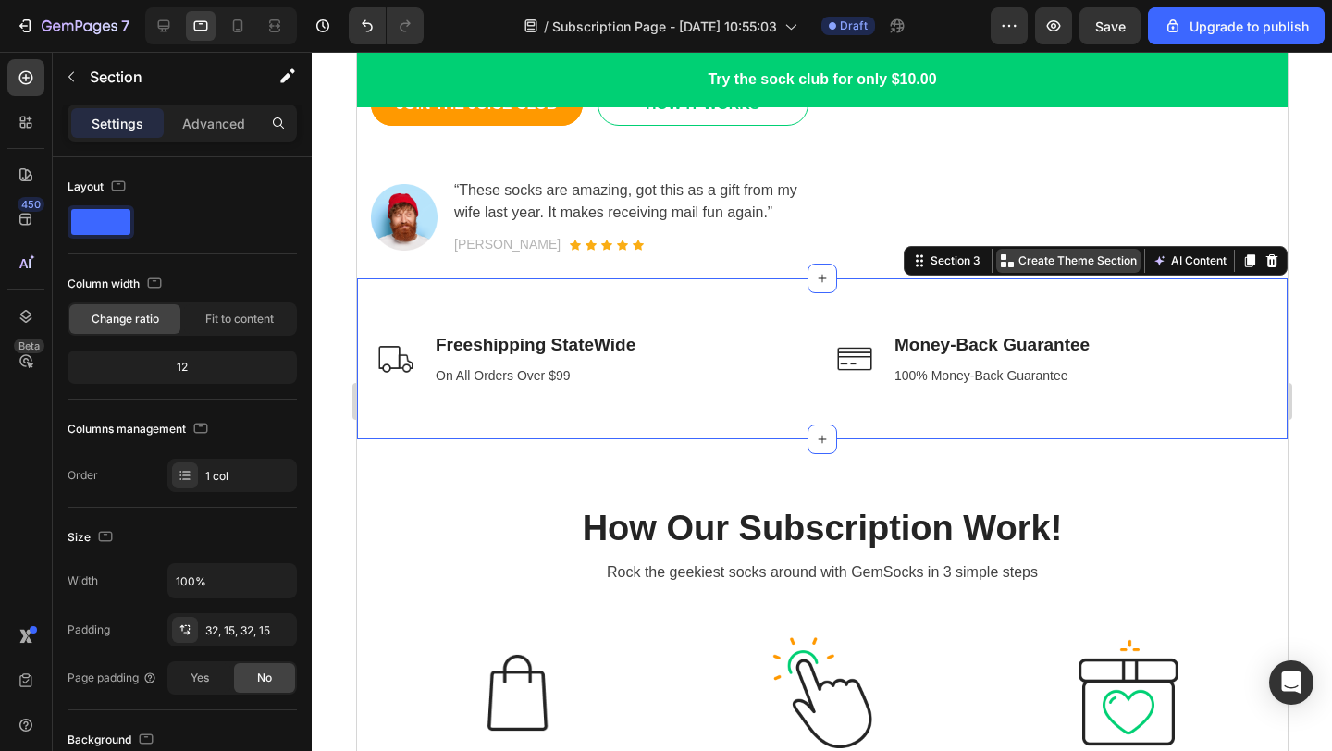
click at [1053, 261] on p "Create Theme Section" at bounding box center [1076, 260] width 118 height 17
click at [1165, 260] on button "AI Content" at bounding box center [1188, 261] width 81 height 22
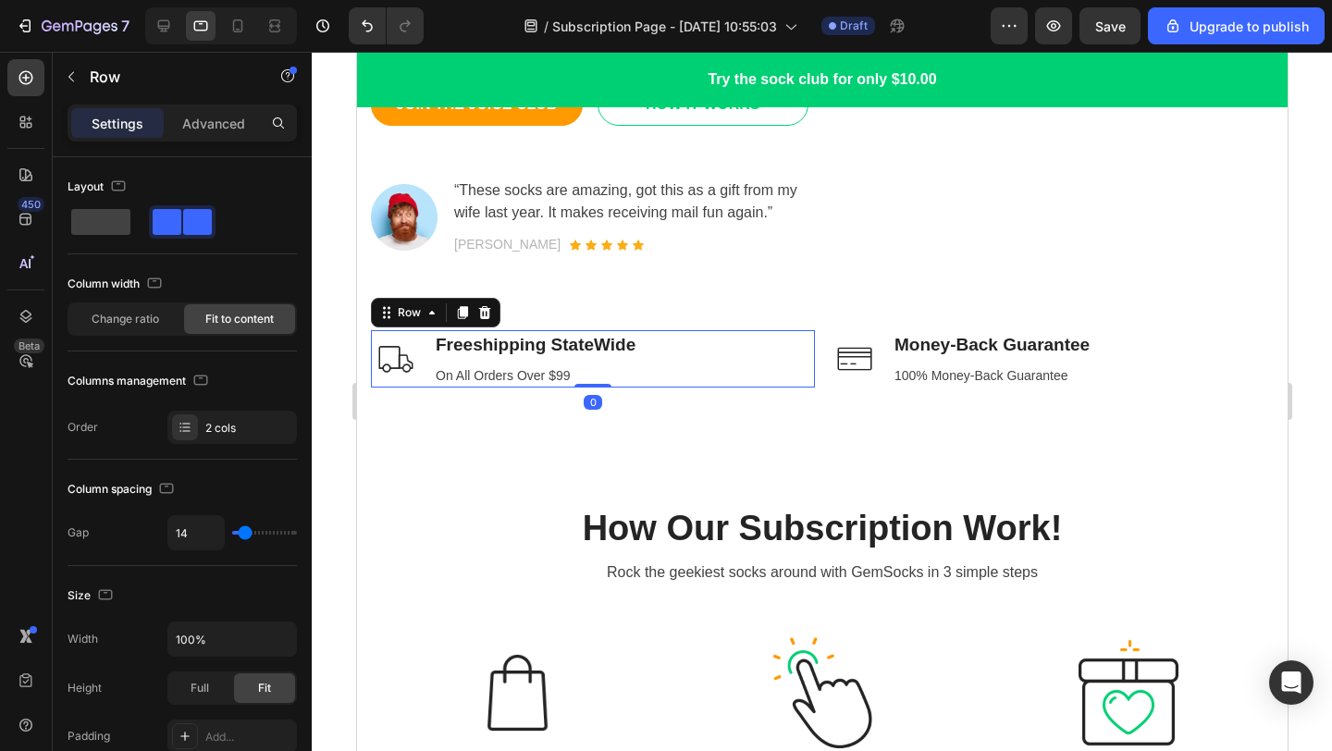
click at [721, 380] on div "Image Freeshipping StateWide Text block On All Orders Over $99 Text block Row 0" at bounding box center [592, 358] width 444 height 57
click at [1156, 351] on div "Image Money-Back Guarantee Text block 100% Money-Back Guarantee Text block Row" at bounding box center [1051, 358] width 444 height 57
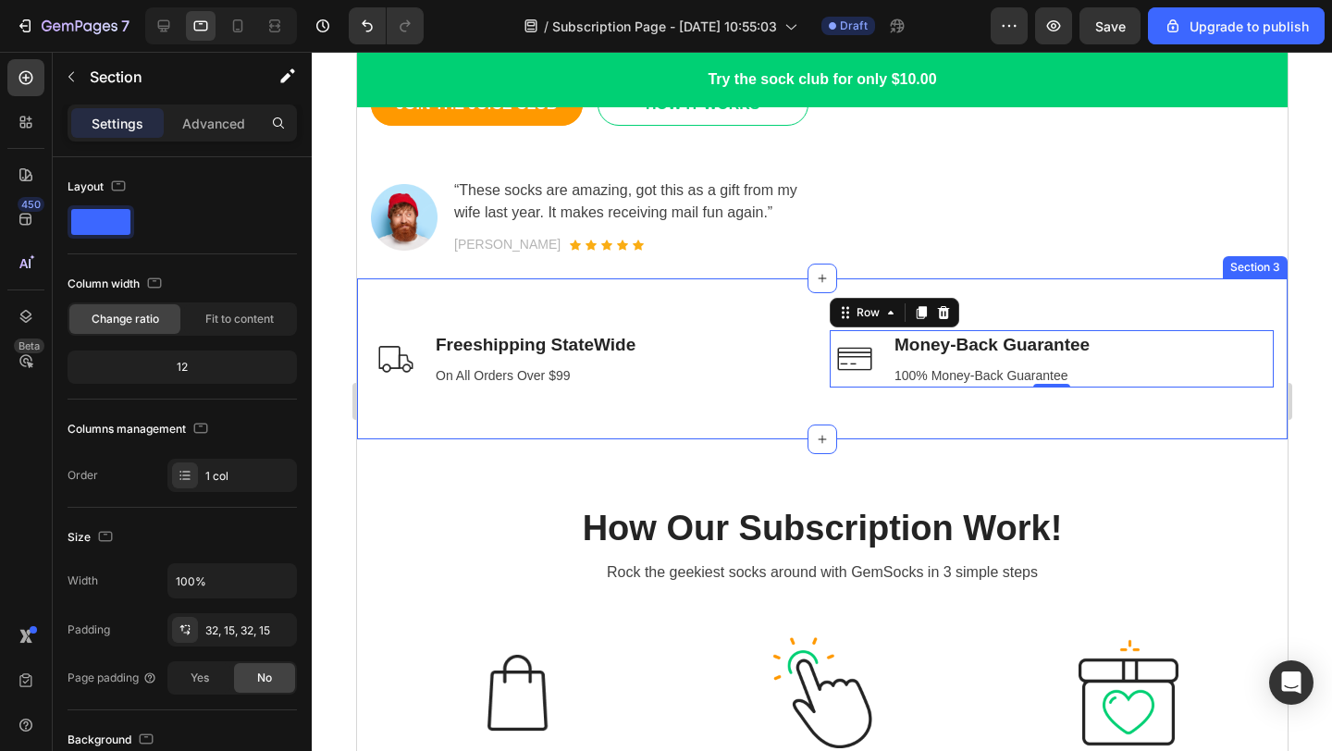
click at [770, 295] on div "Image Freeshipping StateWide Text block On All Orders Over $99 Text block Row I…" at bounding box center [821, 358] width 930 height 161
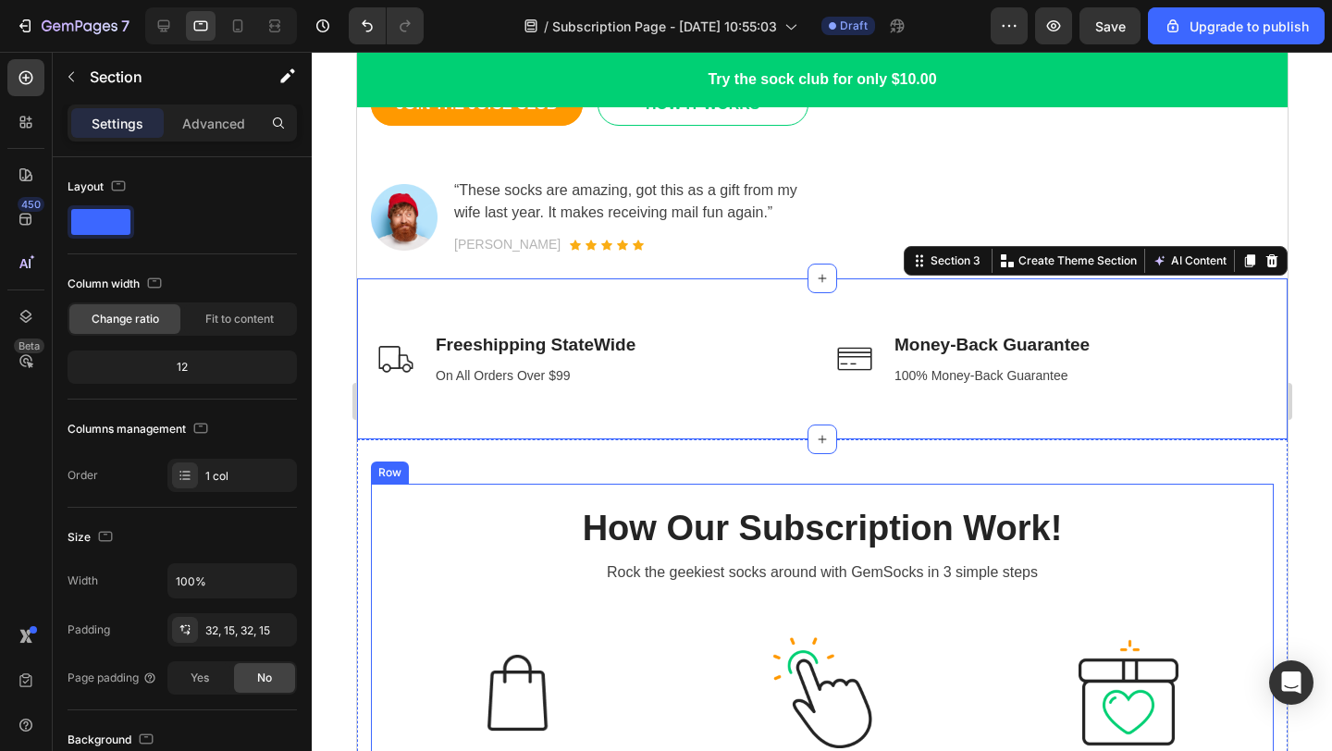
click at [667, 375] on div "Image Freeshipping StateWide Text block On All Orders Over $99 Text block Row" at bounding box center [592, 358] width 444 height 57
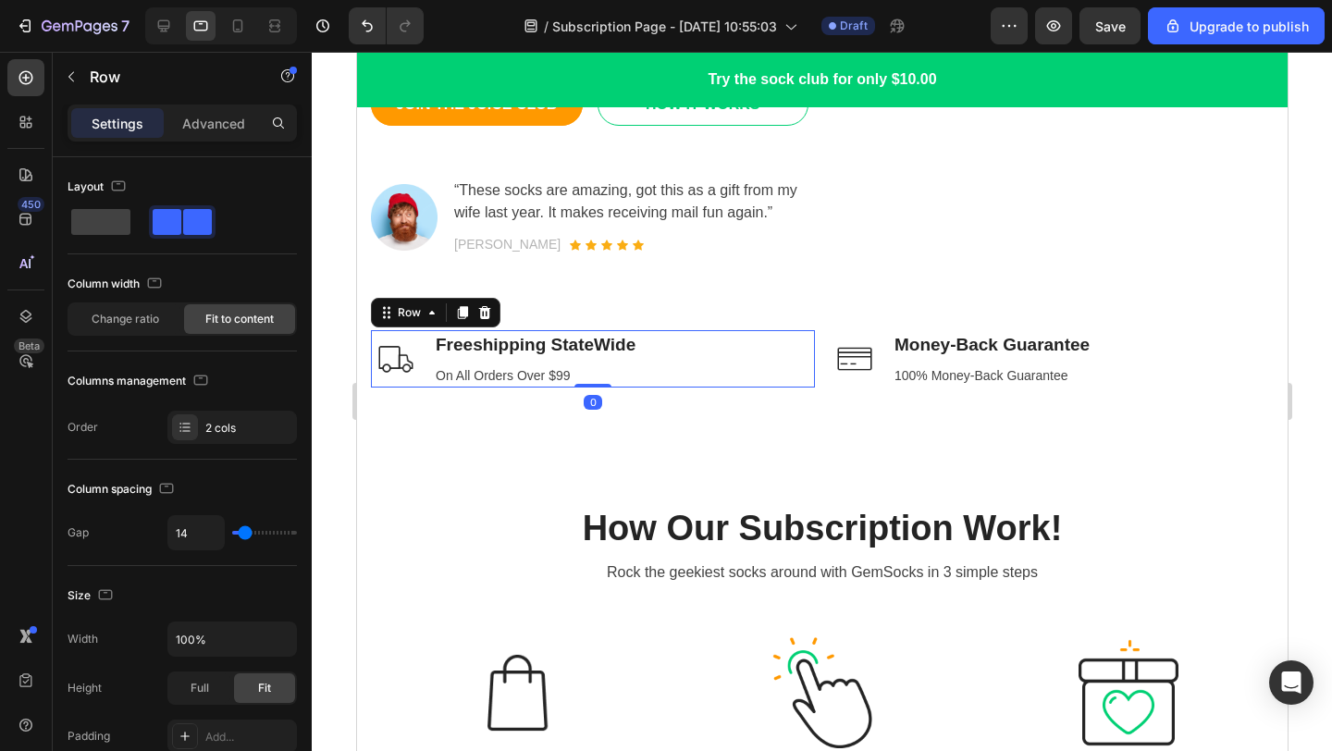
click at [671, 360] on div "Image Freeshipping StateWide Text block On All Orders Over $99 Text block Row 0" at bounding box center [592, 358] width 444 height 57
click at [637, 351] on div "Image Freeshipping StateWide Text block On All Orders Over $99 Text block Row 0" at bounding box center [592, 358] width 444 height 57
click at [602, 366] on p "On All Orders Over $99" at bounding box center [535, 375] width 200 height 19
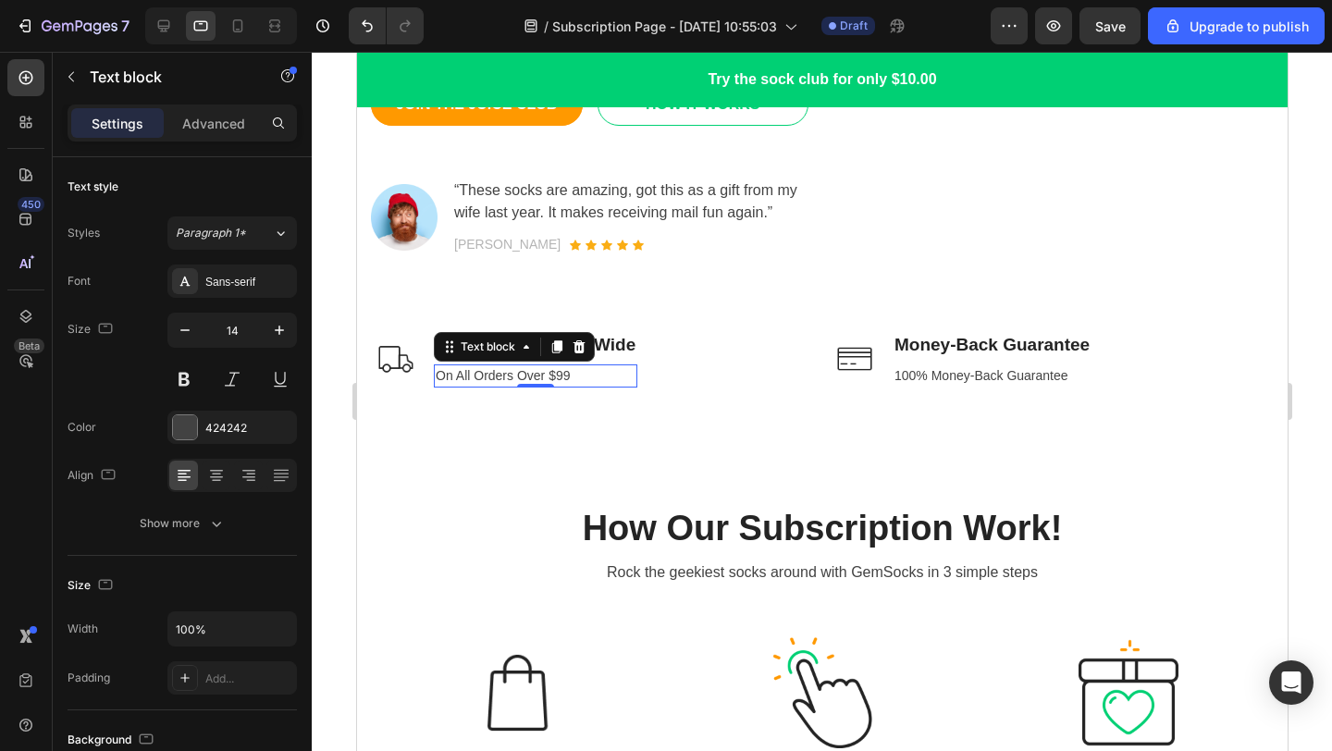
click at [595, 372] on p "On All Orders Over $99" at bounding box center [535, 375] width 200 height 19
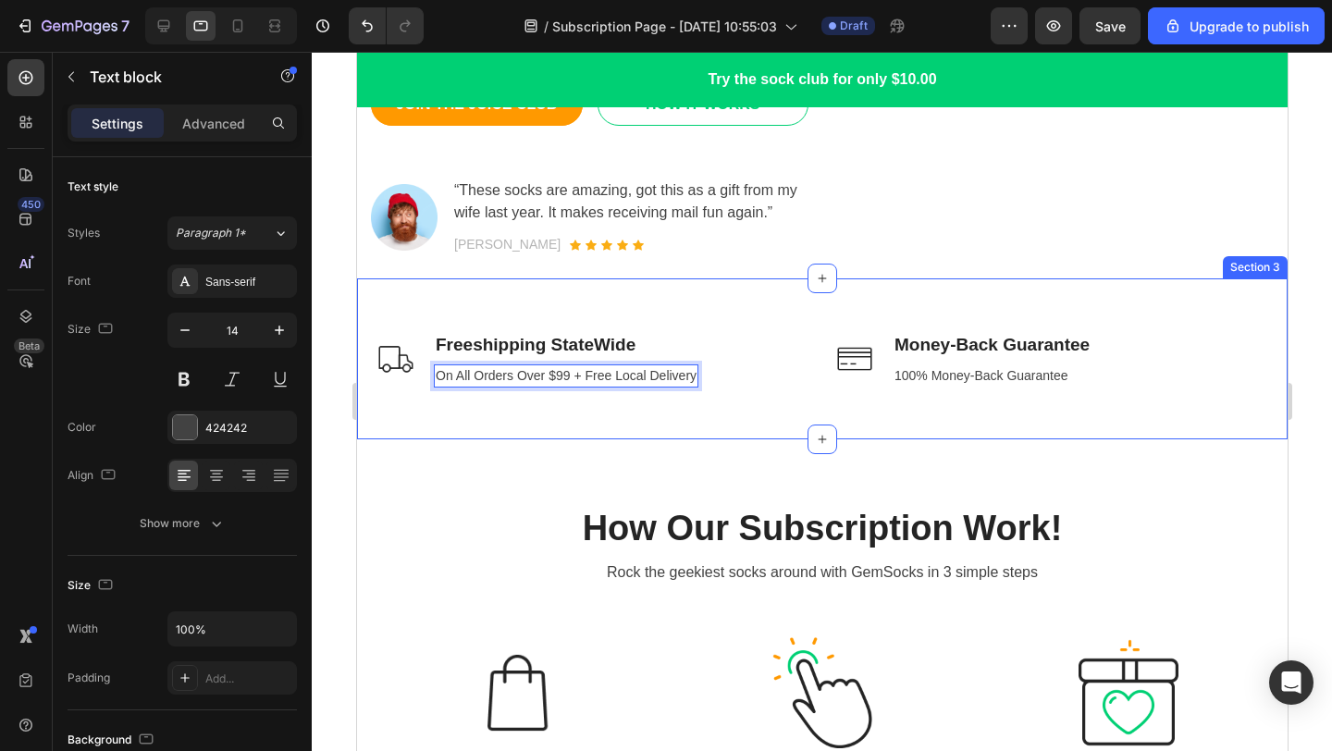
click at [902, 287] on div "Image Freeshipping StateWide Text block On All Orders Over $99 + Free Local Del…" at bounding box center [821, 358] width 930 height 161
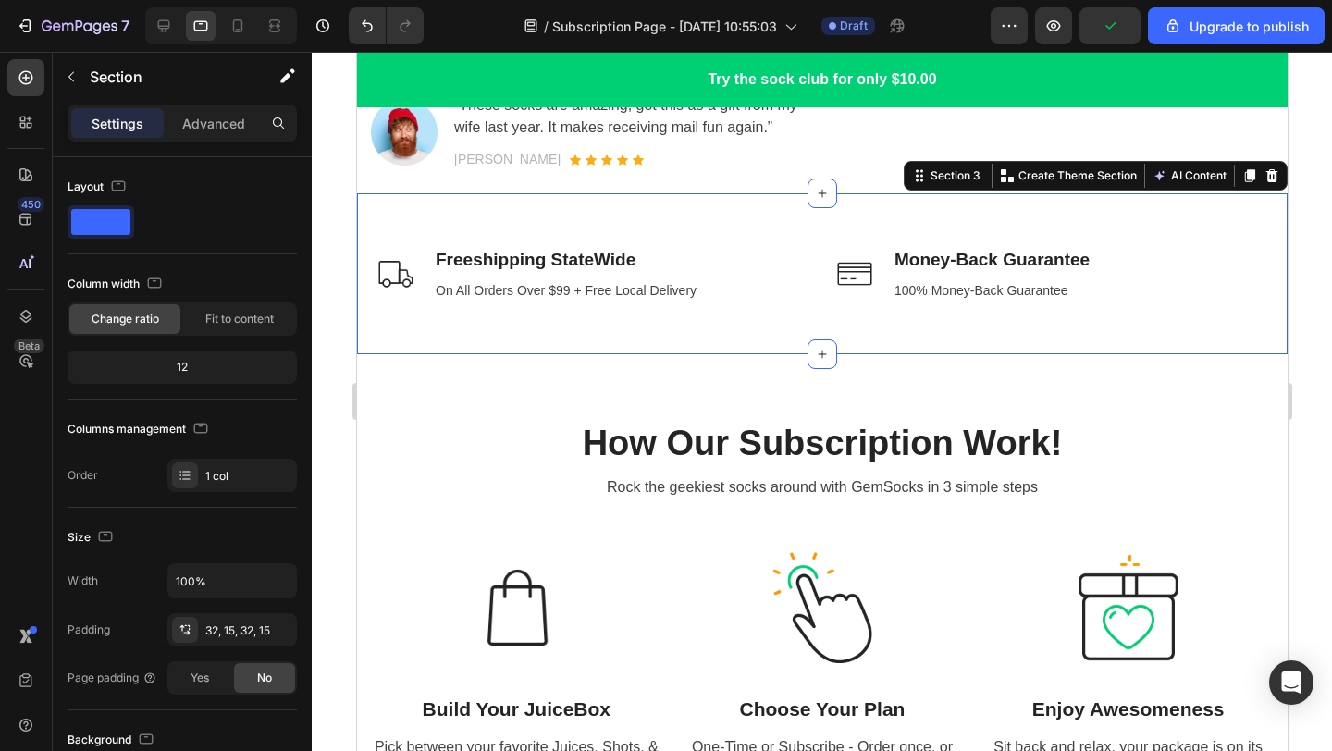
scroll to position [531, 0]
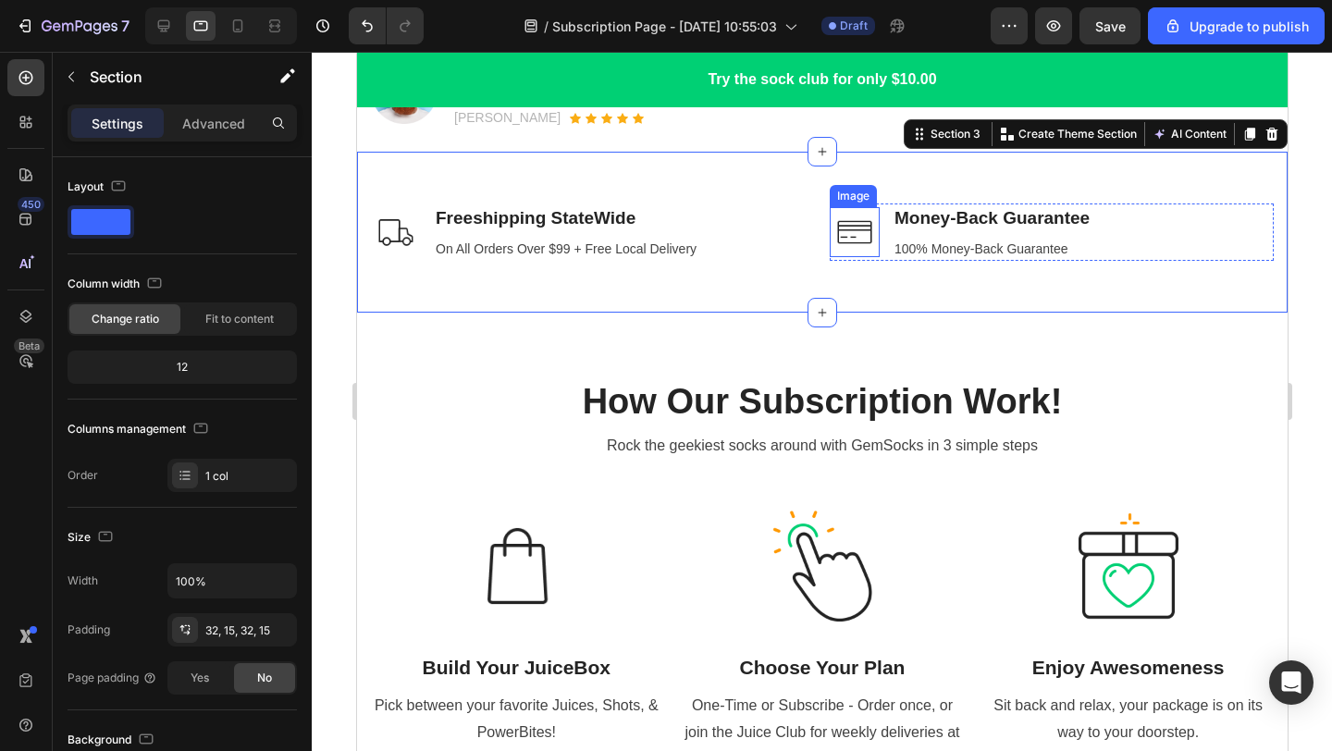
click at [849, 230] on img at bounding box center [854, 232] width 50 height 50
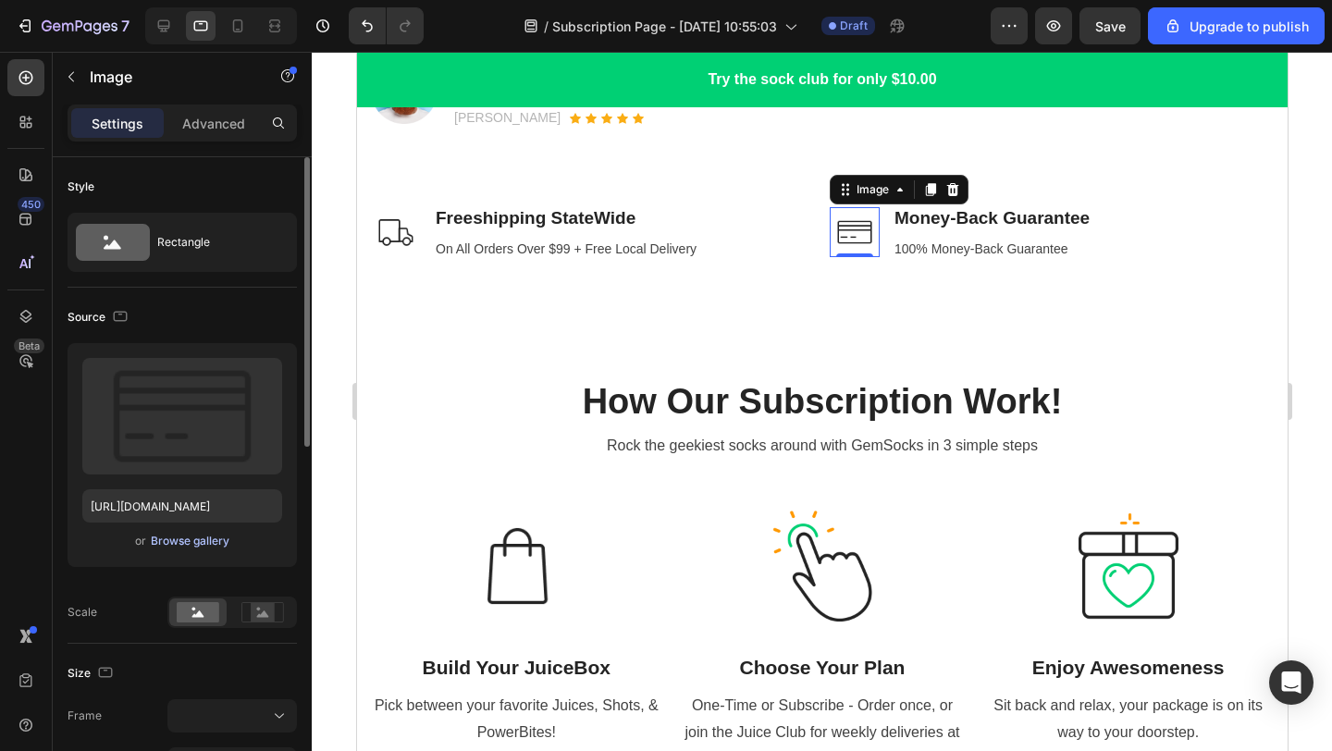
click at [209, 545] on div "Browse gallery" at bounding box center [190, 541] width 79 height 17
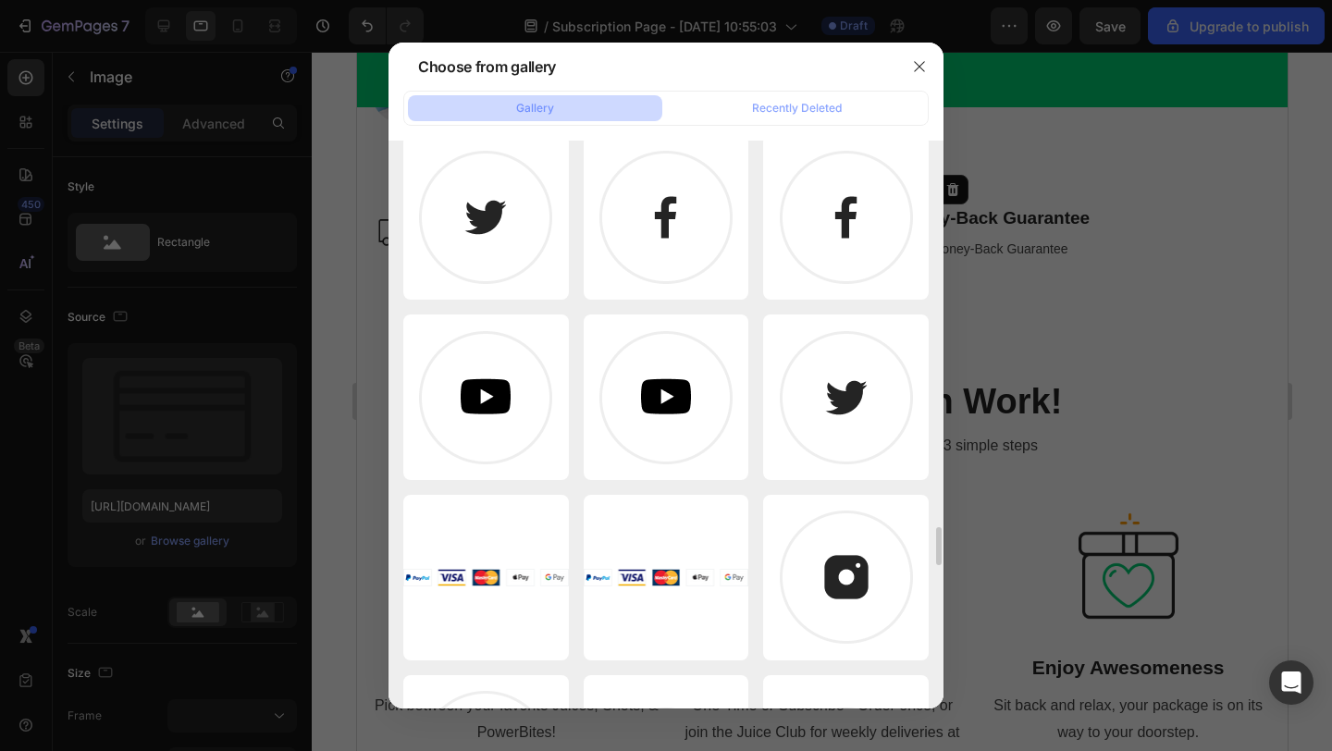
scroll to position [5786, 0]
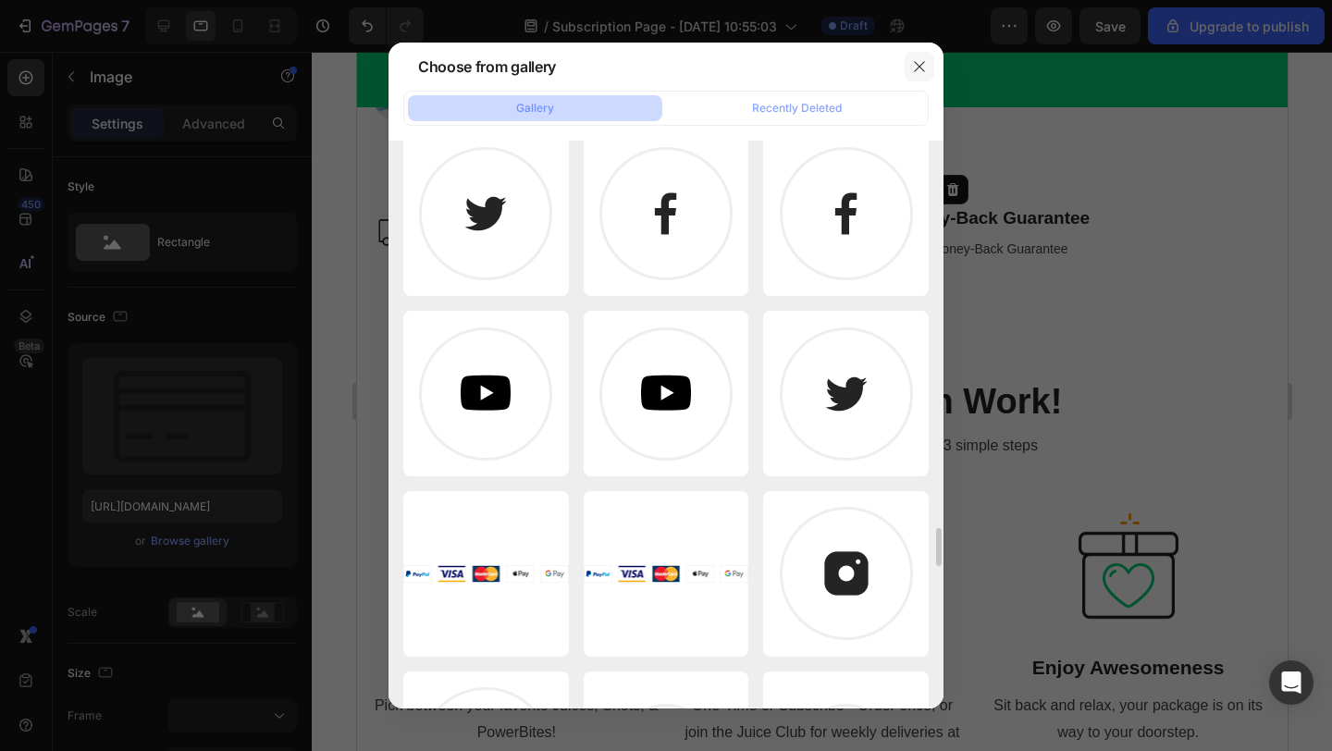
click at [916, 62] on icon "button" at bounding box center [919, 66] width 15 height 15
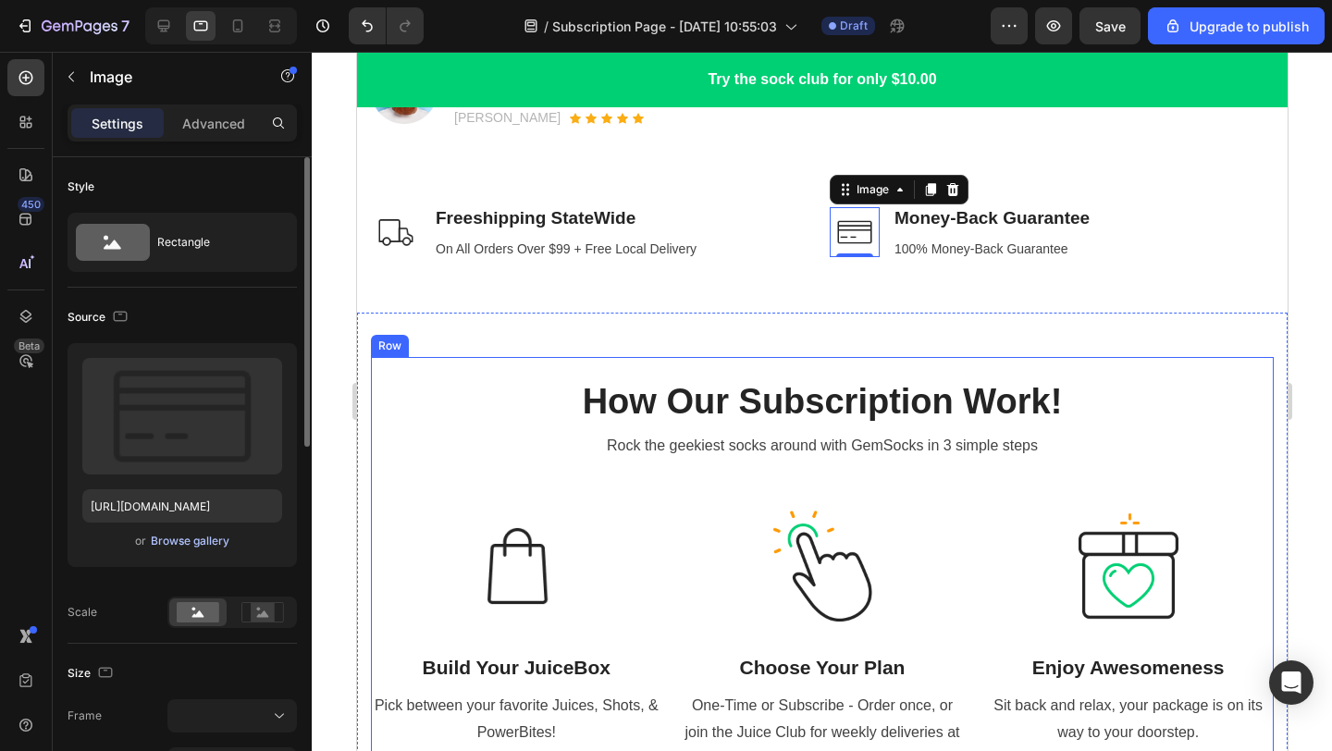
click at [187, 546] on div "Browse gallery" at bounding box center [190, 541] width 79 height 17
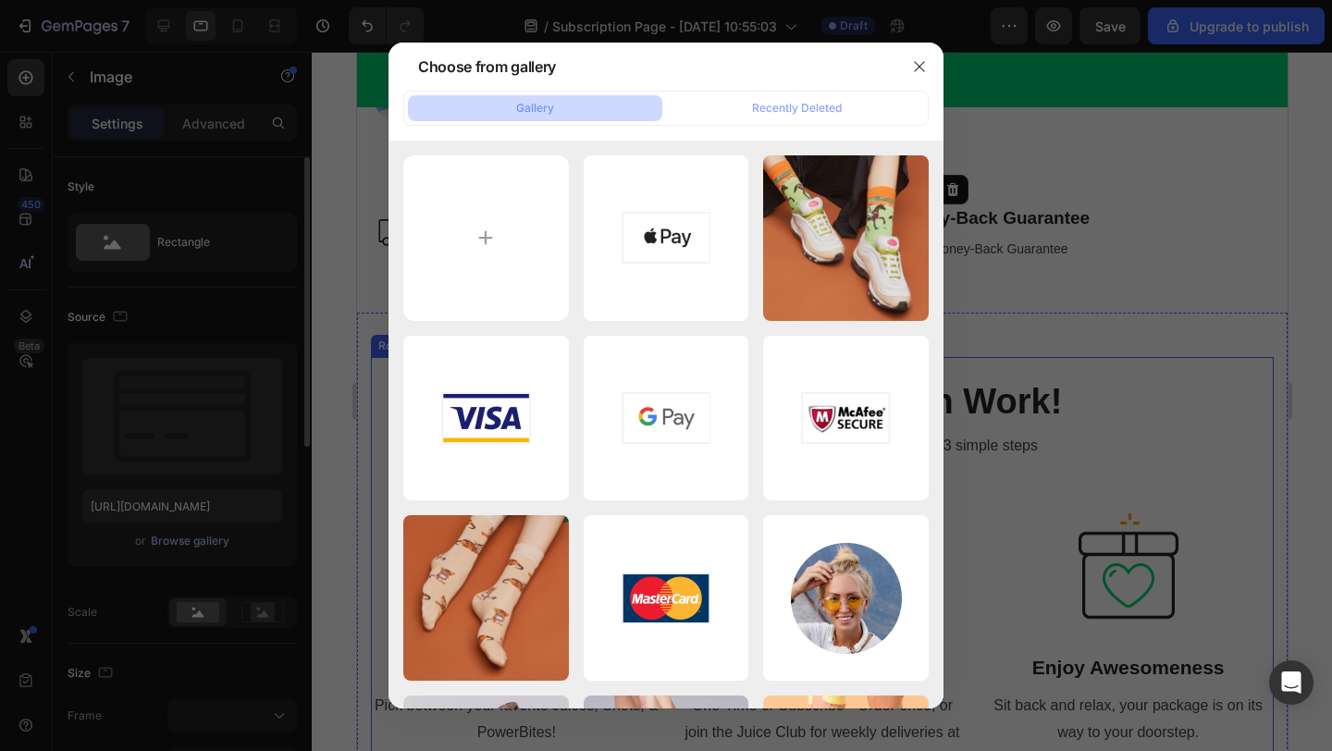
click at [772, 117] on button "Recently Deleted" at bounding box center [797, 108] width 254 height 26
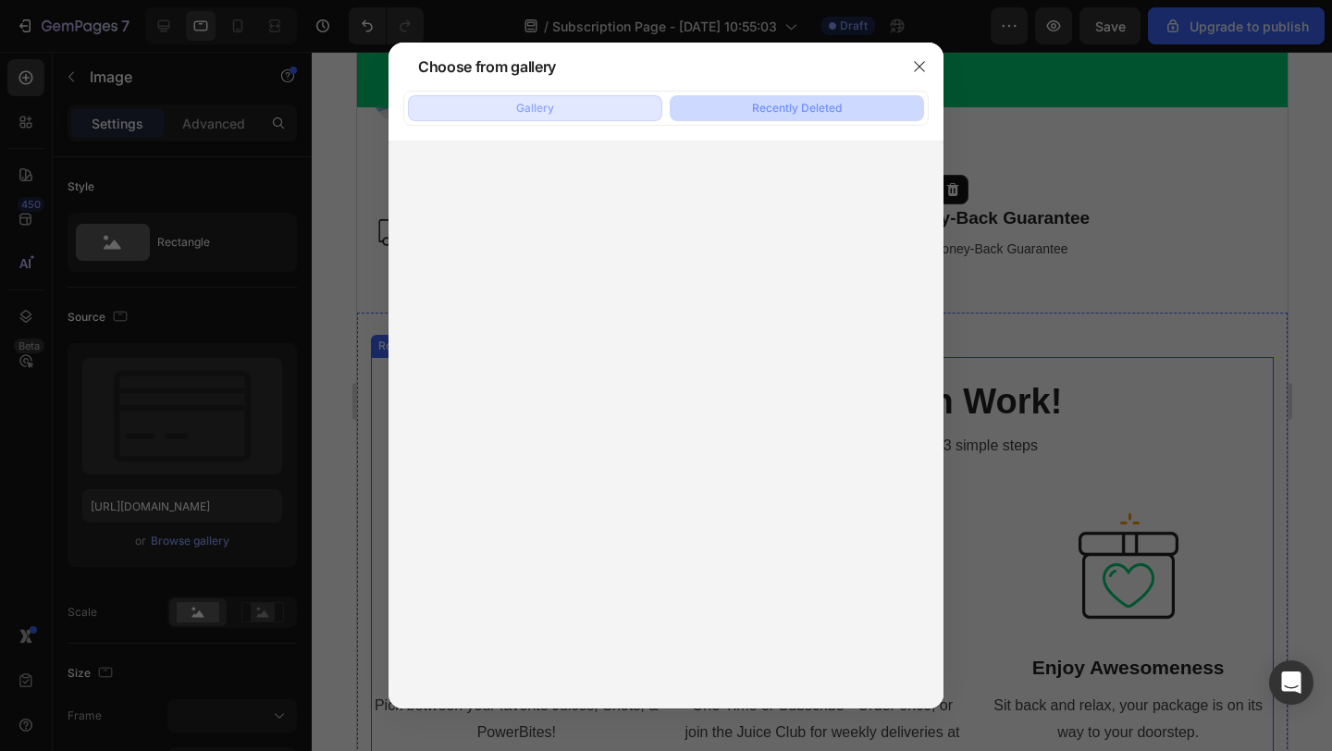
click at [592, 112] on button "Gallery" at bounding box center [535, 108] width 254 height 26
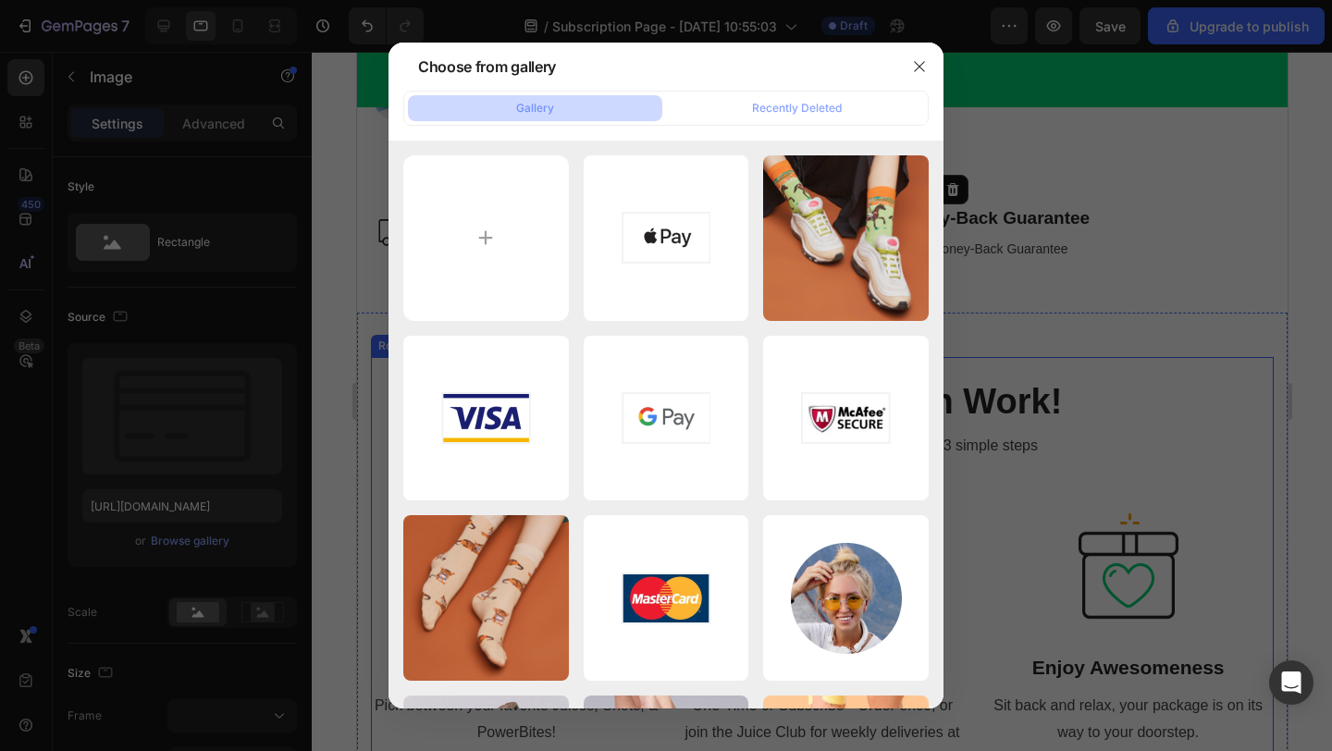
click at [920, 61] on icon "button" at bounding box center [919, 66] width 15 height 15
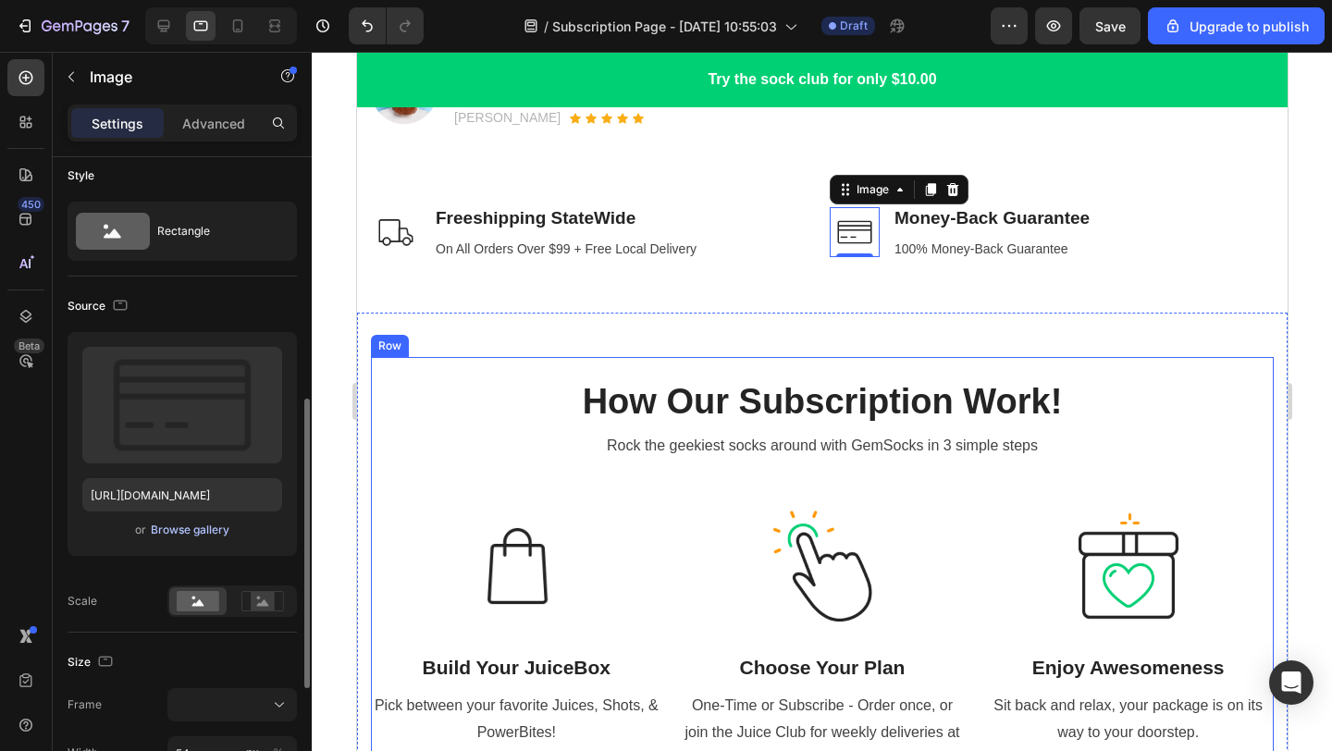
scroll to position [0, 0]
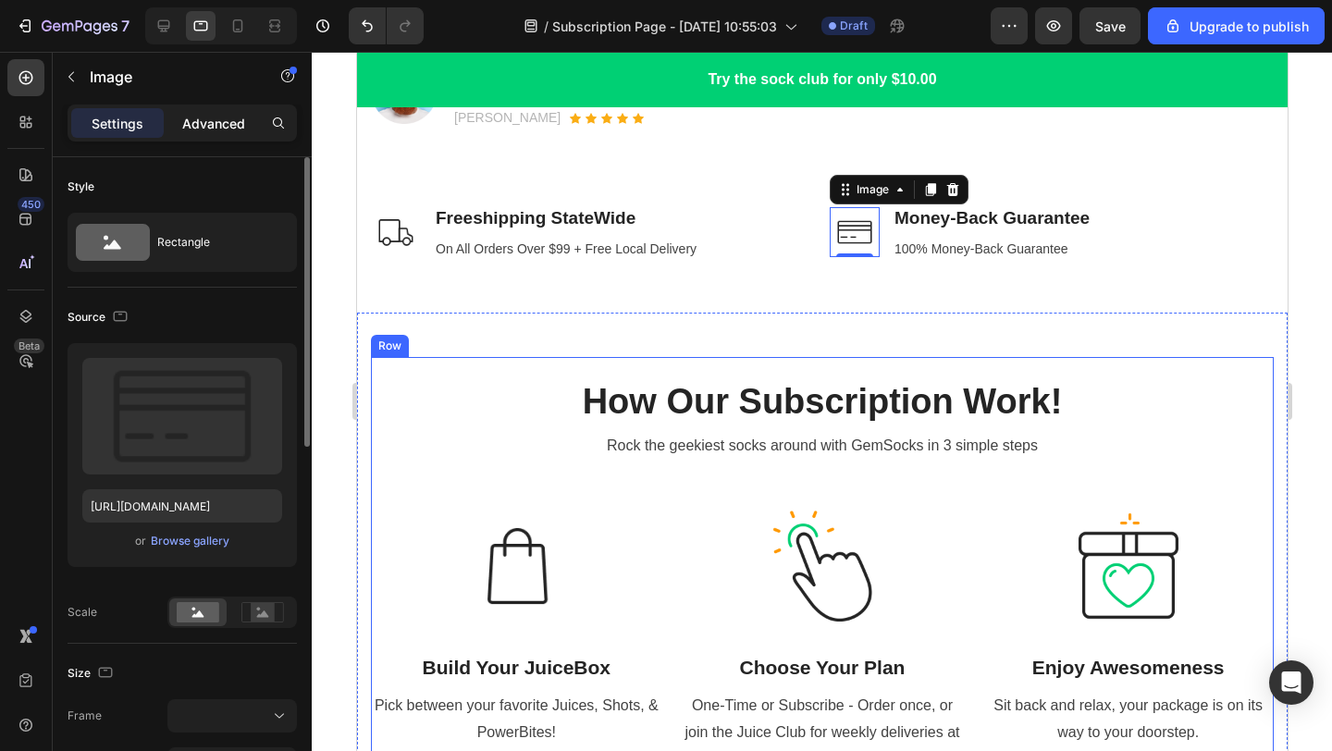
click at [213, 129] on p "Advanced" at bounding box center [213, 123] width 63 height 19
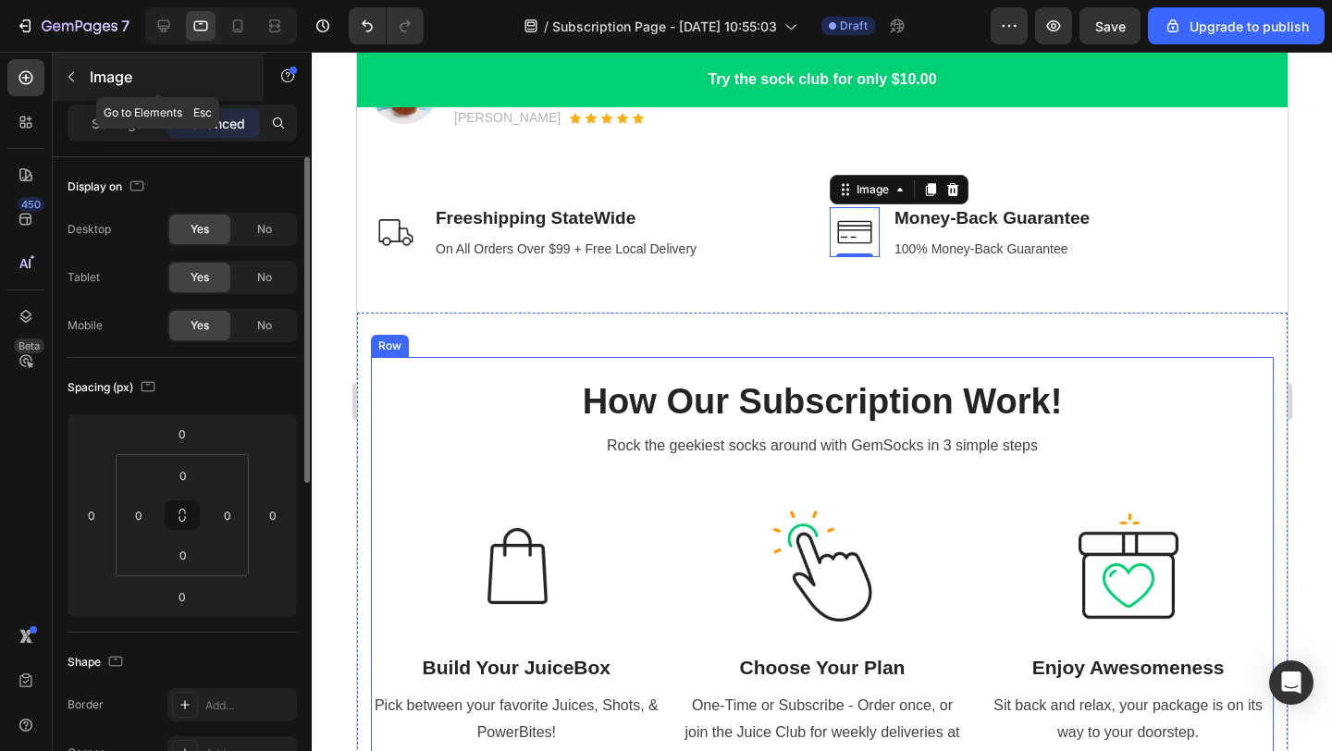
click at [102, 74] on p "Image" at bounding box center [168, 77] width 157 height 22
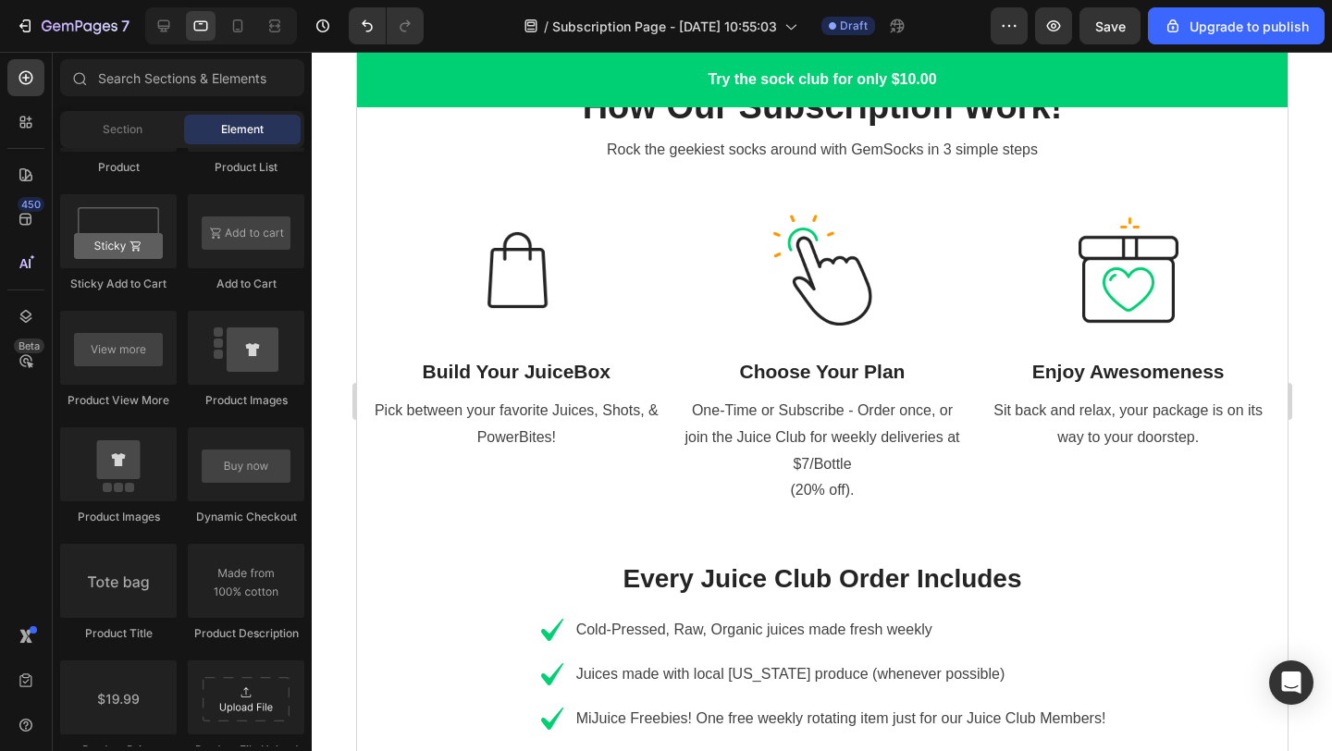
scroll to position [784, 0]
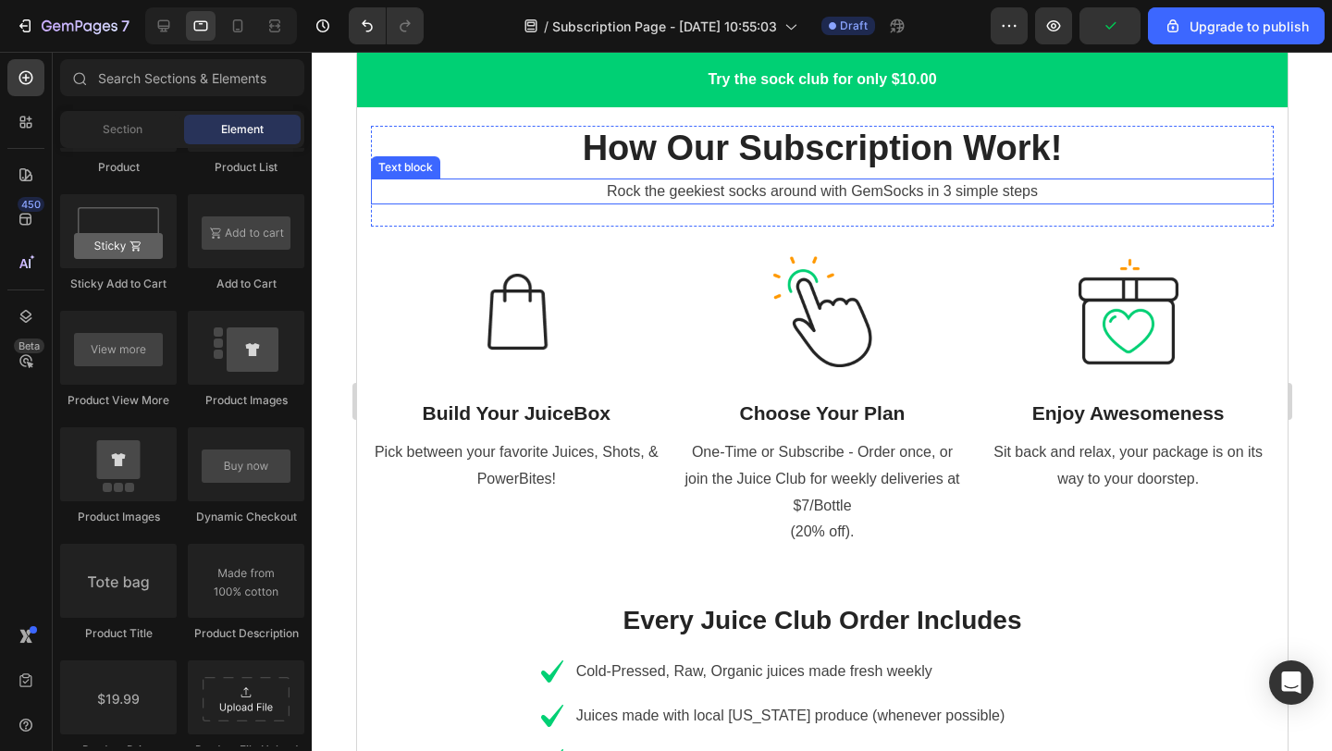
click at [1040, 190] on p "Rock the geekiest socks around with GemSocks in 3 simple steps" at bounding box center [821, 191] width 899 height 22
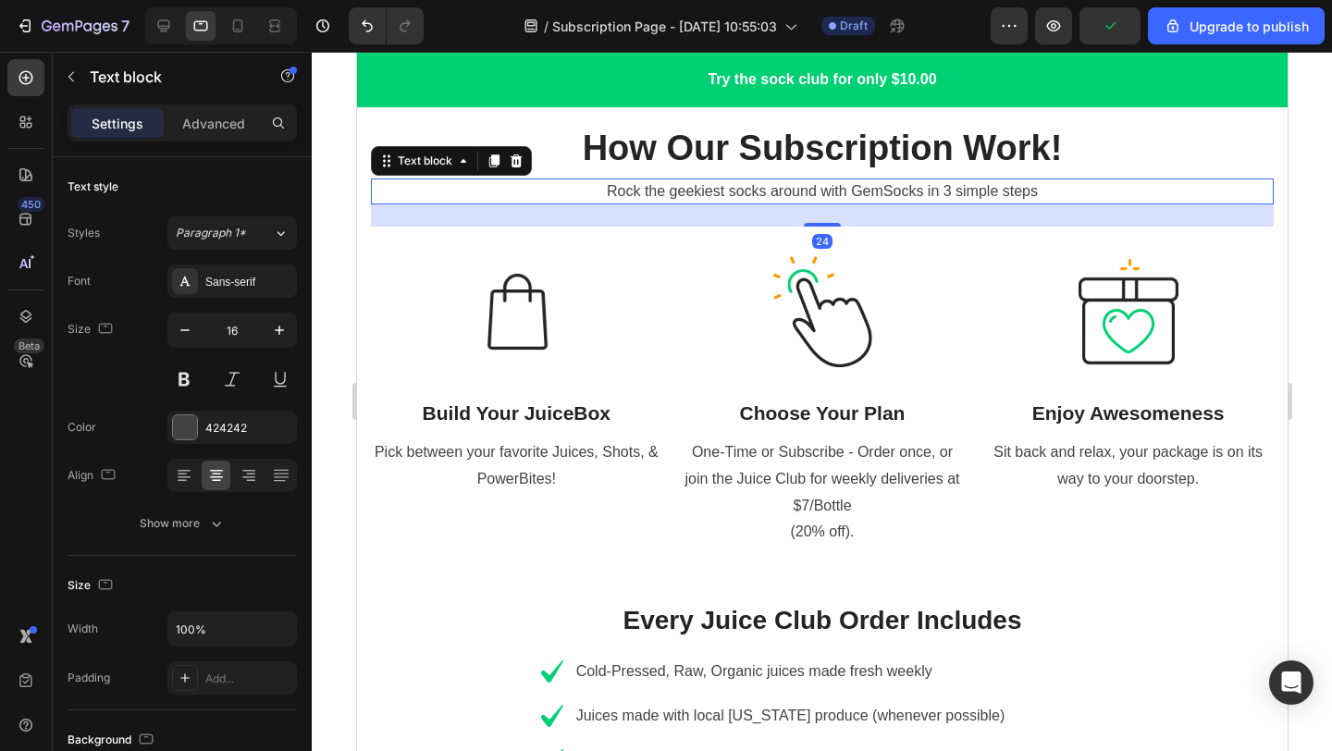
click at [1042, 197] on p "Rock the geekiest socks around with GemSocks in 3 simple steps" at bounding box center [821, 191] width 899 height 22
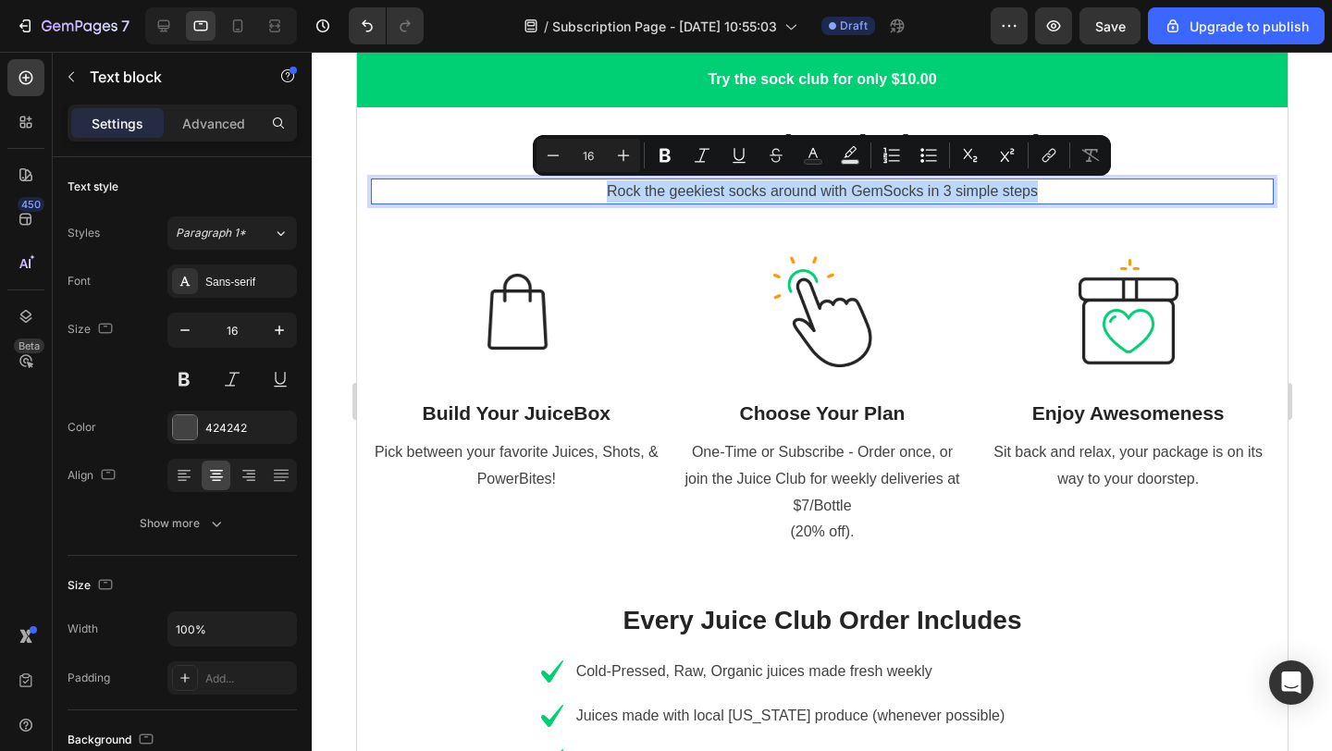
drag, startPoint x: 1043, startPoint y: 193, endPoint x: 605, endPoint y: 191, distance: 438.4
click at [605, 191] on p "Rock the geekiest socks around with GemSocks in 3 simple steps" at bounding box center [821, 191] width 899 height 22
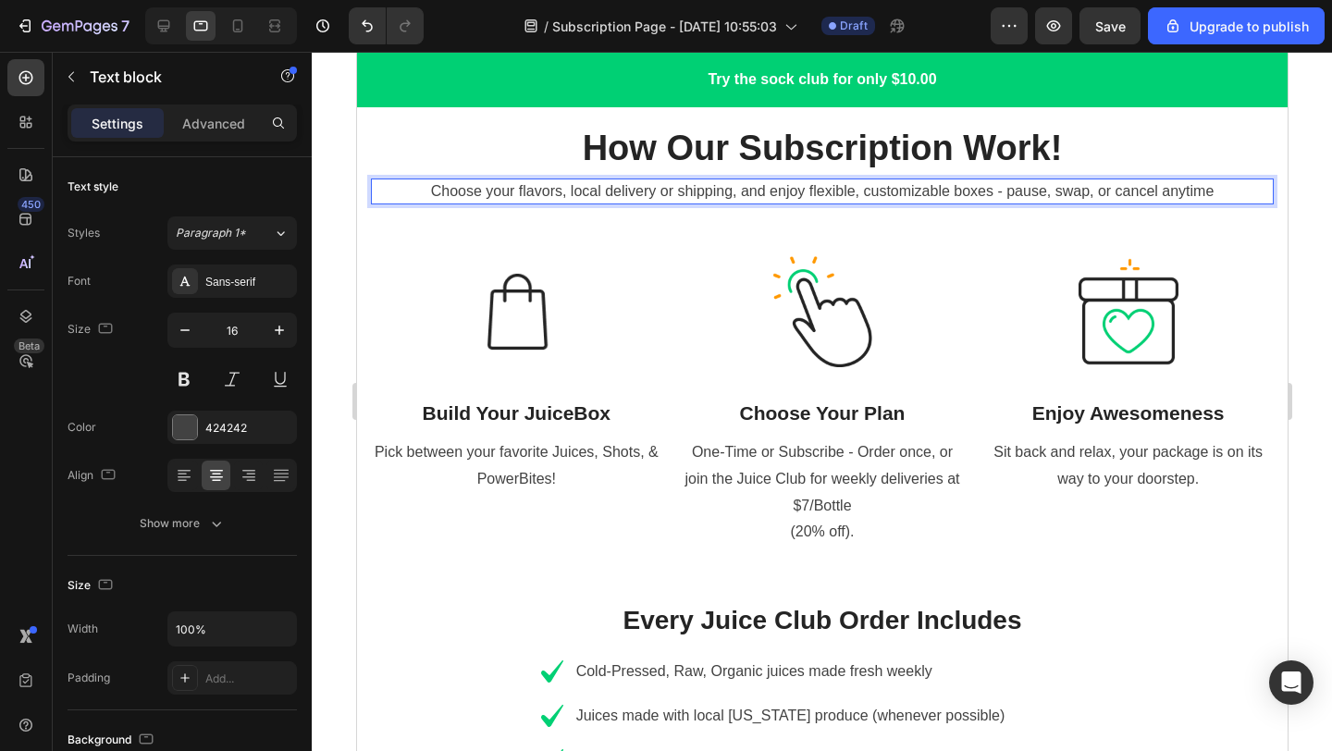
click at [1303, 252] on div at bounding box center [822, 401] width 1020 height 699
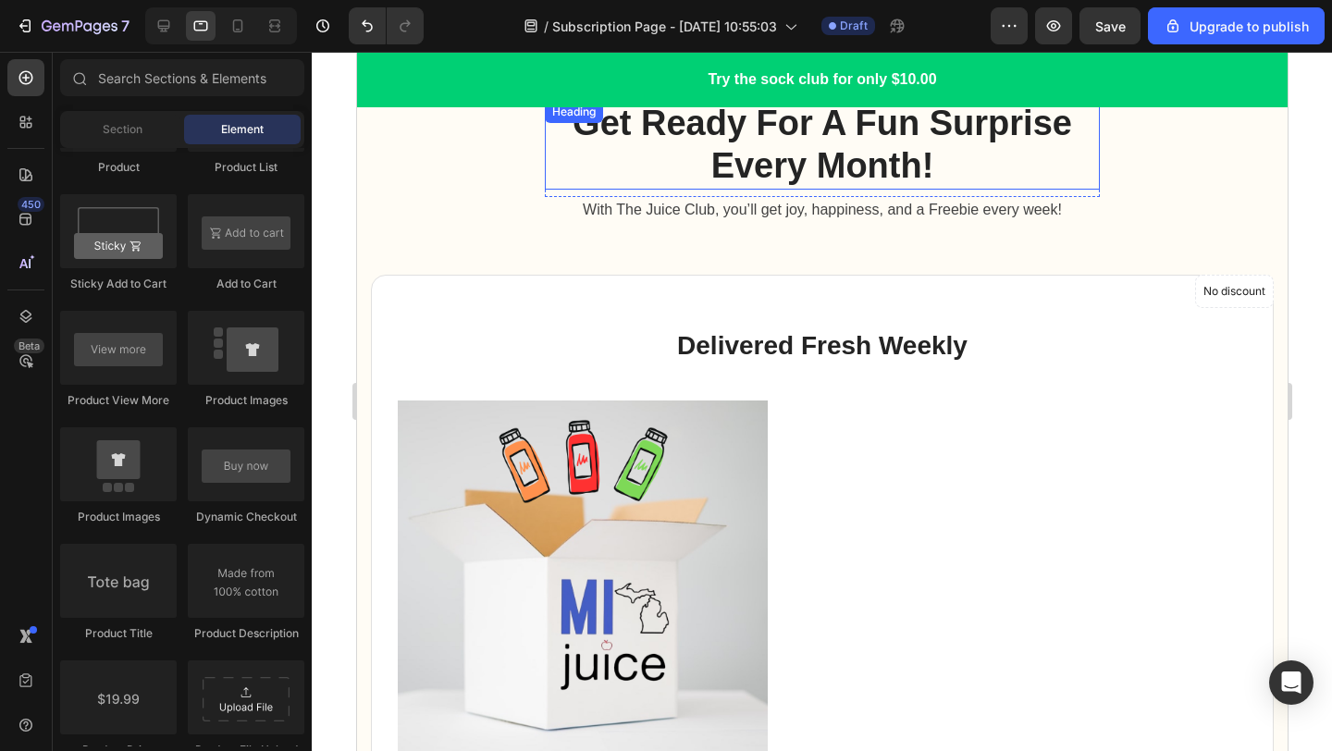
scroll to position [2189, 0]
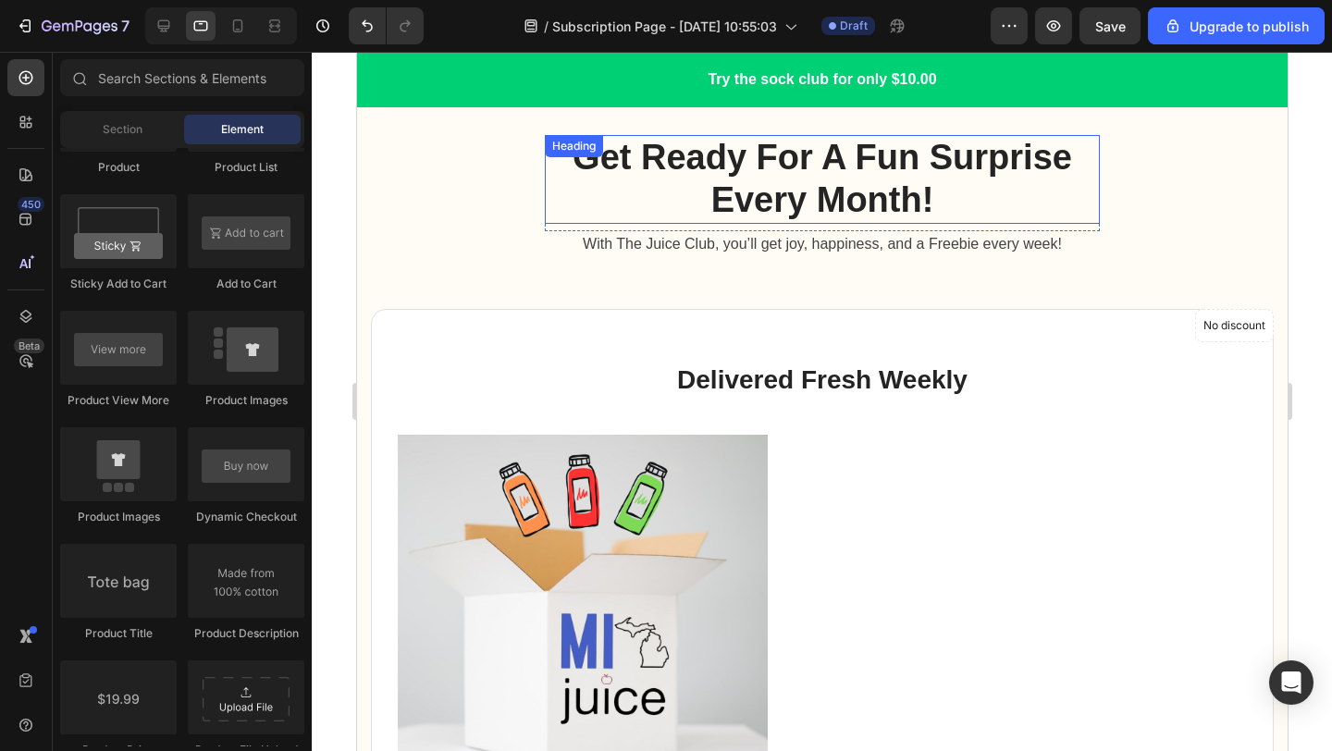
click at [919, 201] on p "Get Ready For A Fun Surprise Every Month!" at bounding box center [821, 179] width 551 height 84
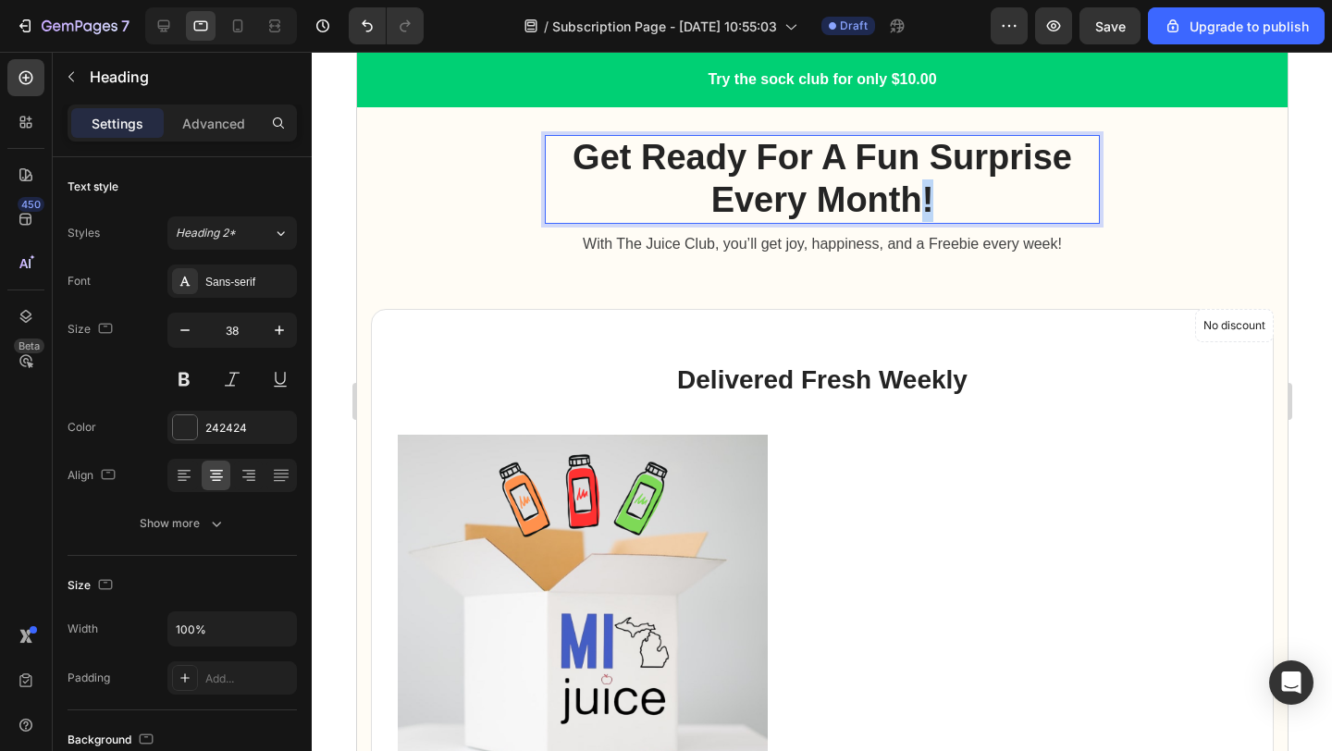
click at [919, 201] on p "Get Ready For A Fun Surprise Every Month!" at bounding box center [821, 179] width 551 height 84
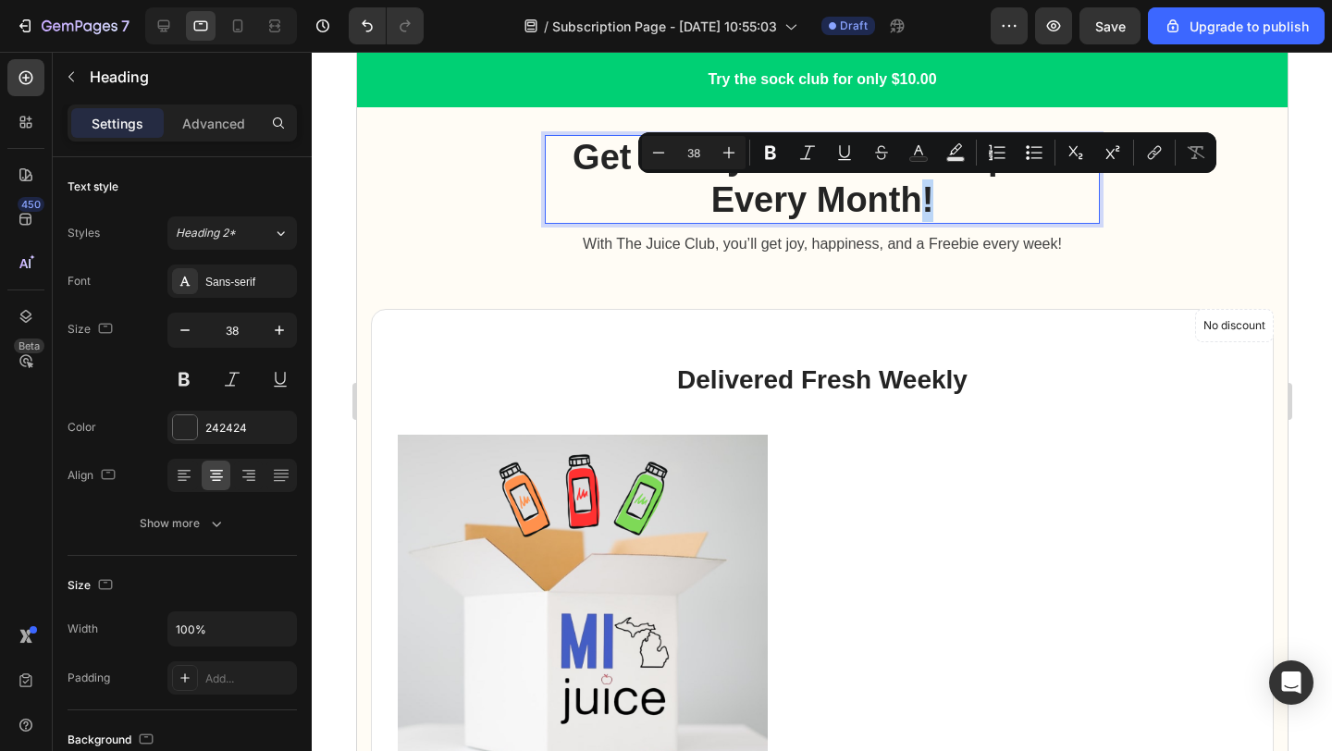
click at [917, 202] on p "Get Ready For A Fun Surprise Every Month!" at bounding box center [821, 179] width 551 height 84
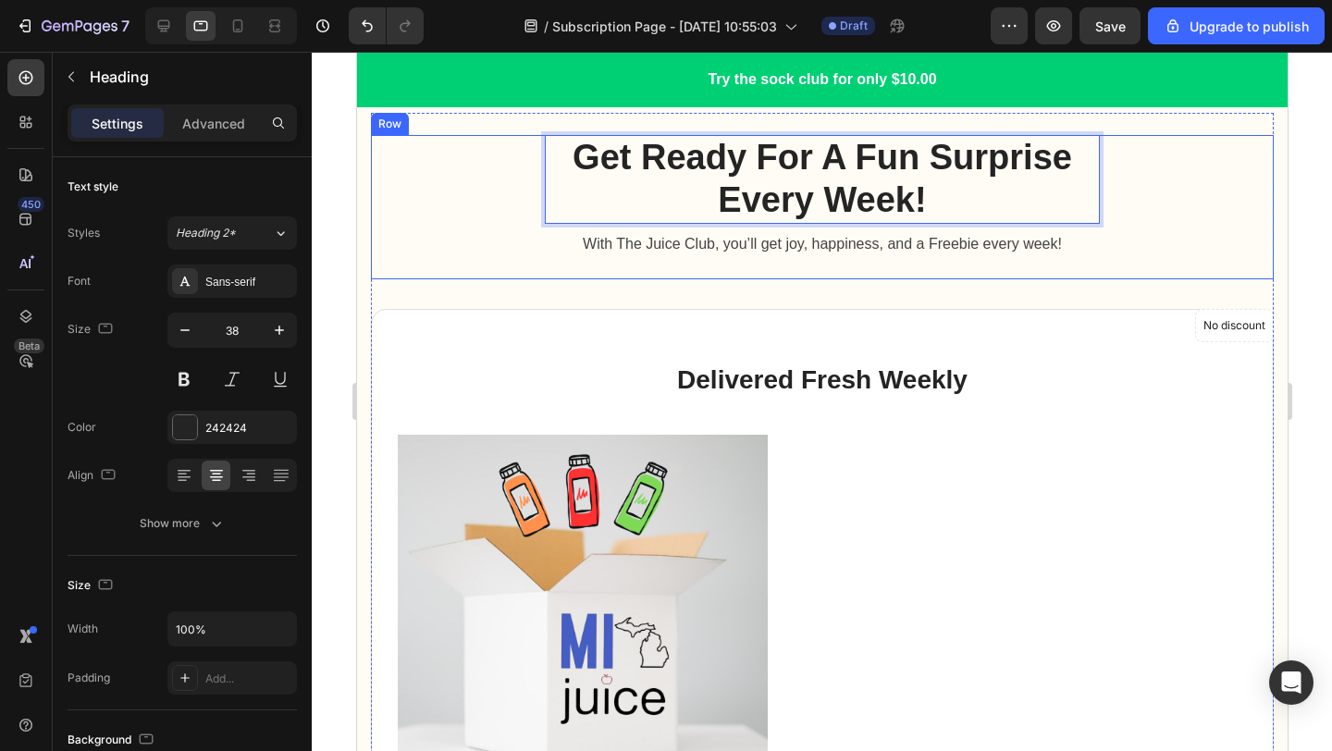
click at [1229, 218] on div "Get Ready For A Fun Surprise Every Week! Heading 8 Row With The Juice Club, you…" at bounding box center [821, 206] width 903 height 143
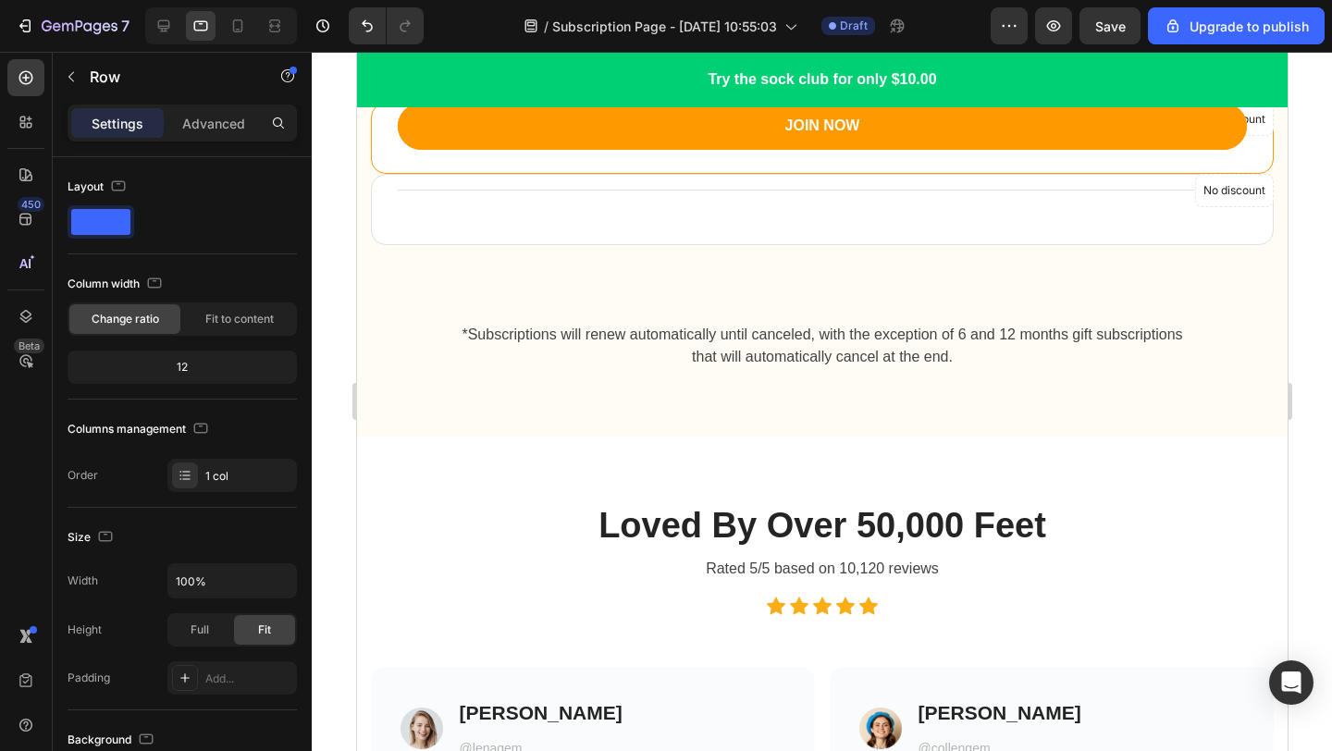
scroll to position [3033, 0]
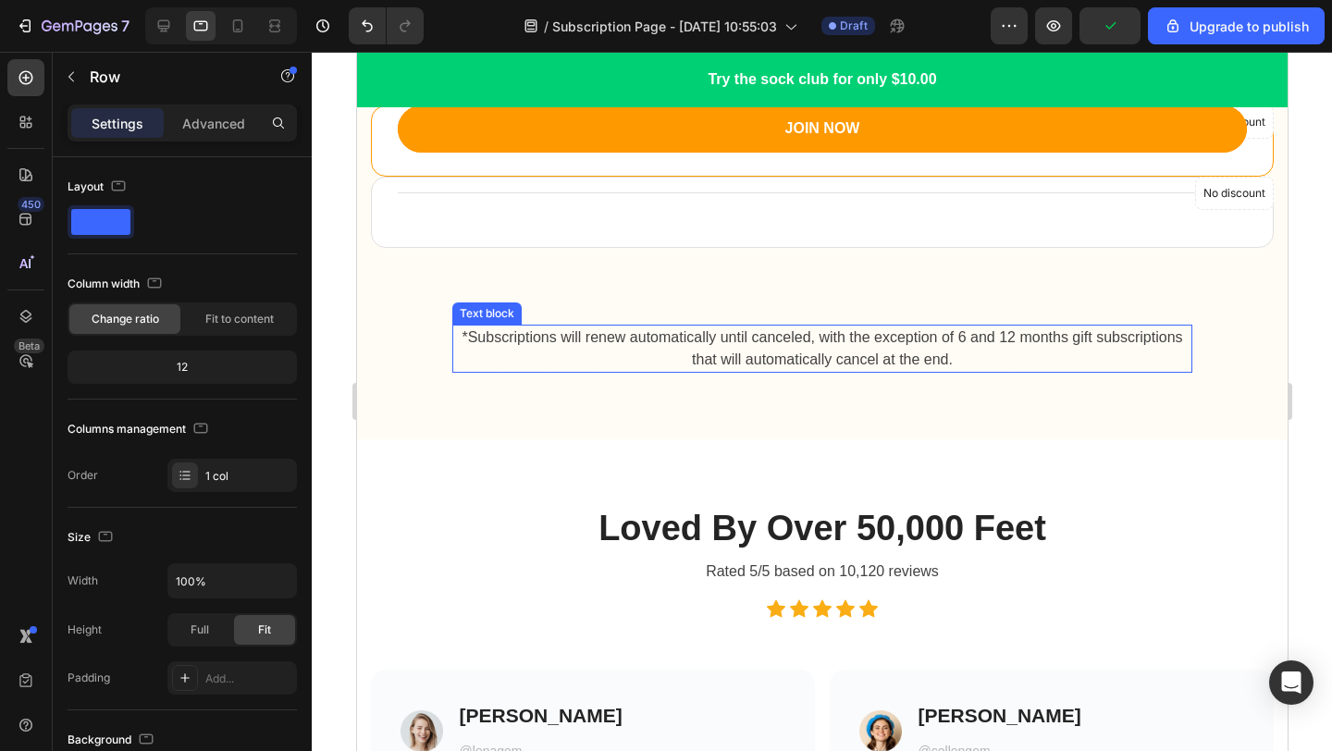
click at [891, 352] on p "*Subscriptions will renew automatically until canceled, with the exception of 6…" at bounding box center [821, 348] width 736 height 44
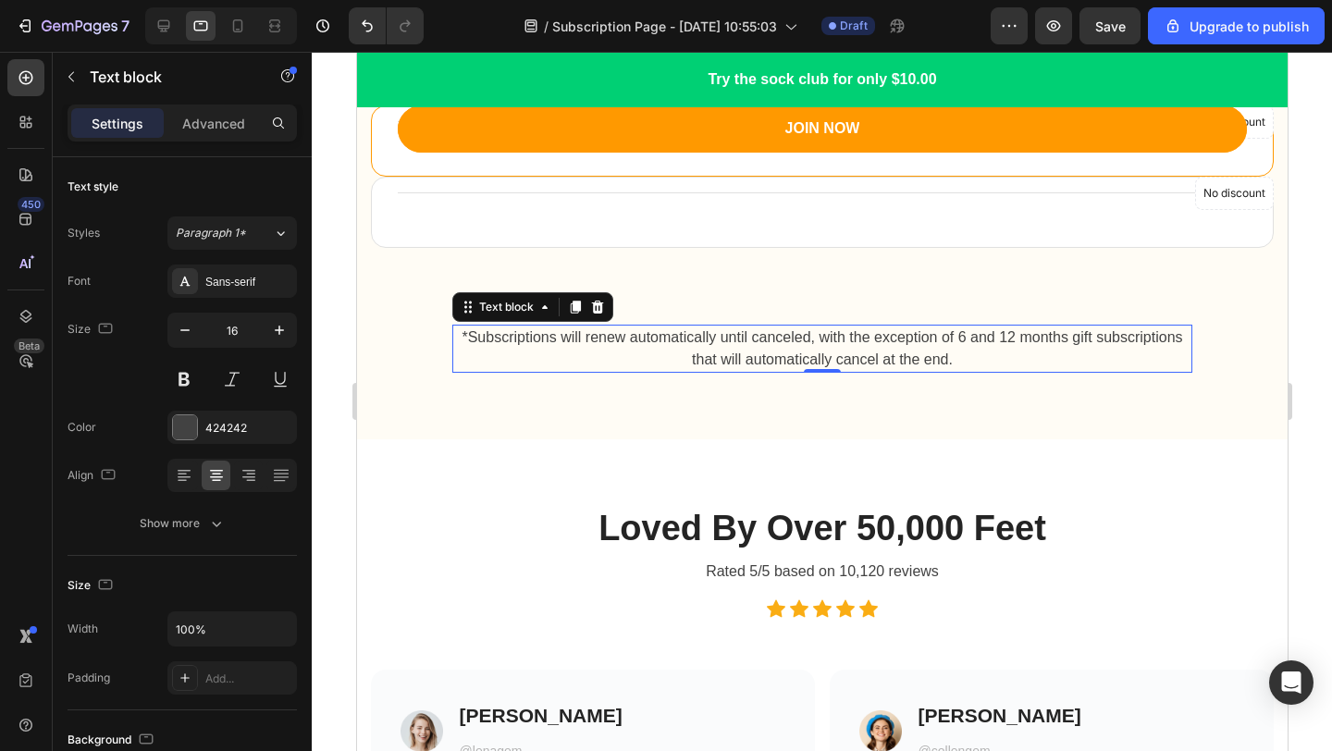
click at [822, 339] on p "*Subscriptions will renew automatically until canceled, with the exception of 6…" at bounding box center [821, 348] width 736 height 44
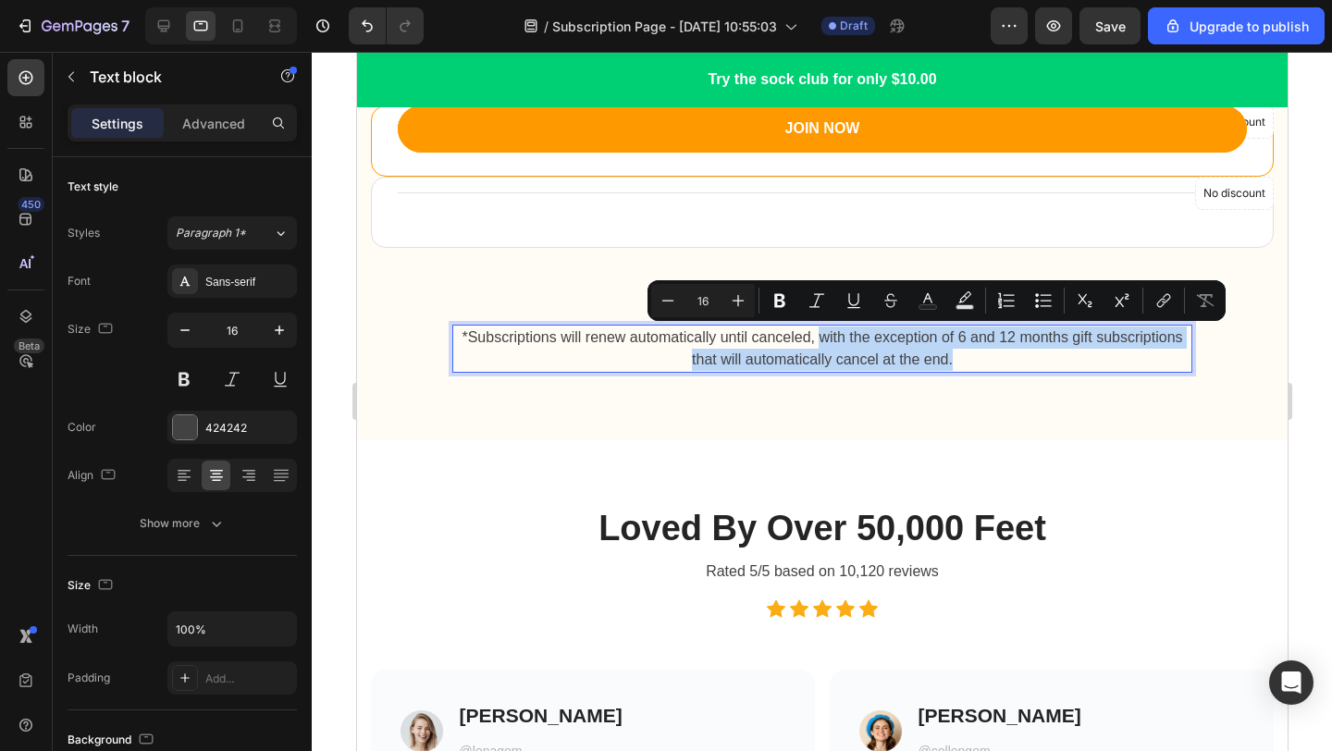
drag, startPoint x: 821, startPoint y: 338, endPoint x: 961, endPoint y: 366, distance: 142.4
click at [961, 366] on p "*Subscriptions will renew automatically until canceled, with the exception of 6…" at bounding box center [821, 348] width 736 height 44
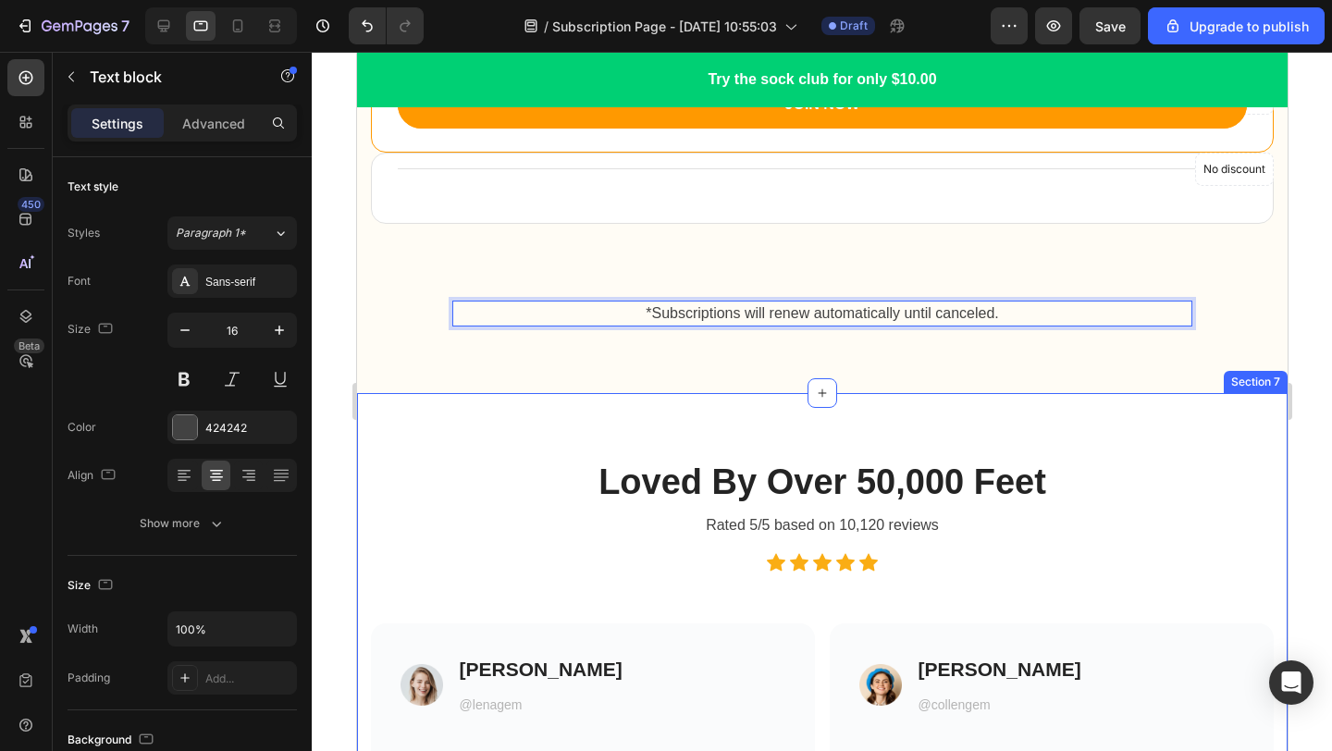
scroll to position [3042, 0]
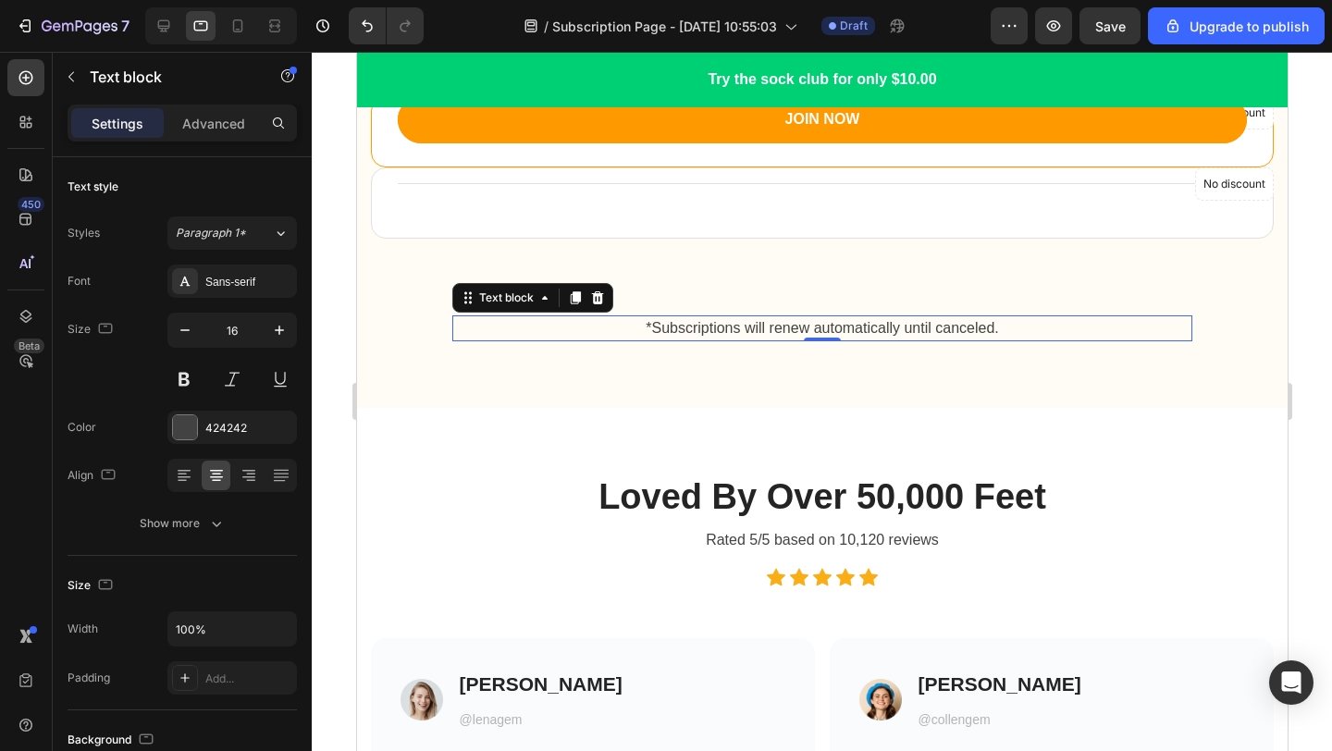
click at [1331, 246] on div at bounding box center [822, 401] width 1020 height 699
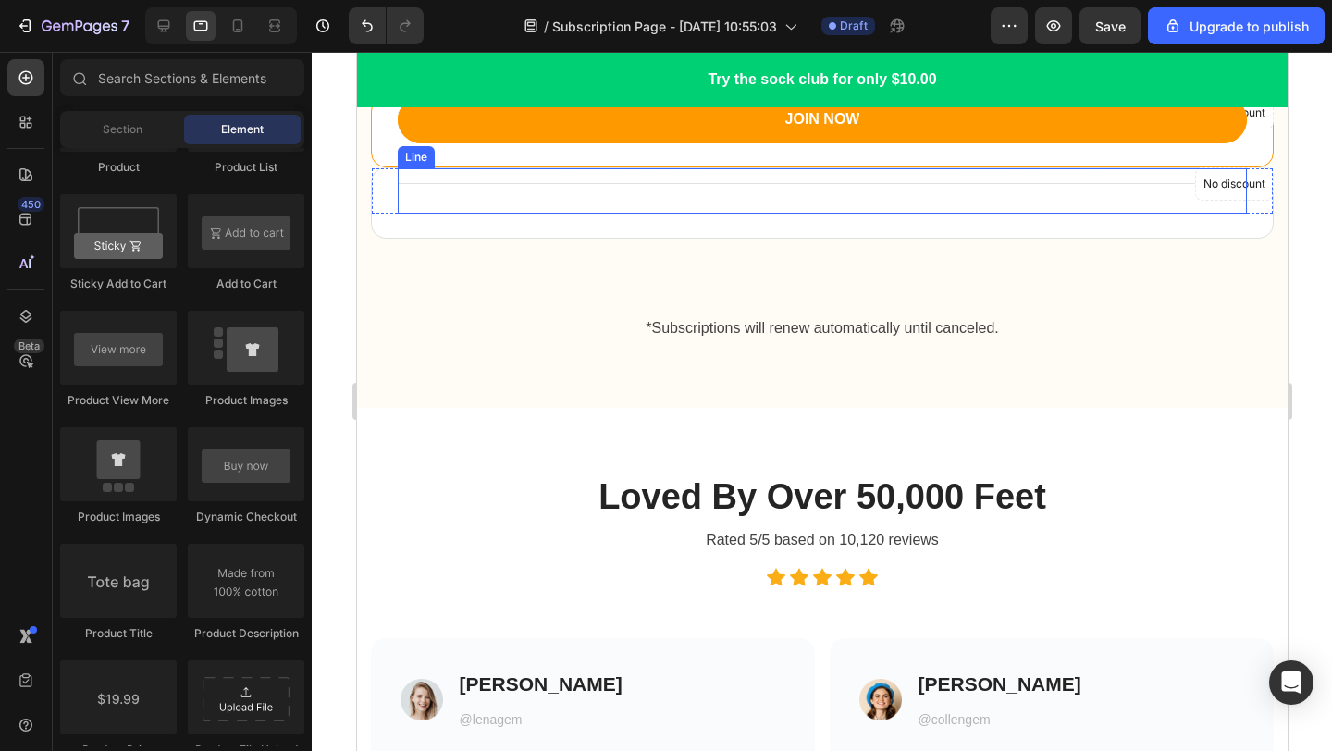
click at [1216, 207] on div "Title Line" at bounding box center [821, 190] width 849 height 45
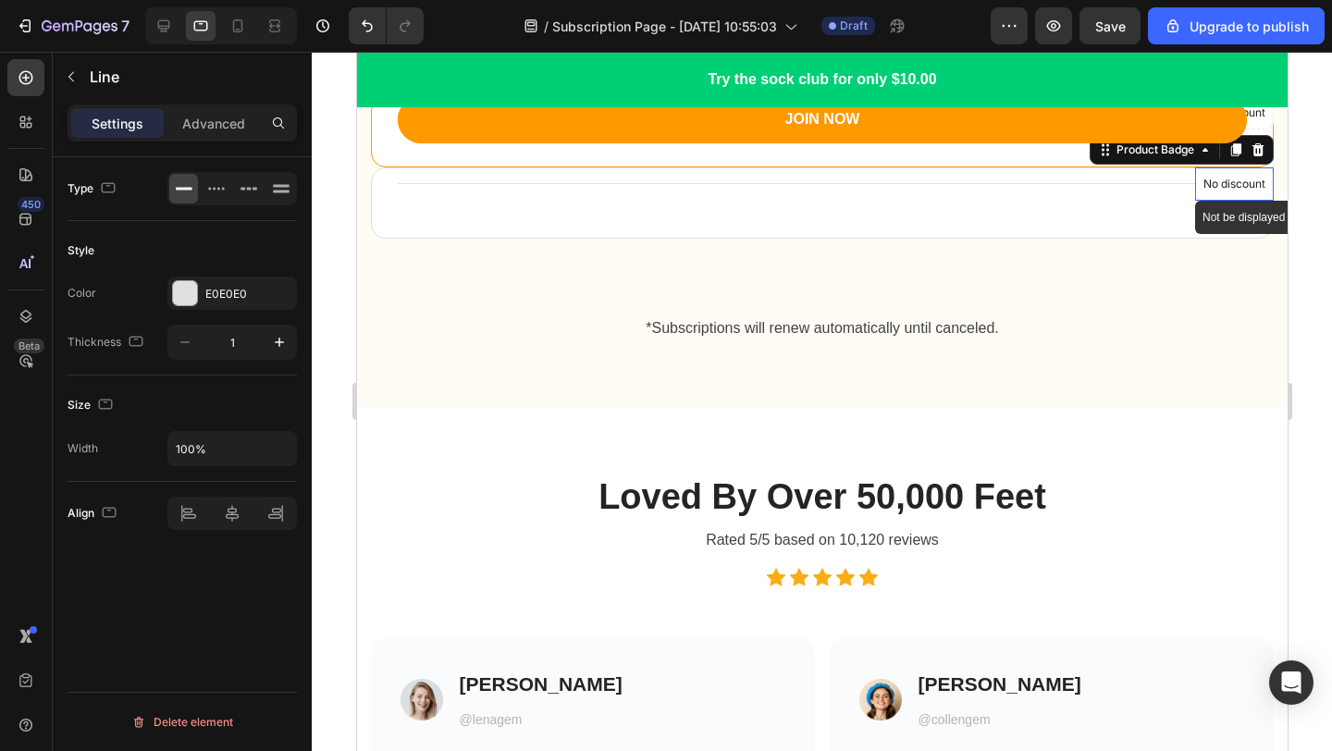
click at [1239, 185] on p "No discount" at bounding box center [1233, 184] width 62 height 17
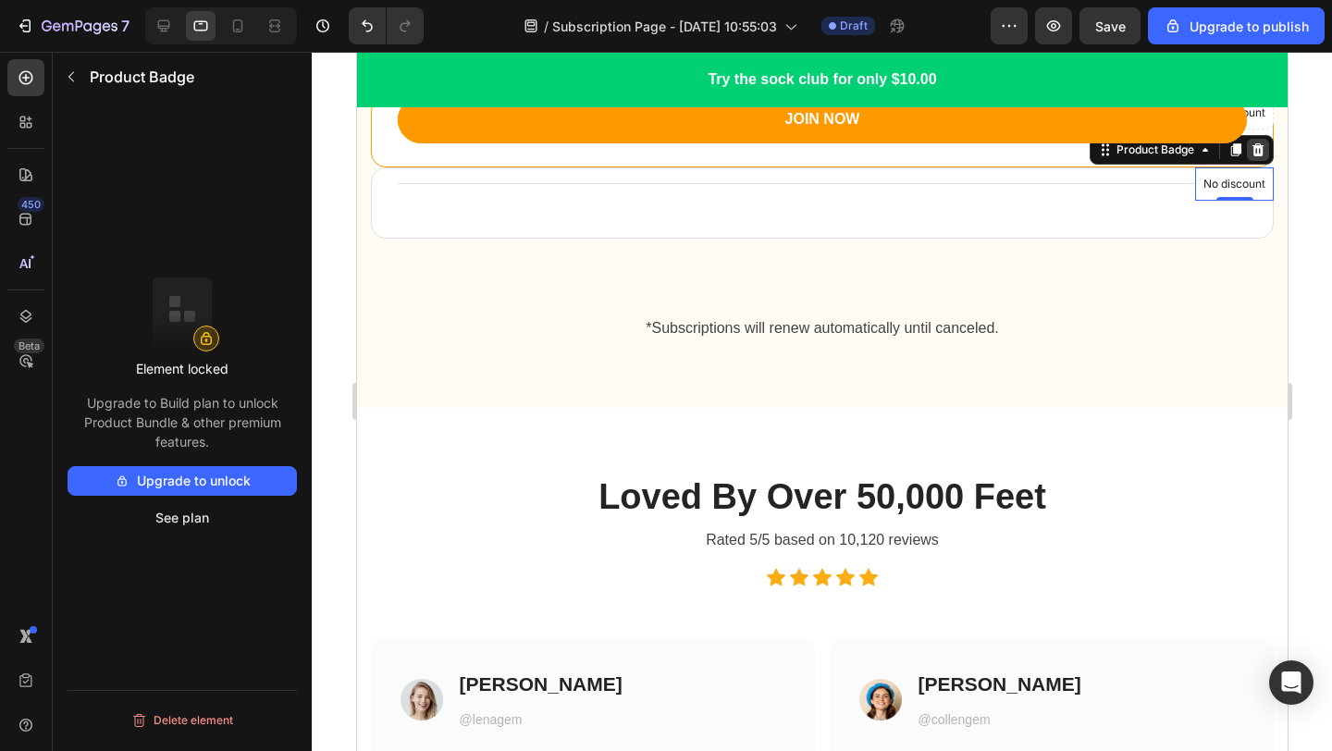
click at [1262, 148] on icon at bounding box center [1256, 149] width 15 height 15
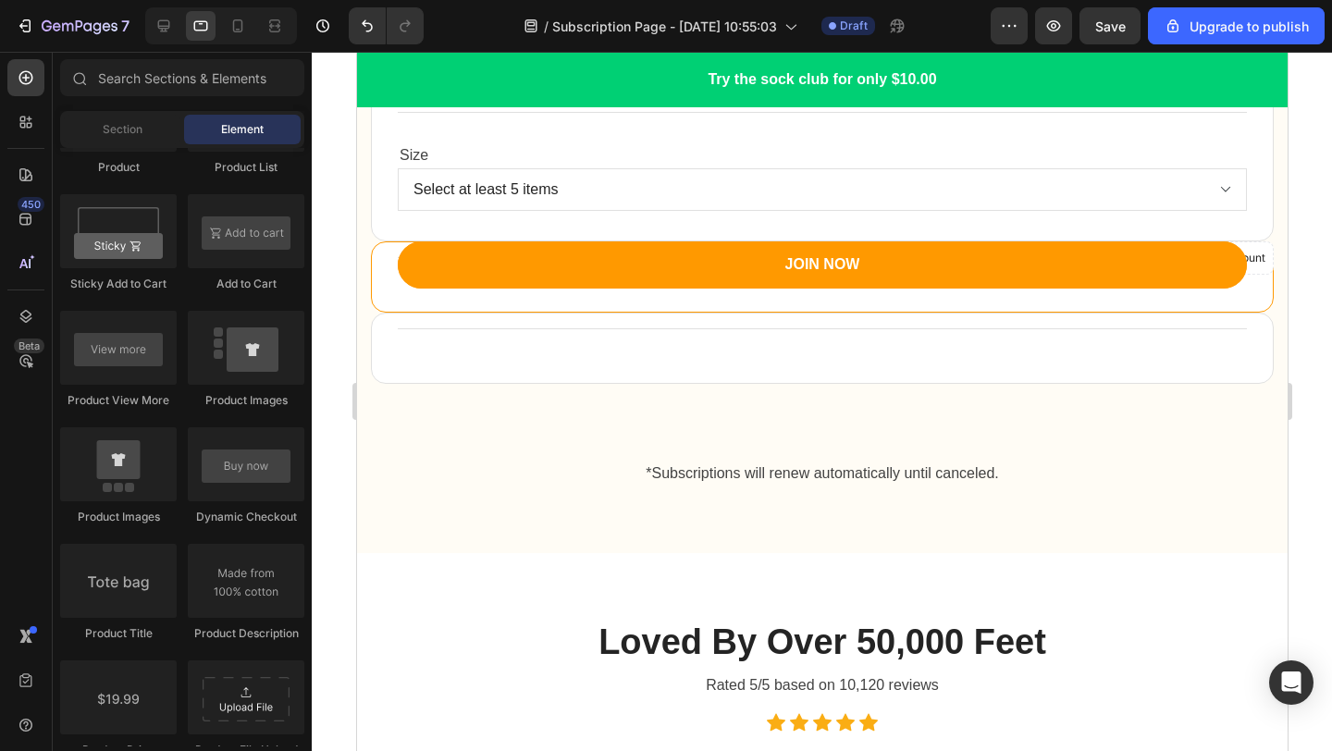
scroll to position [2895, 0]
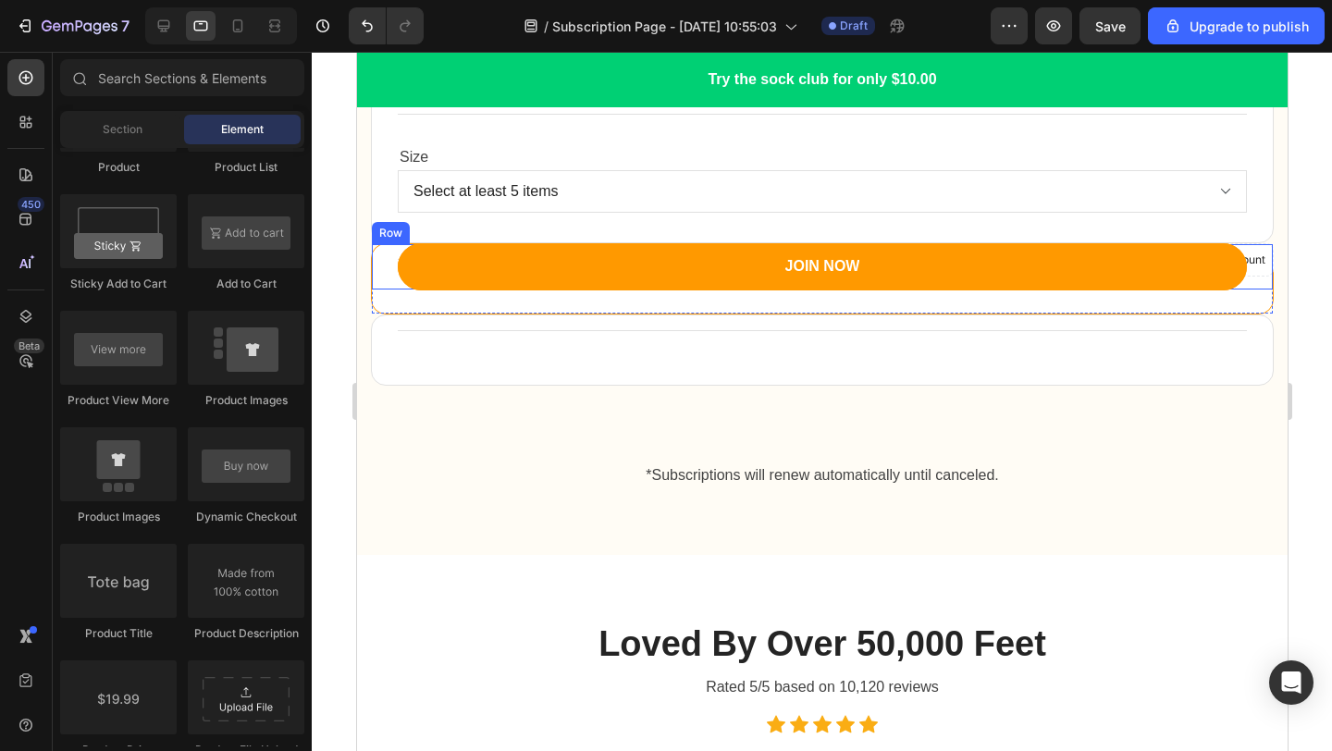
click at [1260, 285] on div "Title Line Row" at bounding box center [821, 266] width 901 height 45
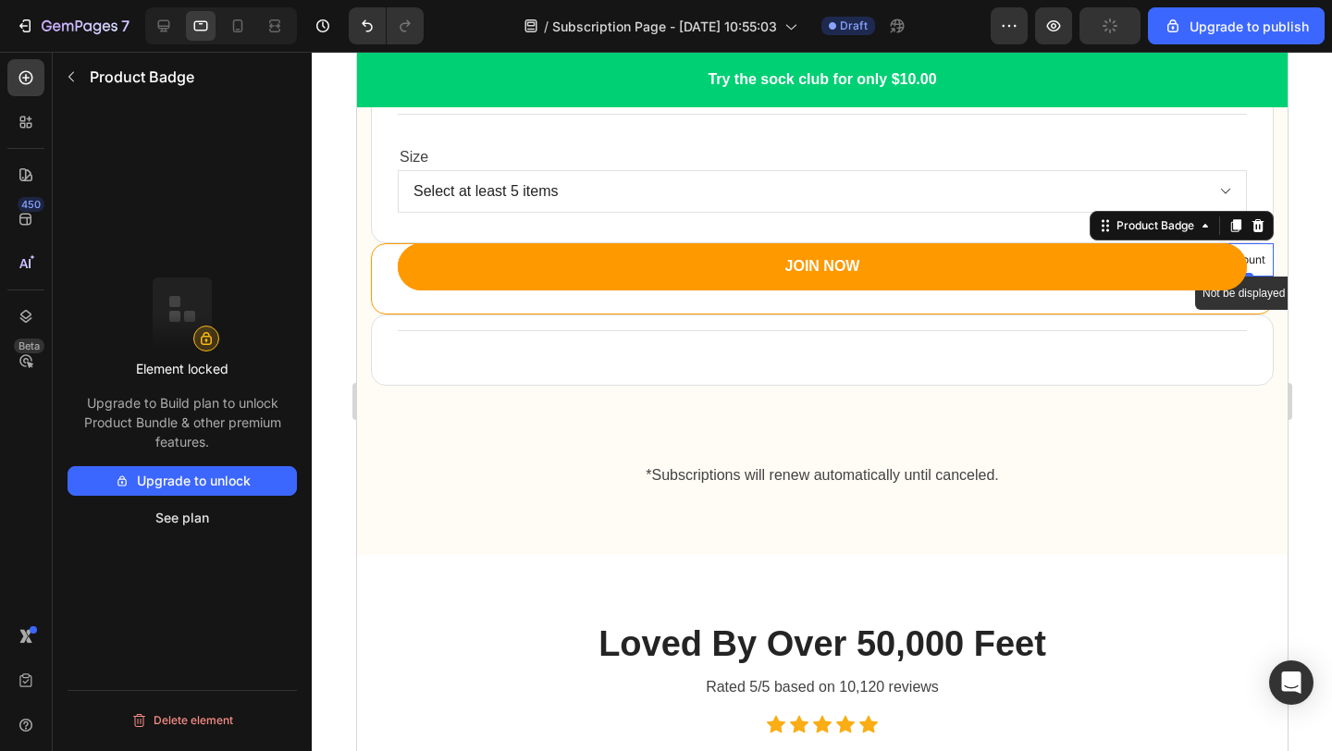
click at [1258, 257] on p "No discount" at bounding box center [1233, 260] width 62 height 17
click at [1252, 226] on icon at bounding box center [1257, 224] width 12 height 13
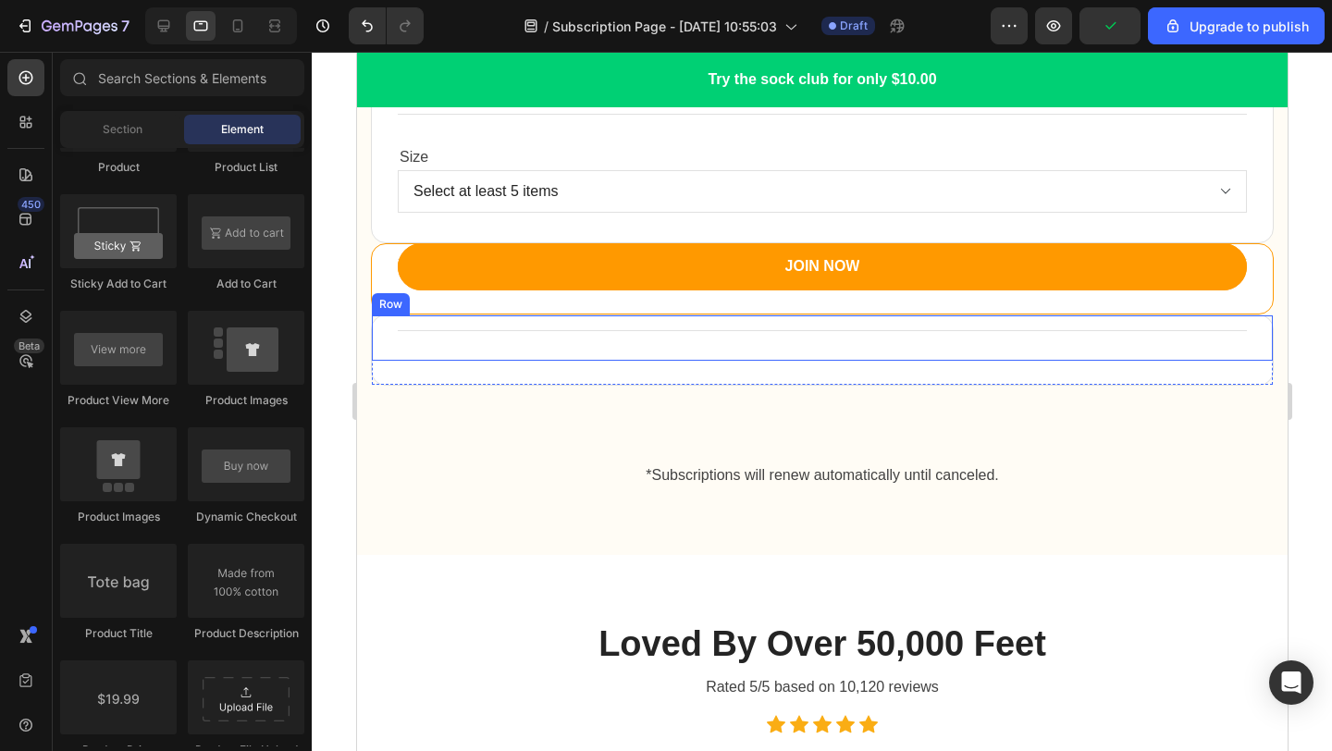
click at [1248, 352] on div "Title Line Row" at bounding box center [821, 337] width 901 height 45
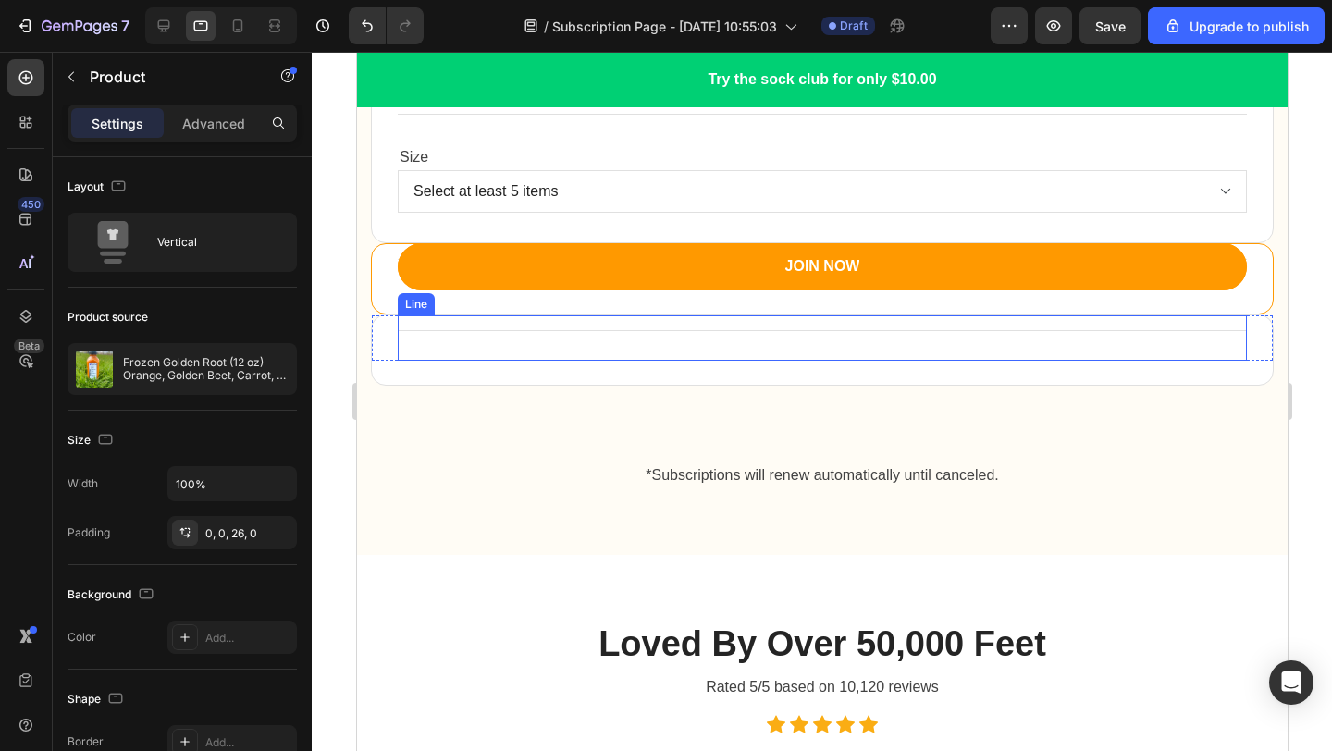
click at [1008, 334] on div "Title Line" at bounding box center [821, 337] width 849 height 45
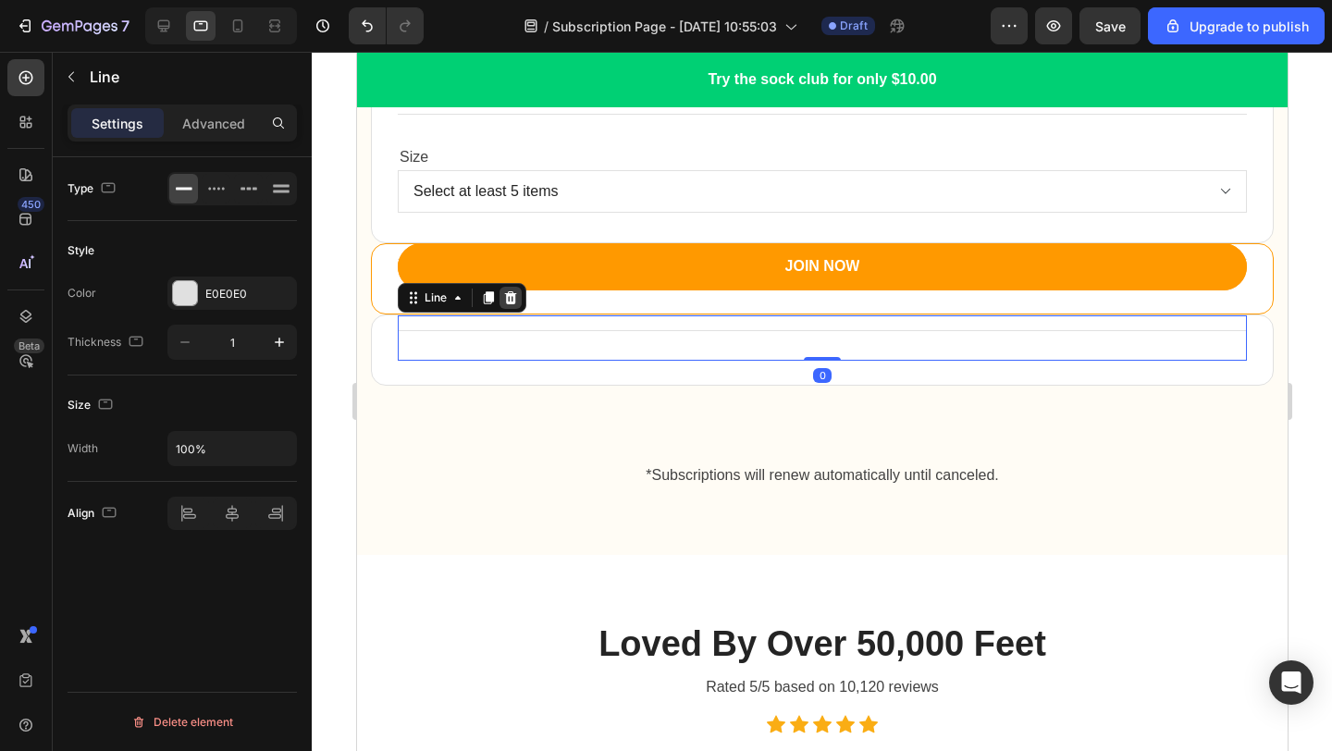
click at [507, 294] on icon at bounding box center [510, 296] width 12 height 13
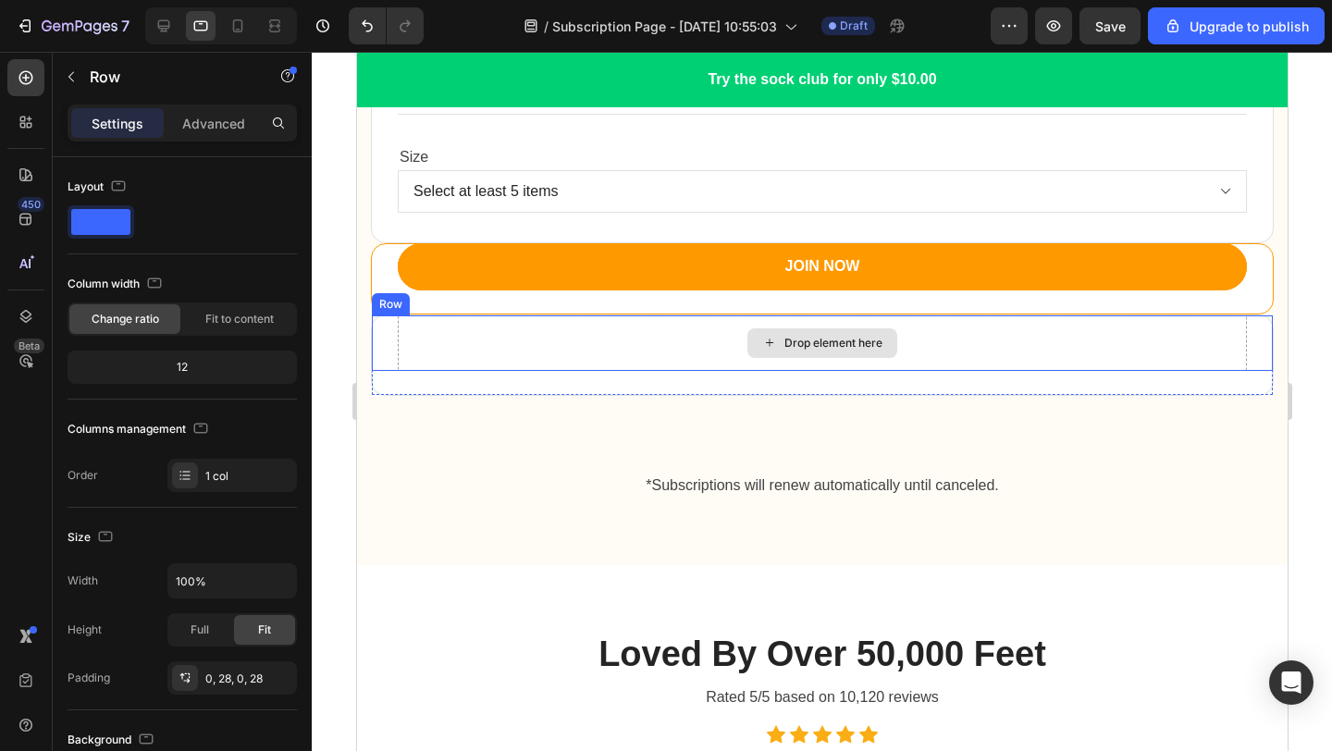
click at [556, 363] on div "Drop element here" at bounding box center [821, 342] width 849 height 55
click at [479, 299] on icon at bounding box center [484, 297] width 15 height 15
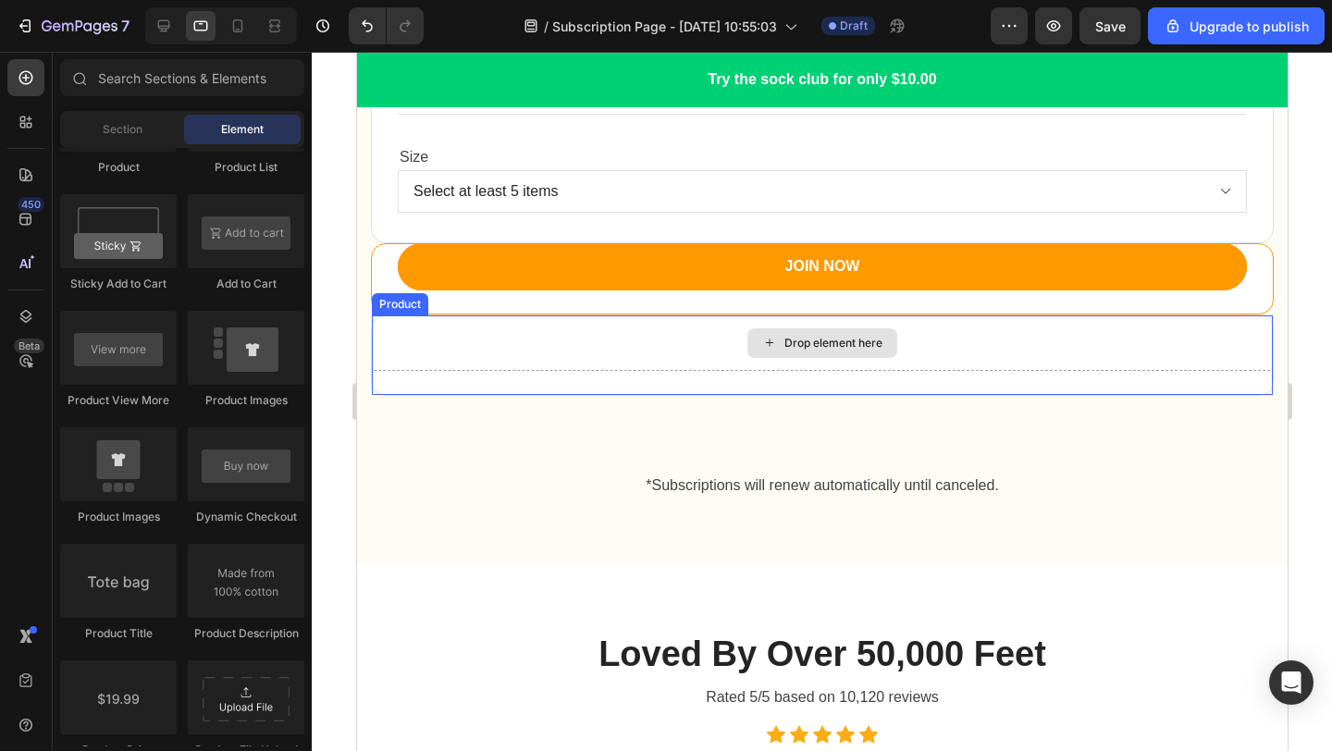
click at [624, 341] on div "Drop element here" at bounding box center [821, 342] width 901 height 55
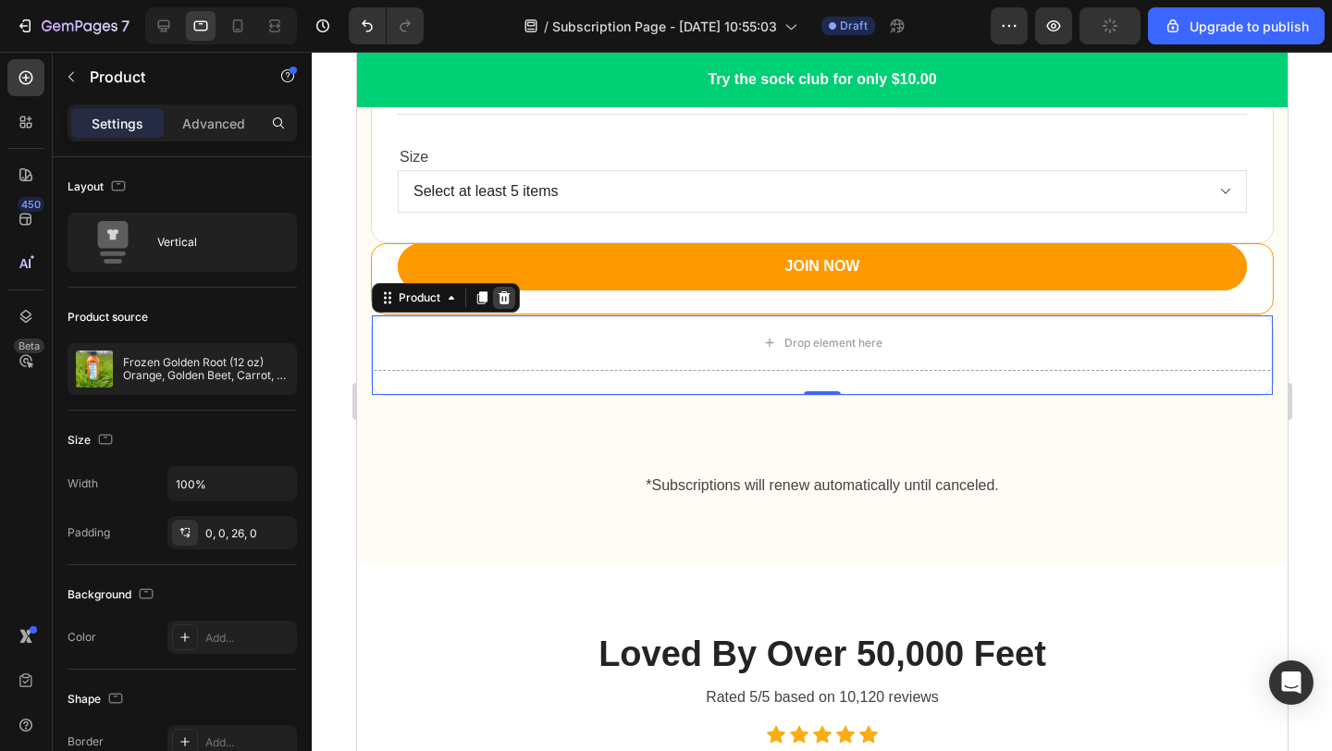
click at [505, 301] on icon at bounding box center [503, 297] width 15 height 15
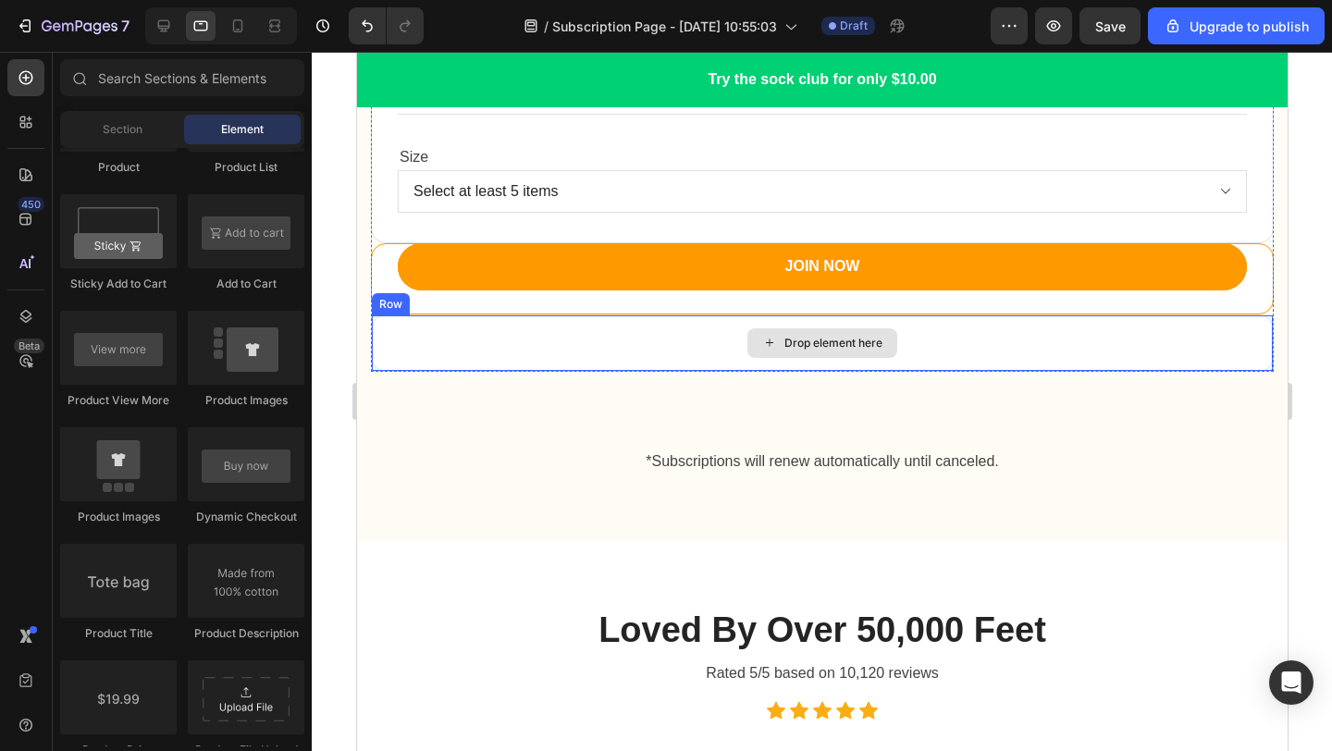
click at [532, 334] on div "Drop element here" at bounding box center [821, 342] width 901 height 55
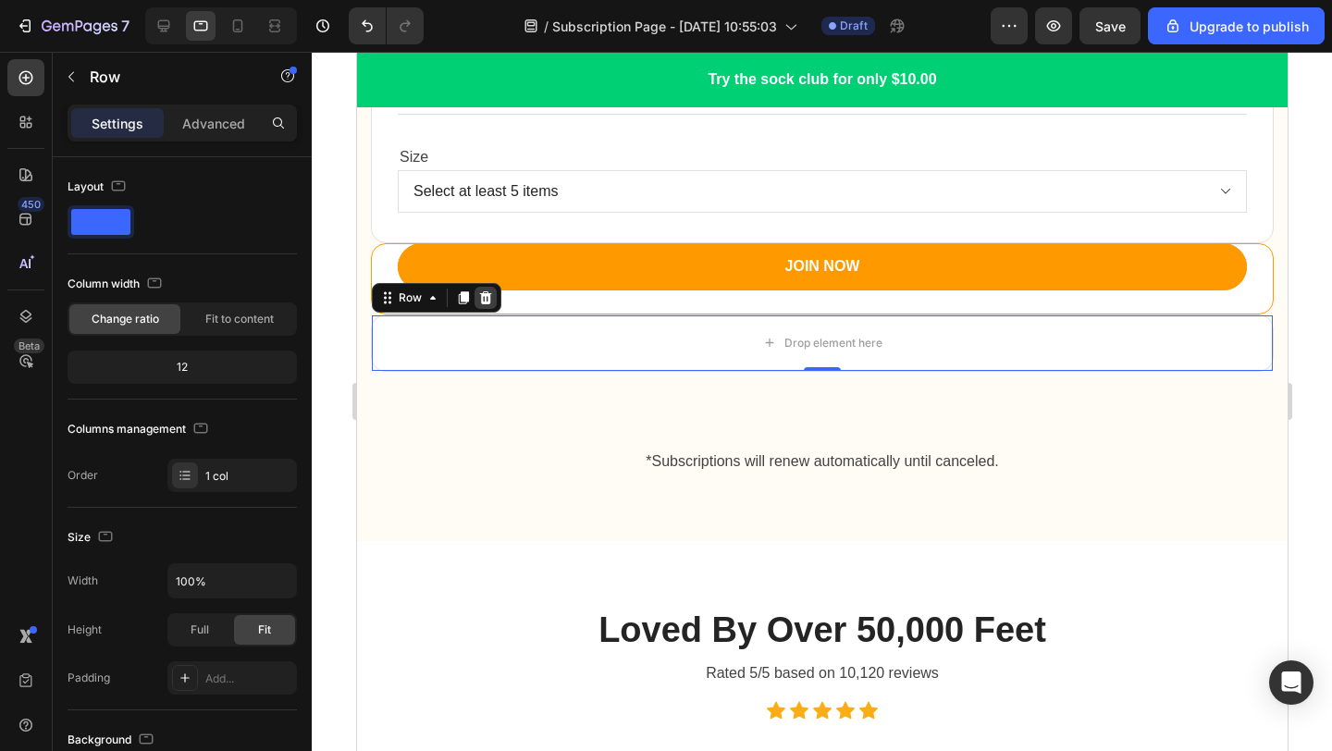
click at [482, 301] on icon at bounding box center [485, 296] width 12 height 13
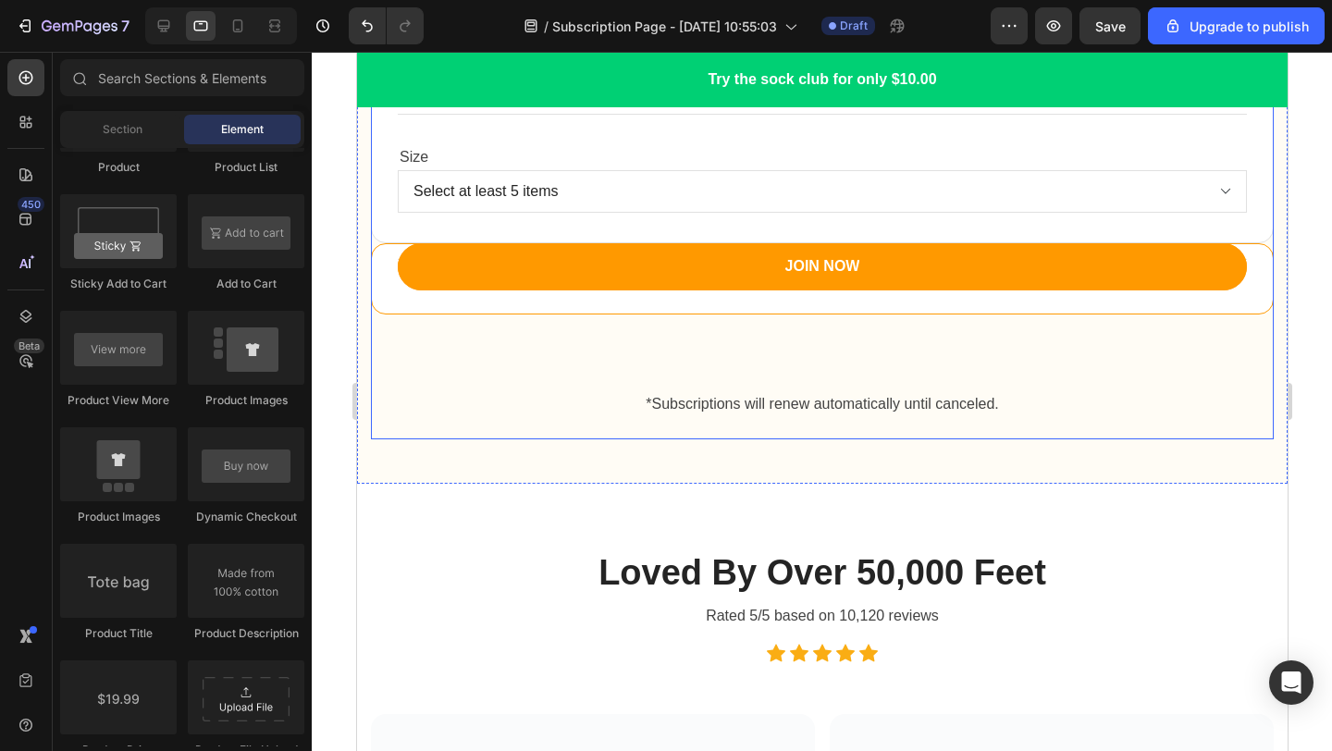
click at [526, 308] on div "Title Line Row Product" at bounding box center [821, 278] width 901 height 69
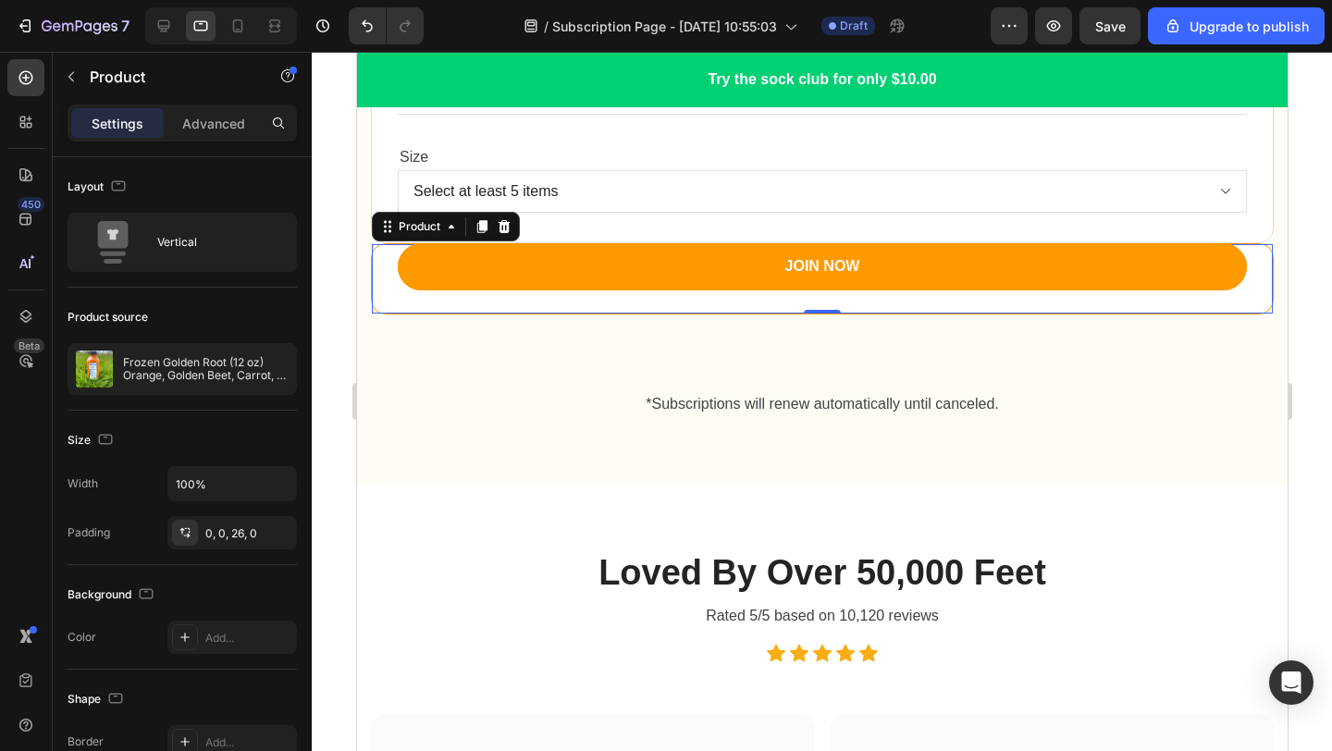
scroll to position [2852, 0]
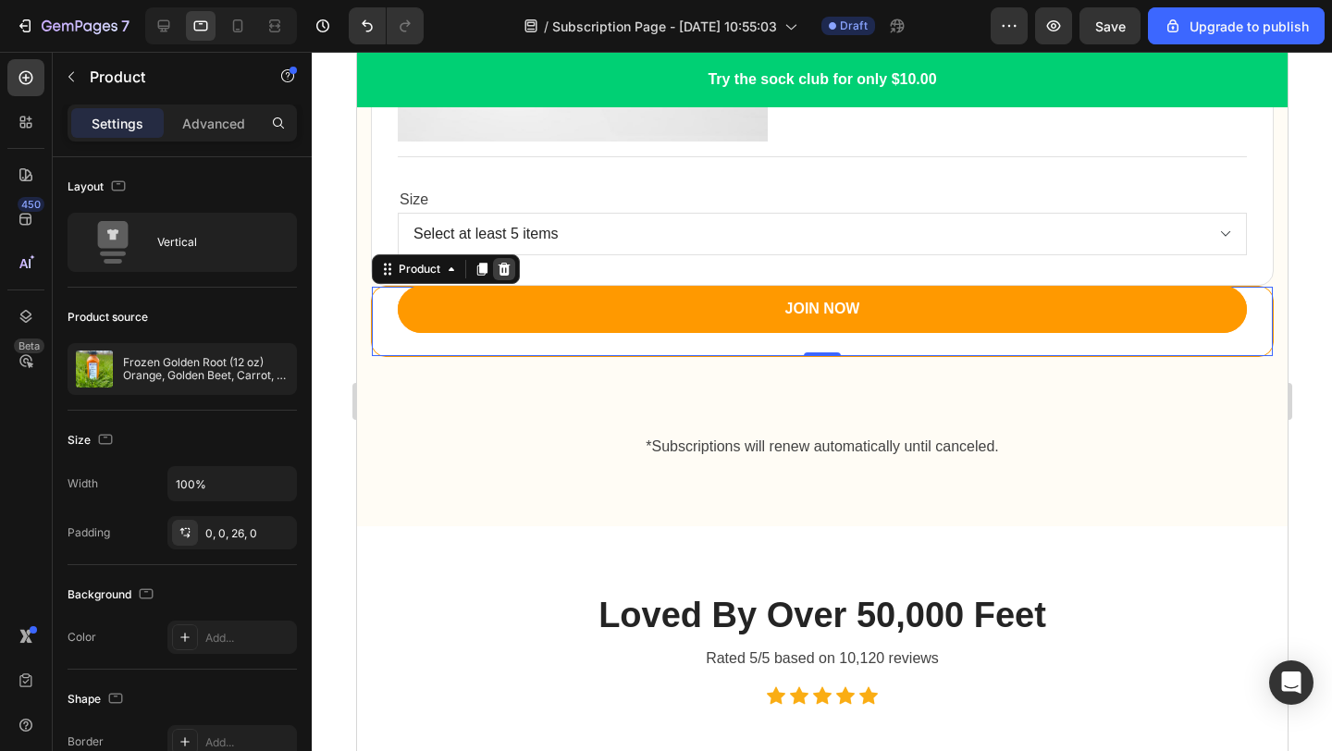
click at [510, 271] on icon at bounding box center [503, 269] width 15 height 15
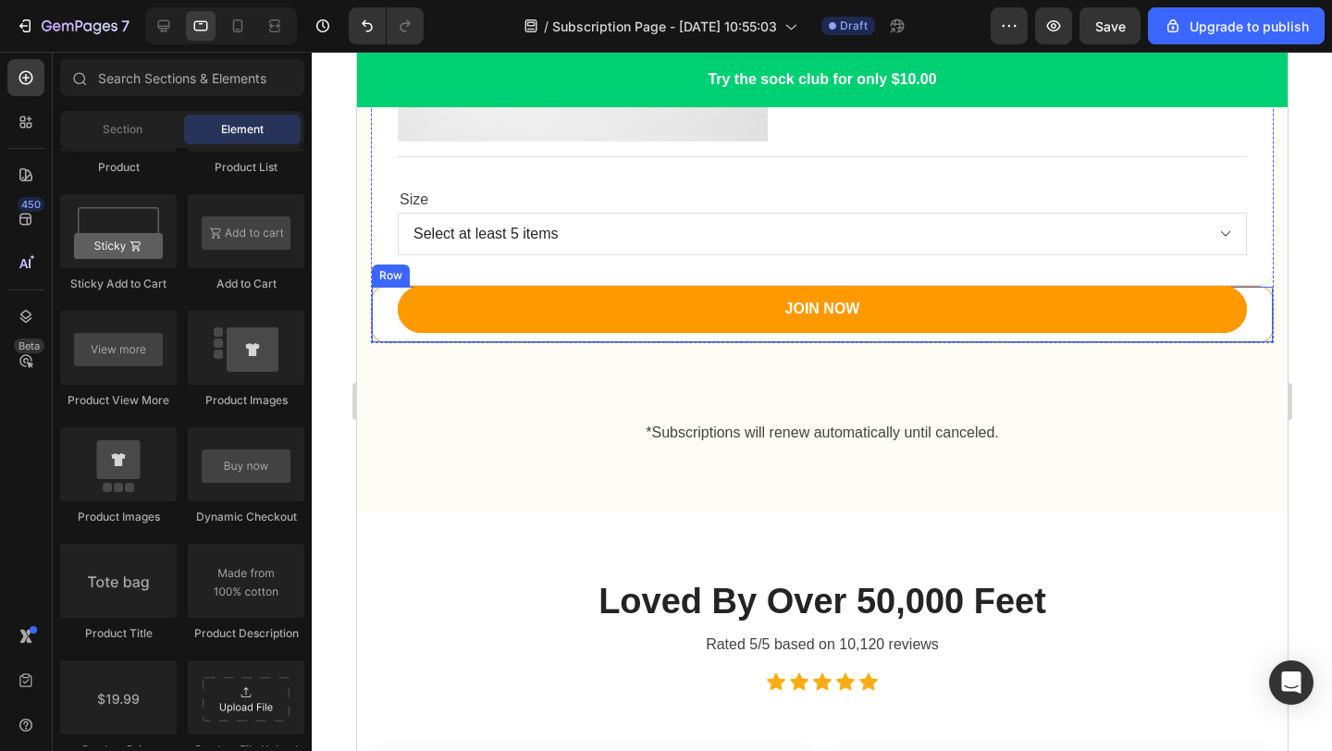
click at [372, 308] on div "Drop element here" at bounding box center [821, 314] width 901 height 55
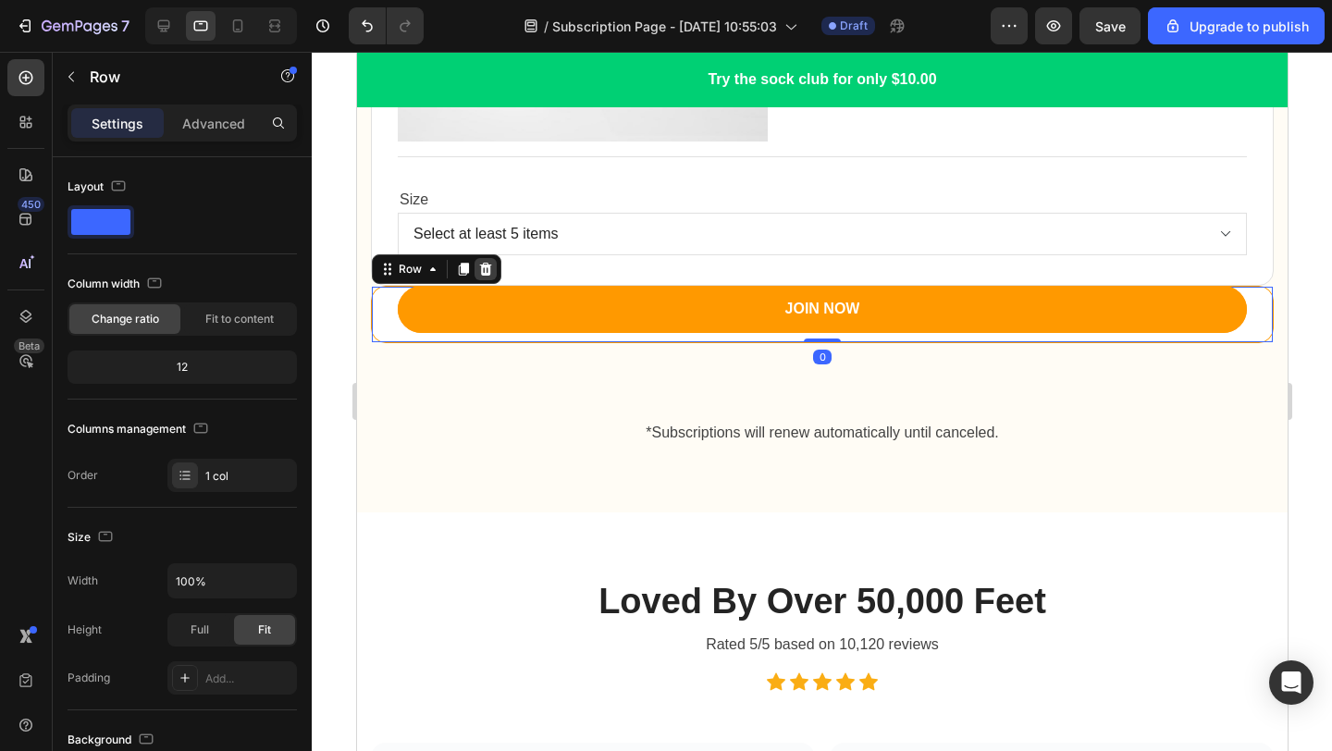
click at [485, 272] on icon at bounding box center [485, 268] width 12 height 13
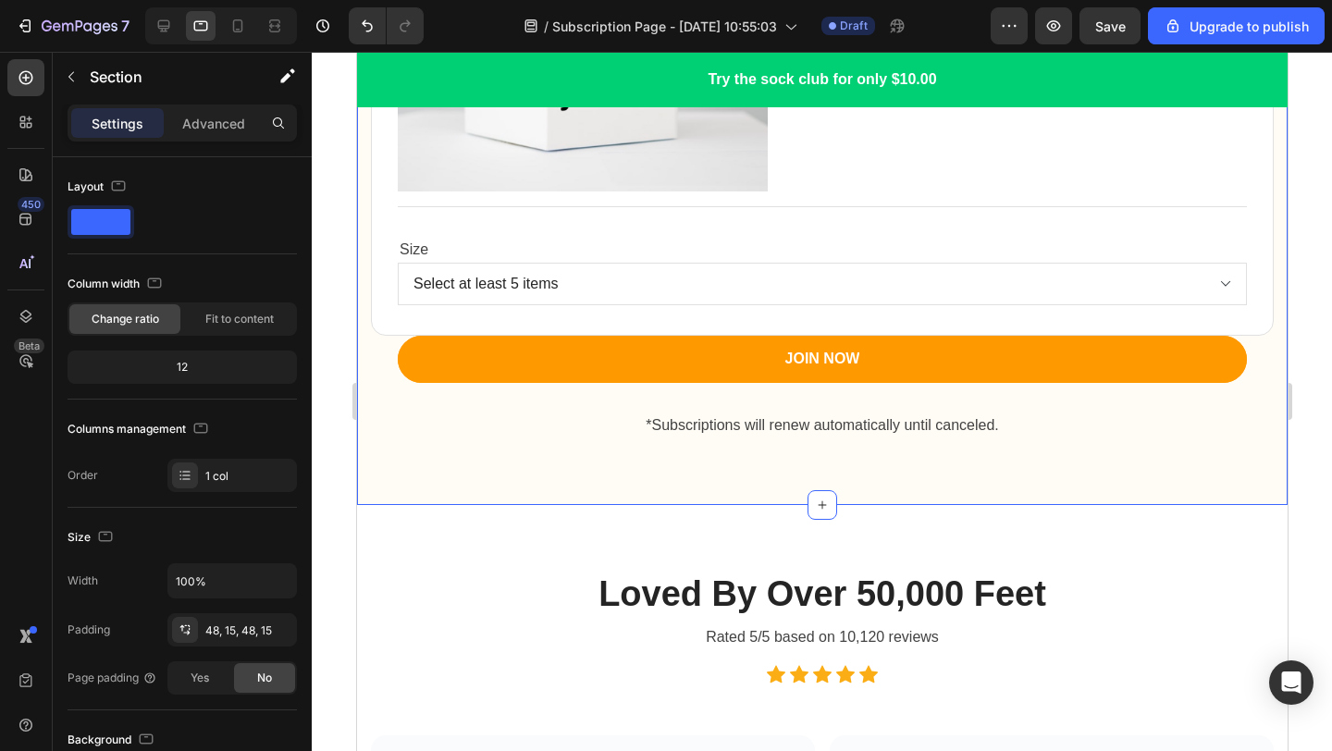
scroll to position [2791, 0]
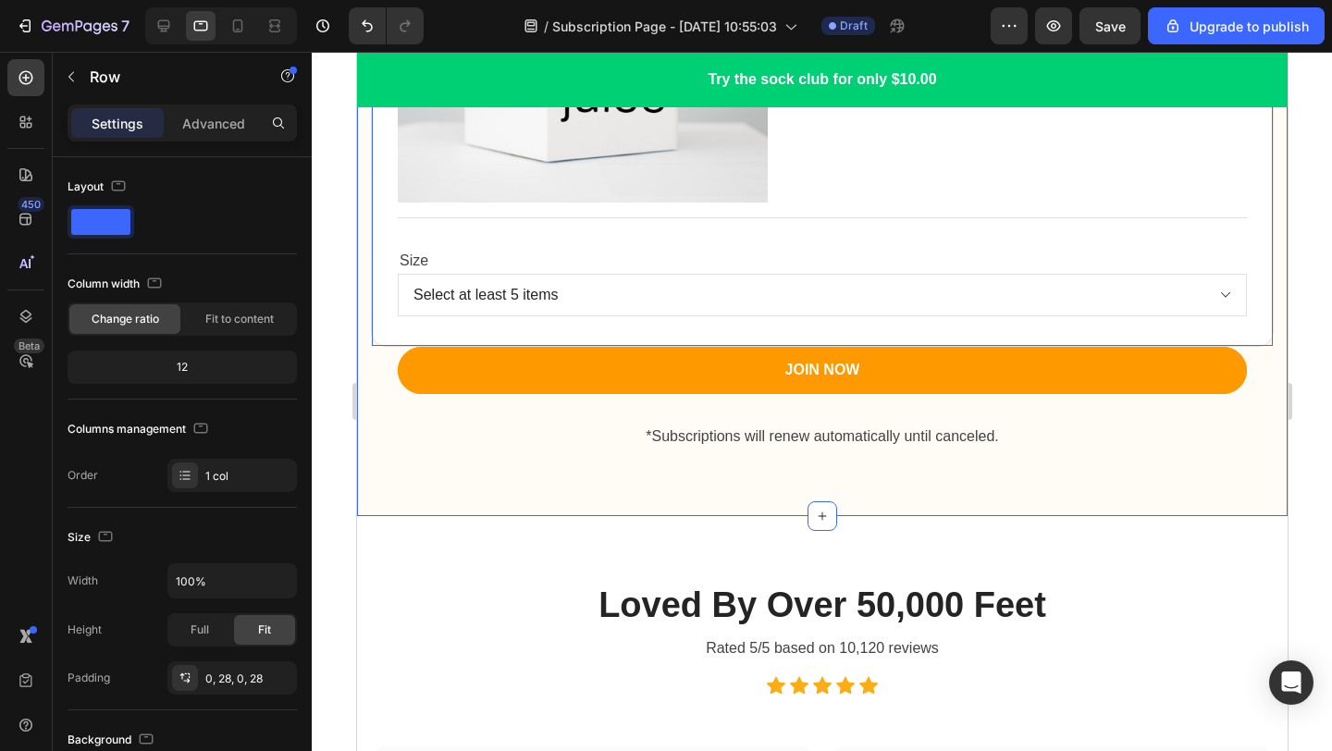
click at [851, 330] on div "Product Images Title Line Size Select at least 5 items Product Variants & Swatc…" at bounding box center [821, 89] width 849 height 513
drag, startPoint x: 824, startPoint y: 341, endPoint x: 821, endPoint y: 275, distance: 66.6
click at [821, 275] on div "Product Images Title Line Size Select at least 5 items Product Variants & Swatc…" at bounding box center [821, 89] width 901 height 513
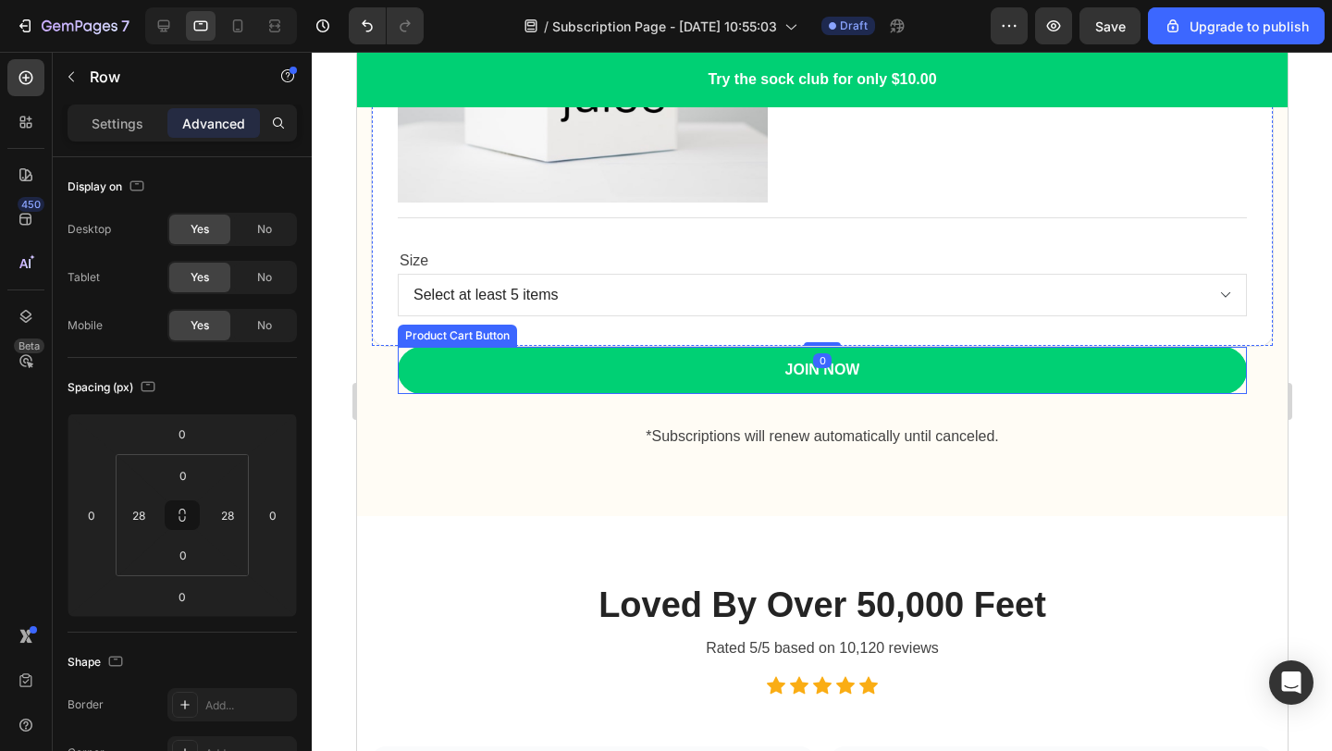
click at [399, 371] on button "JOIN NOW" at bounding box center [821, 370] width 849 height 47
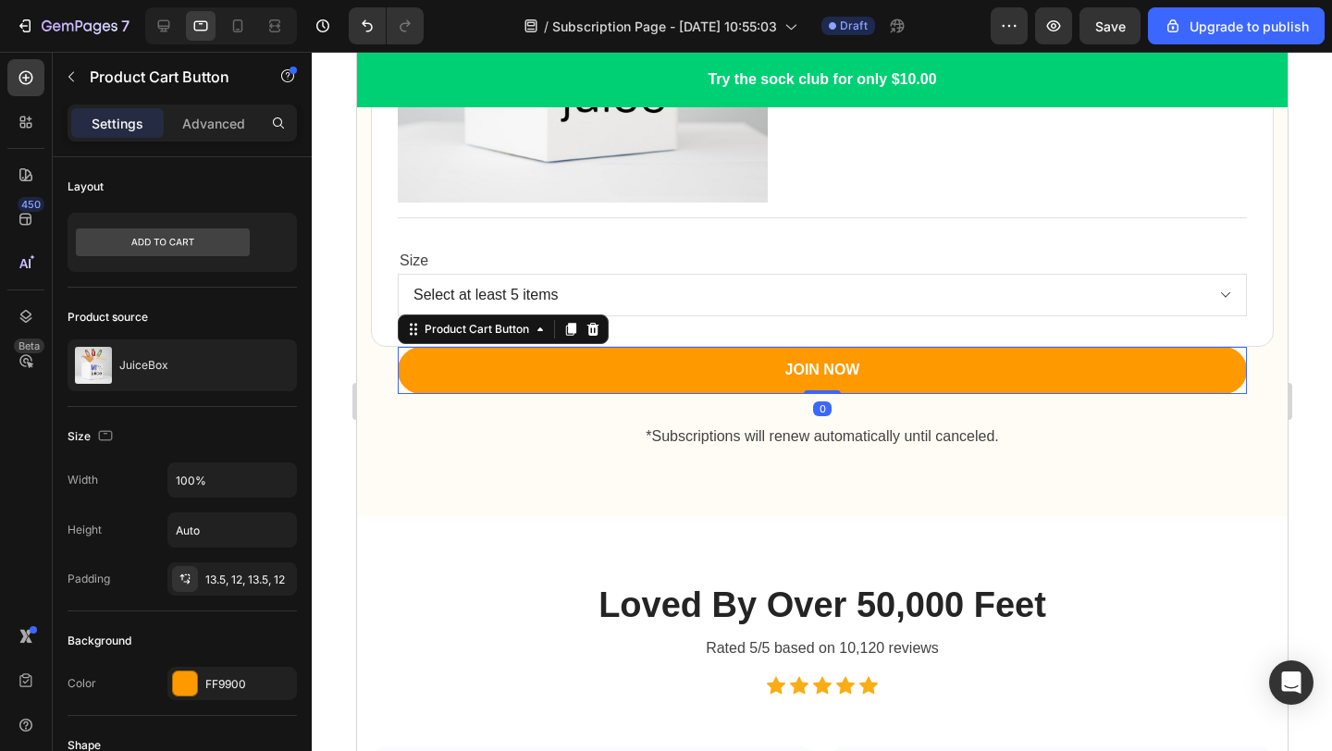
drag, startPoint x: 820, startPoint y: 390, endPoint x: 814, endPoint y: 336, distance: 54.9
click at [814, 336] on div "Product Images Title Line Size Select at least 5 items Product Variants & Swatc…" at bounding box center [821, 89] width 849 height 513
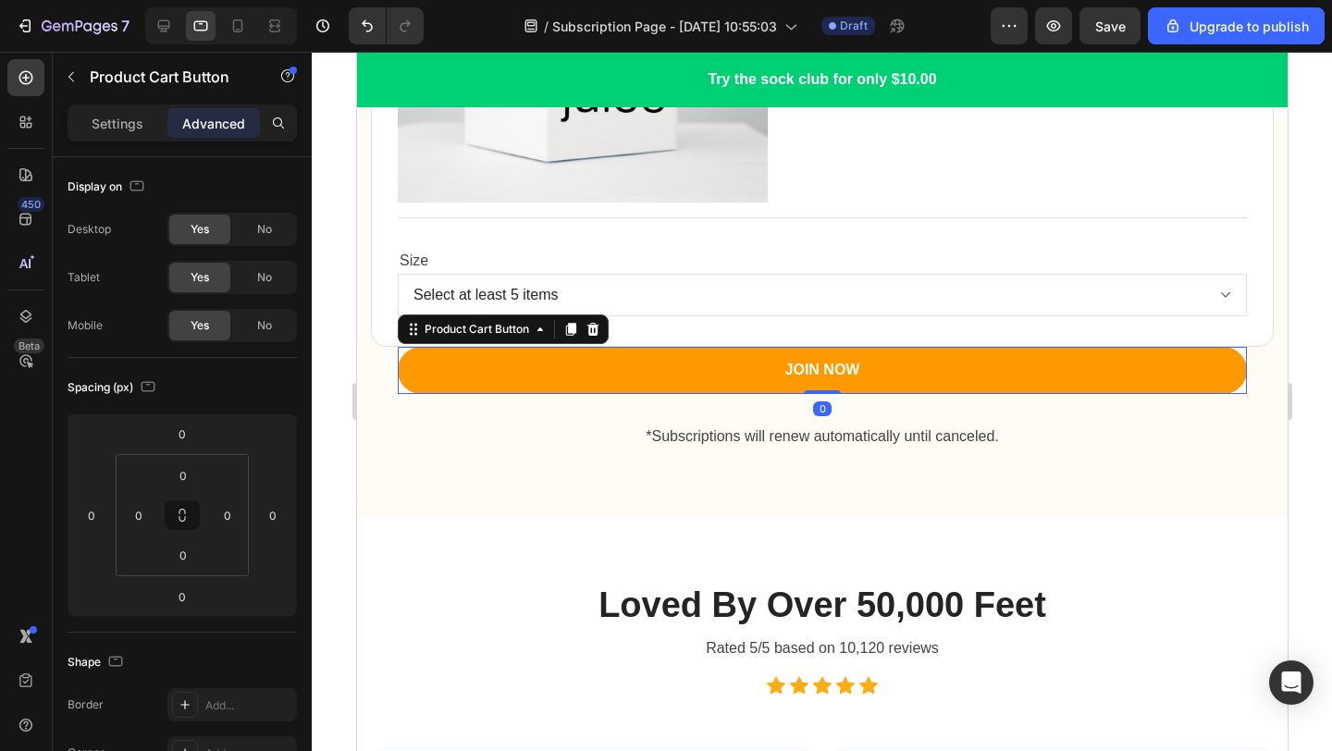
click at [1304, 364] on div at bounding box center [822, 401] width 1020 height 699
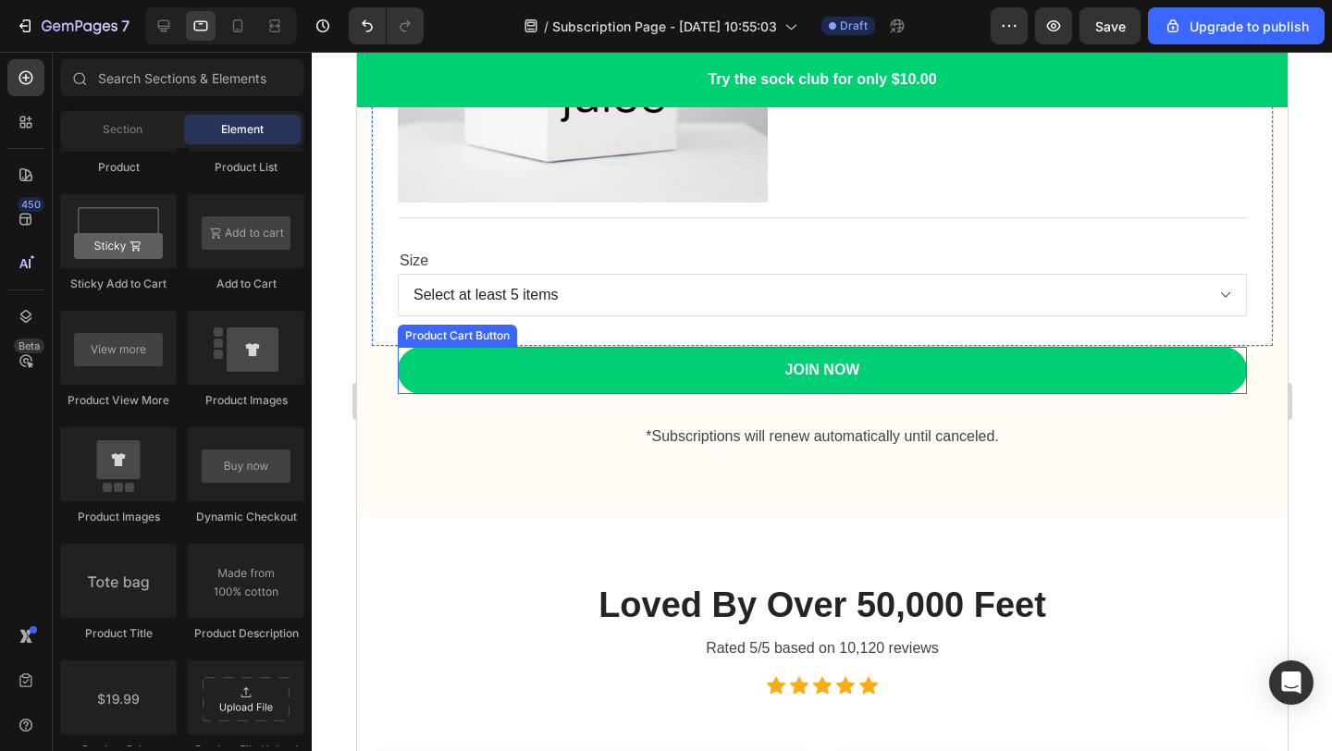
click at [915, 370] on button "JOIN NOW" at bounding box center [821, 370] width 849 height 47
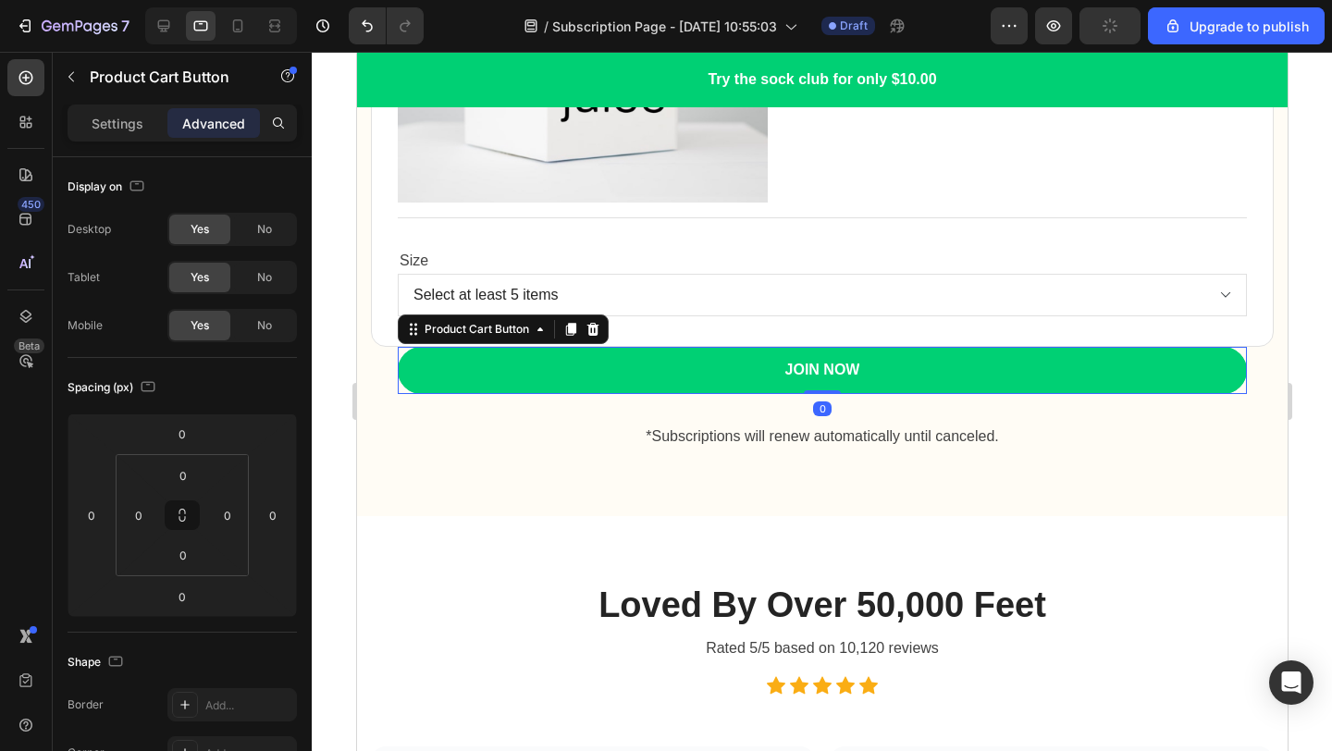
click at [862, 369] on button "JOIN NOW" at bounding box center [821, 370] width 849 height 47
click at [857, 369] on div "JOIN NOW" at bounding box center [821, 370] width 75 height 22
click at [857, 369] on p "JOIN NOW" at bounding box center [821, 370] width 75 height 22
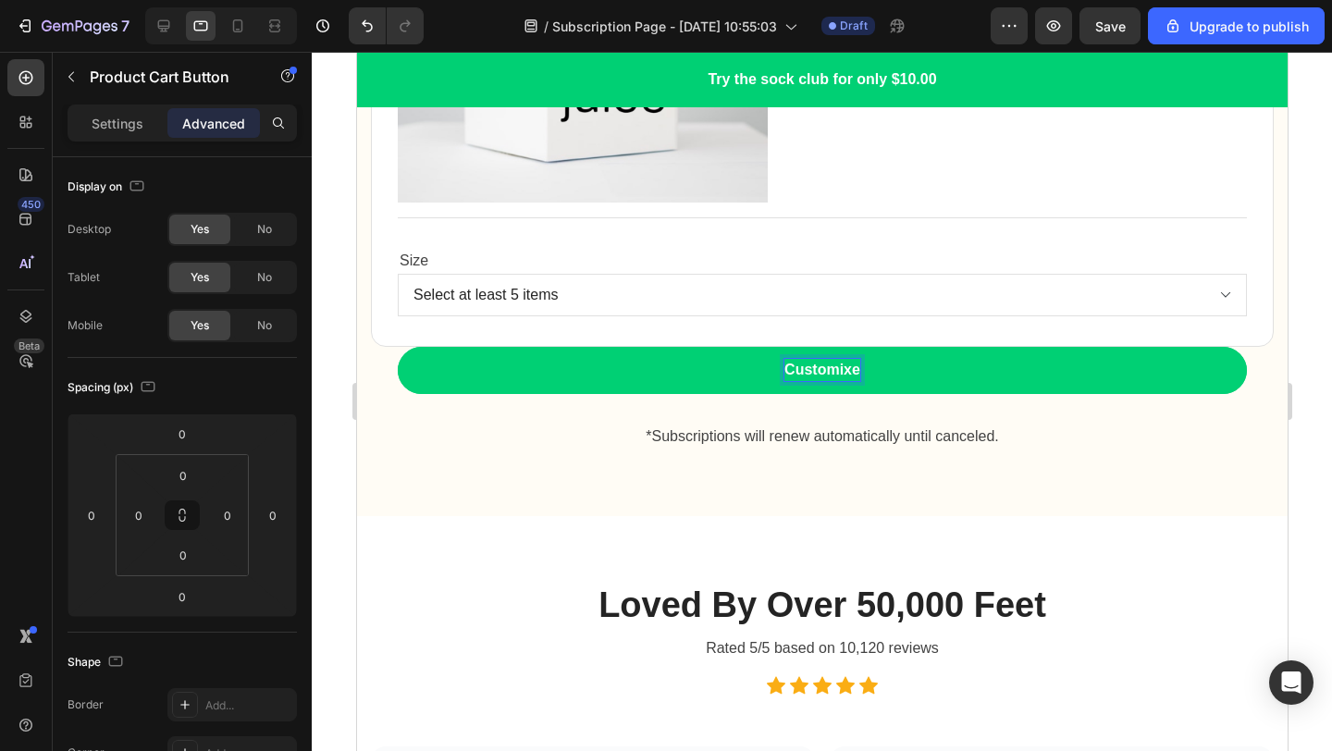
click at [397, 347] on button "Customixe" at bounding box center [821, 370] width 849 height 47
click at [397, 347] on button "Customize" at bounding box center [821, 370] width 849 height 47
click at [397, 347] on button "Customize Your" at bounding box center [821, 370] width 849 height 47
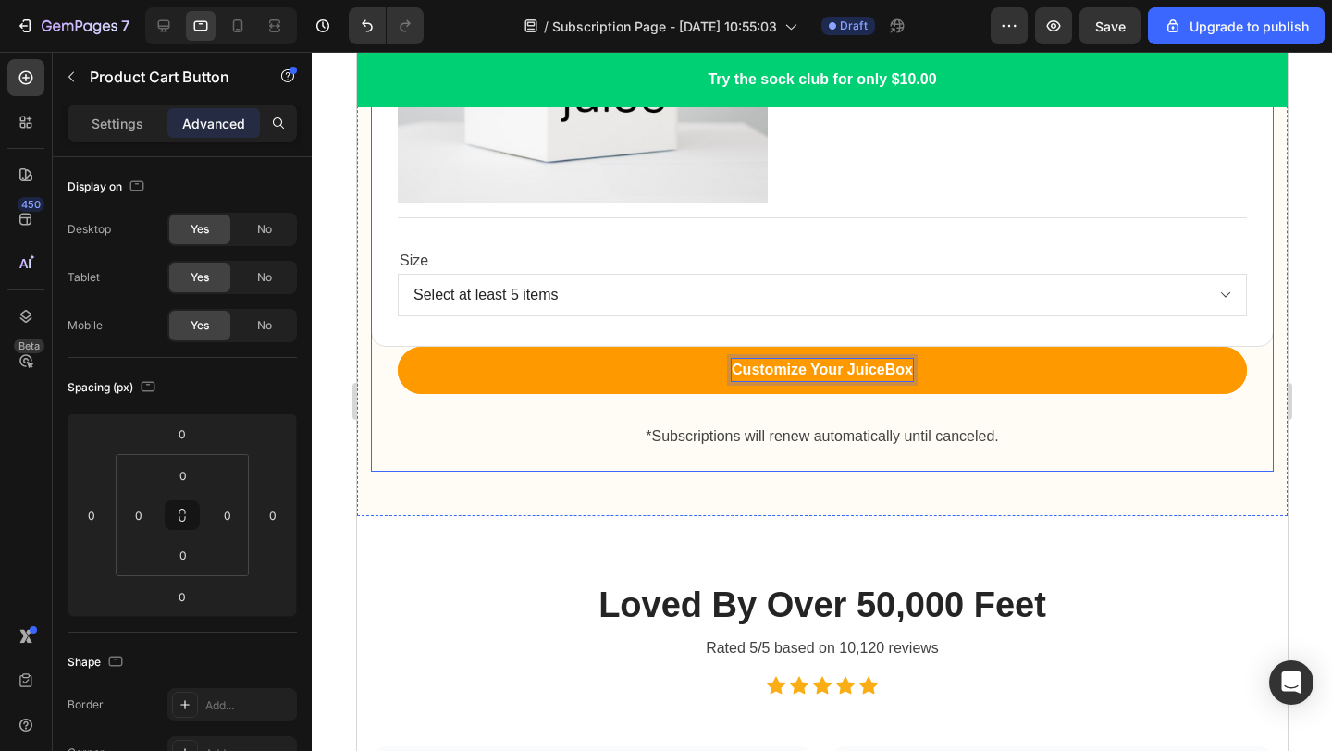
click at [1331, 319] on div at bounding box center [822, 401] width 1020 height 699
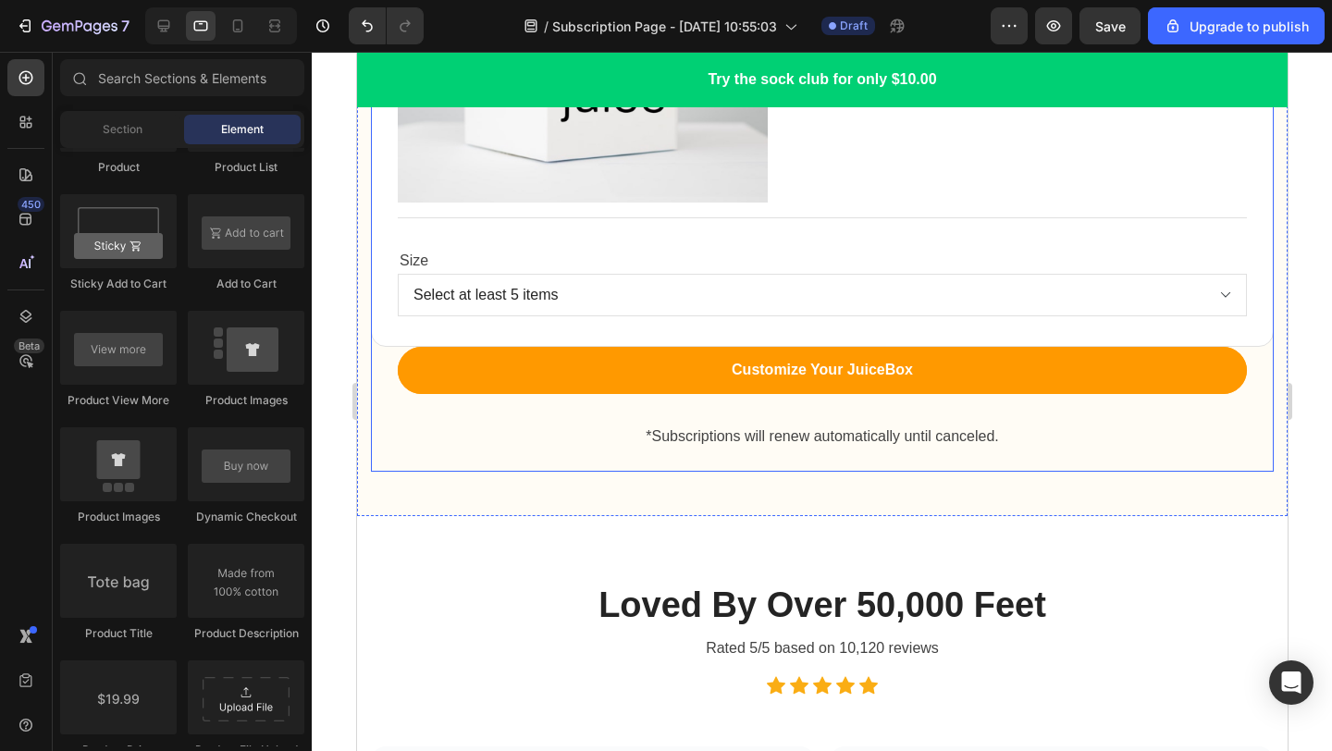
click at [1315, 319] on div at bounding box center [822, 401] width 1020 height 699
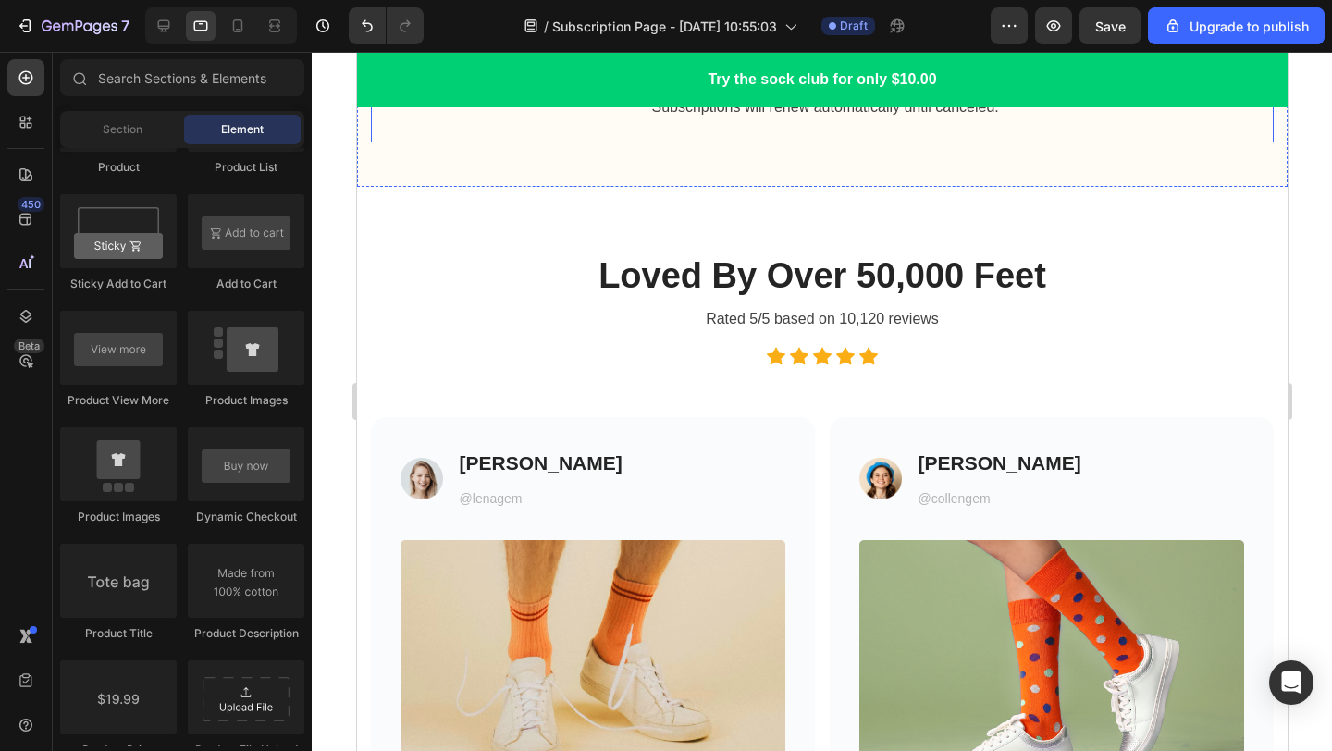
scroll to position [3172, 0]
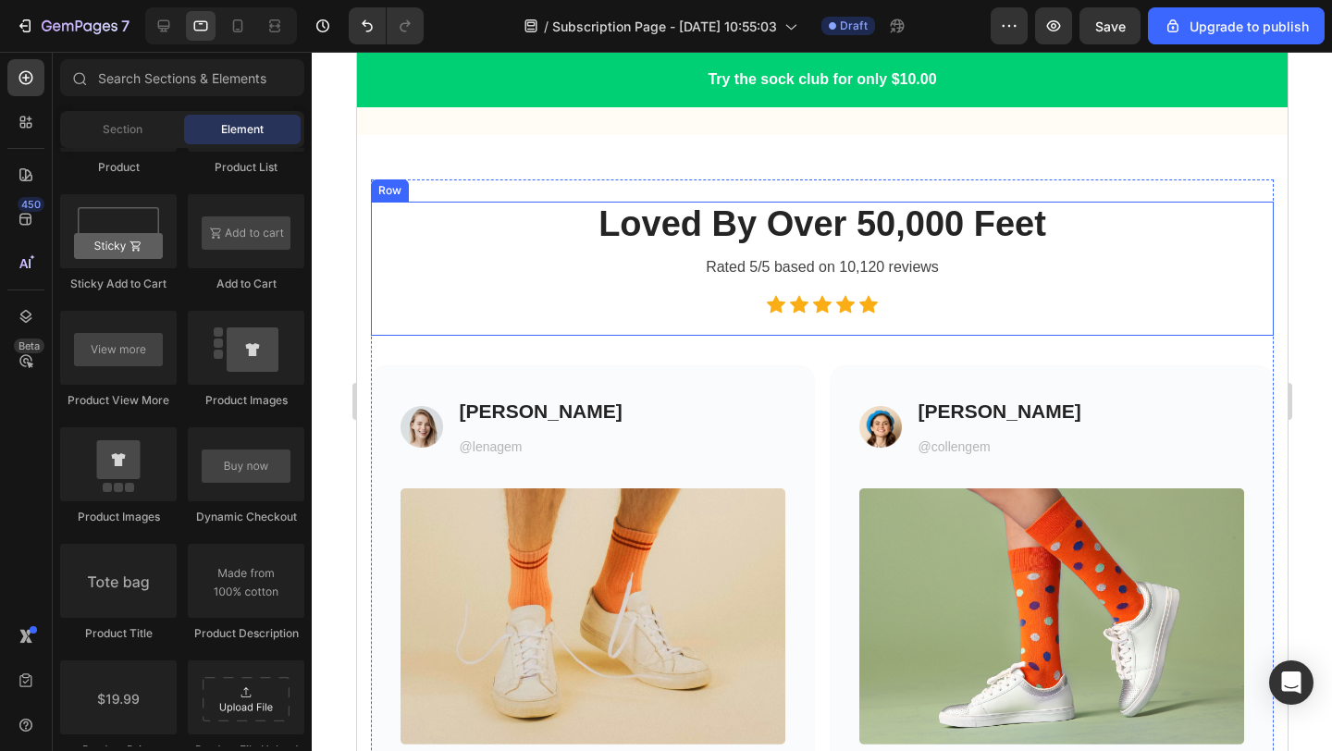
click at [601, 293] on div "Loved By Over 50,000 Feet Heading Rated 5/5 based on 10,120 reviews Text block …" at bounding box center [821, 269] width 903 height 135
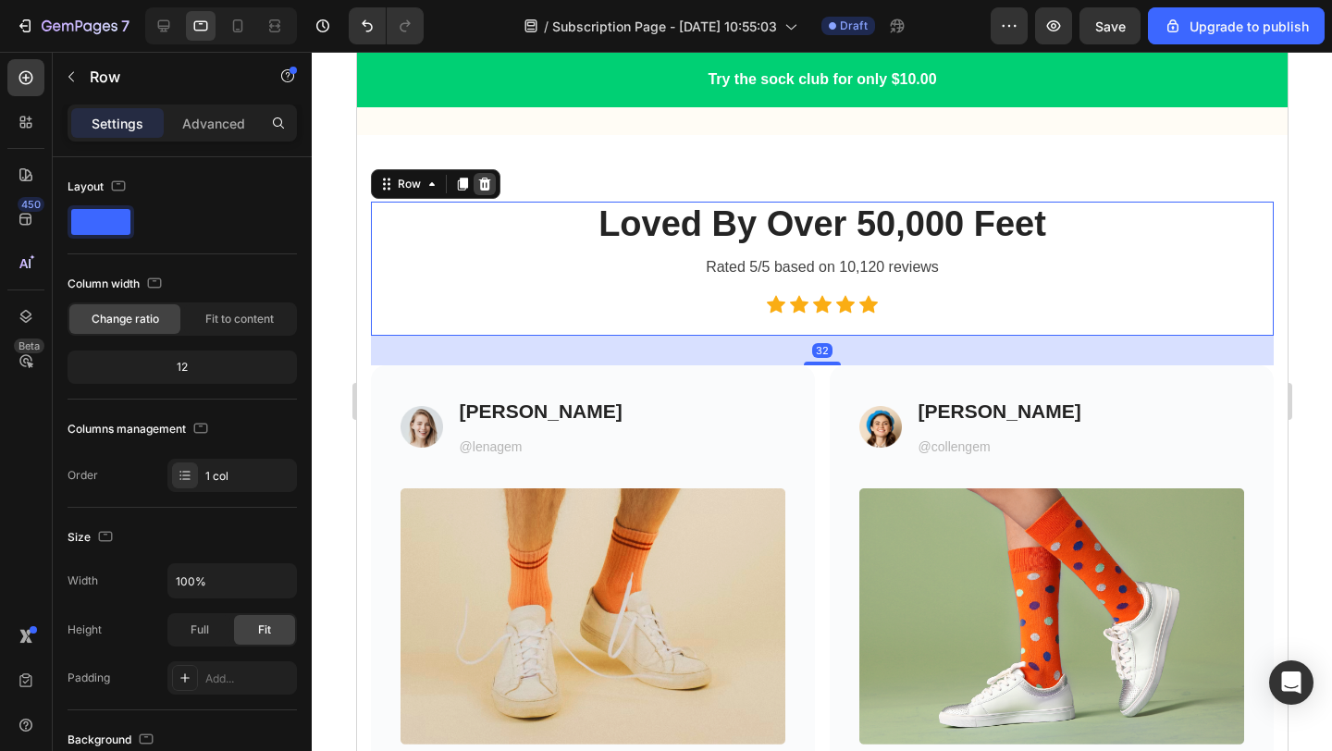
click at [486, 183] on icon at bounding box center [484, 183] width 12 height 13
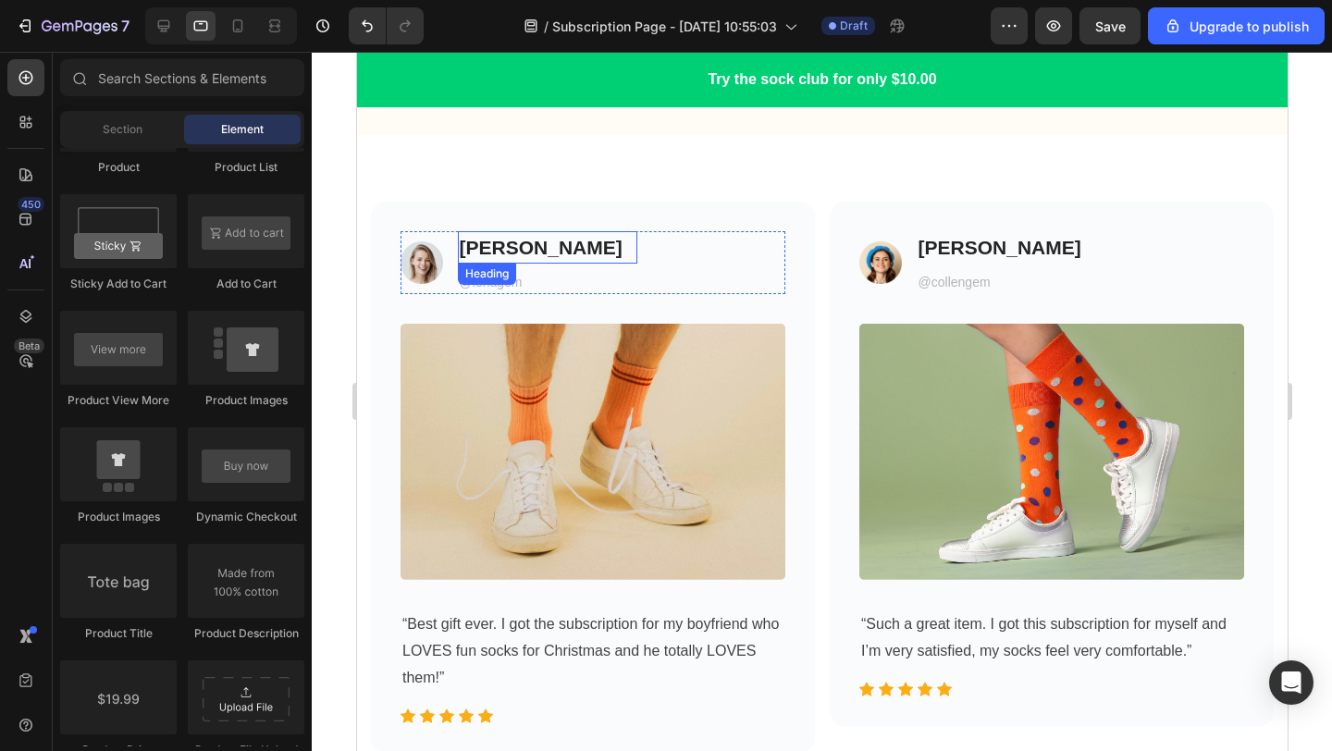
click at [539, 238] on h3 "[PERSON_NAME]" at bounding box center [547, 247] width 180 height 33
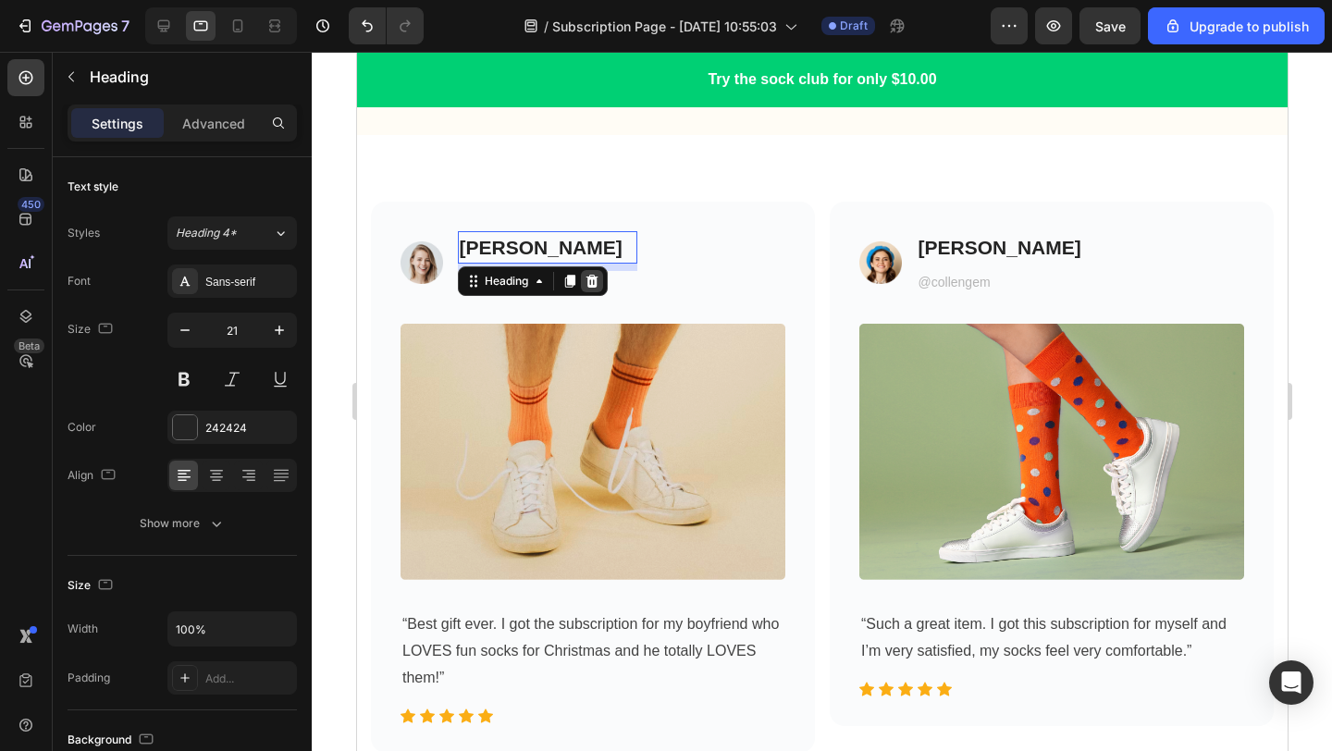
click at [591, 283] on icon at bounding box center [591, 281] width 15 height 15
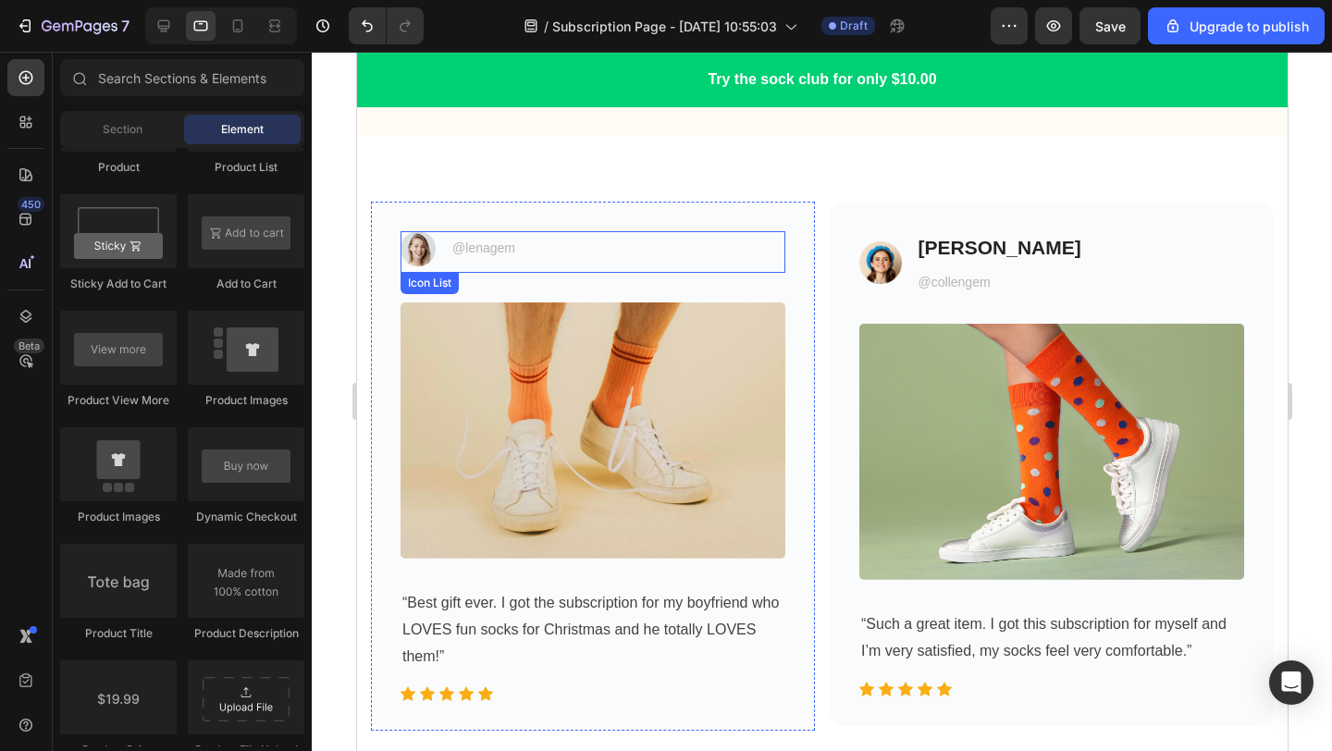
click at [685, 257] on div "Image @lenagem Text block" at bounding box center [592, 252] width 385 height 42
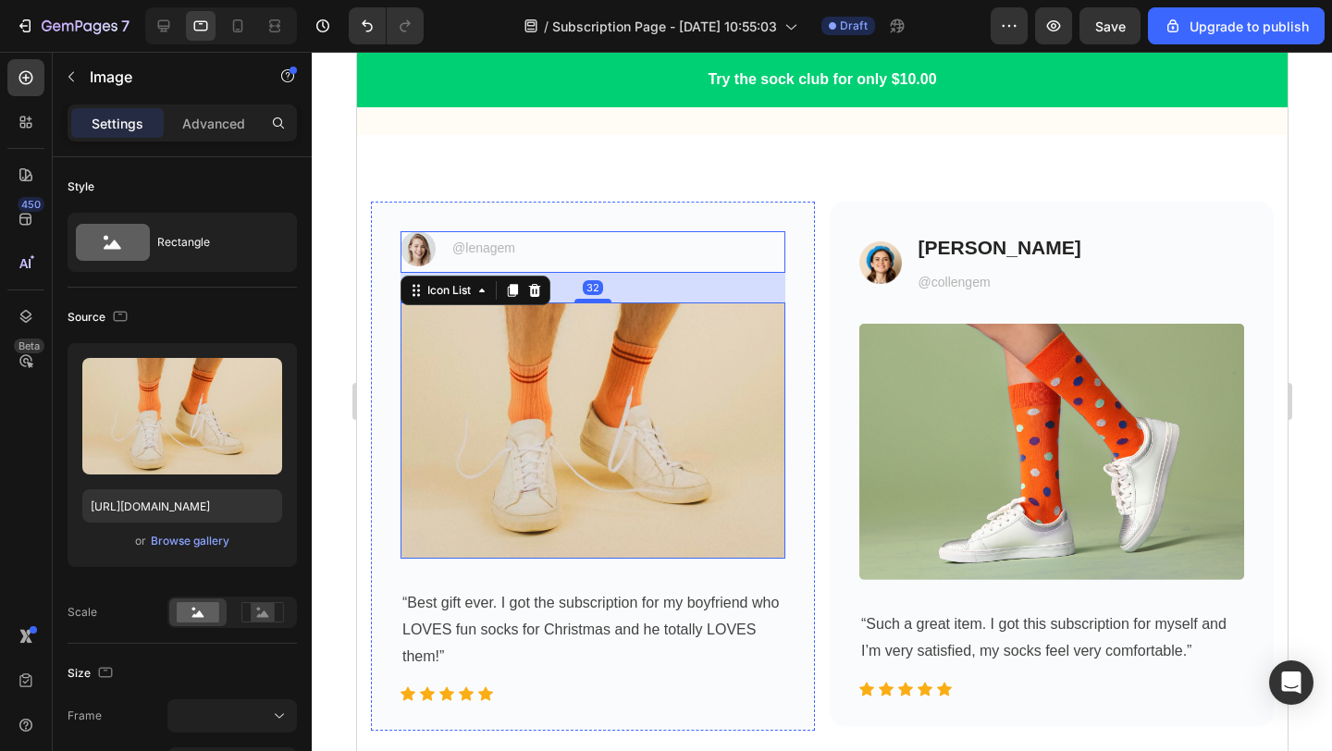
click at [602, 322] on img at bounding box center [592, 430] width 385 height 256
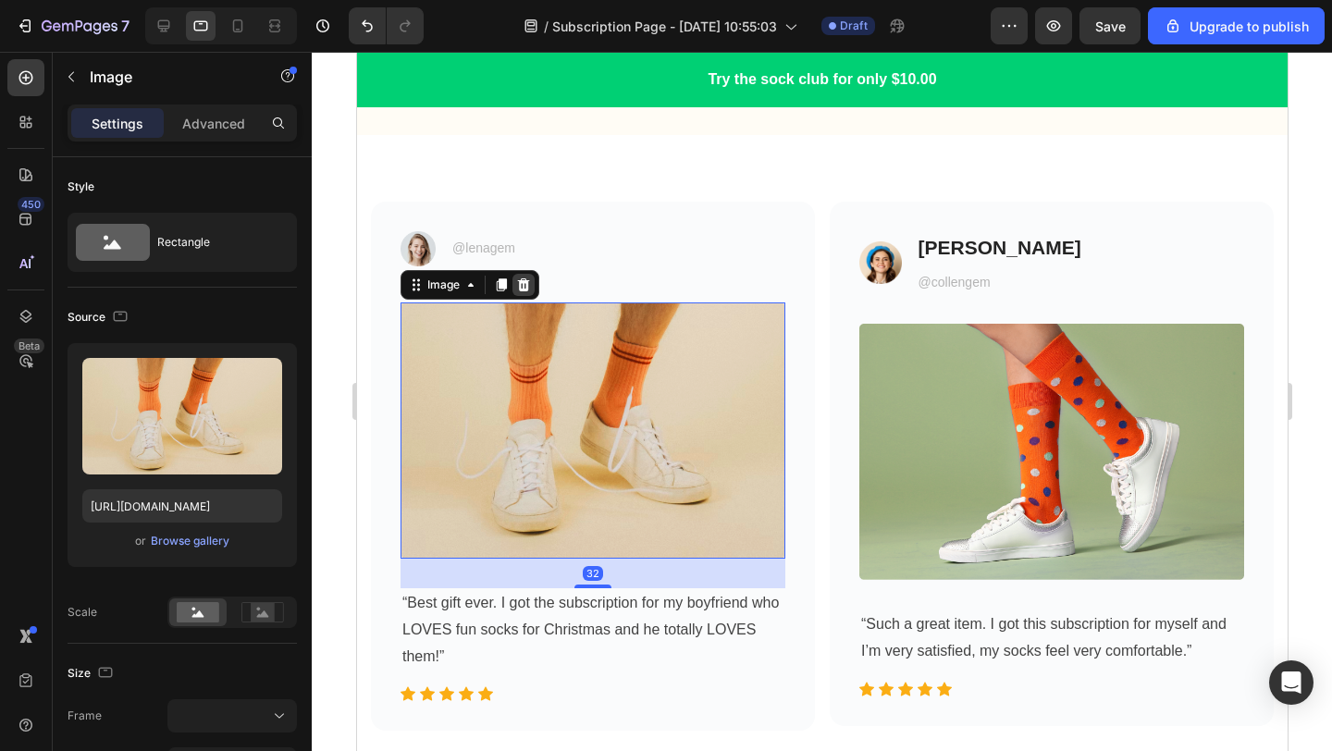
click at [525, 285] on icon at bounding box center [523, 283] width 12 height 13
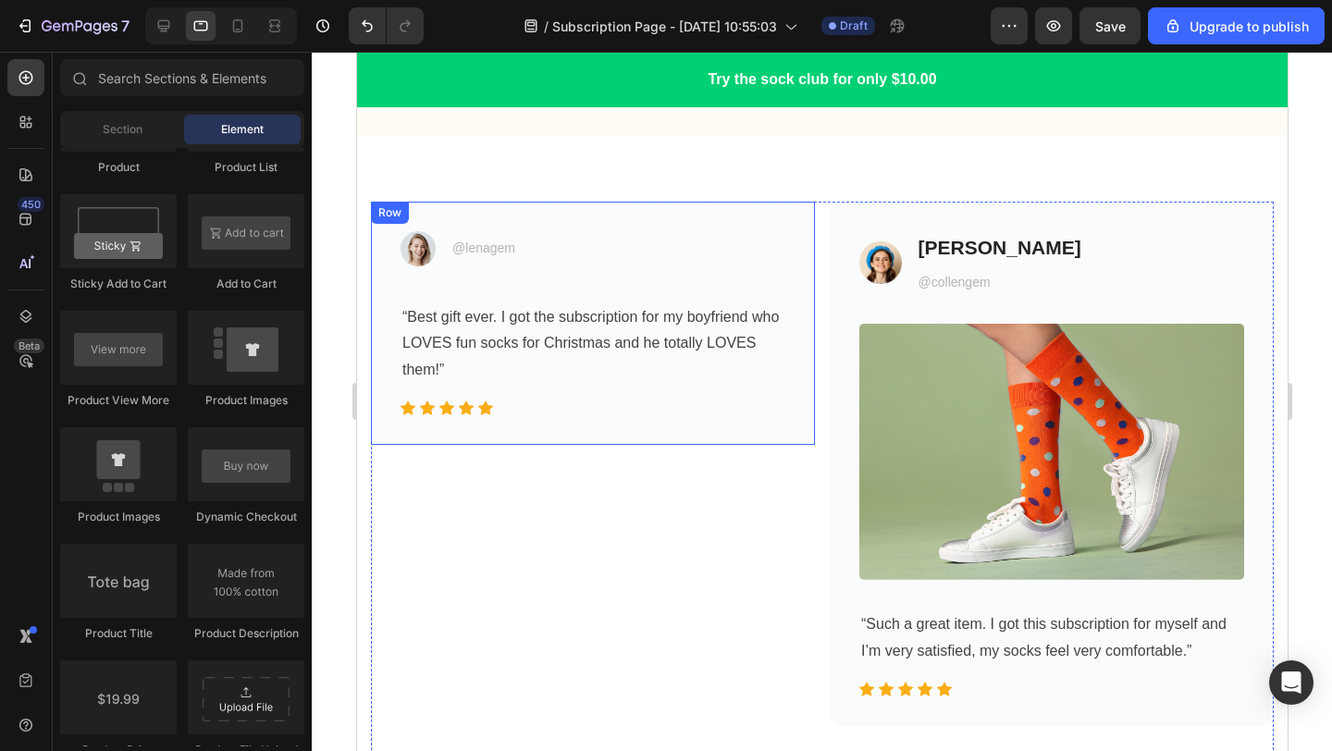
click at [559, 225] on div "Image @lenagem Text block Icon List “Best gift ever. I got the subscription for…" at bounding box center [592, 323] width 444 height 243
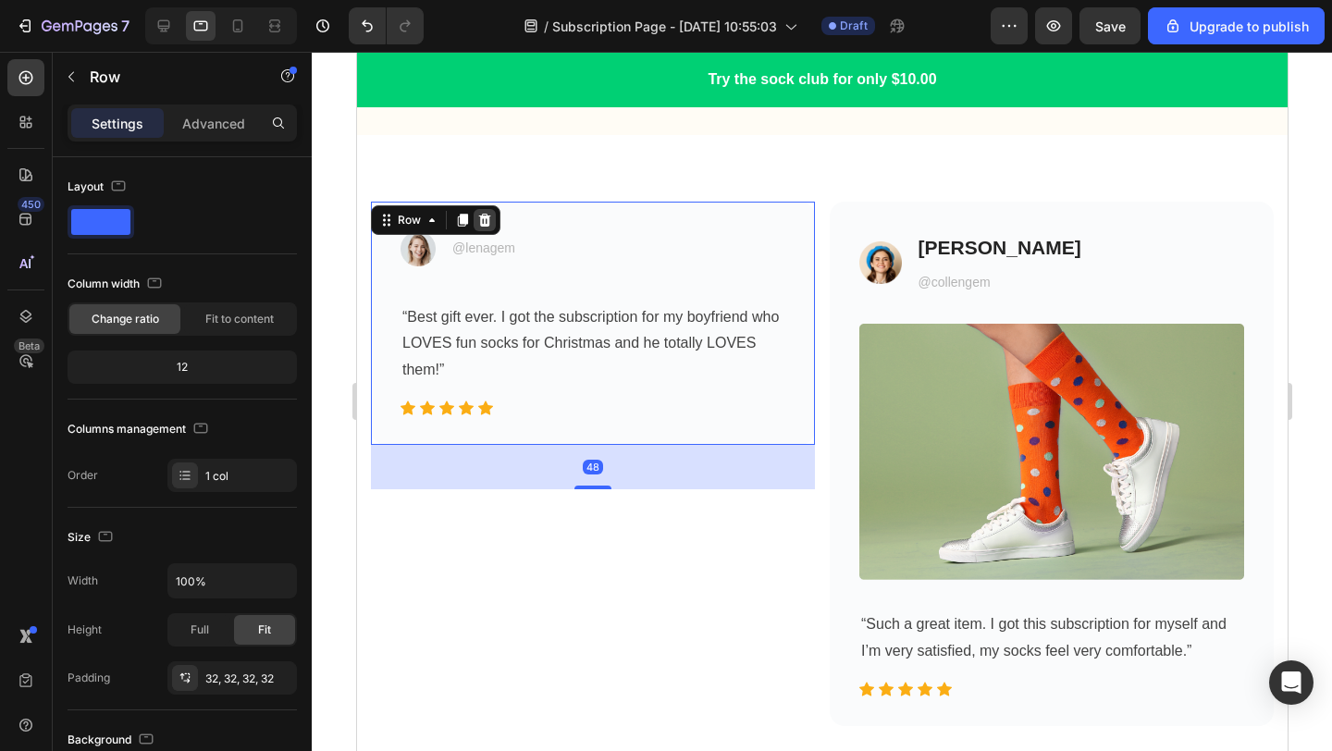
click at [476, 217] on icon at bounding box center [483, 220] width 15 height 15
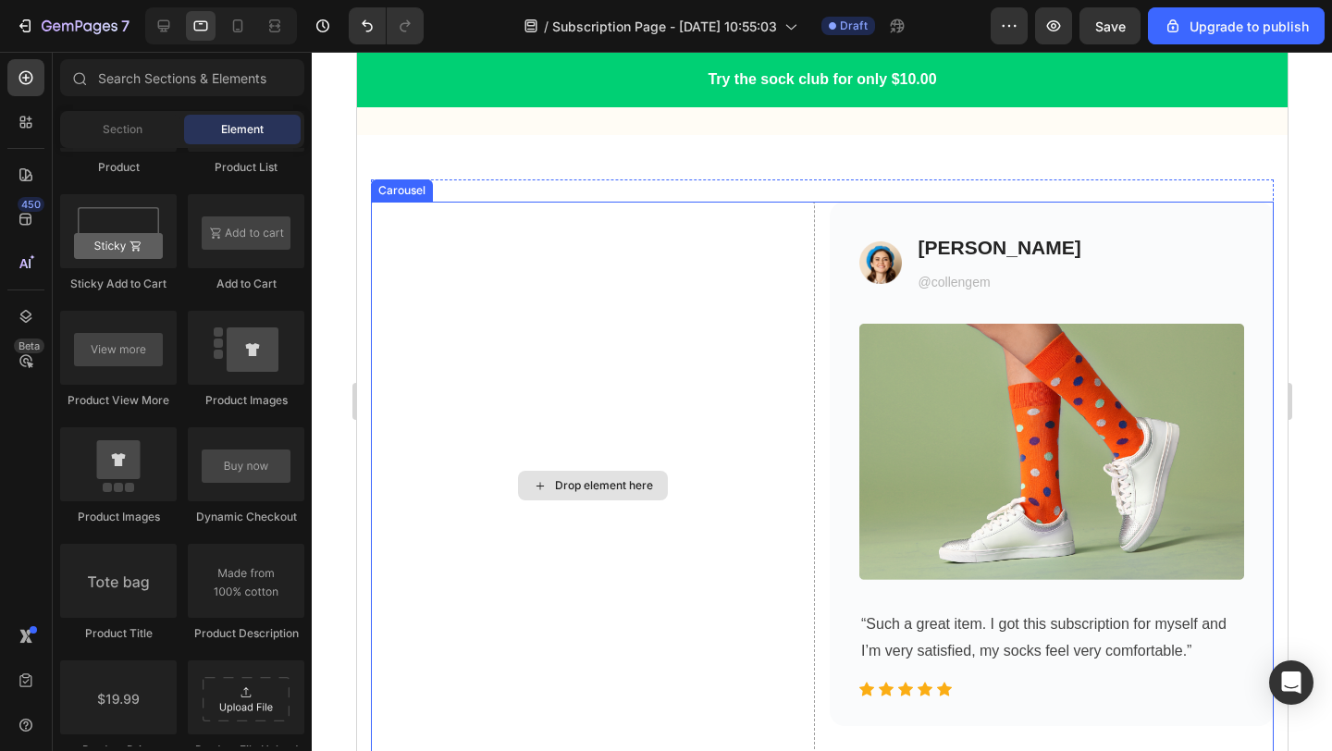
click at [792, 226] on div "Drop element here" at bounding box center [592, 486] width 444 height 569
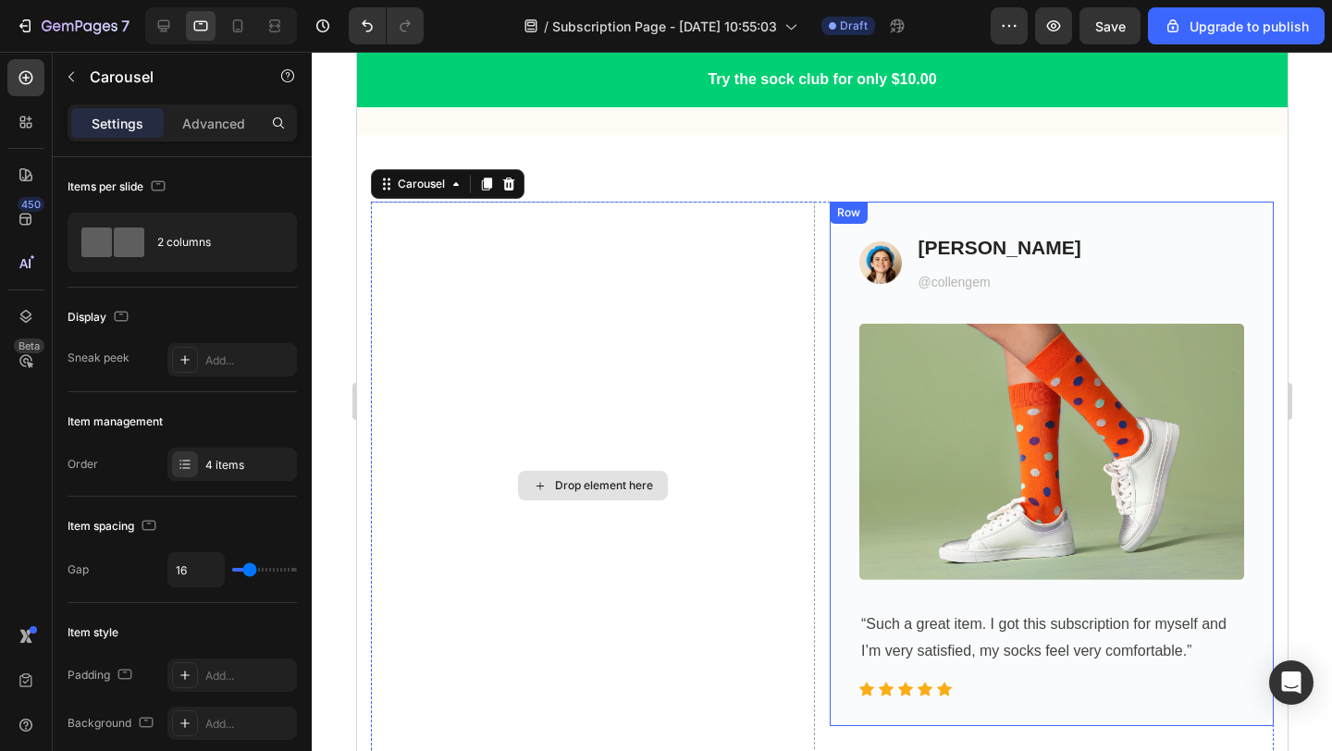
click at [884, 226] on div "Image Colleen H. Heading @collengem Text block Icon List Image “Such a great it…" at bounding box center [1051, 464] width 444 height 524
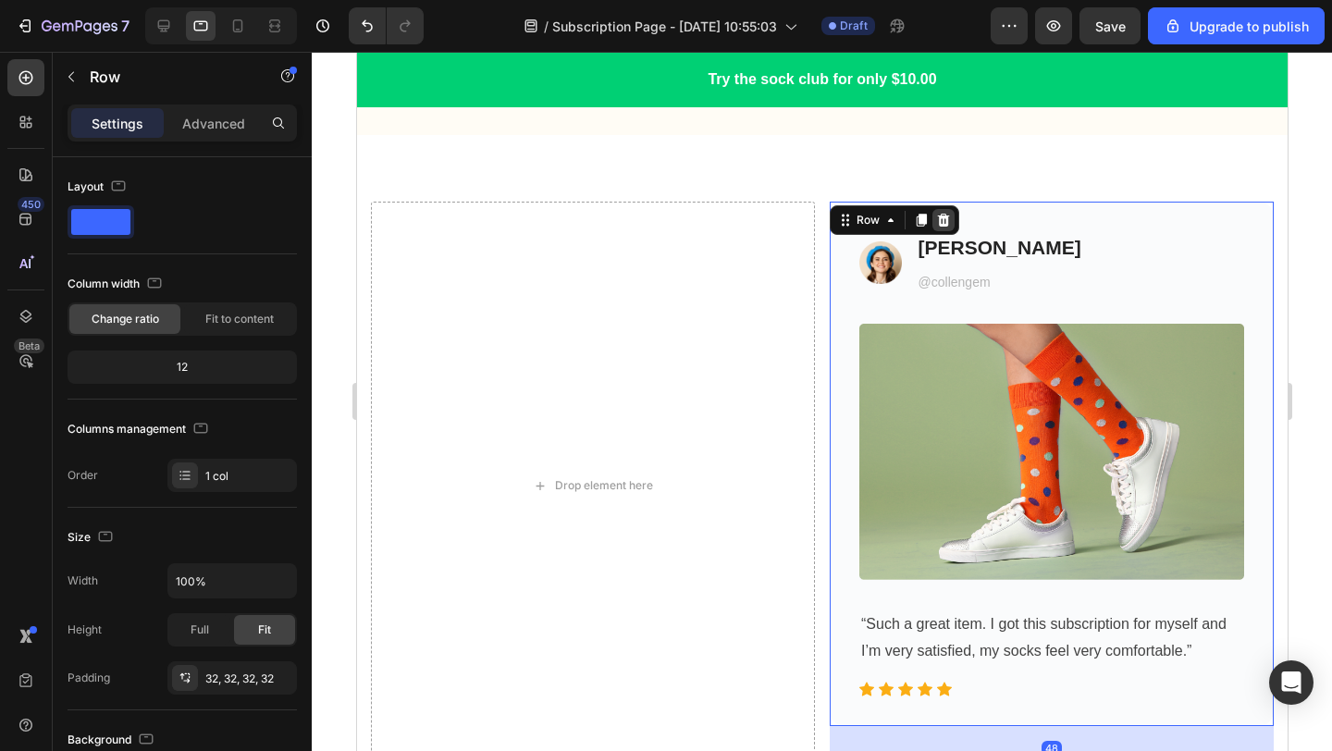
click at [949, 219] on icon at bounding box center [942, 220] width 15 height 15
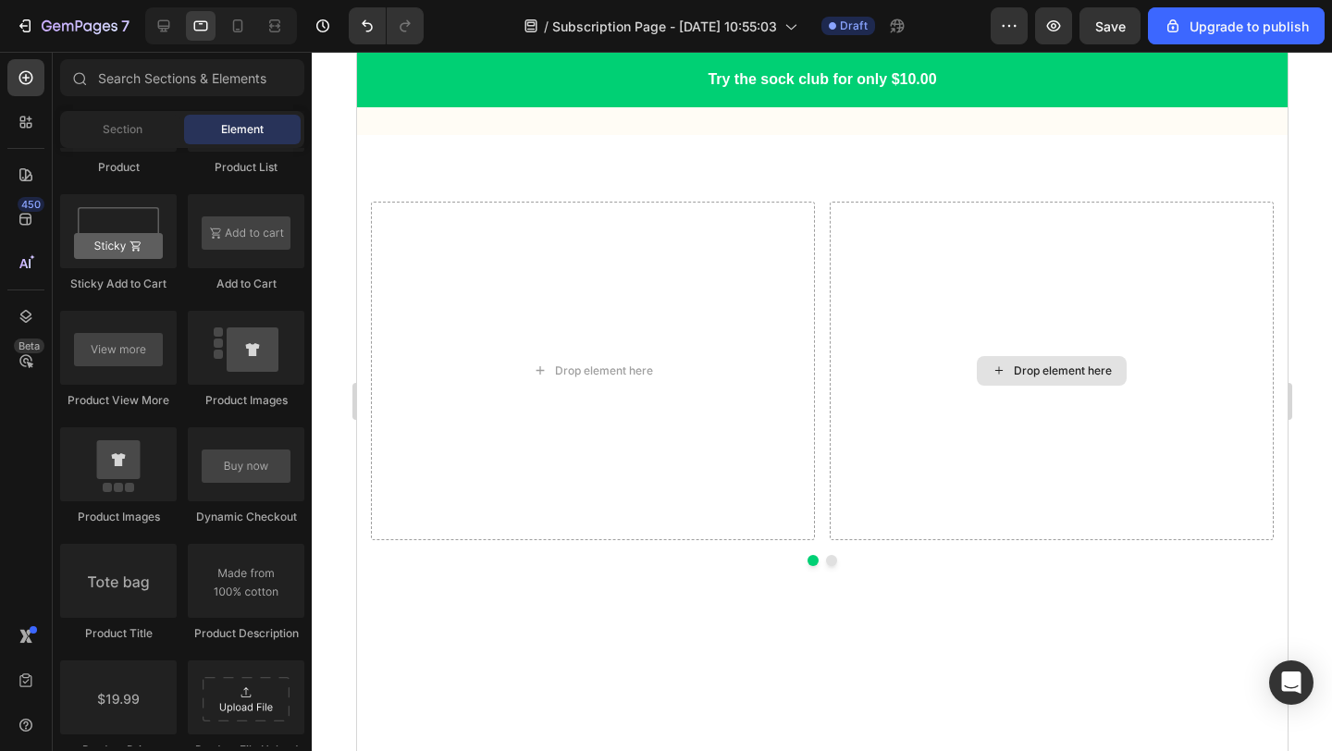
click at [928, 227] on div "Drop element here" at bounding box center [1051, 371] width 444 height 339
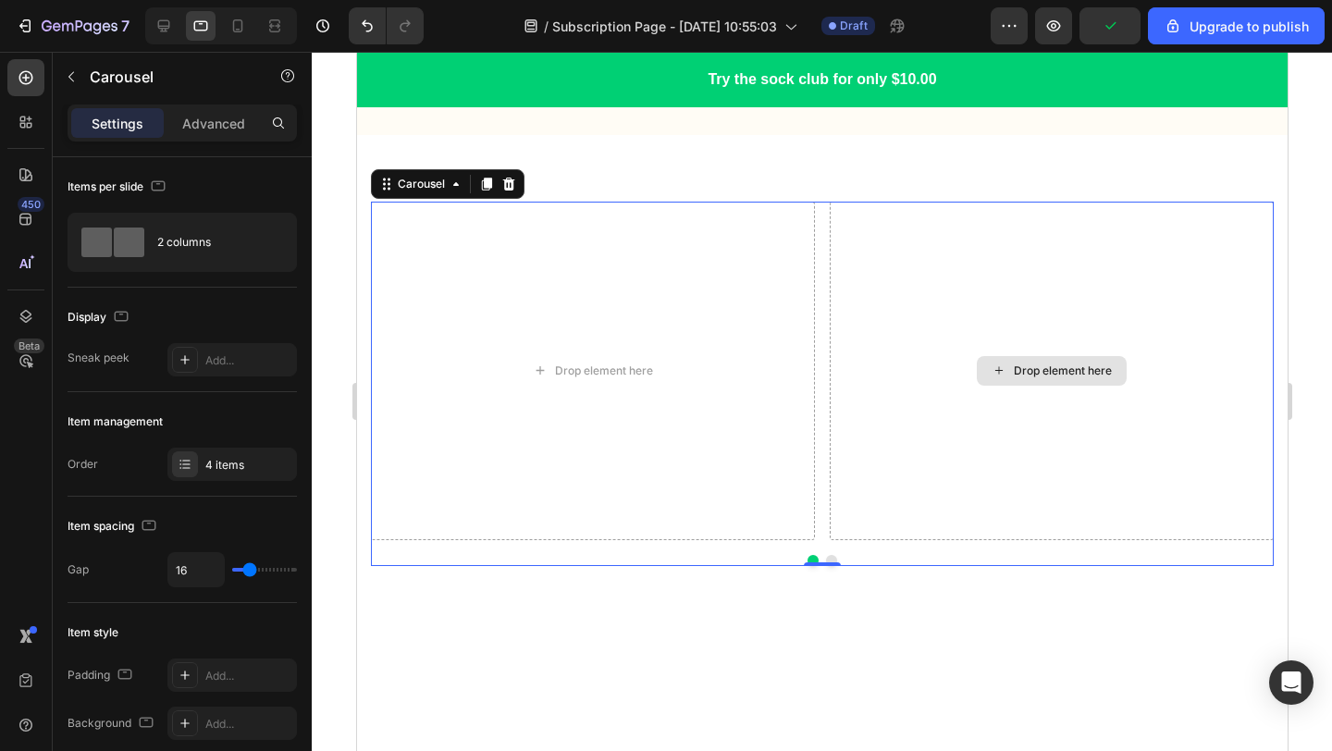
click at [917, 271] on div "Drop element here" at bounding box center [1051, 371] width 444 height 339
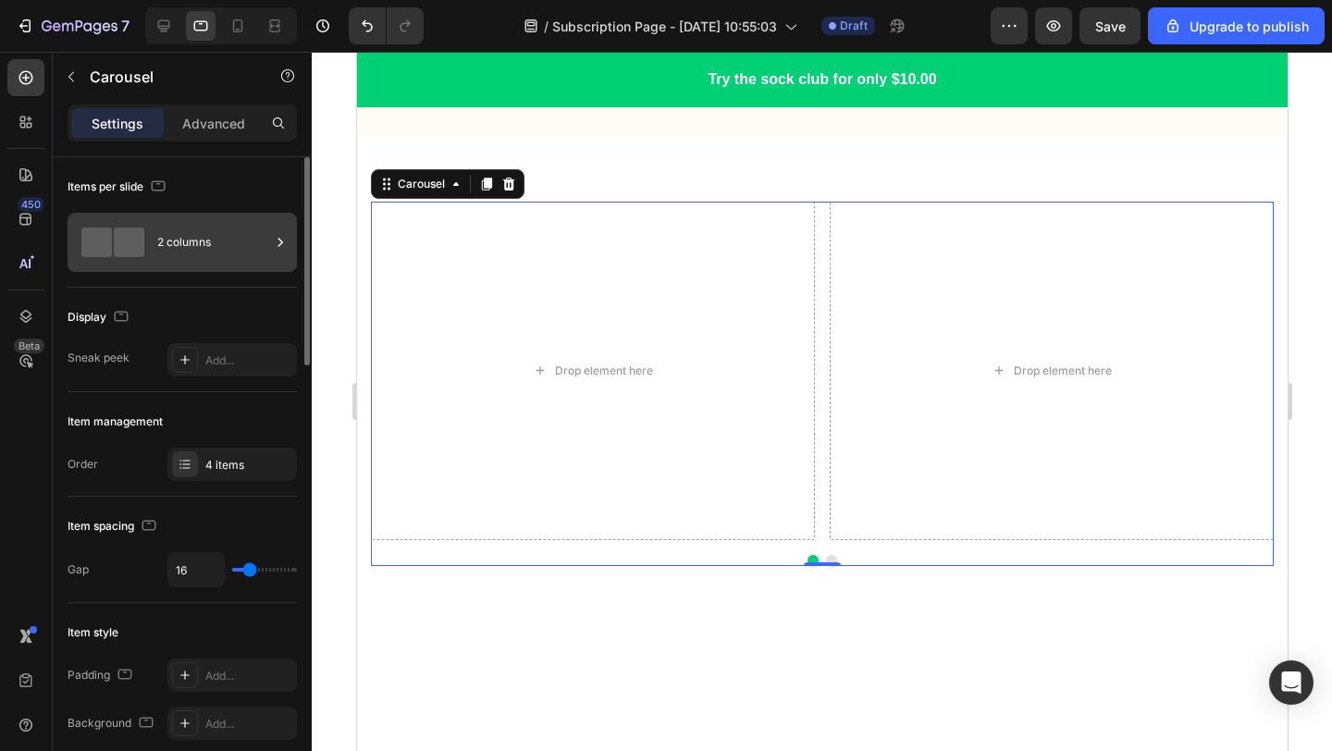
click at [205, 265] on div "2 columns" at bounding box center [182, 242] width 229 height 59
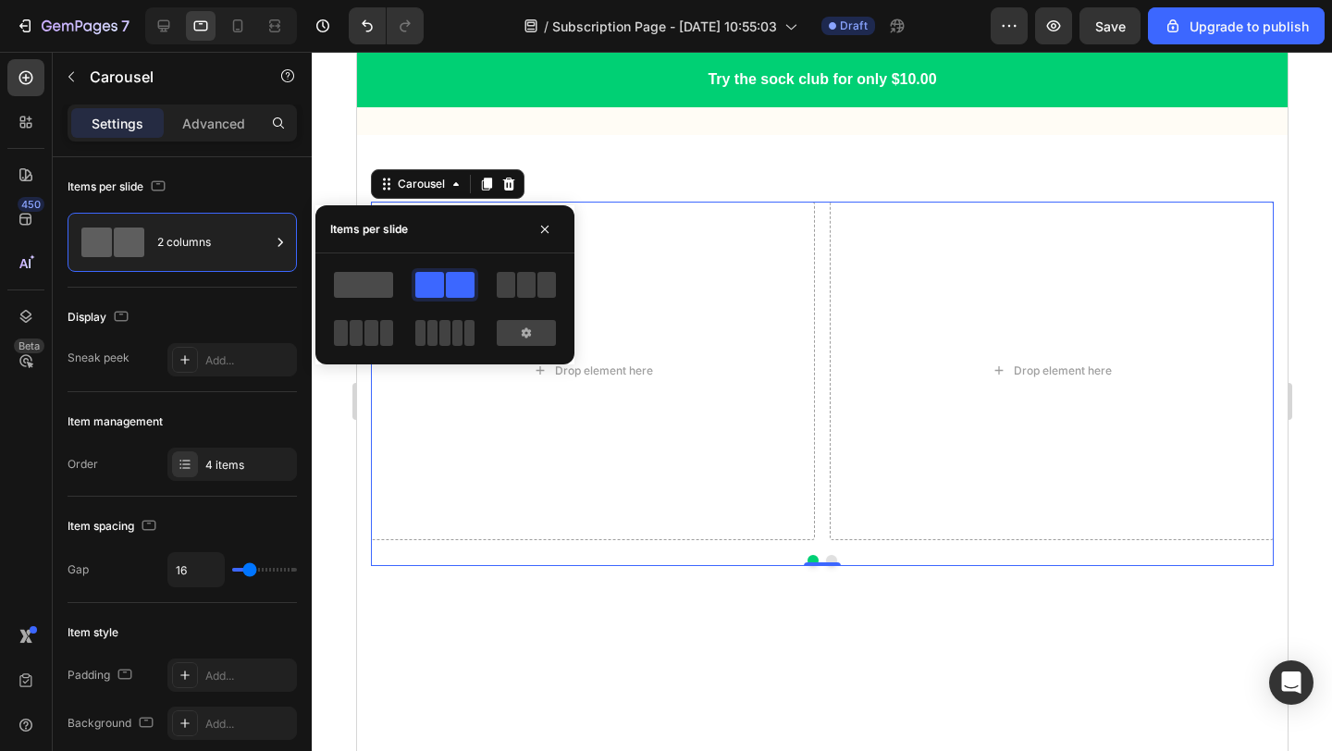
click at [356, 286] on span at bounding box center [363, 285] width 59 height 26
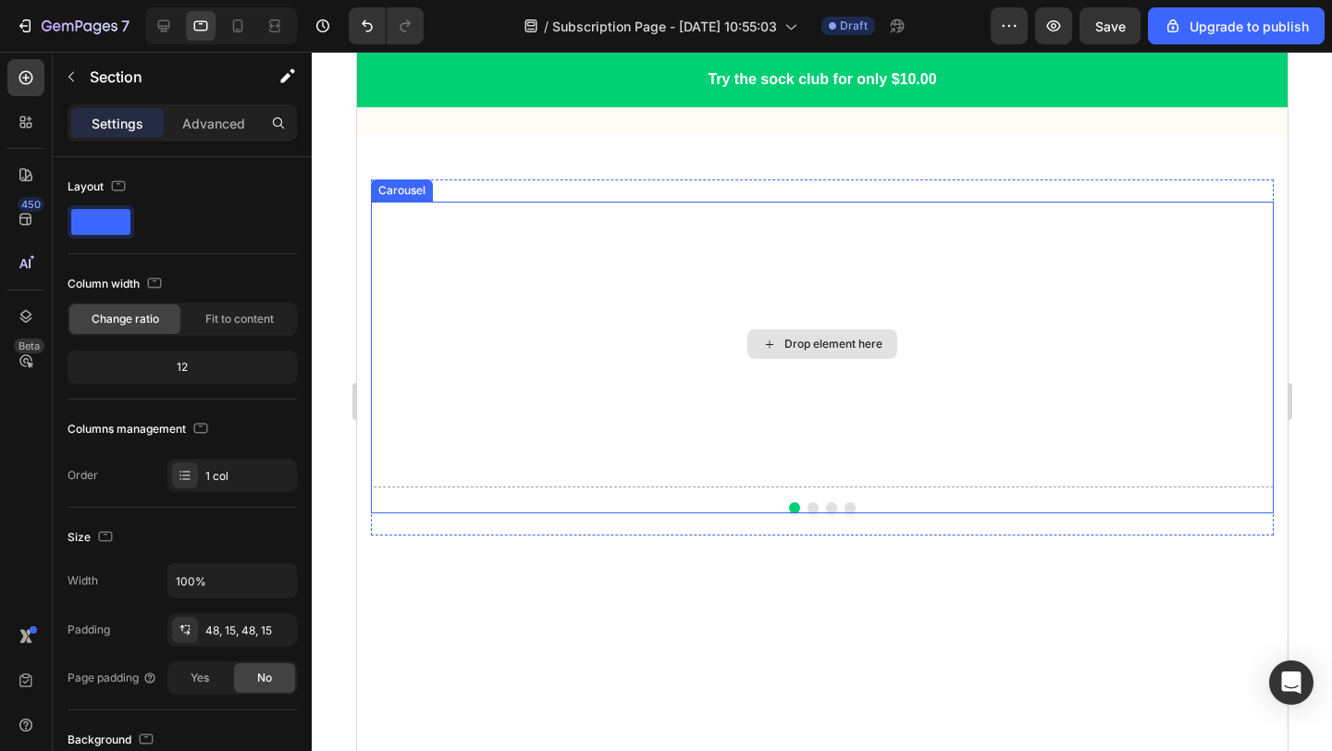
click at [853, 314] on div "Drop element here" at bounding box center [821, 345] width 903 height 286
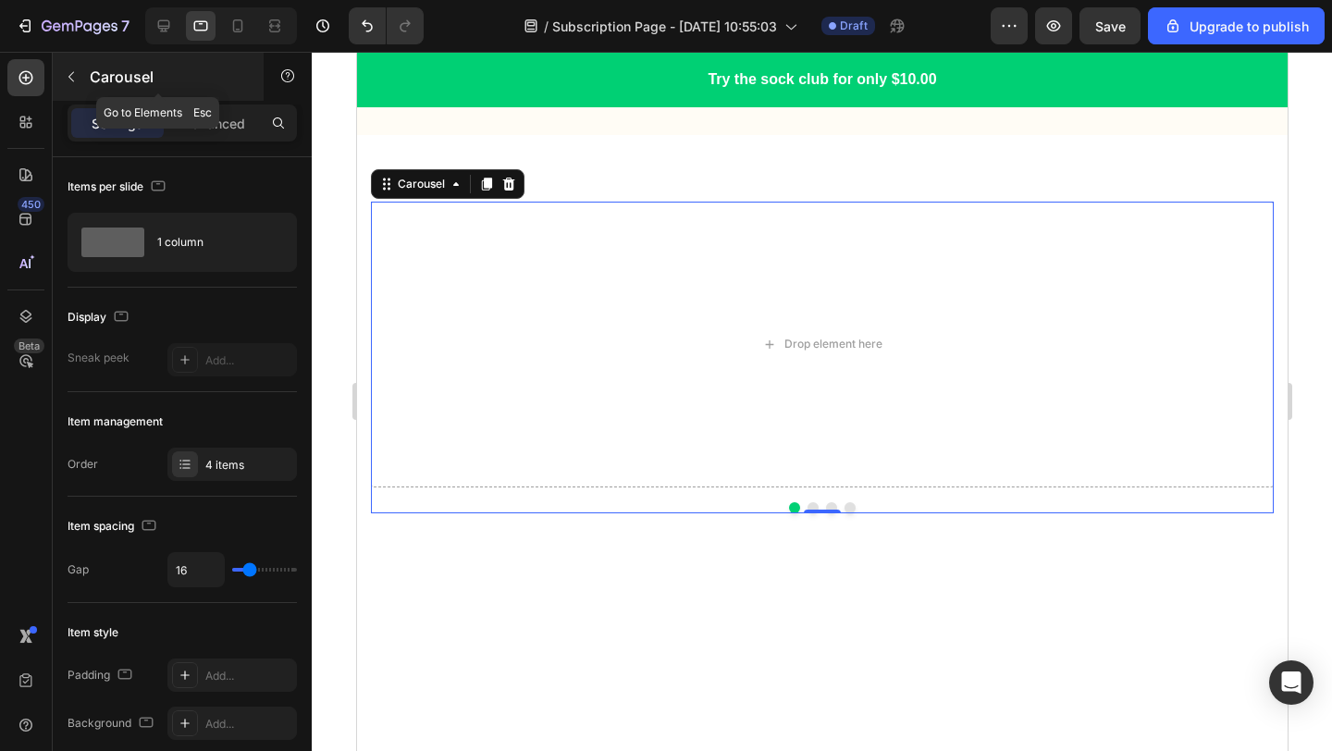
click at [68, 66] on button "button" at bounding box center [71, 77] width 30 height 30
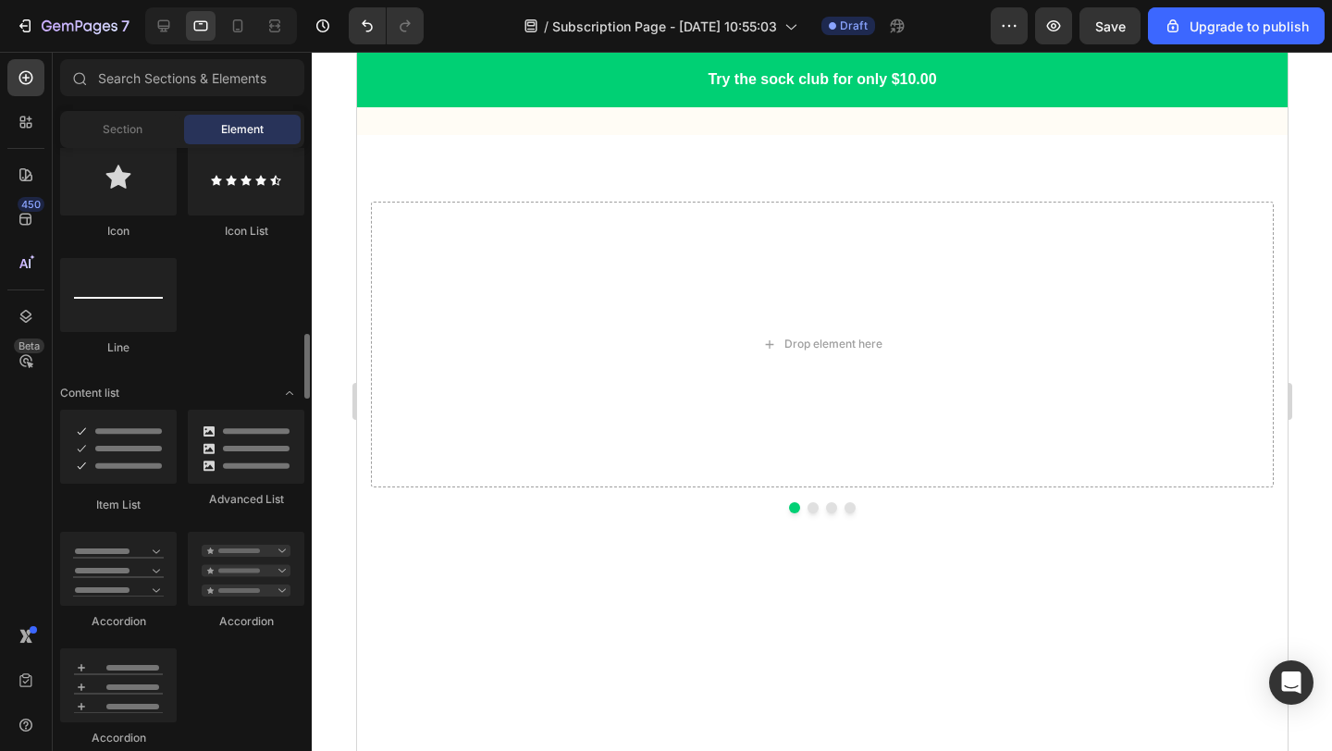
scroll to position [0, 0]
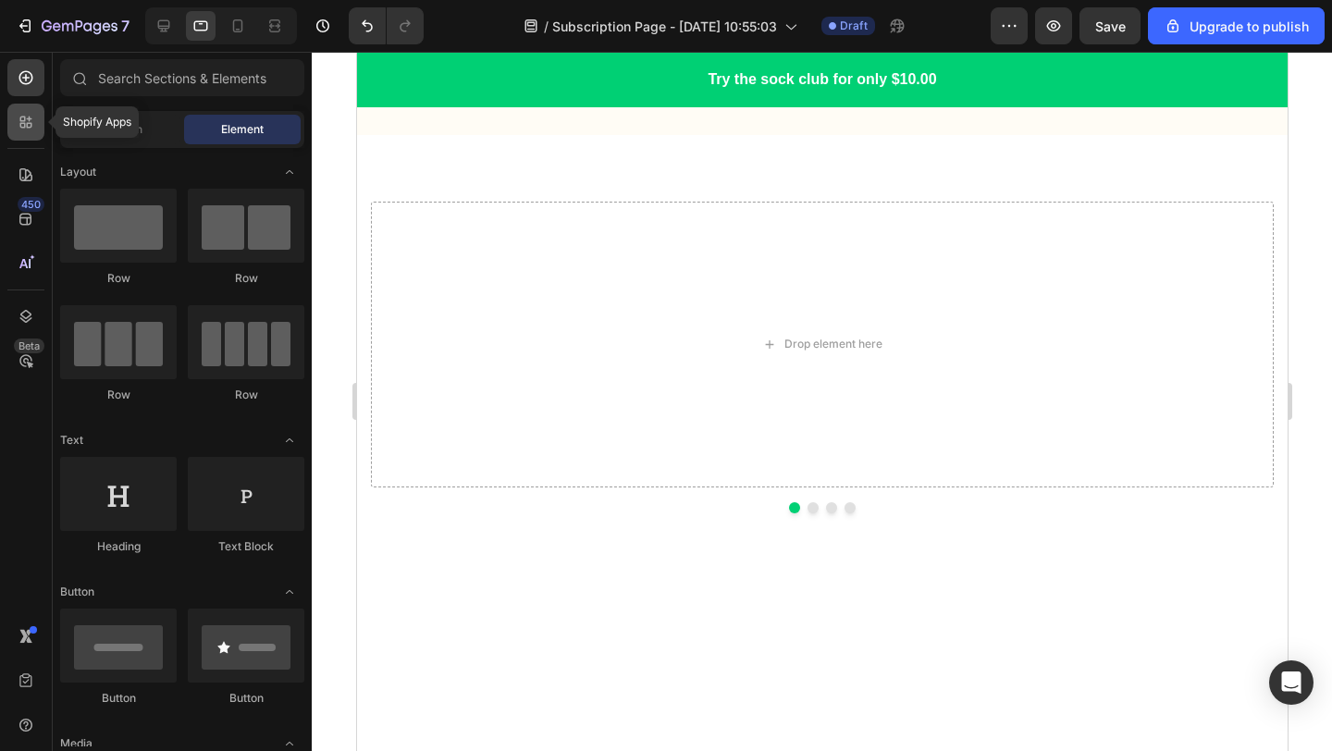
click at [24, 115] on icon at bounding box center [26, 122] width 18 height 18
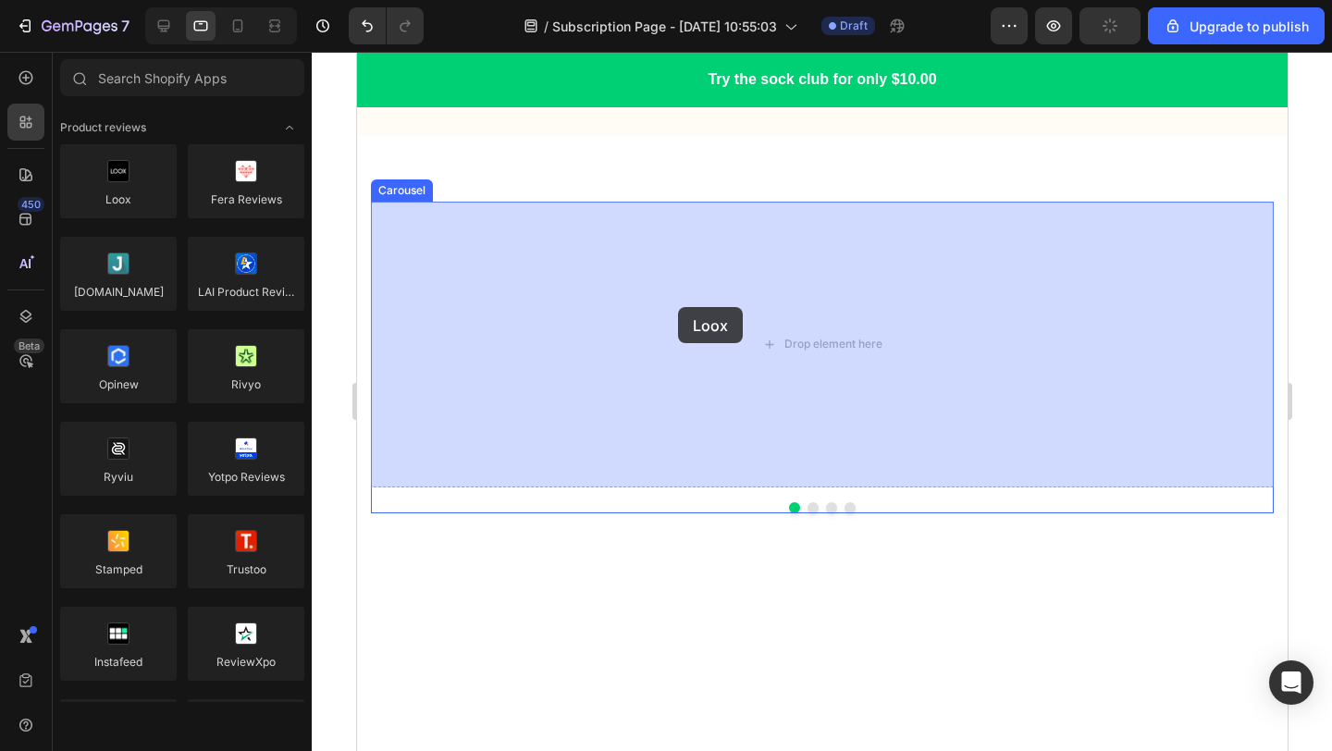
drag, startPoint x: 498, startPoint y: 230, endPoint x: 679, endPoint y: 307, distance: 196.8
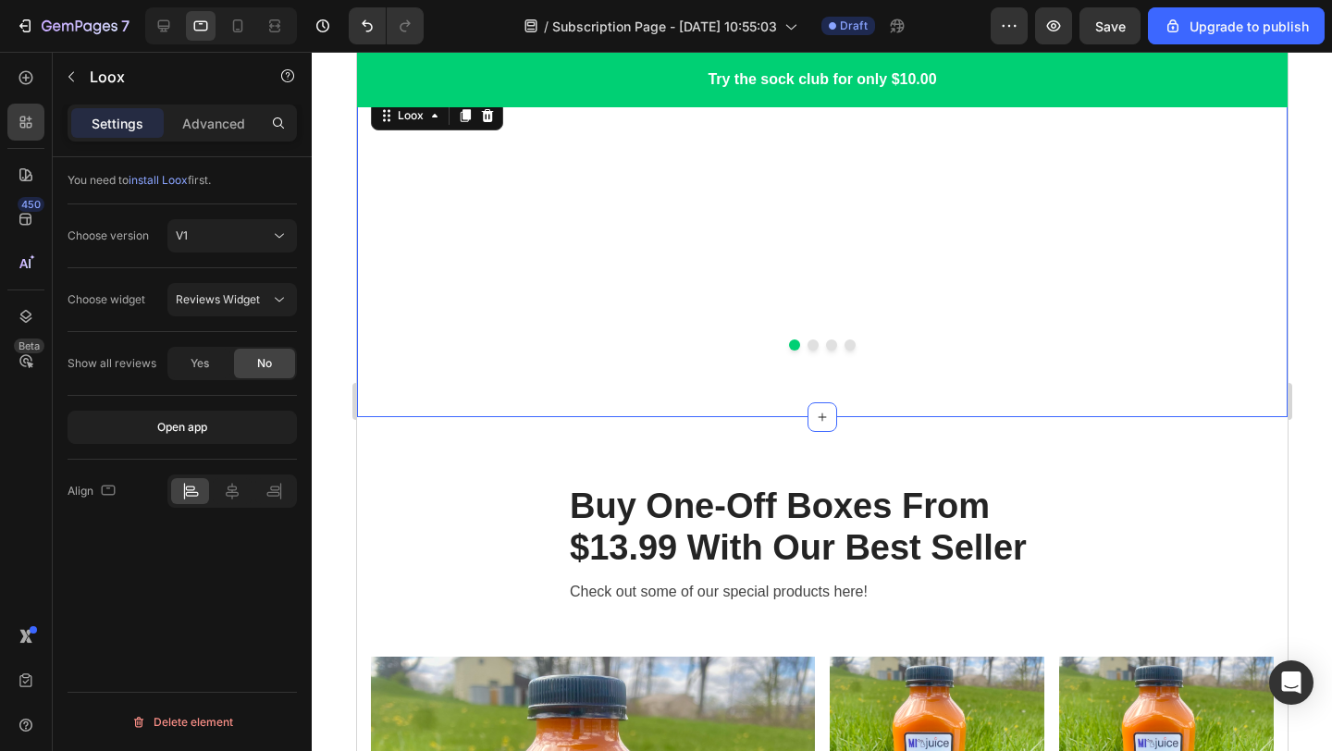
scroll to position [3262, 0]
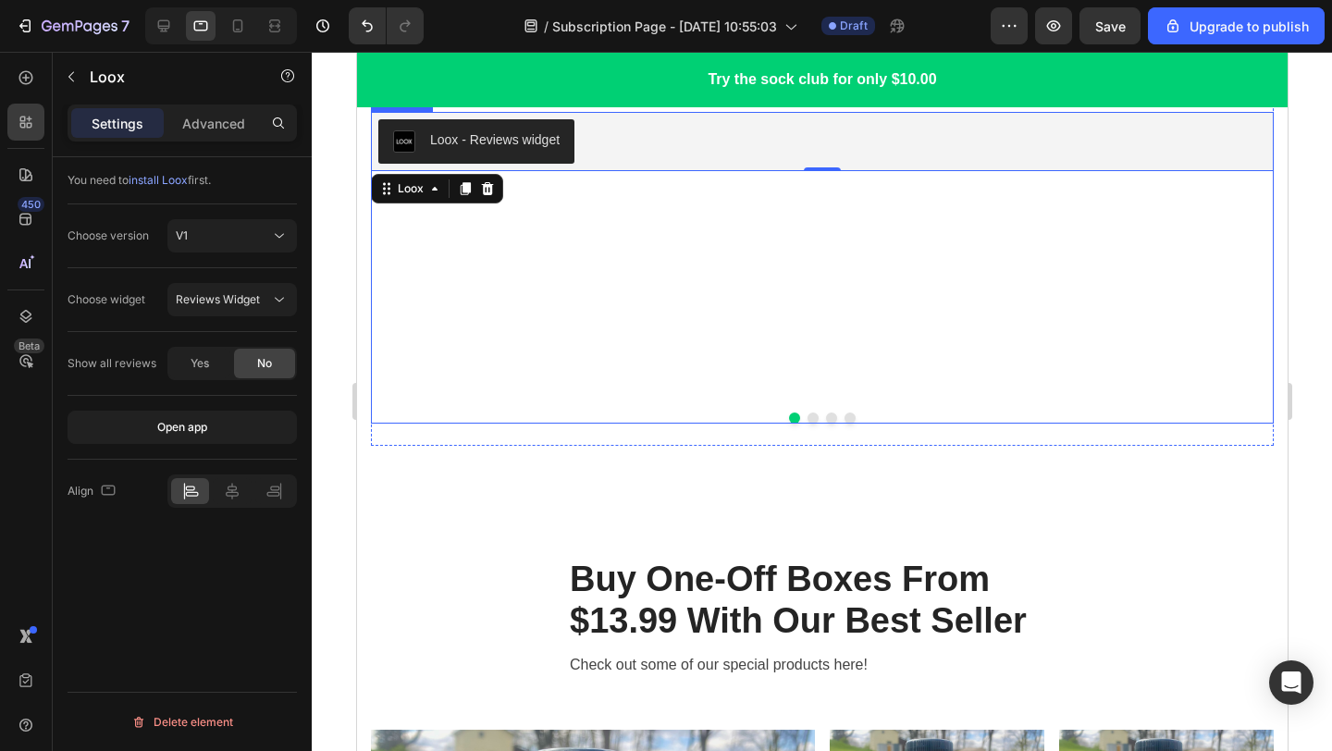
click at [877, 344] on div "Loox - Reviews widget Loox 0" at bounding box center [821, 255] width 903 height 286
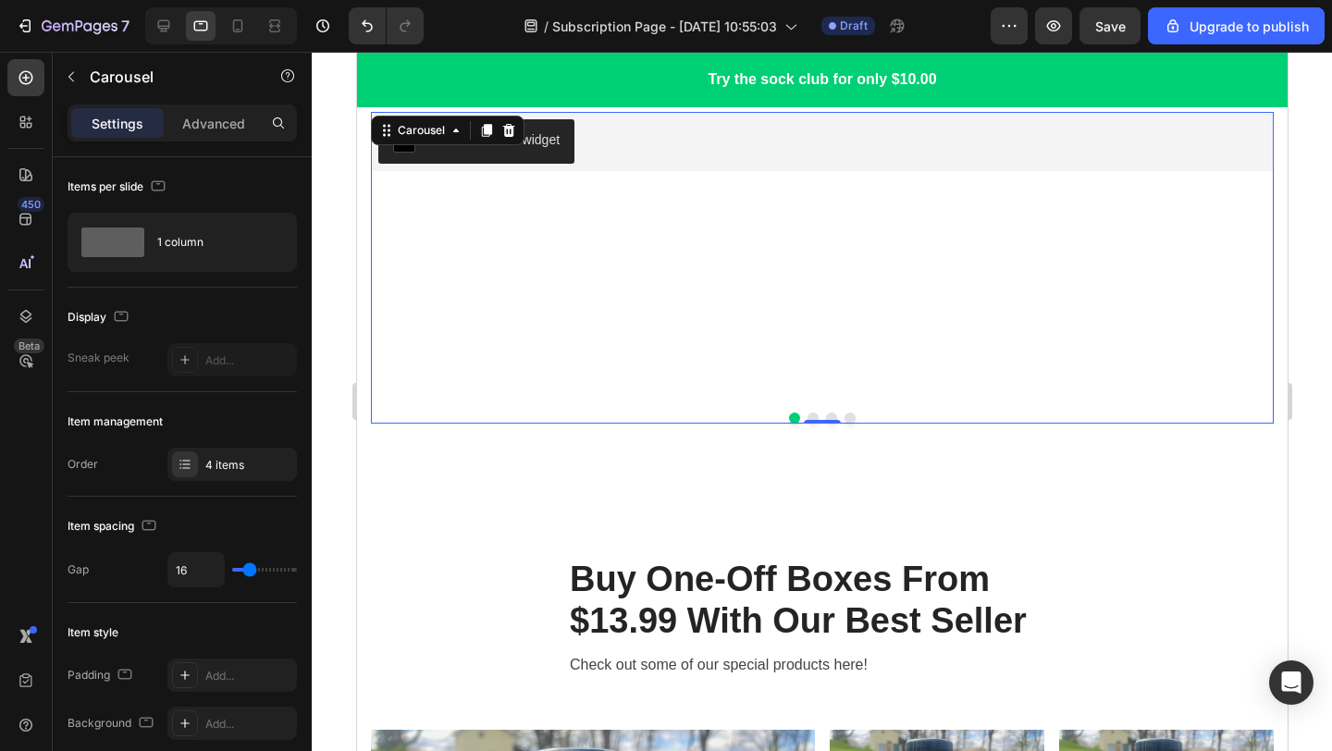
click at [810, 416] on button "Dot" at bounding box center [811, 417] width 11 height 11
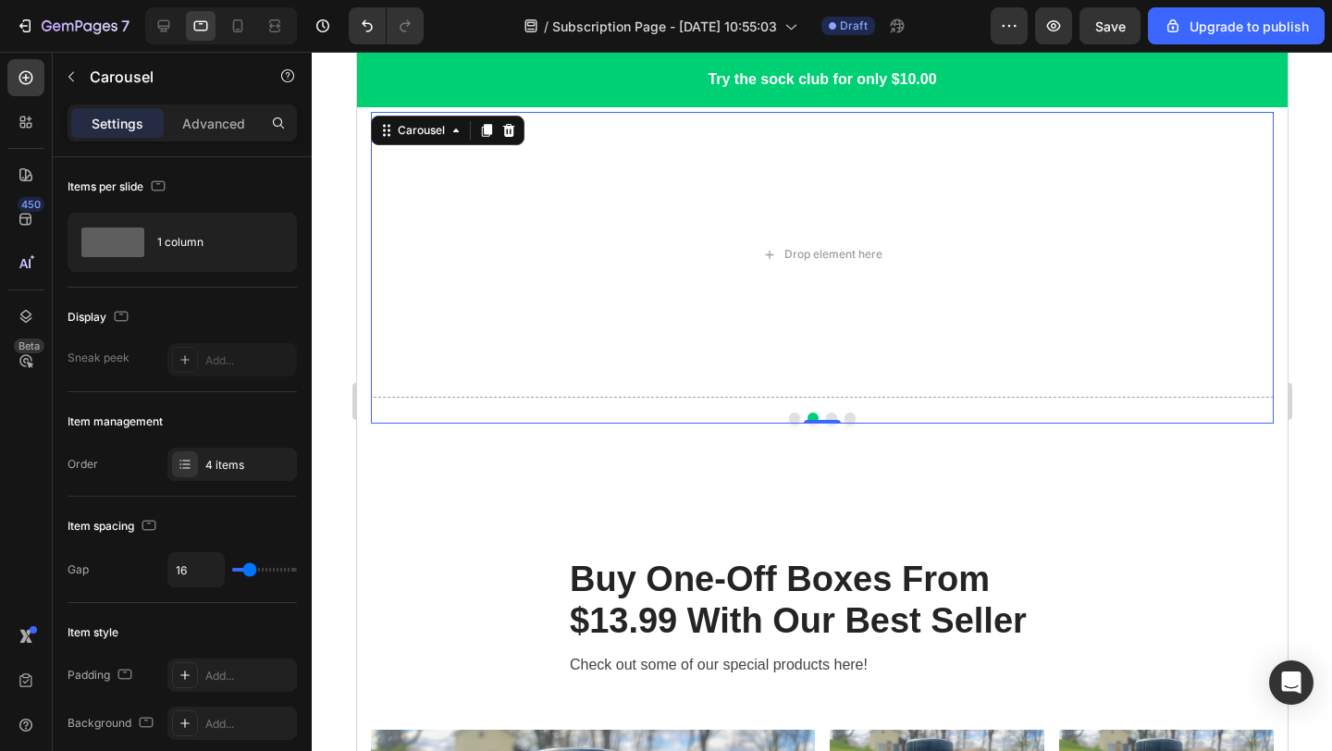
click at [798, 415] on button "Dot" at bounding box center [793, 417] width 11 height 11
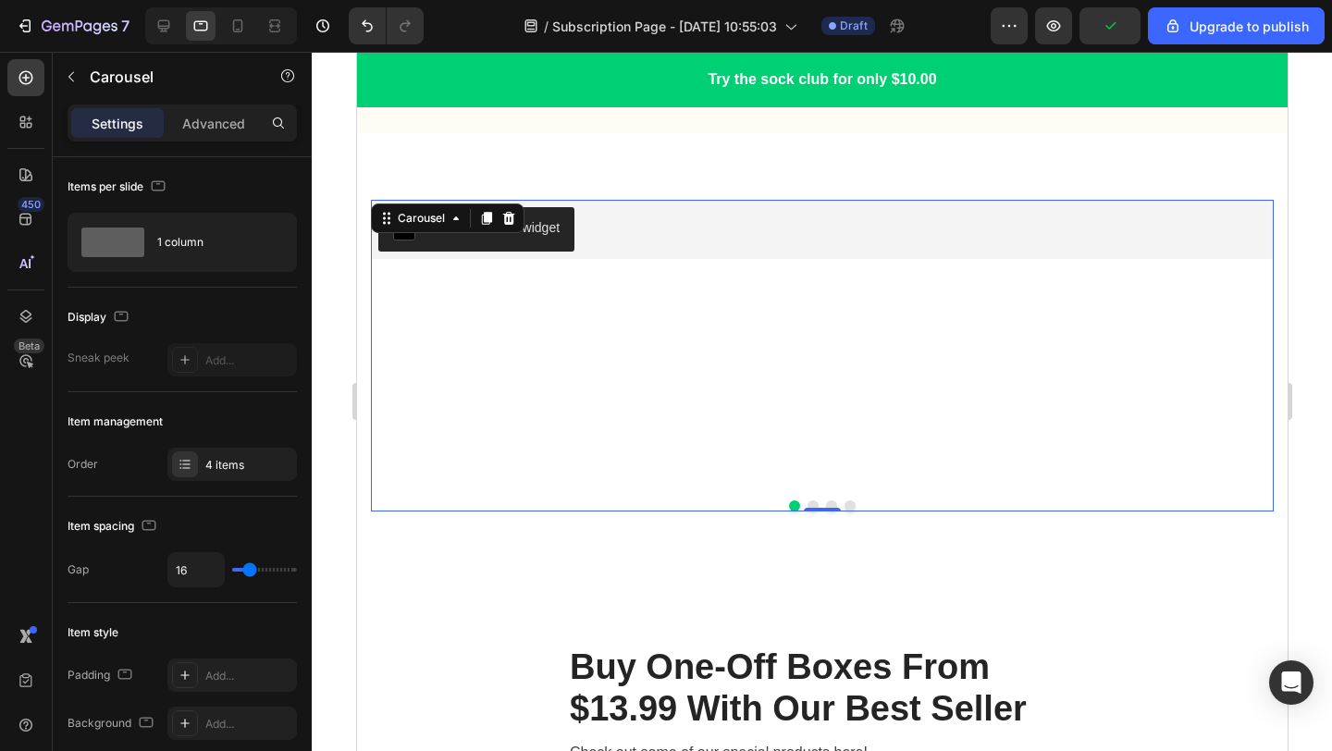
scroll to position [3175, 0]
click at [1331, 247] on div at bounding box center [822, 401] width 1020 height 699
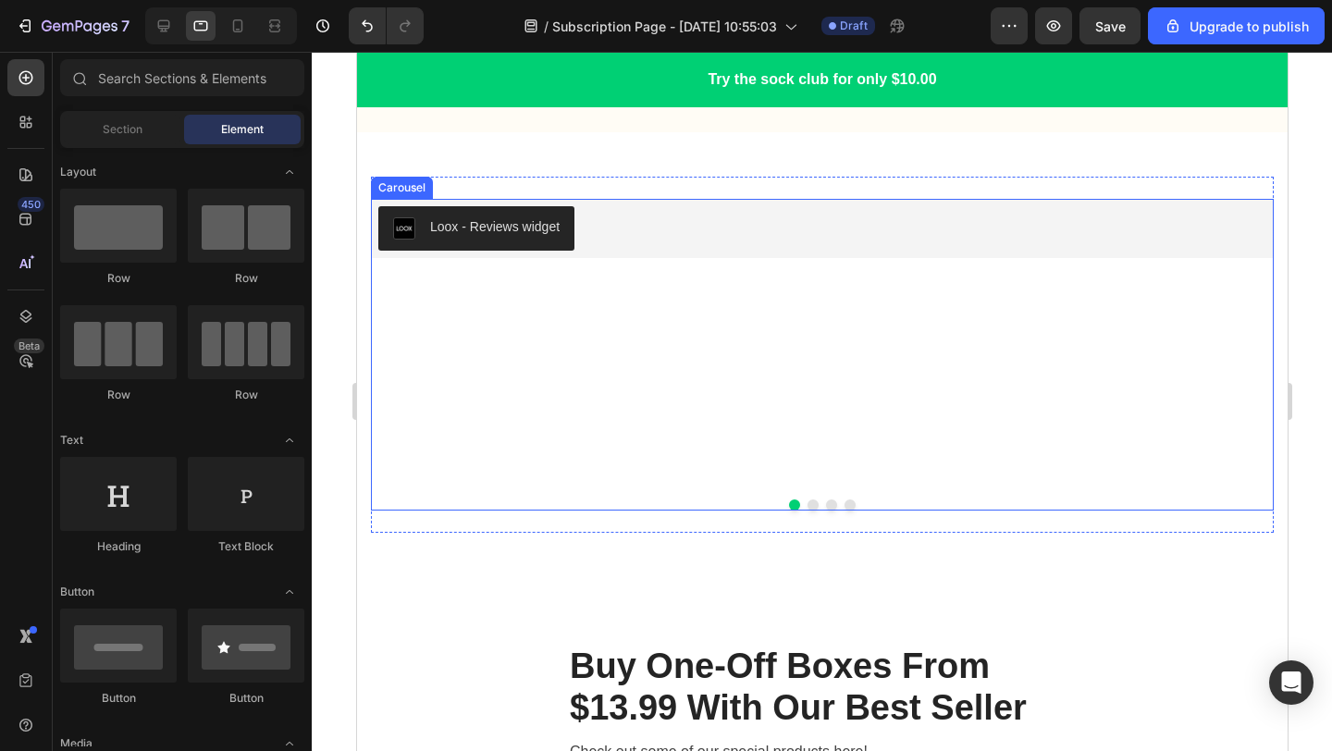
click at [838, 424] on div "Loox - Reviews widget Loox" at bounding box center [821, 342] width 903 height 286
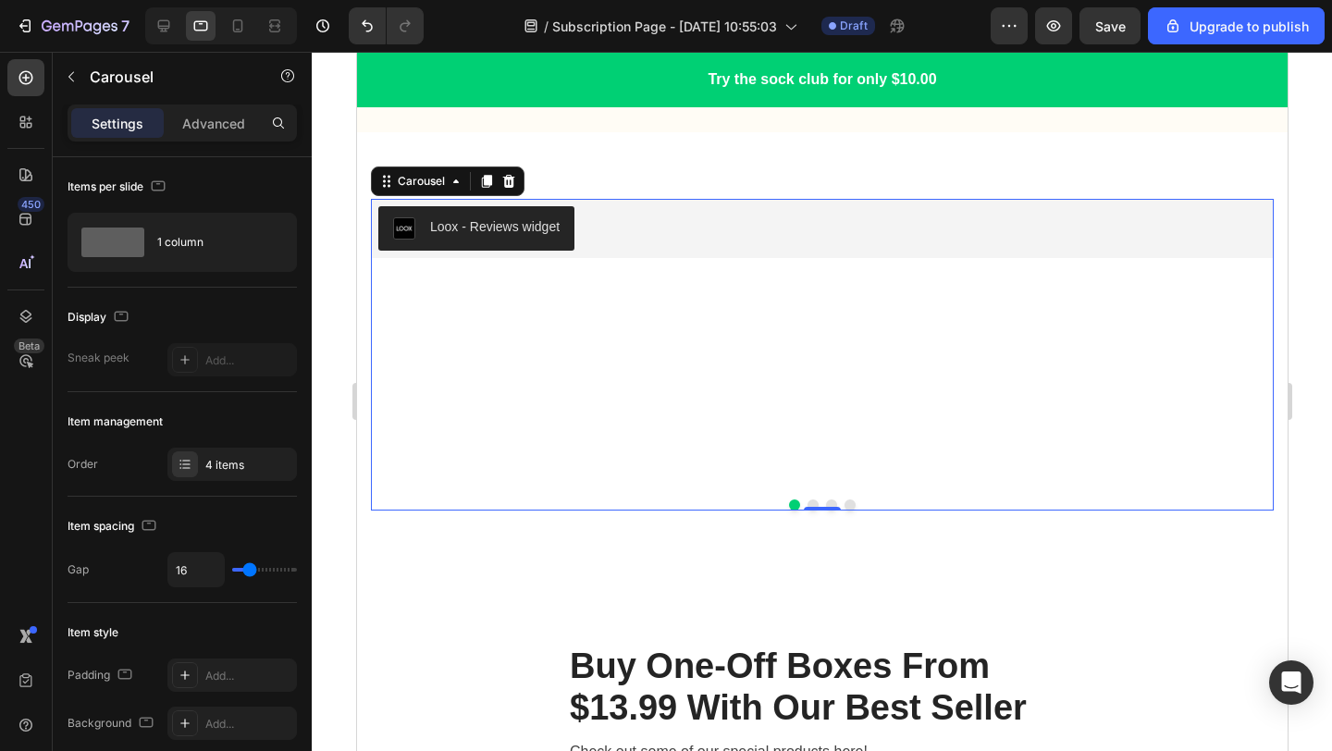
click at [695, 394] on div "Loox - Reviews widget Loox" at bounding box center [821, 342] width 903 height 286
click at [503, 184] on icon at bounding box center [508, 180] width 12 height 13
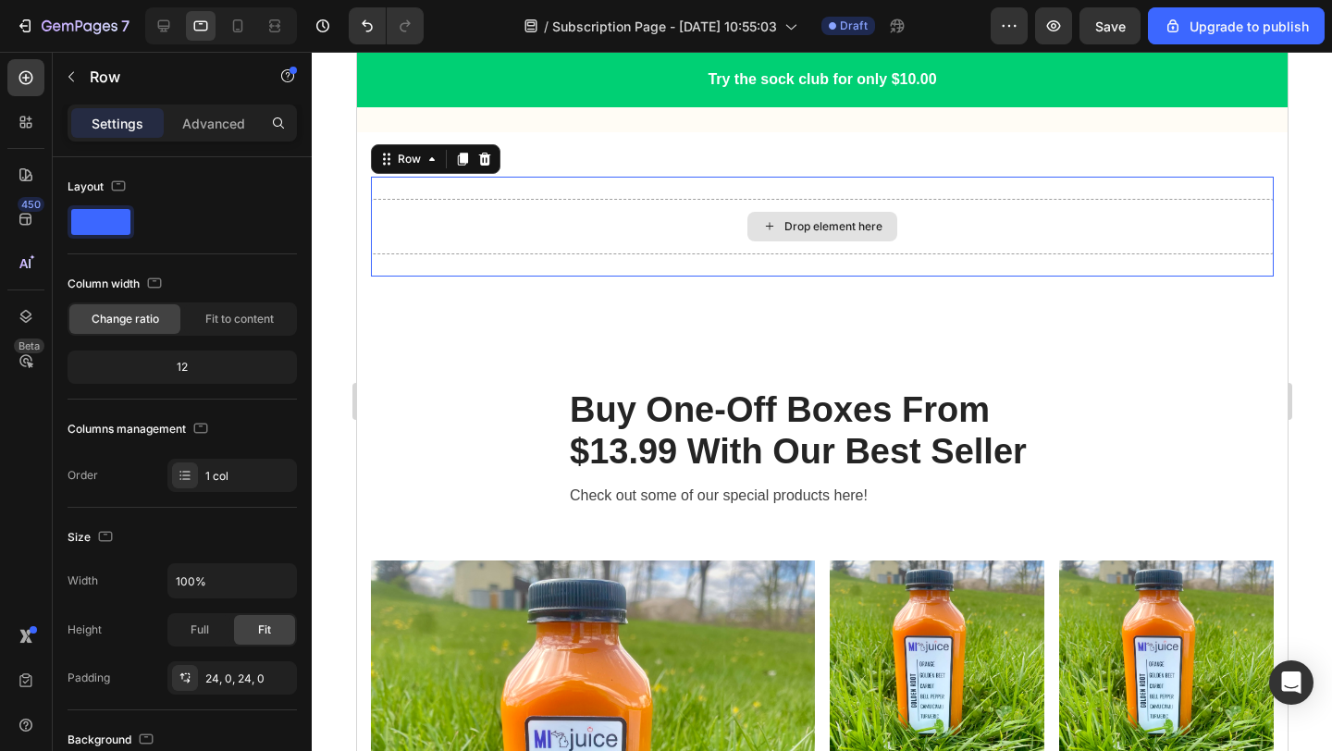
click at [609, 226] on div "Drop element here" at bounding box center [821, 226] width 903 height 55
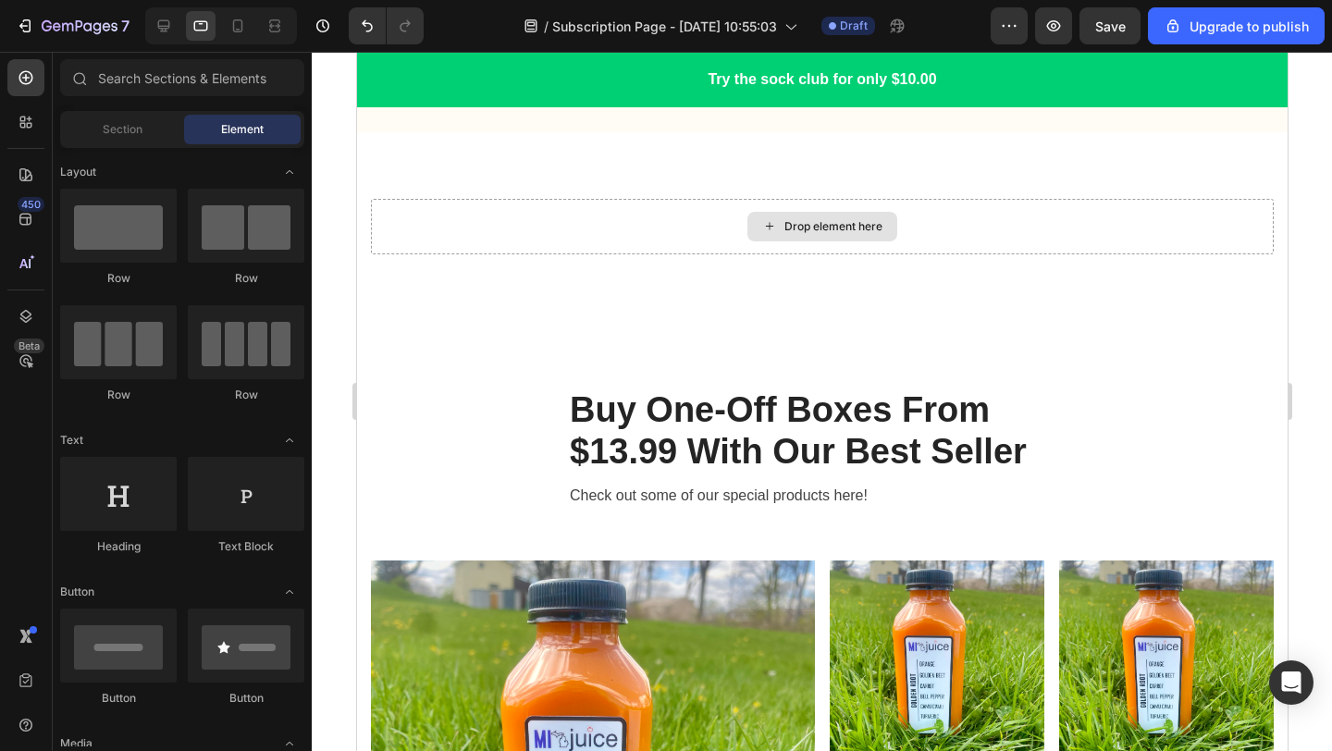
click at [812, 230] on div "Drop element here" at bounding box center [832, 226] width 98 height 15
click at [24, 130] on icon at bounding box center [26, 122] width 18 height 18
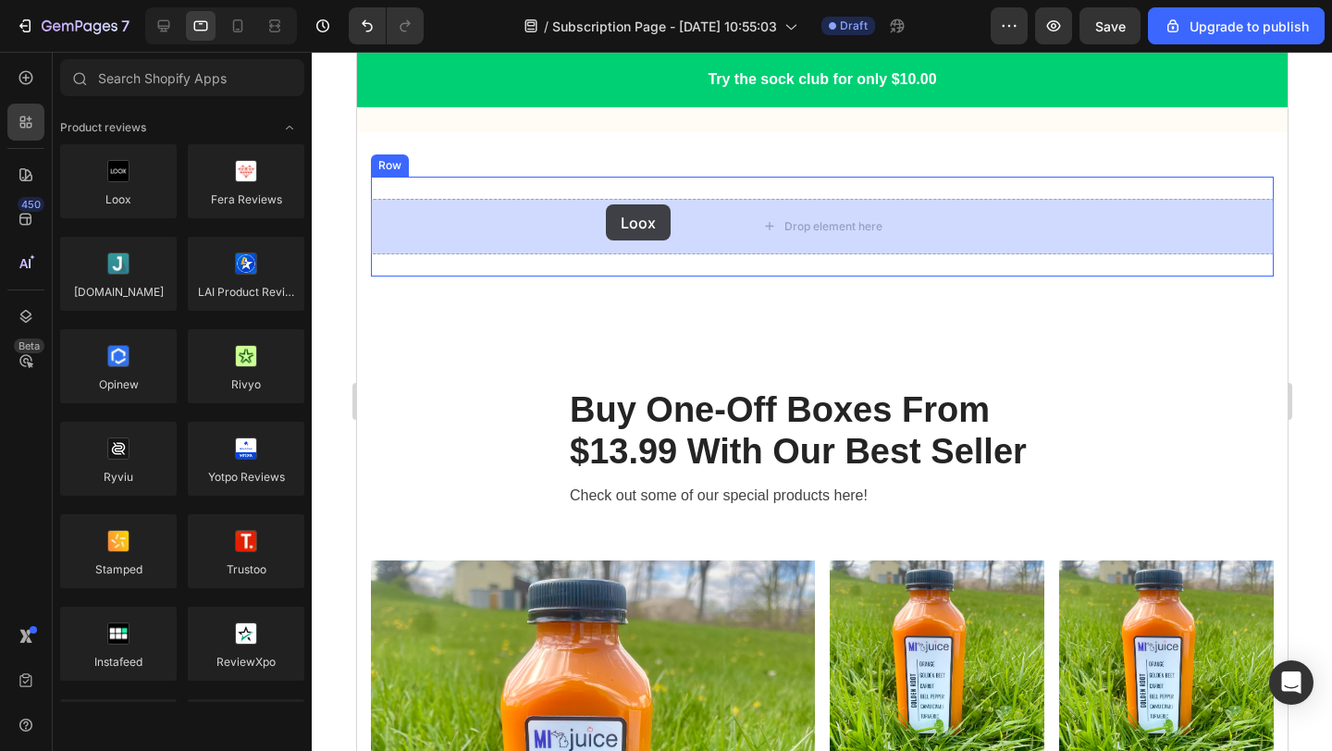
drag, startPoint x: 460, startPoint y: 228, endPoint x: 613, endPoint y: 211, distance: 154.5
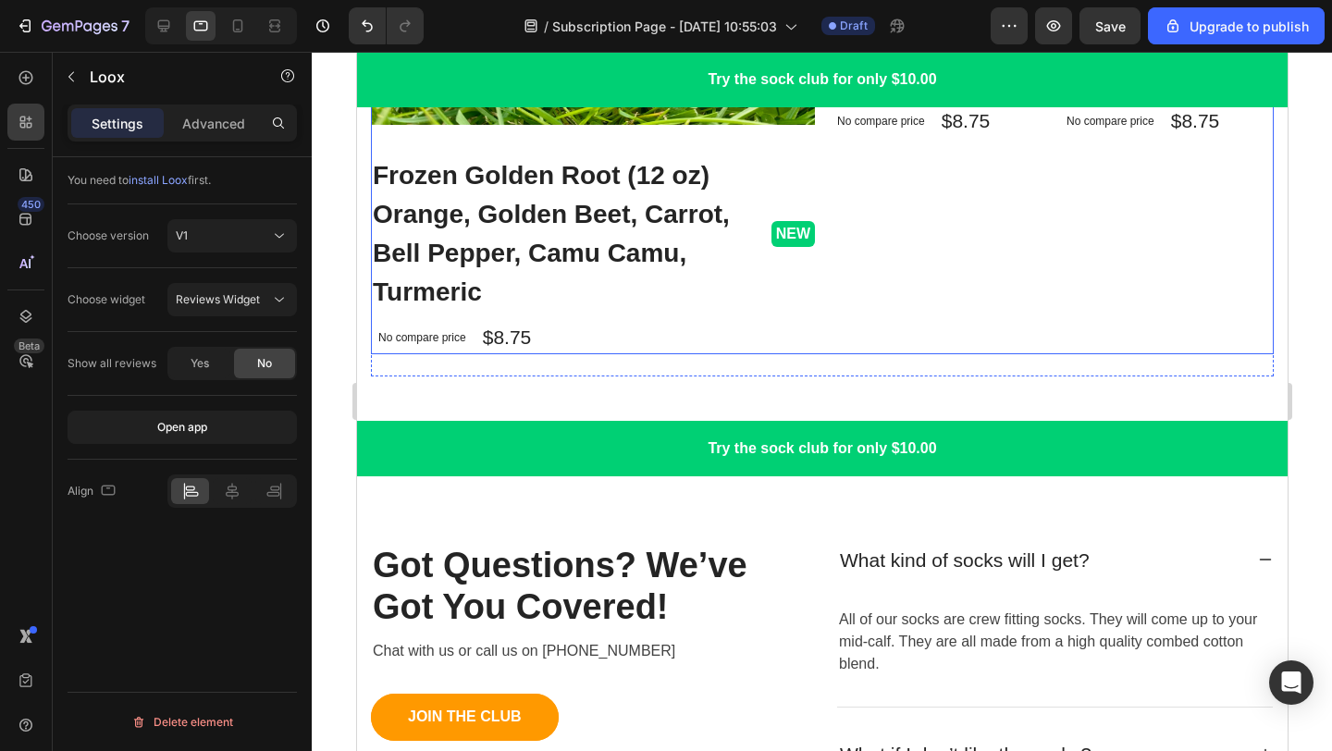
scroll to position [4081, 0]
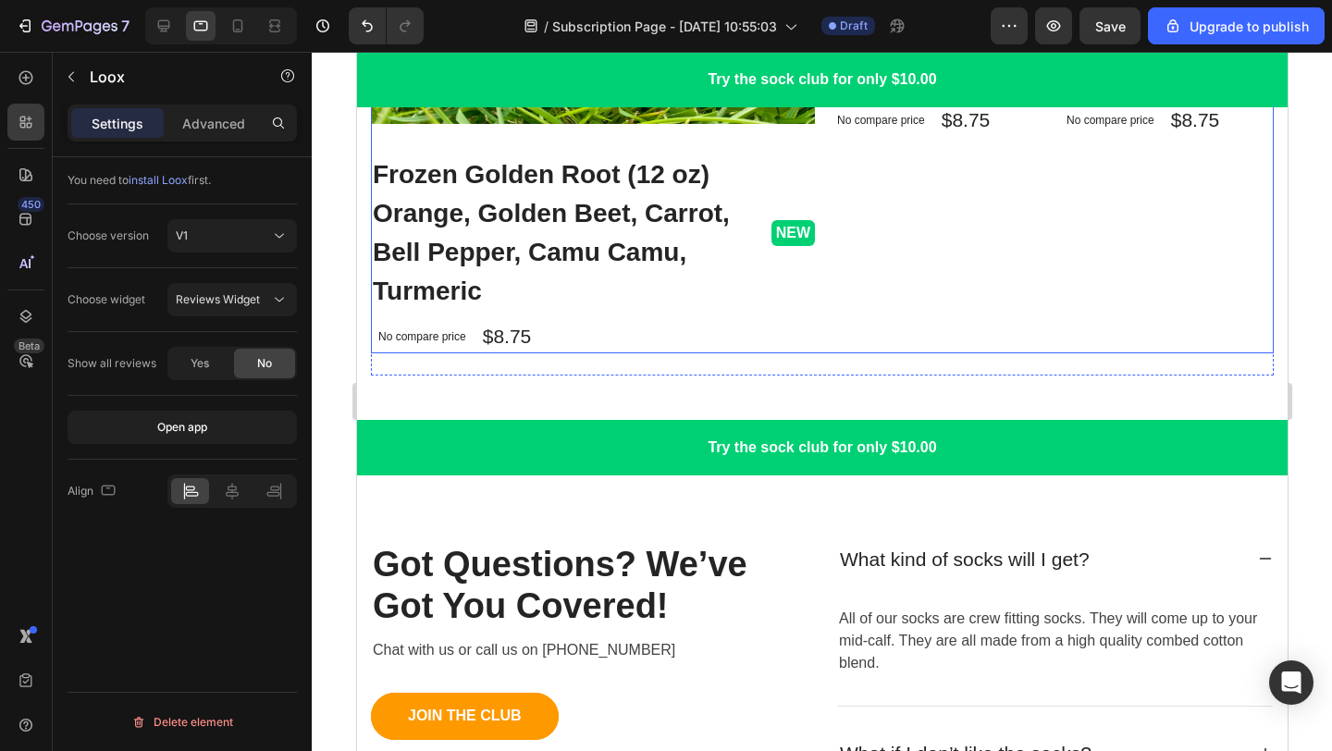
click at [970, 318] on div "Product Images & Gallery Fun but Calmer Text block Icon Icon Icon Icon Icon Ico…" at bounding box center [1051, 5] width 444 height 695
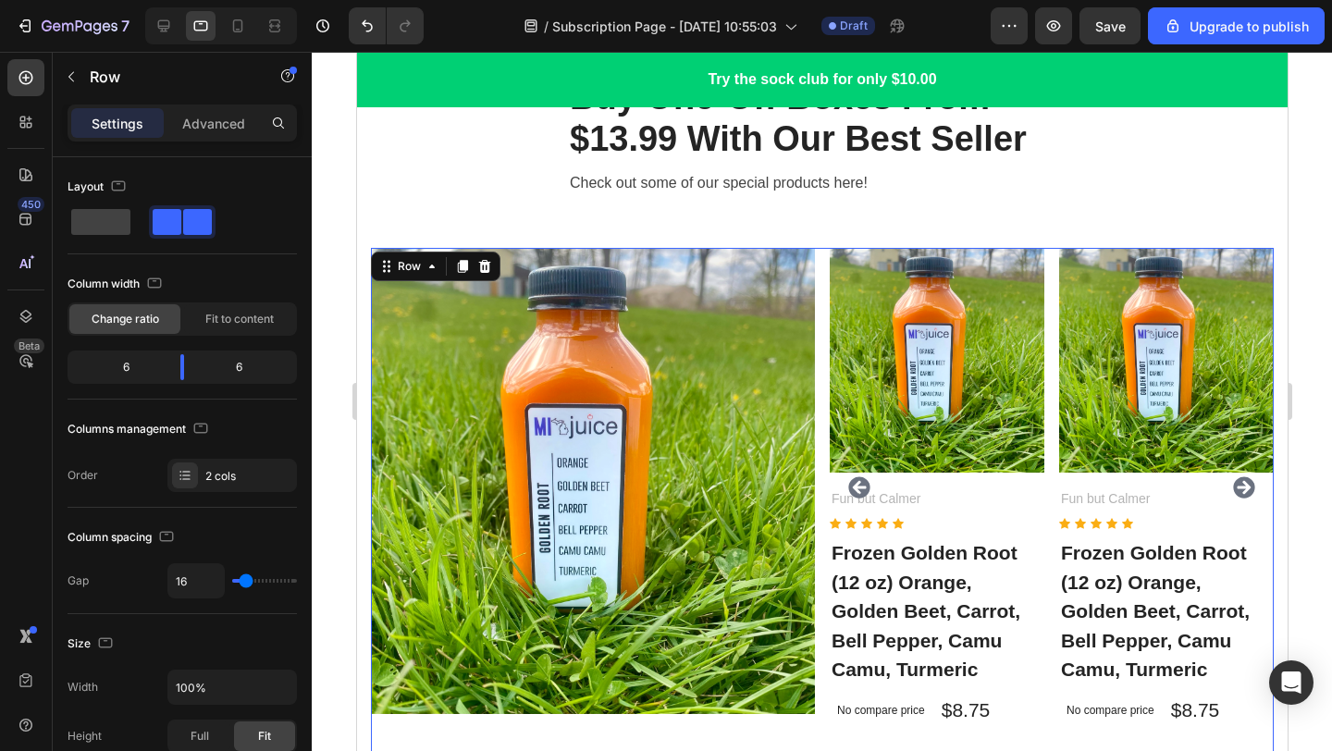
scroll to position [3486, 0]
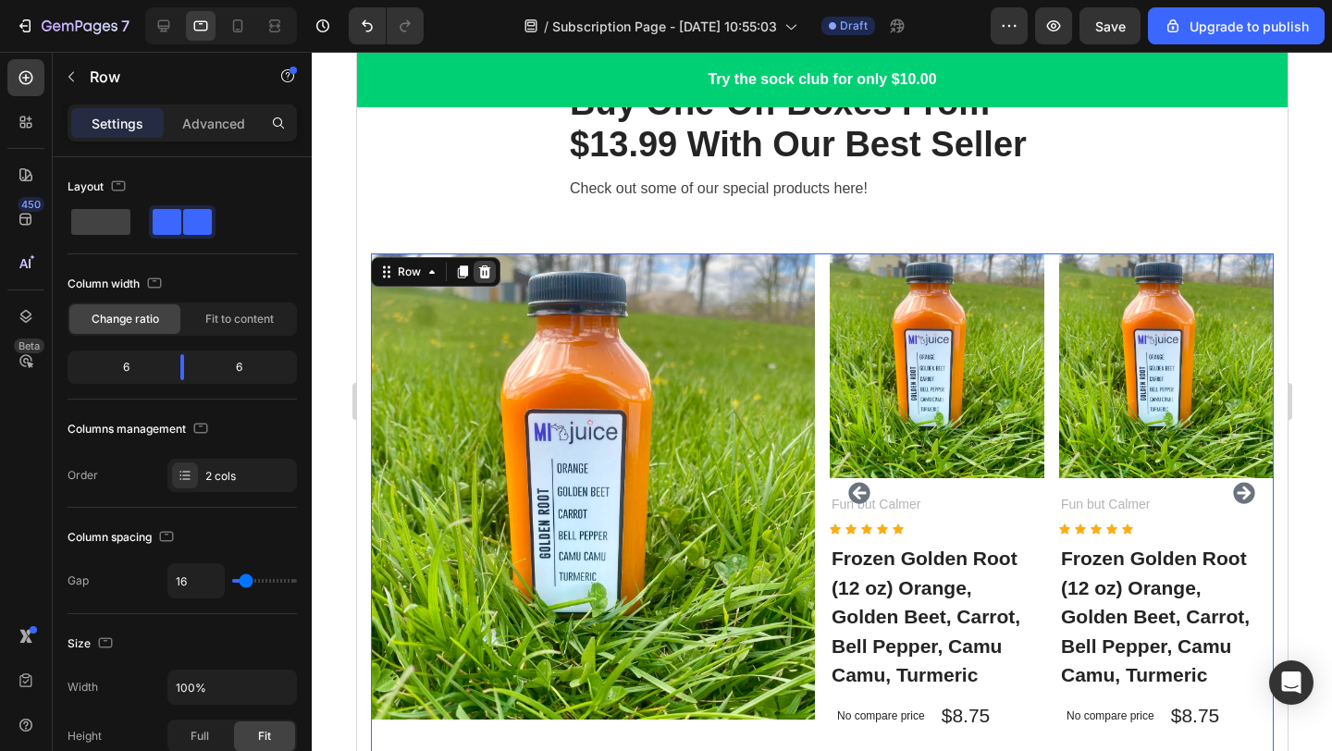
click at [477, 272] on icon at bounding box center [483, 272] width 15 height 15
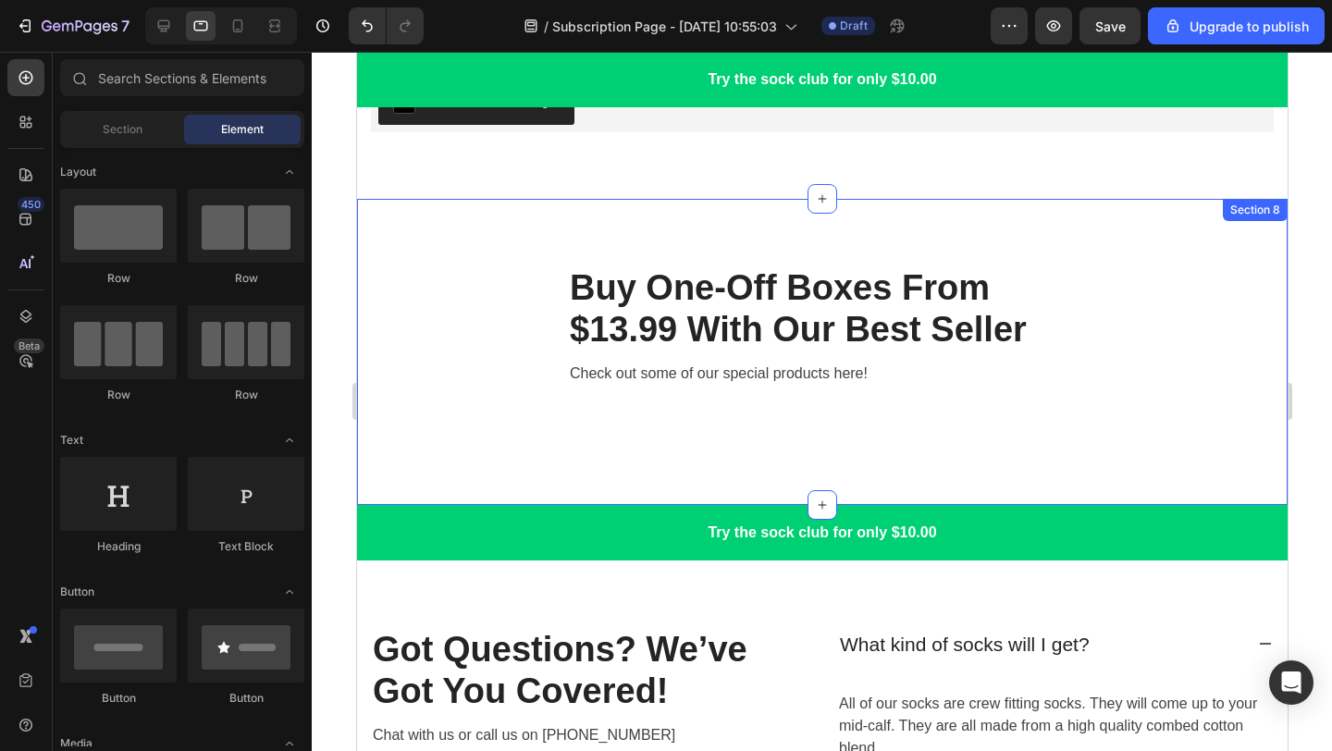
scroll to position [3298, 0]
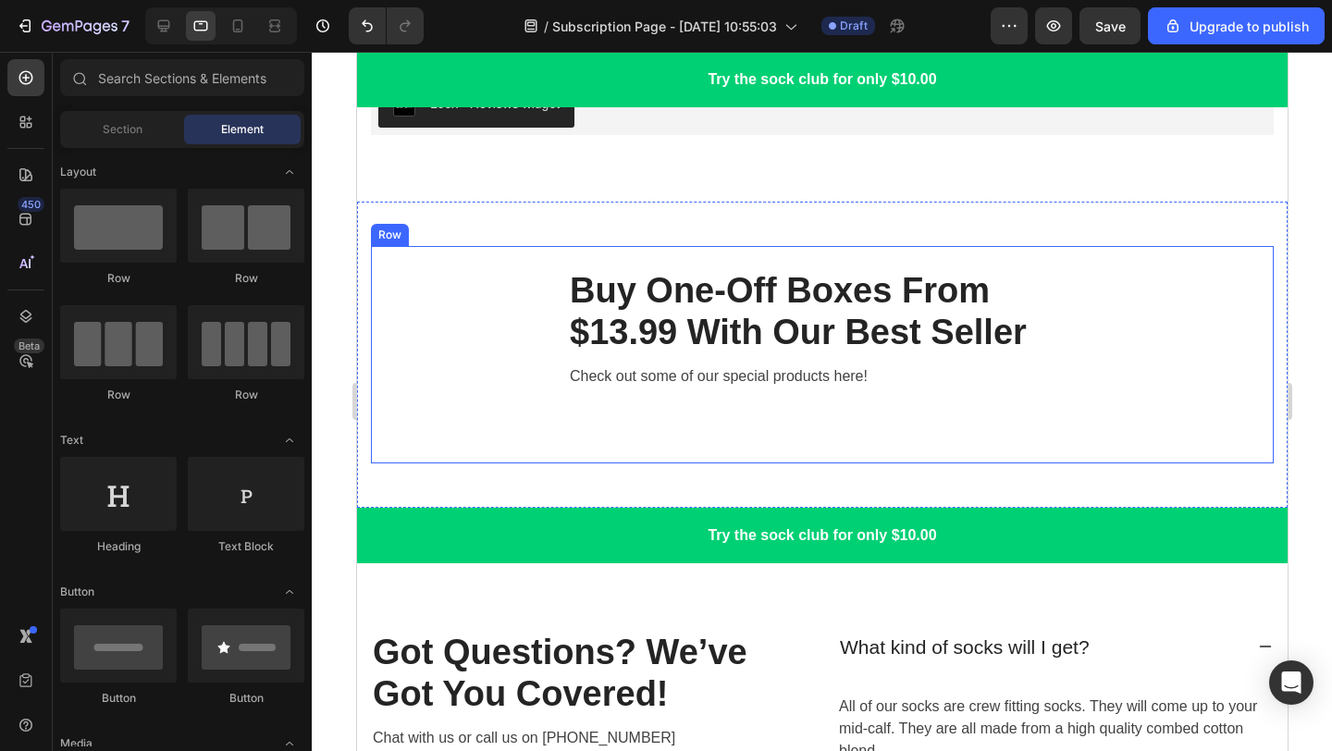
click at [1108, 277] on div "Buy One-Off Boxes From $13.99 With Our Best Seller Heading Check out some of ou…" at bounding box center [821, 354] width 903 height 173
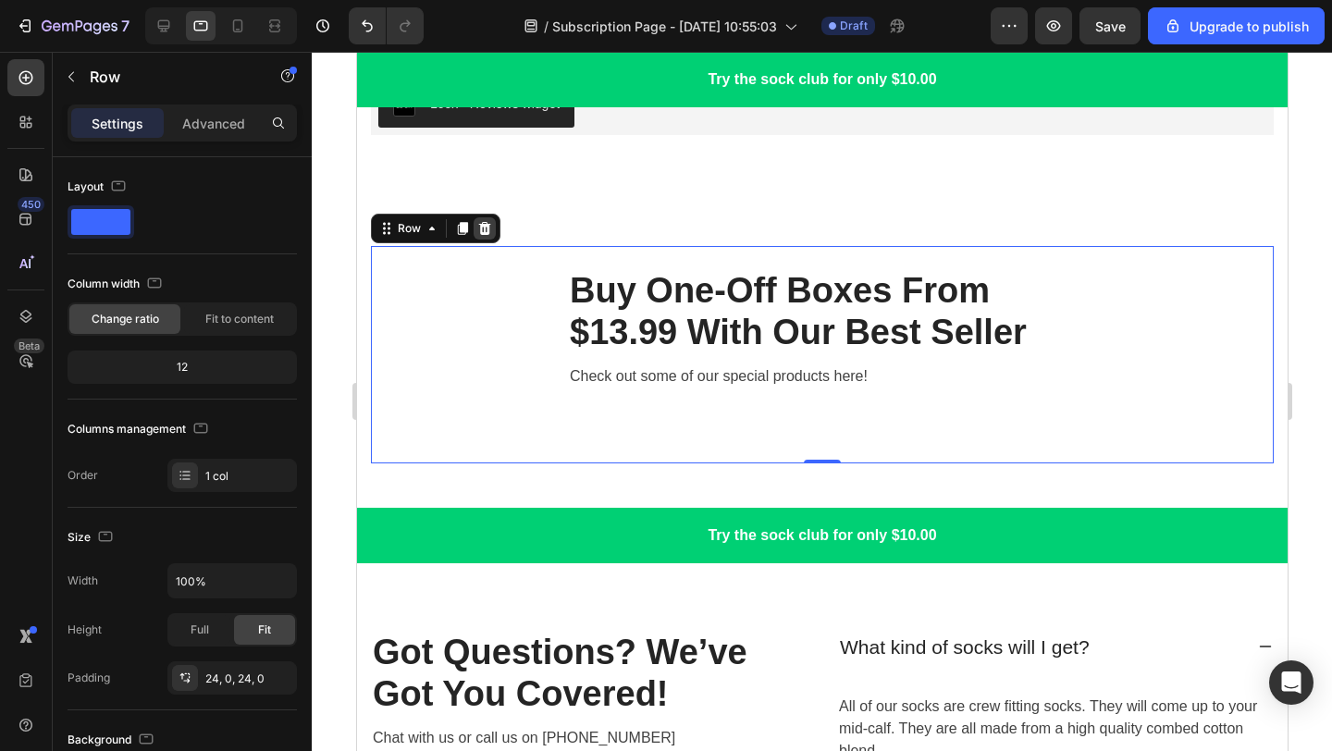
click at [488, 230] on icon at bounding box center [483, 228] width 15 height 15
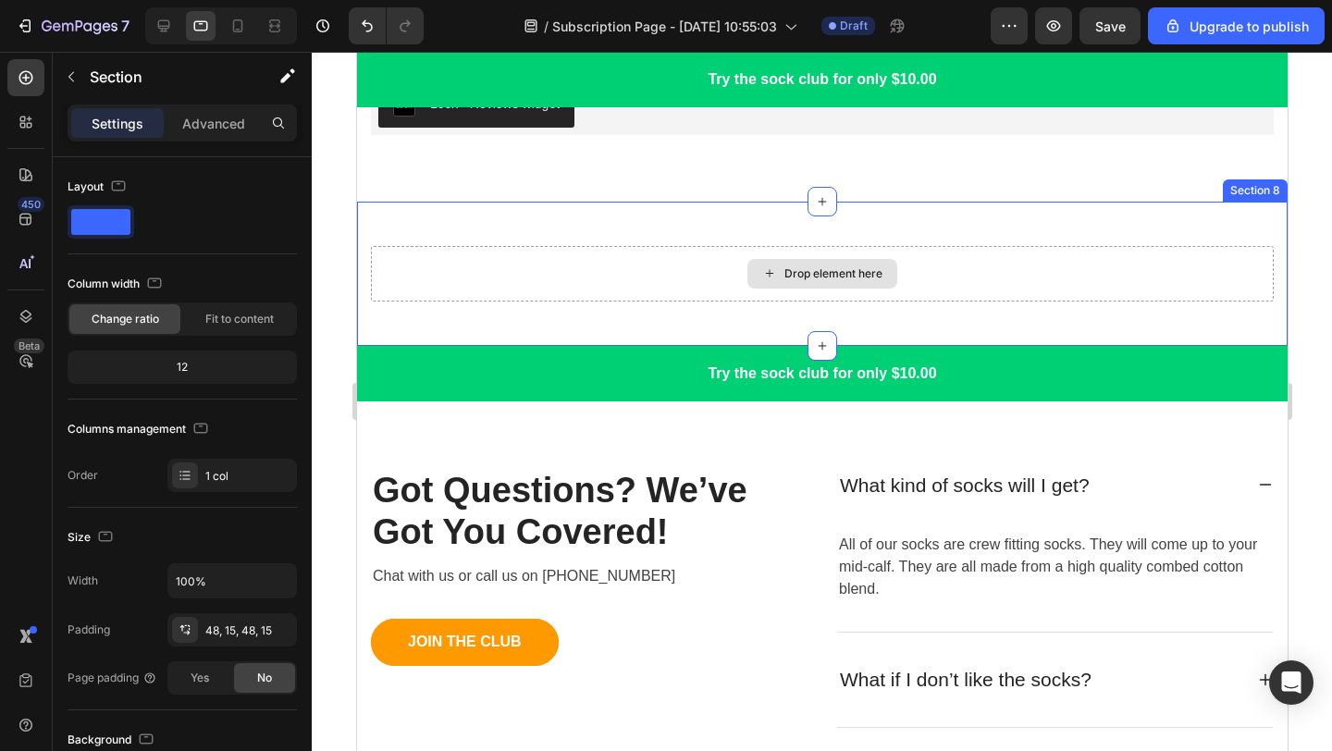
click at [658, 276] on div "Drop element here" at bounding box center [821, 273] width 903 height 55
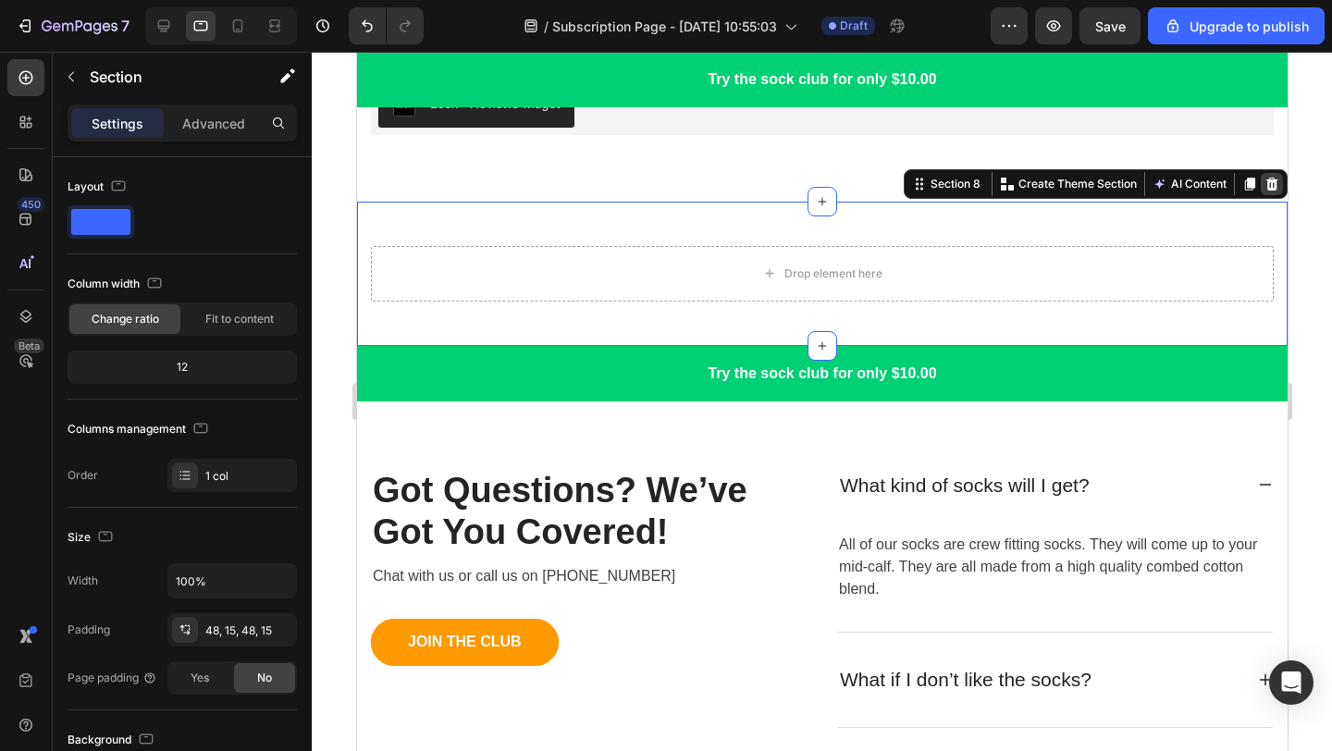
click at [1270, 187] on icon at bounding box center [1271, 183] width 12 height 13
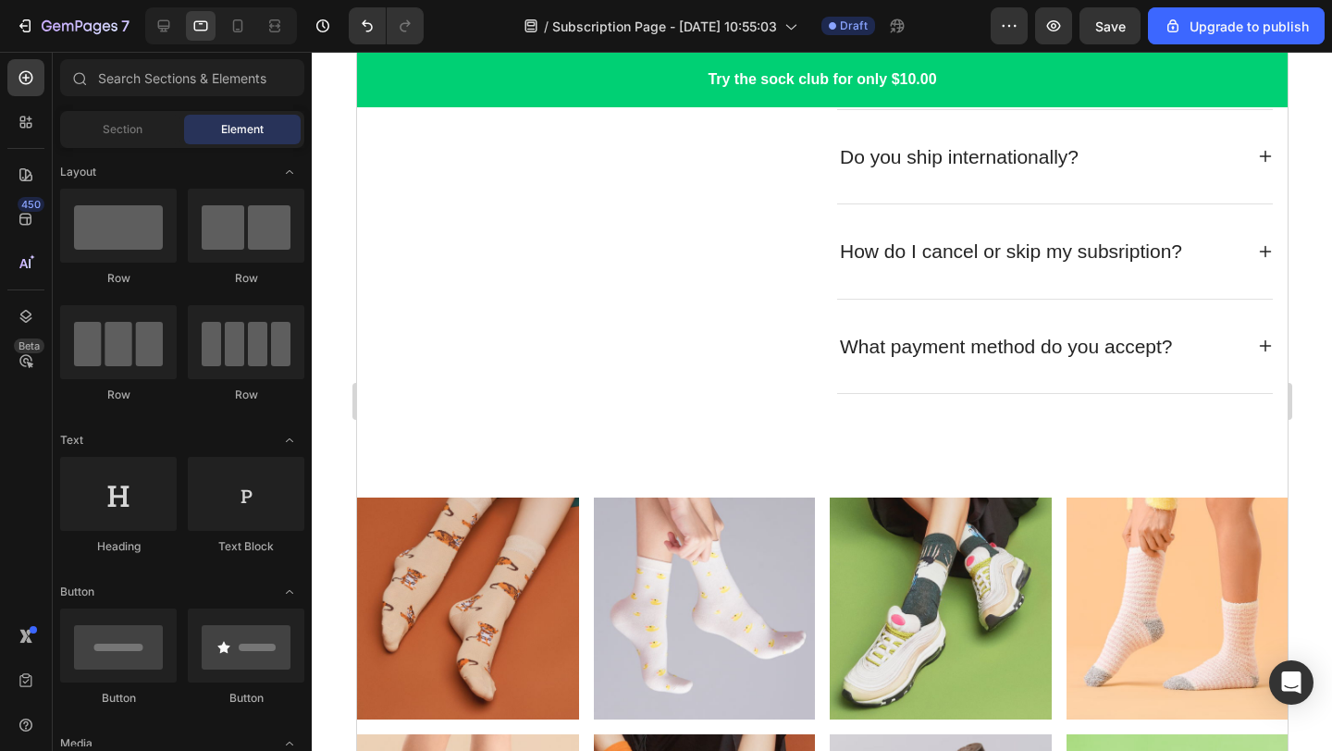
scroll to position [3834, 0]
